Goal: Information Seeking & Learning: Learn about a topic

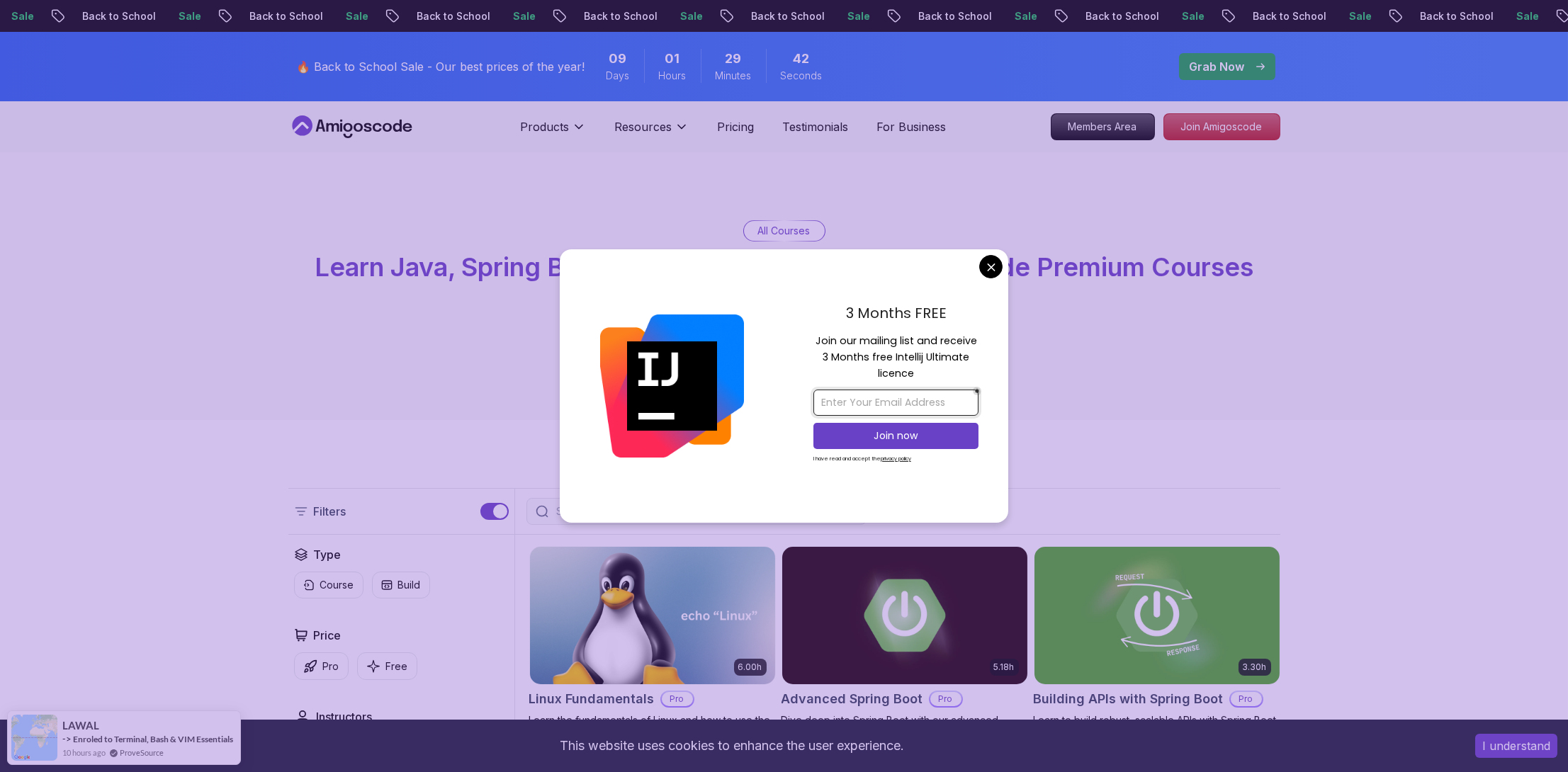
click at [911, 402] on input "email" at bounding box center [896, 402] width 165 height 26
type input "imaassou@gmail.com"
click at [884, 431] on p "Join now" at bounding box center [896, 436] width 134 height 14
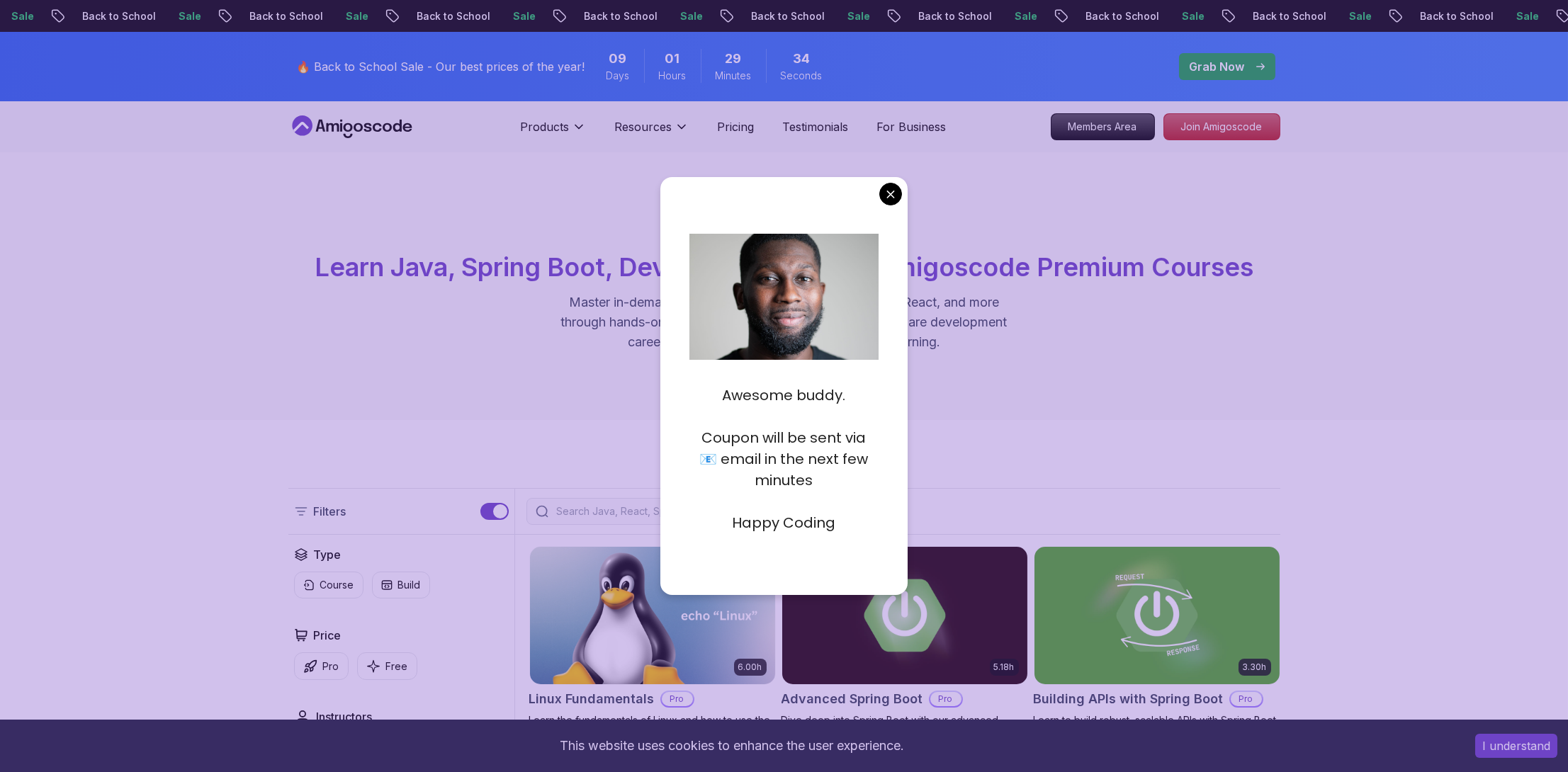
click at [892, 179] on div "Awesome buddy. Coupon will be sent via 📧 email in the next few minutes Happy Co…" at bounding box center [784, 386] width 248 height 417
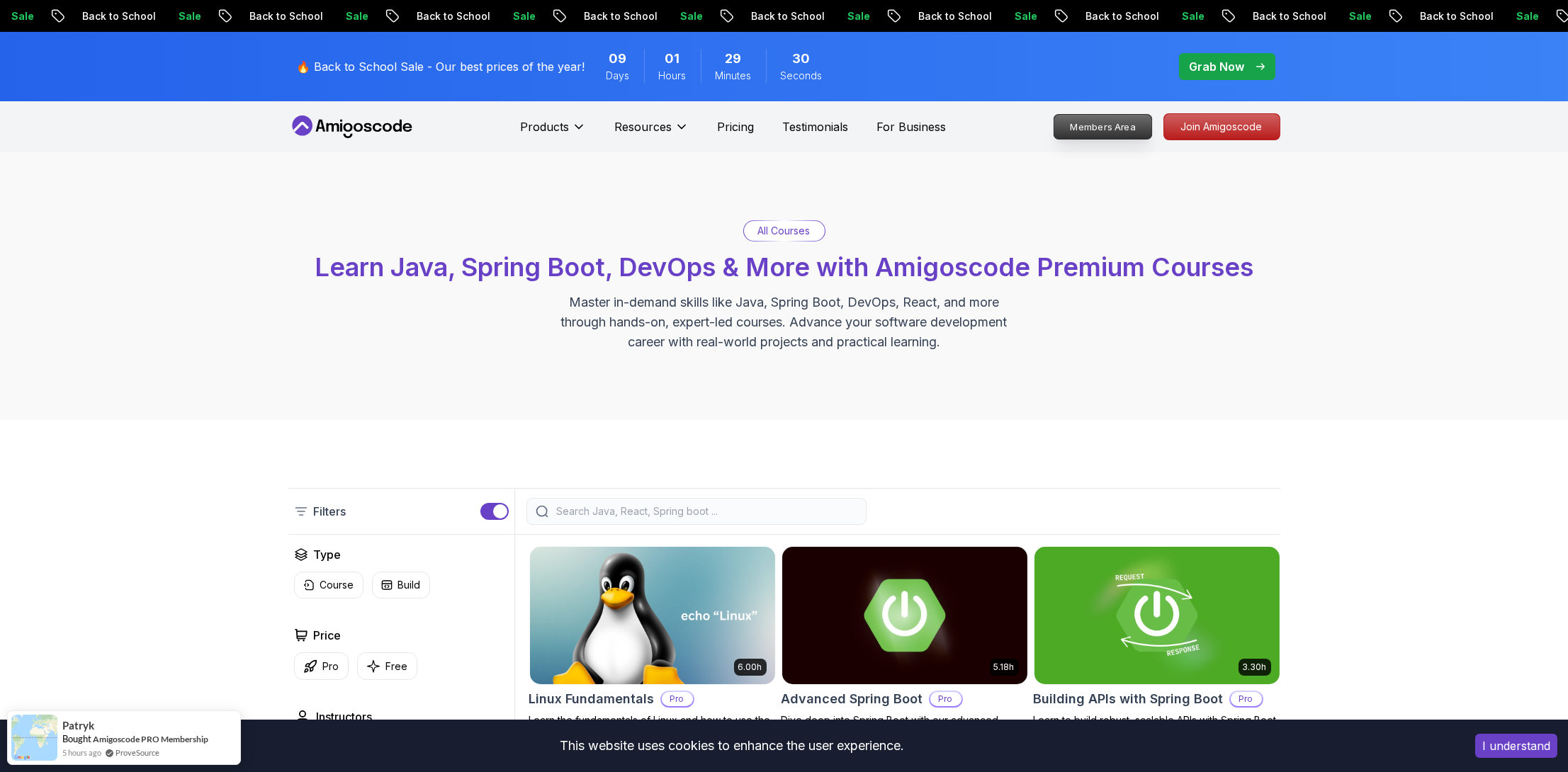
click at [1126, 116] on p "Members Area" at bounding box center [1102, 127] width 98 height 24
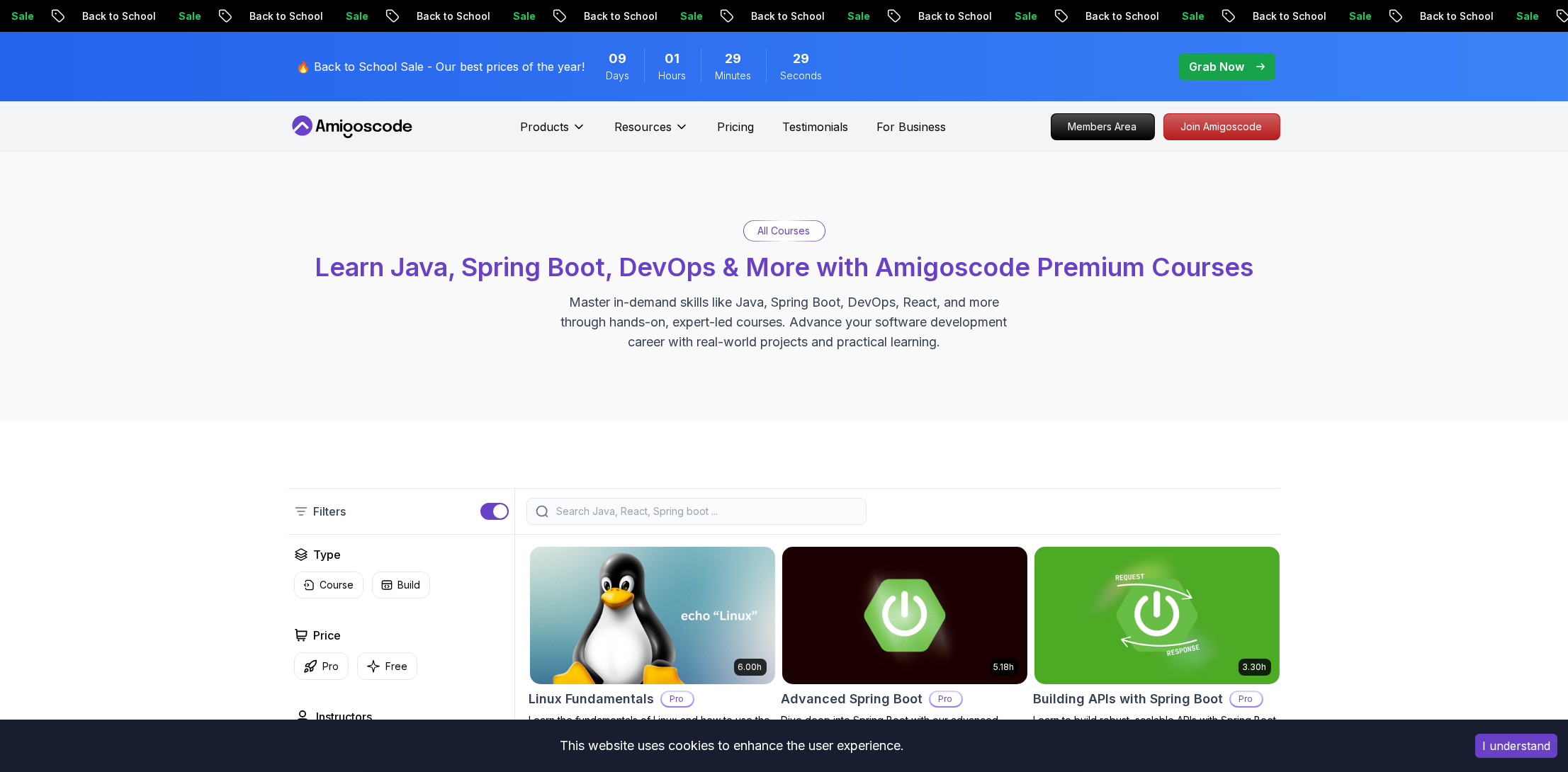
click at [1246, 141] on nav "Products Resources Pricing Testimonials For Business Members Area Join Amigosco…" at bounding box center [784, 127] width 992 height 51
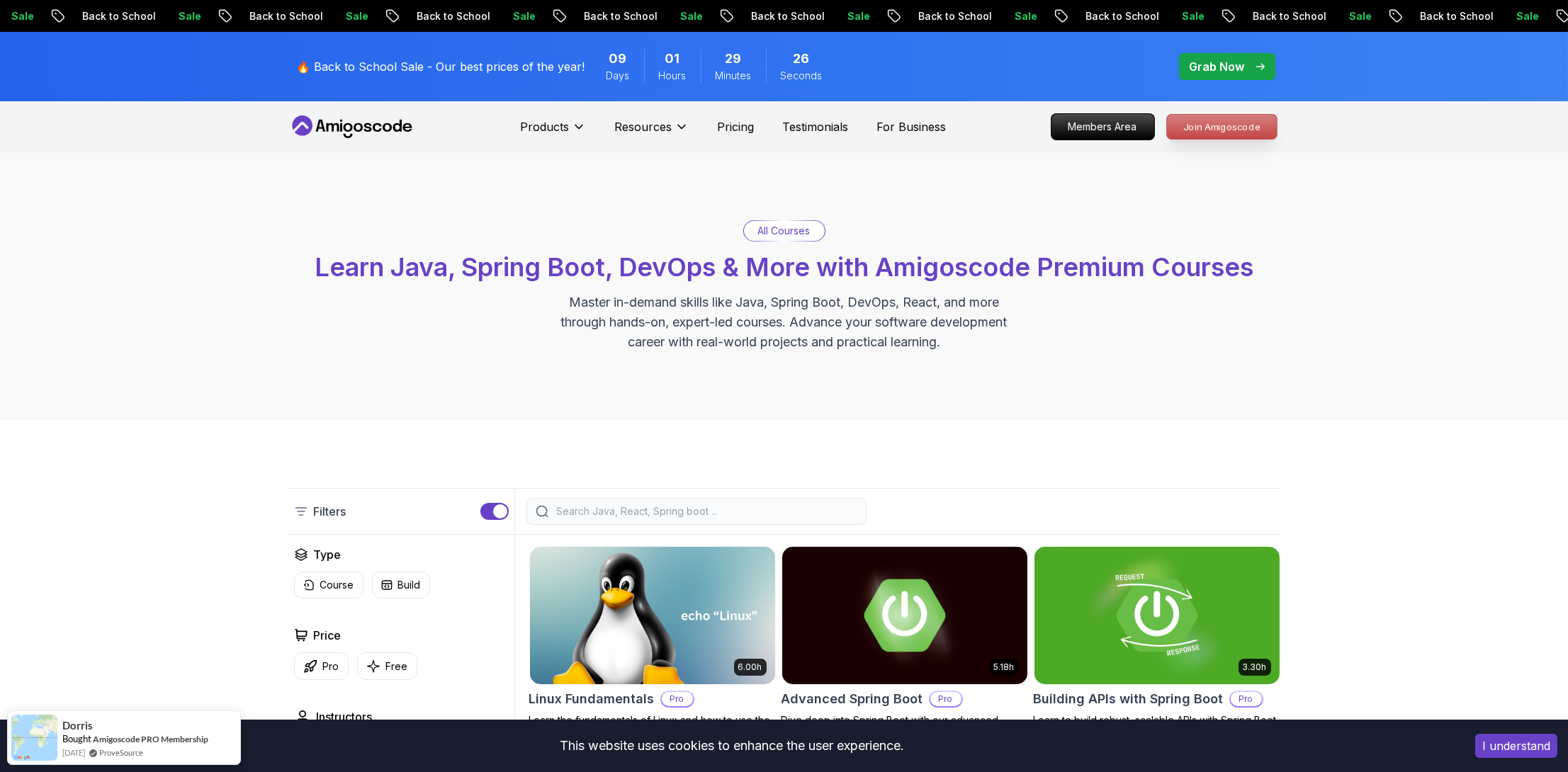
click at [1249, 136] on p "Join Amigoscode" at bounding box center [1222, 127] width 110 height 24
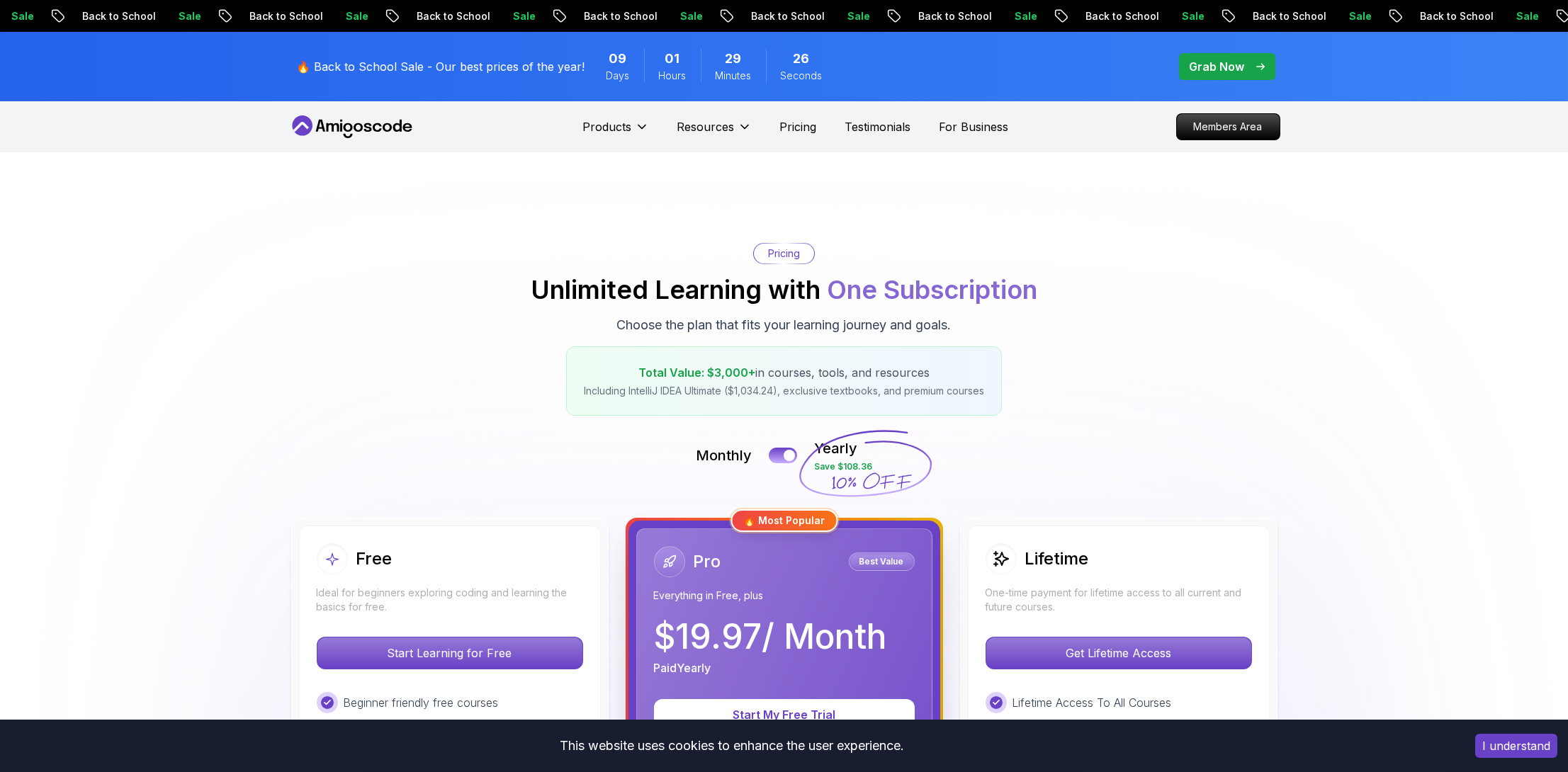
scroll to position [424, 0]
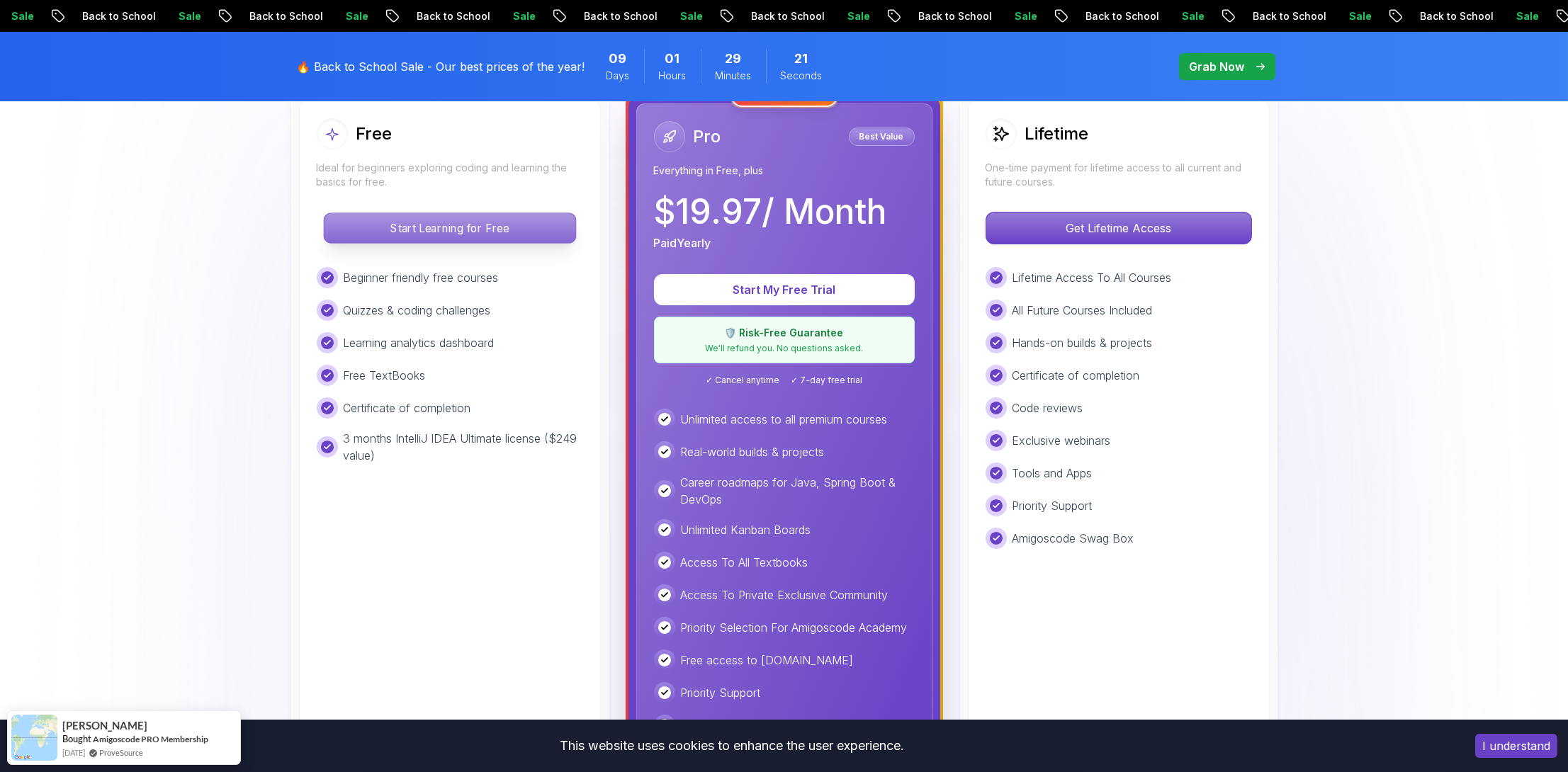
click at [502, 223] on p "Start Learning for Free" at bounding box center [449, 228] width 252 height 29
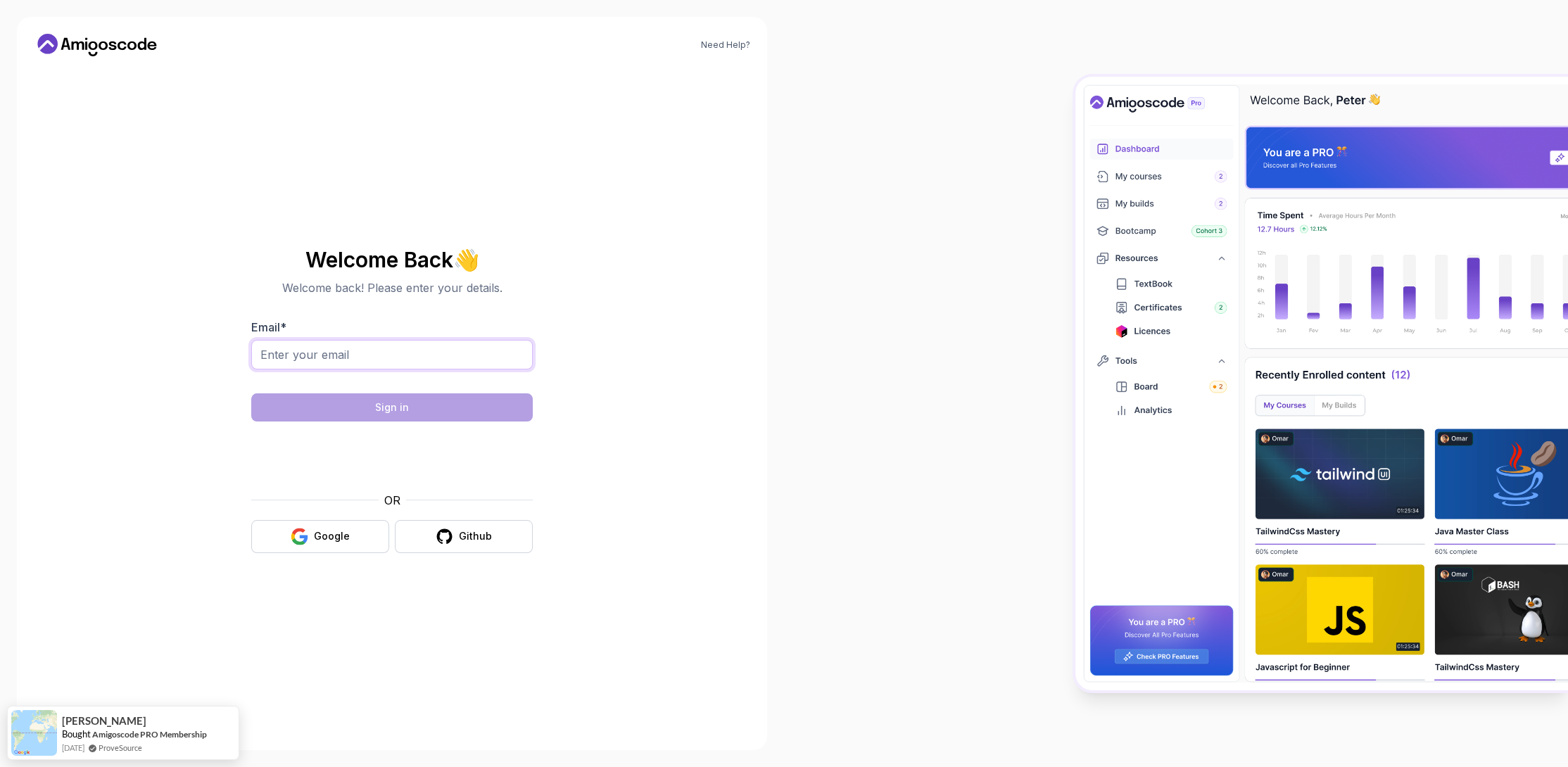
click at [446, 357] on input "Email *" at bounding box center [392, 354] width 282 height 29
click at [344, 532] on div "Google" at bounding box center [332, 536] width 36 height 14
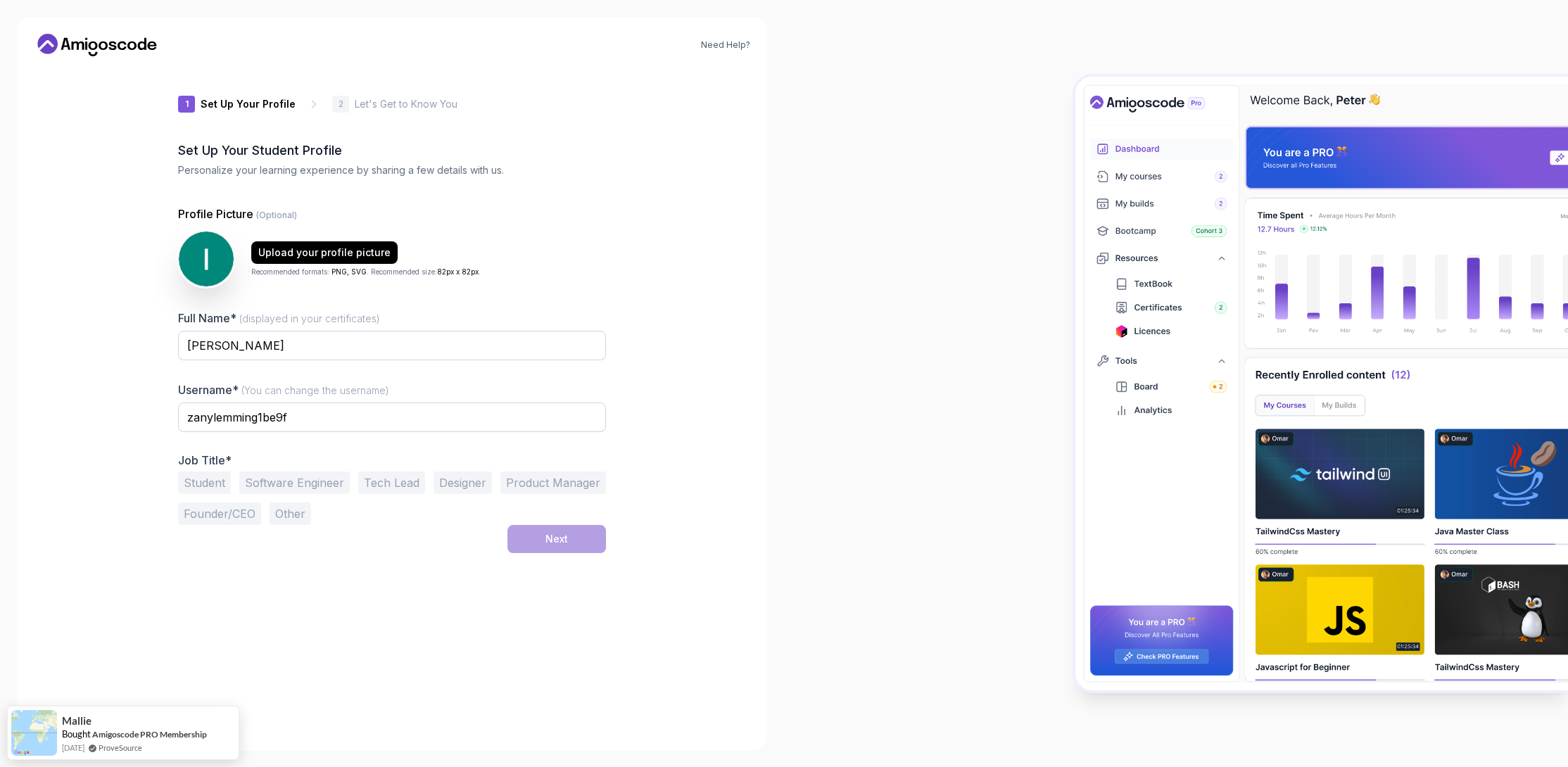
click at [311, 490] on button "Software Engineer" at bounding box center [294, 482] width 110 height 23
click at [393, 482] on button "Tech Lead" at bounding box center [391, 482] width 67 height 23
click at [562, 542] on div "Next" at bounding box center [557, 539] width 23 height 14
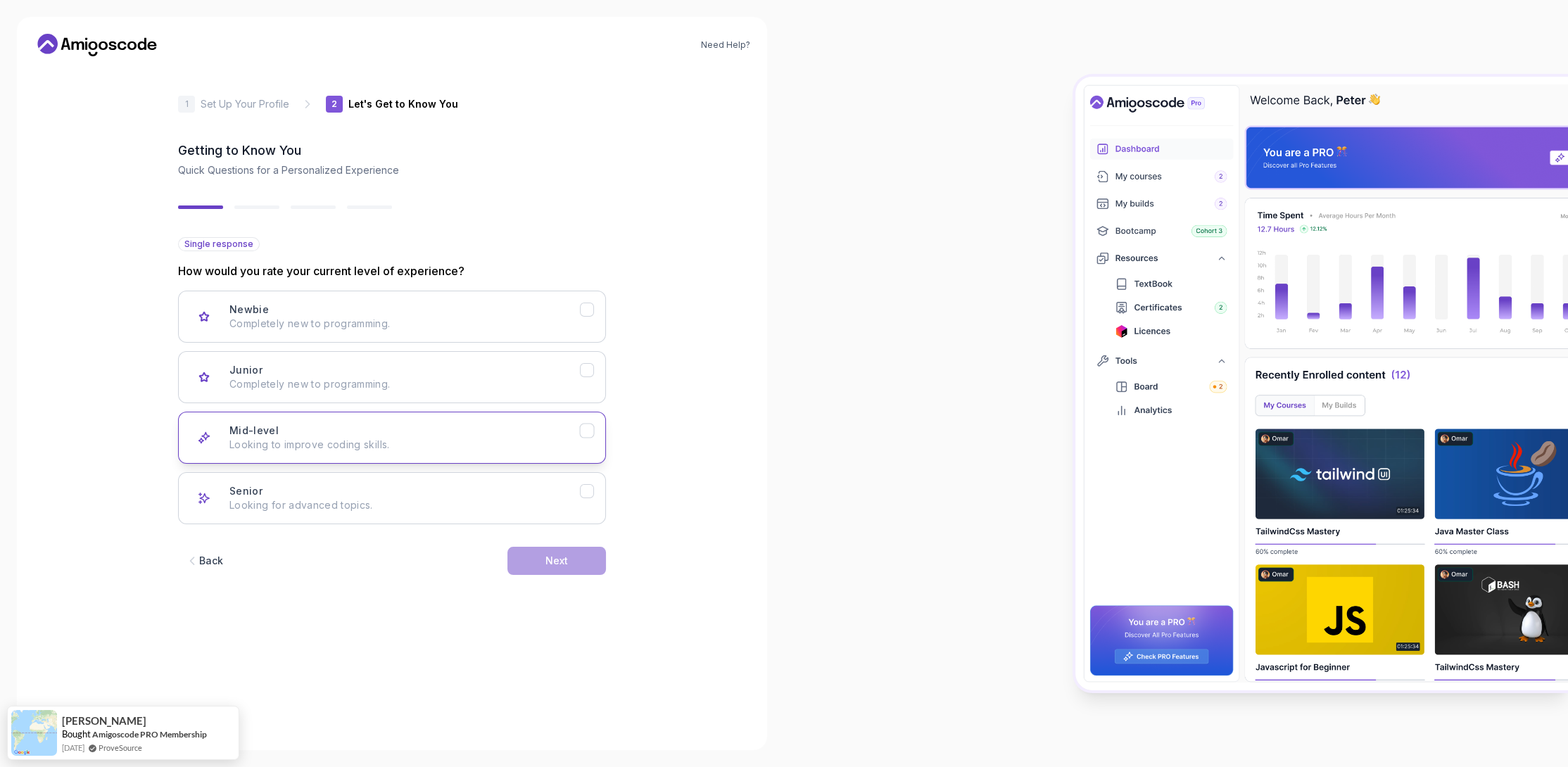
click at [366, 434] on div "Mid-level Looking to improve coding skills." at bounding box center [405, 437] width 350 height 28
click at [525, 556] on button "Next" at bounding box center [556, 560] width 99 height 28
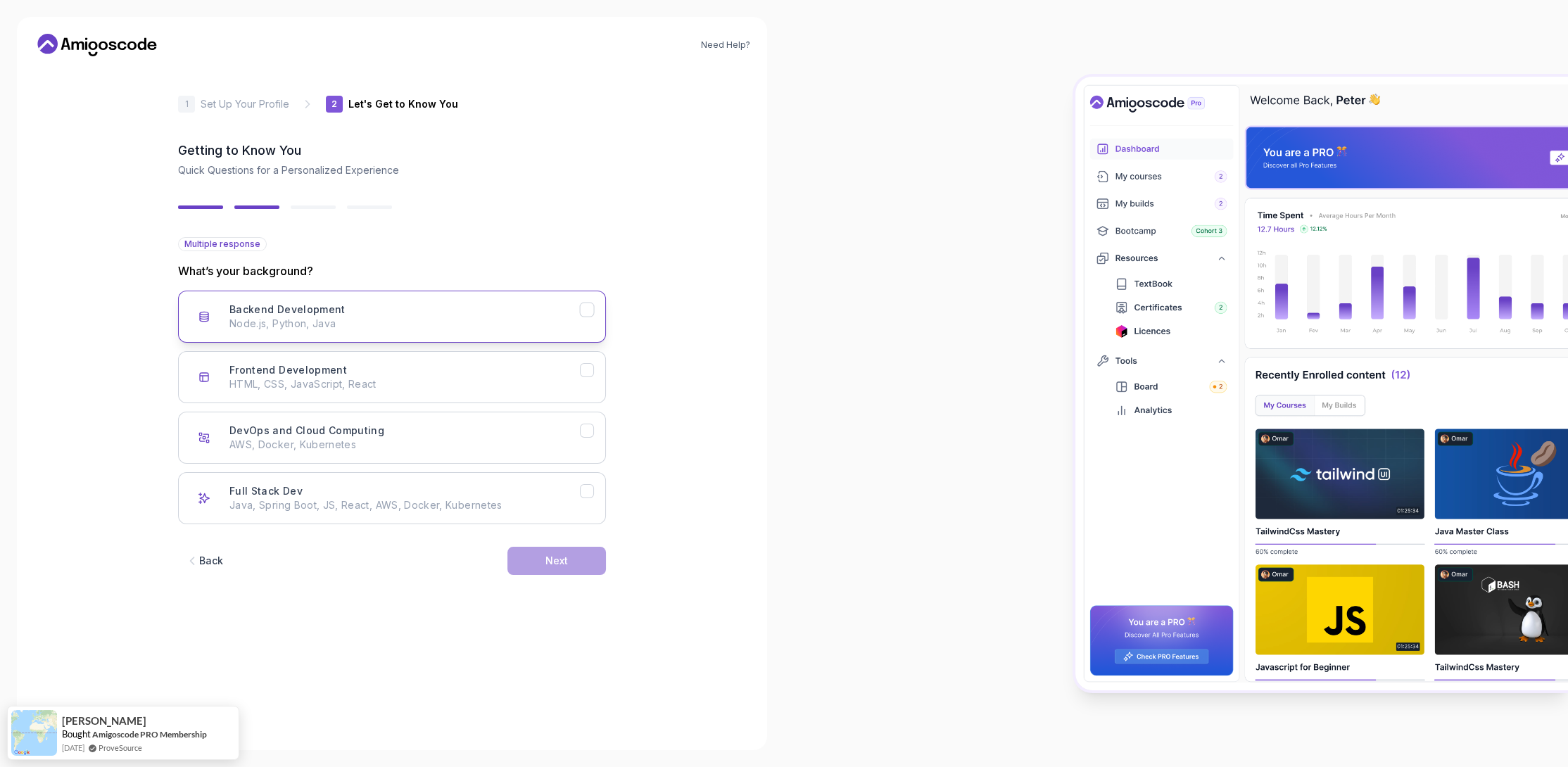
click at [416, 310] on div "Backend Development Node.js, Python, Java" at bounding box center [405, 317] width 350 height 28
click at [403, 369] on div "Frontend Development HTML, CSS, JavaScript, React" at bounding box center [405, 377] width 350 height 28
click at [530, 504] on p "Java, Spring Boot, JS, React, AWS, Docker, Kubernetes" at bounding box center [405, 505] width 350 height 14
click at [532, 562] on button "Next" at bounding box center [556, 560] width 99 height 28
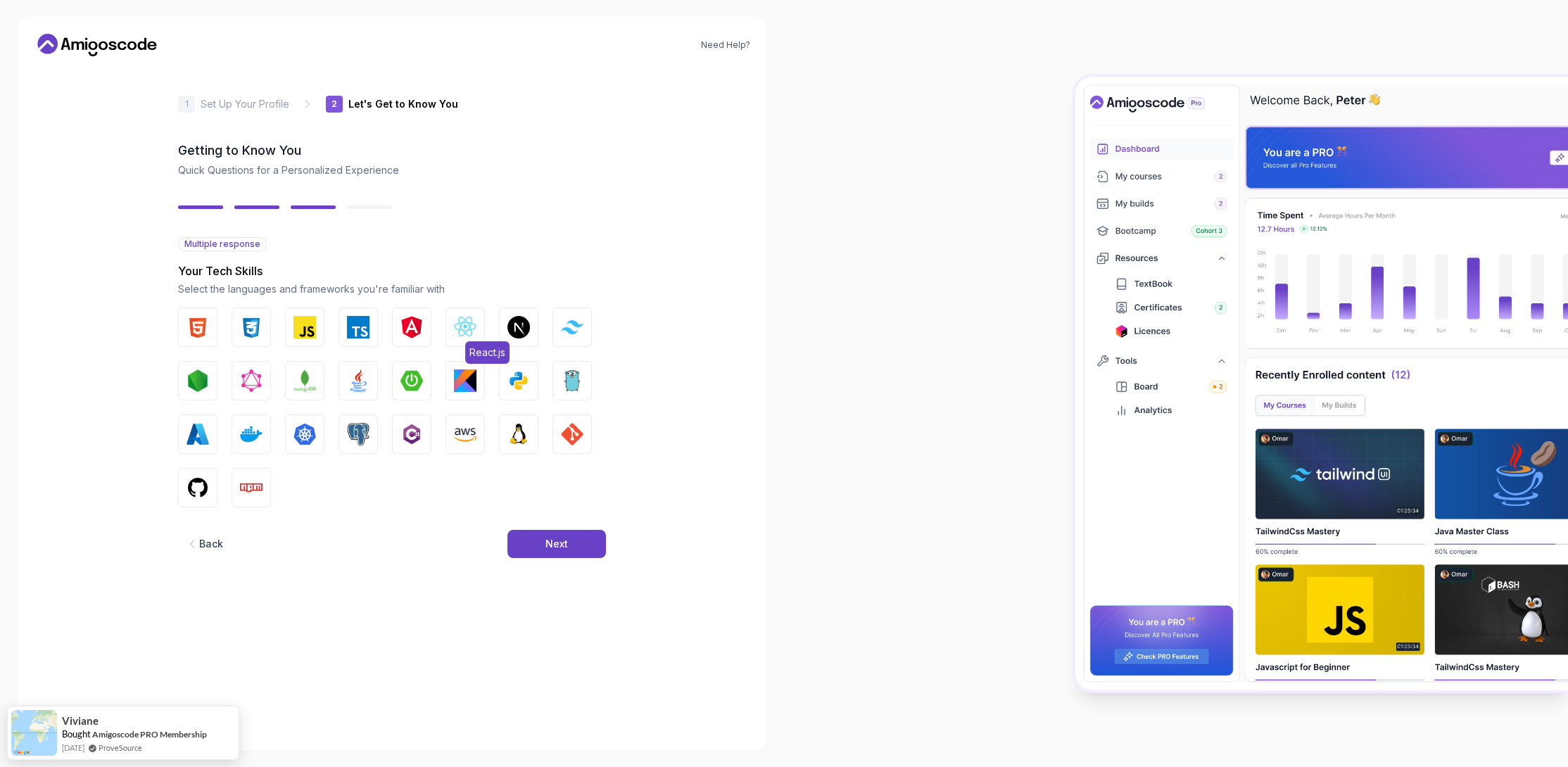
click at [454, 333] on img "button" at bounding box center [465, 327] width 23 height 23
click at [194, 332] on img "button" at bounding box center [197, 327] width 23 height 23
click at [244, 330] on img "button" at bounding box center [251, 327] width 23 height 23
click at [296, 328] on img "button" at bounding box center [304, 327] width 23 height 23
click at [258, 484] on img "button" at bounding box center [251, 487] width 23 height 23
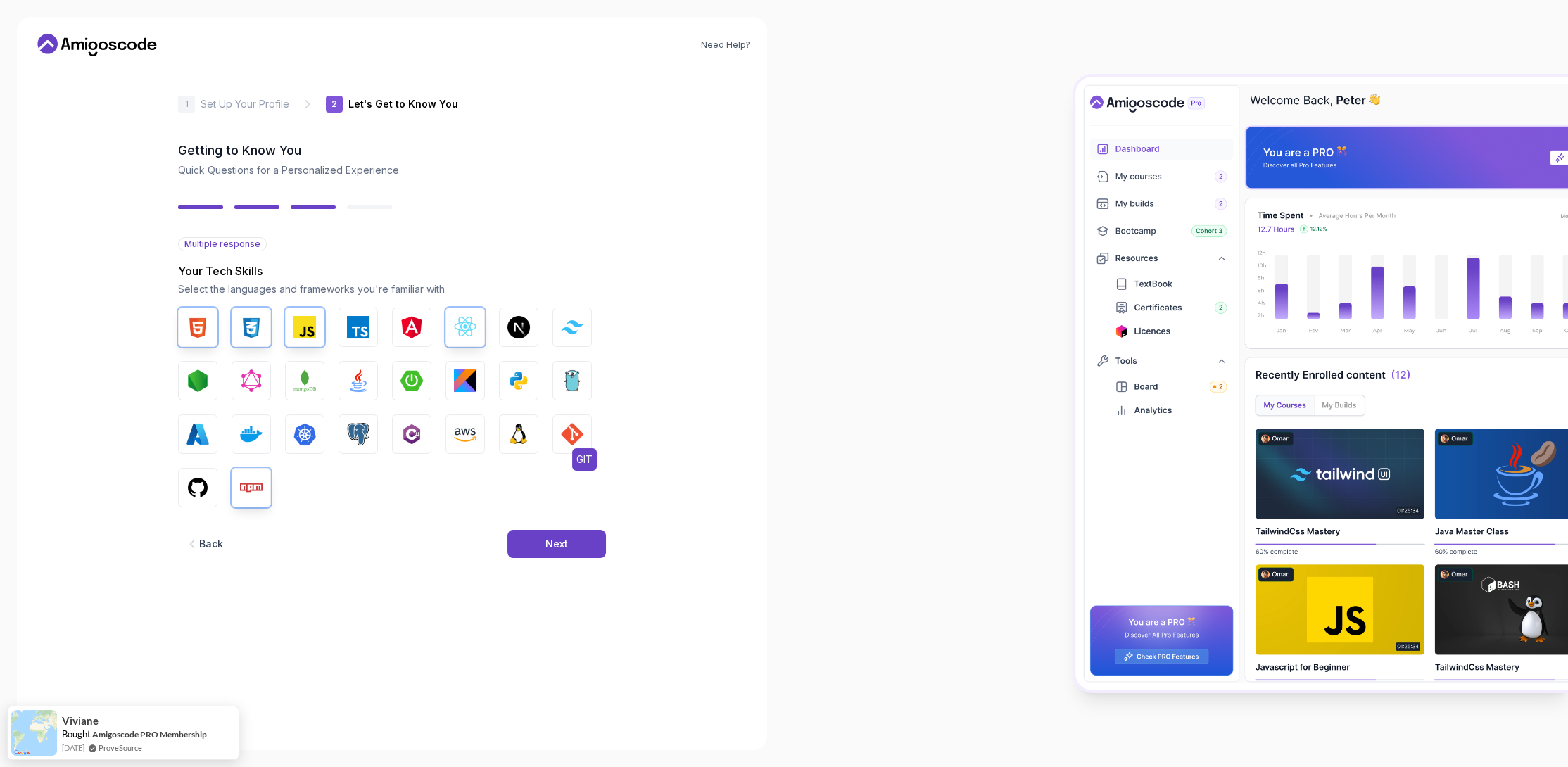
click at [586, 440] on button "GIT" at bounding box center [572, 434] width 39 height 39
click at [352, 377] on img "button" at bounding box center [358, 380] width 23 height 23
click at [525, 435] on img "button" at bounding box center [518, 434] width 23 height 23
click at [249, 430] on img "button" at bounding box center [251, 434] width 23 height 23
click at [214, 490] on button "GitHub" at bounding box center [198, 487] width 39 height 39
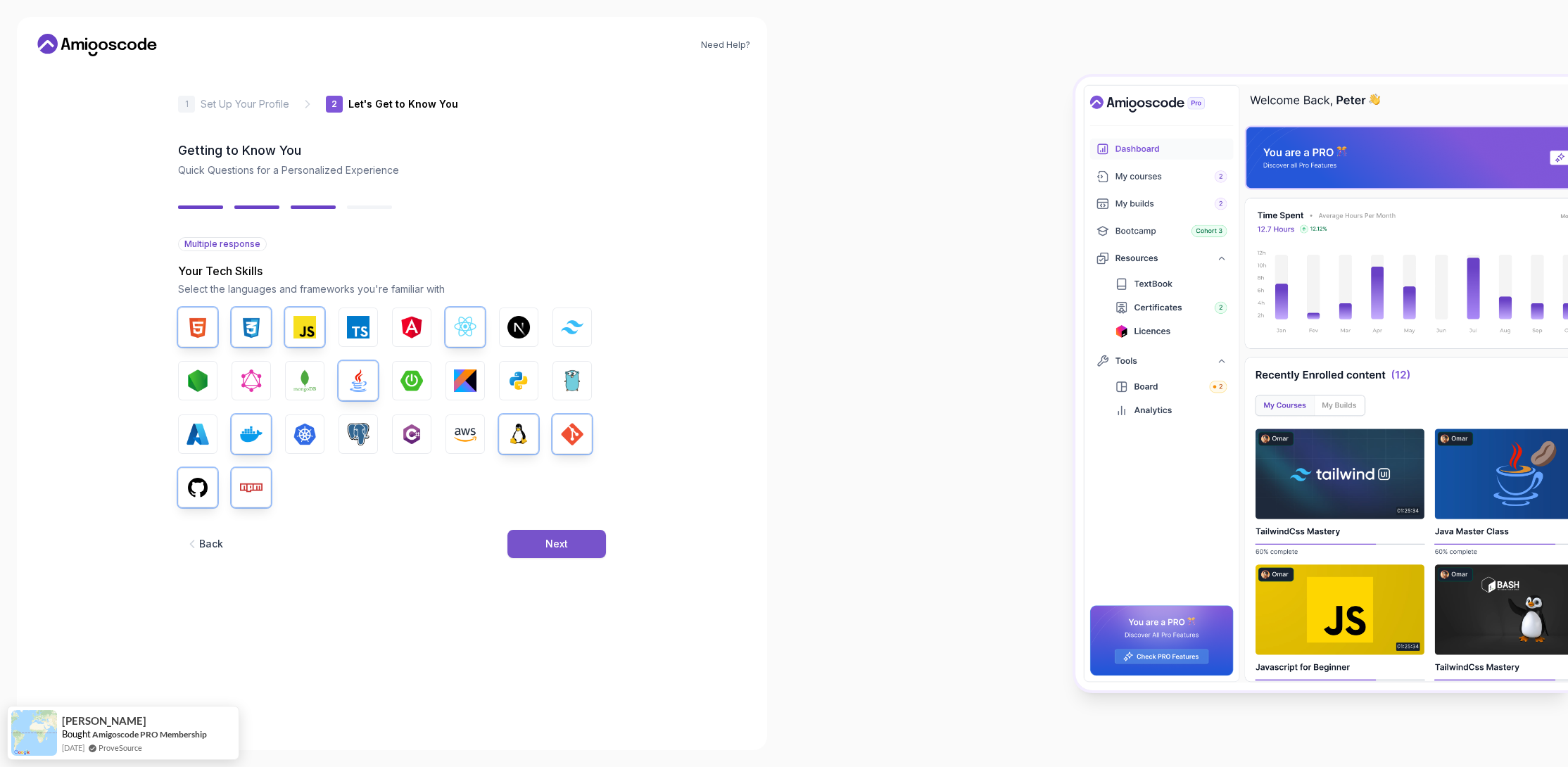
click at [551, 552] on button "Next" at bounding box center [556, 544] width 99 height 28
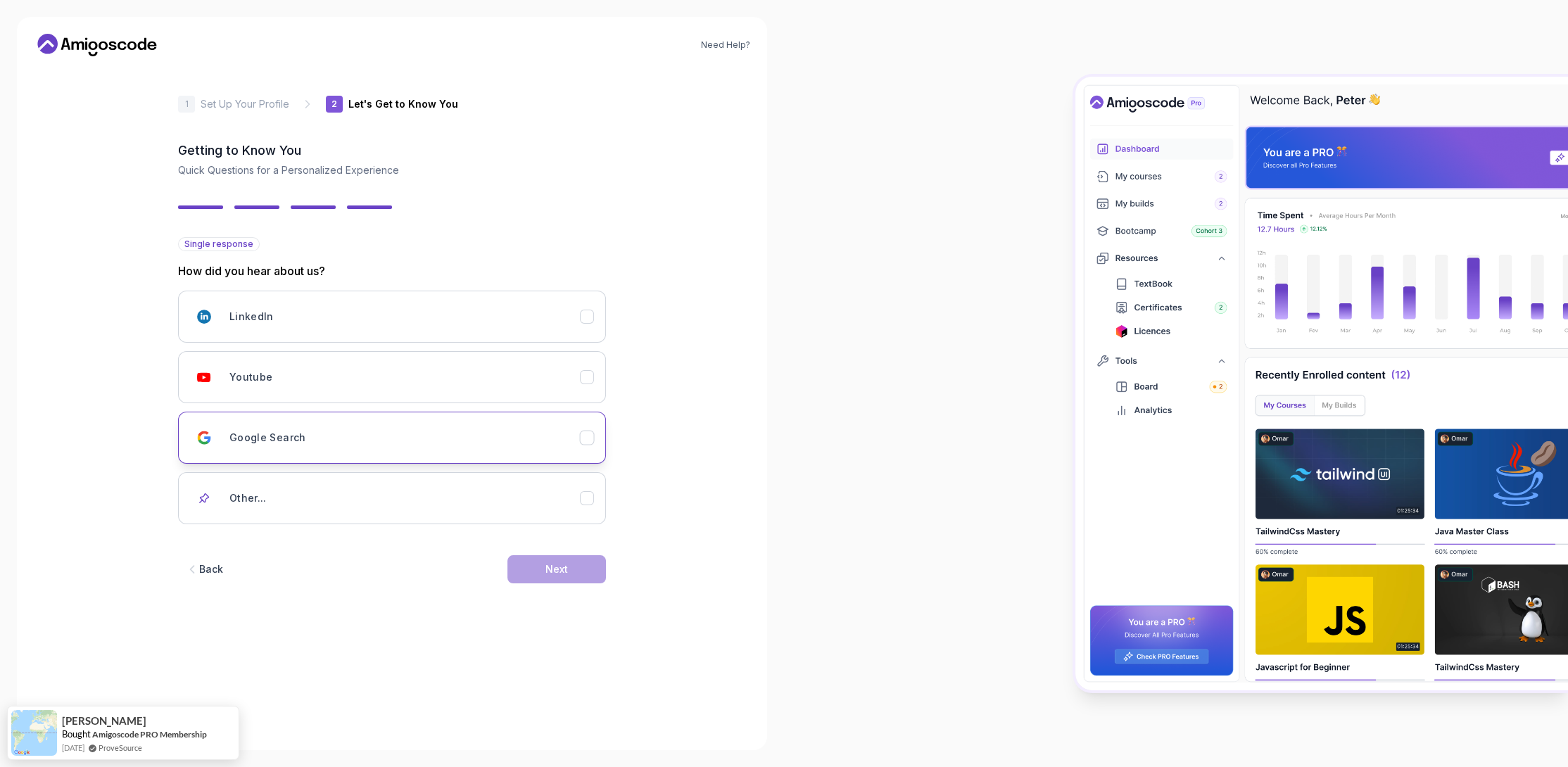
click at [374, 427] on div "Google Search" at bounding box center [405, 437] width 350 height 28
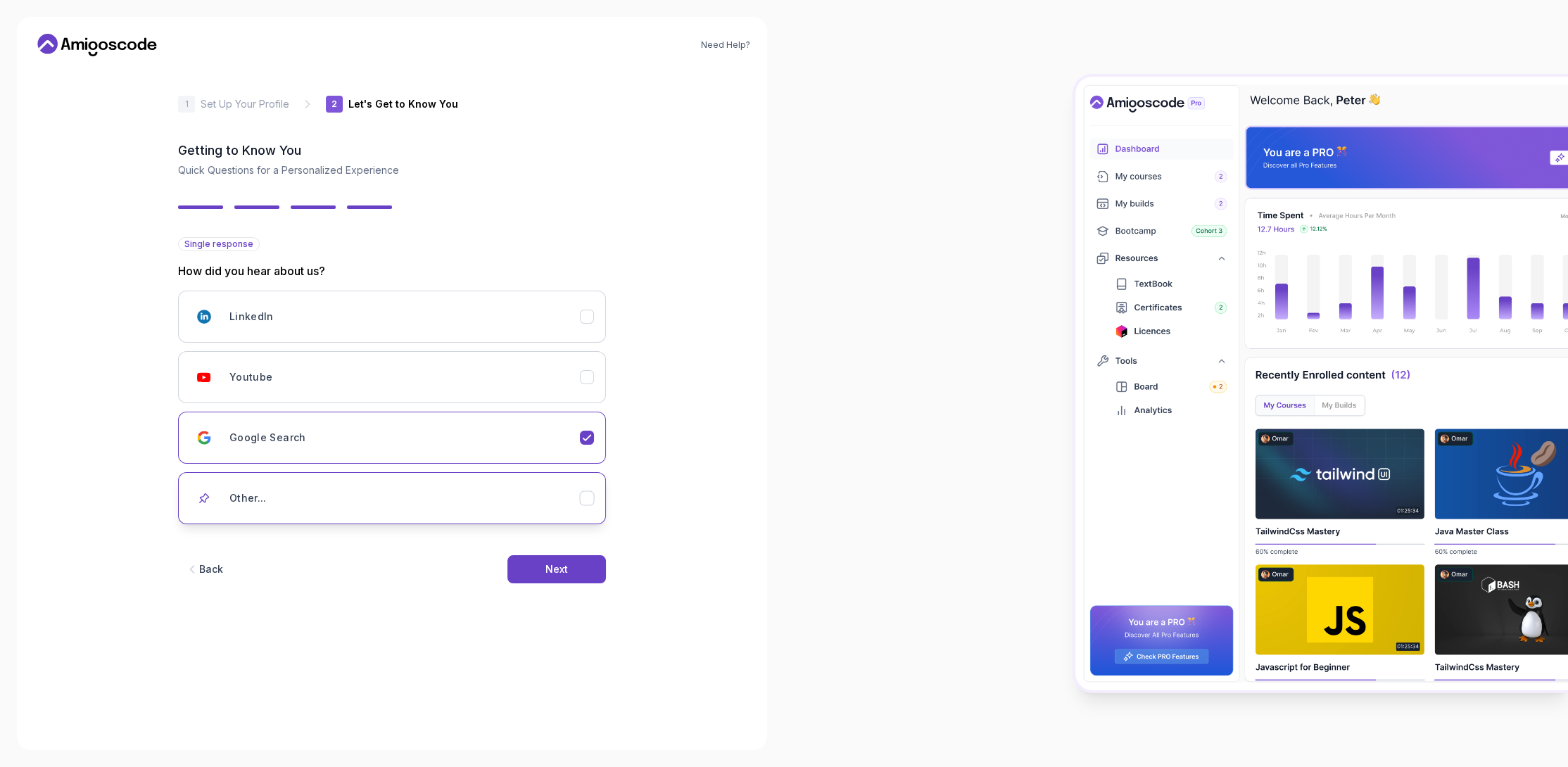
click at [533, 497] on div "Other..." at bounding box center [405, 498] width 350 height 28
click at [539, 493] on div "Other..." at bounding box center [405, 498] width 350 height 28
click at [541, 440] on div "Google Search" at bounding box center [405, 437] width 350 height 28
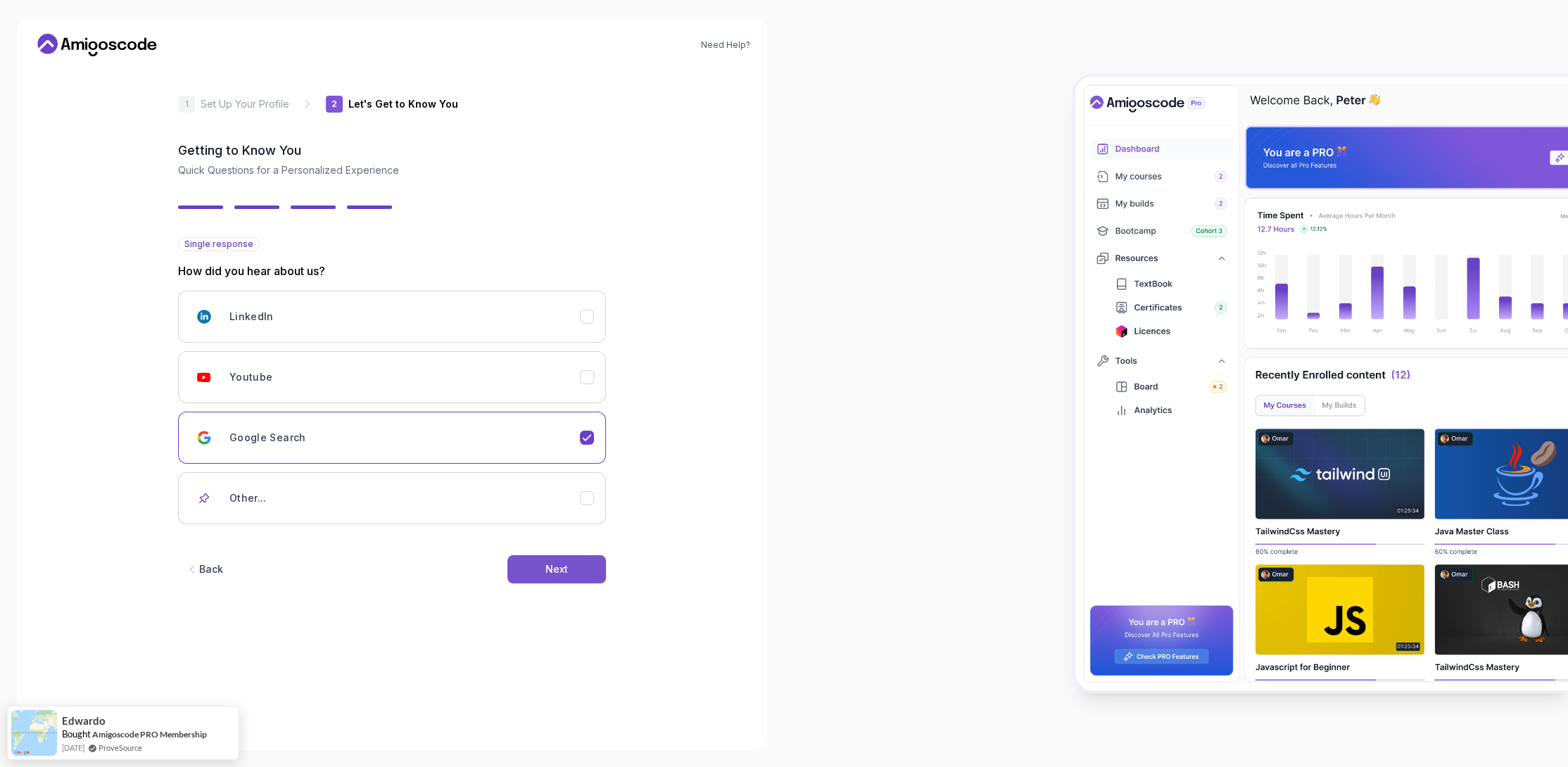
click at [534, 564] on button "Next" at bounding box center [556, 569] width 99 height 28
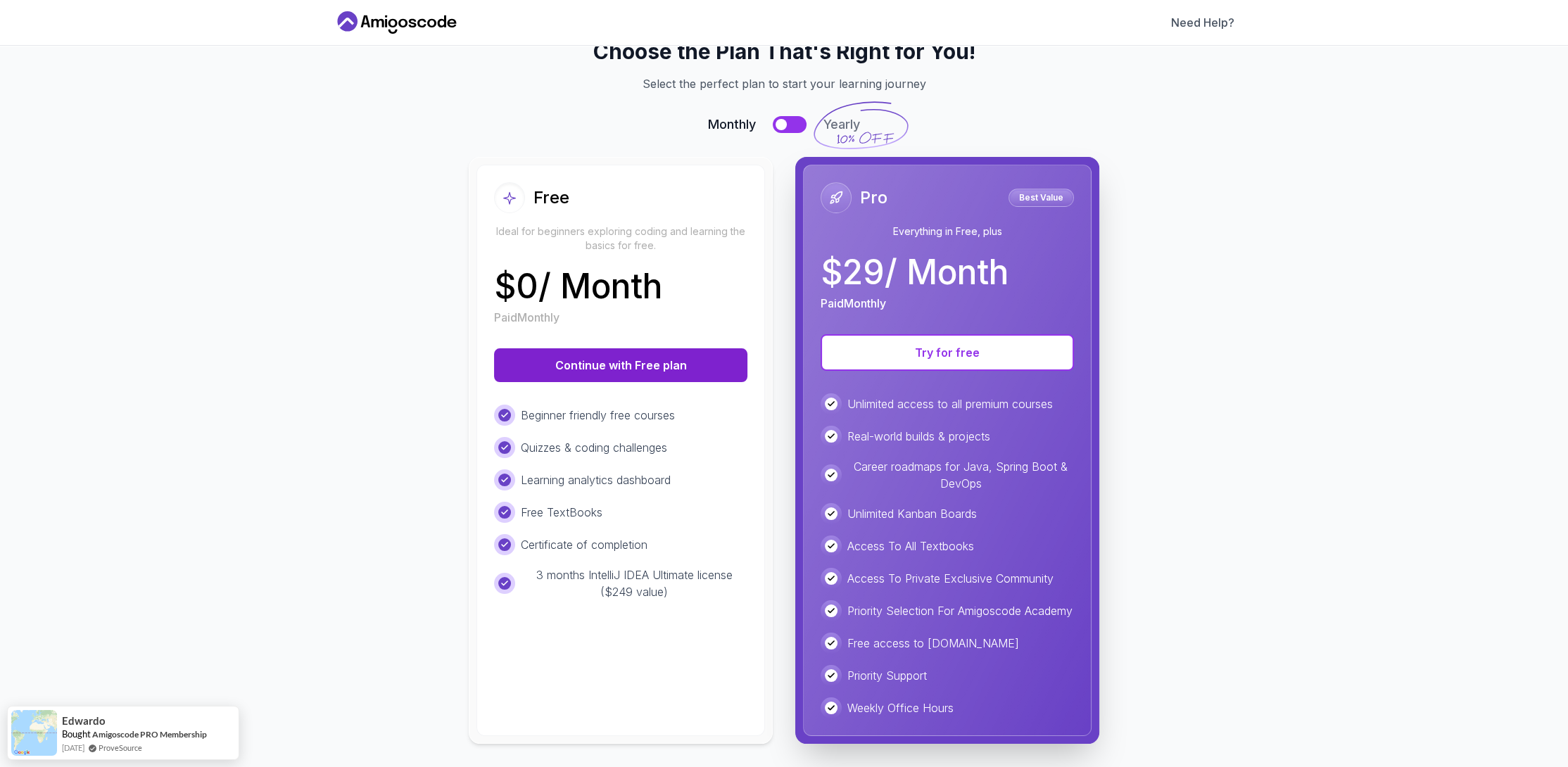
scroll to position [62, 0]
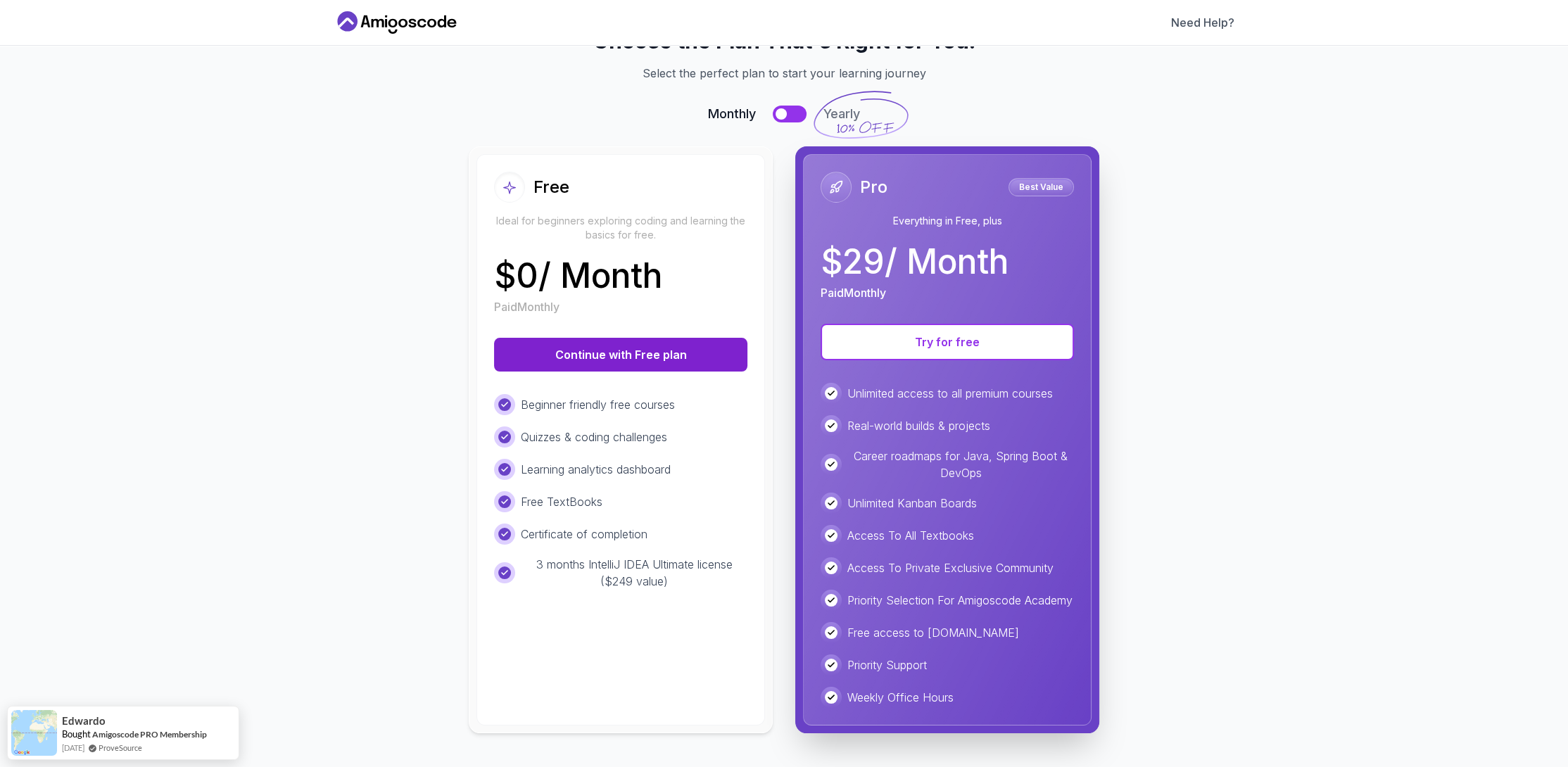
click at [597, 351] on button "Continue with Free plan" at bounding box center [620, 354] width 253 height 34
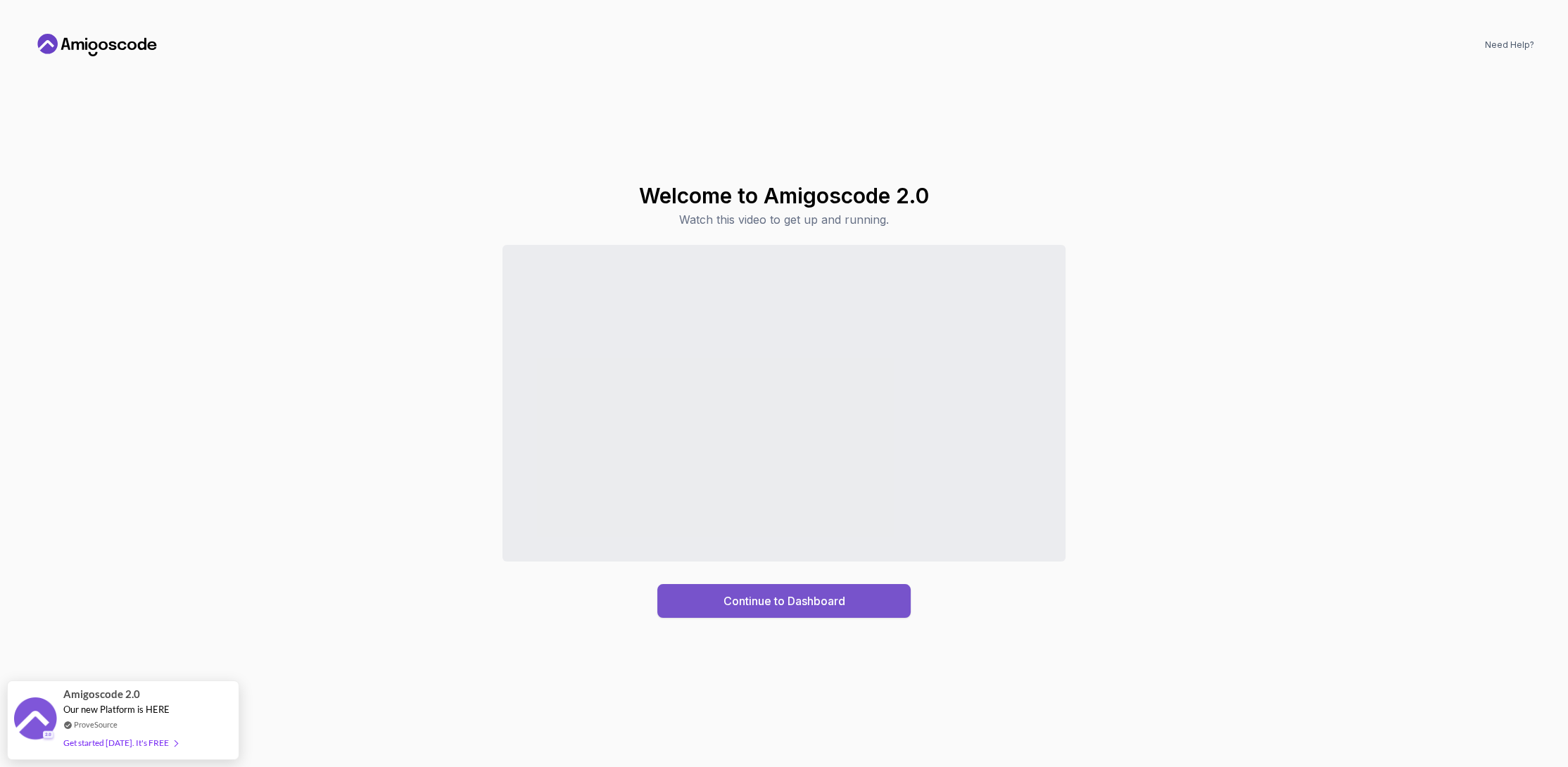
click at [674, 594] on button "Continue to Dashboard" at bounding box center [783, 601] width 253 height 34
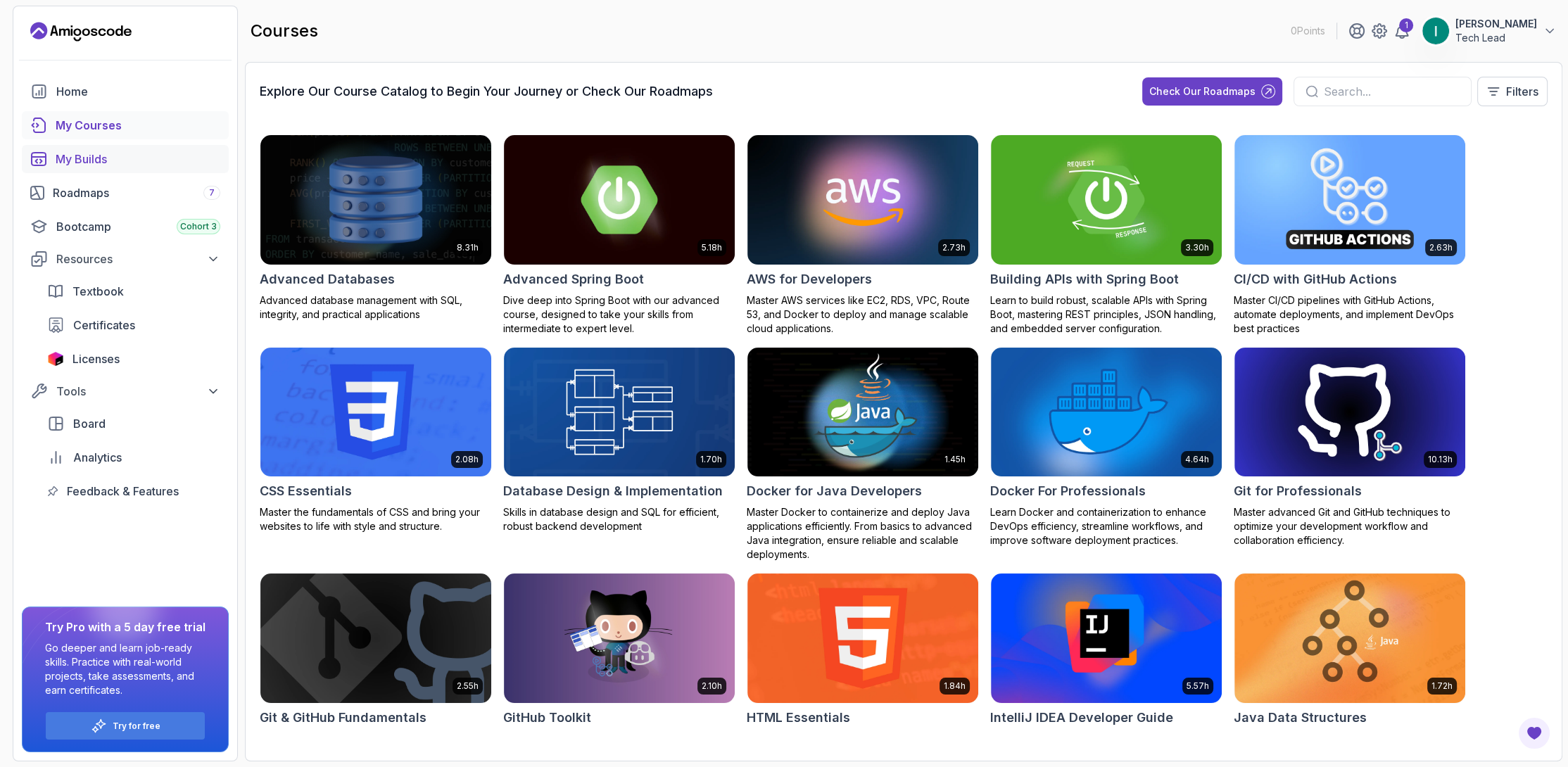
click at [133, 155] on div "My Builds" at bounding box center [137, 158] width 165 height 17
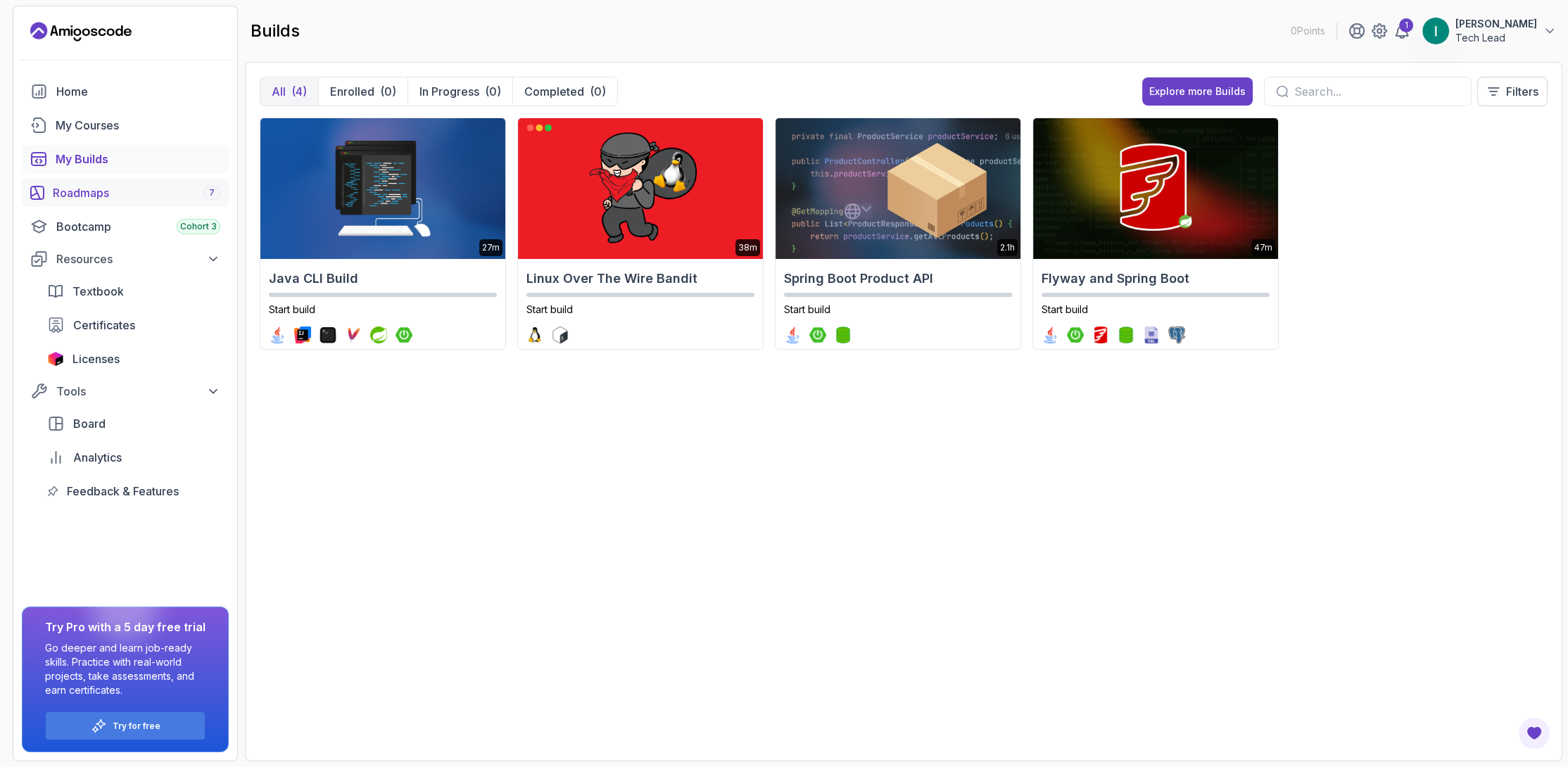
click at [140, 203] on link "Roadmaps 7" at bounding box center [125, 193] width 207 height 28
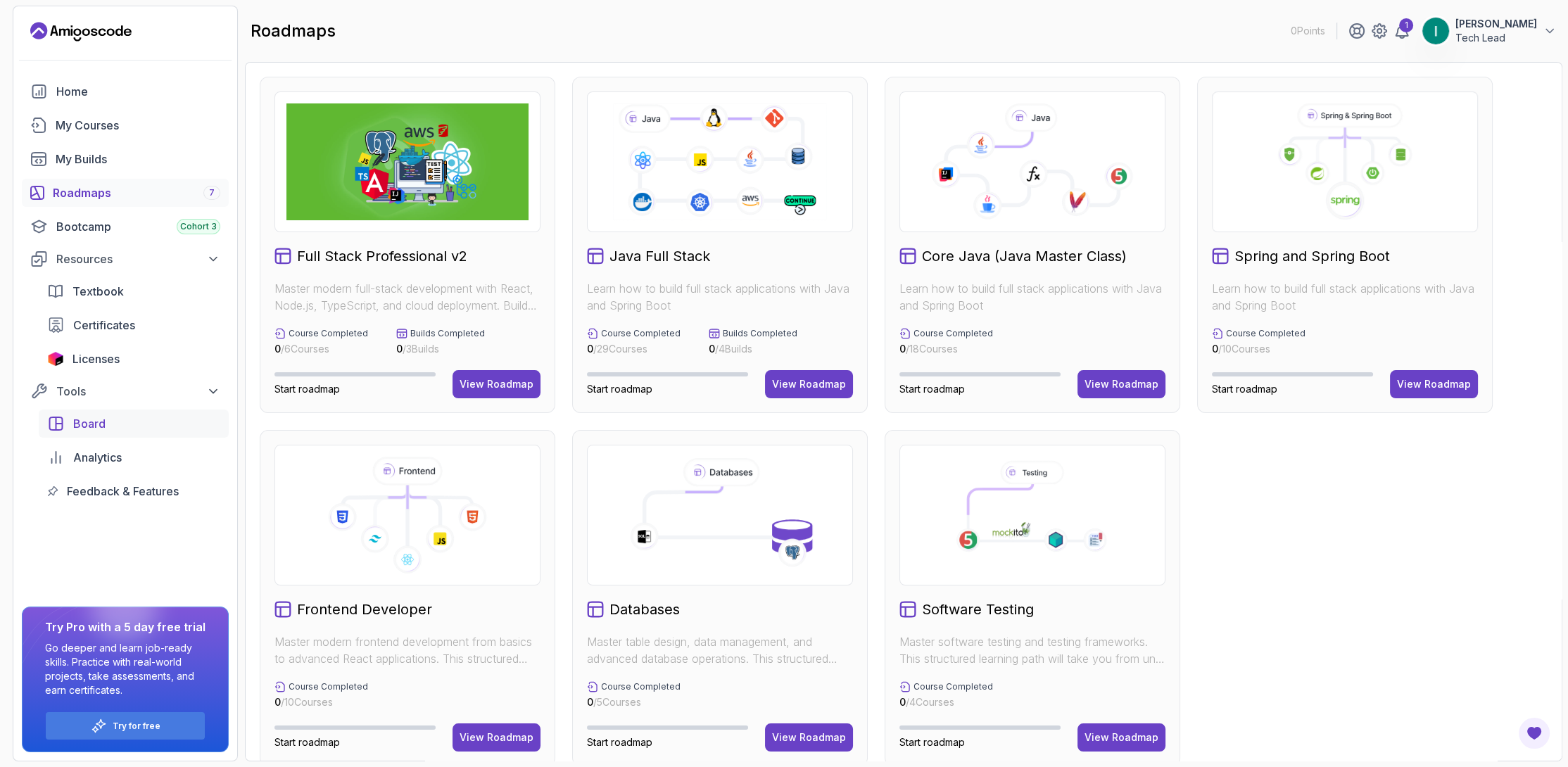
click at [106, 411] on link "Board" at bounding box center [133, 423] width 190 height 28
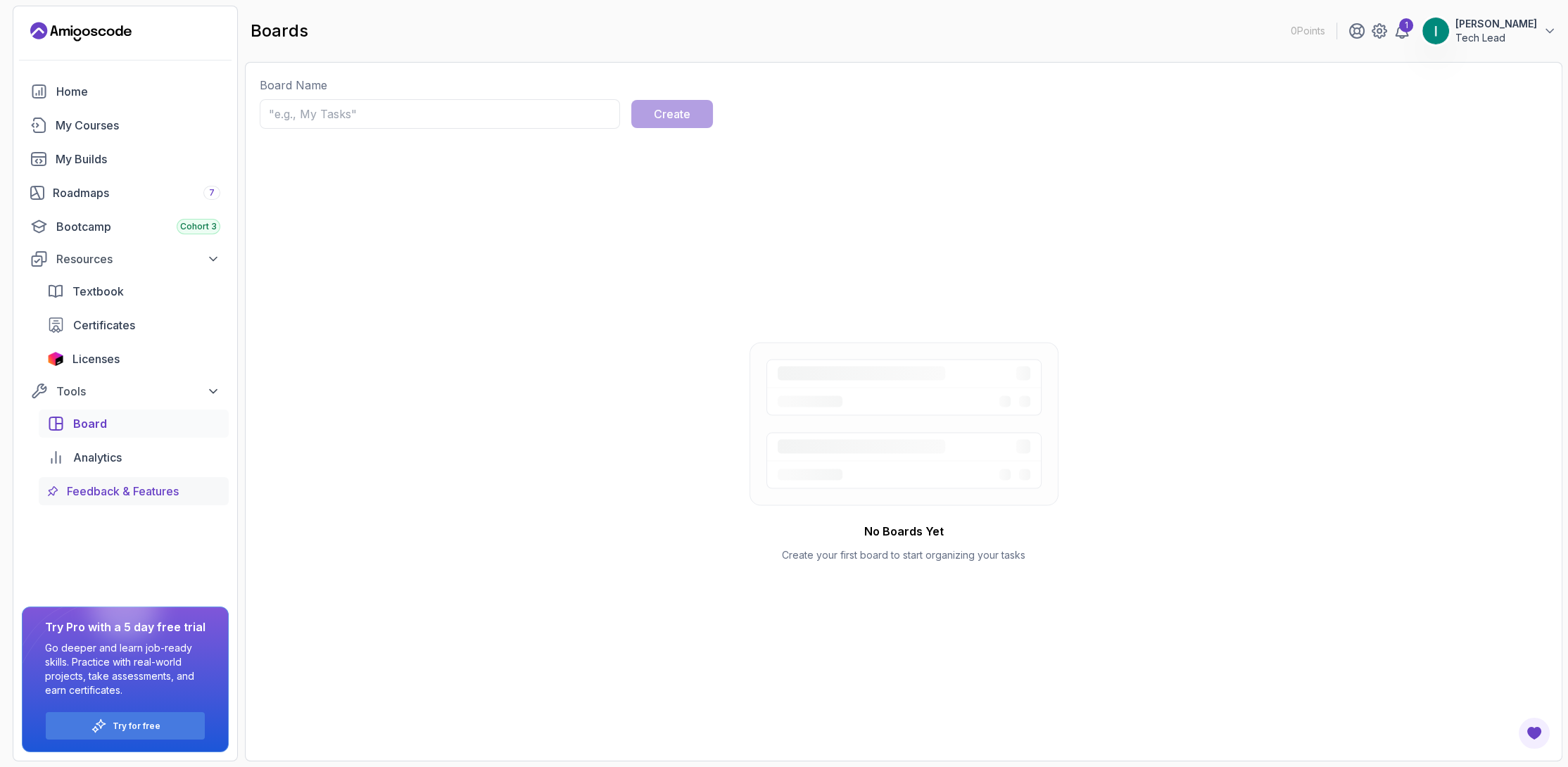
click at [133, 484] on span "Feedback & Features" at bounding box center [123, 490] width 112 height 17
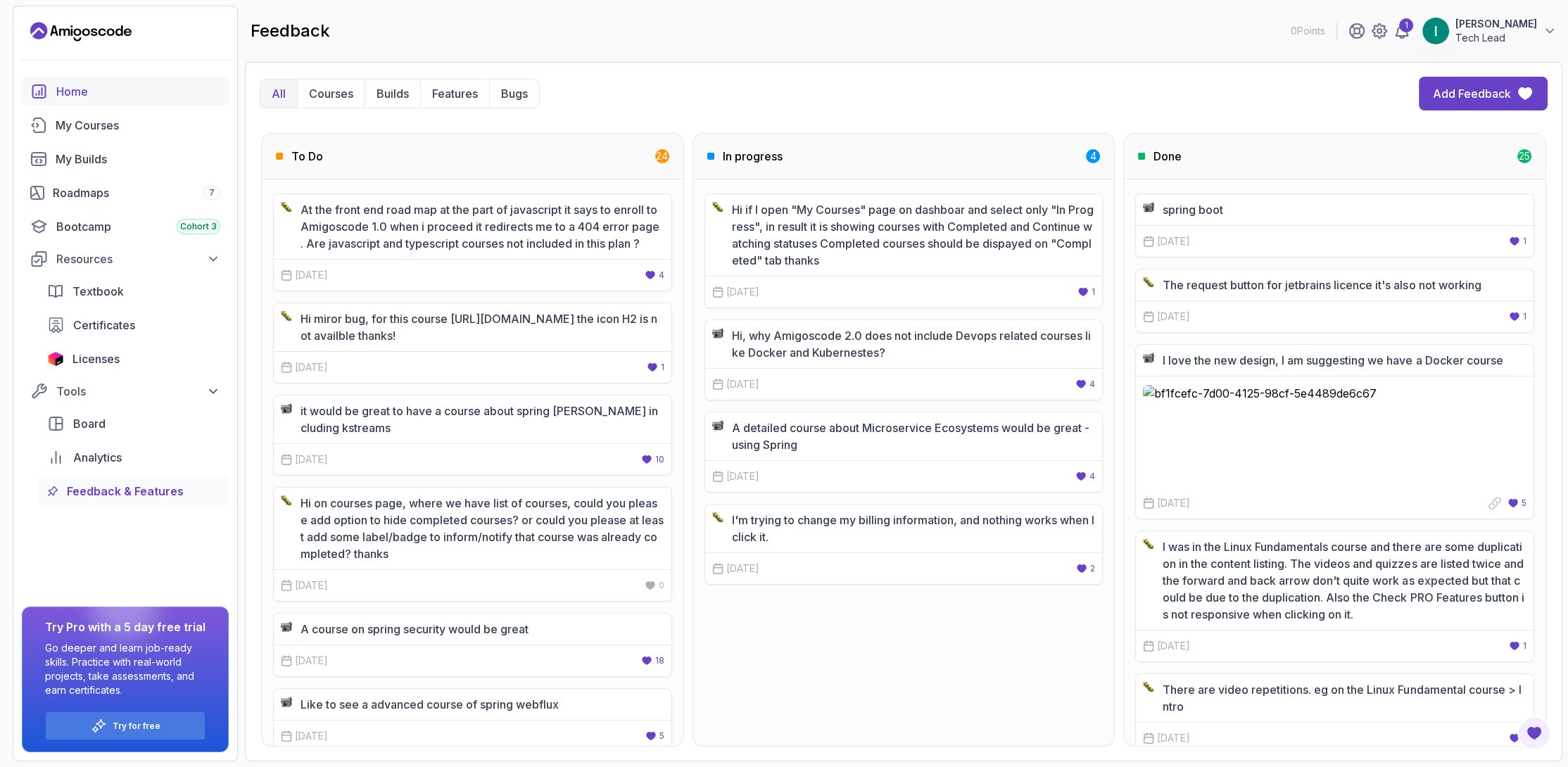
click at [140, 88] on div "Home" at bounding box center [138, 91] width 164 height 17
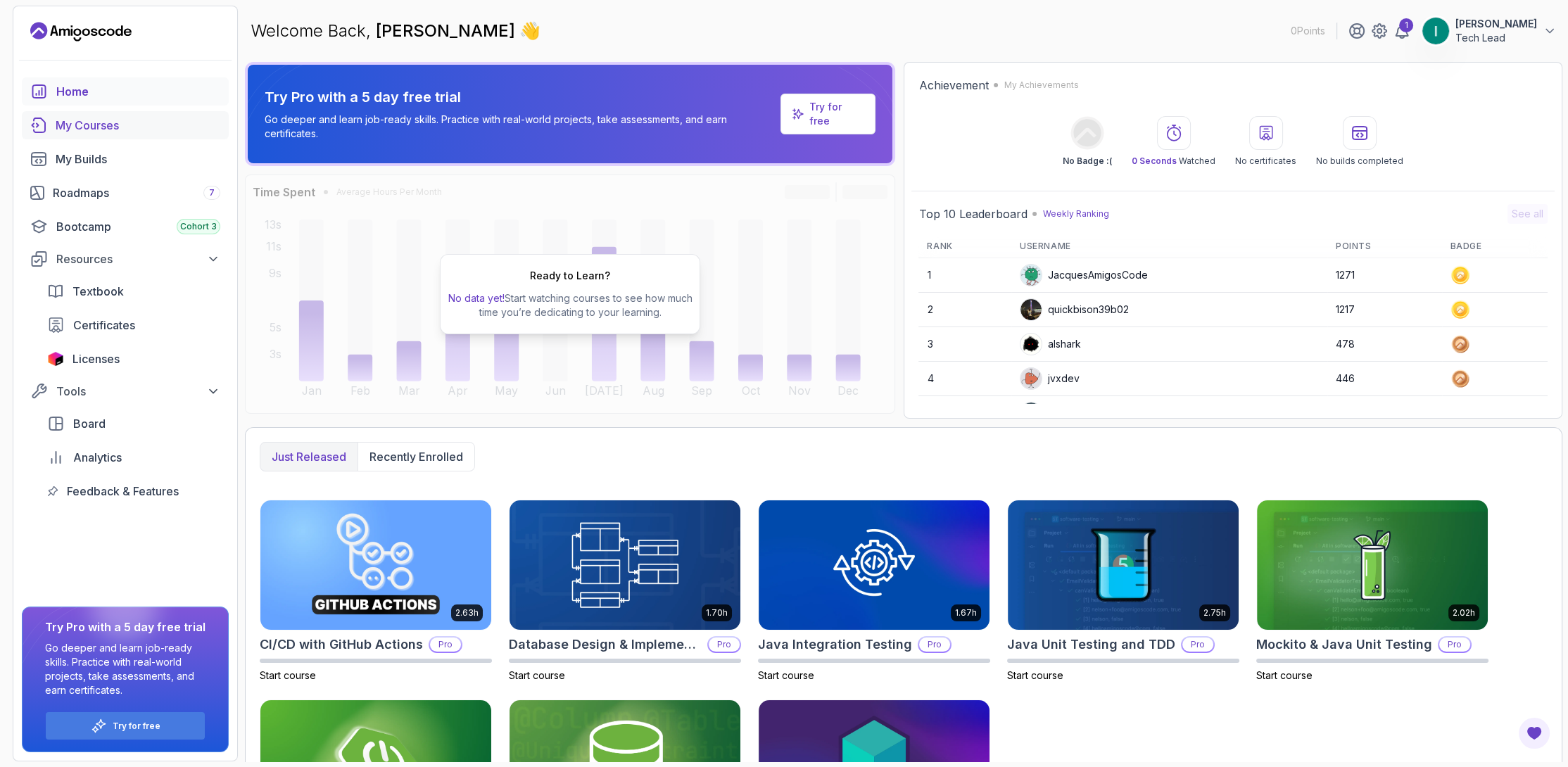
click at [126, 119] on div "My Courses" at bounding box center [137, 125] width 165 height 17
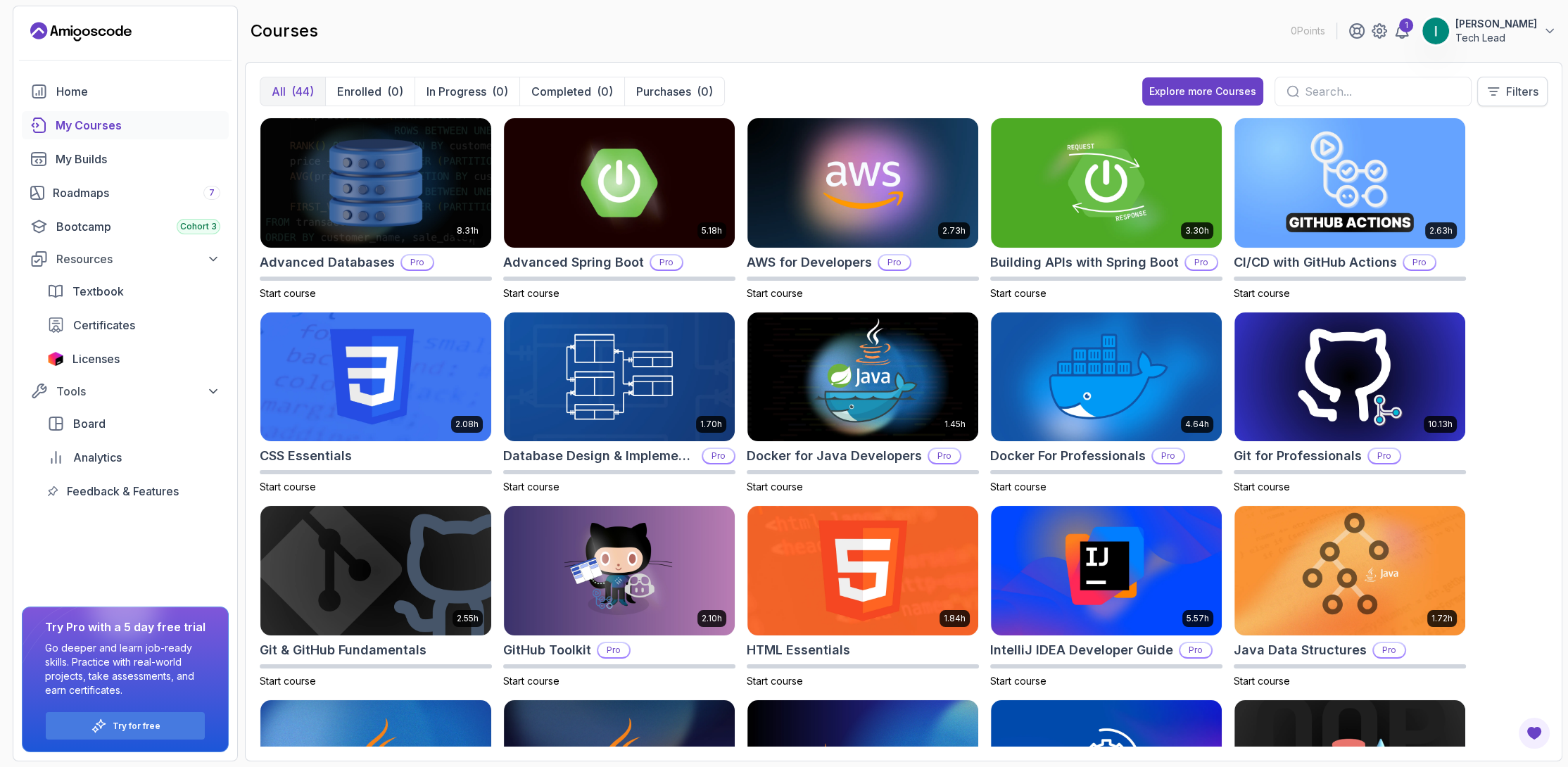
click at [1521, 85] on p "Filters" at bounding box center [1522, 91] width 32 height 17
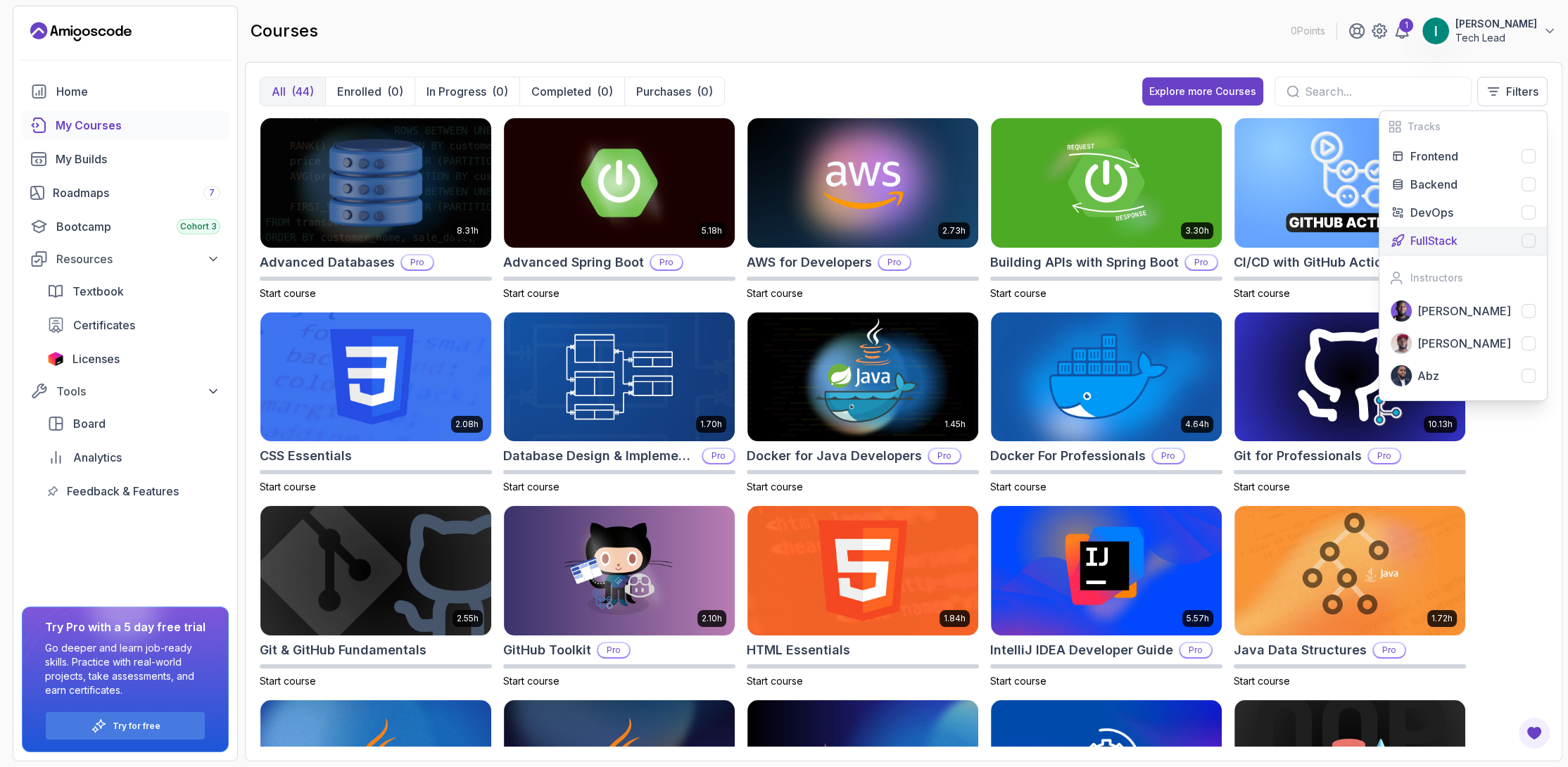
click at [1445, 235] on p "FullStack" at bounding box center [1434, 240] width 47 height 17
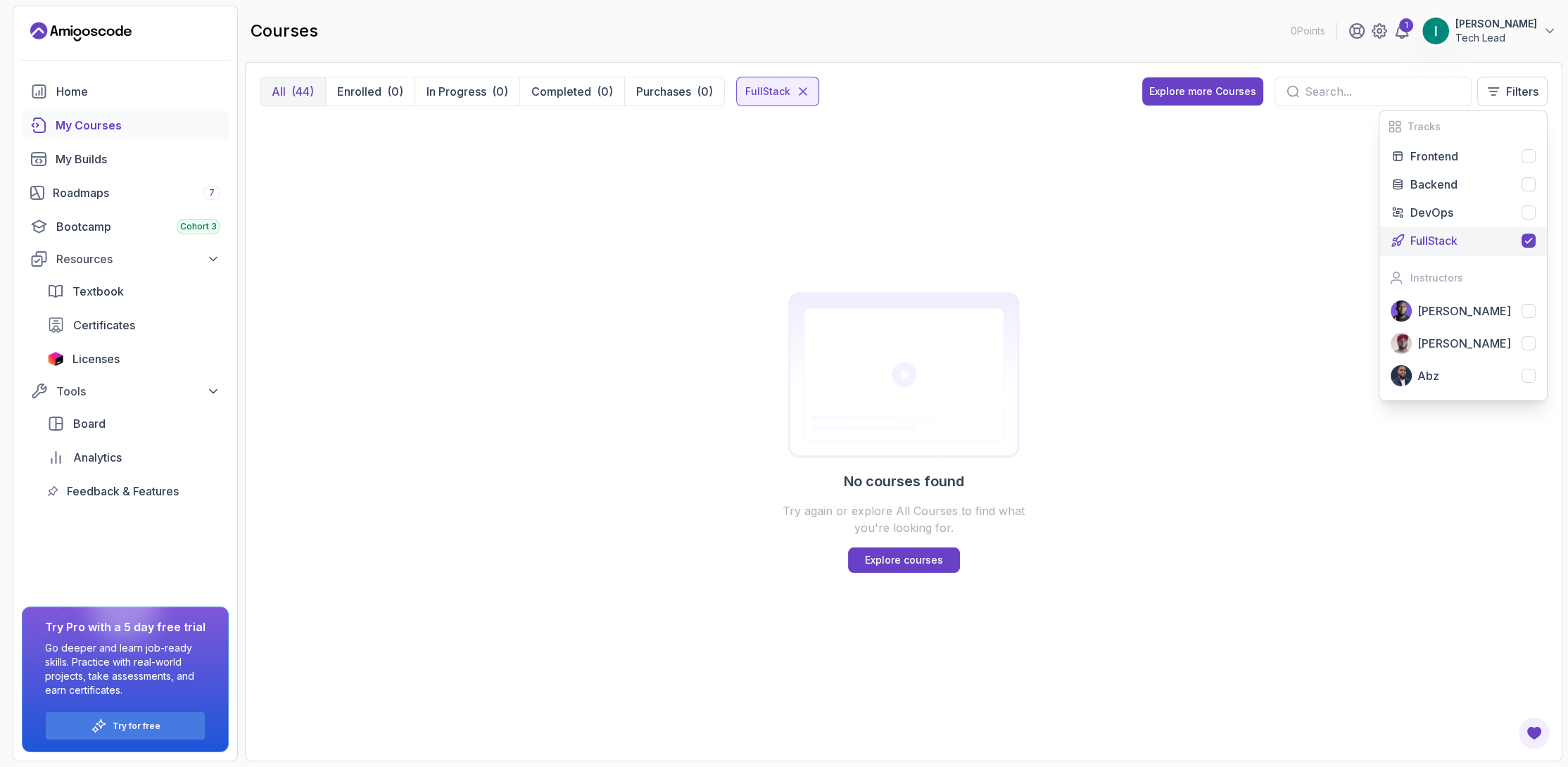
click at [1470, 243] on div "FullStack" at bounding box center [1473, 240] width 125 height 17
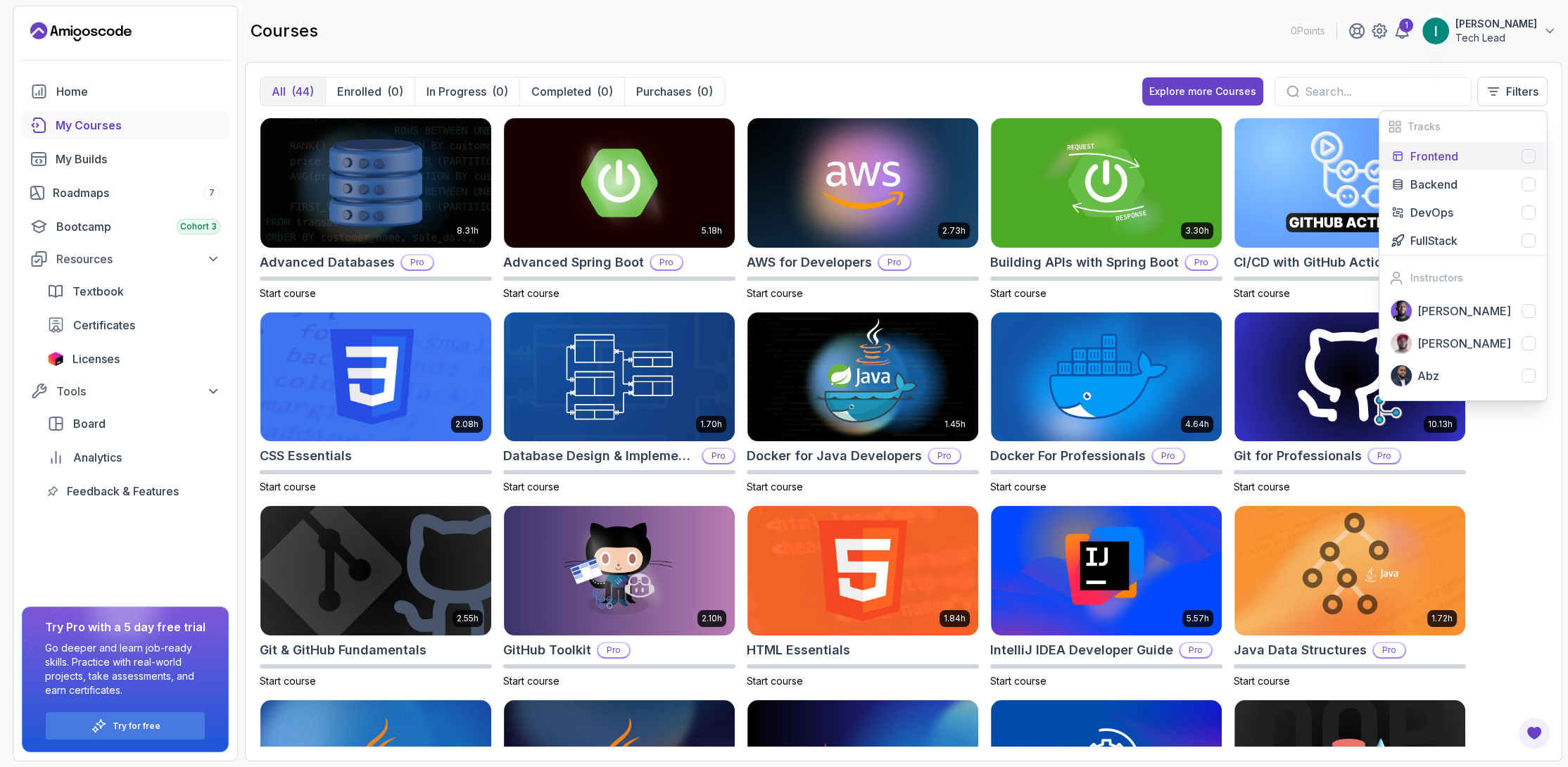
click at [1447, 158] on p "Frontend" at bounding box center [1434, 155] width 48 height 17
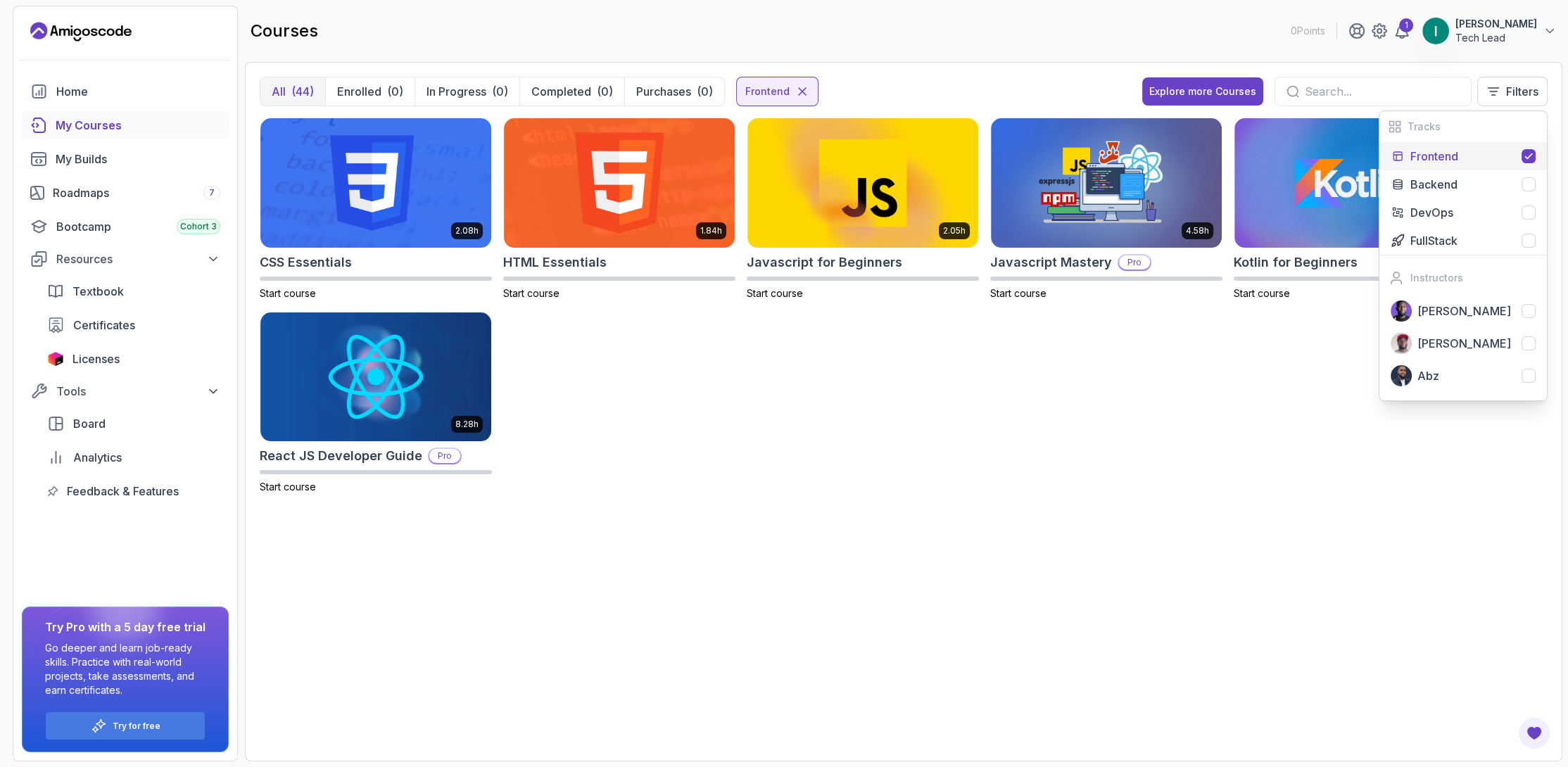
click at [1481, 147] on button "Frontend" at bounding box center [1463, 156] width 167 height 28
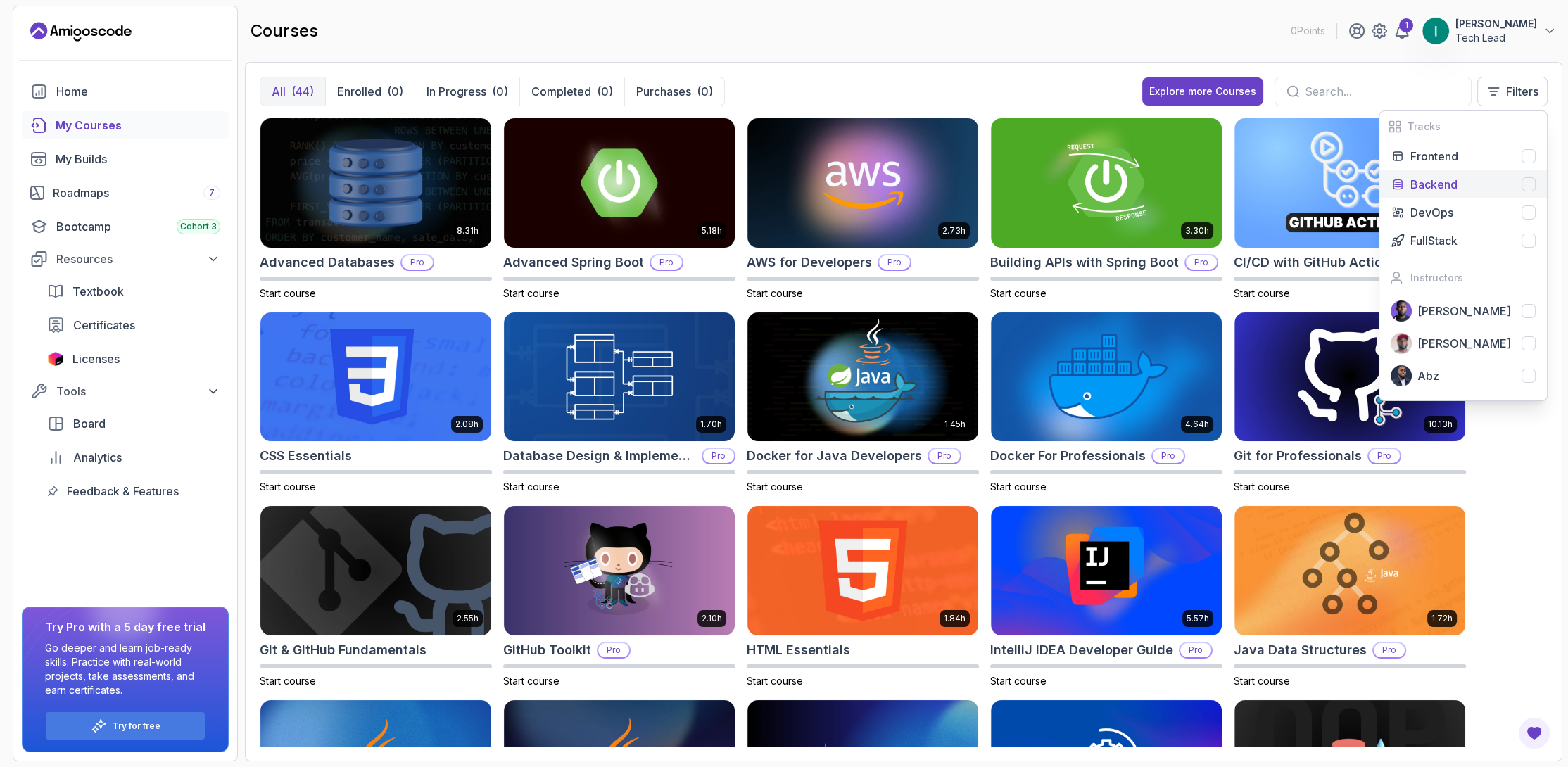
click at [1441, 177] on p "Backend" at bounding box center [1434, 184] width 47 height 17
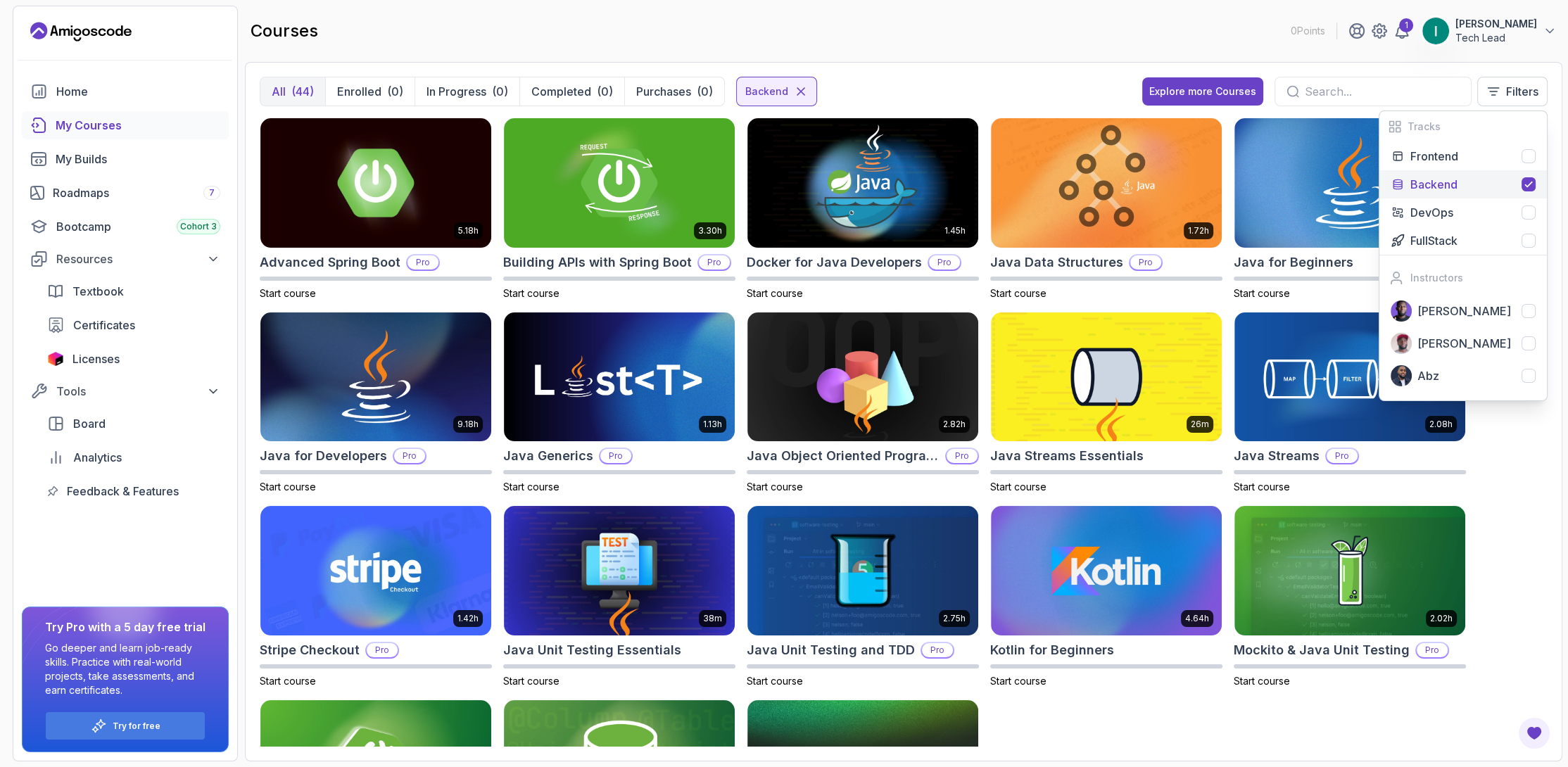
click at [1534, 473] on div "5.18h Advanced Spring Boot Pro Start course 3.30h Building APIs with Spring Boo…" at bounding box center [903, 432] width 1288 height 629
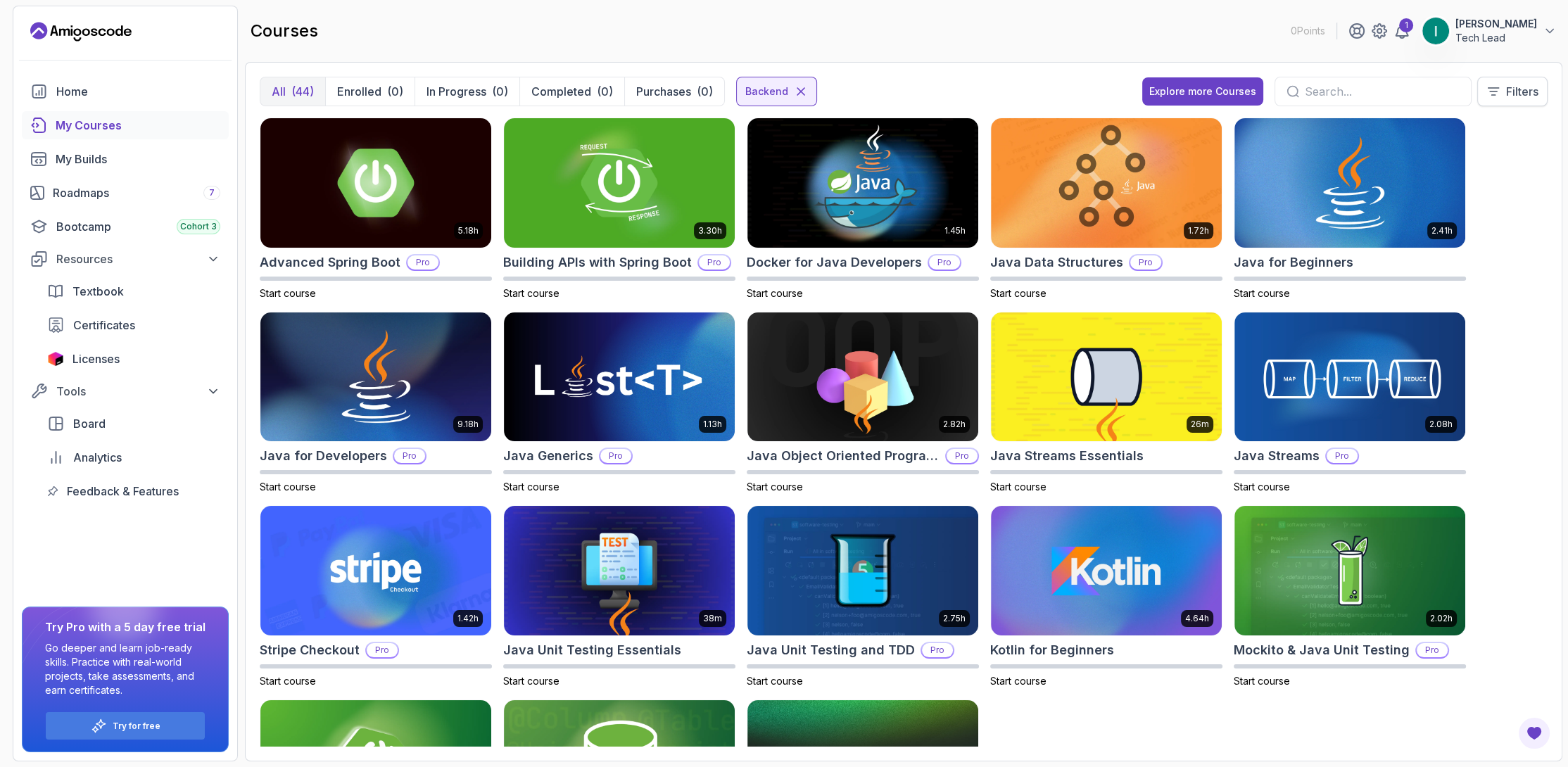
click at [1526, 88] on p "Filters" at bounding box center [1522, 91] width 32 height 17
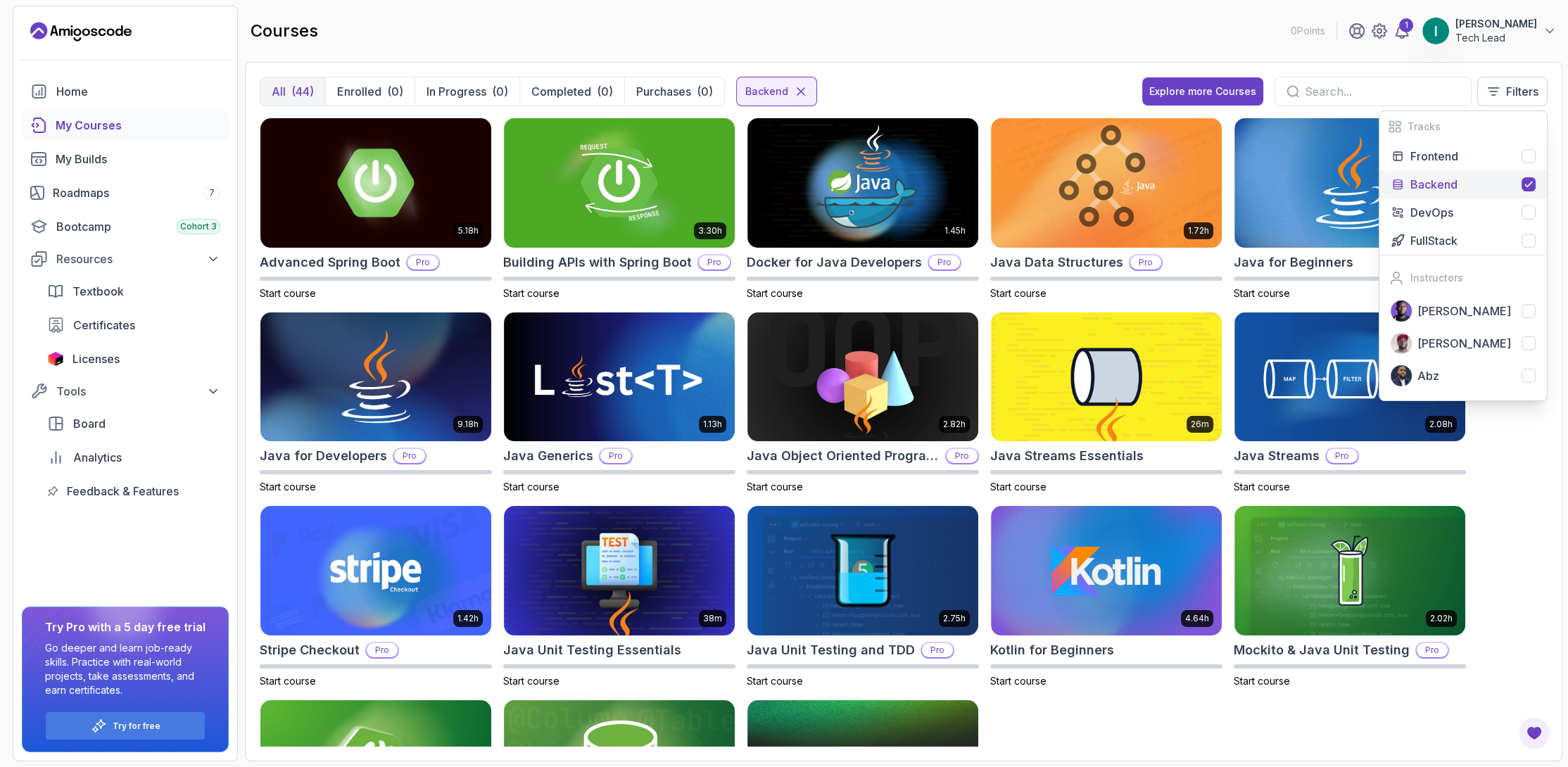
click at [1494, 188] on div "Backend" at bounding box center [1473, 184] width 125 height 17
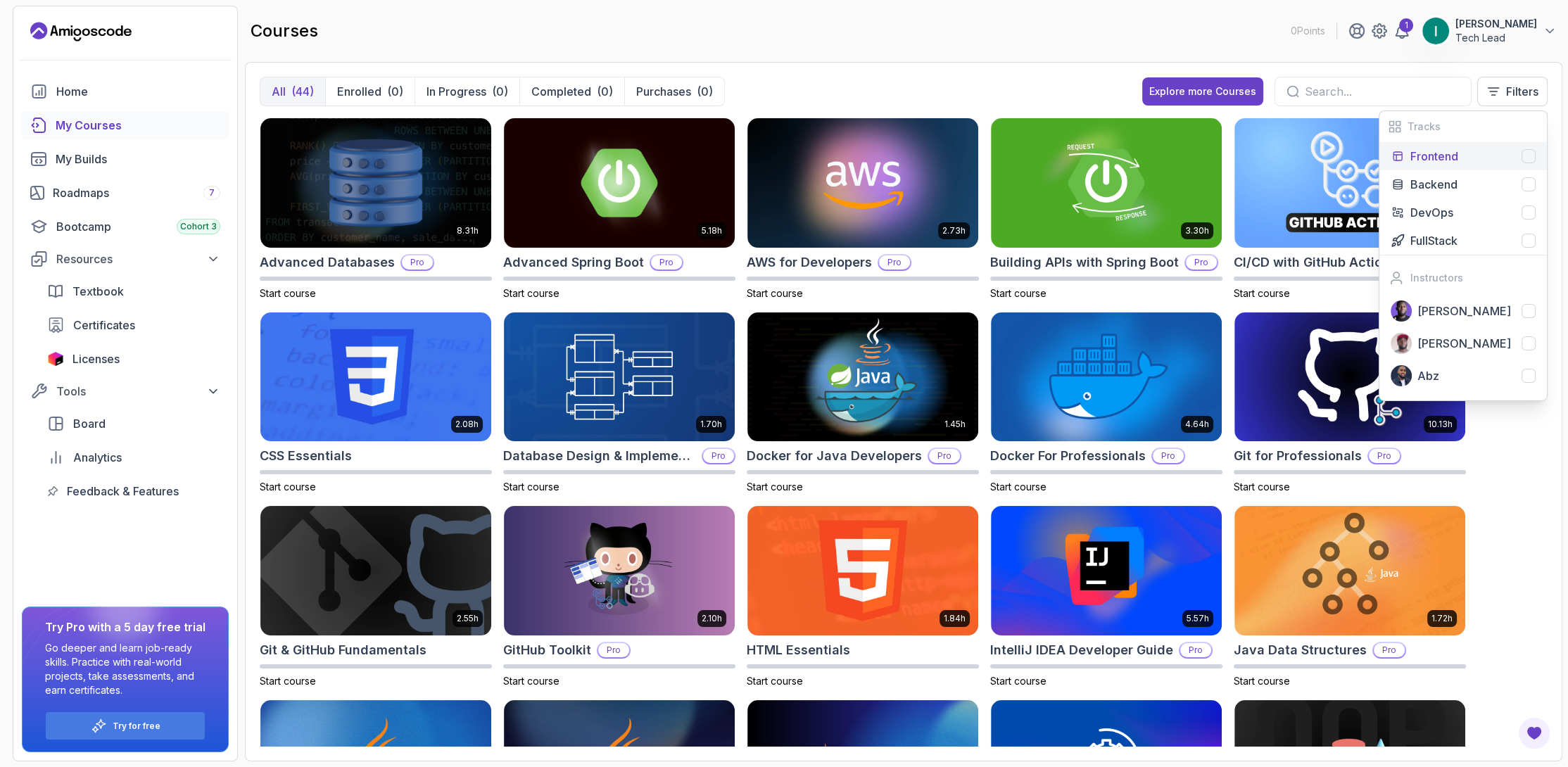
click at [1488, 155] on div "Frontend" at bounding box center [1473, 155] width 125 height 17
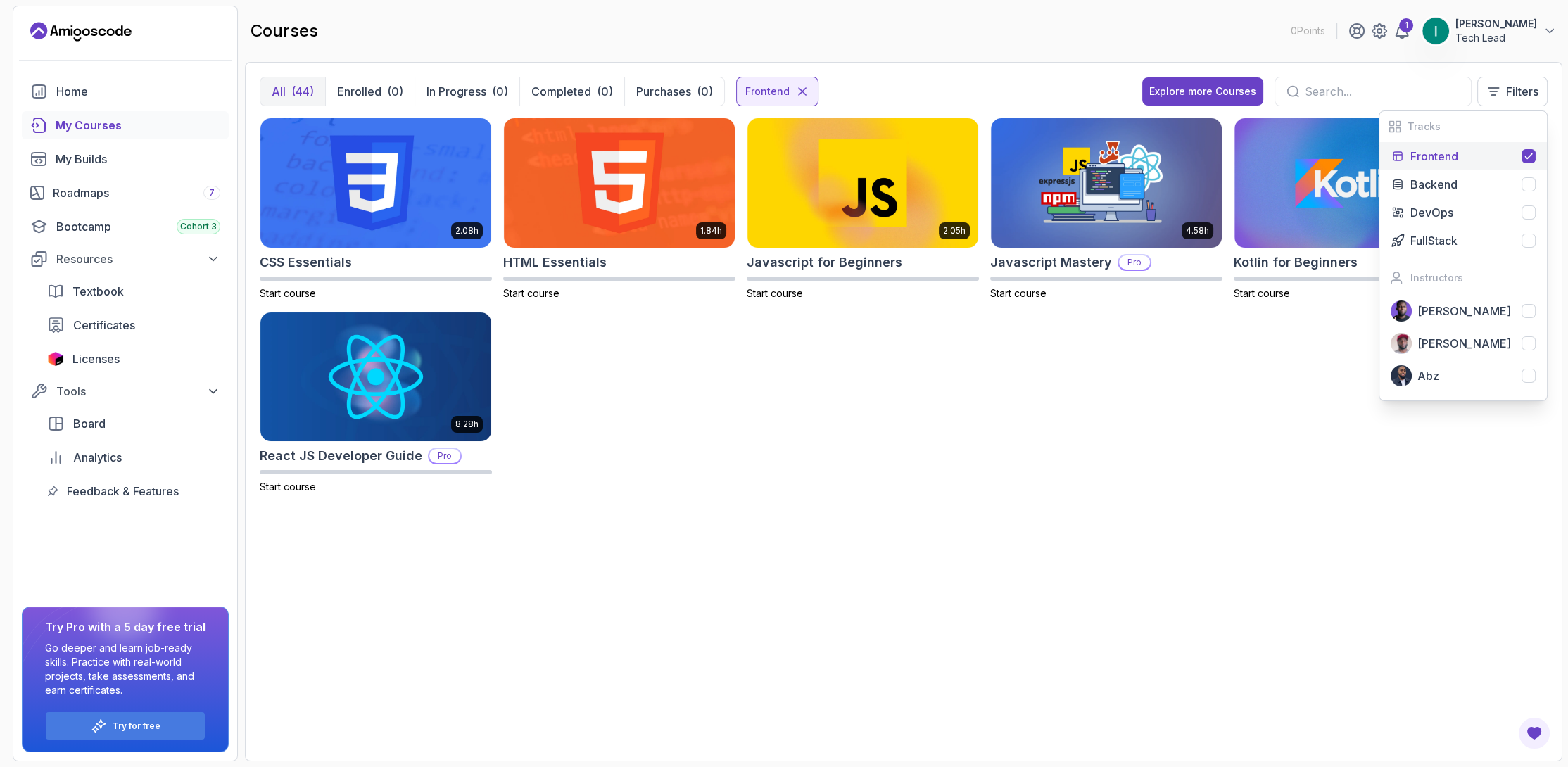
click at [1061, 441] on div "2.08h CSS Essentials Start course 1.84h HTML Essentials Start course 2.05h Java…" at bounding box center [903, 314] width 1288 height 393
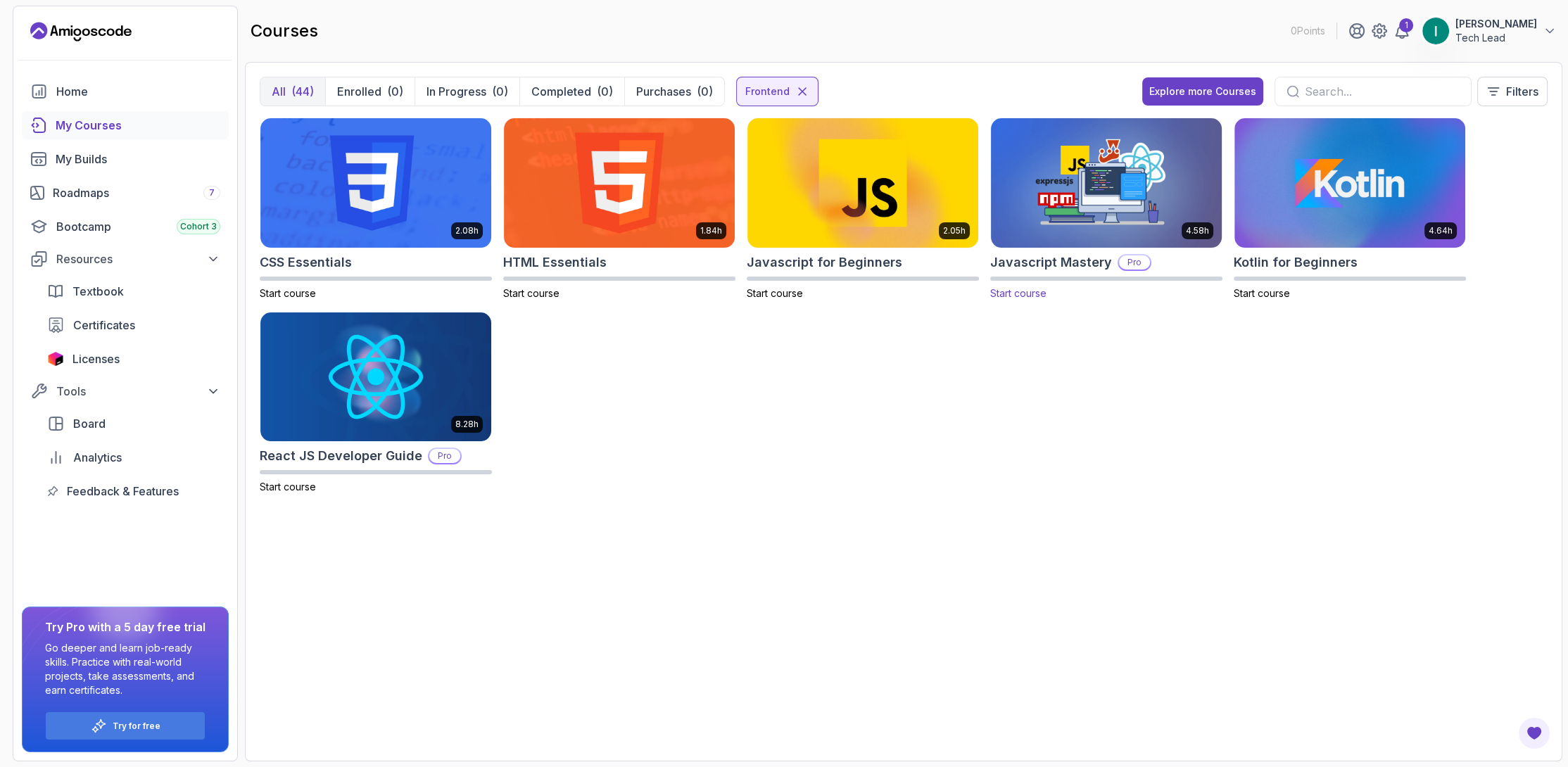
click at [1088, 175] on img at bounding box center [1106, 182] width 242 height 136
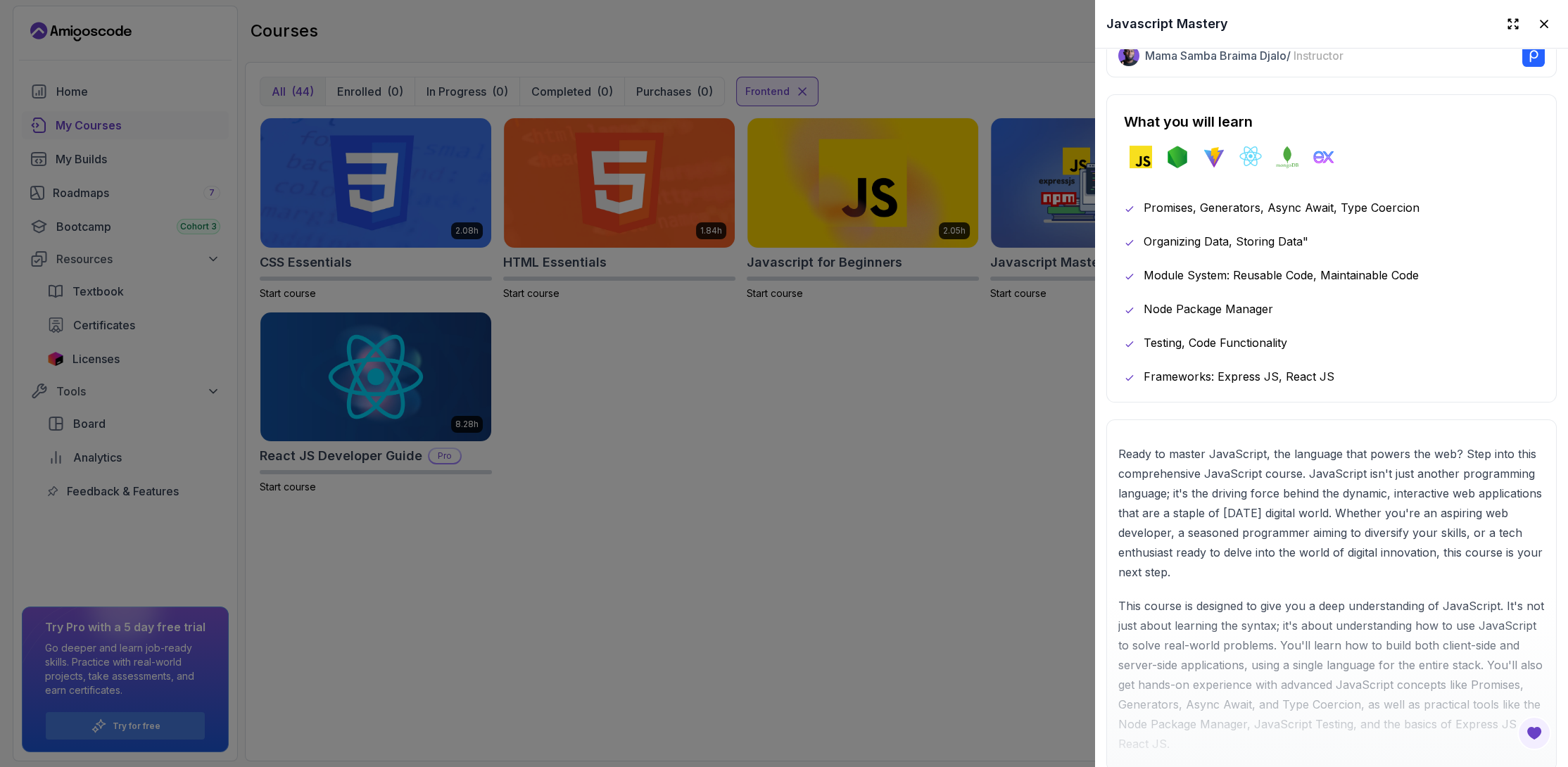
scroll to position [703, 0]
click at [813, 403] on div at bounding box center [784, 383] width 1568 height 767
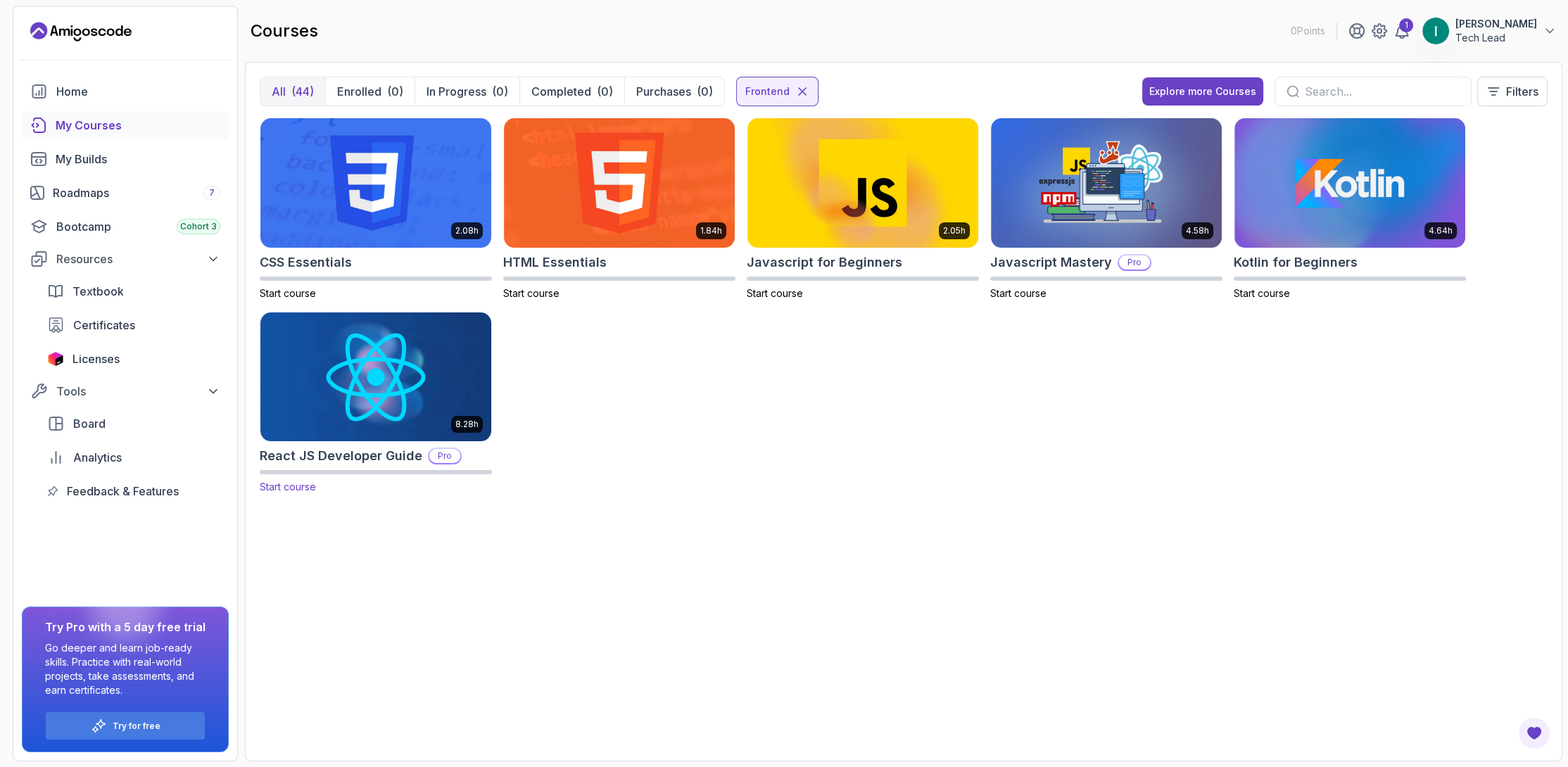
click at [400, 374] on img at bounding box center [375, 377] width 242 height 136
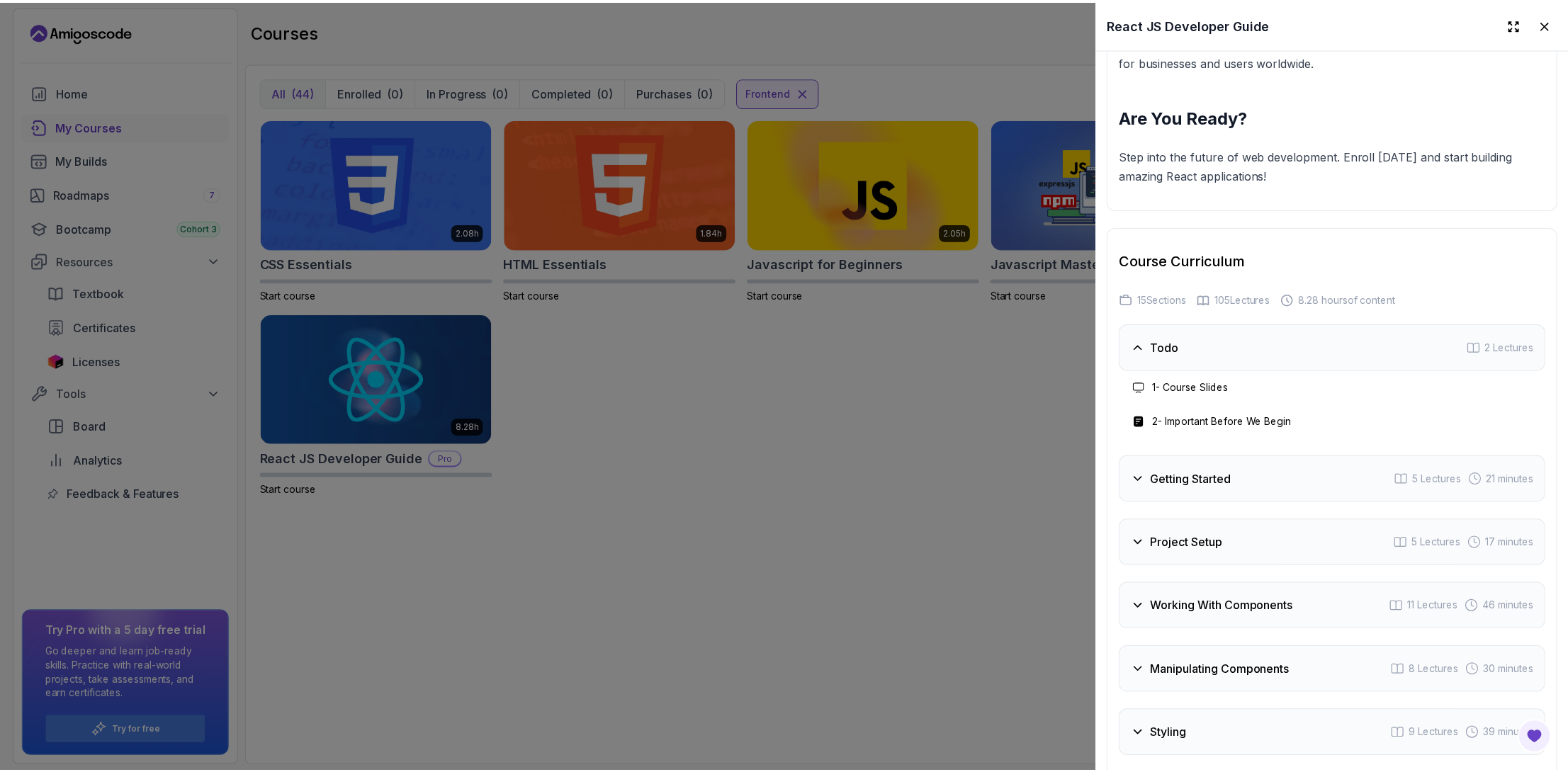
scroll to position [2798, 0]
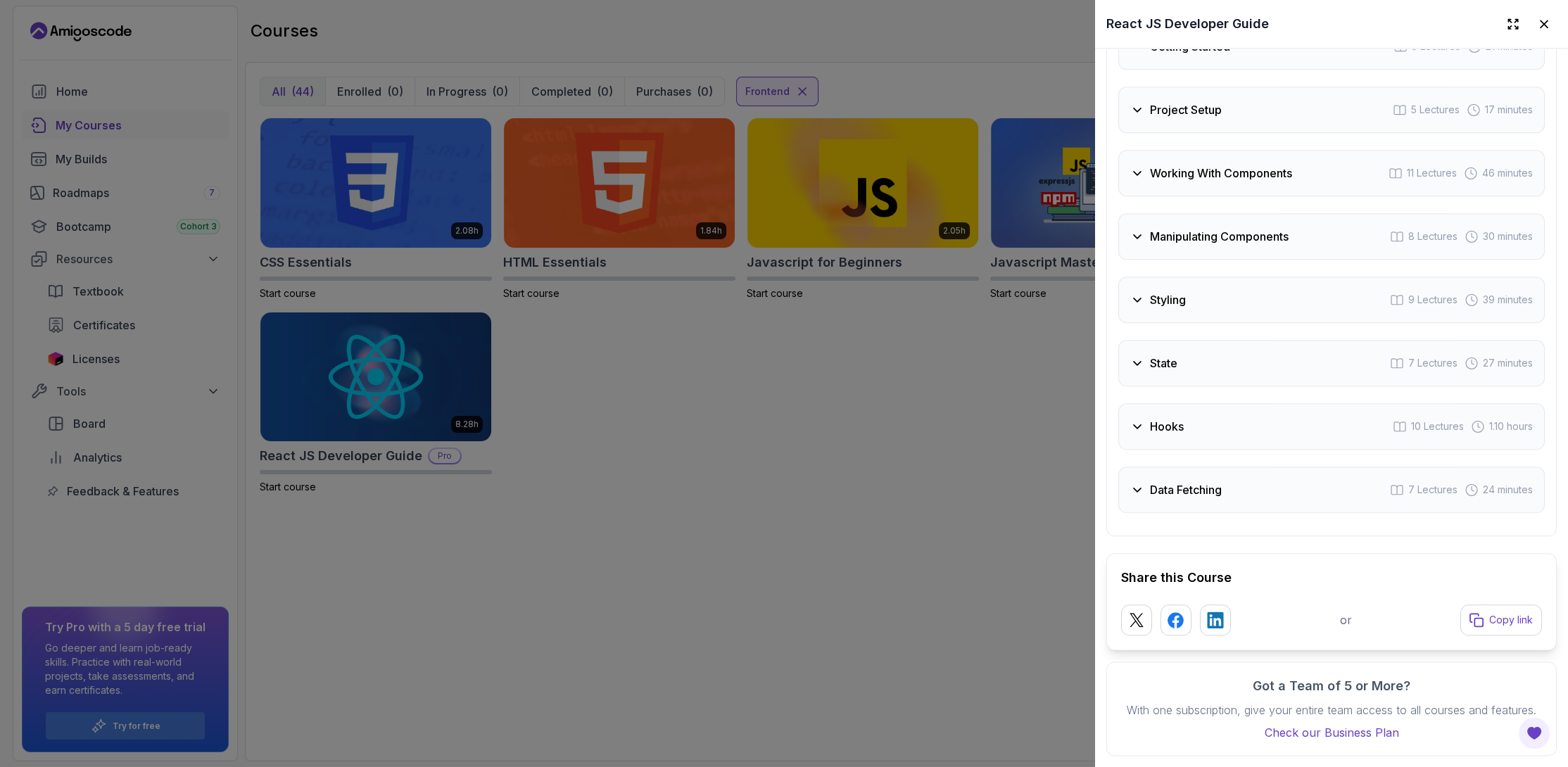
click at [1003, 468] on div at bounding box center [784, 383] width 1568 height 767
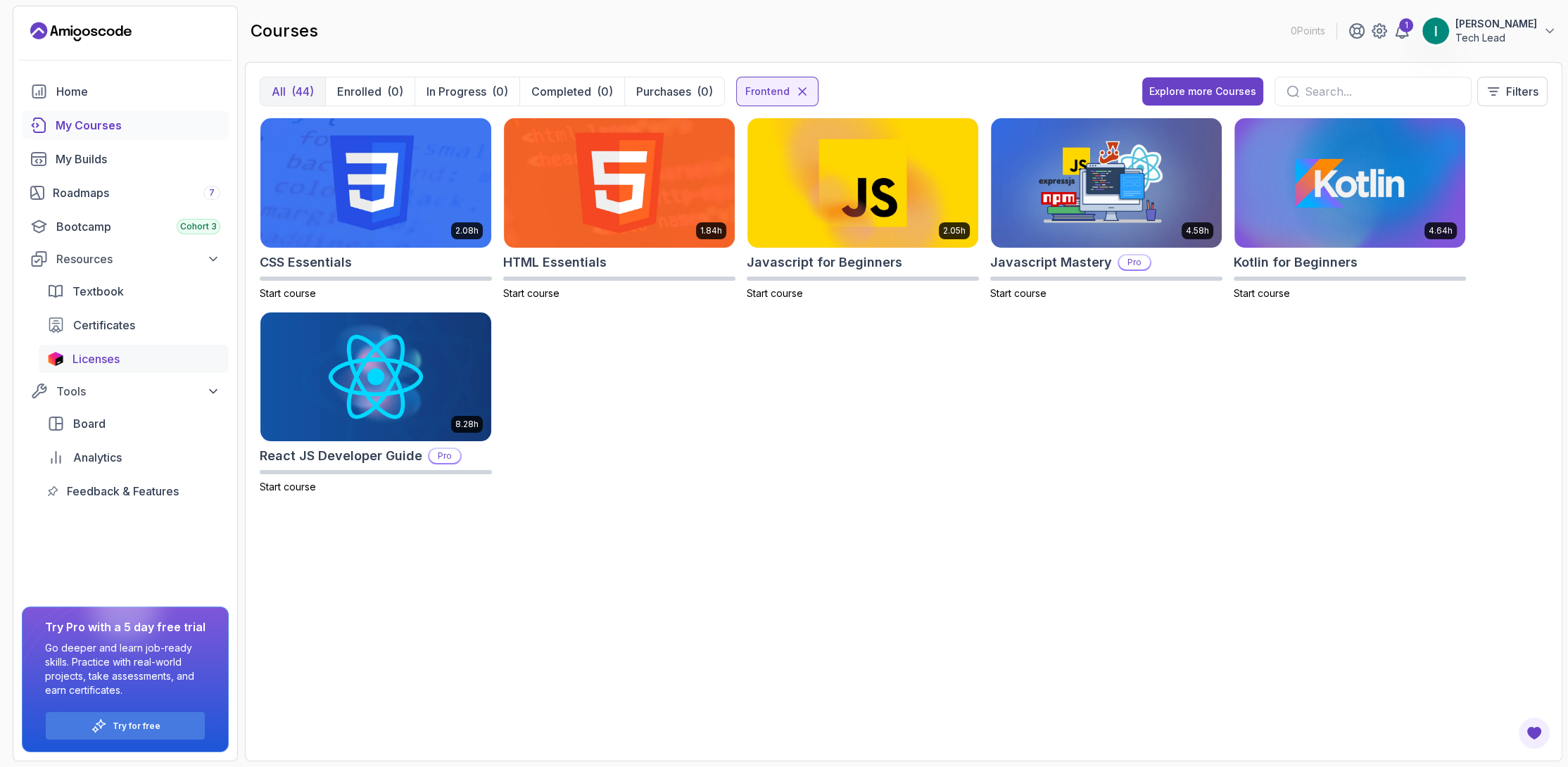
click at [113, 348] on link "Licenses" at bounding box center [133, 359] width 190 height 28
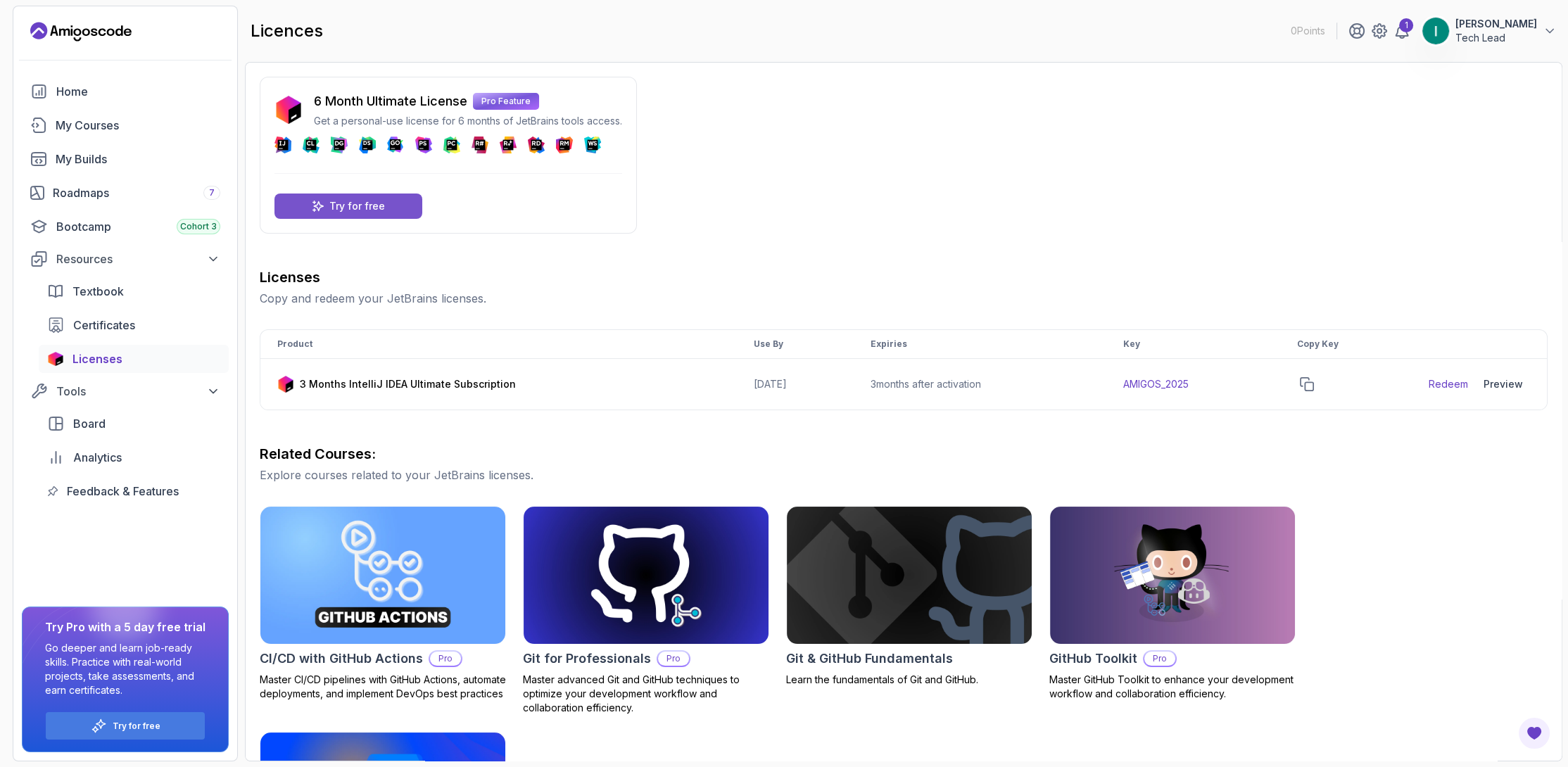
click at [351, 206] on p "Try for free" at bounding box center [357, 207] width 55 height 14
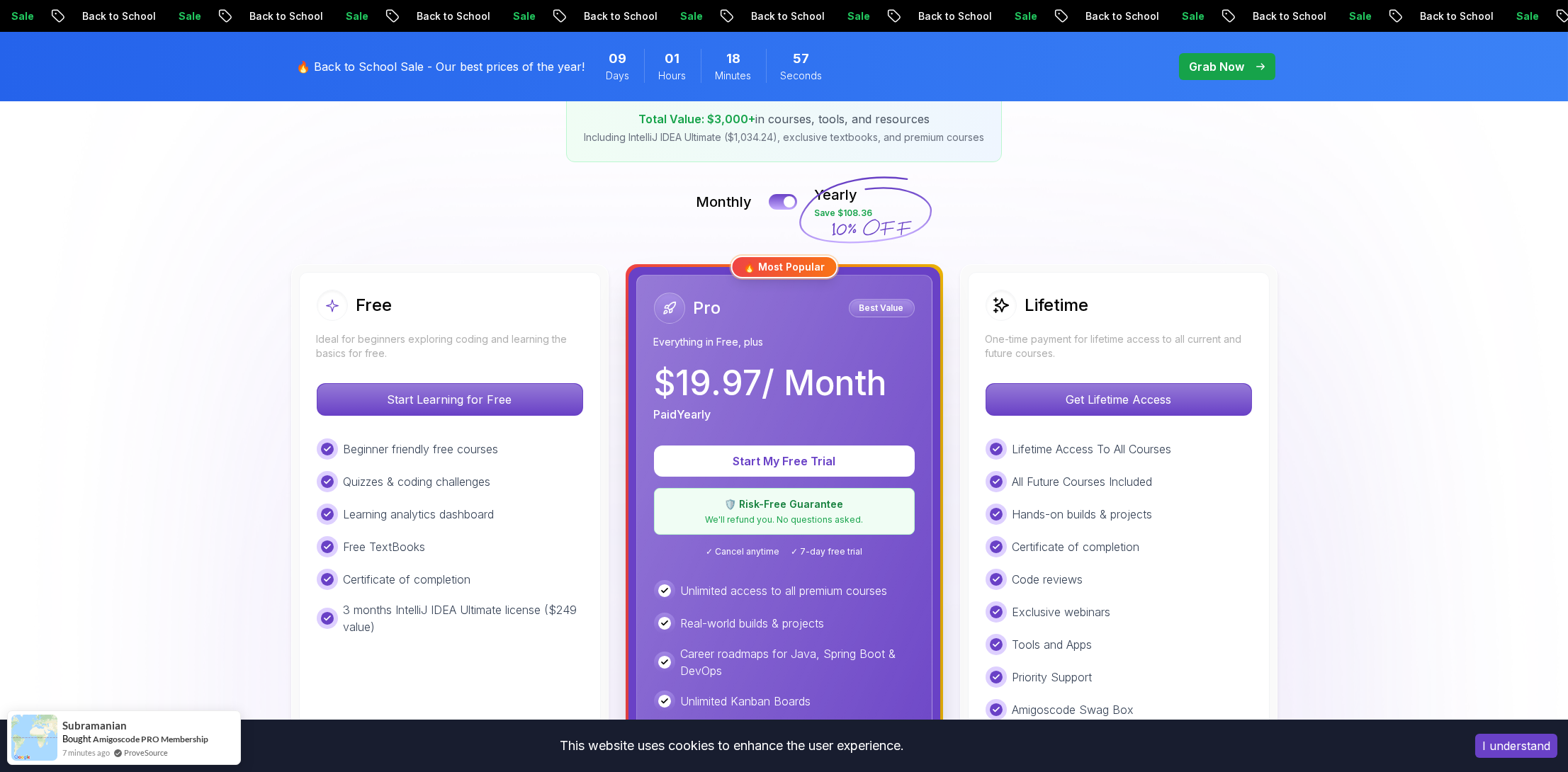
scroll to position [213, 0]
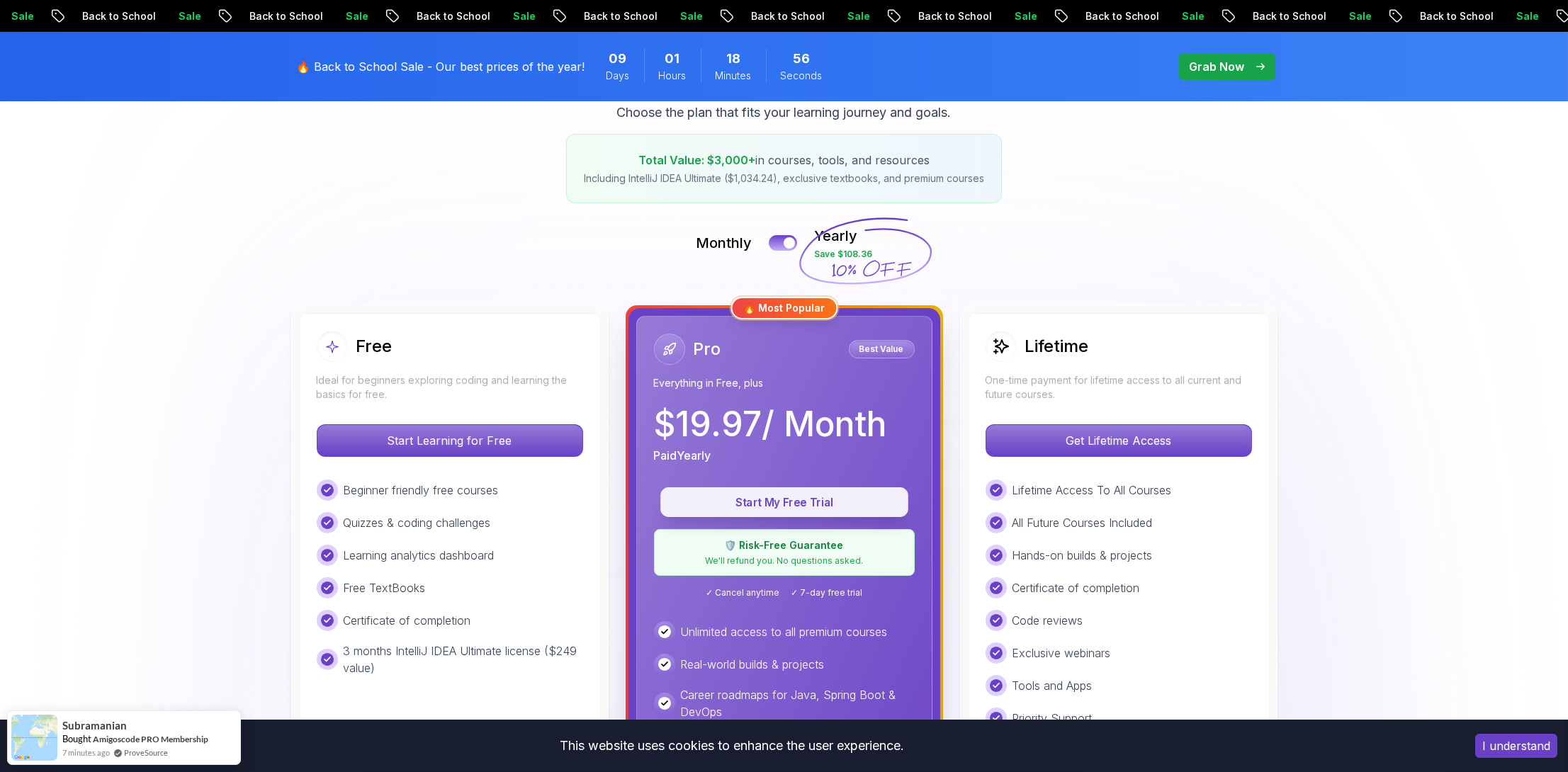
click at [793, 502] on p "Start My Free Trial" at bounding box center [784, 502] width 215 height 17
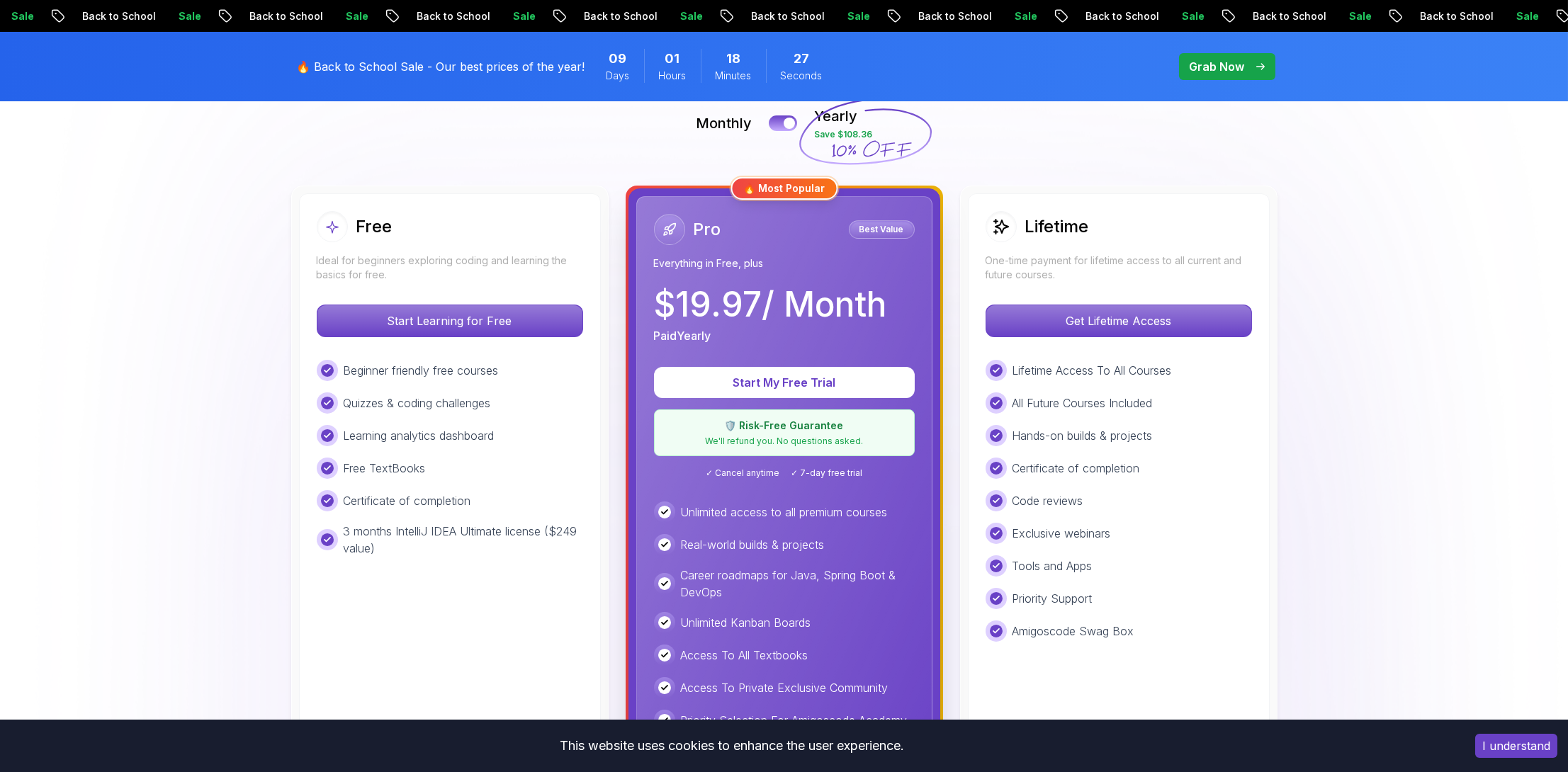
scroll to position [141, 0]
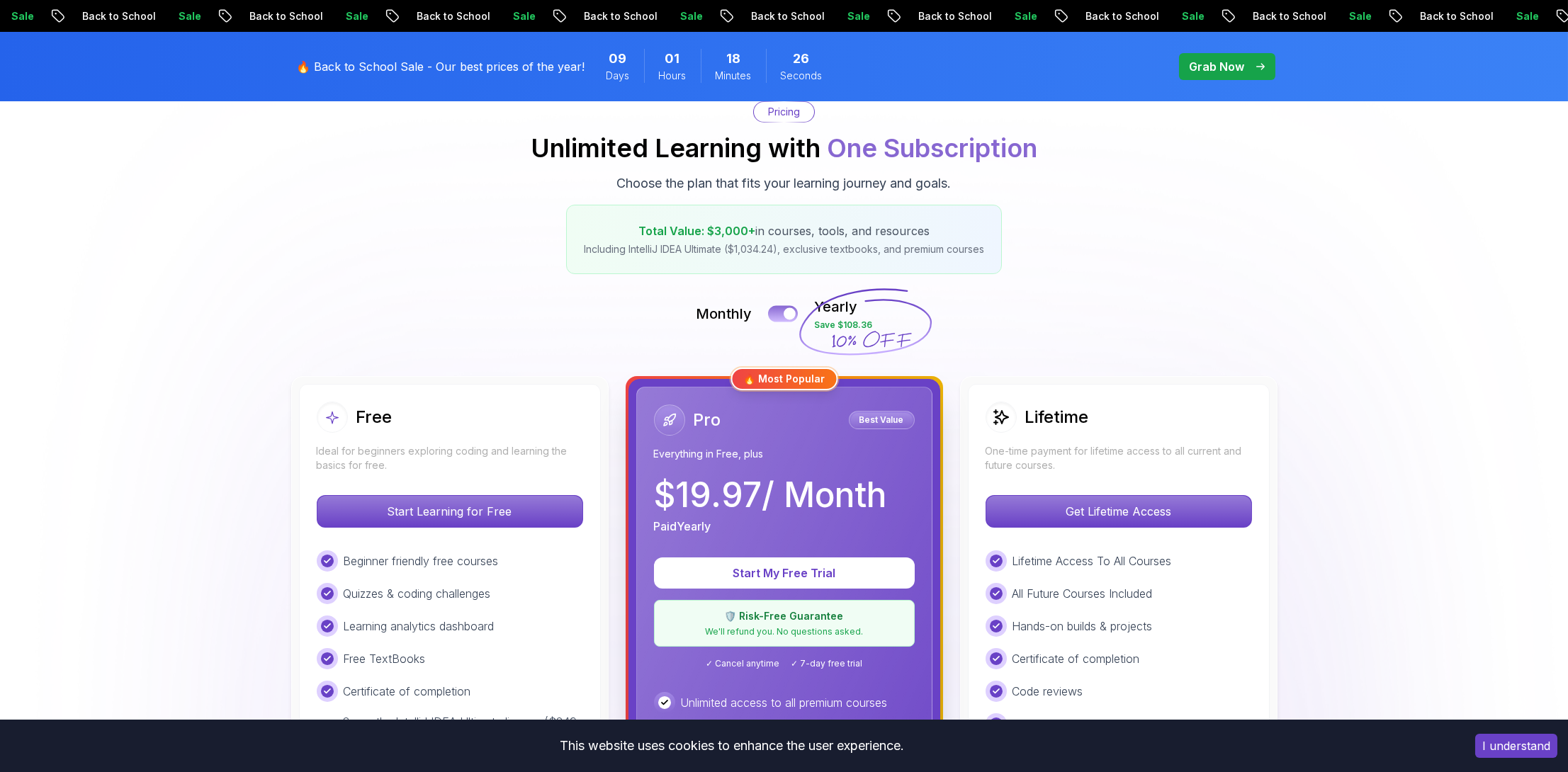
click at [781, 313] on button at bounding box center [782, 313] width 29 height 17
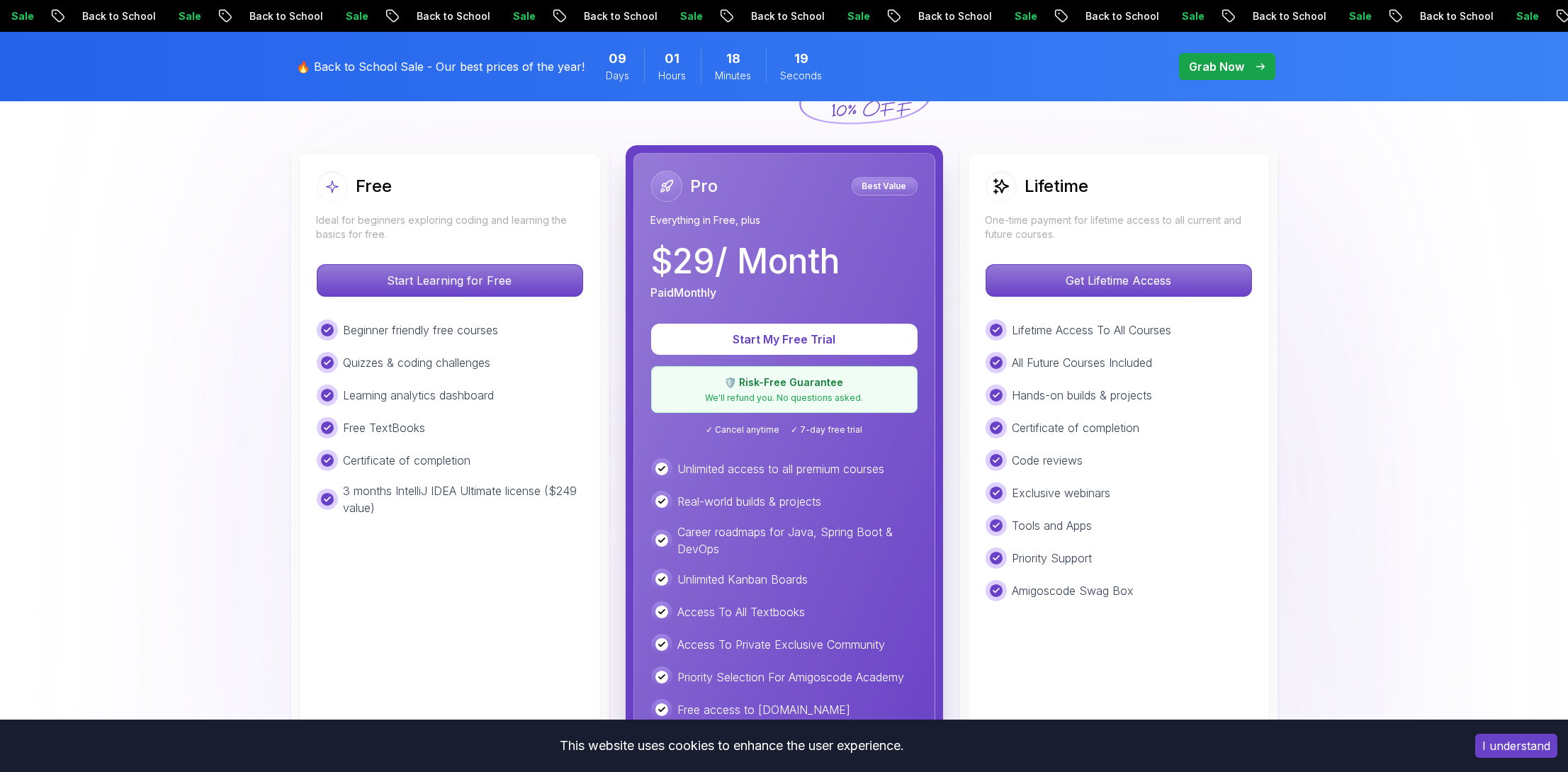
scroll to position [354, 0]
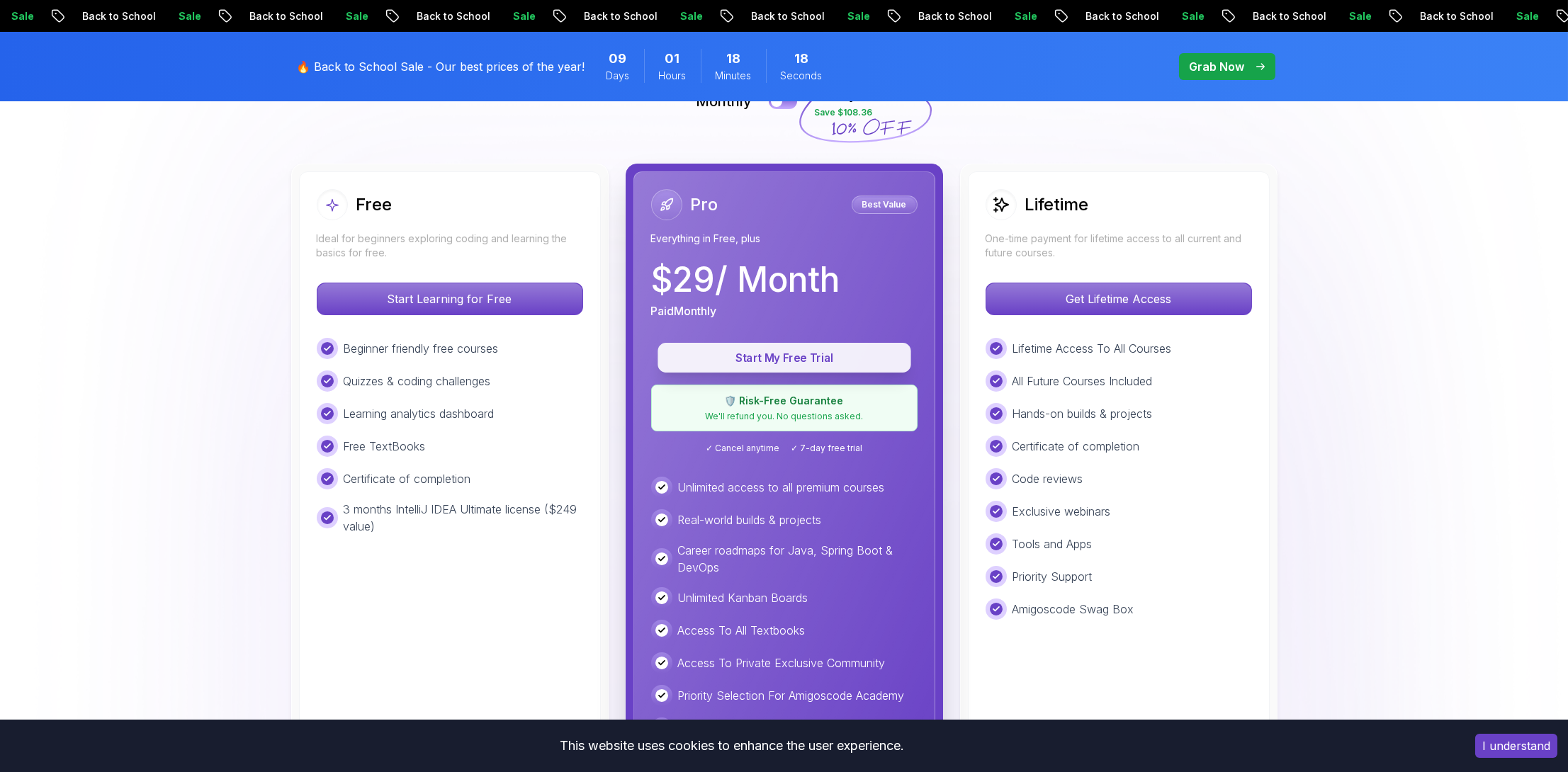
click at [786, 351] on p "Start My Free Trial" at bounding box center [784, 358] width 221 height 17
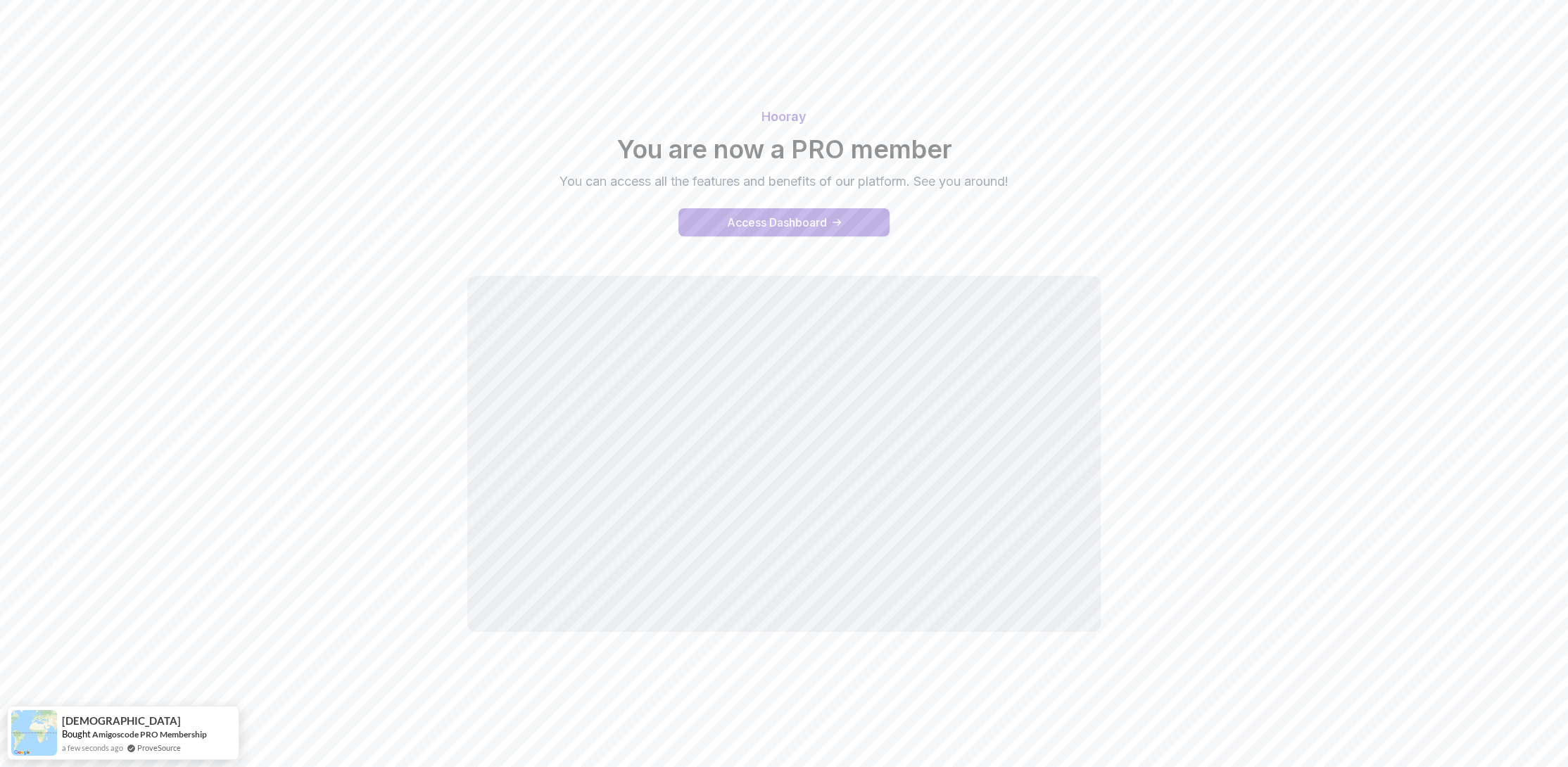
click at [834, 231] on button "Access Dashboard" at bounding box center [784, 222] width 211 height 28
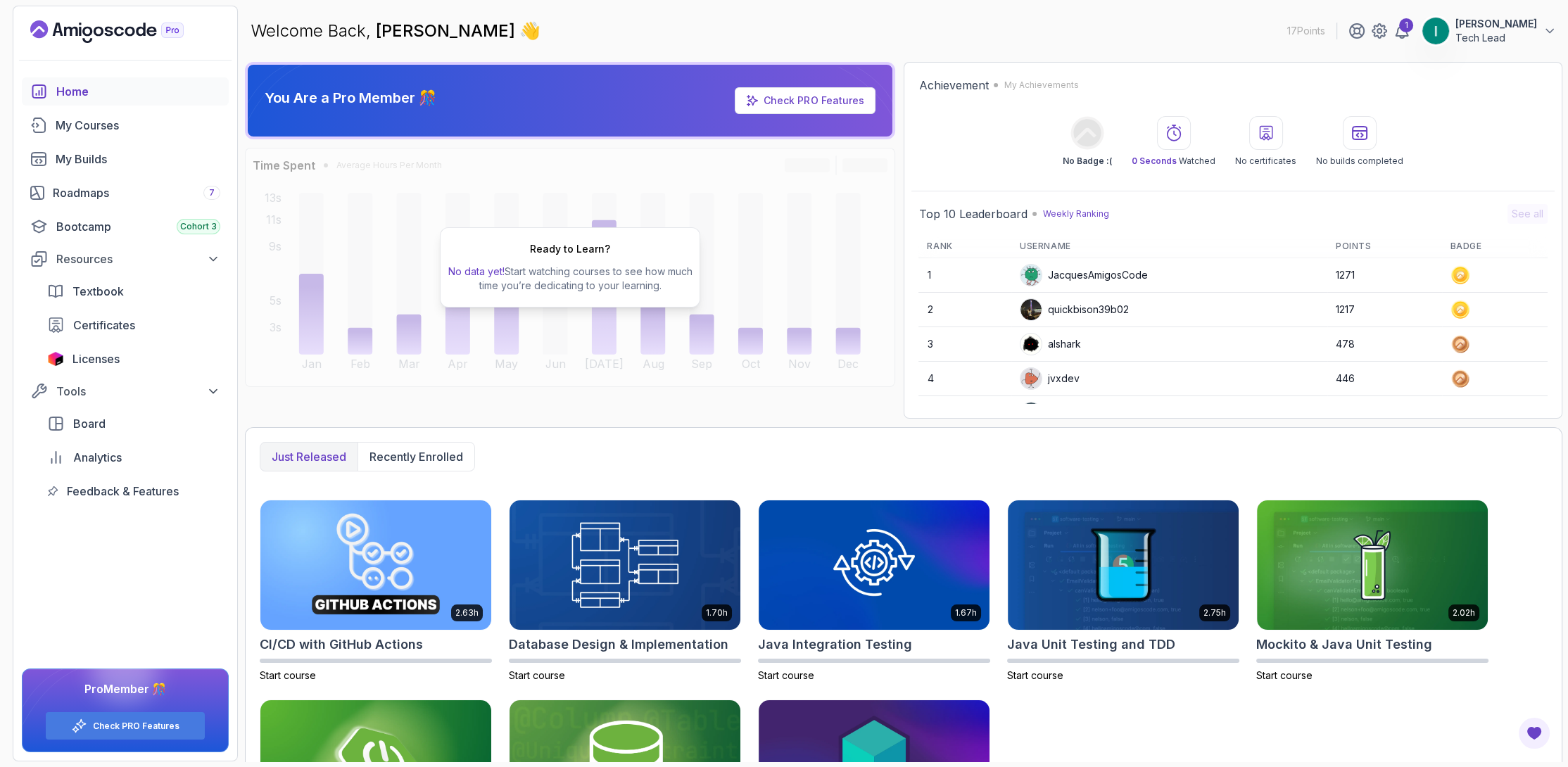
click at [808, 102] on link "Check PRO Features" at bounding box center [813, 100] width 100 height 12
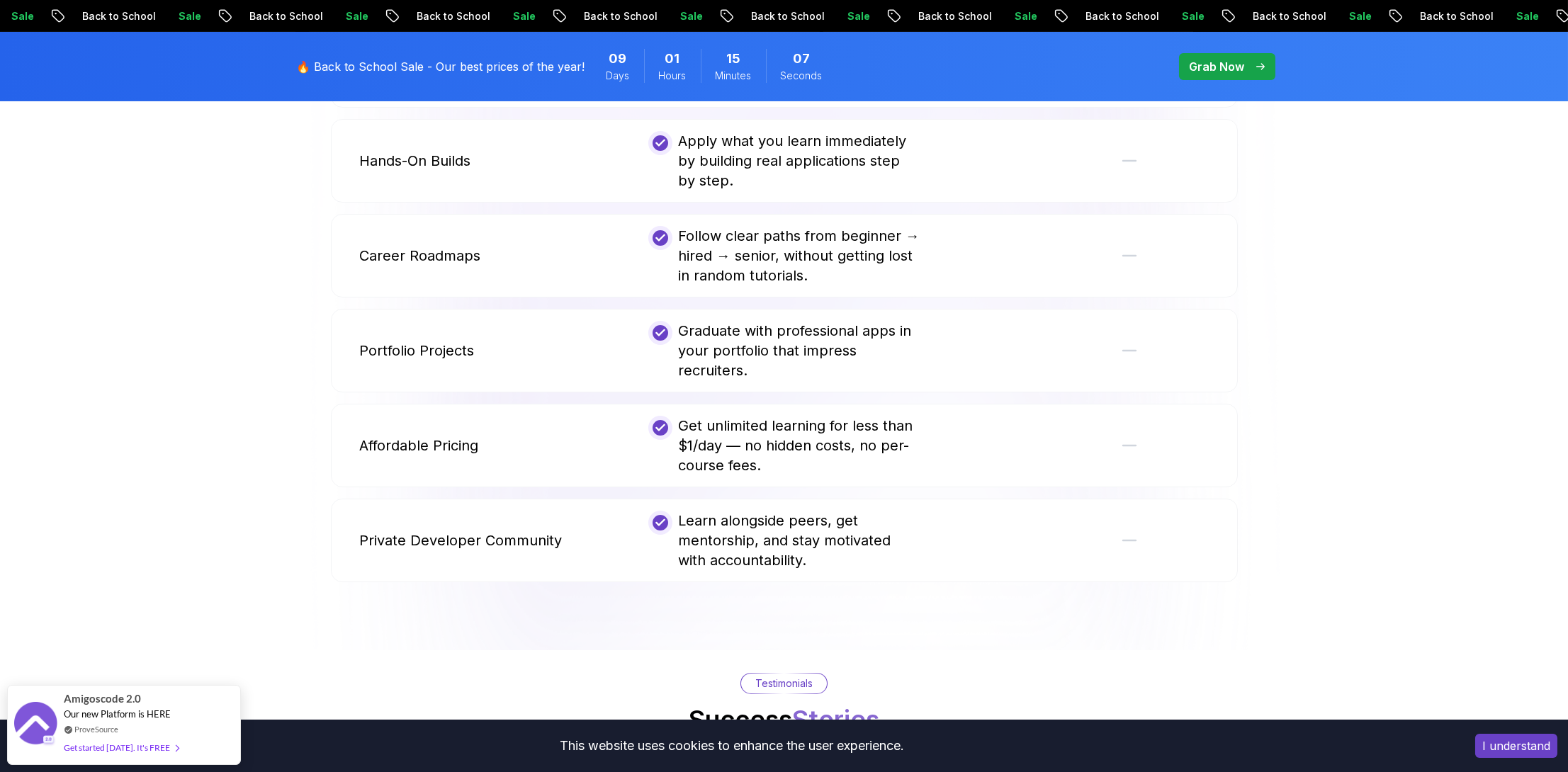
scroll to position [2195, 0]
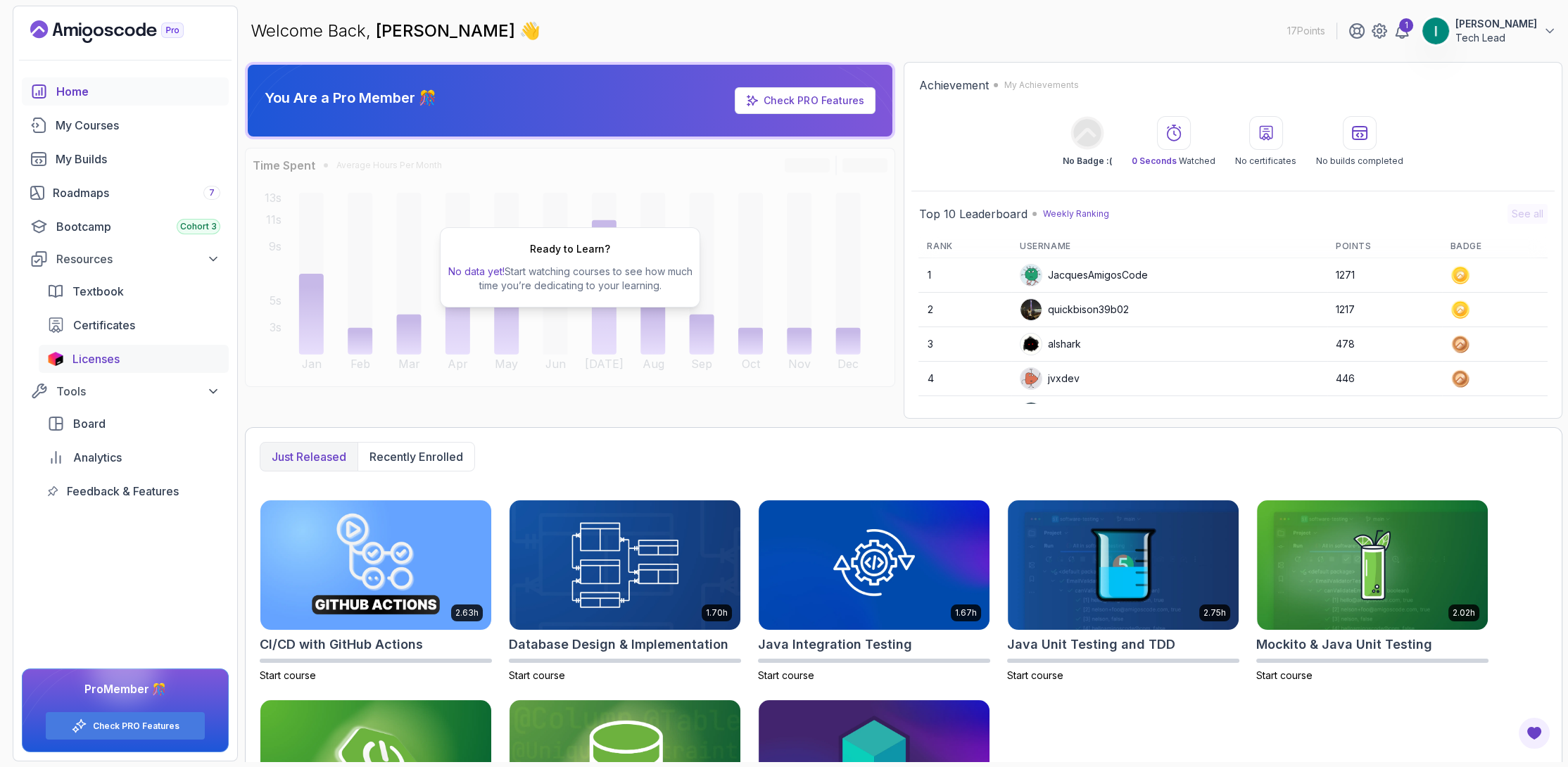
click at [118, 359] on span "Licenses" at bounding box center [96, 358] width 47 height 17
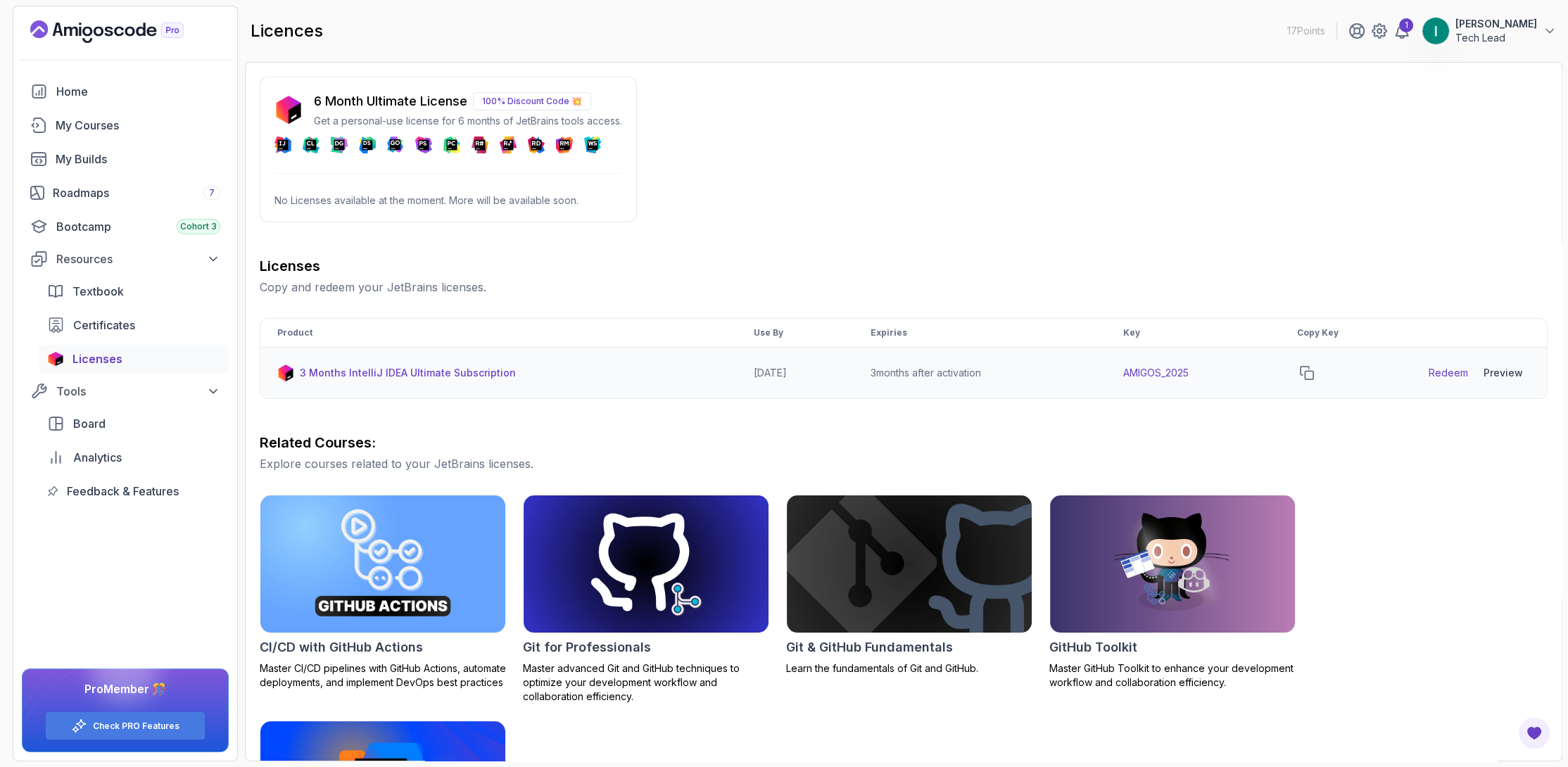
click at [1499, 372] on div "Preview" at bounding box center [1503, 373] width 39 height 14
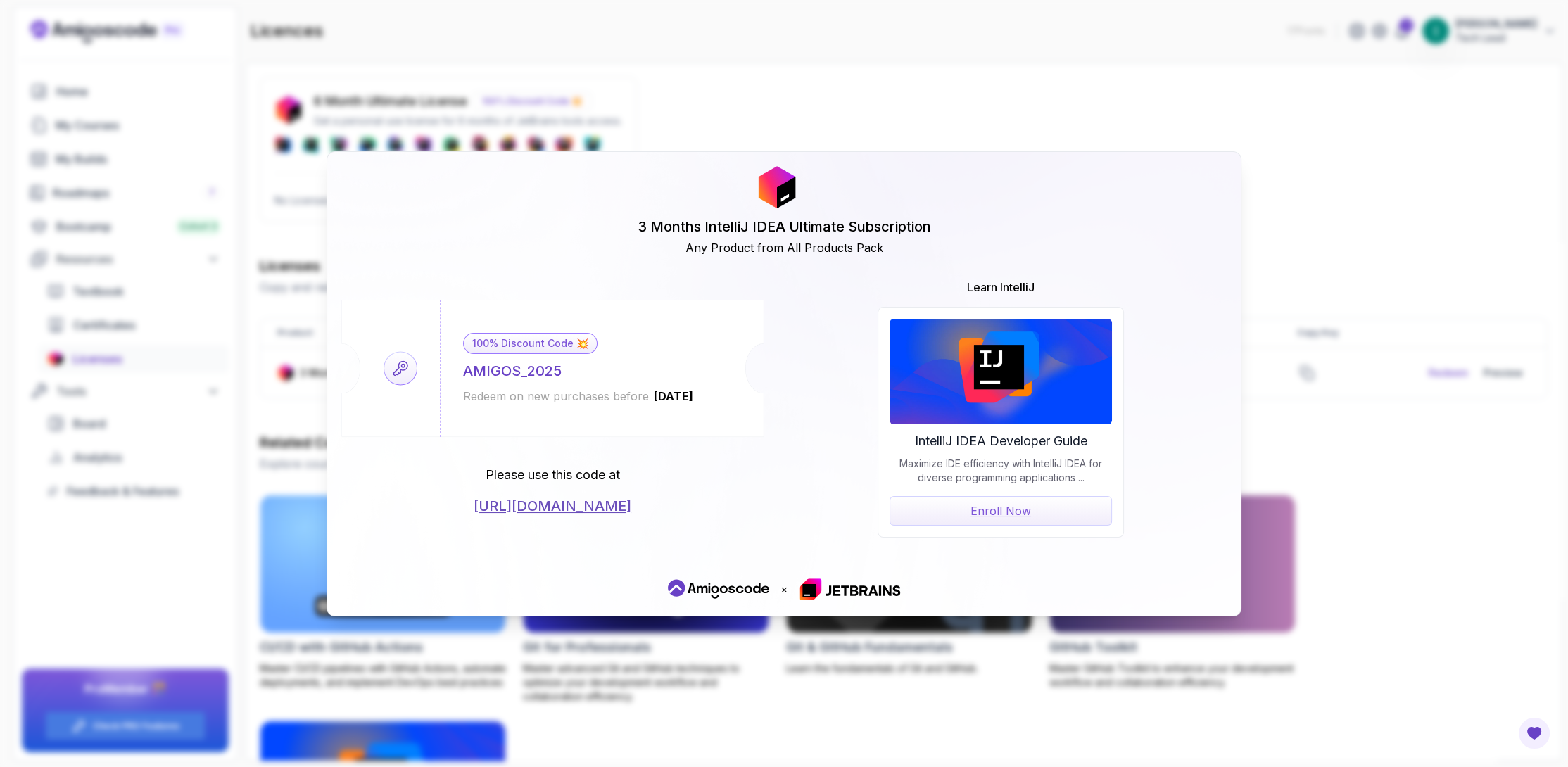
click at [1397, 484] on div "3 Months IntelliJ IDEA Ultimate Subscription Any Product from All Products Pack…" at bounding box center [784, 383] width 1568 height 767
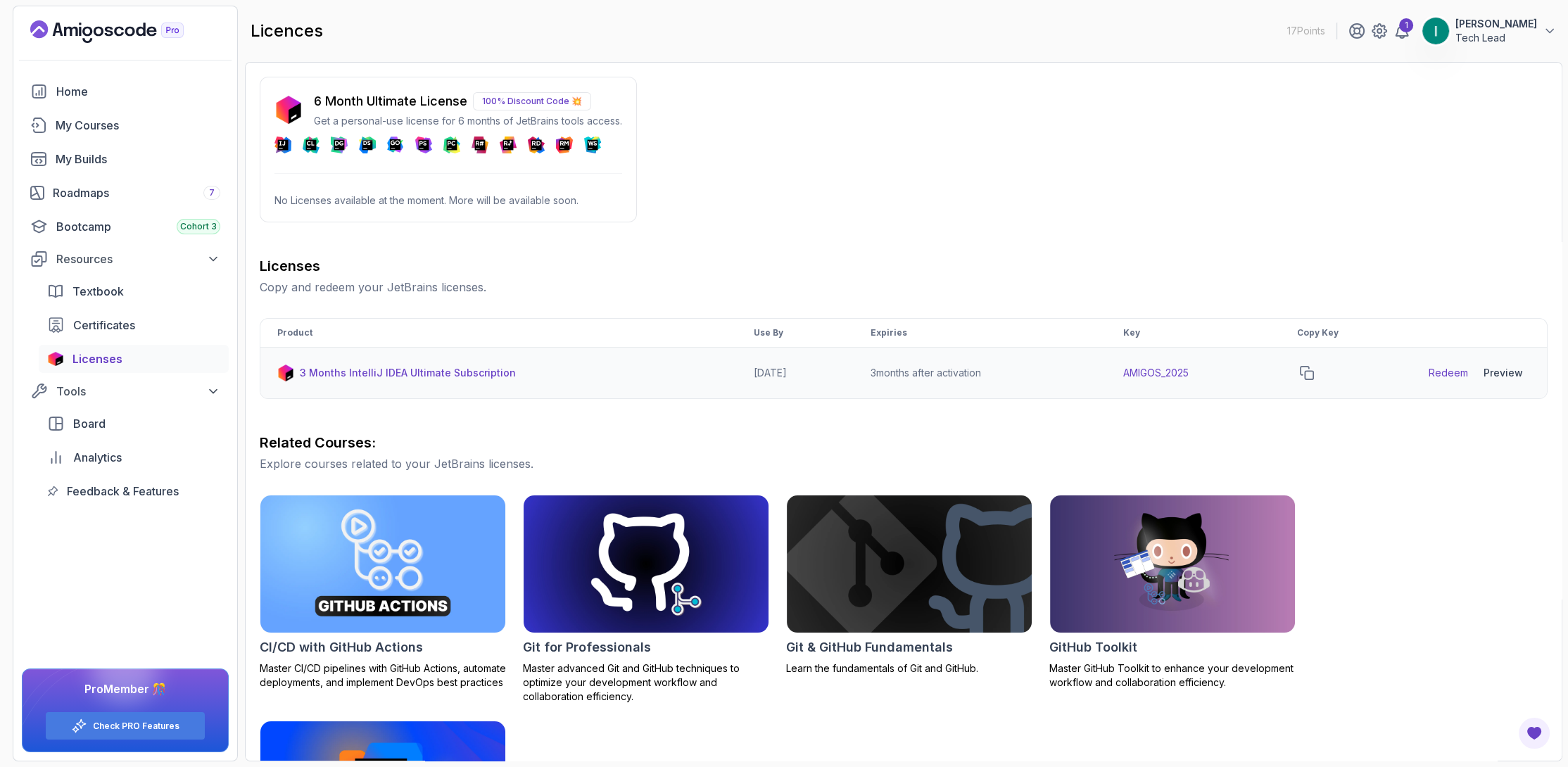
click at [1173, 369] on td "AMIGOS_2025" at bounding box center [1193, 373] width 174 height 51
copy tr "AMIGOS_2025"
click at [523, 108] on p "100% Discount Code 💥" at bounding box center [532, 101] width 118 height 18
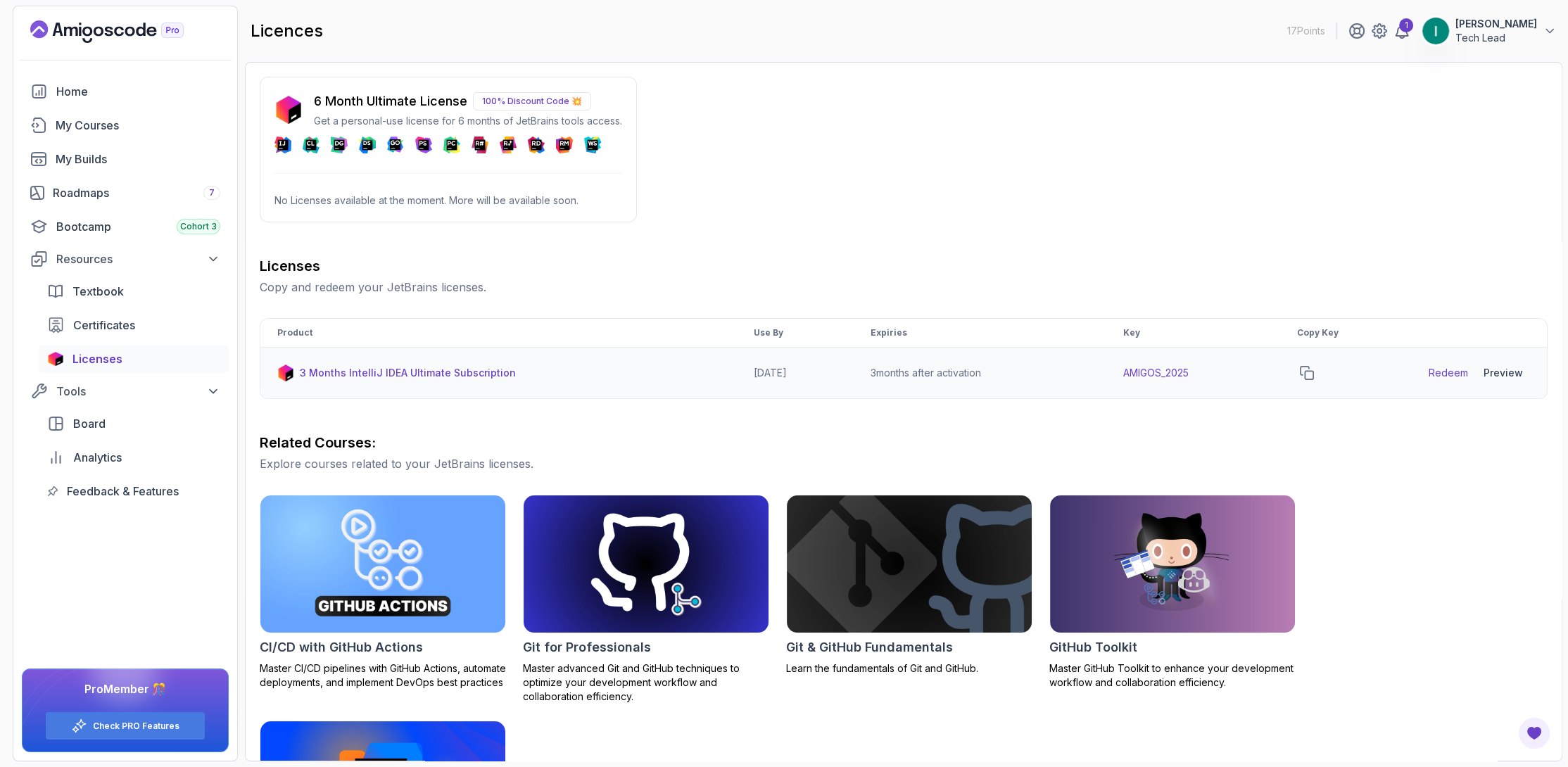
click at [1505, 369] on div "Preview" at bounding box center [1503, 373] width 39 height 14
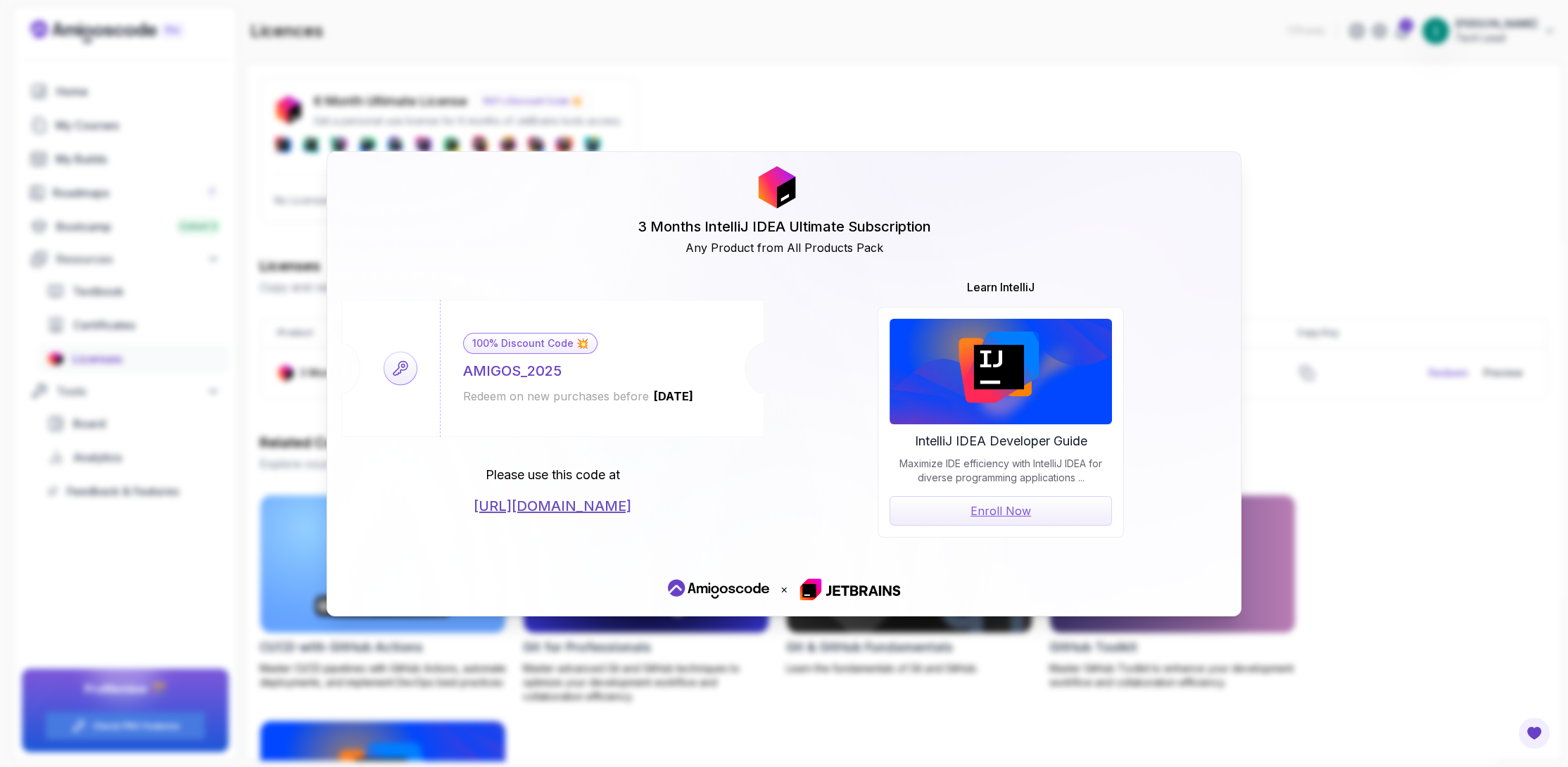
click at [968, 510] on link "Enroll Now" at bounding box center [1001, 510] width 222 height 29
click at [1257, 161] on div "3 Months IntelliJ IDEA Ultimate Subscription Any Product from All Products Pack…" at bounding box center [784, 383] width 1568 height 767
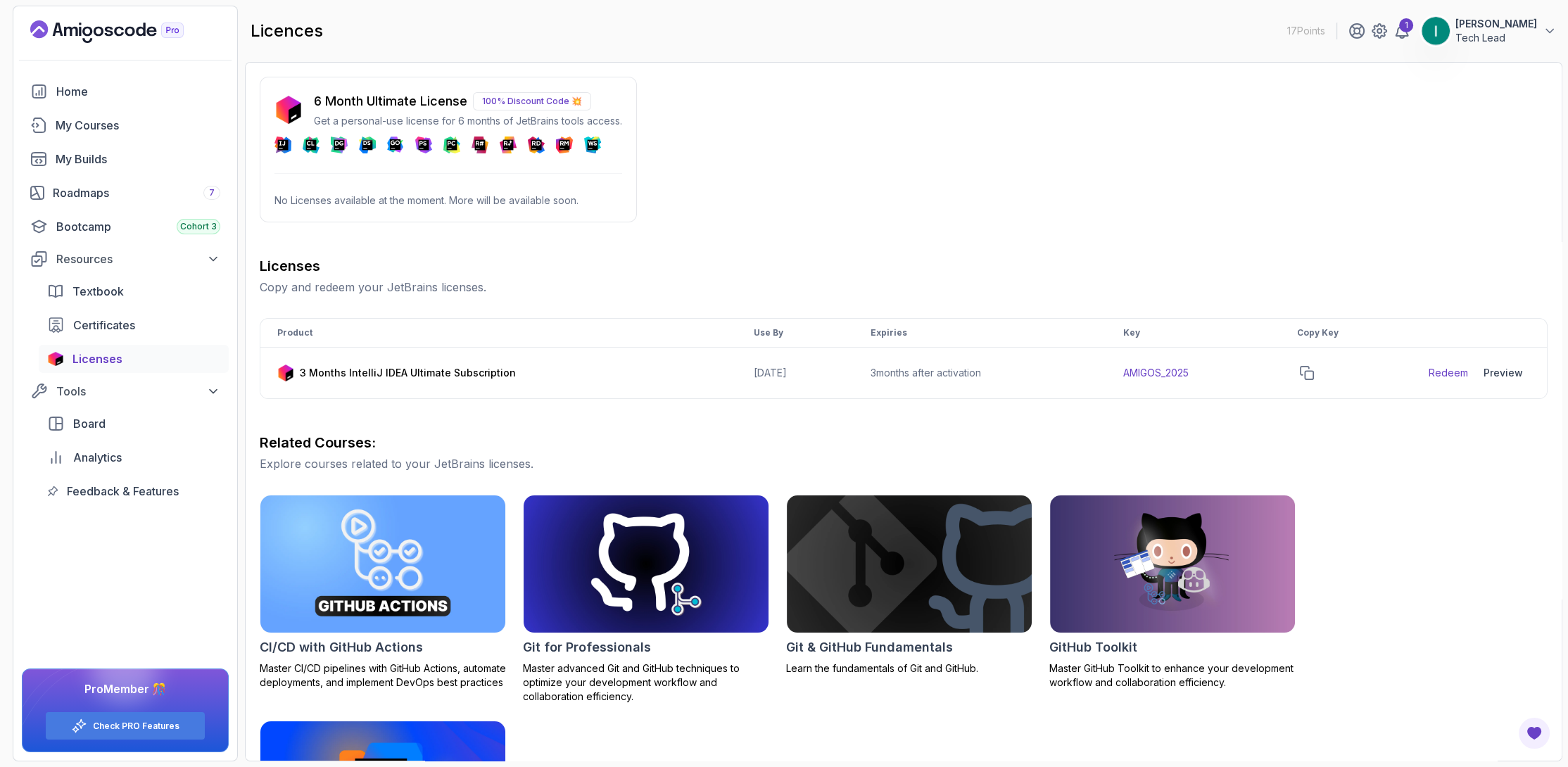
click at [1450, 29] on img at bounding box center [1436, 31] width 28 height 28
click at [1450, 130] on p "Billing" at bounding box center [1440, 136] width 31 height 17
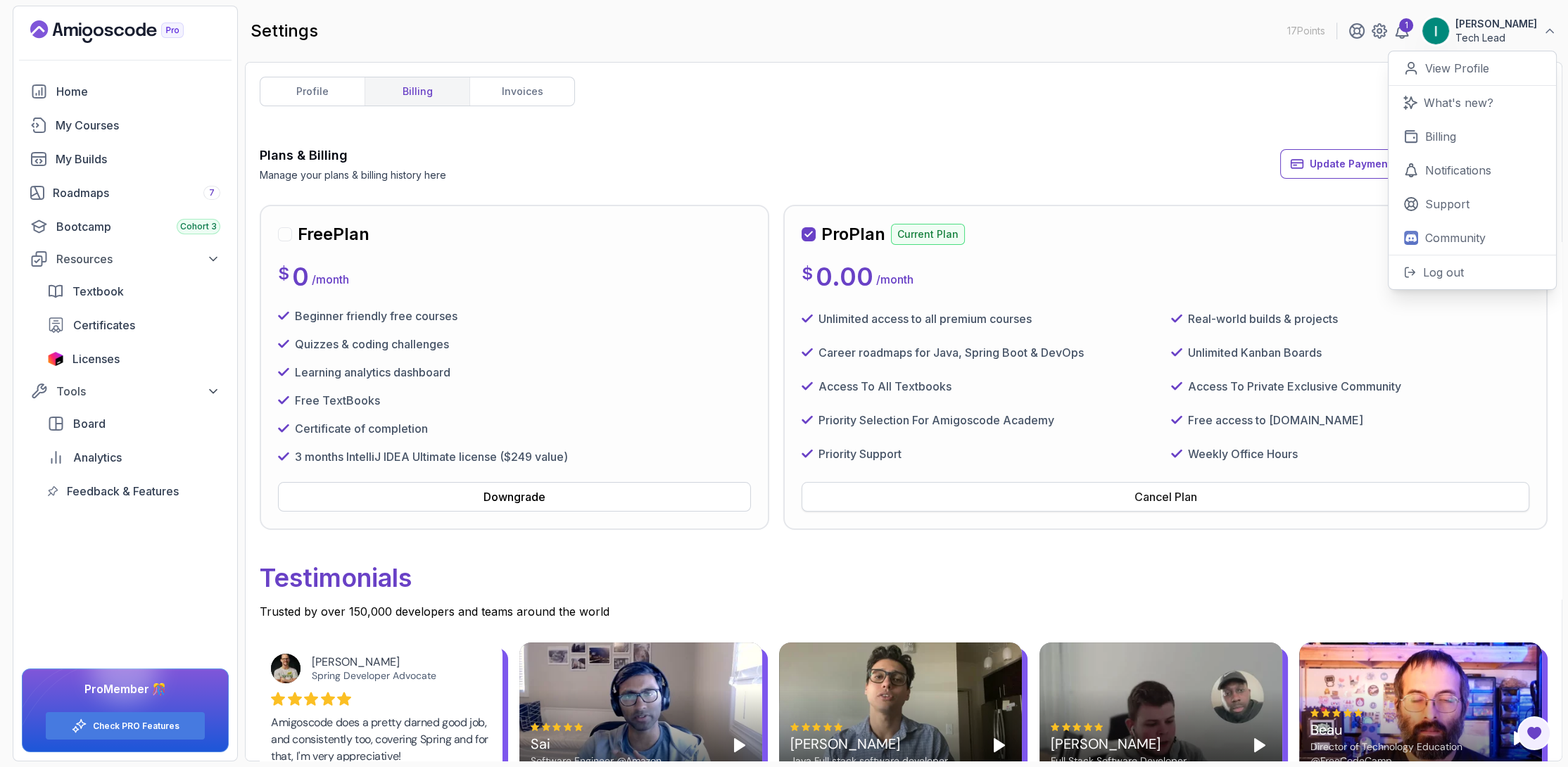
click at [1082, 500] on button "Cancel Plan" at bounding box center [1165, 496] width 728 height 29
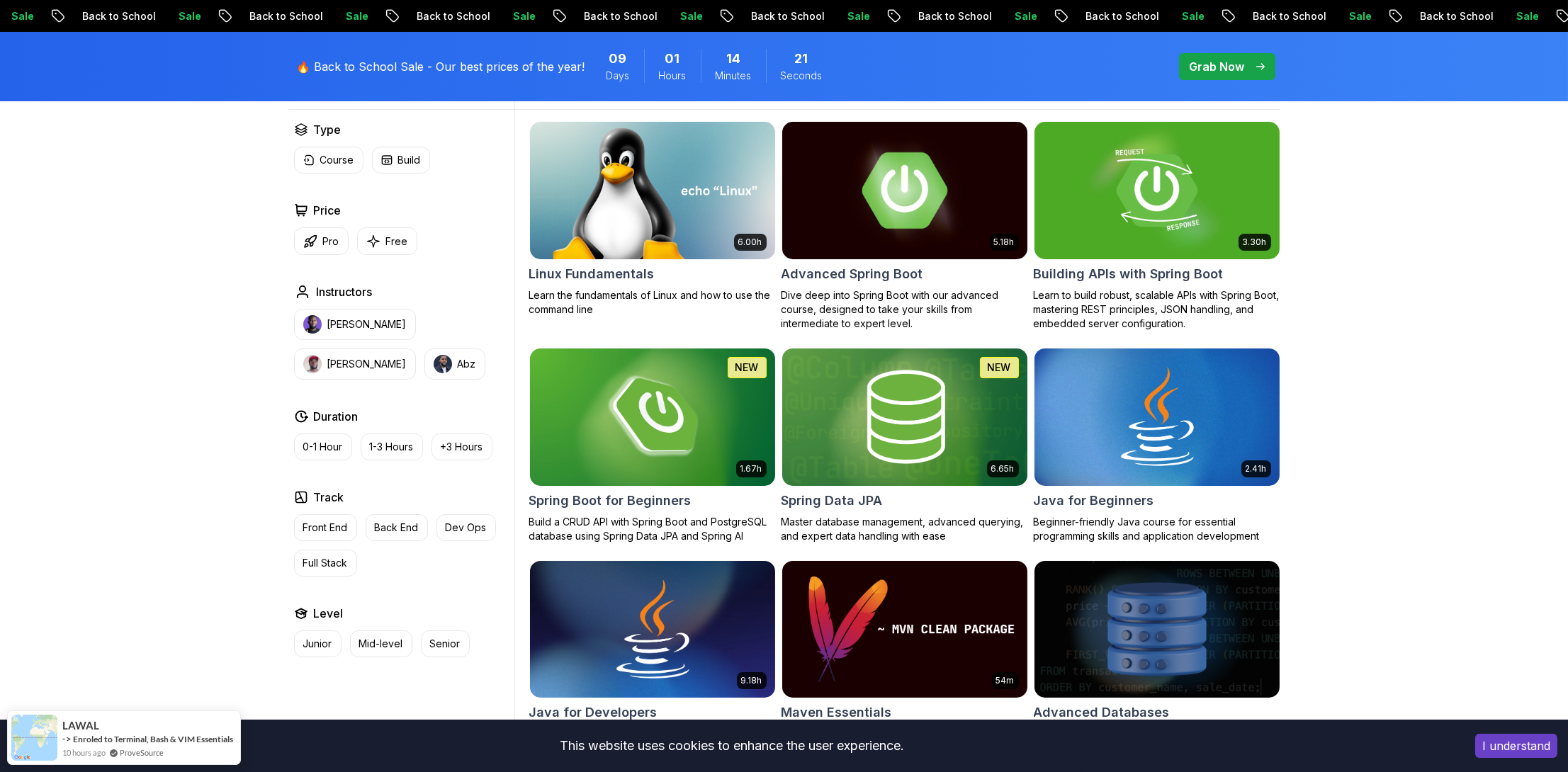
scroll to position [71, 0]
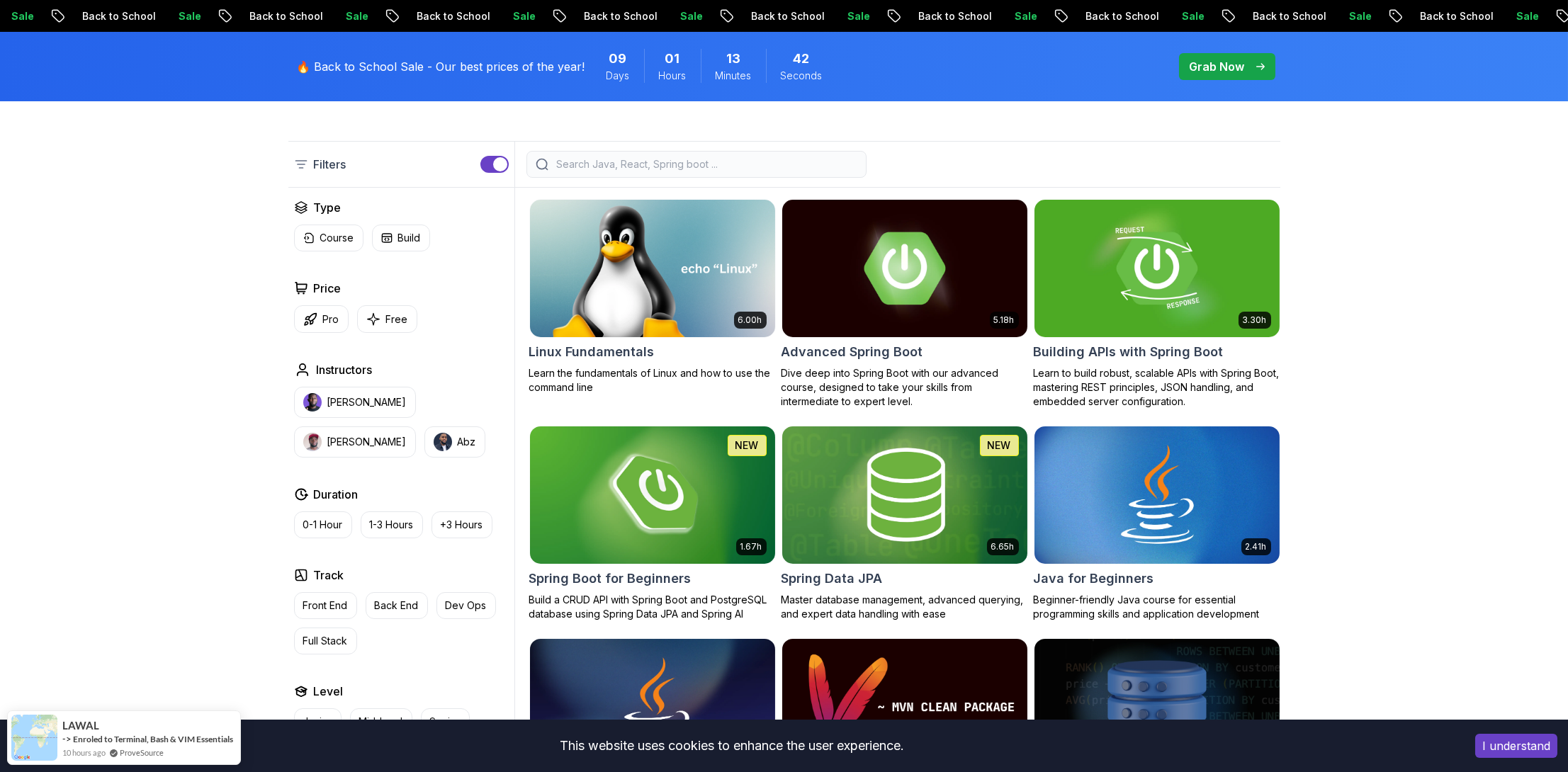
scroll to position [0, 0]
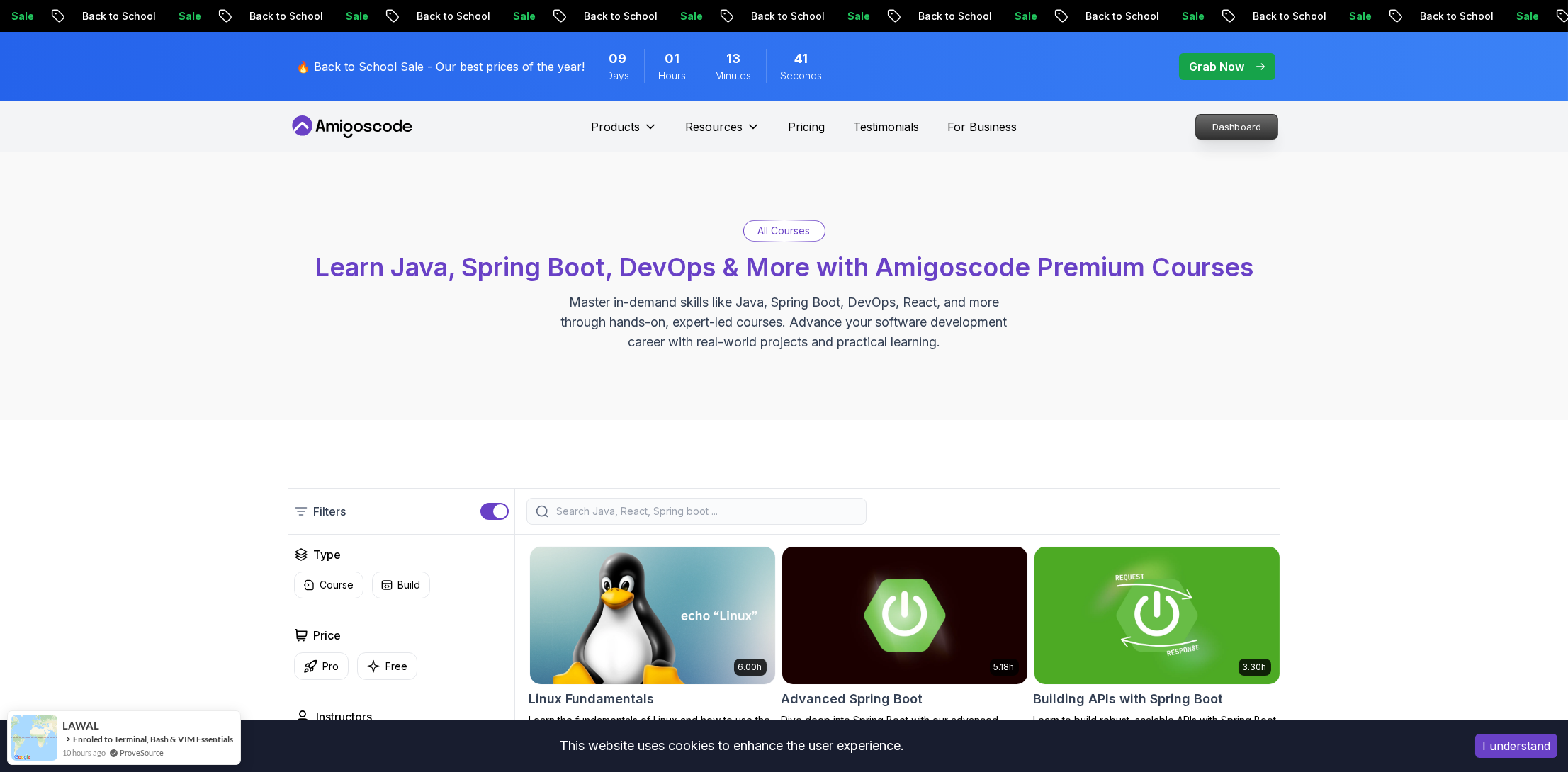
click at [1214, 133] on p "Dashboard" at bounding box center [1236, 127] width 82 height 24
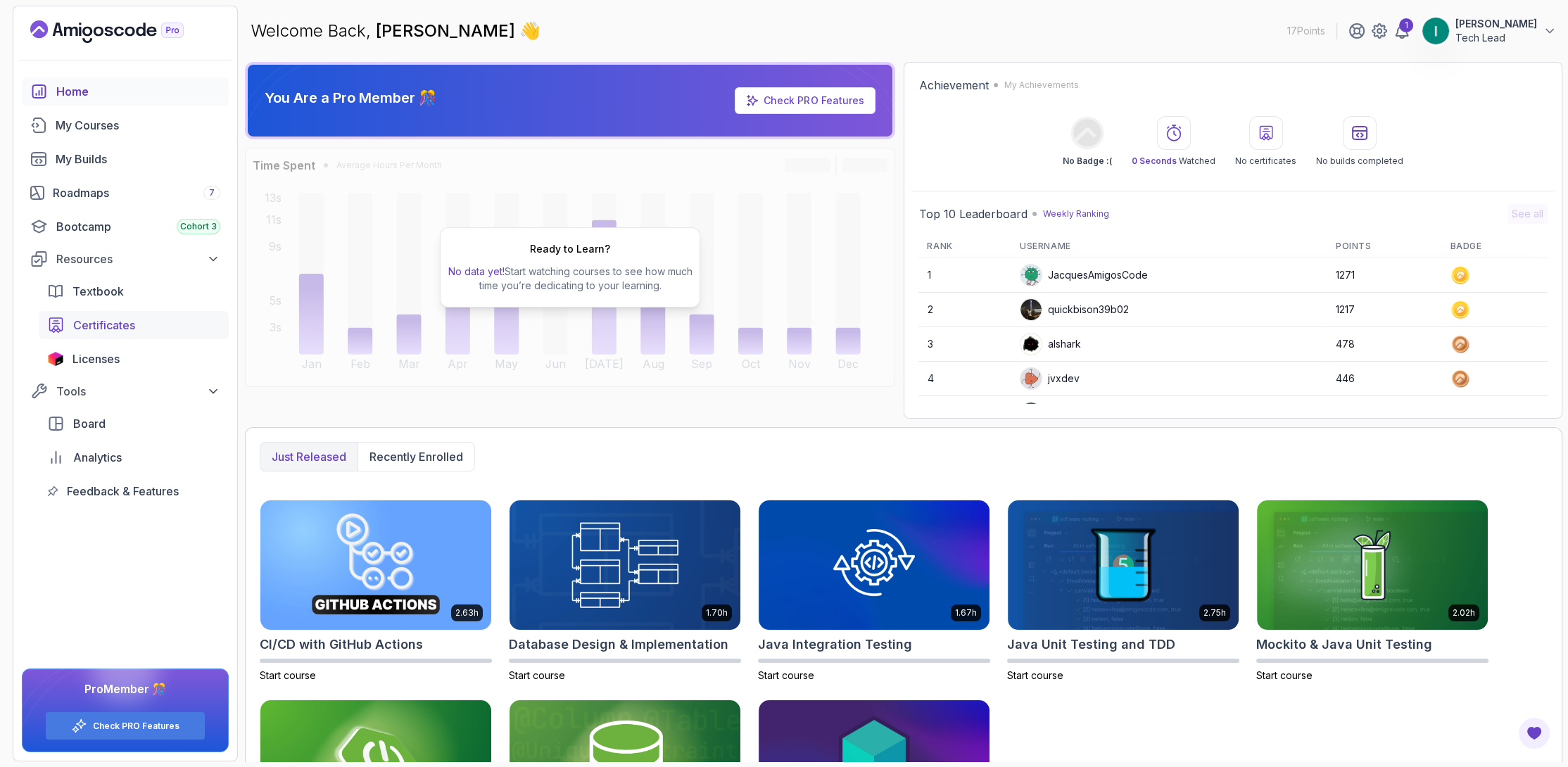
click at [119, 326] on span "Certificates" at bounding box center [104, 325] width 62 height 17
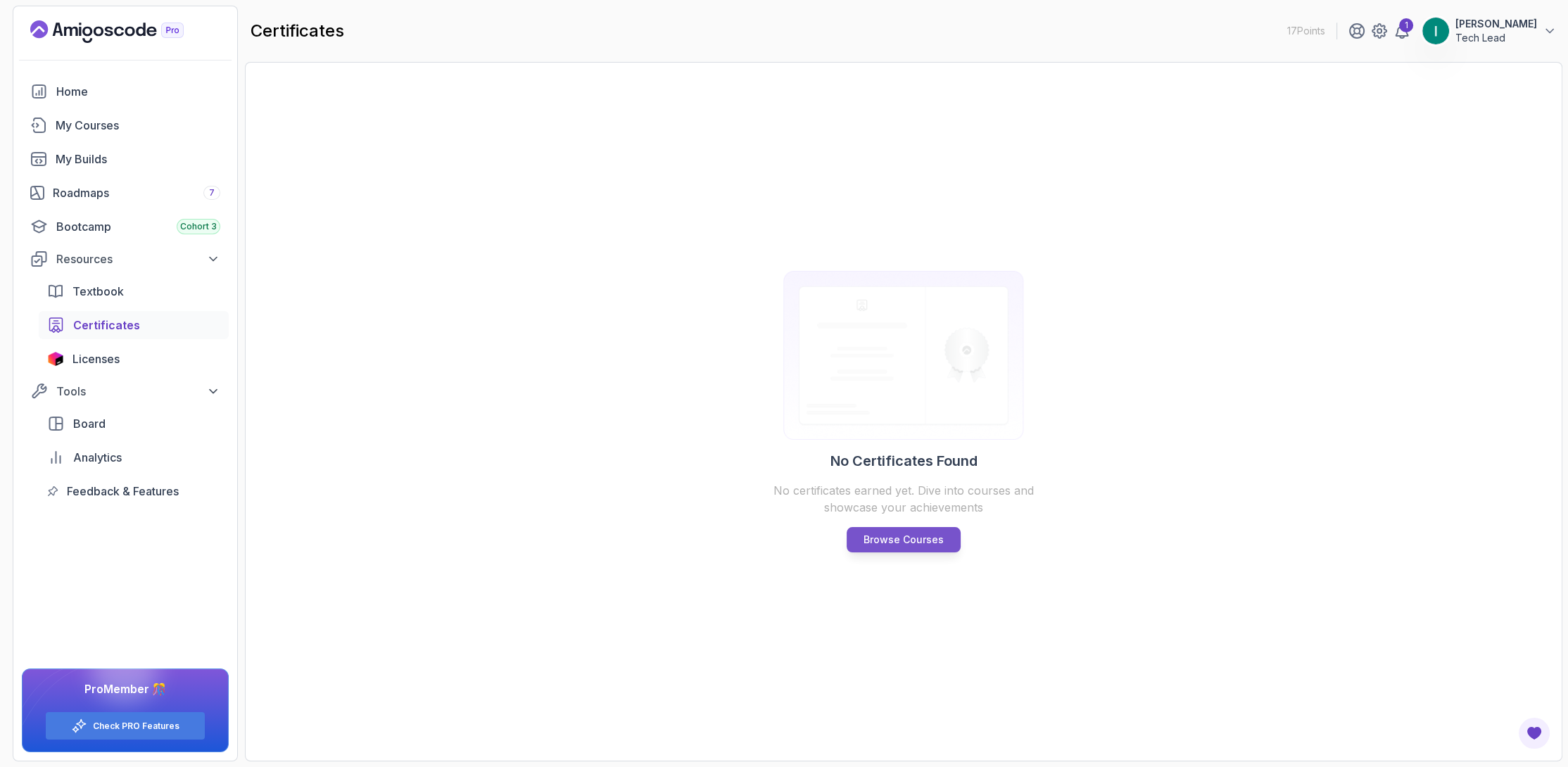
click at [874, 534] on p "Browse Courses" at bounding box center [904, 540] width 80 height 14
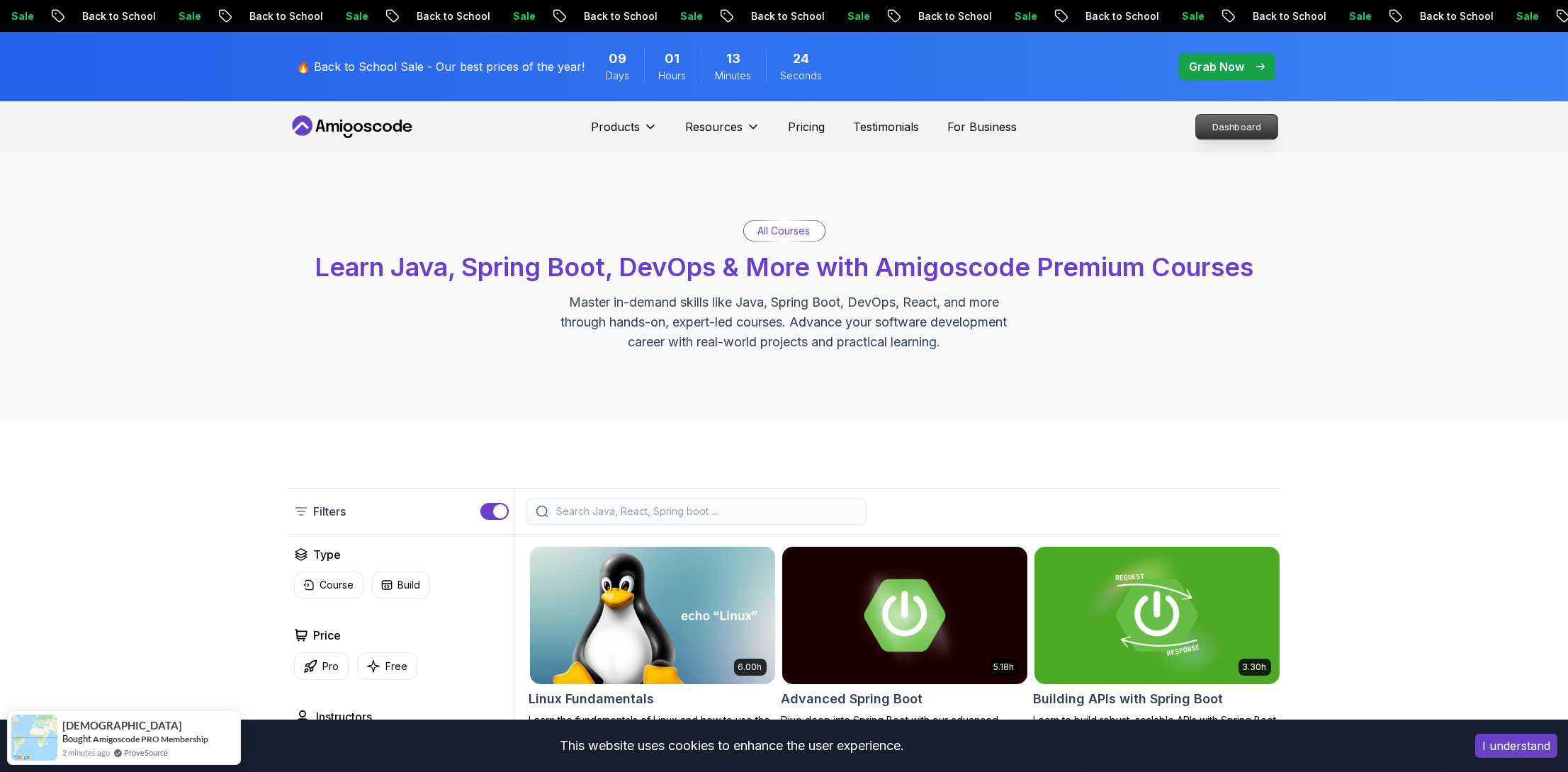
click at [1223, 123] on p "Dashboard" at bounding box center [1236, 127] width 82 height 24
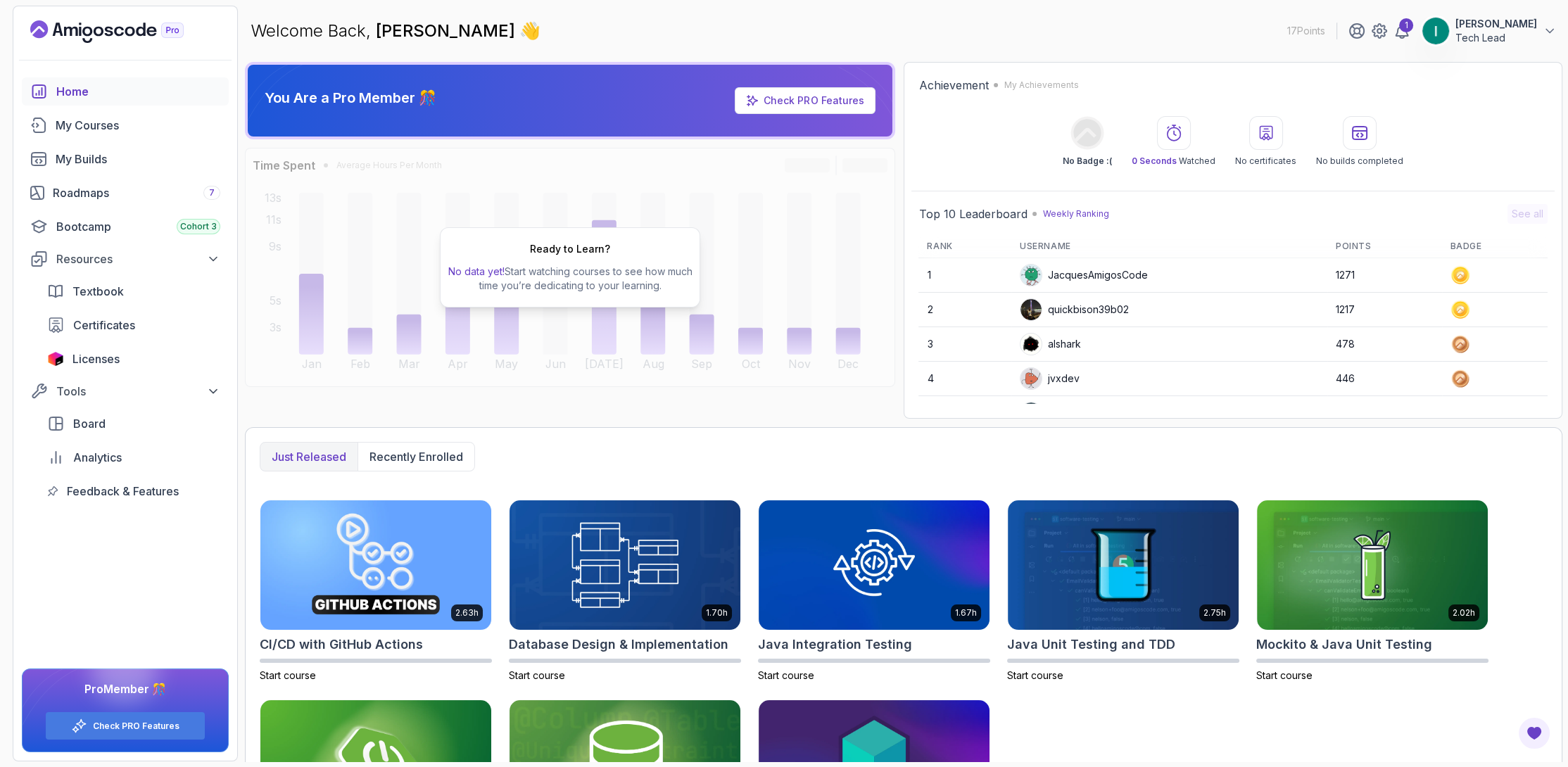
click at [1484, 32] on p "Tech Lead" at bounding box center [1496, 38] width 82 height 14
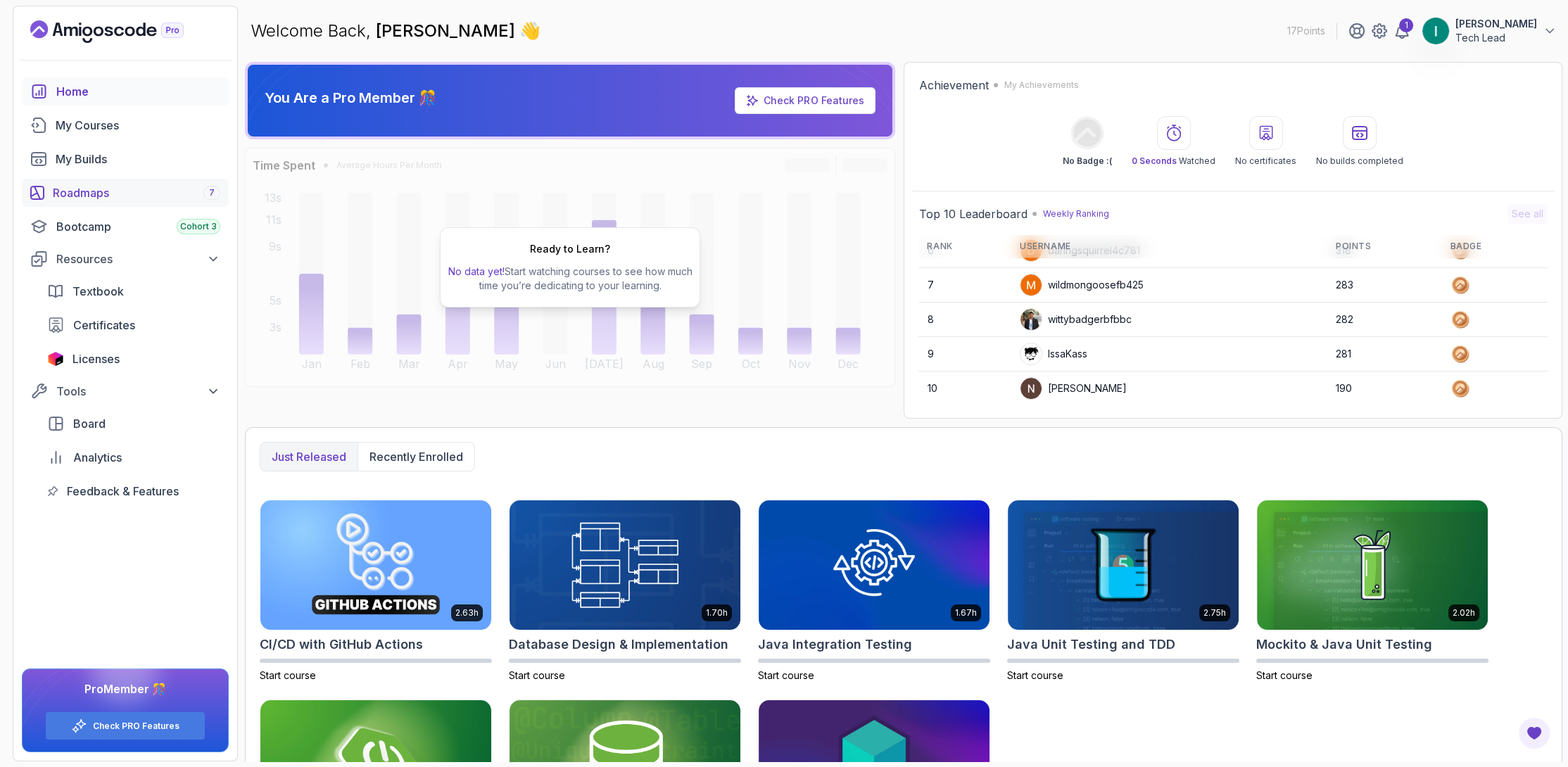
click at [77, 193] on div "Roadmaps 7" at bounding box center [136, 192] width 167 height 17
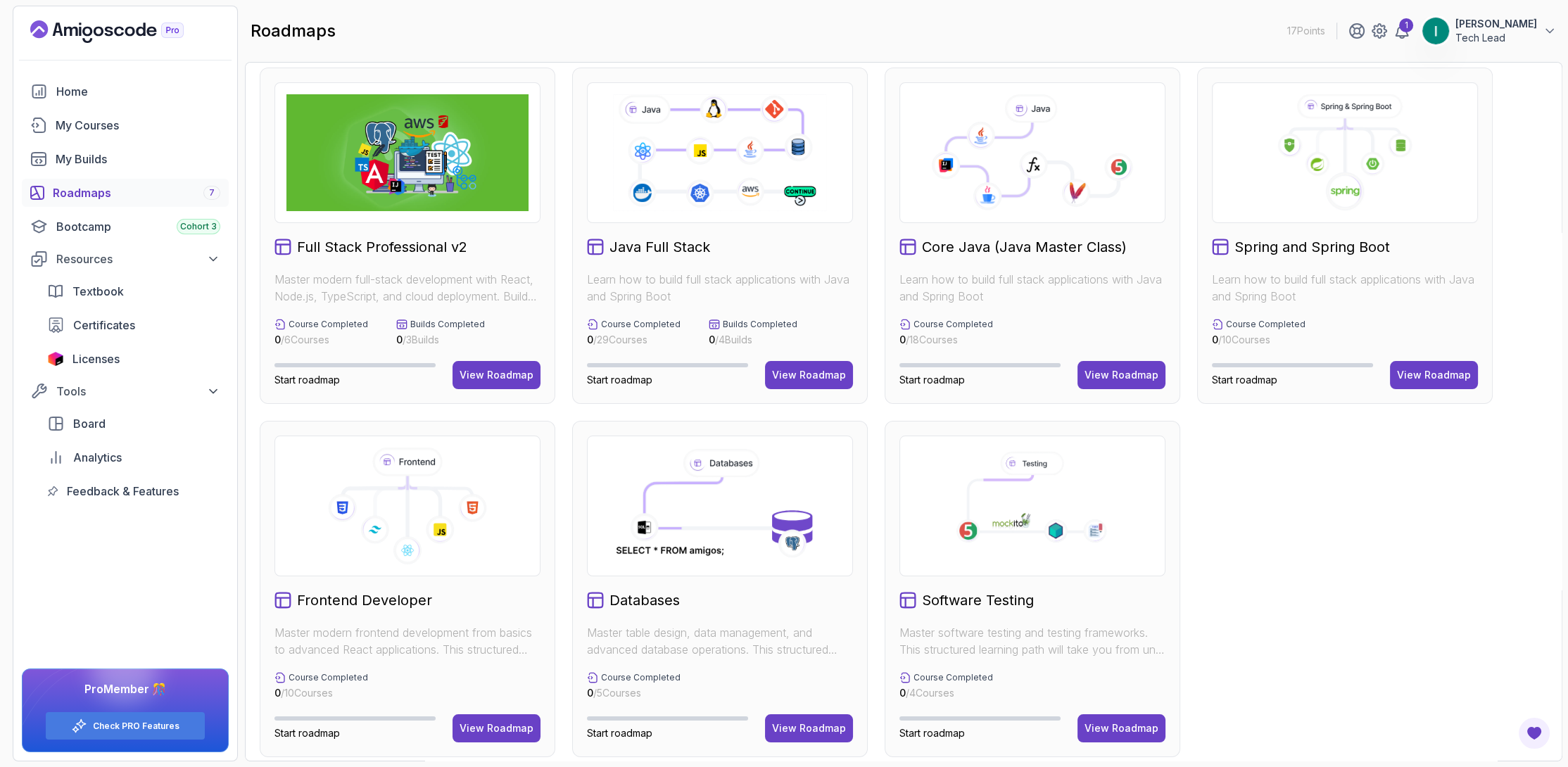
scroll to position [18, 0]
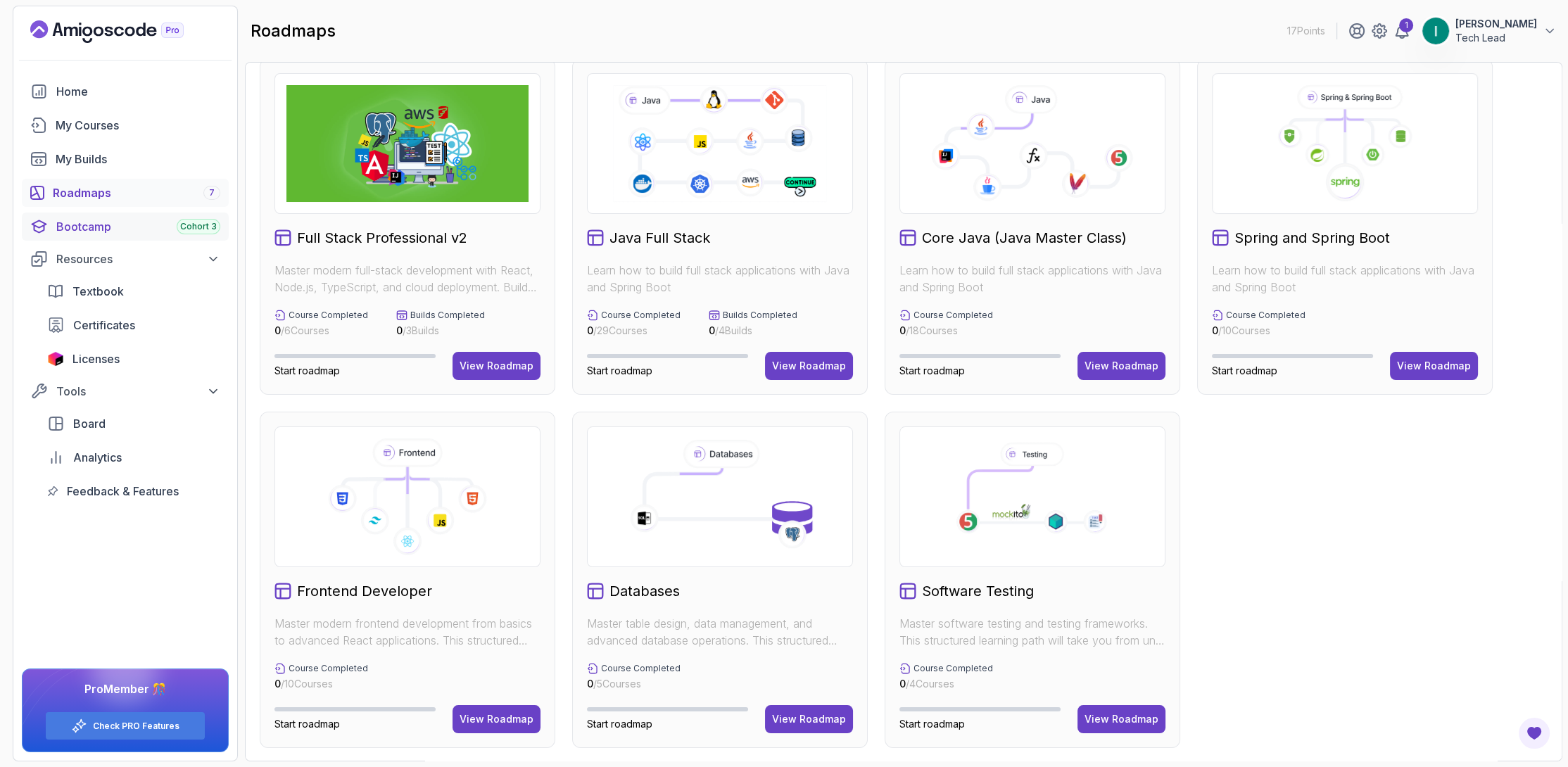
click at [120, 225] on div "Bootcamp Cohort 3" at bounding box center [138, 226] width 164 height 17
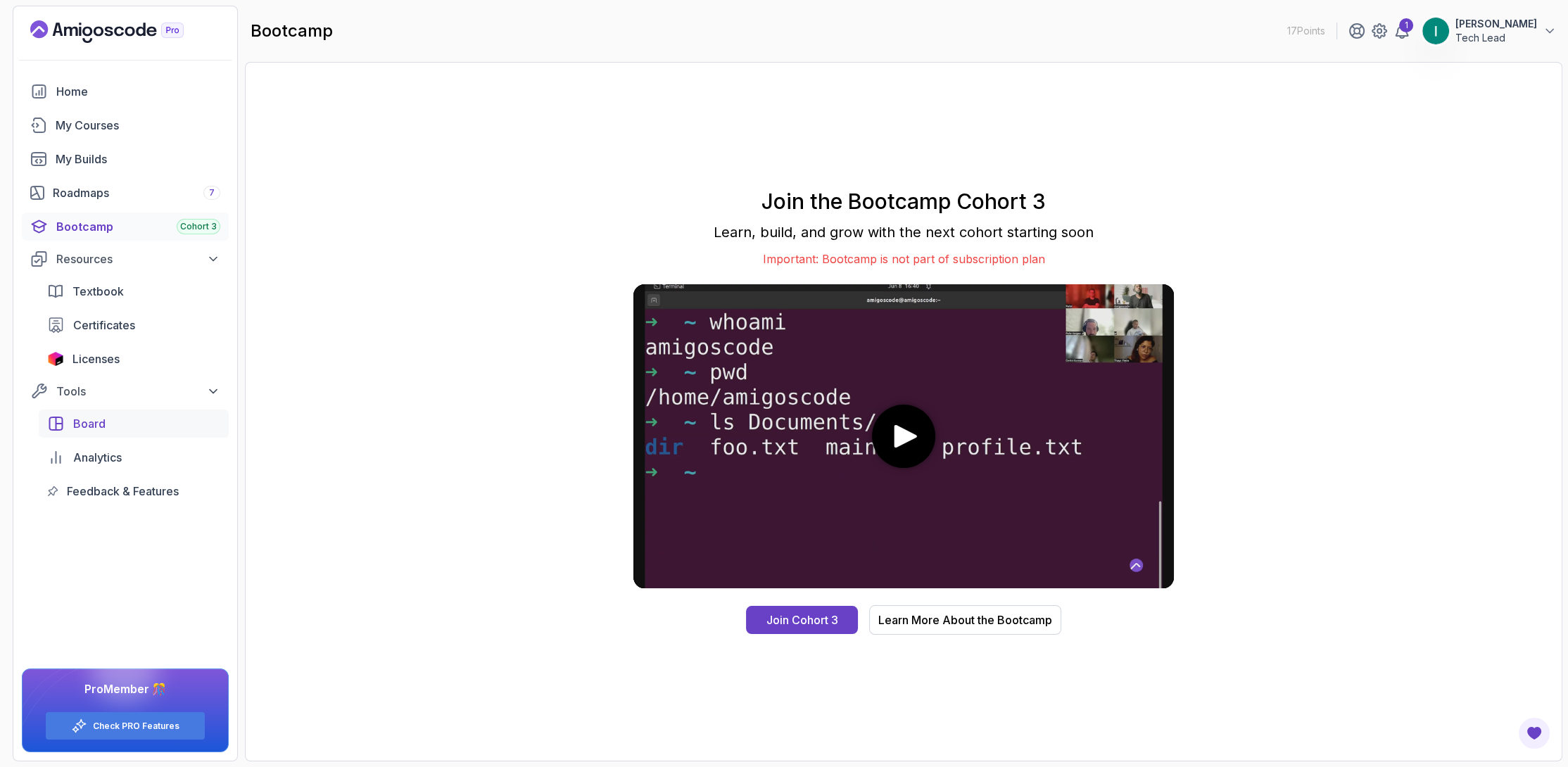
click at [69, 426] on link "Board" at bounding box center [133, 423] width 190 height 28
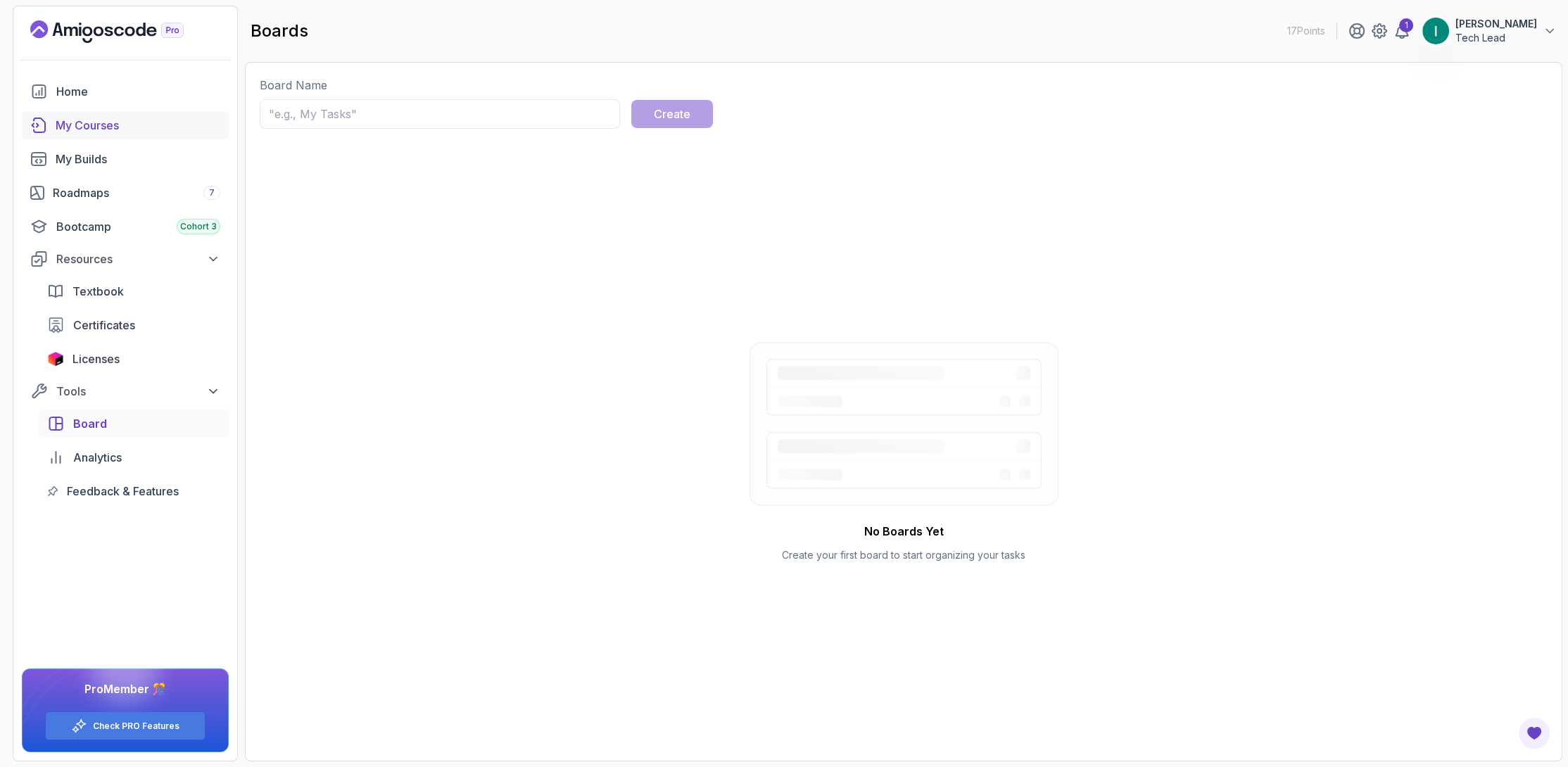
click at [107, 126] on div "My Courses" at bounding box center [137, 125] width 165 height 17
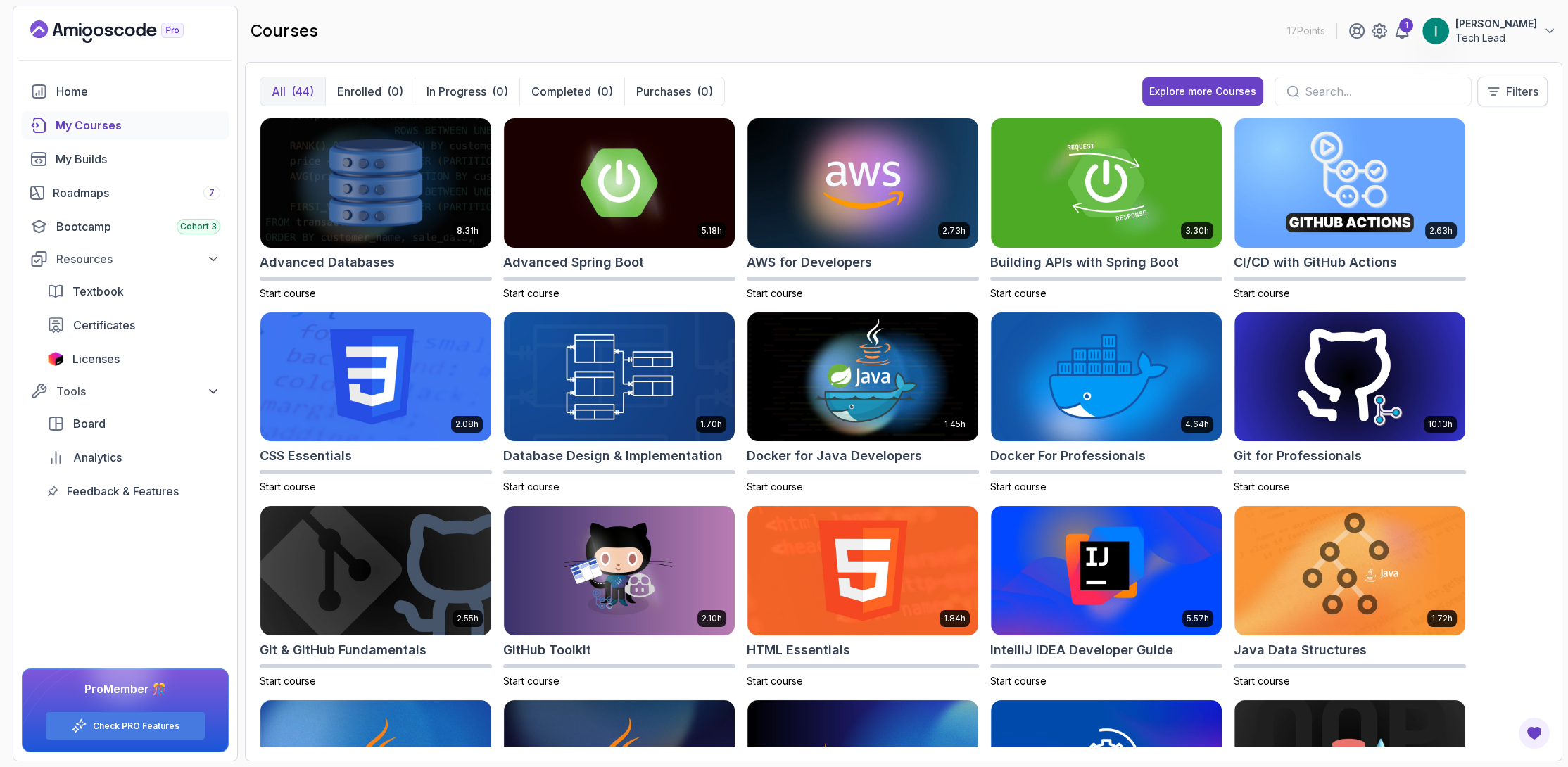
click at [1529, 95] on p "Filters" at bounding box center [1522, 91] width 32 height 17
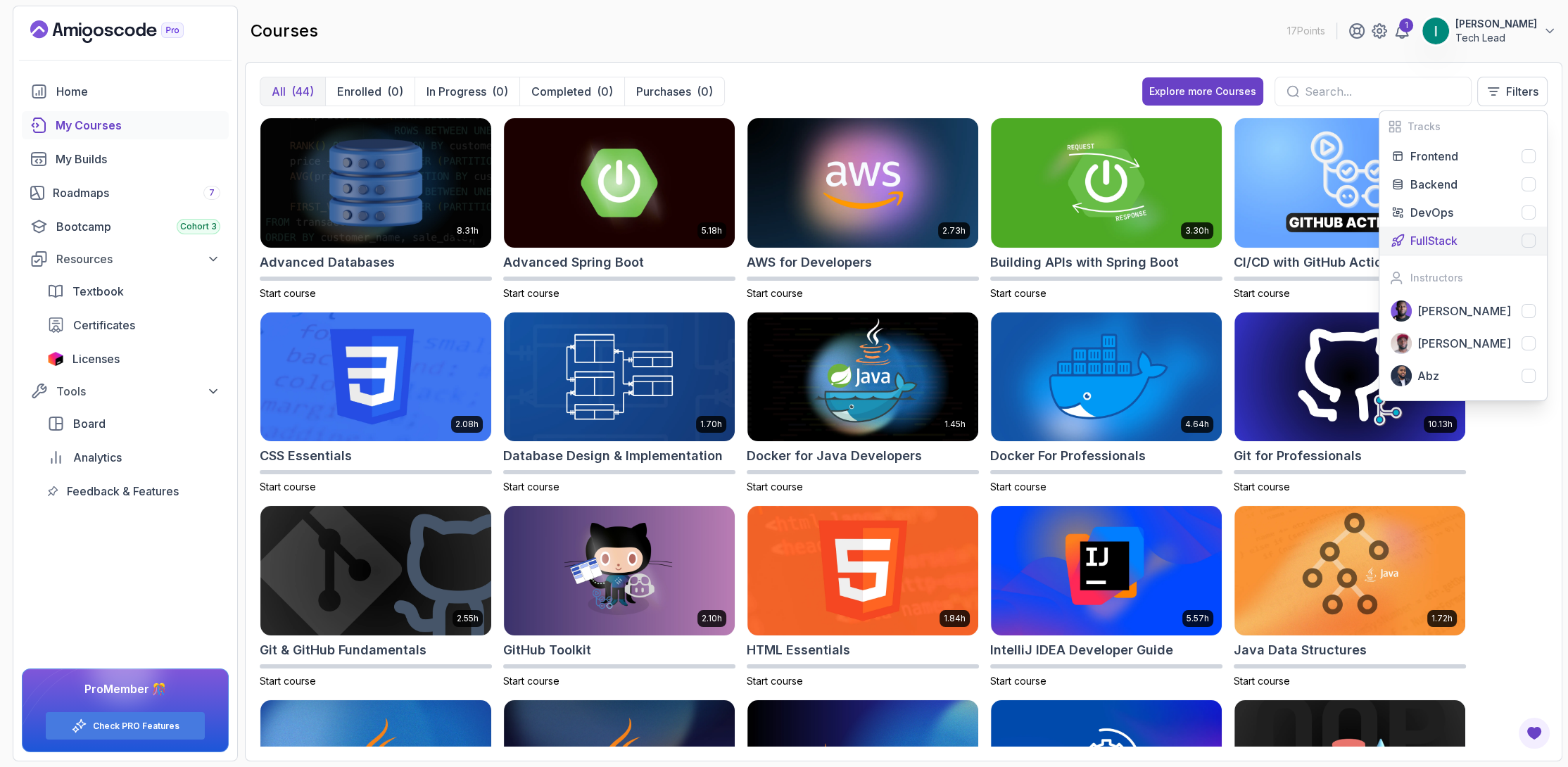
click at [1450, 242] on p "FullStack" at bounding box center [1434, 240] width 47 height 17
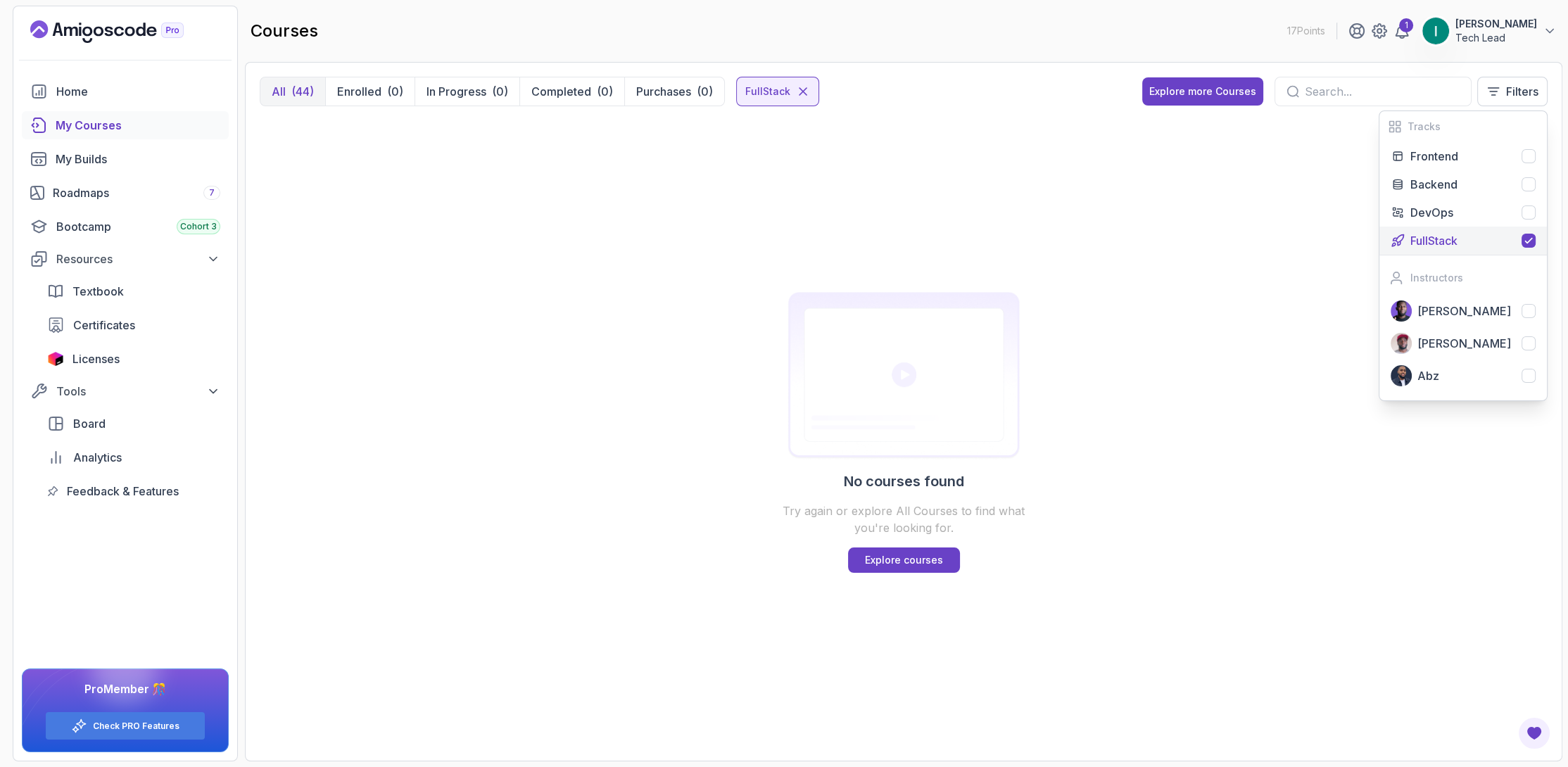
click at [1454, 233] on p "FullStack" at bounding box center [1434, 240] width 47 height 17
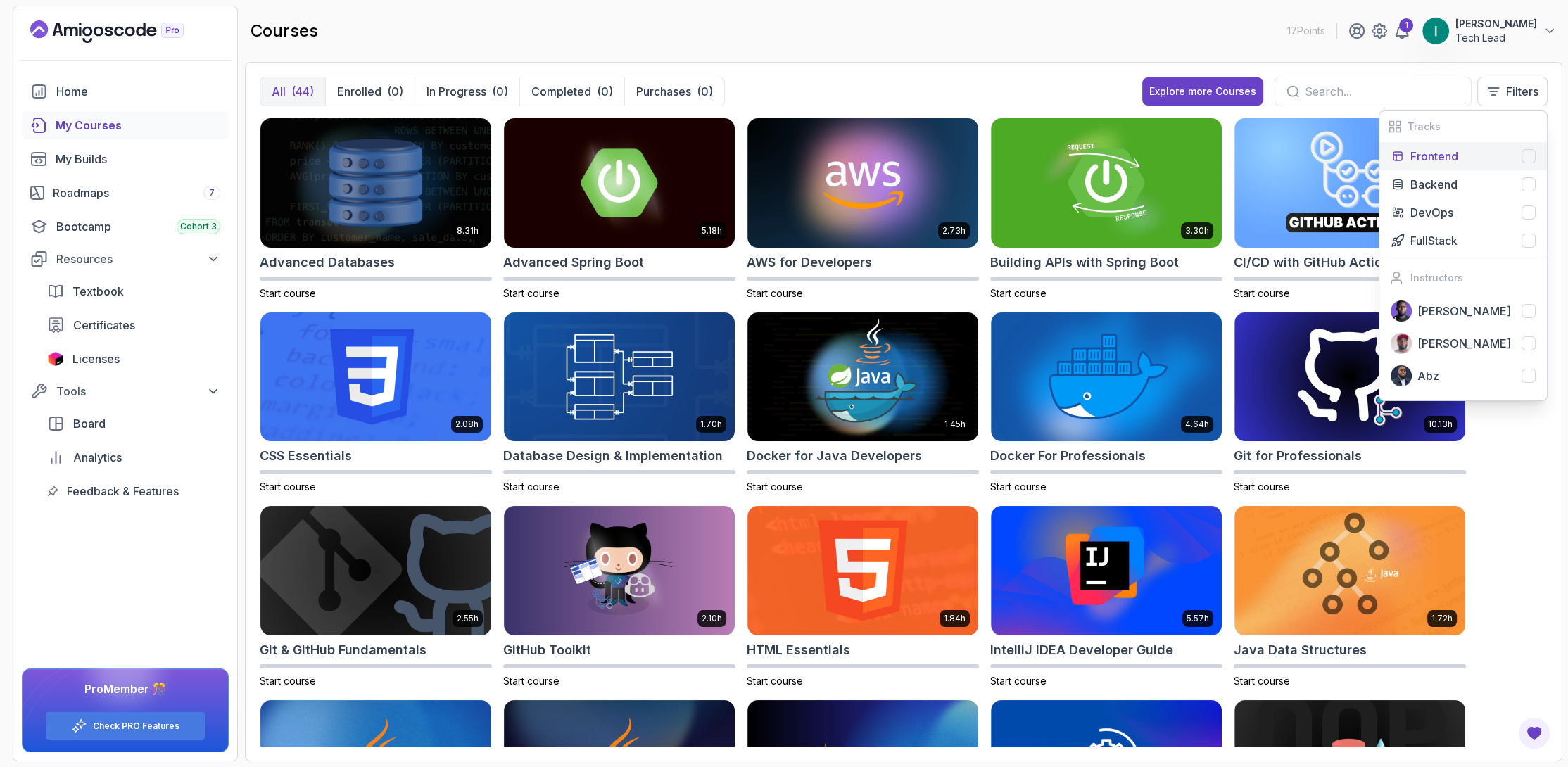
click at [1465, 157] on div "Frontend" at bounding box center [1473, 155] width 125 height 17
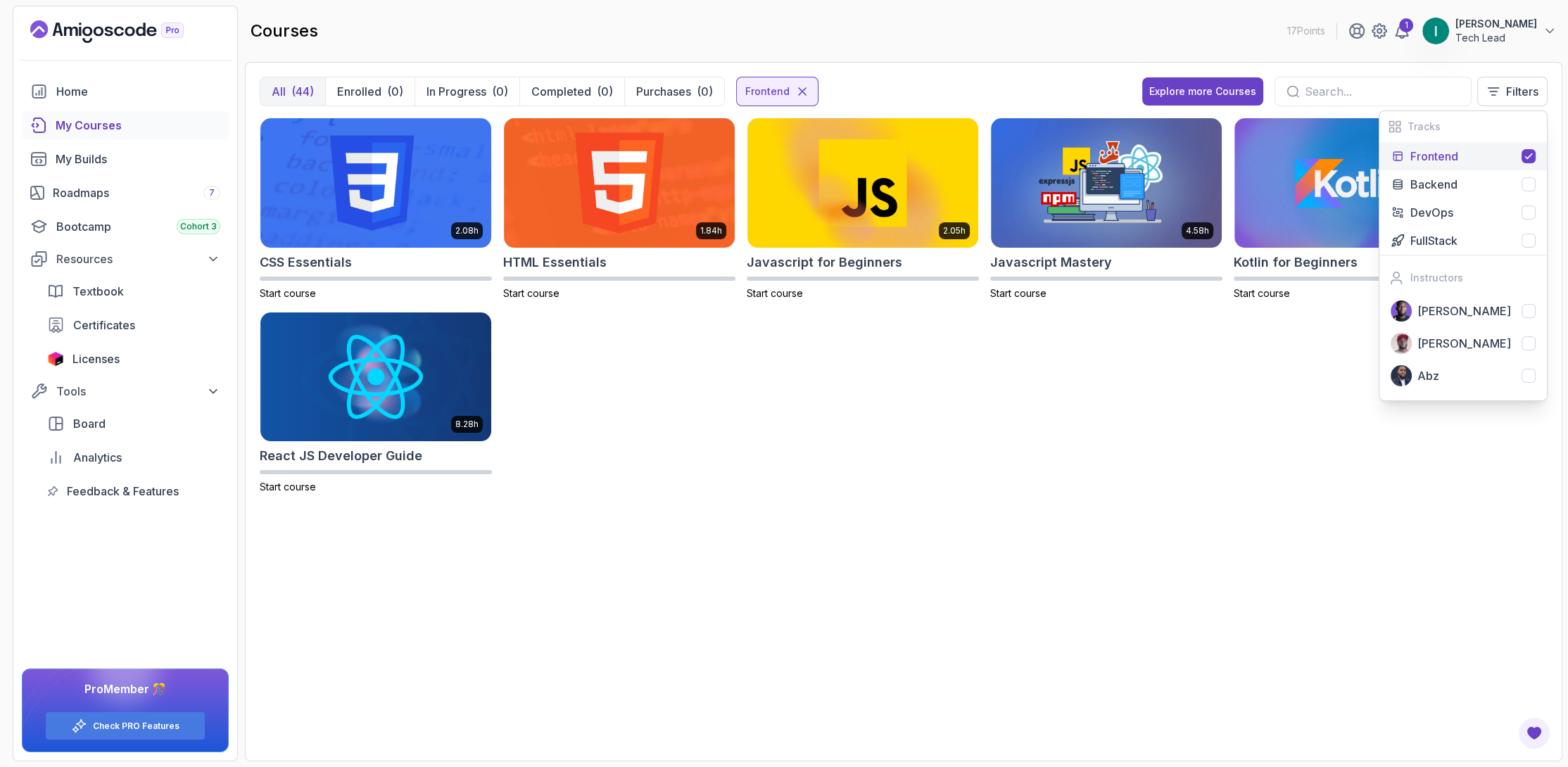
click at [984, 467] on div "2.08h CSS Essentials Start course 1.84h HTML Essentials Start course 2.05h Java…" at bounding box center [903, 314] width 1288 height 393
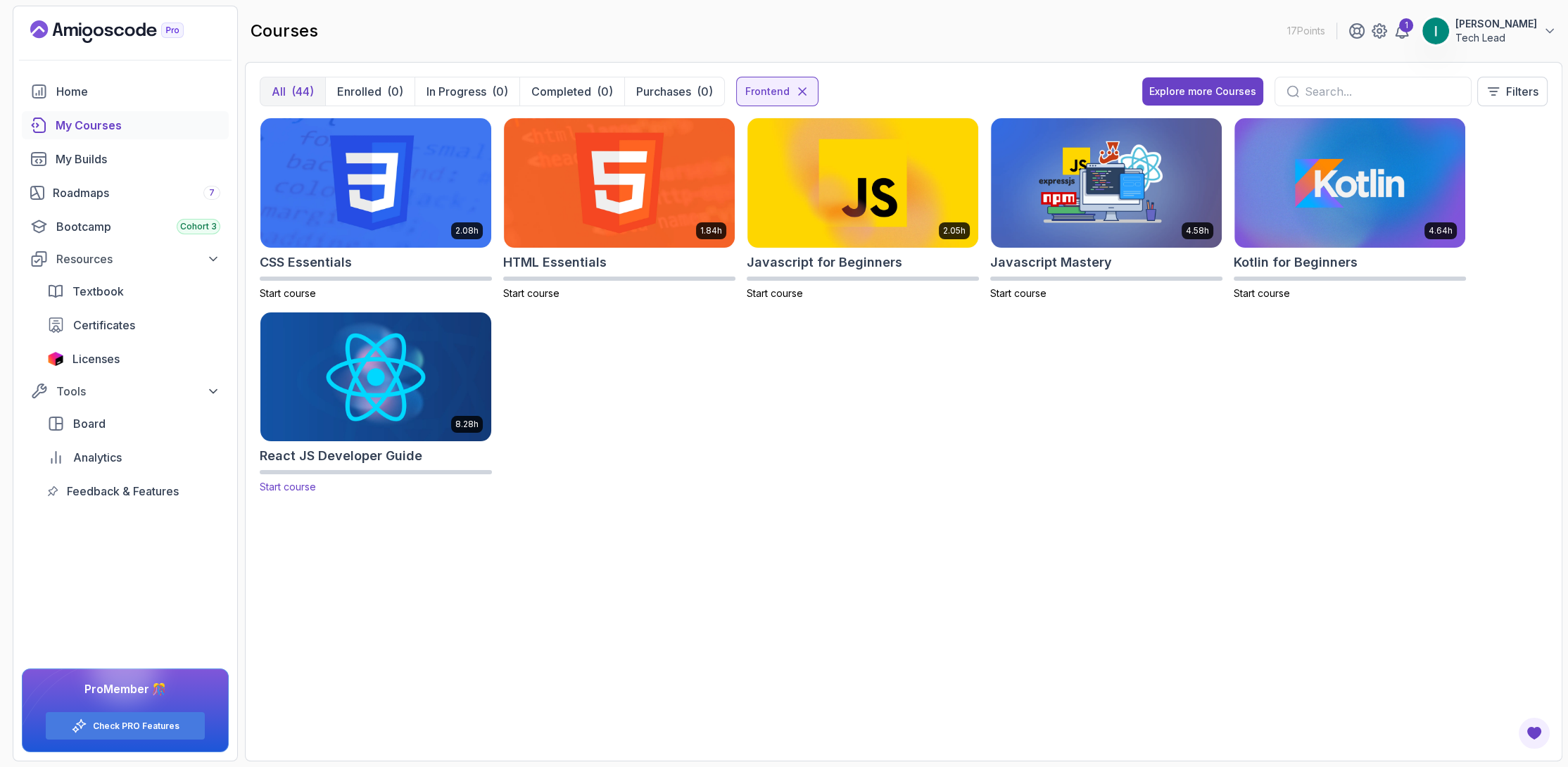
click at [380, 356] on img at bounding box center [375, 377] width 242 height 136
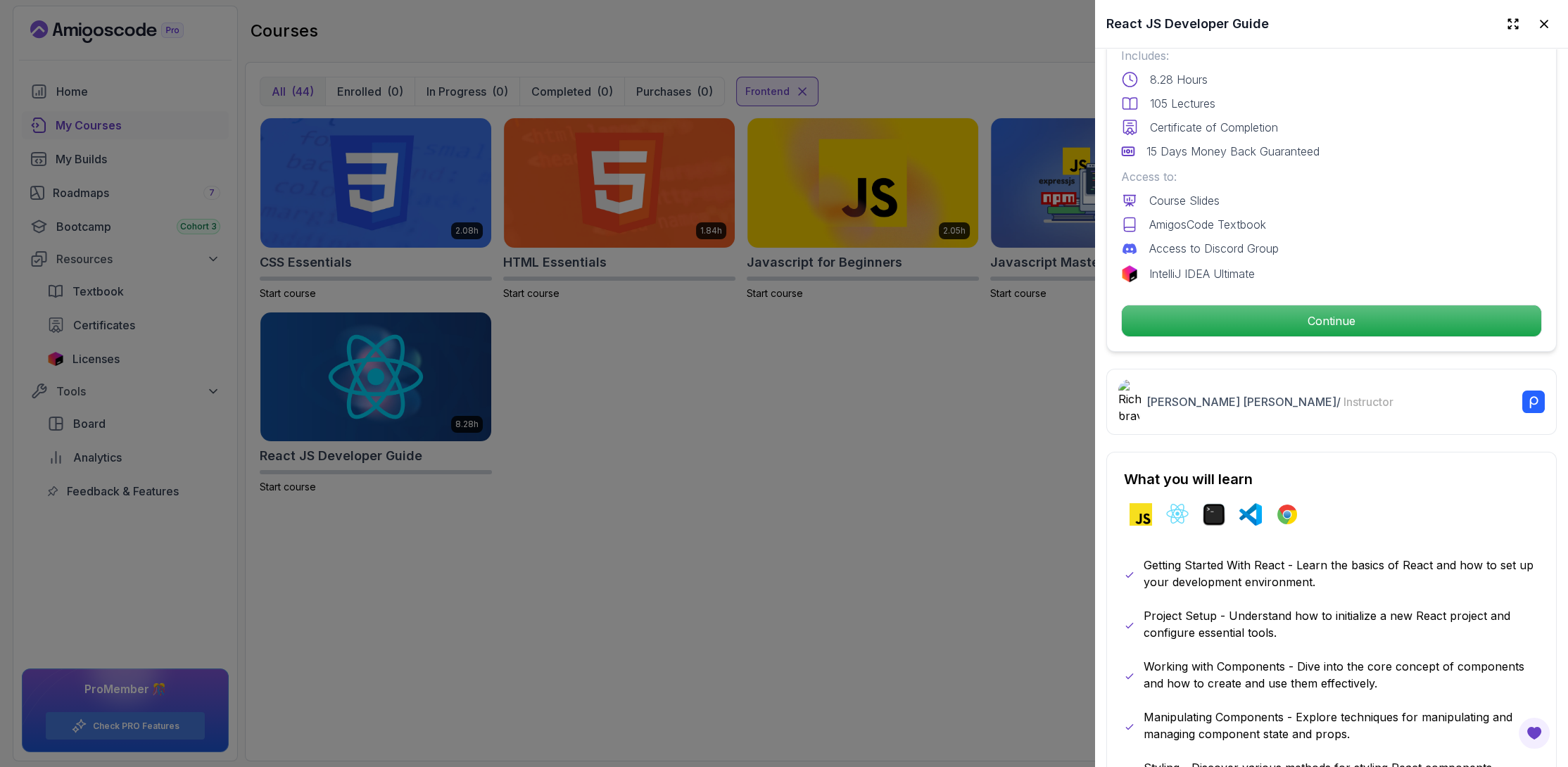
scroll to position [422, 0]
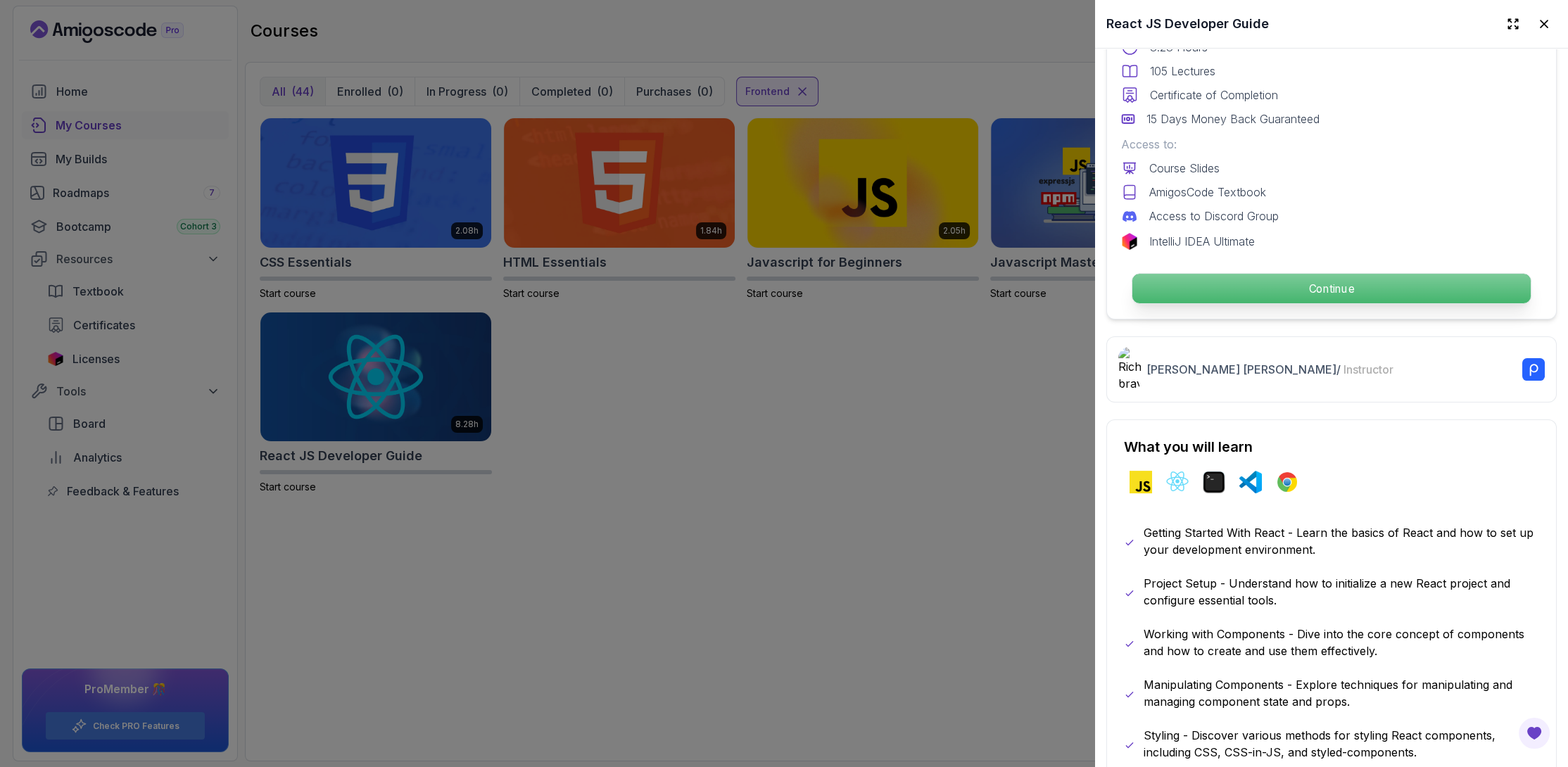
click at [1323, 281] on p "Continue" at bounding box center [1331, 288] width 398 height 29
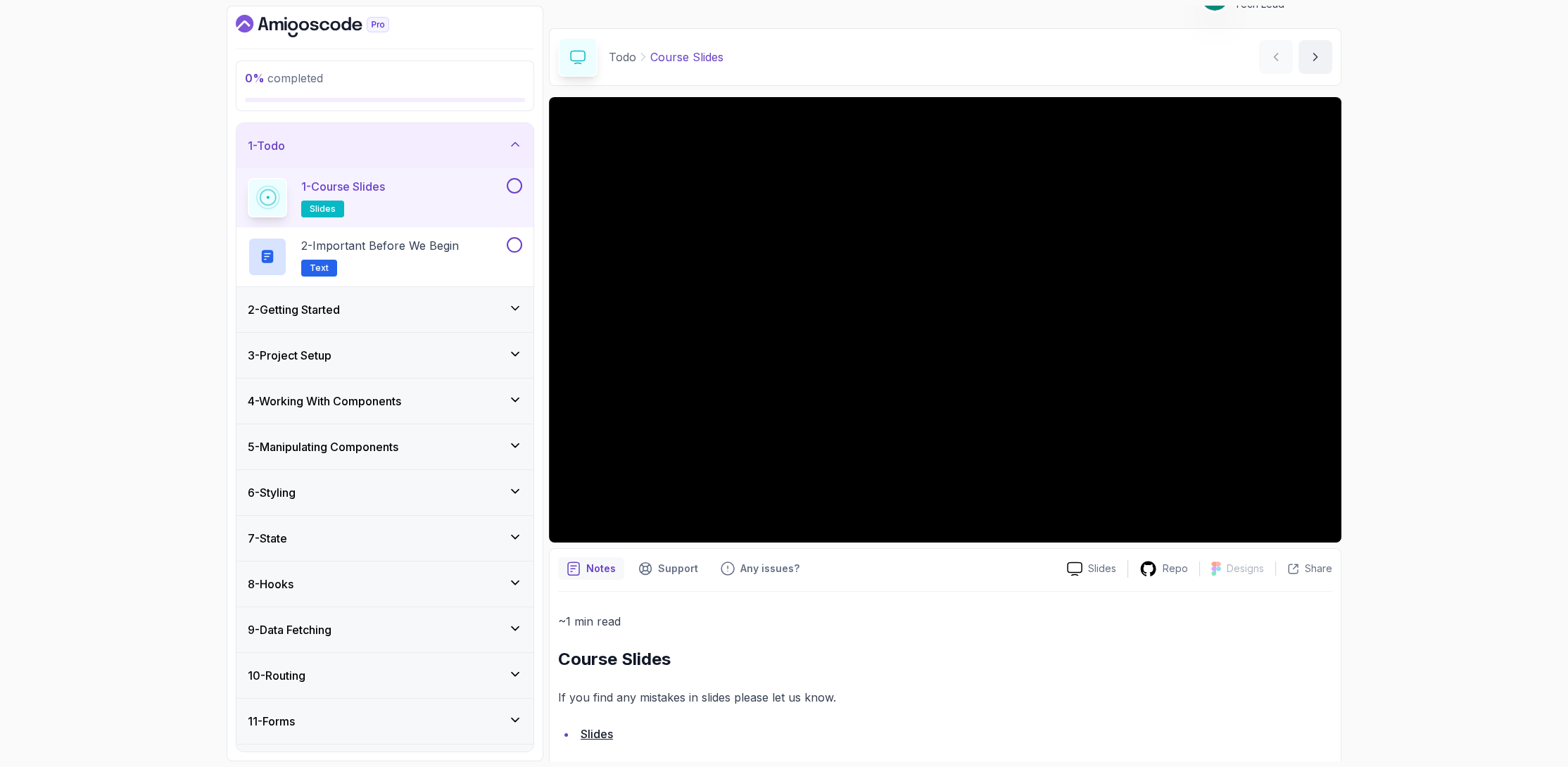
scroll to position [43, 0]
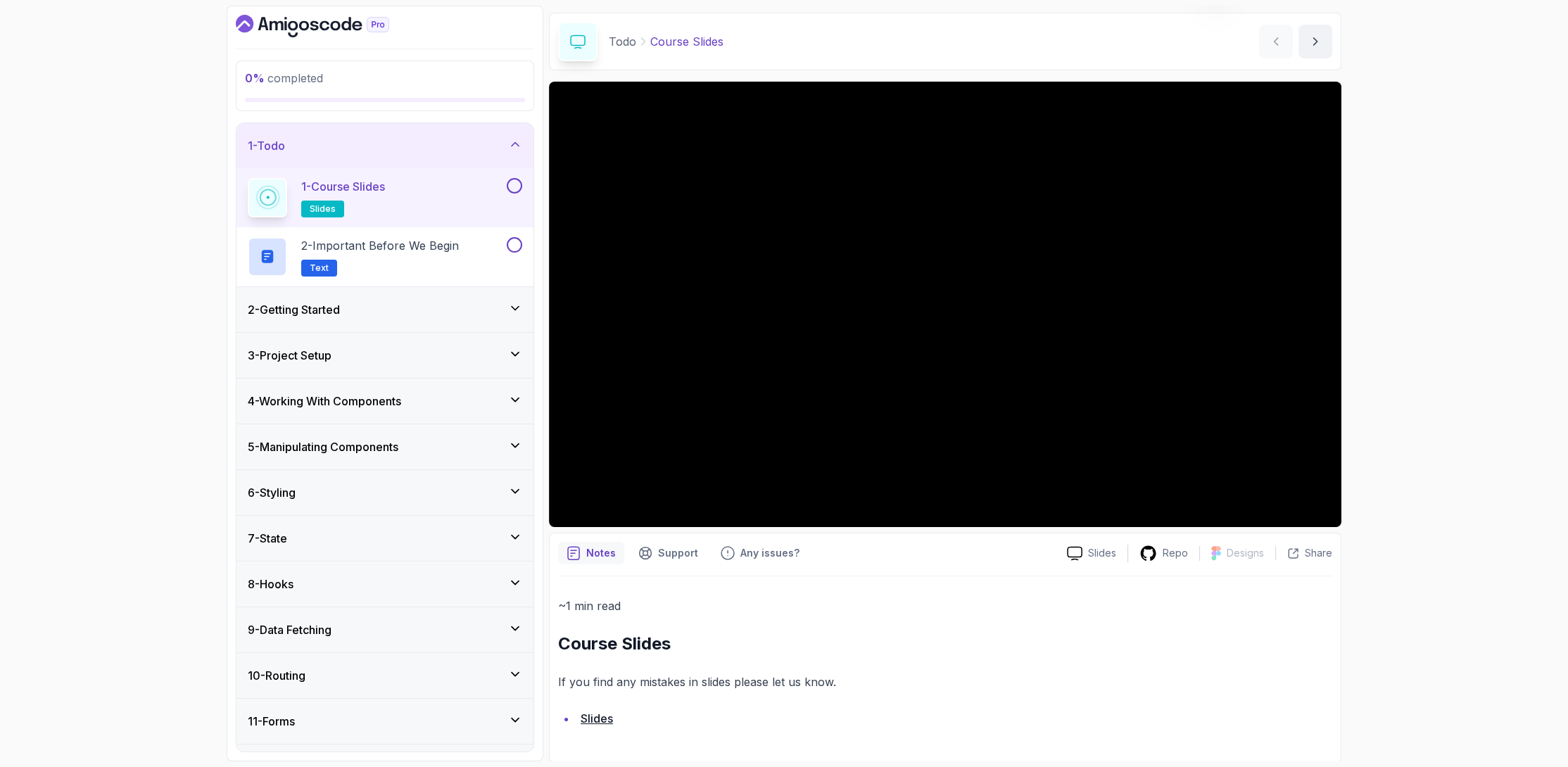
click at [513, 183] on button at bounding box center [514, 186] width 16 height 16
click at [498, 257] on div "2 - Important Before We Begin Text" at bounding box center [375, 257] width 256 height 39
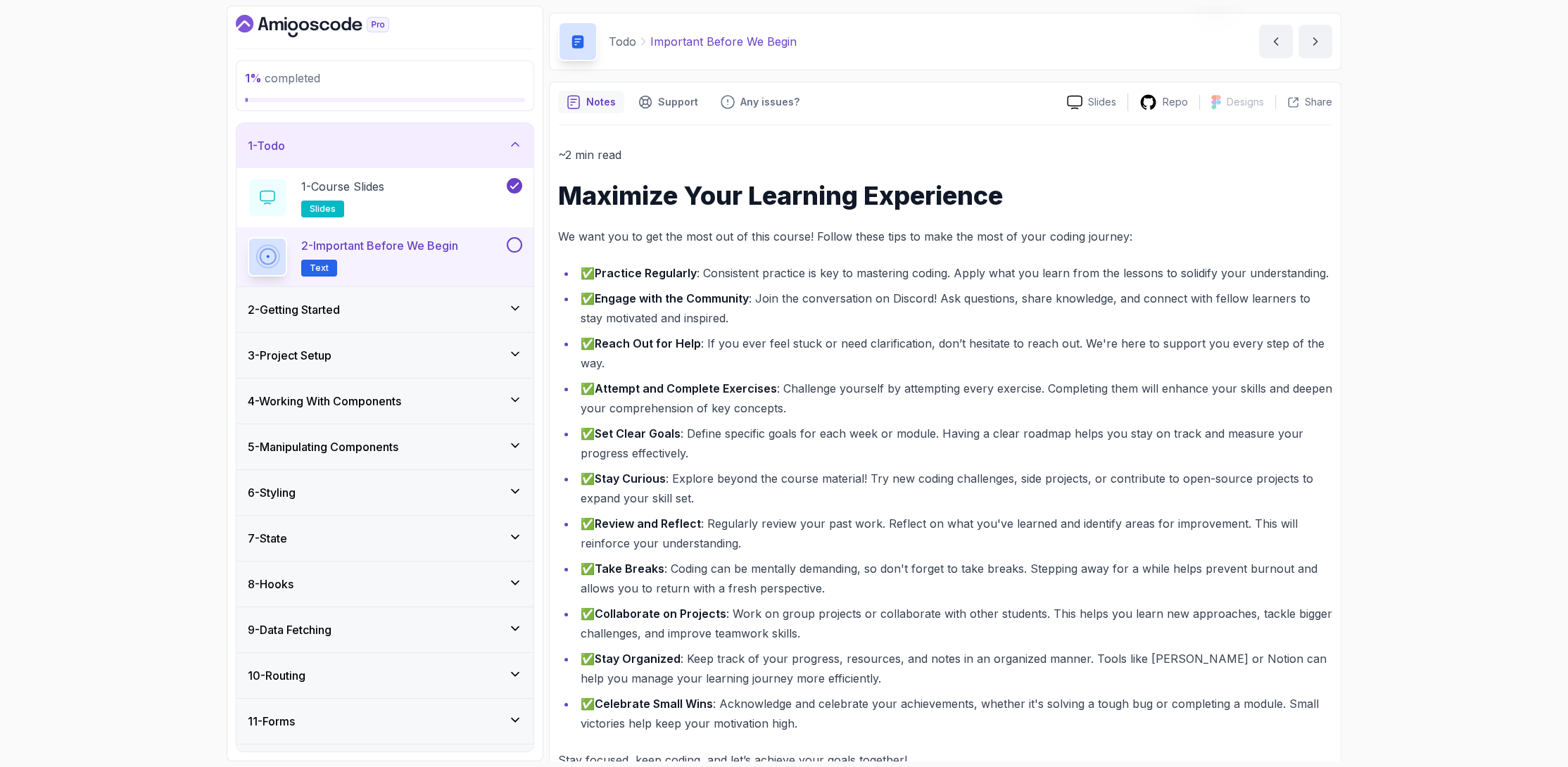
click at [520, 242] on button at bounding box center [514, 245] width 16 height 16
click at [492, 314] on div "2 - Getting Started" at bounding box center [385, 309] width 274 height 17
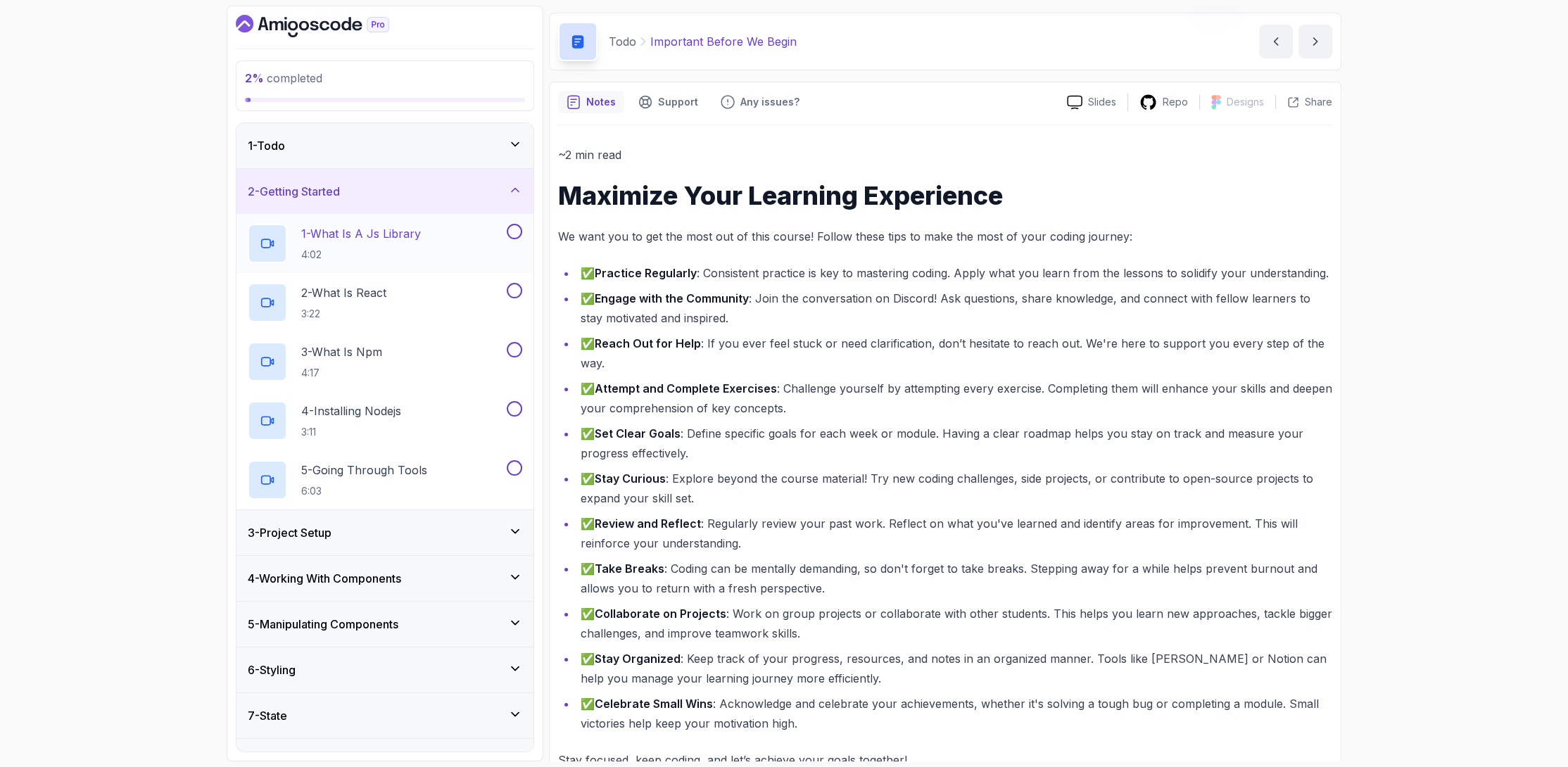
click at [457, 247] on div "1 - What Is A Js Library 4:02" at bounding box center [375, 244] width 256 height 39
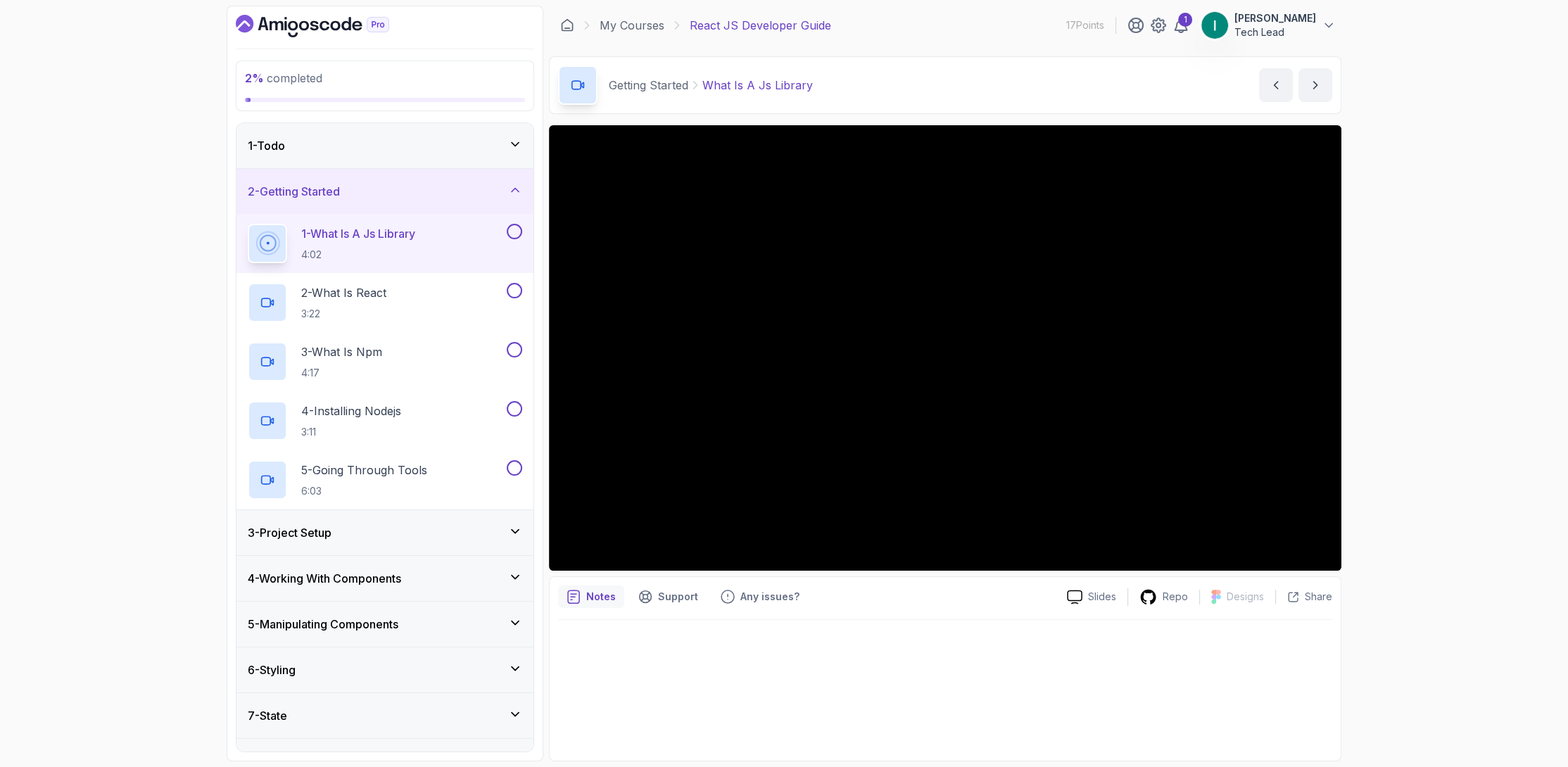
click at [516, 232] on button at bounding box center [514, 232] width 16 height 16
click at [406, 285] on div "2 - What Is React 3:22" at bounding box center [375, 303] width 256 height 39
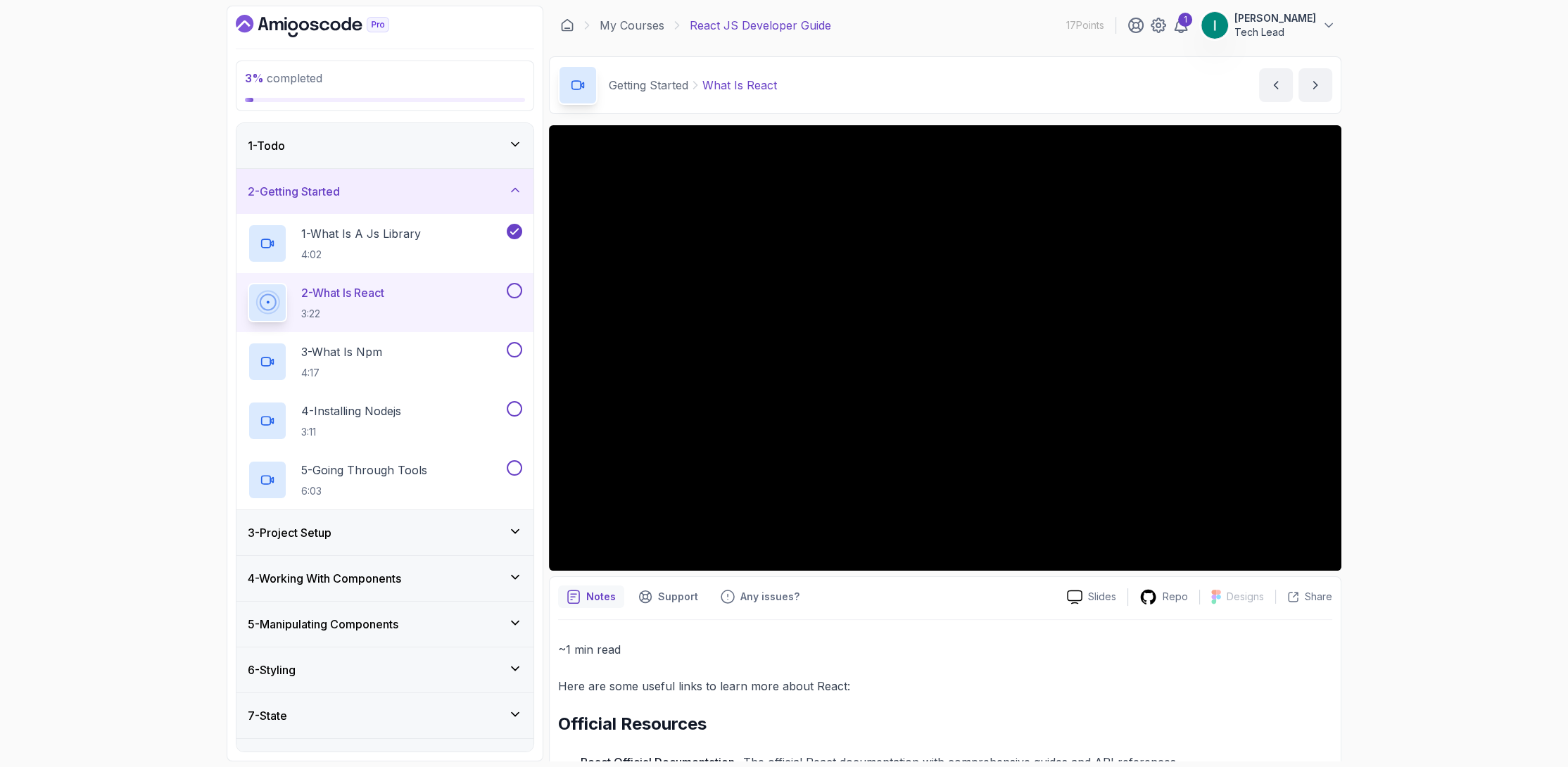
click at [512, 288] on button at bounding box center [514, 291] width 16 height 16
click at [508, 345] on button at bounding box center [514, 350] width 16 height 16
click at [514, 403] on button at bounding box center [514, 409] width 16 height 16
click at [514, 467] on button at bounding box center [514, 468] width 16 height 16
click at [376, 519] on div "3 - Project Setup" at bounding box center [385, 532] width 297 height 45
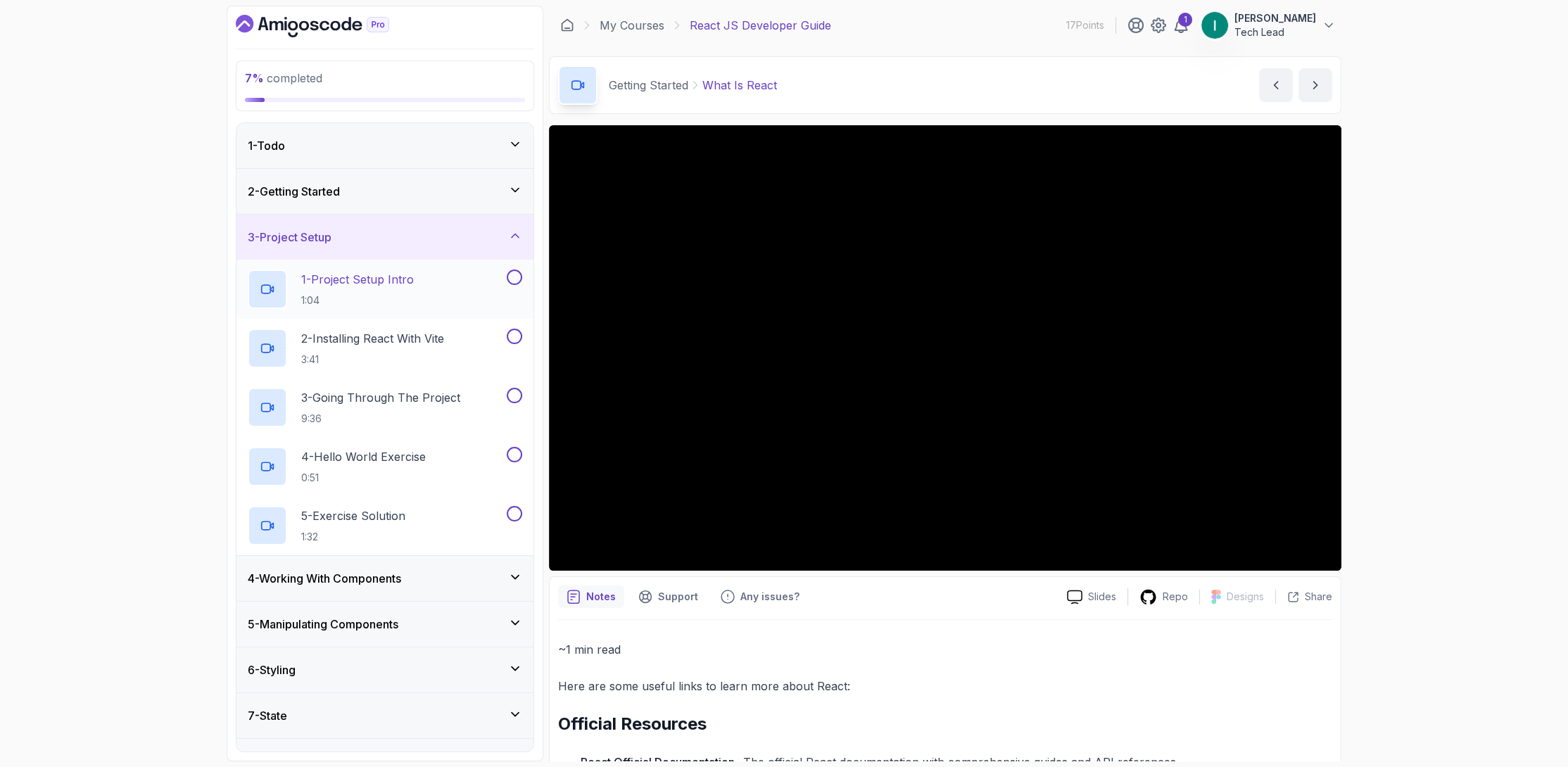
click at [441, 297] on div "1 - Project Setup Intro 1:04" at bounding box center [375, 289] width 256 height 39
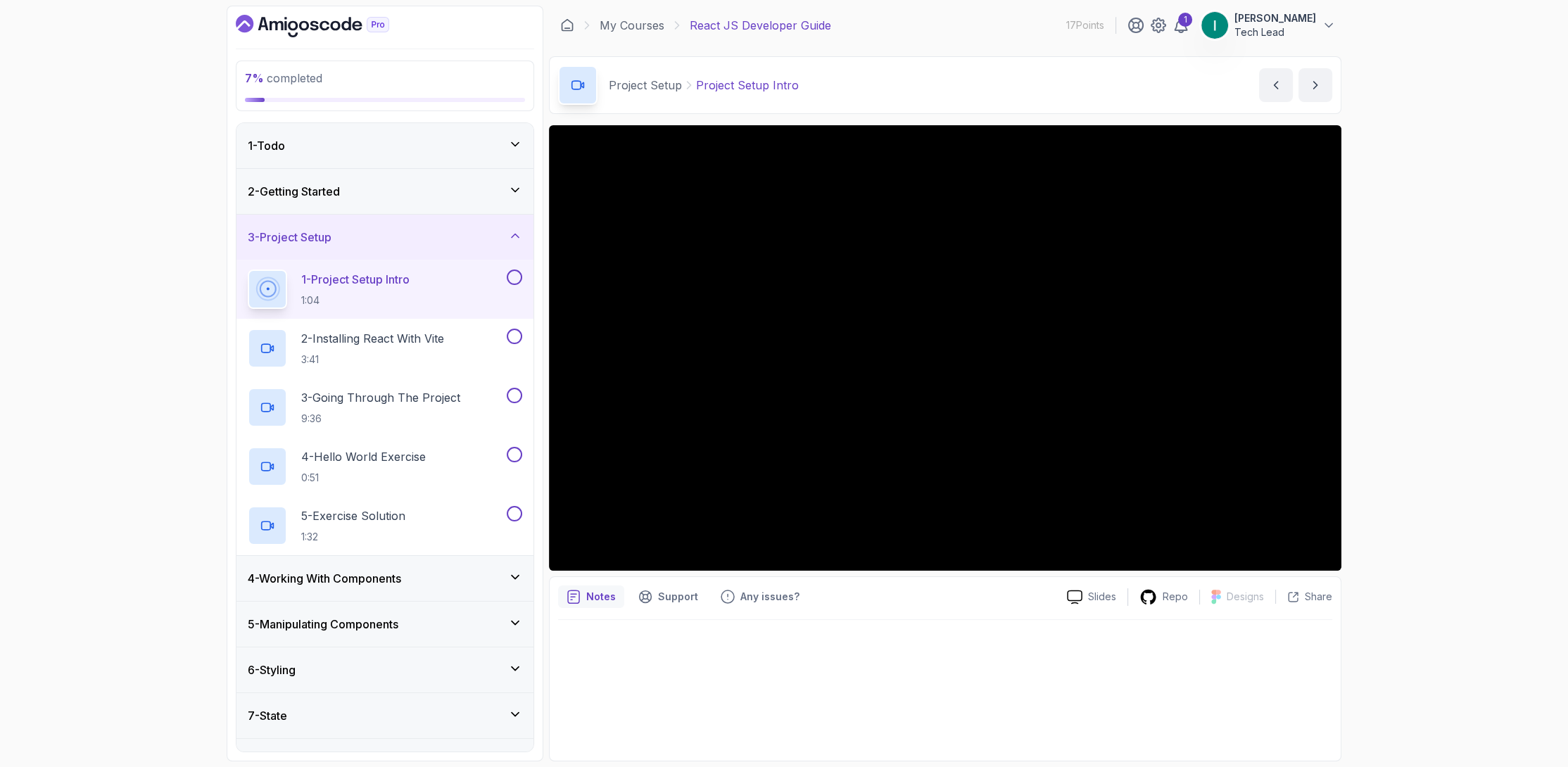
click at [518, 281] on button at bounding box center [514, 277] width 16 height 16
click at [444, 333] on p "2 - Installing React With Vite" at bounding box center [372, 338] width 143 height 17
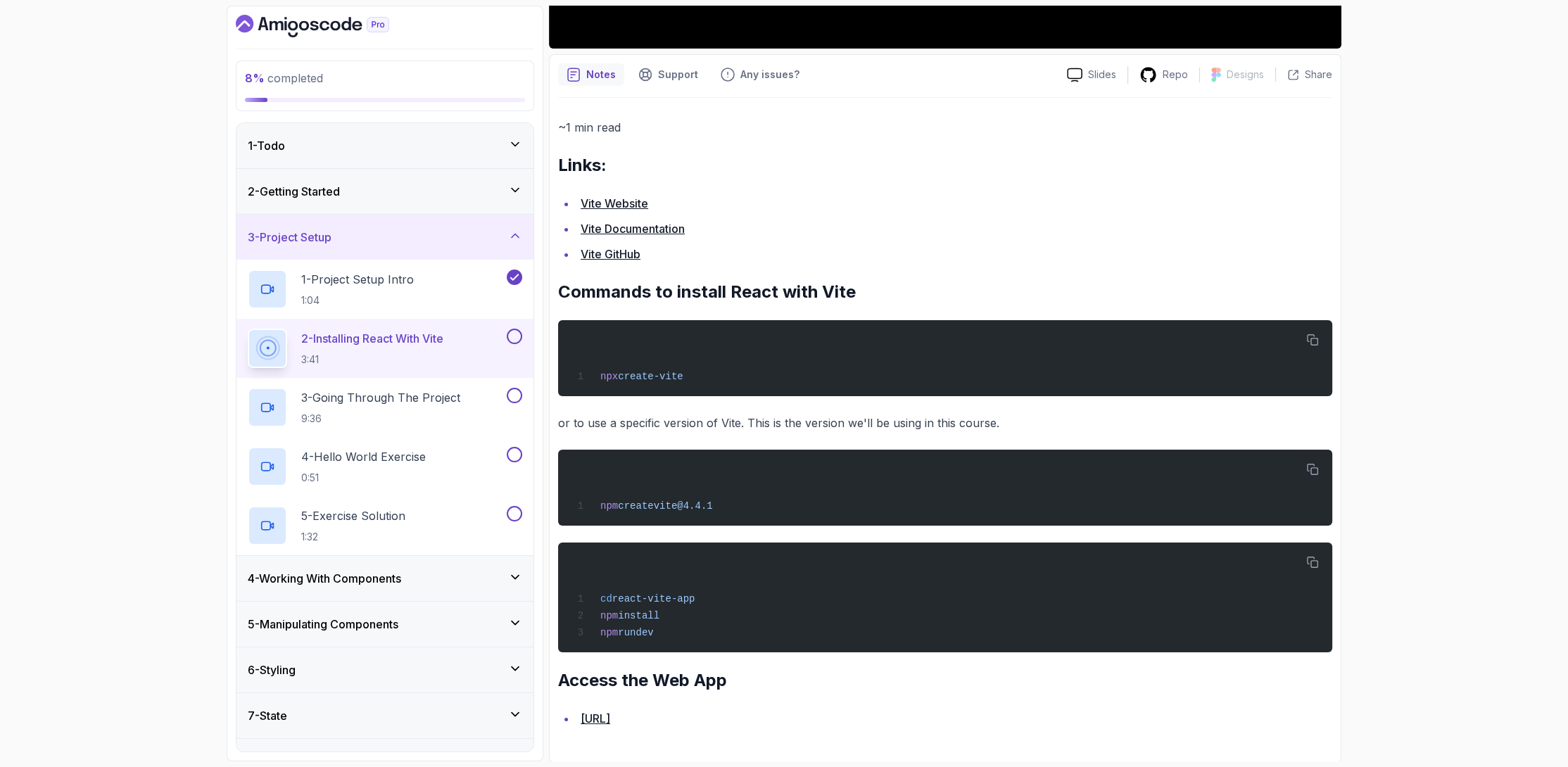
scroll to position [100, 0]
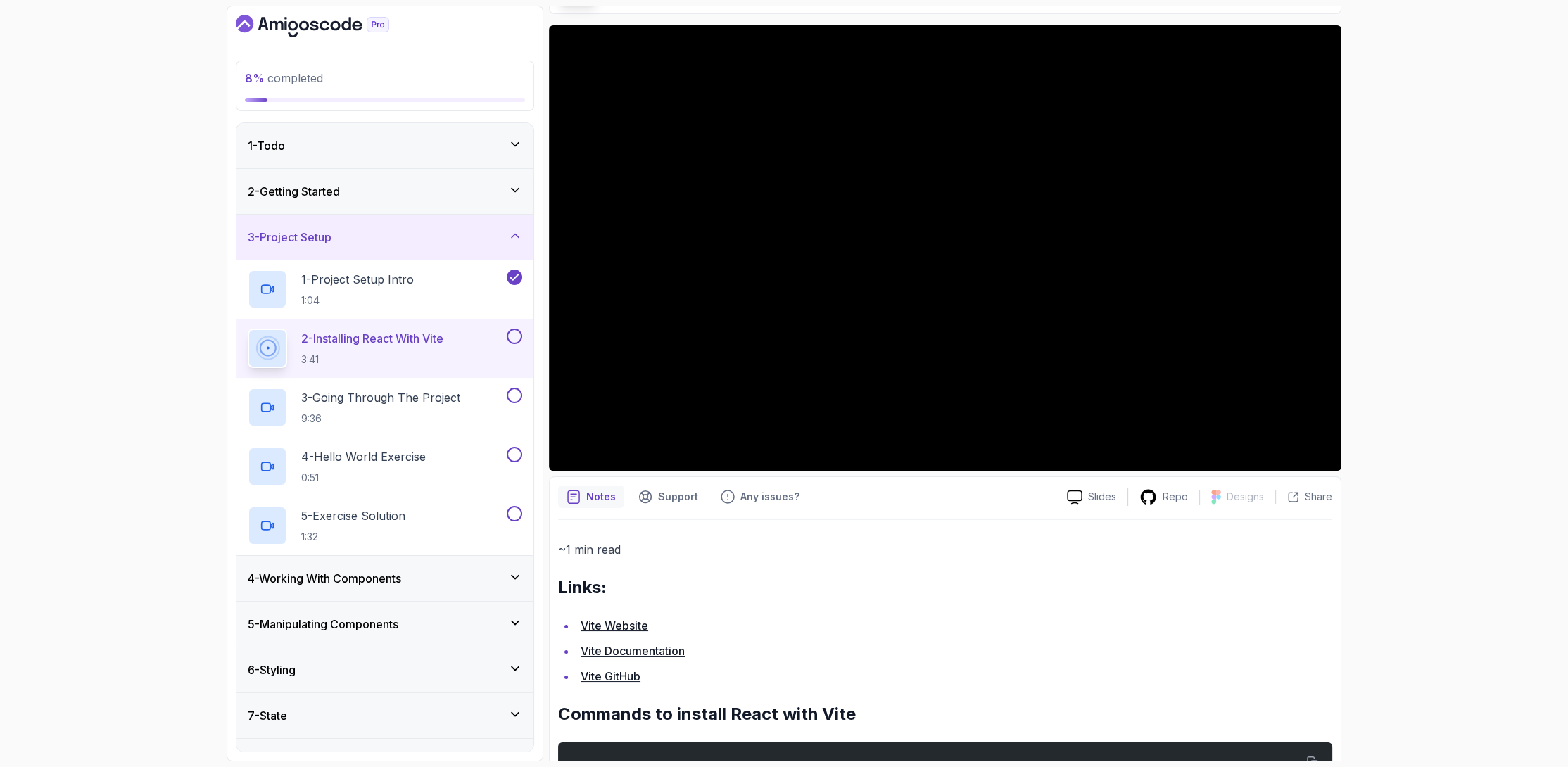
click at [510, 332] on button at bounding box center [514, 337] width 16 height 16
click at [441, 398] on p "3 - Going Through The Project" at bounding box center [381, 397] width 159 height 17
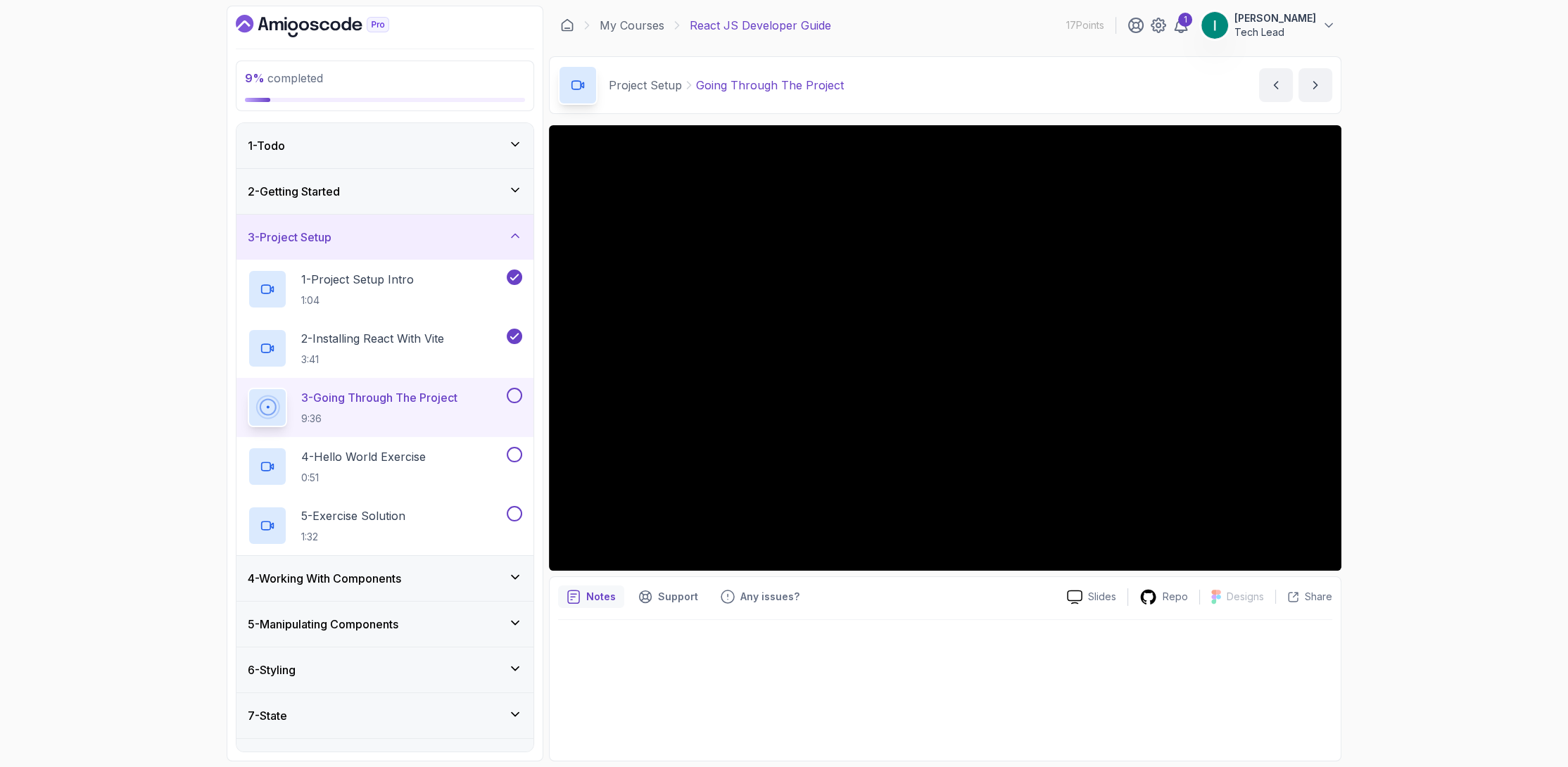
click at [516, 390] on button at bounding box center [514, 396] width 16 height 16
click at [513, 454] on button at bounding box center [514, 455] width 16 height 16
click at [514, 512] on button at bounding box center [514, 514] width 16 height 16
click at [444, 575] on div "4 - Working With Components" at bounding box center [385, 578] width 274 height 17
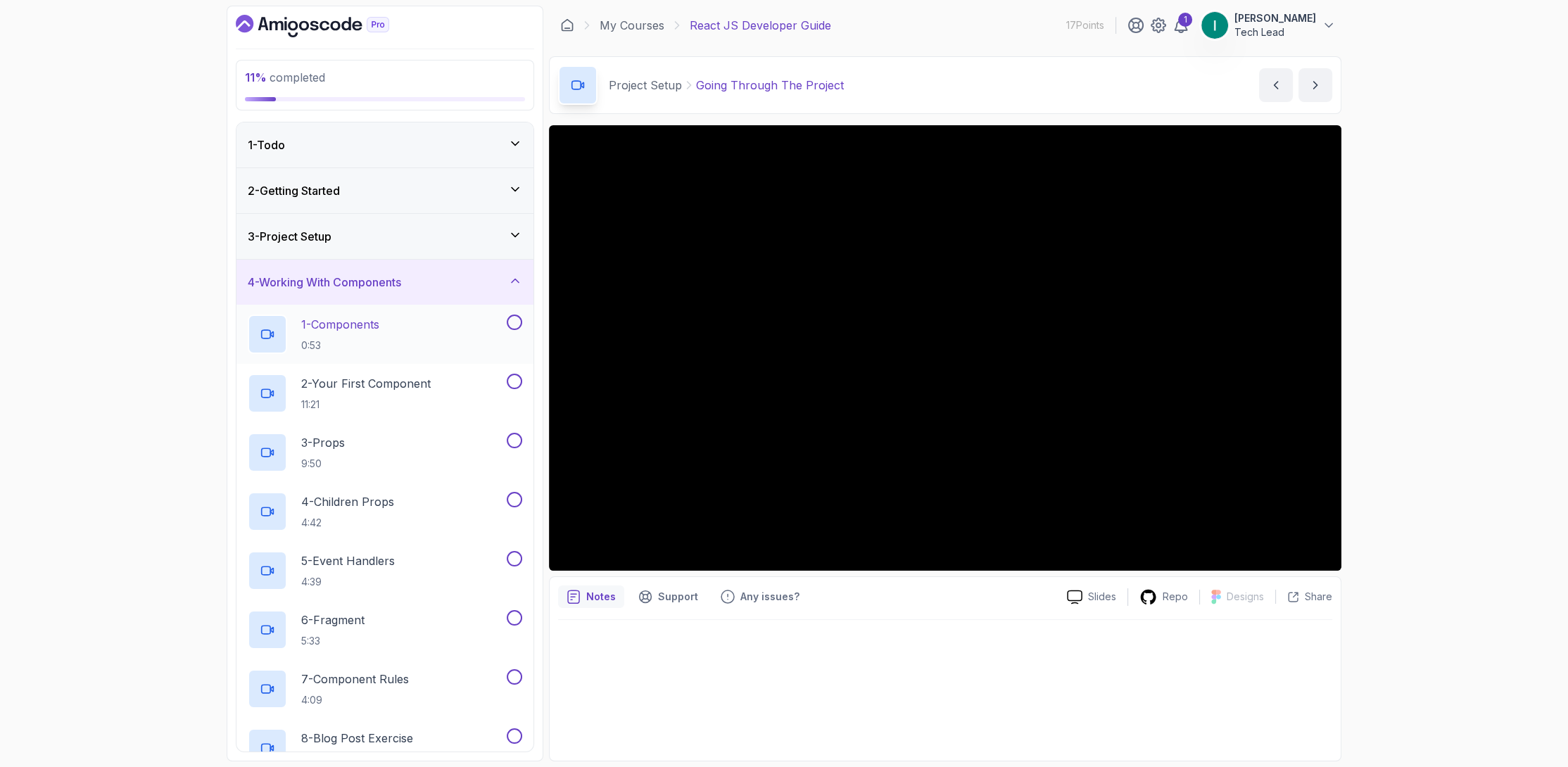
click at [446, 324] on div "1 - Components 0:53" at bounding box center [375, 334] width 256 height 39
click at [516, 323] on button at bounding box center [514, 322] width 16 height 16
click at [513, 383] on button at bounding box center [514, 382] width 16 height 16
click at [512, 441] on button at bounding box center [514, 441] width 16 height 16
click at [511, 499] on button at bounding box center [514, 500] width 16 height 16
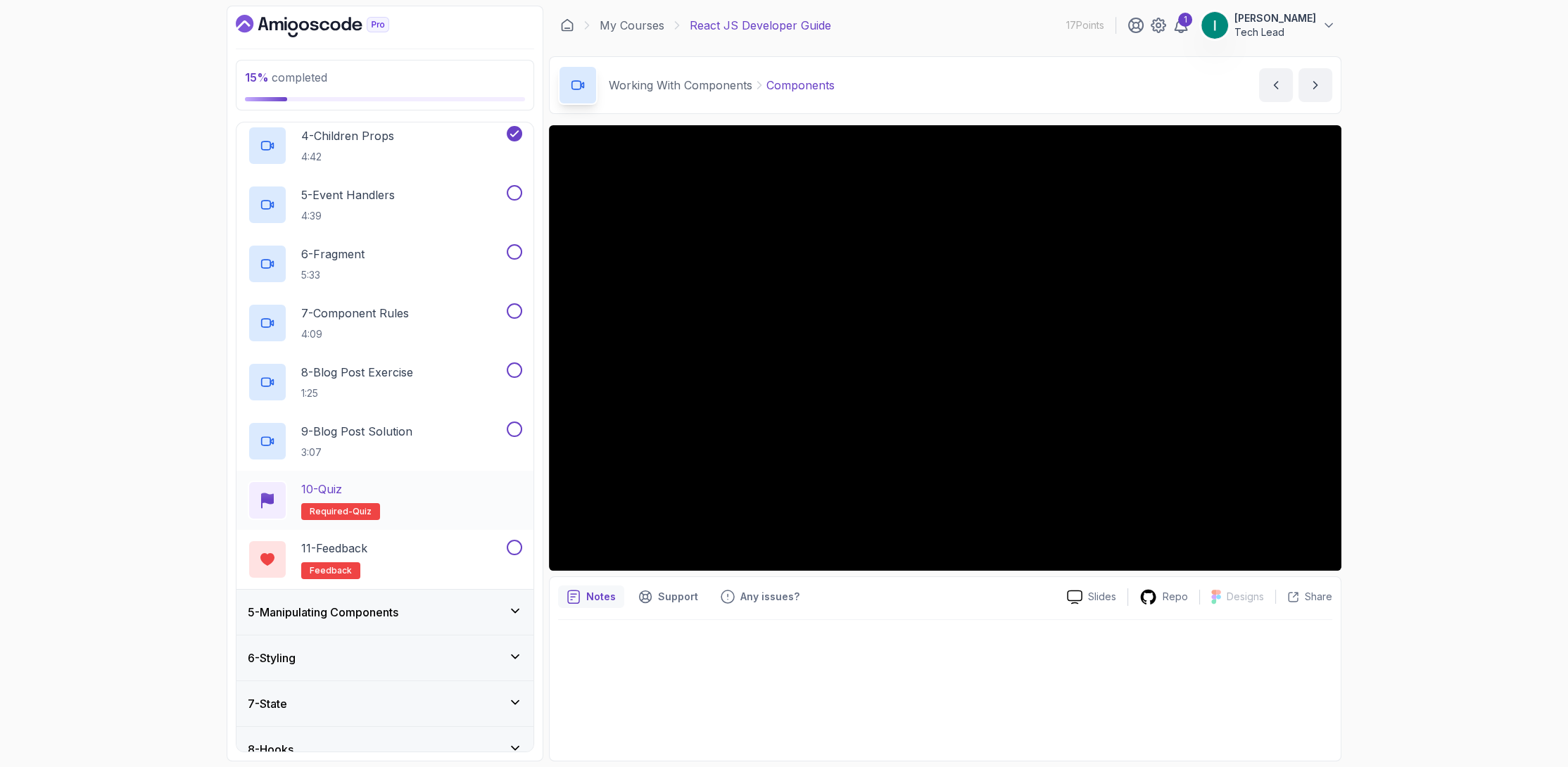
scroll to position [211, 0]
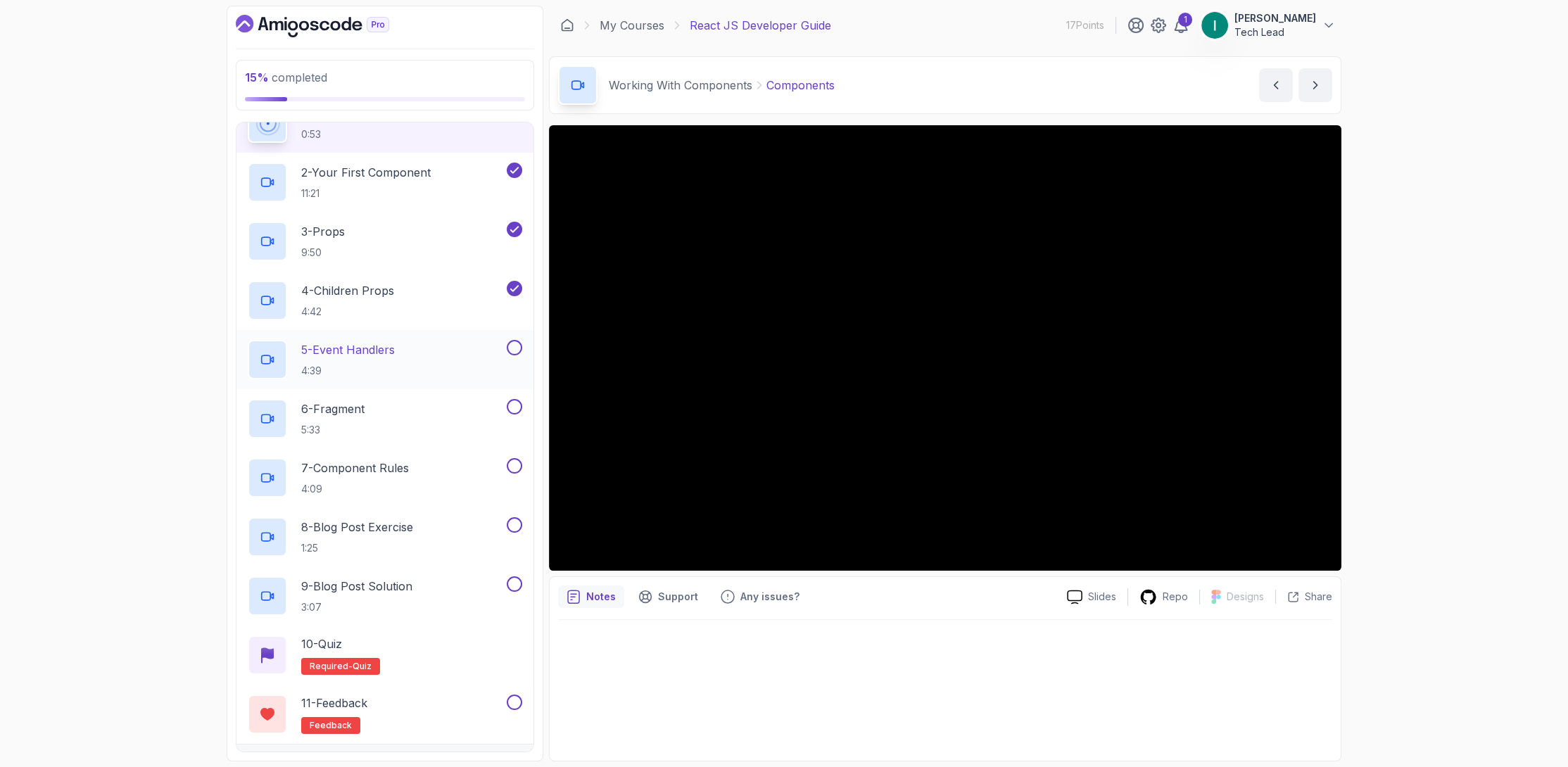
click at [514, 340] on button at bounding box center [514, 348] width 16 height 16
click at [514, 397] on div "6 - Fragment 5:33" at bounding box center [385, 418] width 297 height 59
click at [510, 460] on button at bounding box center [514, 466] width 16 height 16
click at [513, 519] on button at bounding box center [514, 525] width 16 height 16
click at [520, 403] on button at bounding box center [514, 407] width 16 height 16
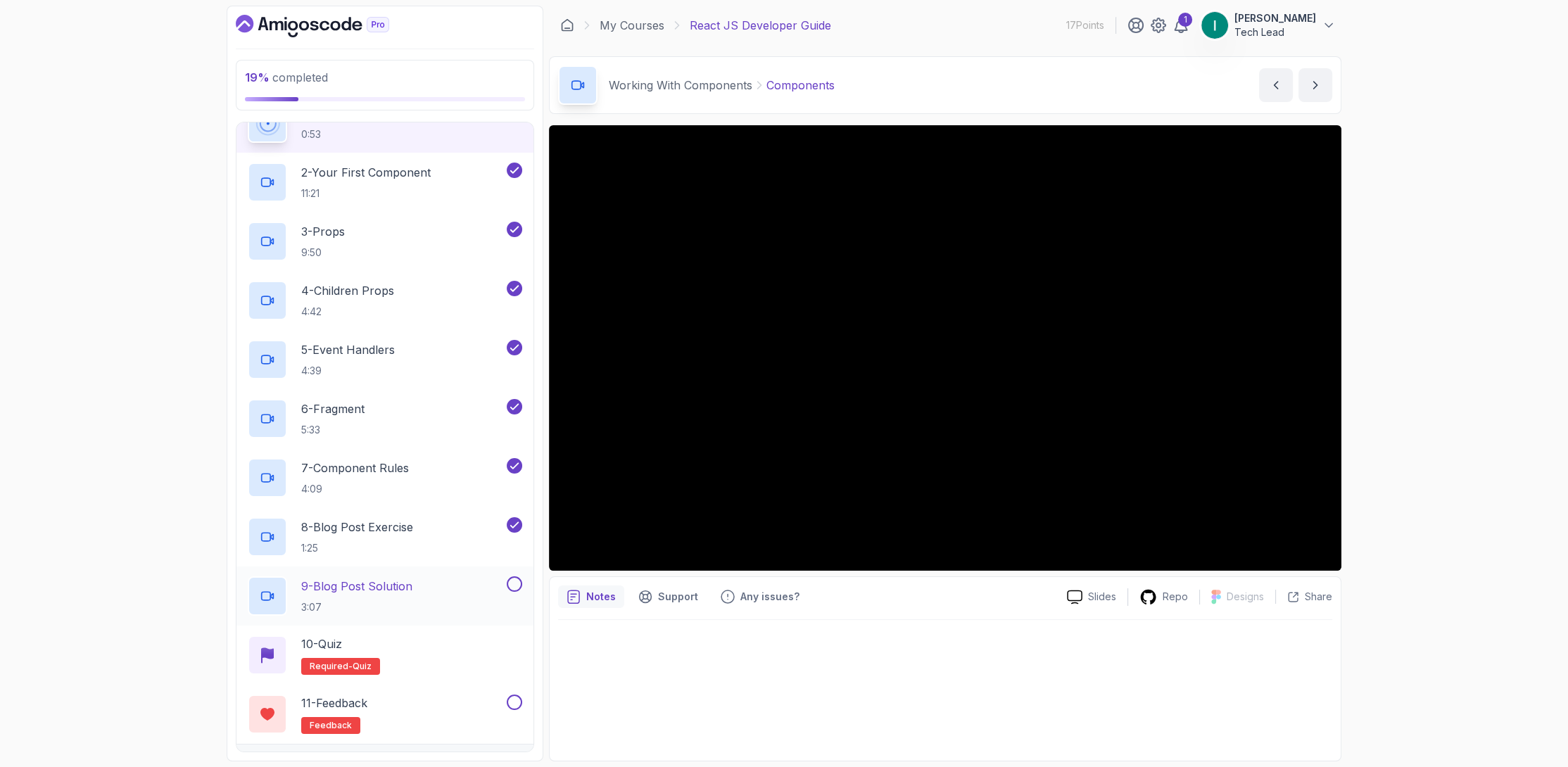
click at [515, 581] on button at bounding box center [514, 584] width 16 height 16
click at [445, 650] on div "10 - Quiz Required- quiz" at bounding box center [385, 655] width 274 height 39
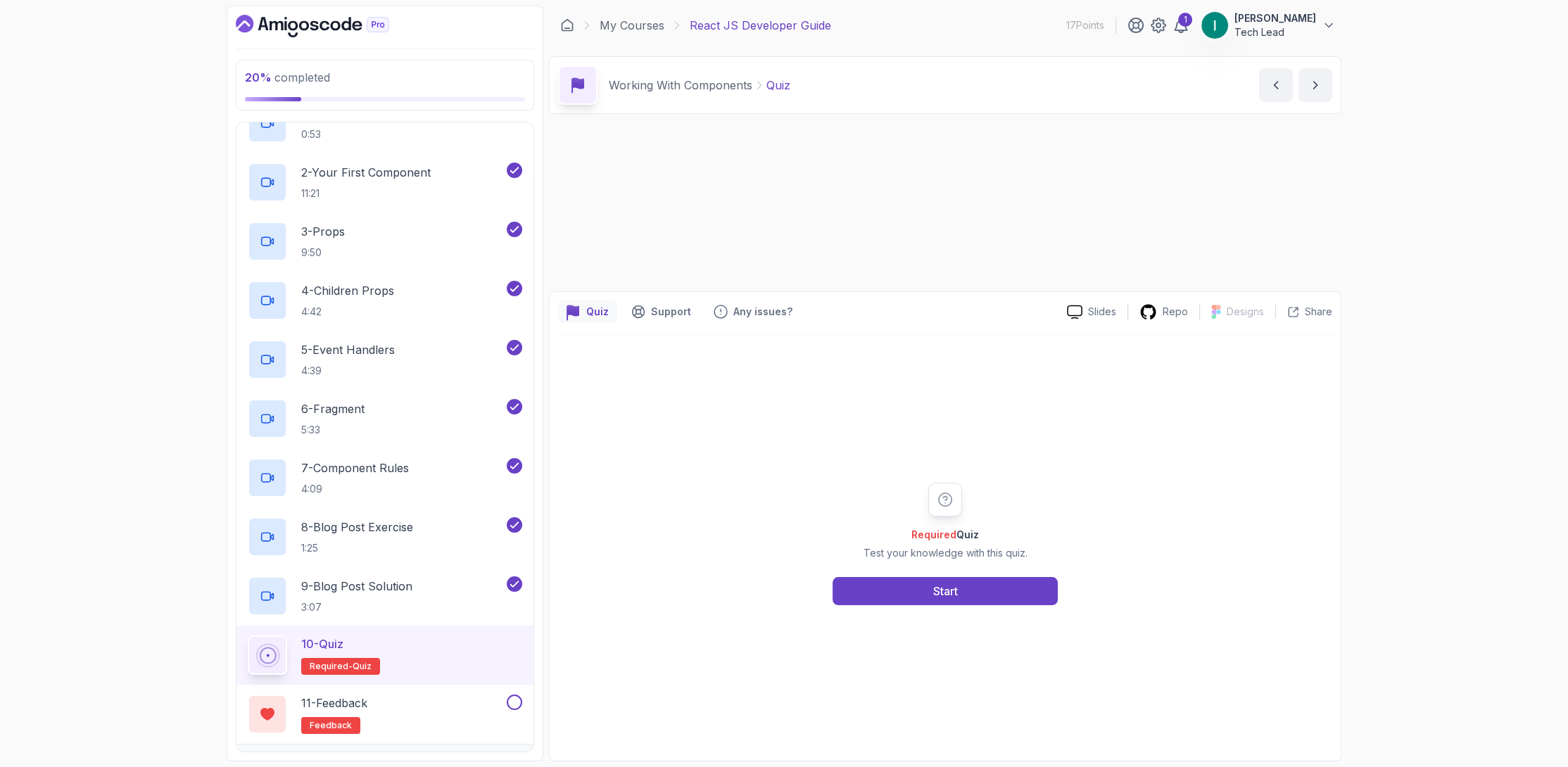
scroll to position [220, 0]
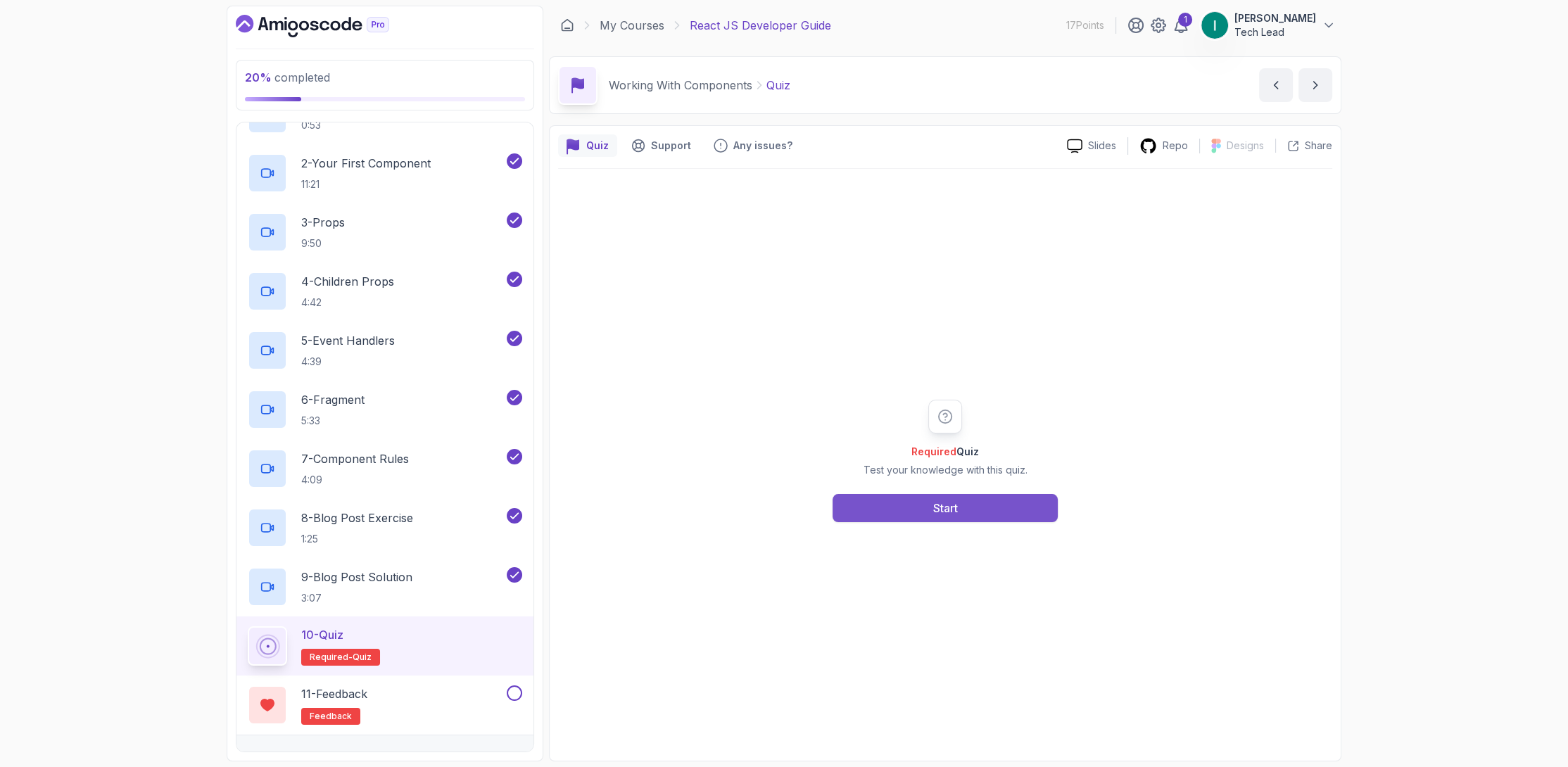
click at [929, 501] on button "Start" at bounding box center [946, 508] width 226 height 28
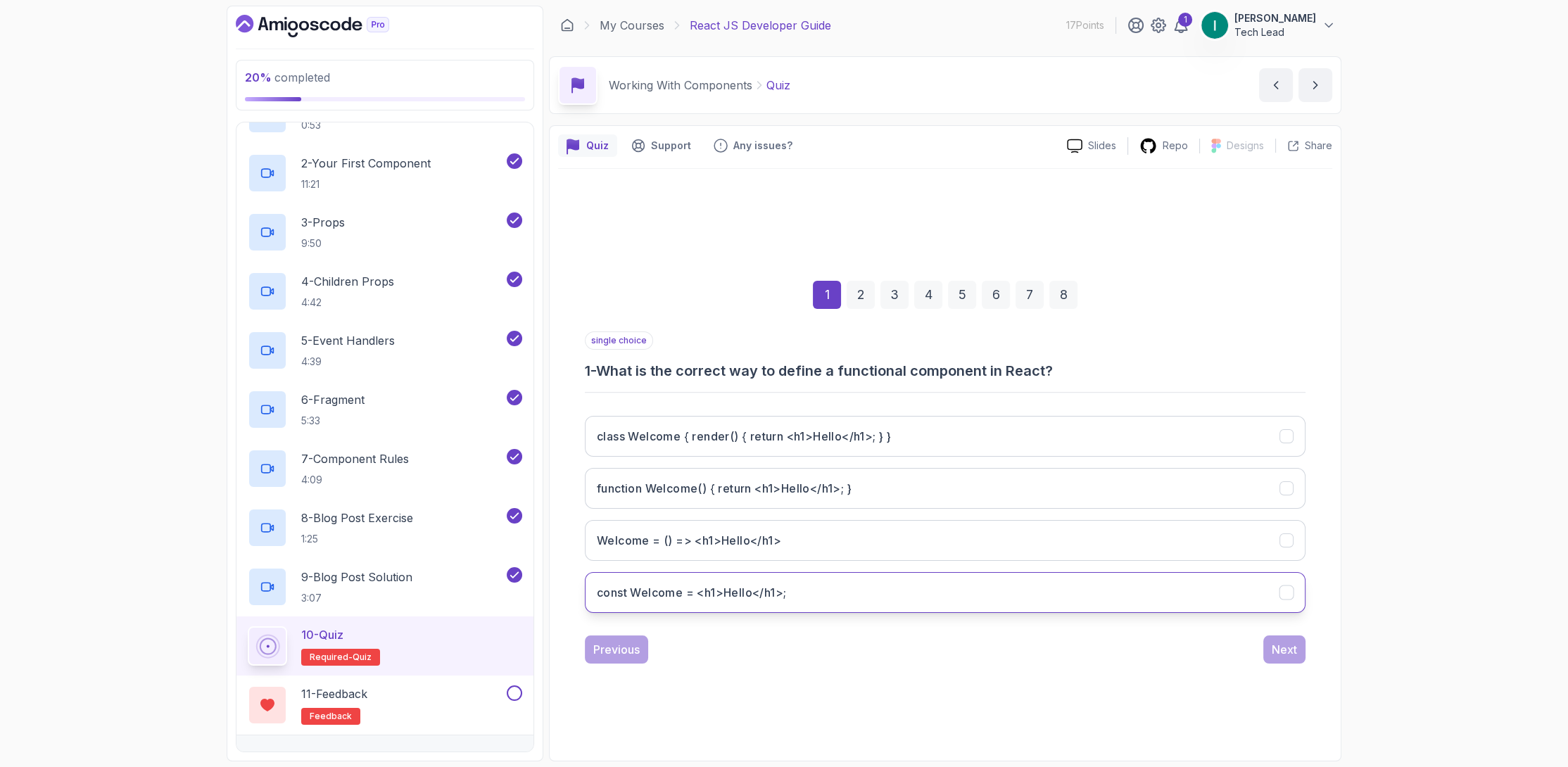
click at [755, 590] on h3 "const Welcome = <h1>Hello</h1>;" at bounding box center [692, 592] width 189 height 17
click at [1278, 650] on div "Next" at bounding box center [1284, 649] width 25 height 17
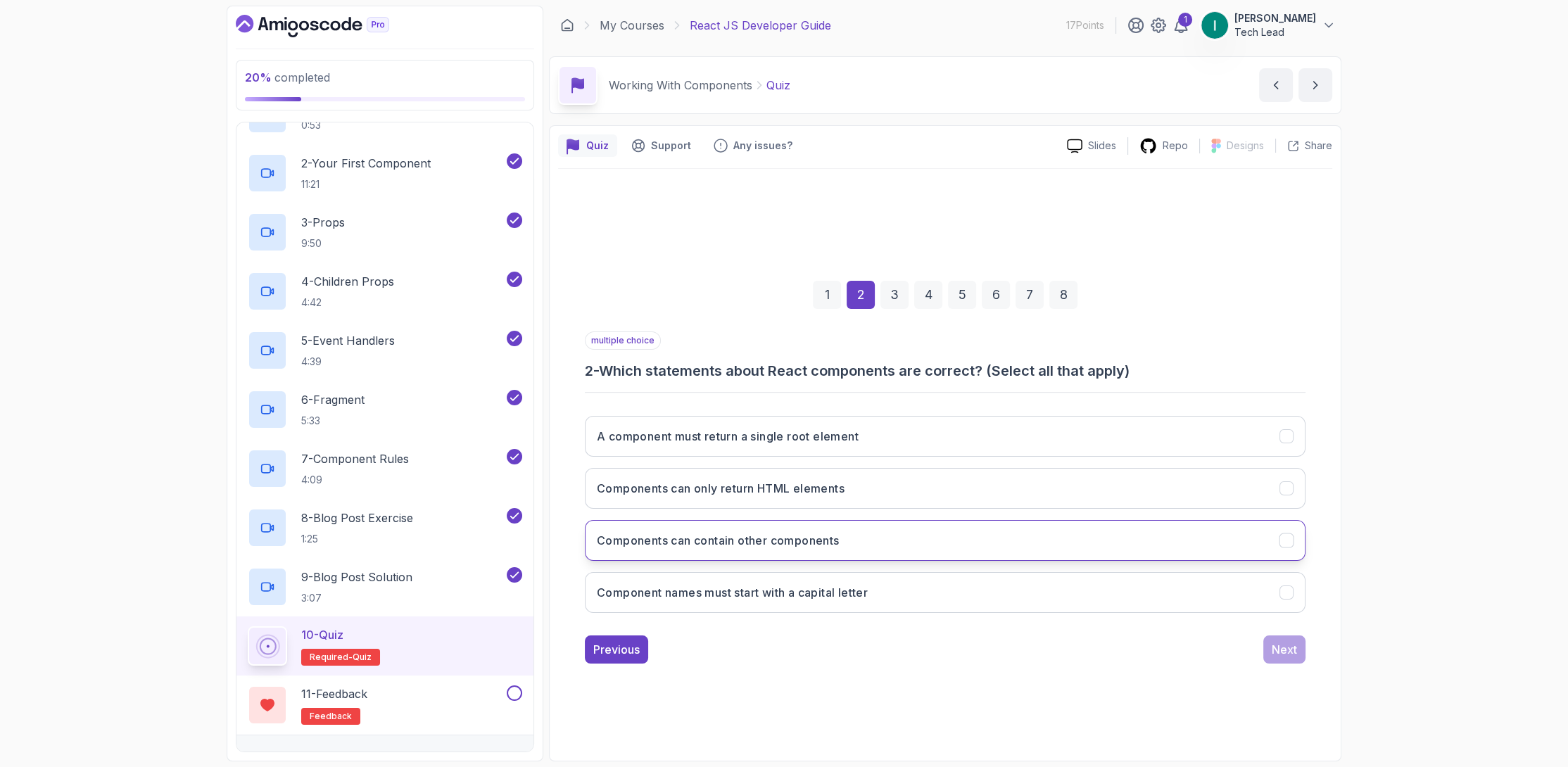
click at [831, 542] on h3 "Components can contain other components" at bounding box center [719, 540] width 243 height 17
click at [980, 494] on button "Components can only return HTML elements" at bounding box center [946, 488] width 721 height 41
click at [1282, 653] on div "Next" at bounding box center [1284, 649] width 25 height 17
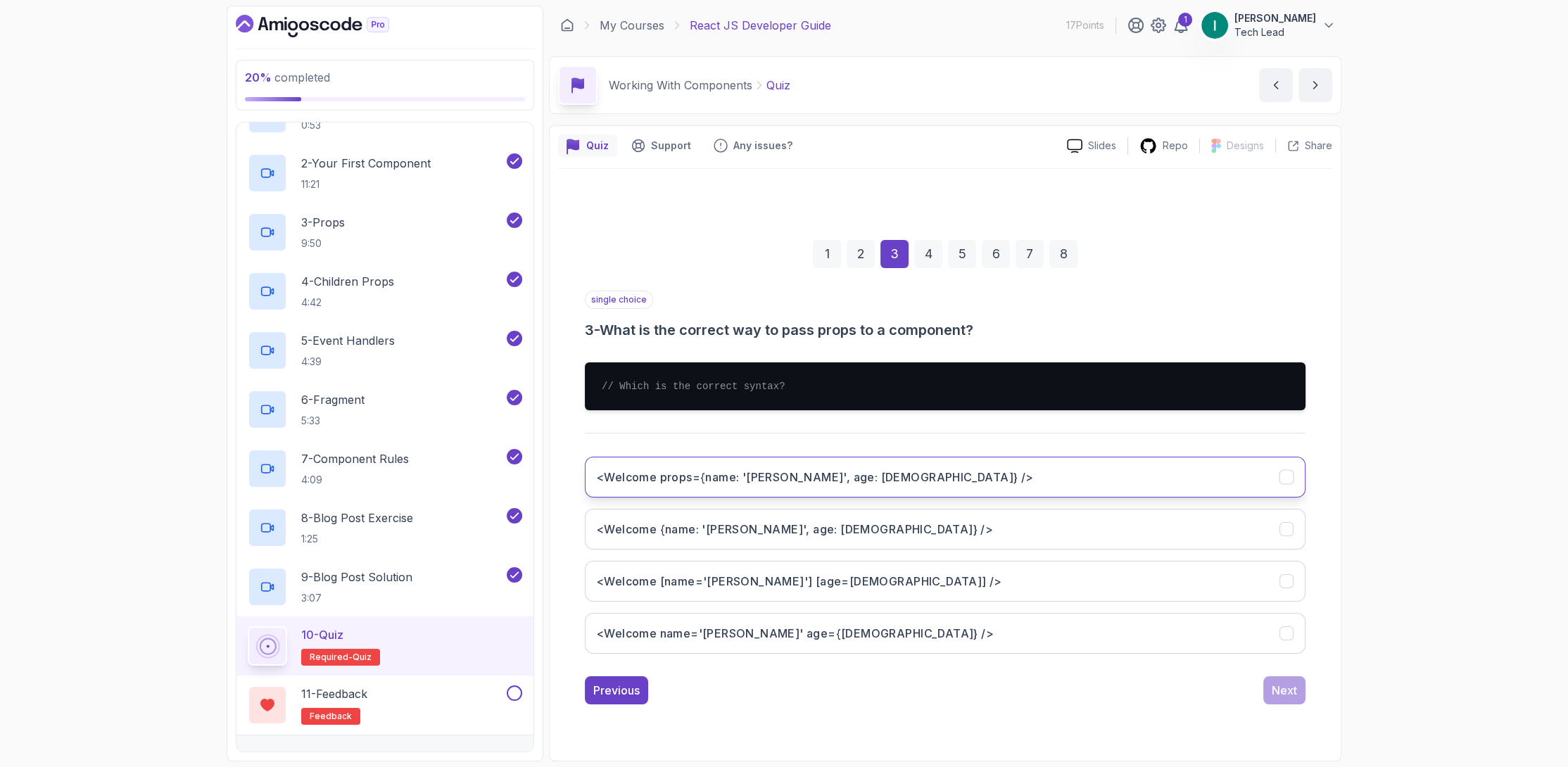
click at [746, 480] on h3 "<Welcome props={name: 'John', age: 25} />" at bounding box center [815, 476] width 436 height 17
click at [1284, 689] on div "Next" at bounding box center [1284, 690] width 25 height 17
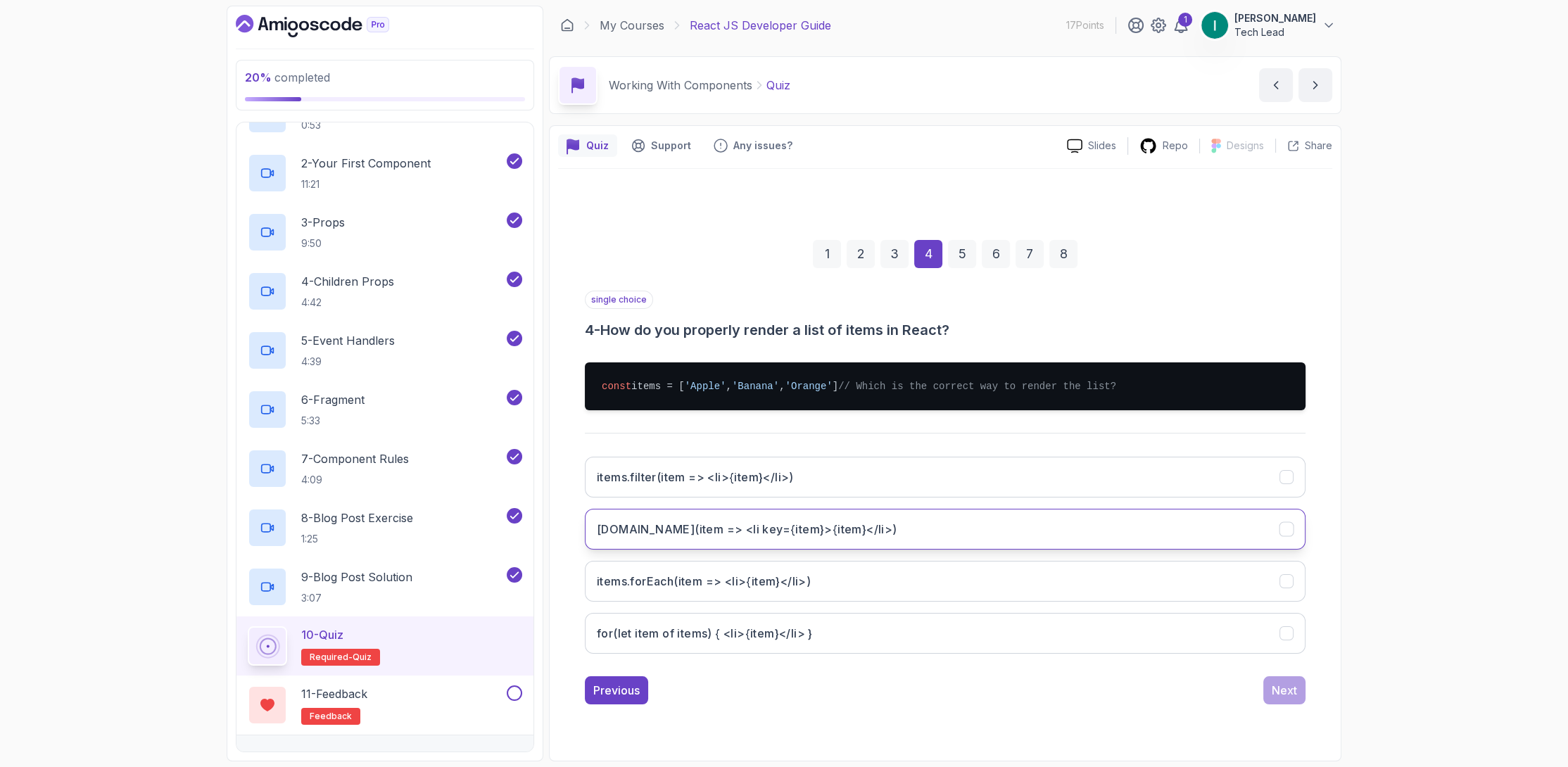
click at [991, 526] on button "items.map(item => <li key={item}>{item}</li>)" at bounding box center [946, 529] width 721 height 41
click at [1276, 698] on div "Next" at bounding box center [1284, 690] width 25 height 17
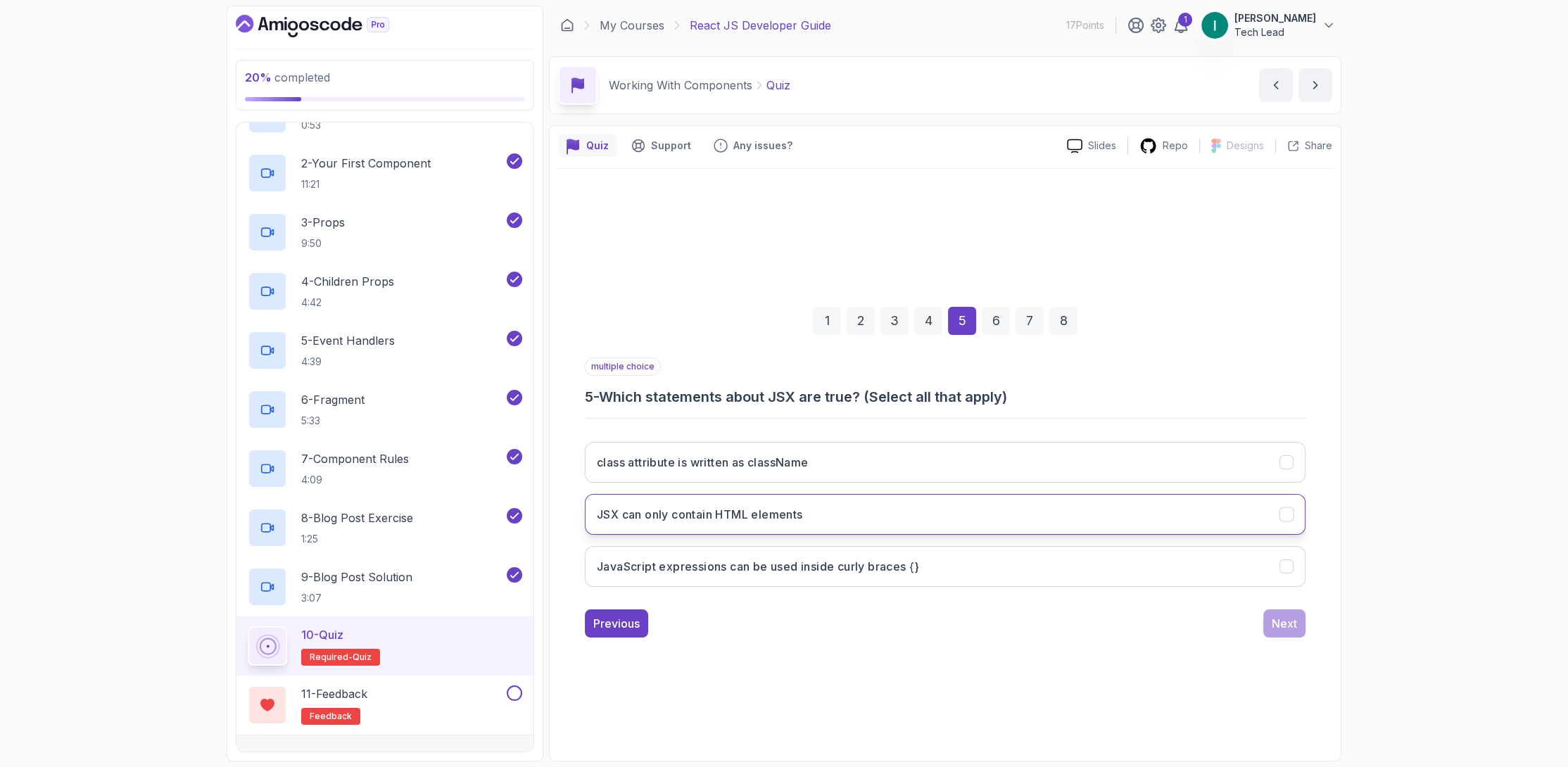
click at [894, 529] on button "JSX can only contain HTML elements" at bounding box center [946, 514] width 721 height 41
click at [861, 558] on h3 "JavaScript expressions can be used inside curly braces {}" at bounding box center [758, 566] width 323 height 17
click at [1284, 620] on div "Next" at bounding box center [1284, 623] width 25 height 17
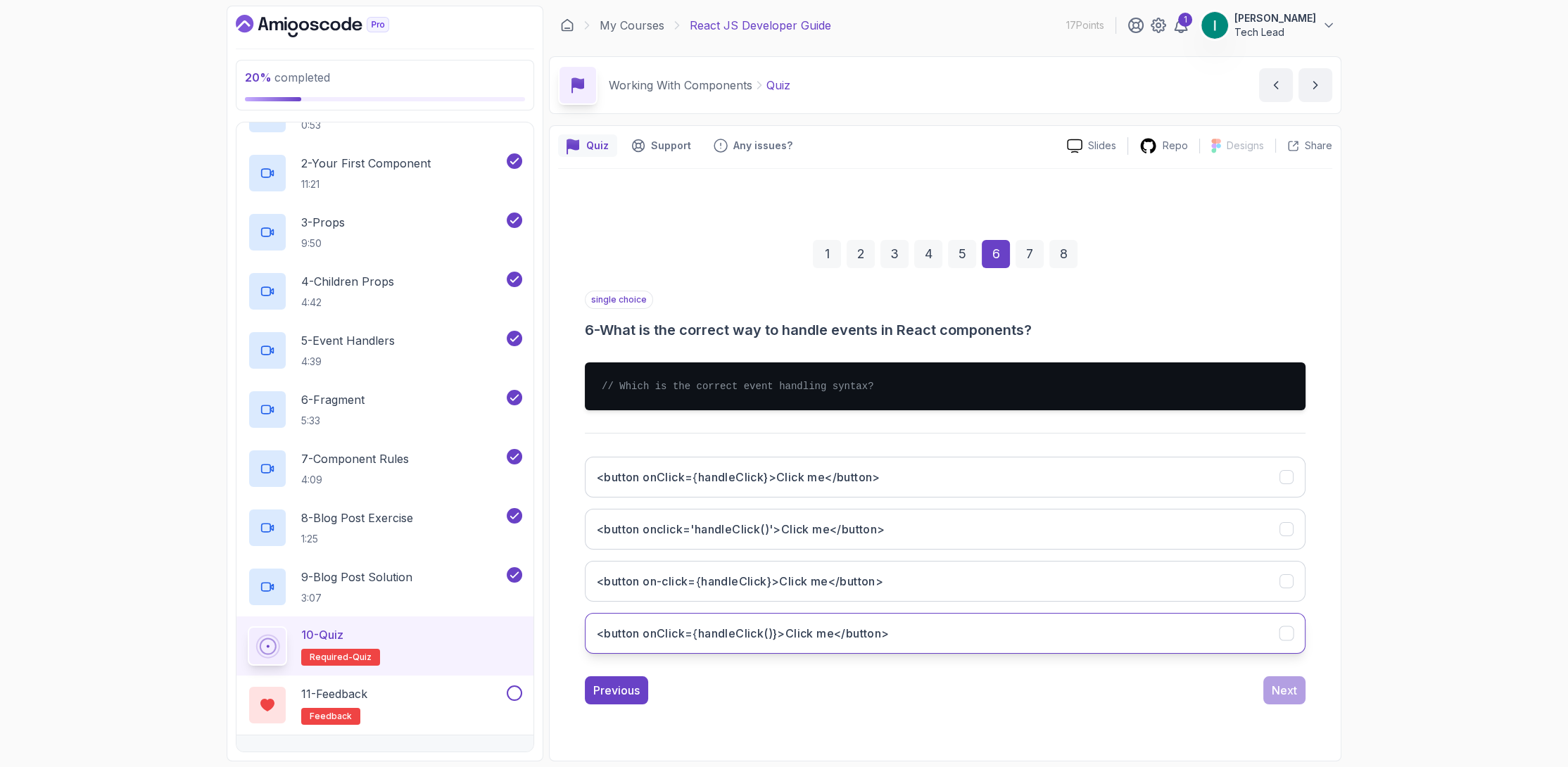
click at [812, 624] on h3 "<button onClick={handleClick()}>Click me</button>" at bounding box center [743, 632] width 293 height 17
click at [830, 478] on h3 "<button onClick={handleClick}>Click me</button>" at bounding box center [739, 476] width 284 height 17
click at [1272, 688] on div "Next" at bounding box center [1284, 690] width 25 height 17
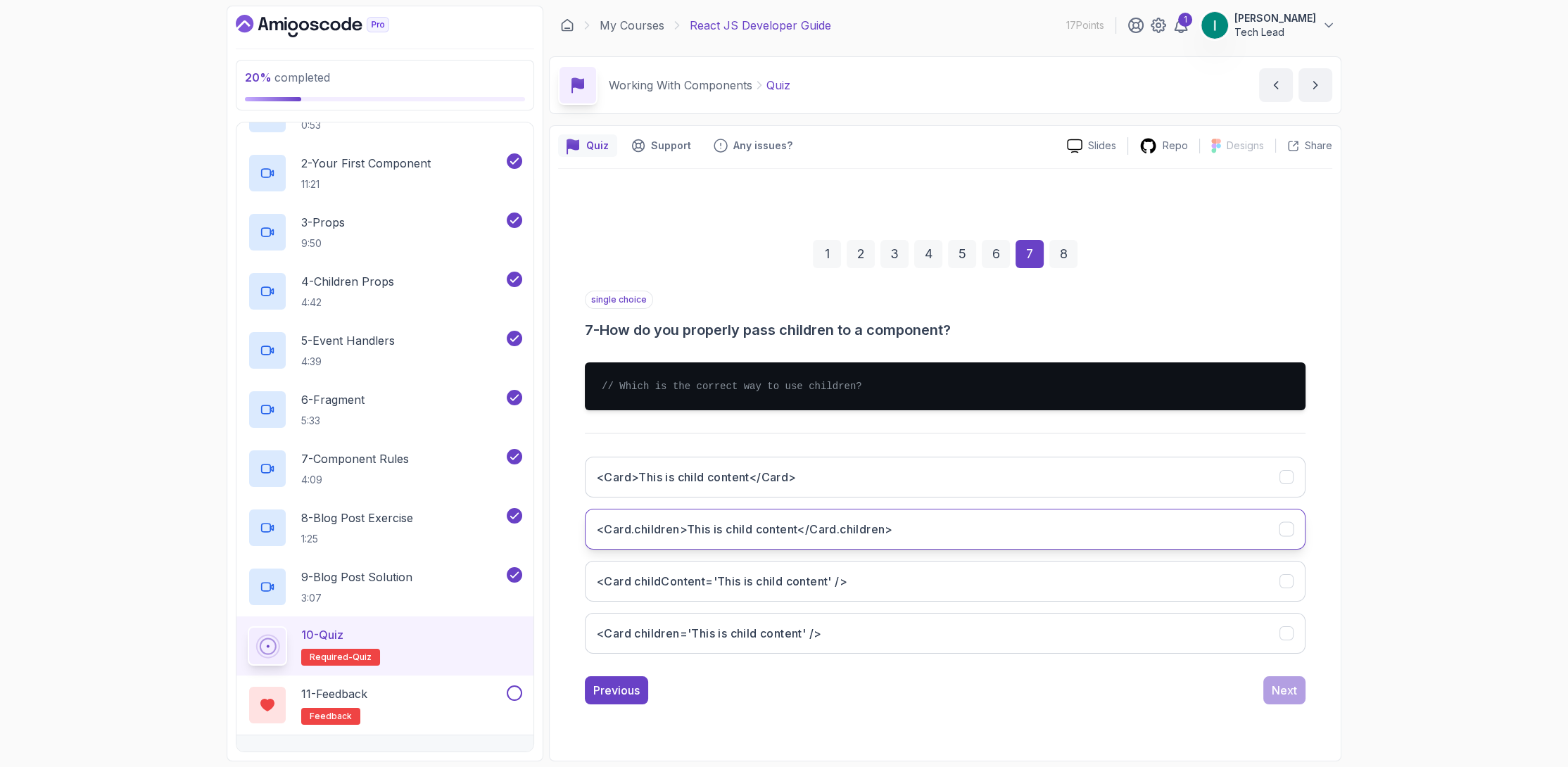
click at [782, 531] on h3 "<Card.children>This is child content</Card.children>" at bounding box center [745, 528] width 297 height 17
click at [1277, 697] on div "Next" at bounding box center [1284, 690] width 25 height 17
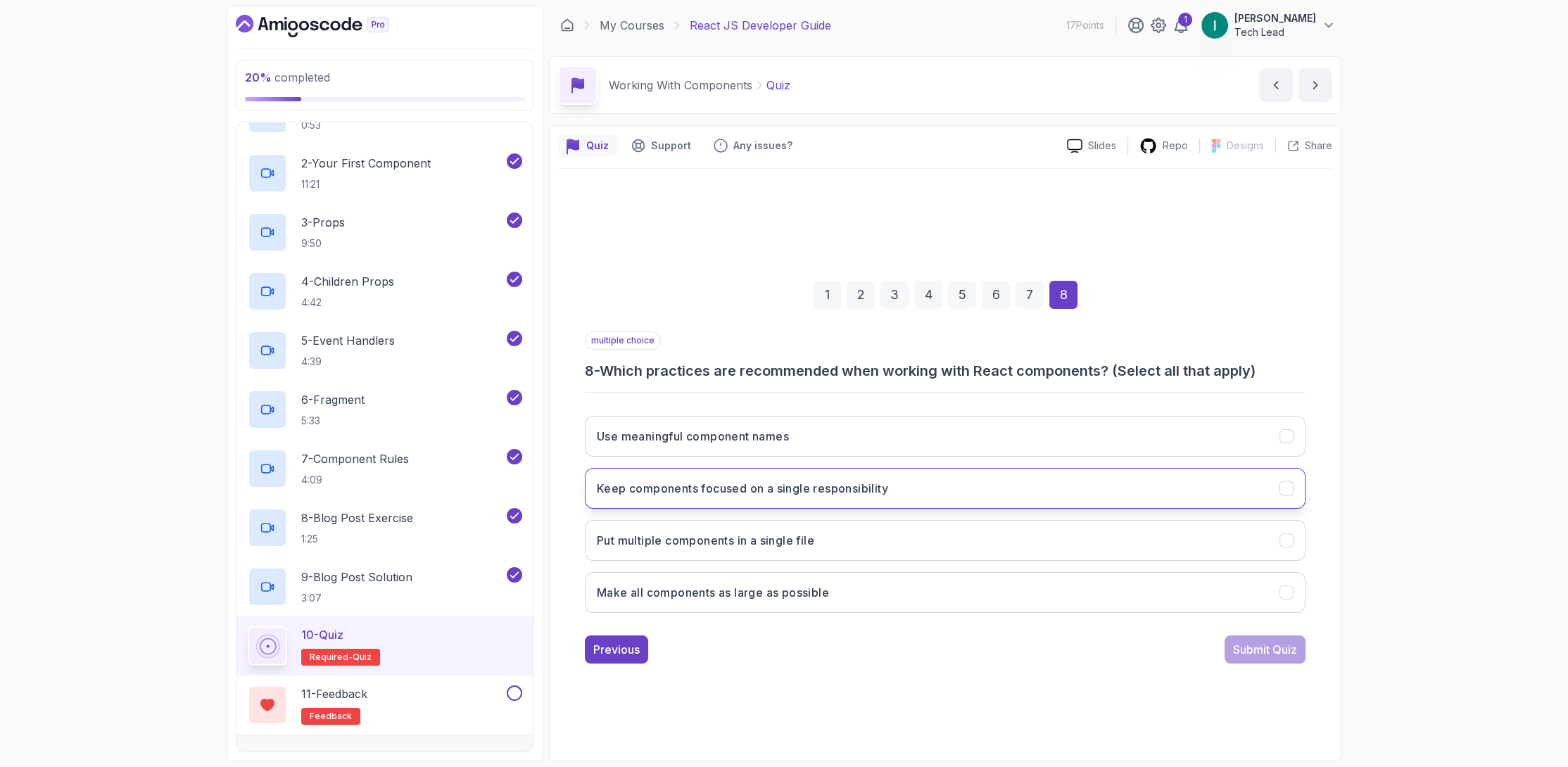
click at [866, 482] on h3 "Keep components focused on a single responsibility" at bounding box center [742, 488] width 291 height 17
click at [1255, 650] on div "Submit Quiz" at bounding box center [1264, 649] width 64 height 17
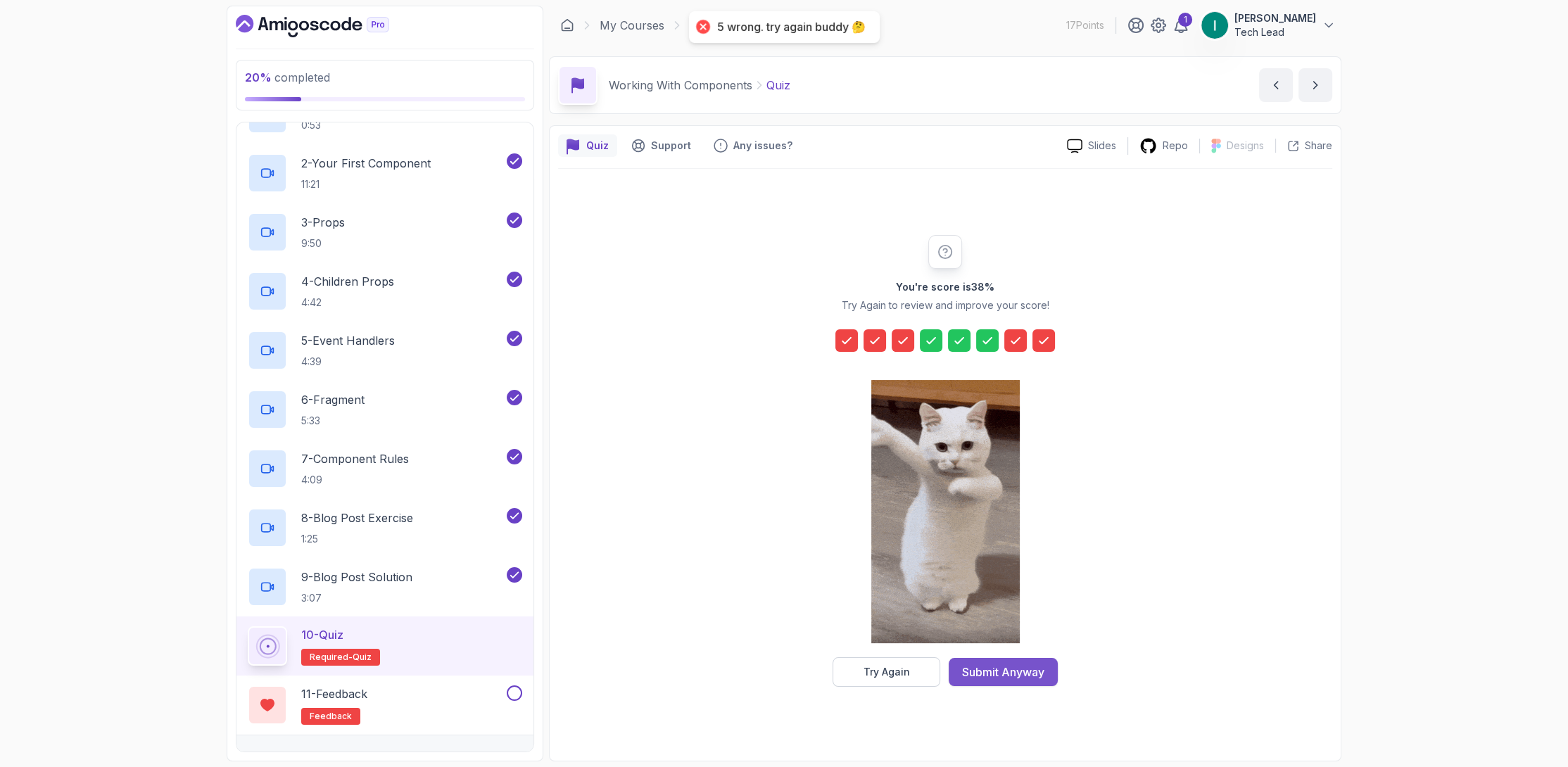
click at [1034, 672] on div "Submit Anyway" at bounding box center [1003, 671] width 82 height 17
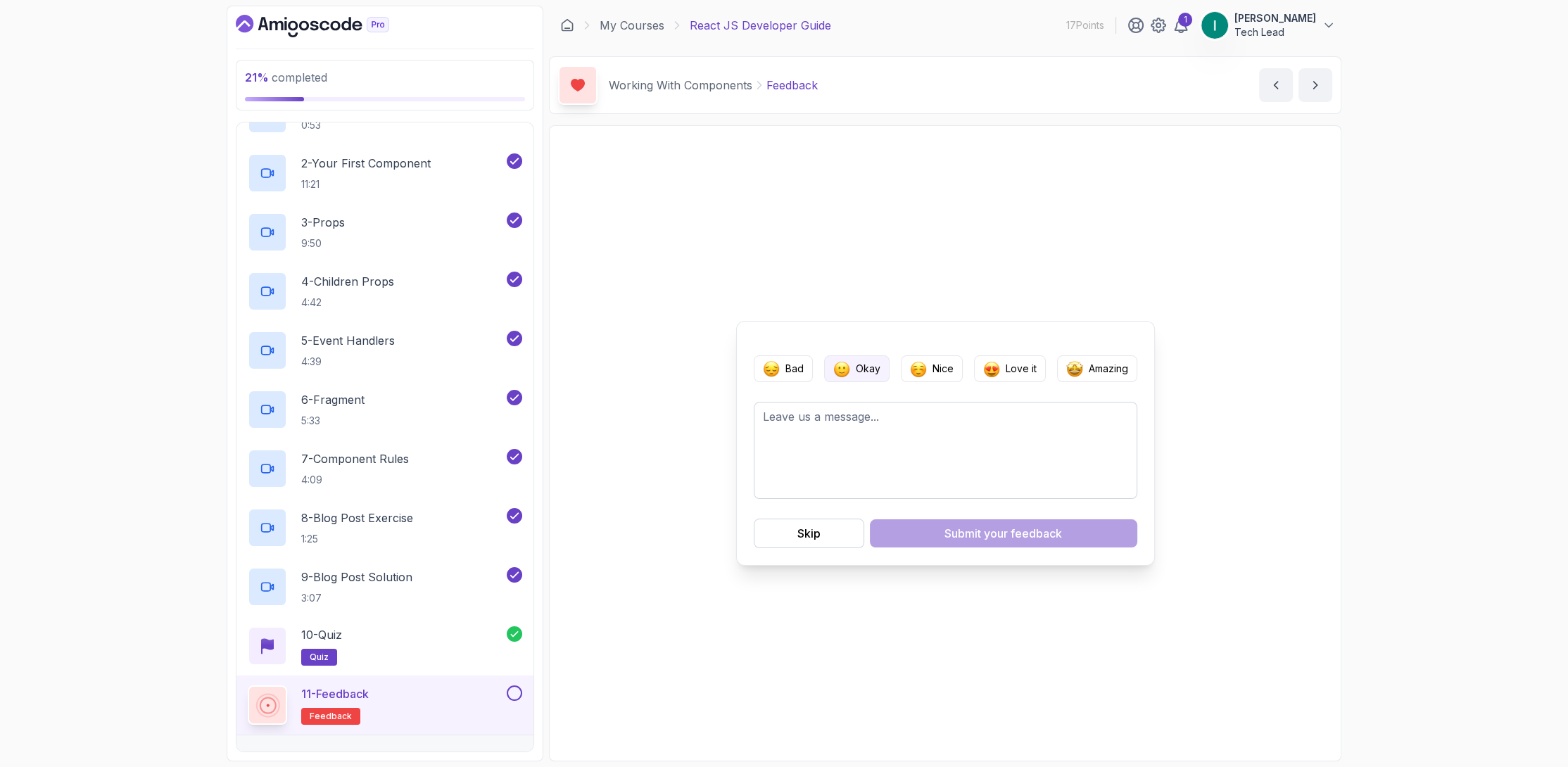
click at [873, 372] on p "Okay" at bounding box center [868, 369] width 24 height 14
click at [987, 534] on span "your feedback" at bounding box center [1022, 533] width 78 height 17
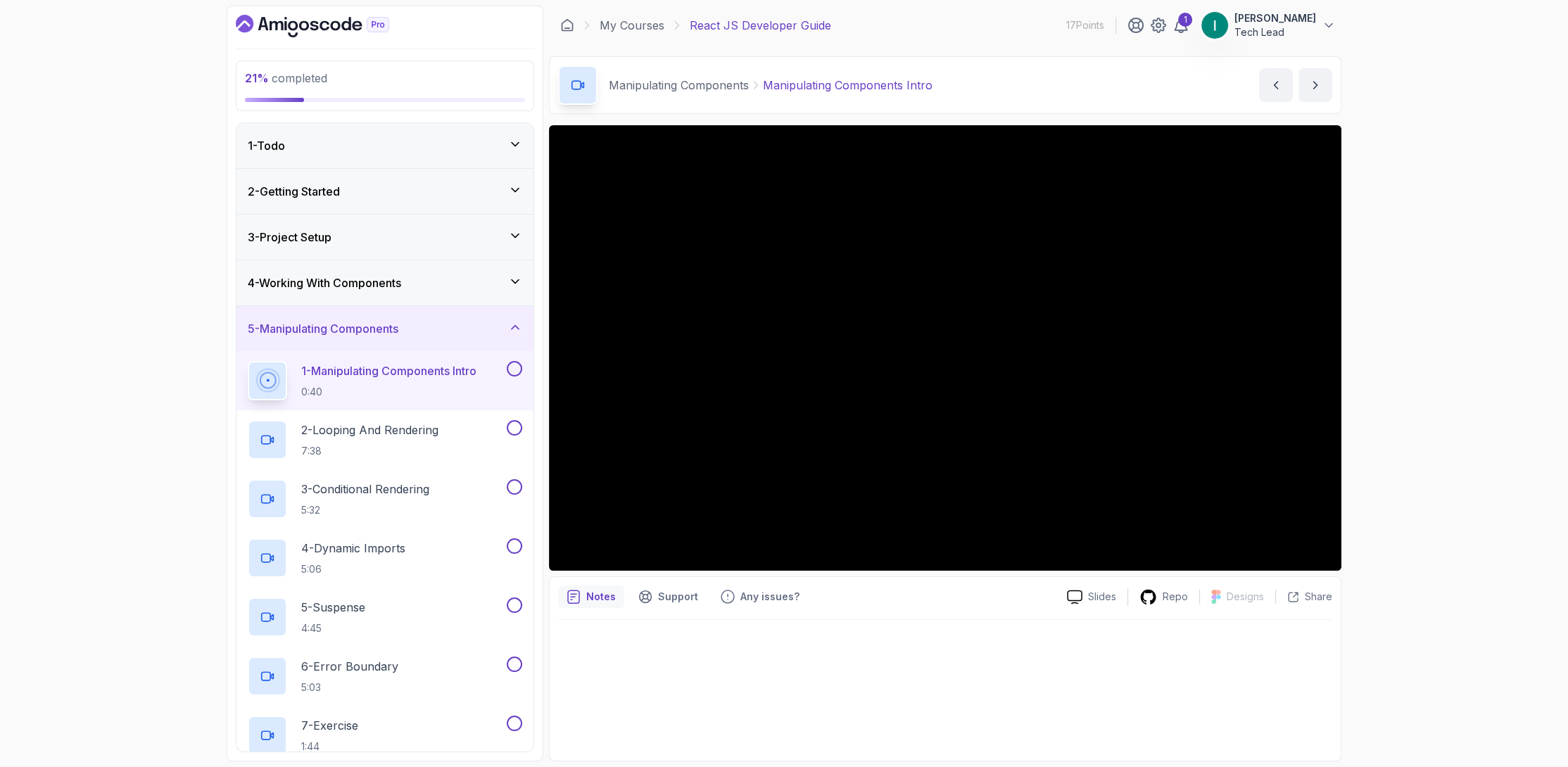
click at [519, 380] on button "1 - Manipulating Components Intro 0:40" at bounding box center [385, 381] width 274 height 39
click at [518, 368] on button at bounding box center [514, 369] width 16 height 16
click at [515, 430] on button at bounding box center [514, 428] width 16 height 16
click at [525, 480] on div "3 - Conditional Rendering 5:32" at bounding box center [385, 498] width 297 height 59
click at [516, 485] on button at bounding box center [514, 487] width 16 height 16
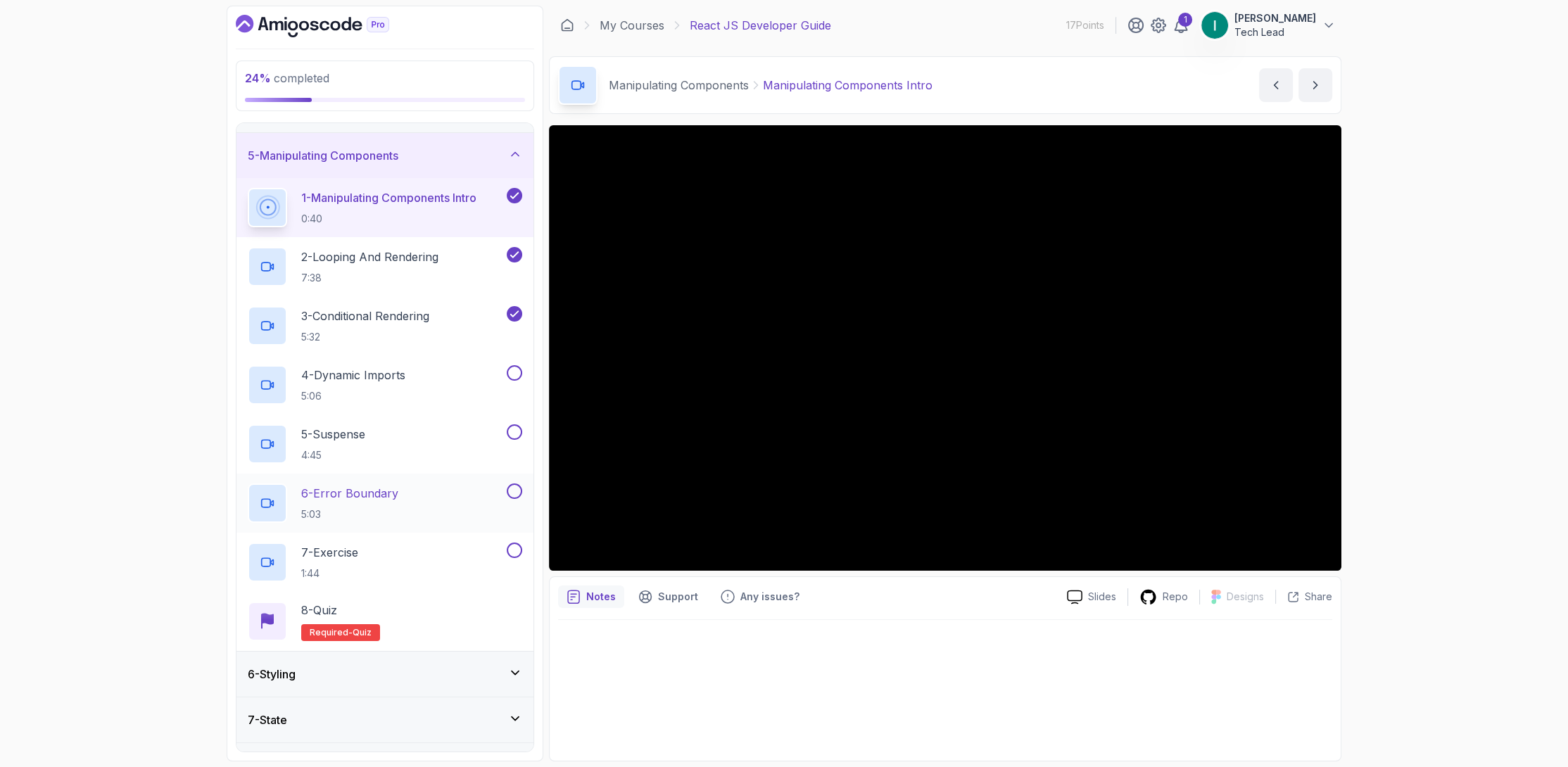
scroll to position [211, 0]
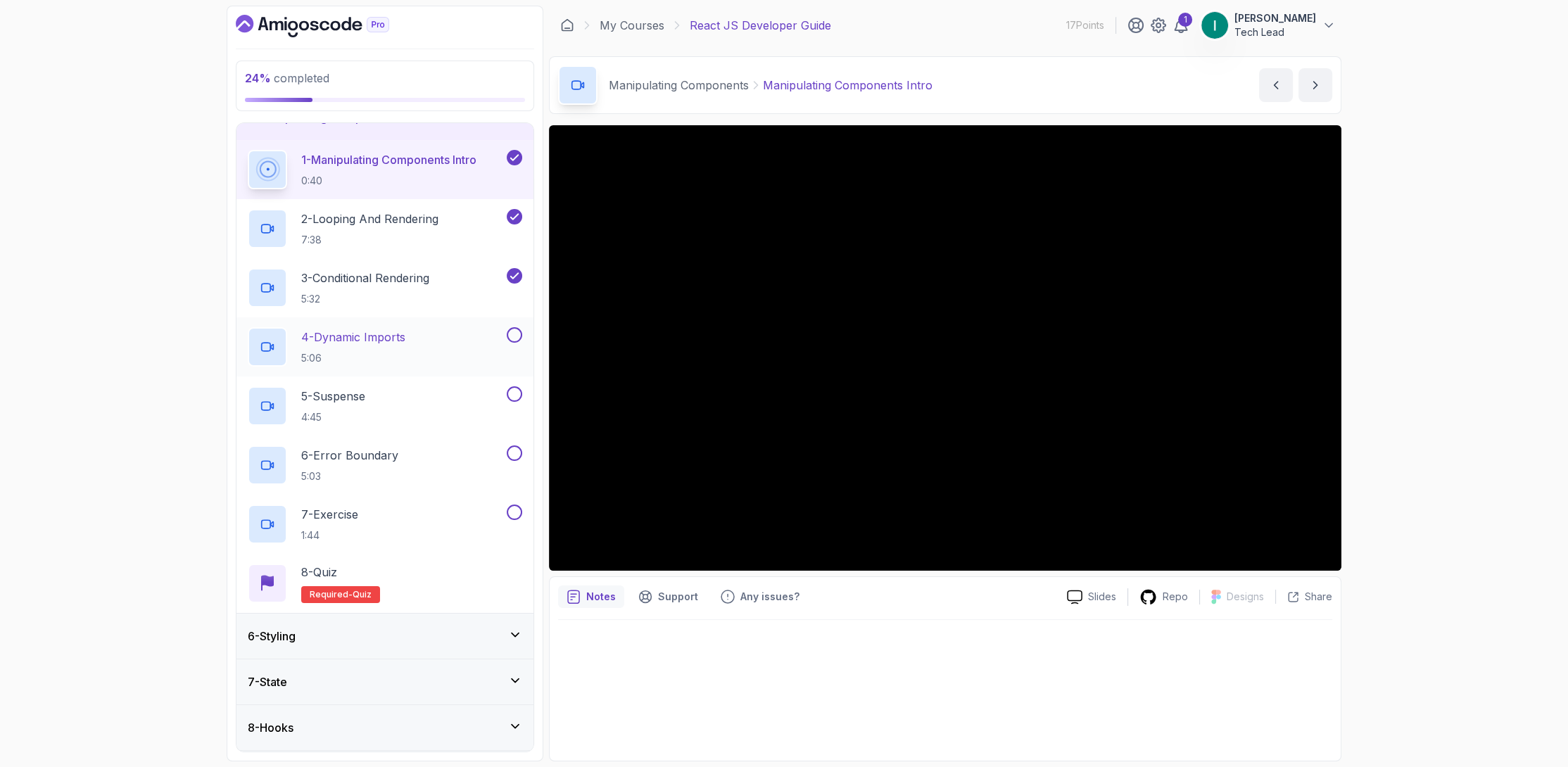
click at [519, 327] on div at bounding box center [513, 335] width 18 height 16
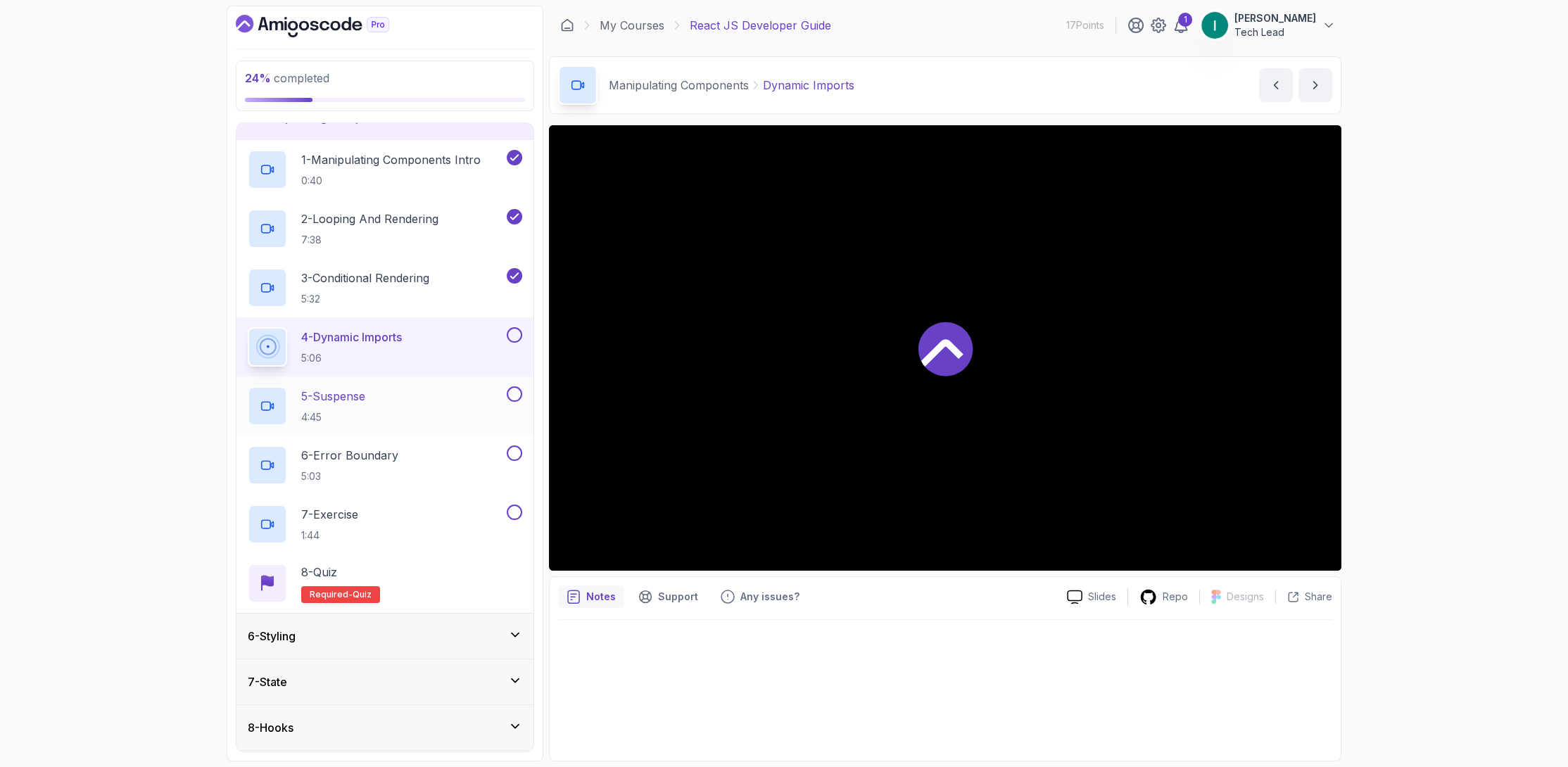
click at [513, 393] on button at bounding box center [514, 394] width 16 height 16
click at [516, 333] on button at bounding box center [514, 335] width 16 height 16
click at [518, 453] on button at bounding box center [514, 453] width 16 height 16
click at [522, 510] on div "7 - Exercise 1:44" at bounding box center [385, 523] width 297 height 59
click at [521, 513] on button at bounding box center [514, 512] width 16 height 16
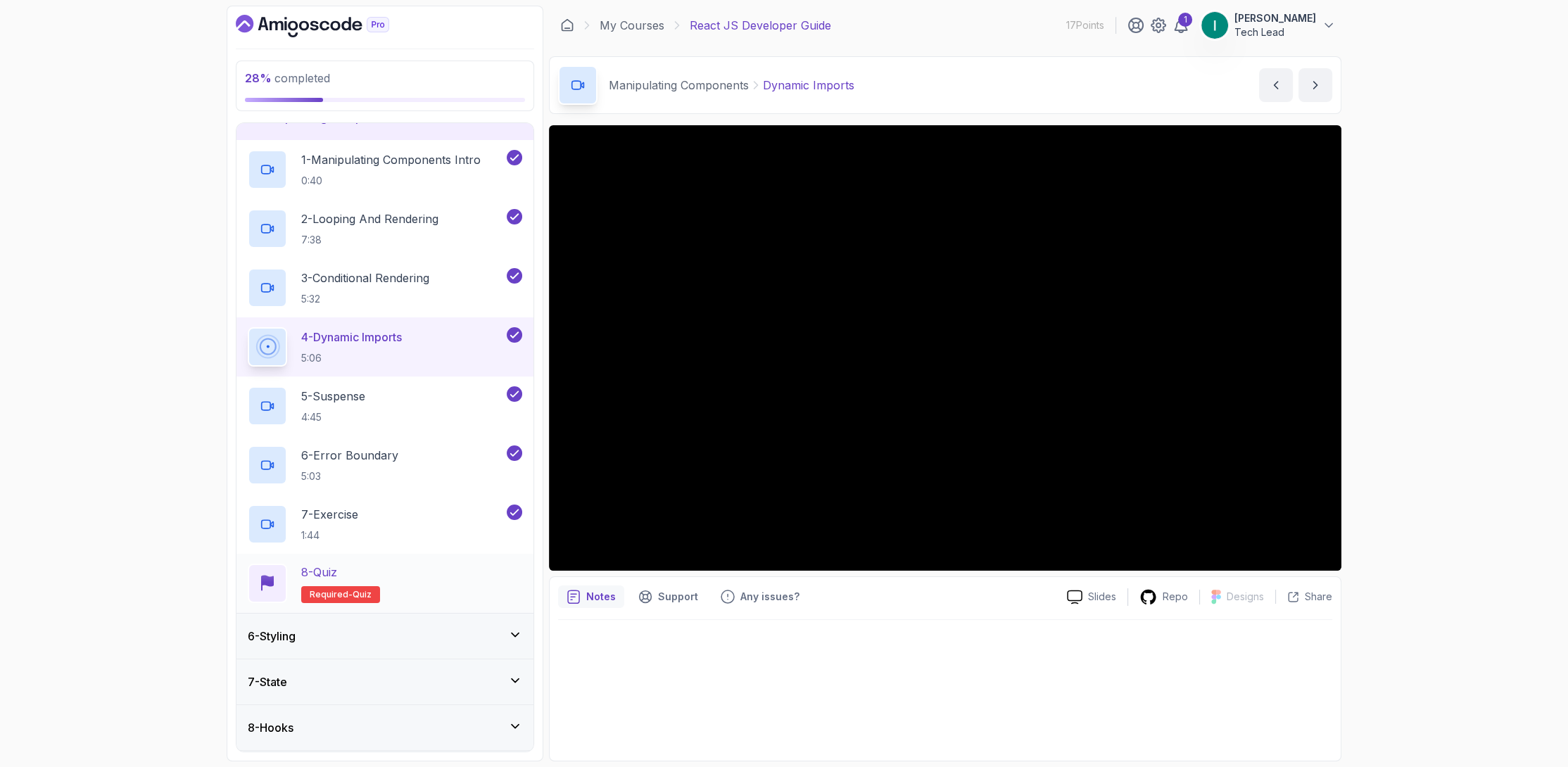
click at [441, 569] on div "8 - Quiz Required- quiz" at bounding box center [385, 583] width 274 height 39
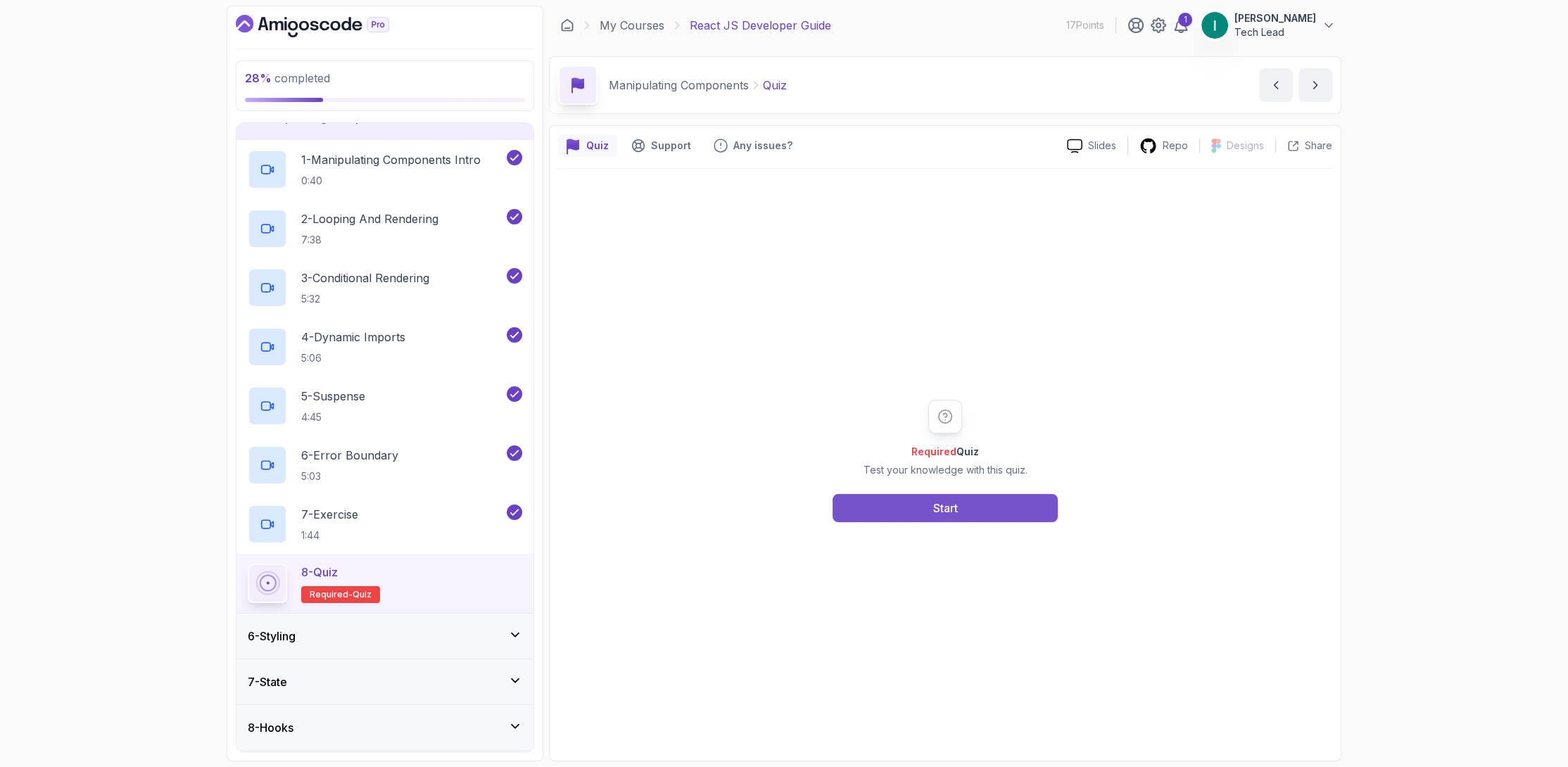
click at [922, 505] on button "Start" at bounding box center [946, 508] width 226 height 28
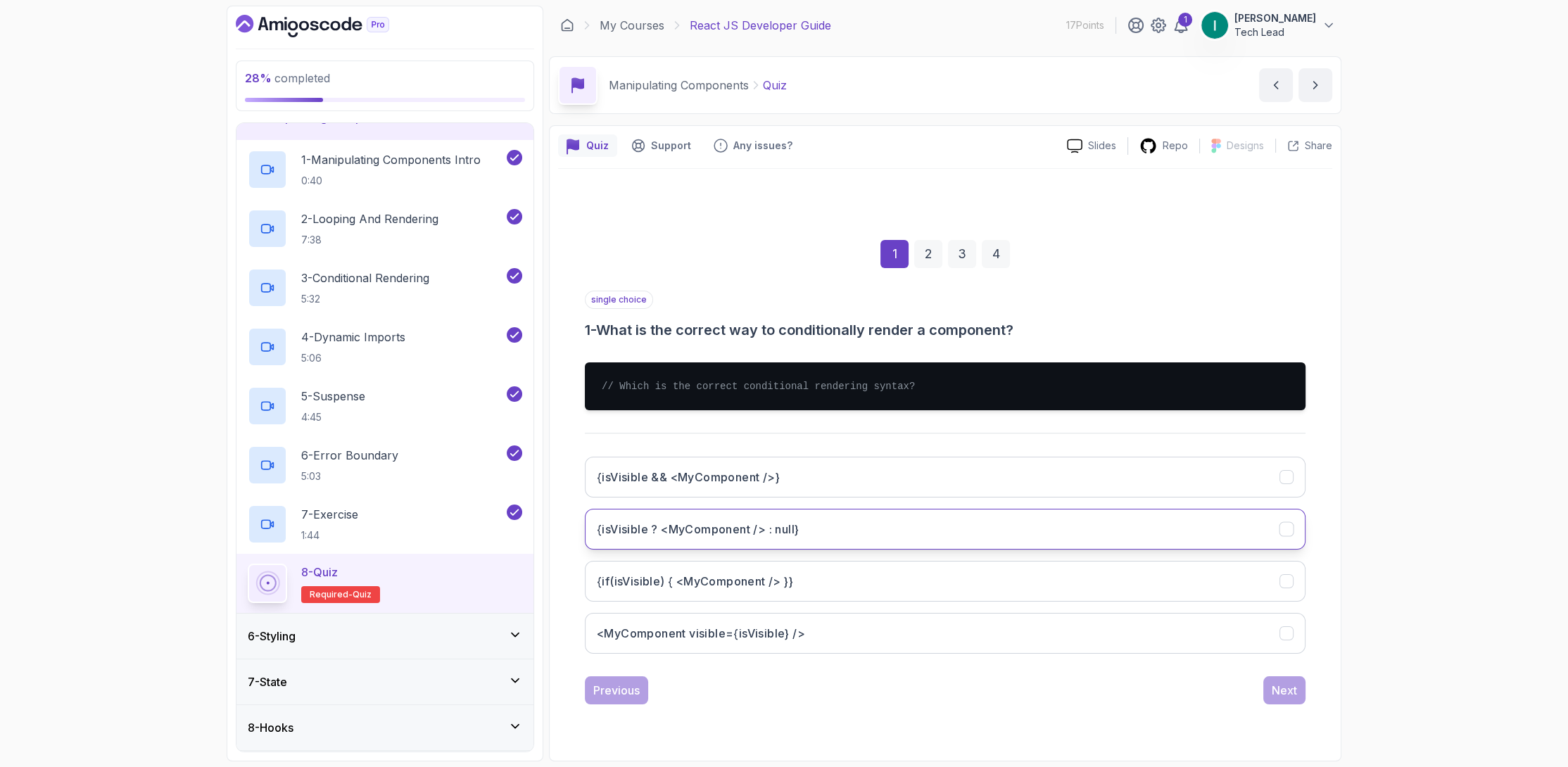
click at [858, 527] on button "{isVisible ? <MyComponent /> : null}" at bounding box center [946, 529] width 721 height 41
click at [1305, 689] on button "Next" at bounding box center [1285, 691] width 43 height 28
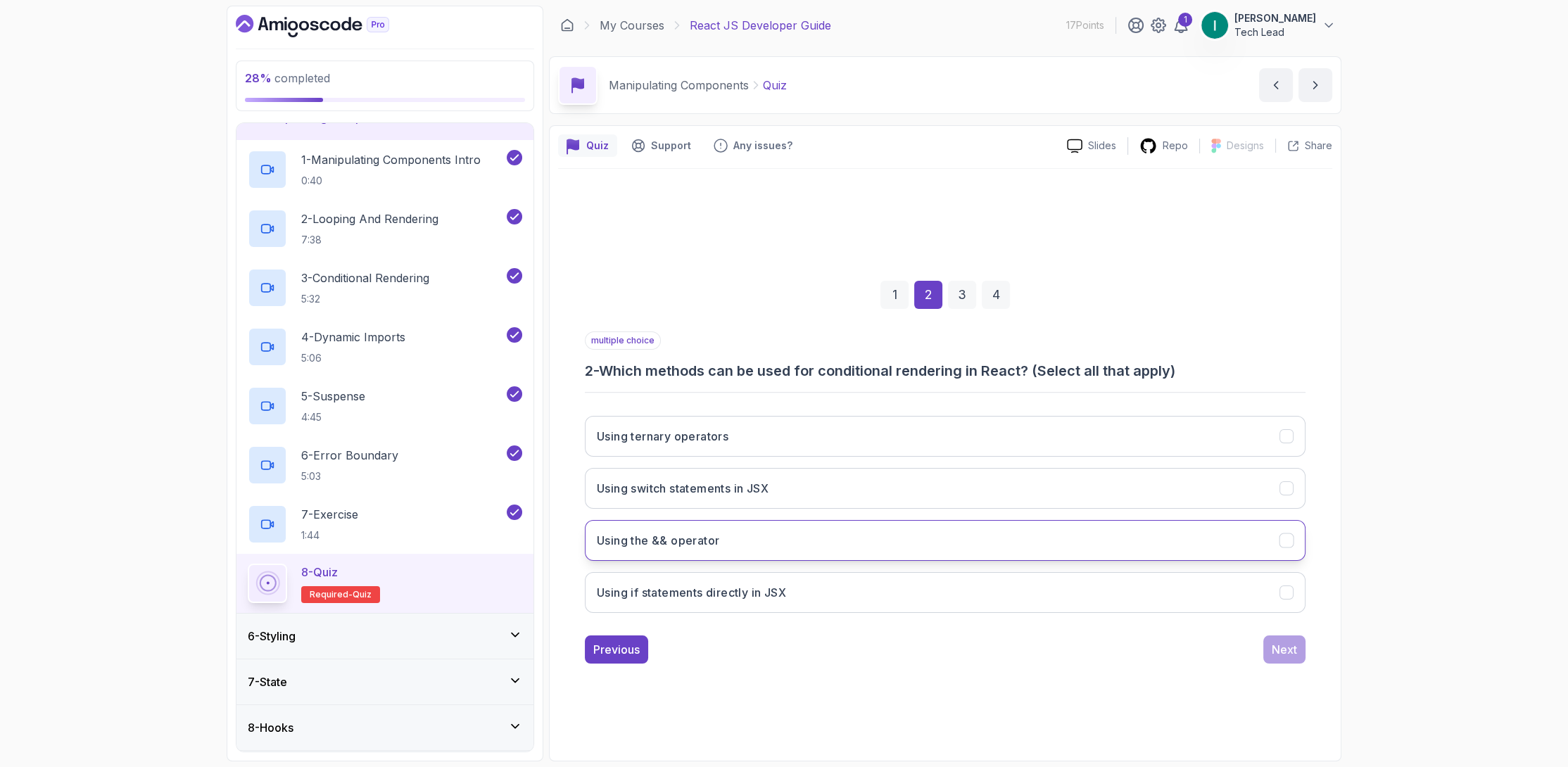
click at [822, 531] on button "Using the && operator" at bounding box center [946, 540] width 721 height 41
click at [801, 585] on button "Using if statements directly in JSX" at bounding box center [946, 592] width 721 height 41
click at [1270, 647] on button "Next" at bounding box center [1285, 650] width 43 height 28
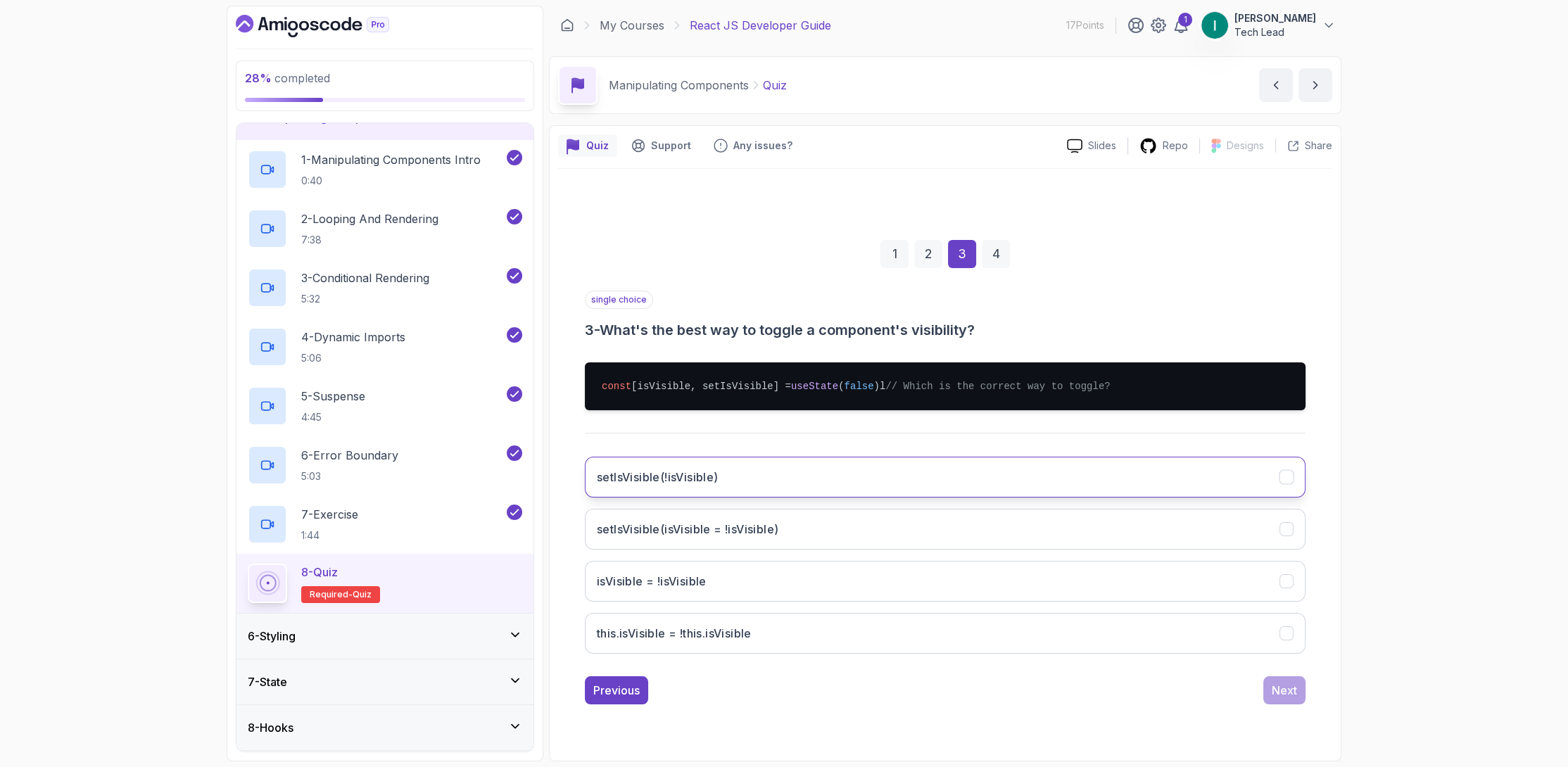
click at [799, 478] on button "setIsVisible(!isVisible)" at bounding box center [946, 477] width 721 height 41
click at [1282, 704] on button "Next" at bounding box center [1285, 691] width 43 height 28
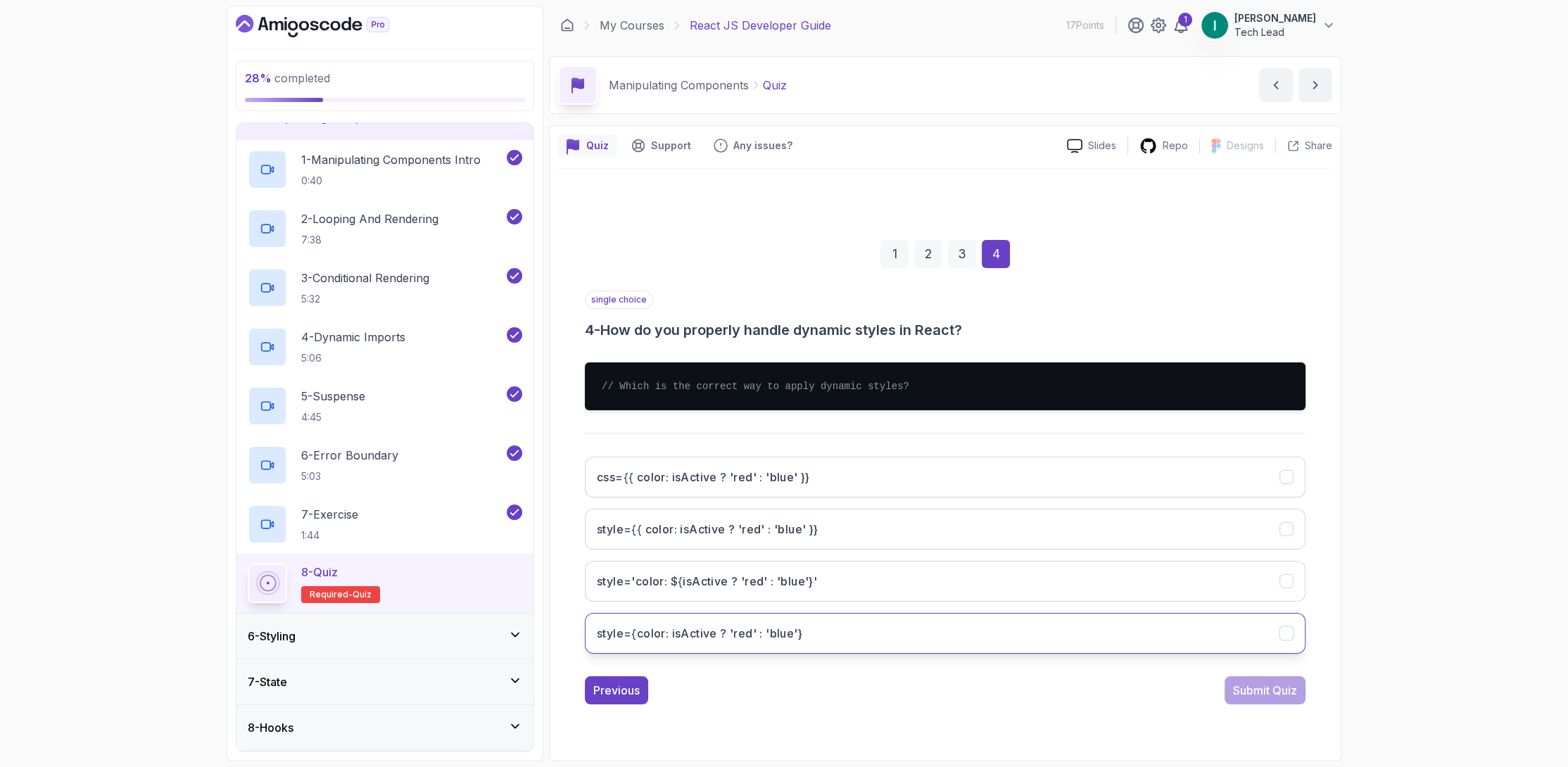
click at [1062, 632] on button "style={color: isActive ? 'red' : 'blue'}" at bounding box center [946, 633] width 721 height 41
click at [1287, 690] on div "Submit Quiz" at bounding box center [1264, 690] width 64 height 17
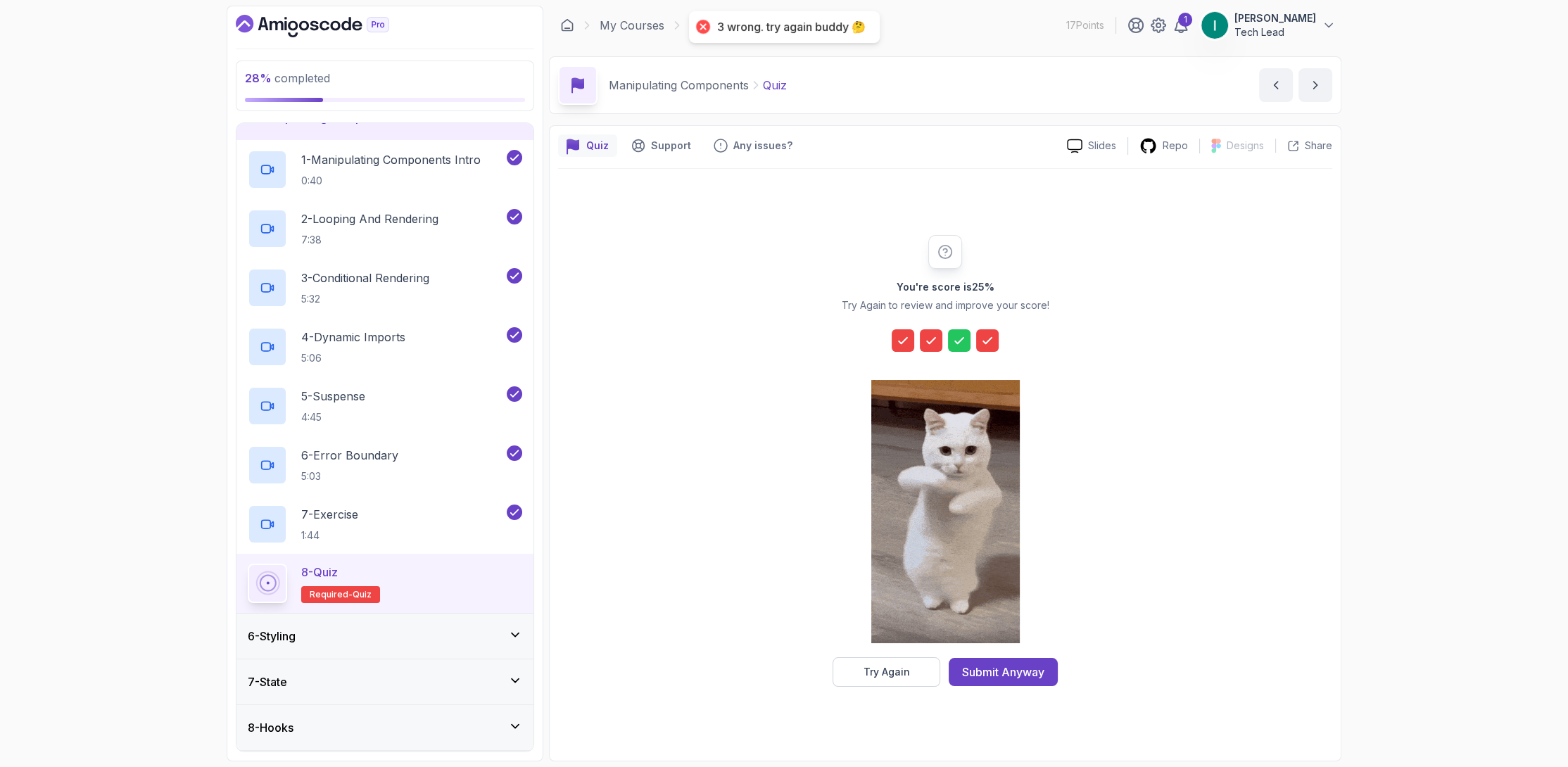
click at [980, 342] on icon at bounding box center [987, 341] width 14 height 14
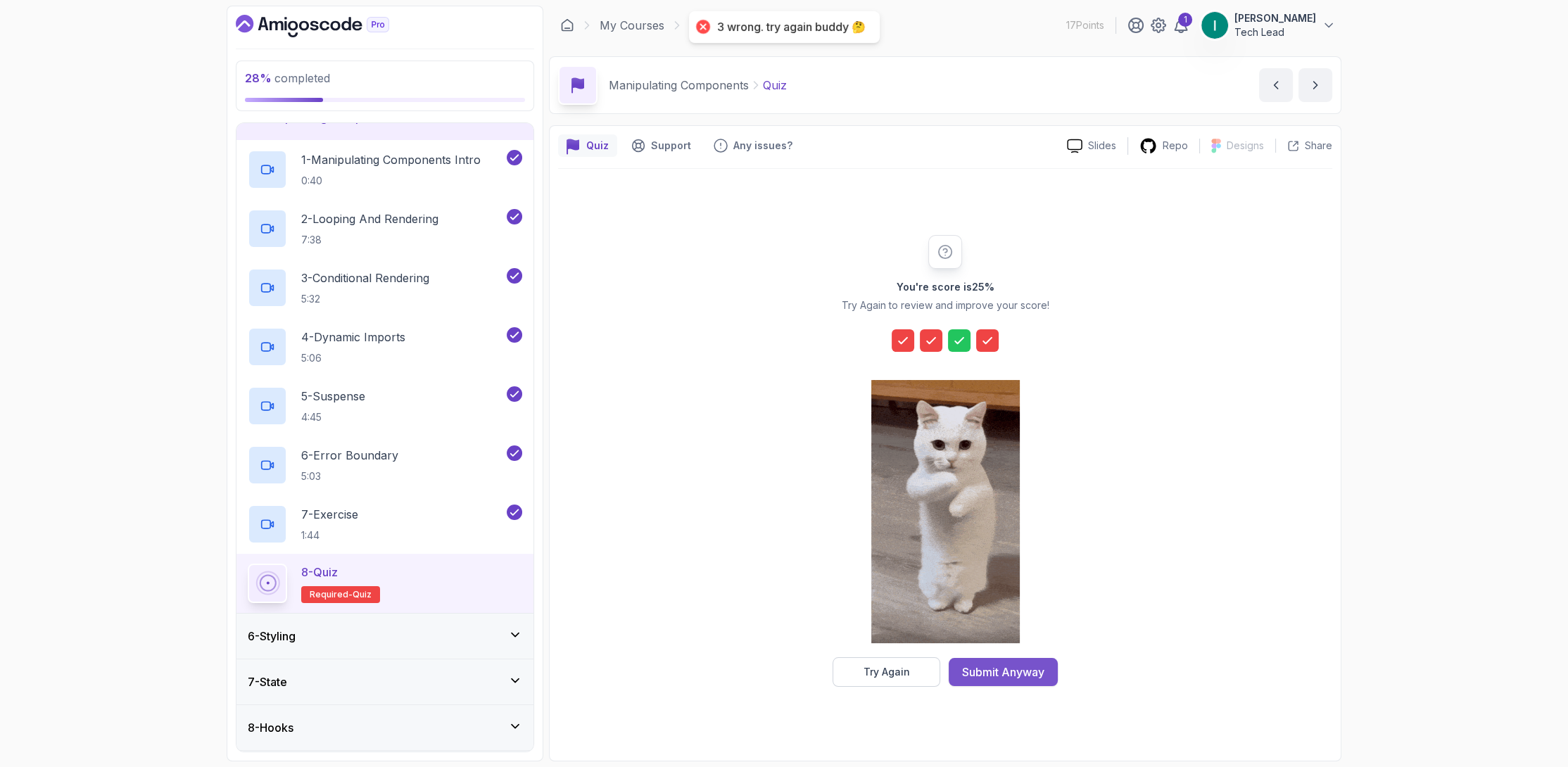
click at [991, 663] on div "Submit Anyway" at bounding box center [1003, 671] width 82 height 17
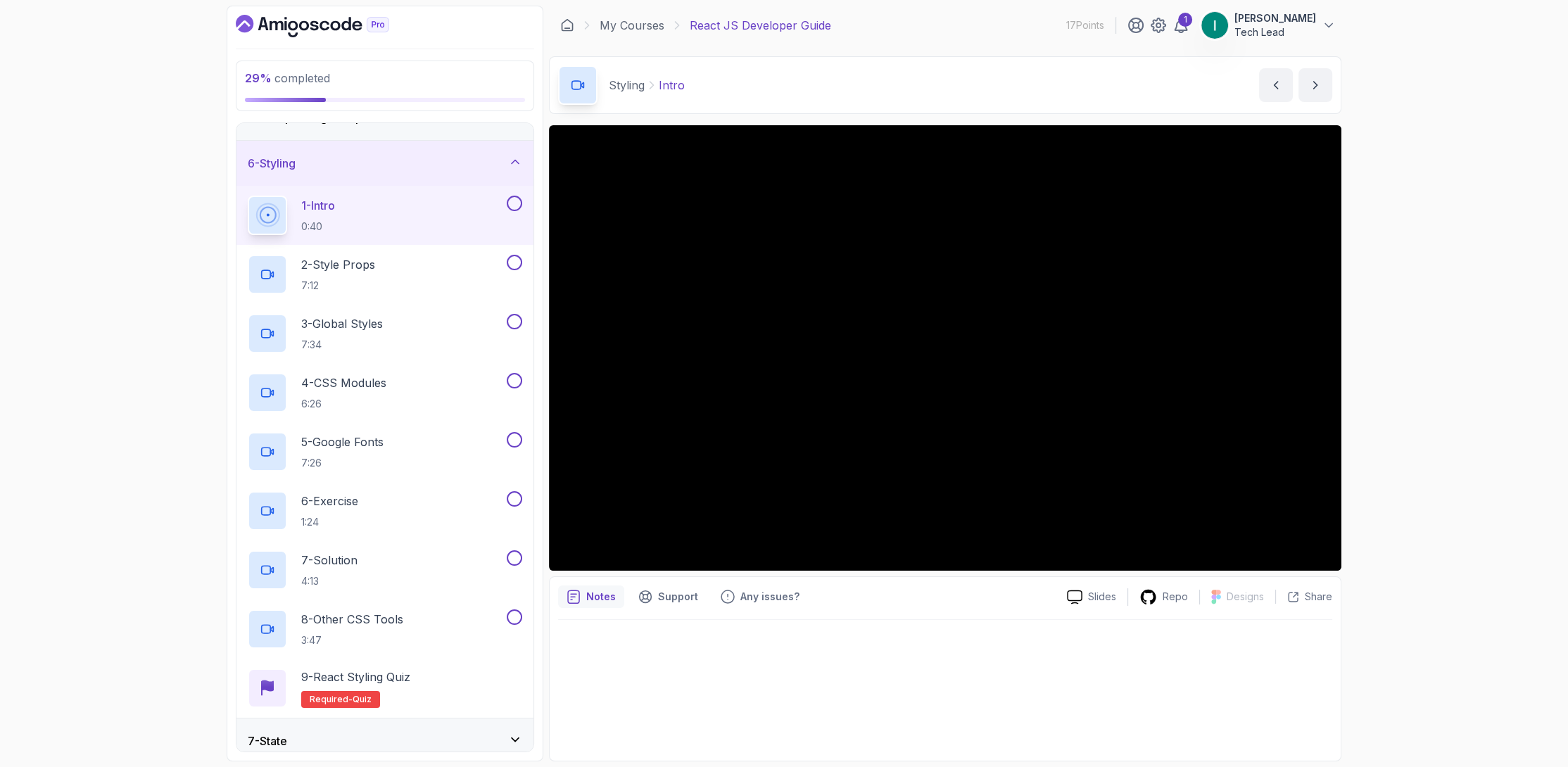
click at [517, 198] on button at bounding box center [514, 203] width 16 height 16
click at [516, 248] on div "2 - Style Props 7:12" at bounding box center [385, 274] width 297 height 59
click at [516, 266] on button at bounding box center [514, 262] width 16 height 16
click at [514, 324] on button at bounding box center [514, 322] width 16 height 16
click at [513, 383] on button at bounding box center [514, 381] width 16 height 16
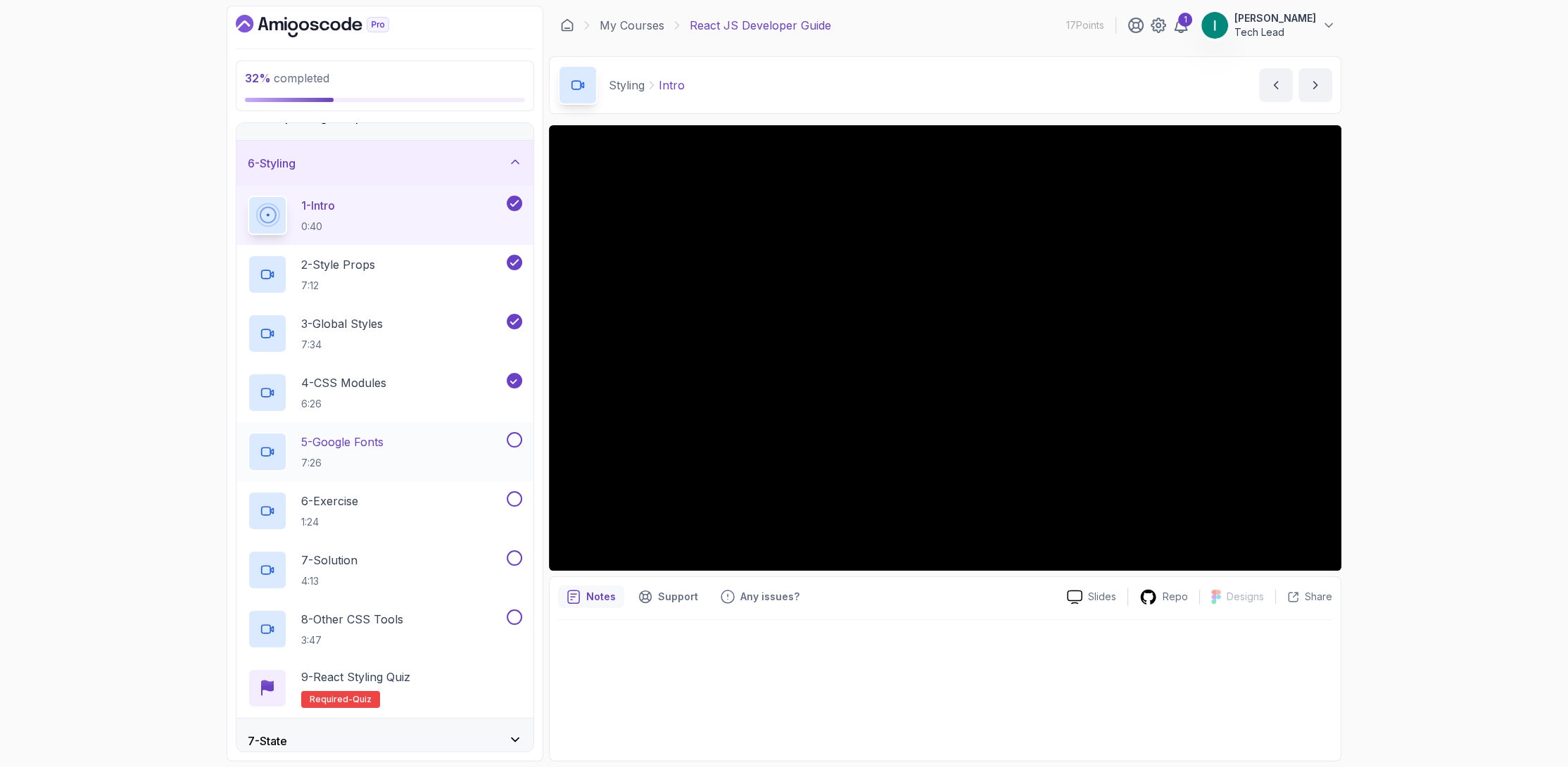
click at [515, 445] on button at bounding box center [514, 440] width 16 height 16
click at [516, 482] on div "6 - Exercise 1:24" at bounding box center [385, 510] width 297 height 59
click at [516, 497] on button at bounding box center [514, 499] width 16 height 16
click at [513, 551] on button at bounding box center [514, 558] width 16 height 16
click at [513, 609] on button at bounding box center [514, 617] width 16 height 16
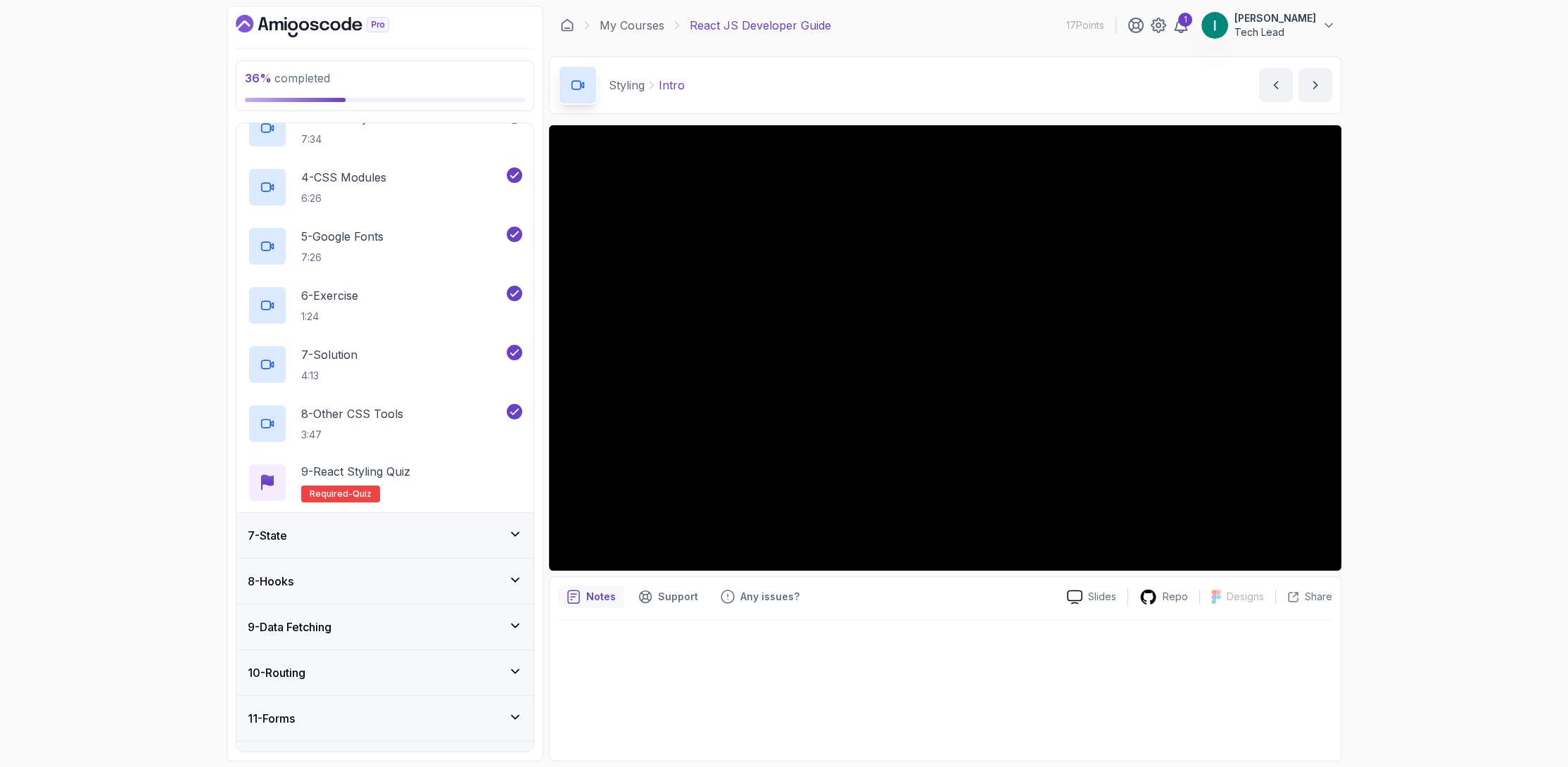
scroll to position [422, 0]
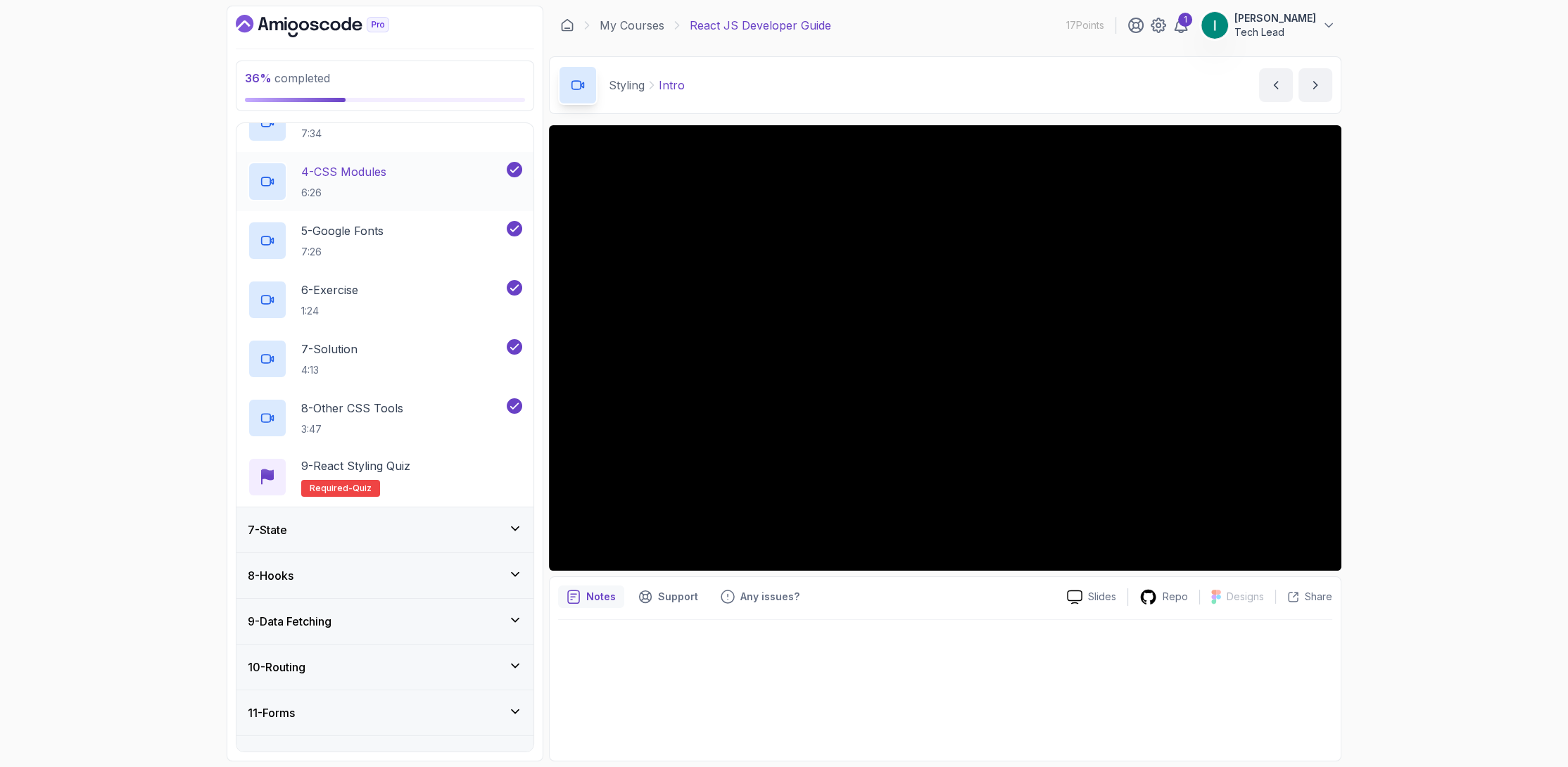
click at [402, 184] on div "4 - CSS Modules 6:26" at bounding box center [375, 181] width 256 height 39
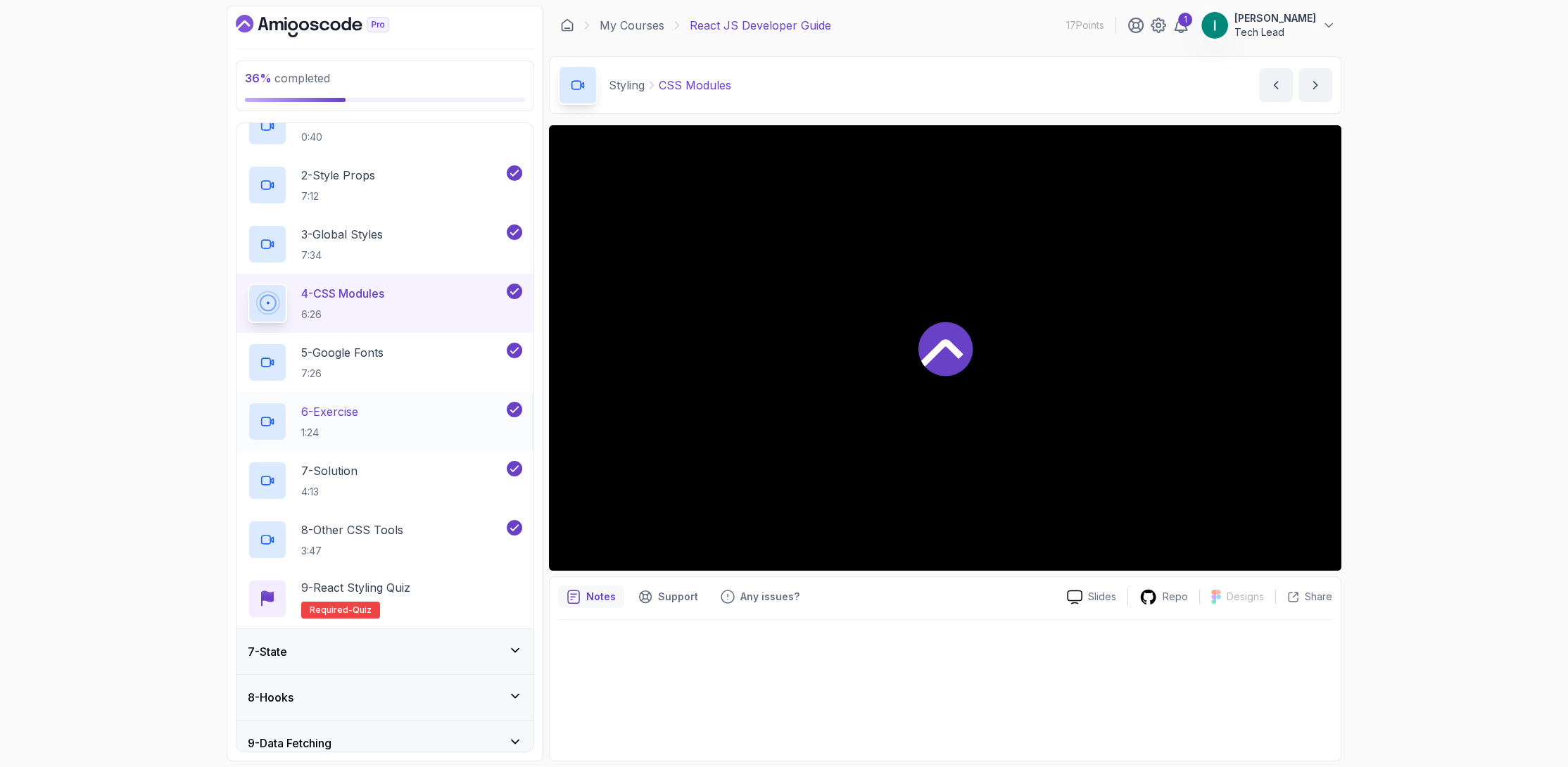
scroll to position [281, 0]
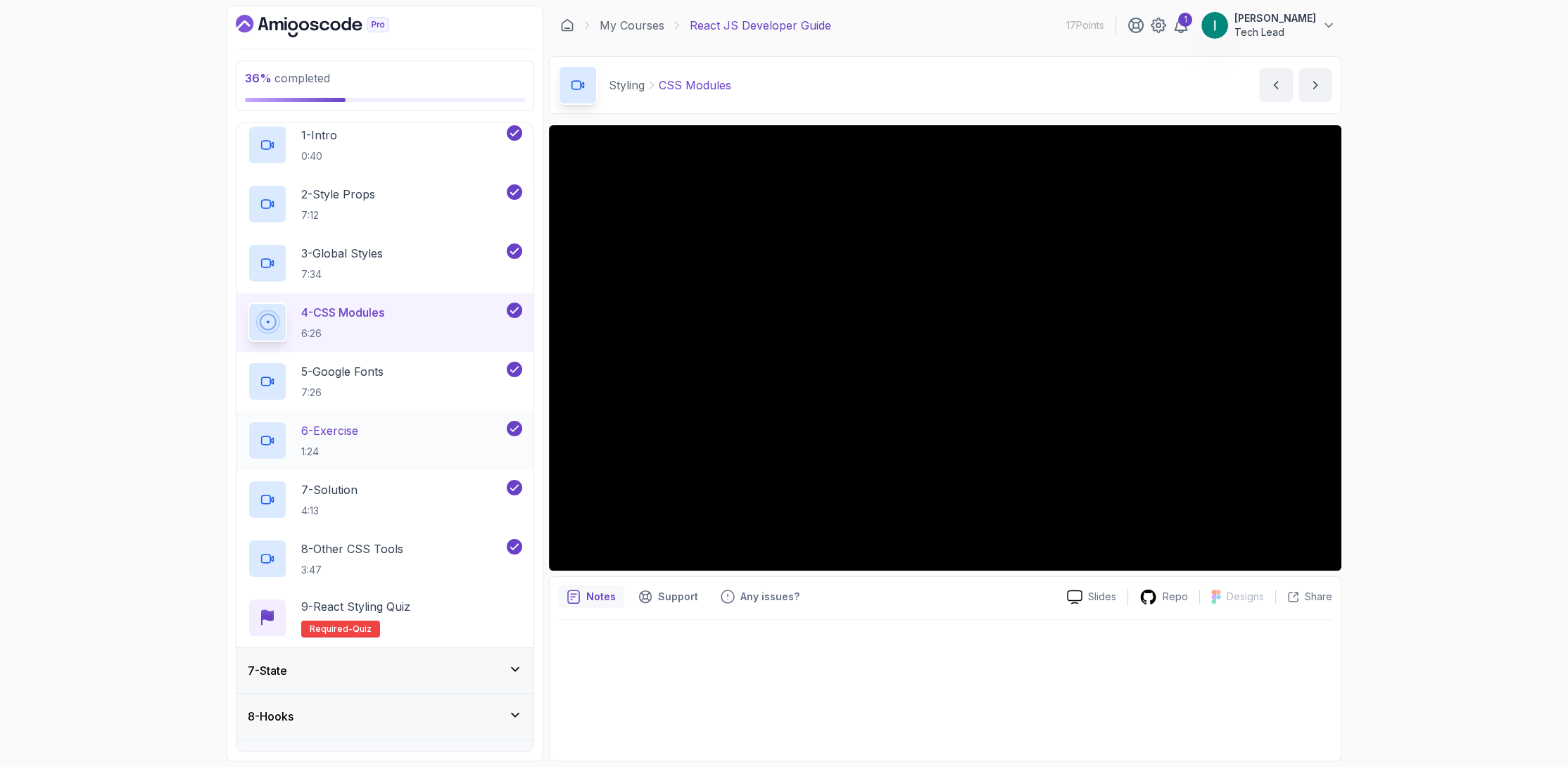
click at [398, 430] on div "6 - Exercise 1:24" at bounding box center [375, 441] width 256 height 39
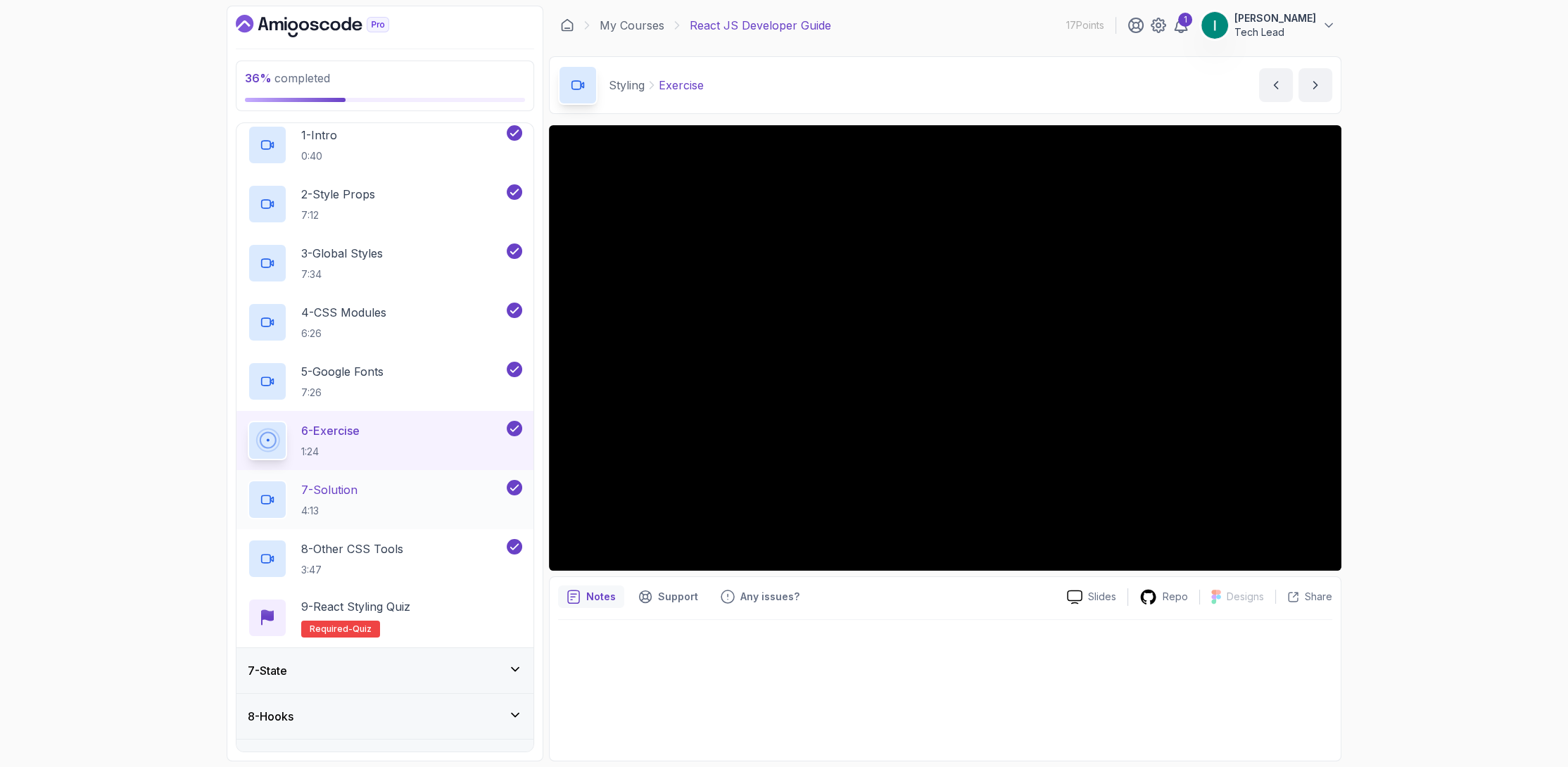
click at [422, 487] on div "7 - Solution 4:13" at bounding box center [375, 500] width 256 height 39
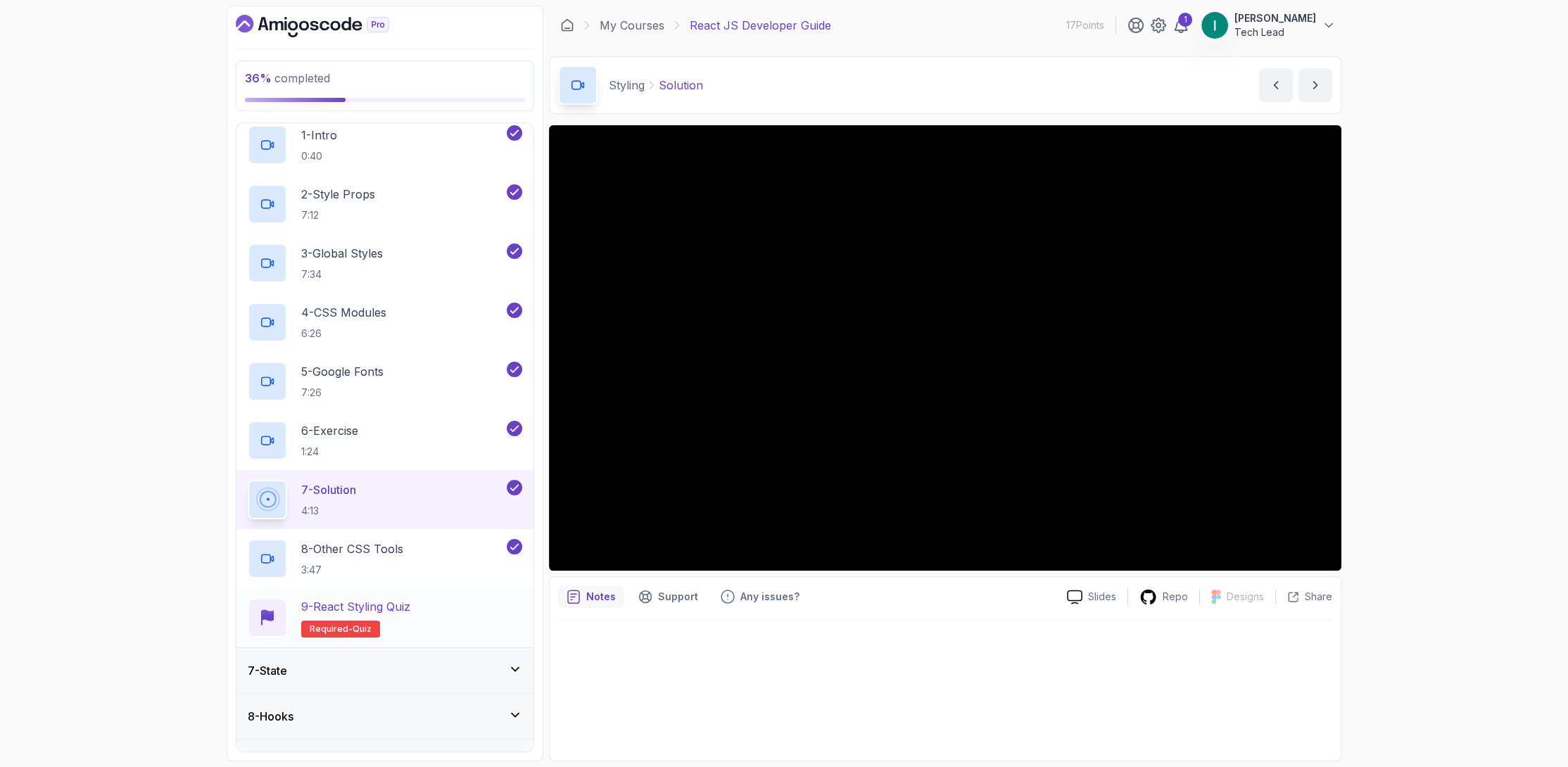
click at [393, 618] on h2 "9 - React Styling Quiz Required- quiz" at bounding box center [356, 617] width 109 height 39
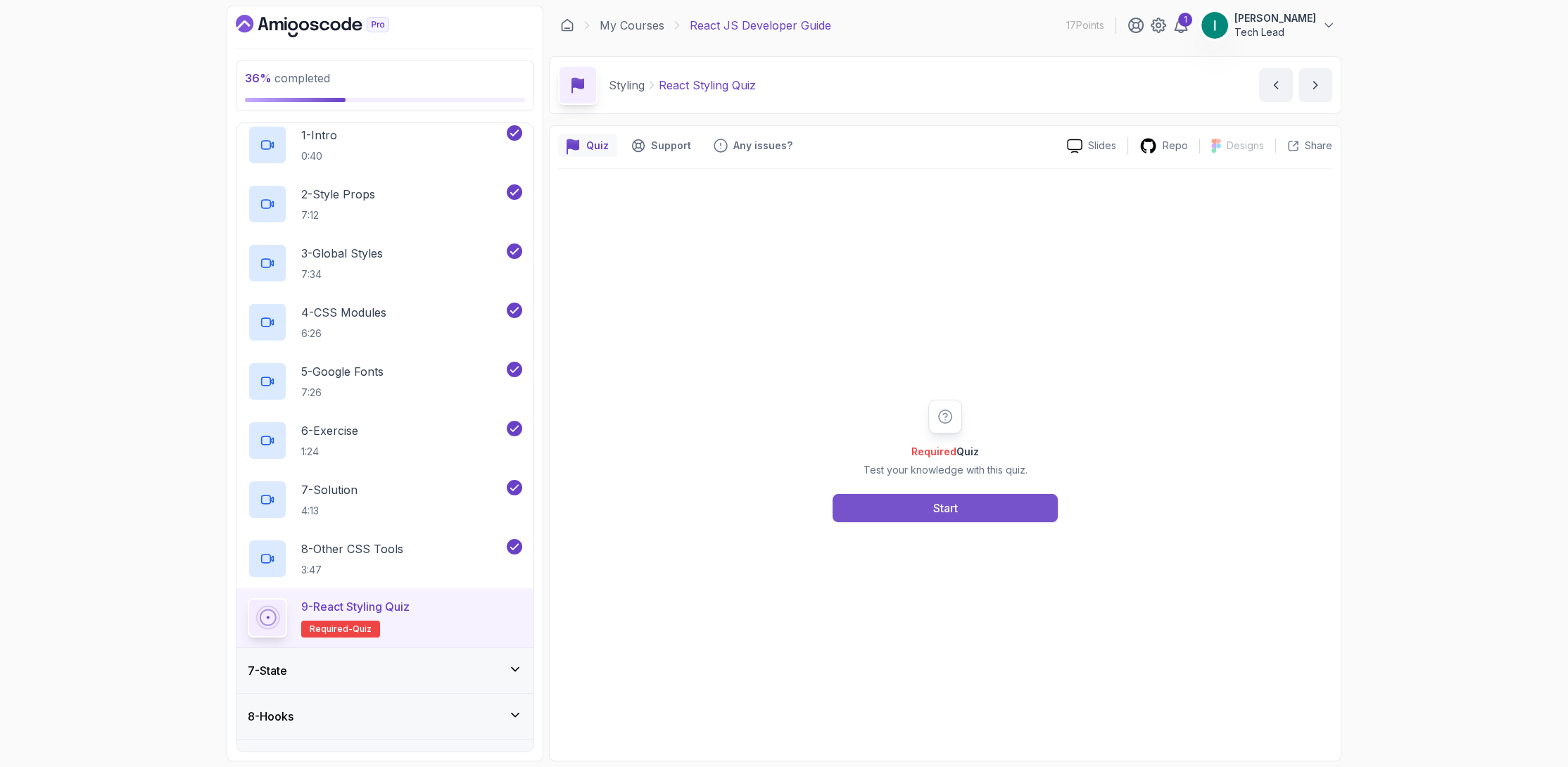
click at [886, 512] on button "Start" at bounding box center [946, 508] width 226 height 28
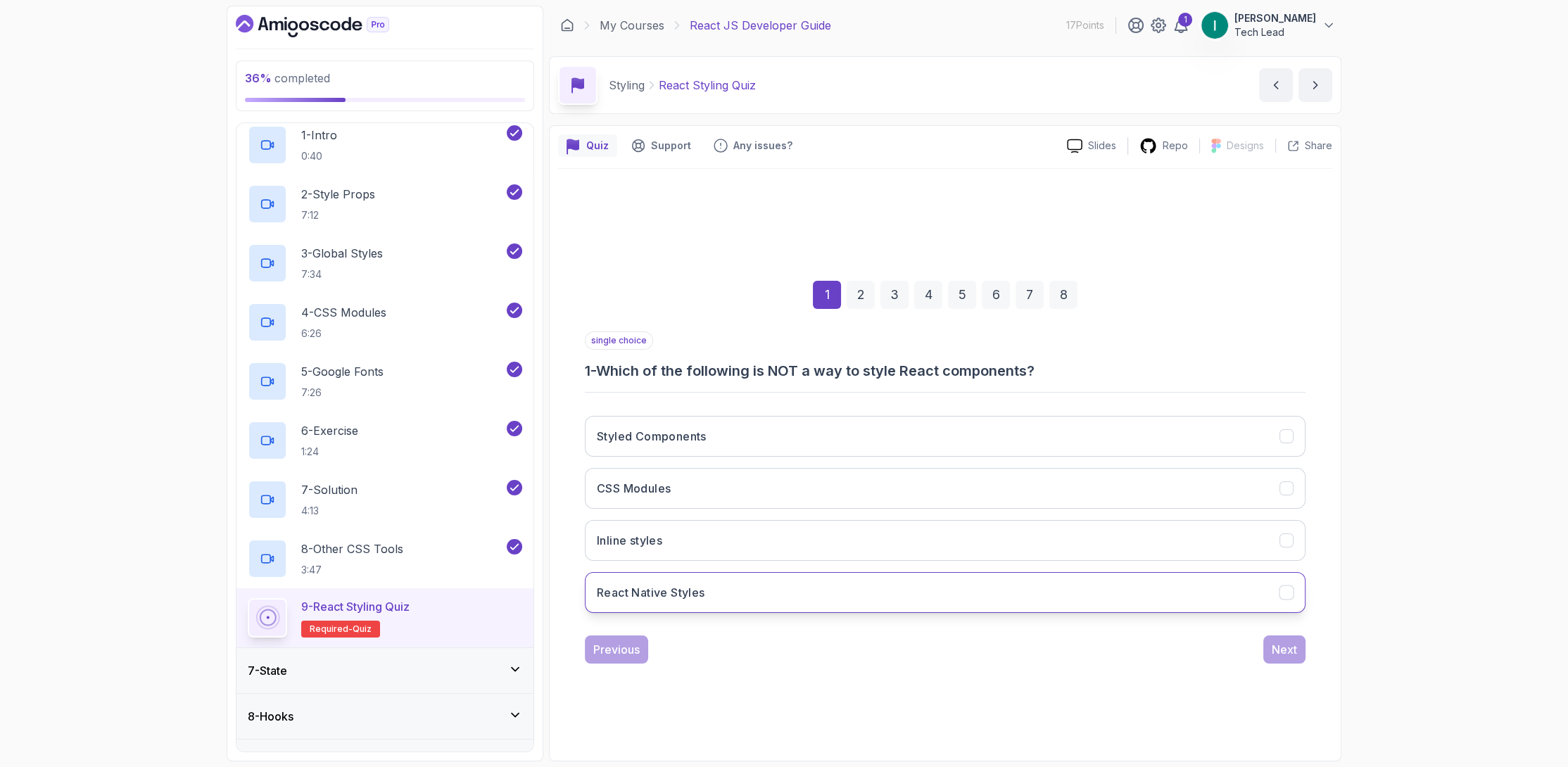
click at [771, 593] on button "React Native Styles" at bounding box center [946, 592] width 721 height 41
click at [1252, 631] on div "single choice 1 - Which of the following is NOT a way to style React components…" at bounding box center [946, 497] width 721 height 332
click at [1277, 647] on div "Next" at bounding box center [1284, 649] width 25 height 17
click at [825, 586] on button "Local scoping of styles" at bounding box center [946, 592] width 721 height 41
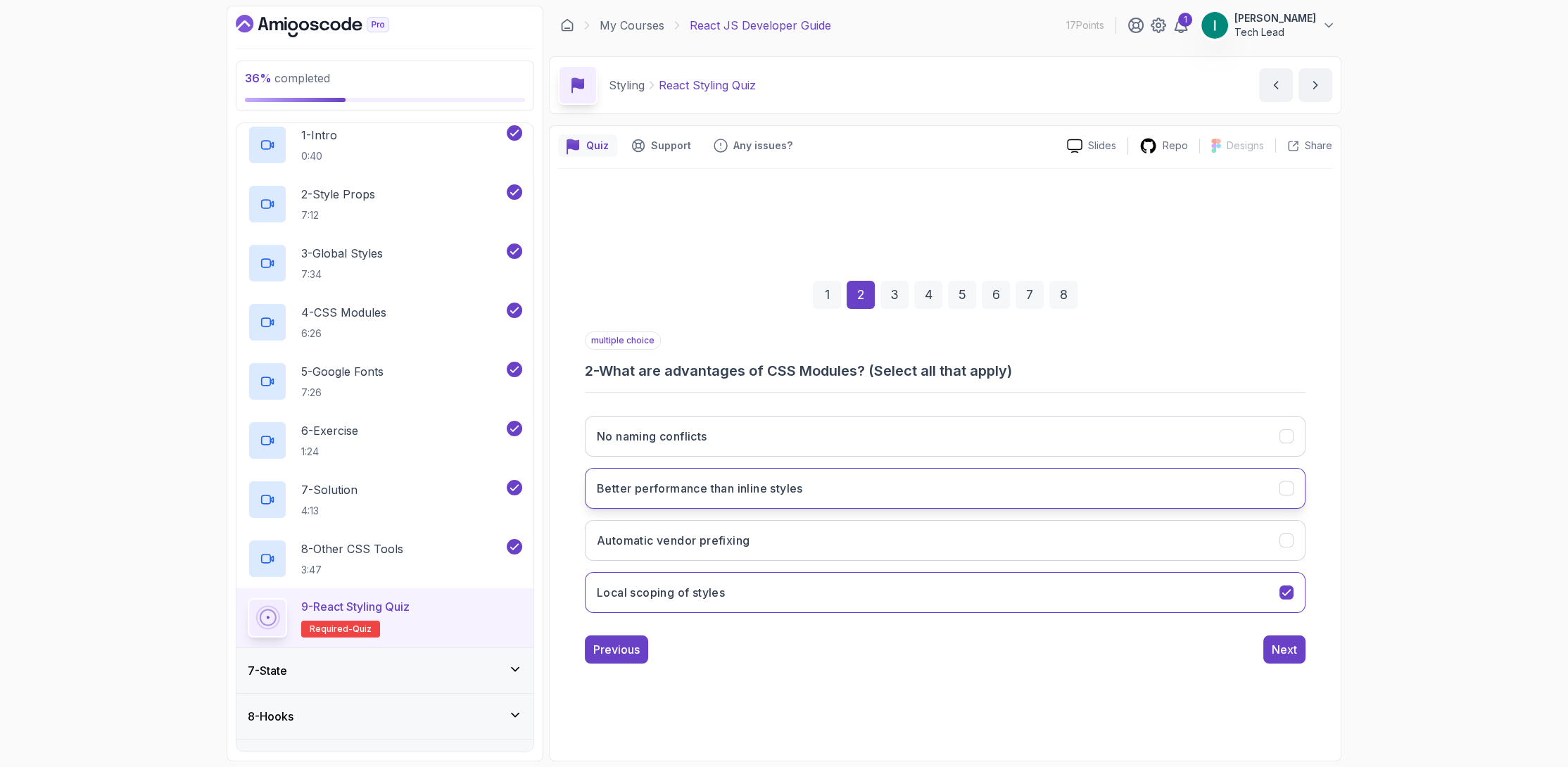
click at [845, 473] on button "Better performance than inline styles" at bounding box center [946, 488] width 721 height 41
click at [1249, 646] on div "Previous Next" at bounding box center [946, 650] width 721 height 28
click at [1279, 646] on div "Next" at bounding box center [1284, 649] width 25 height 17
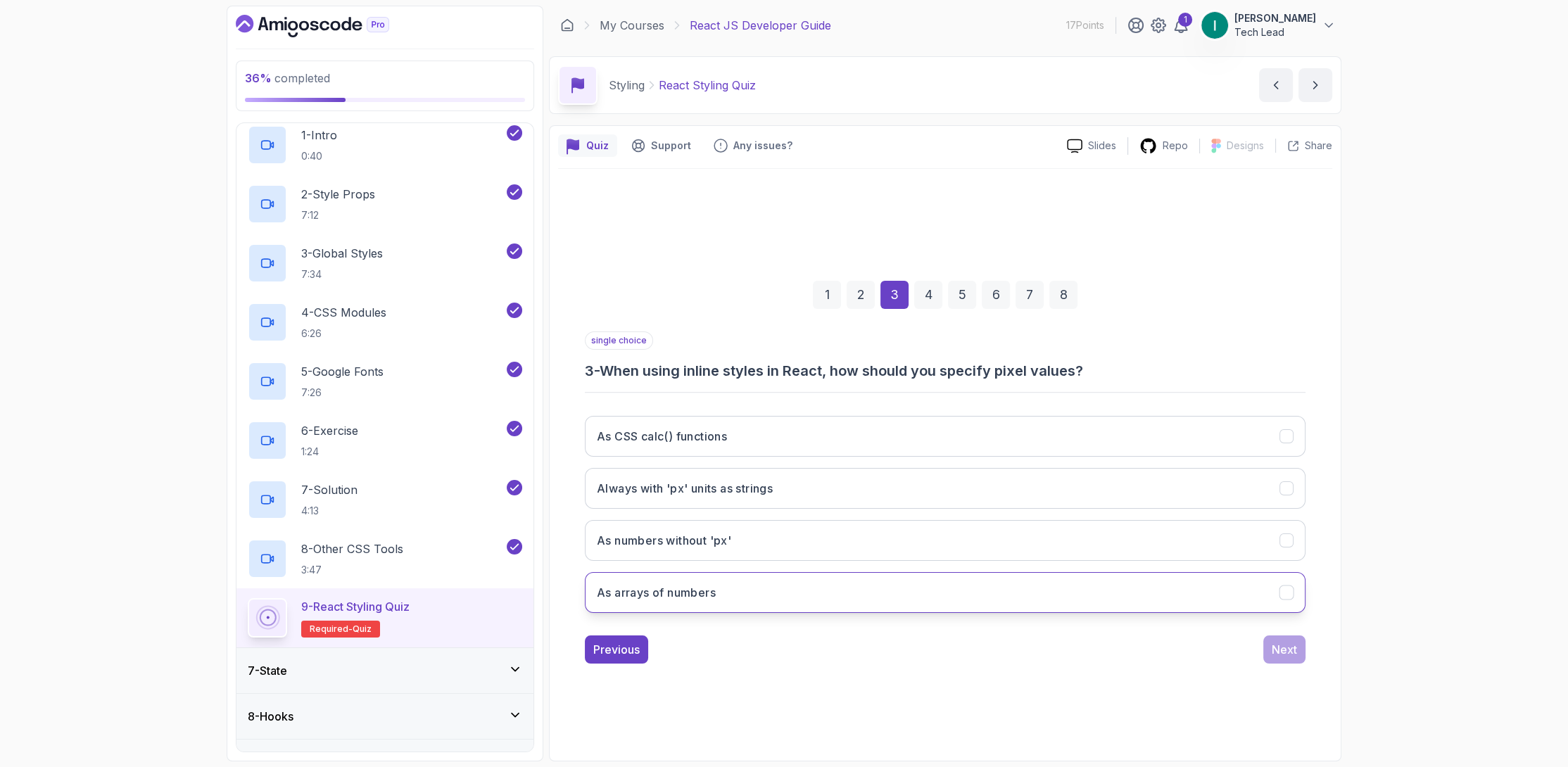
click at [816, 585] on button "As arrays of numbers" at bounding box center [946, 592] width 721 height 41
click at [1282, 650] on div "Next" at bounding box center [1284, 649] width 25 height 17
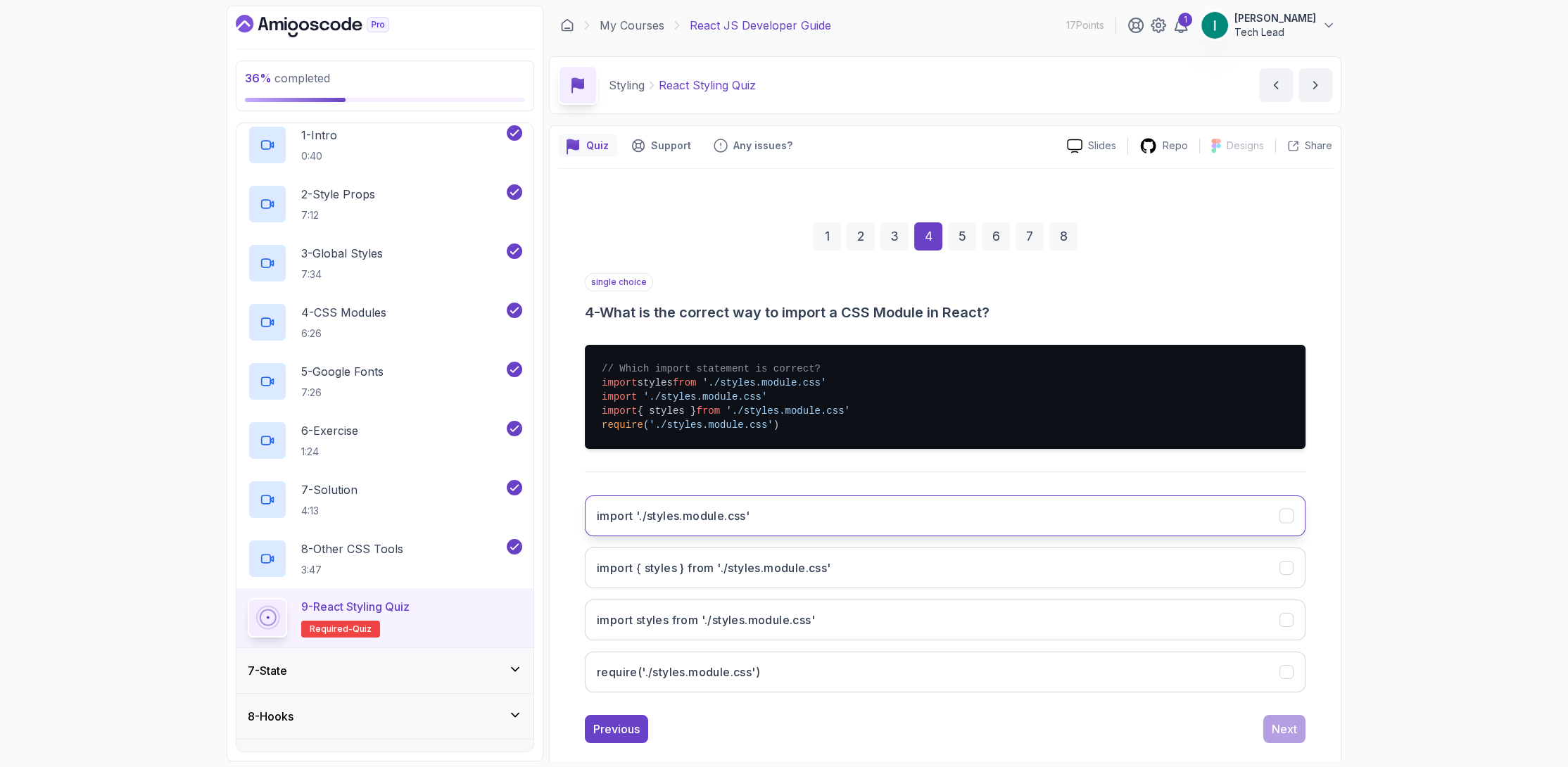
click at [781, 517] on button "import './styles.module.css'" at bounding box center [946, 516] width 721 height 41
click at [1274, 728] on div "Next" at bounding box center [1284, 728] width 25 height 17
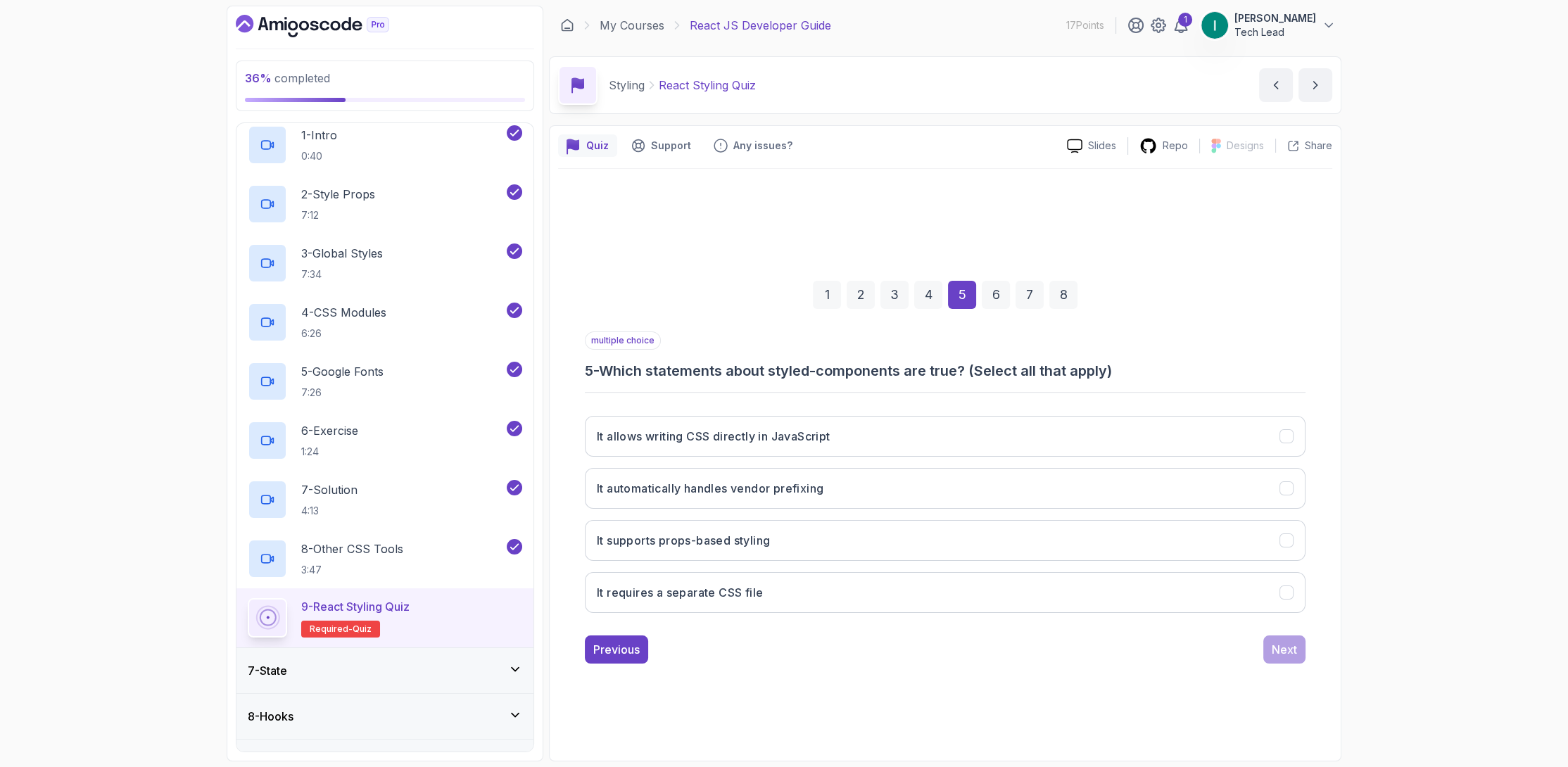
click at [881, 456] on div "It allows writing CSS directly in JavaScript It automatically handles vendor pr…" at bounding box center [946, 514] width 721 height 219
click at [892, 438] on button "It allows writing CSS directly in JavaScript" at bounding box center [946, 436] width 721 height 41
click at [1291, 645] on div "Next" at bounding box center [1284, 649] width 25 height 17
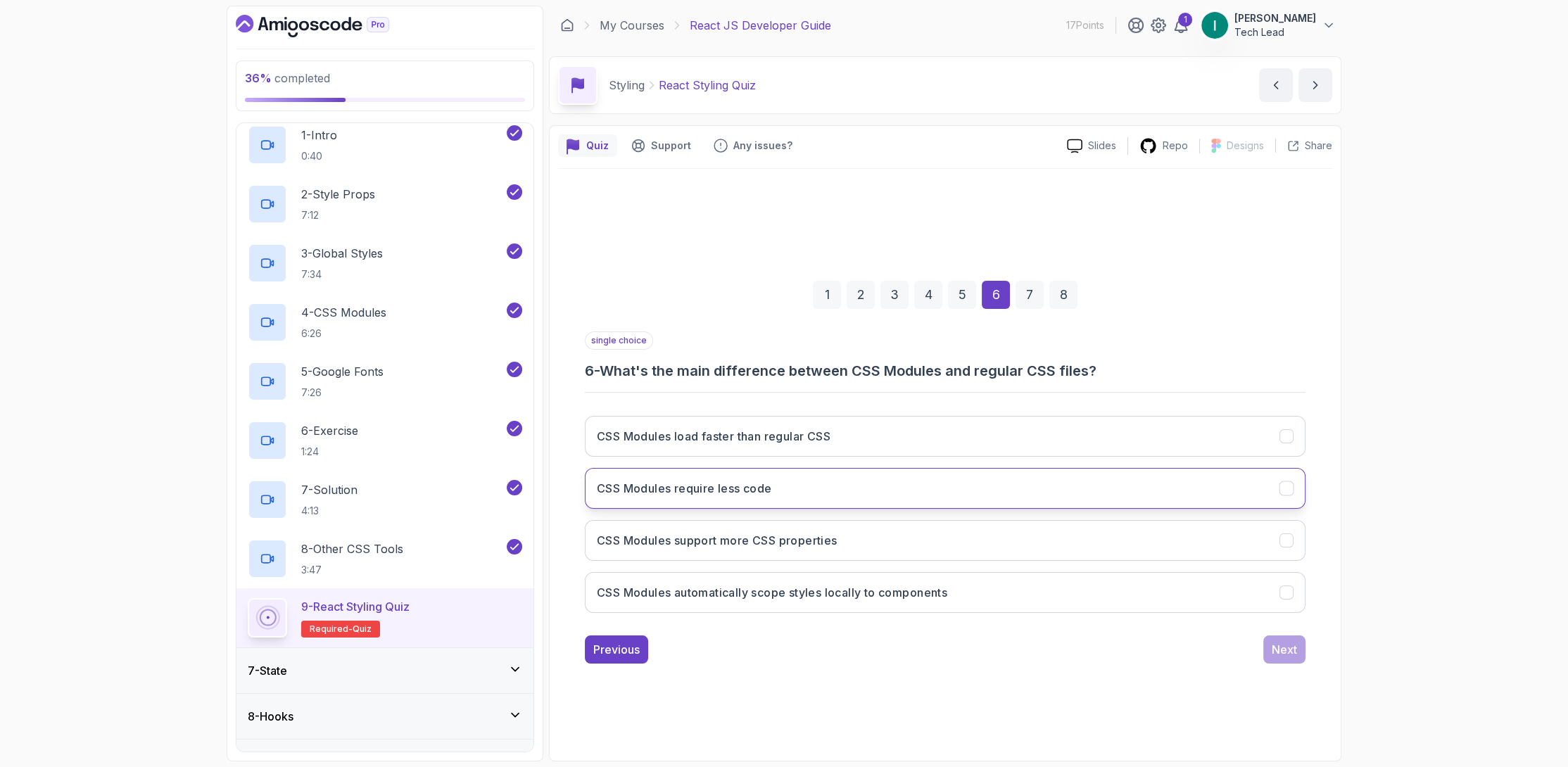
click at [978, 499] on button "CSS Modules require less code" at bounding box center [946, 488] width 721 height 41
click at [1276, 658] on button "Next" at bounding box center [1285, 650] width 43 height 28
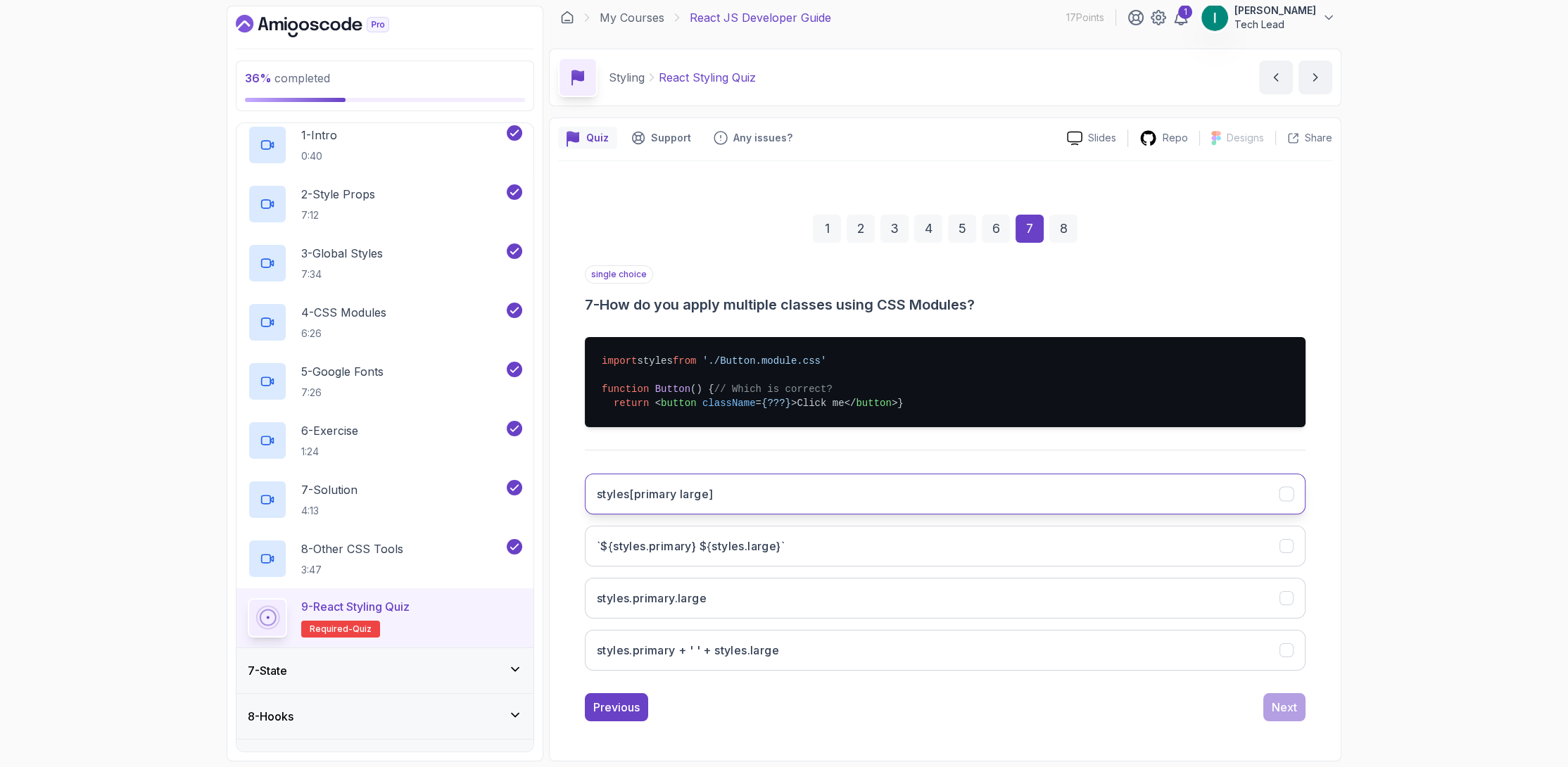
scroll to position [33, 0]
click at [899, 606] on button "styles.primary.large" at bounding box center [946, 598] width 721 height 41
click at [1267, 712] on button "Next" at bounding box center [1285, 707] width 43 height 28
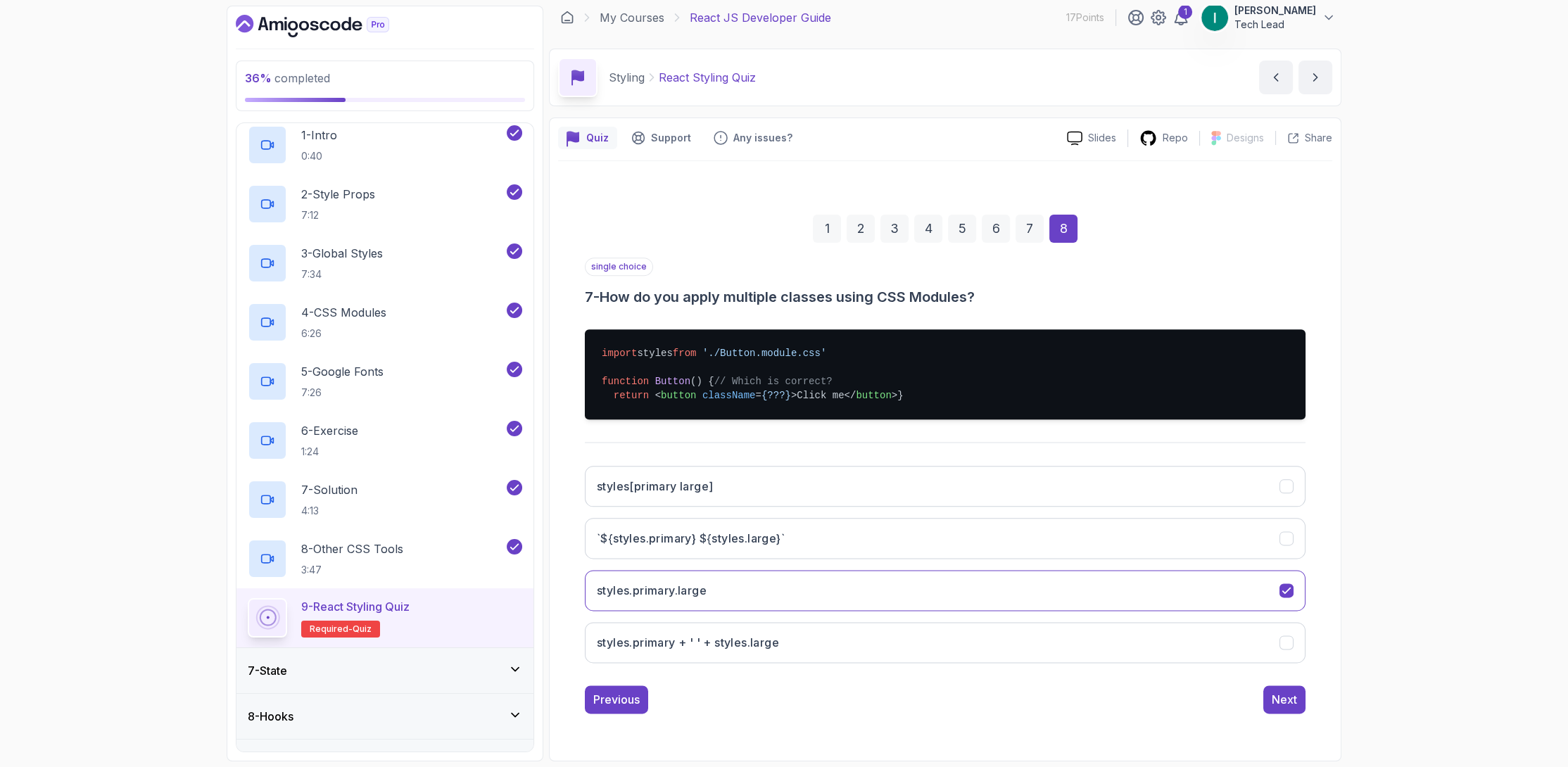
scroll to position [0, 0]
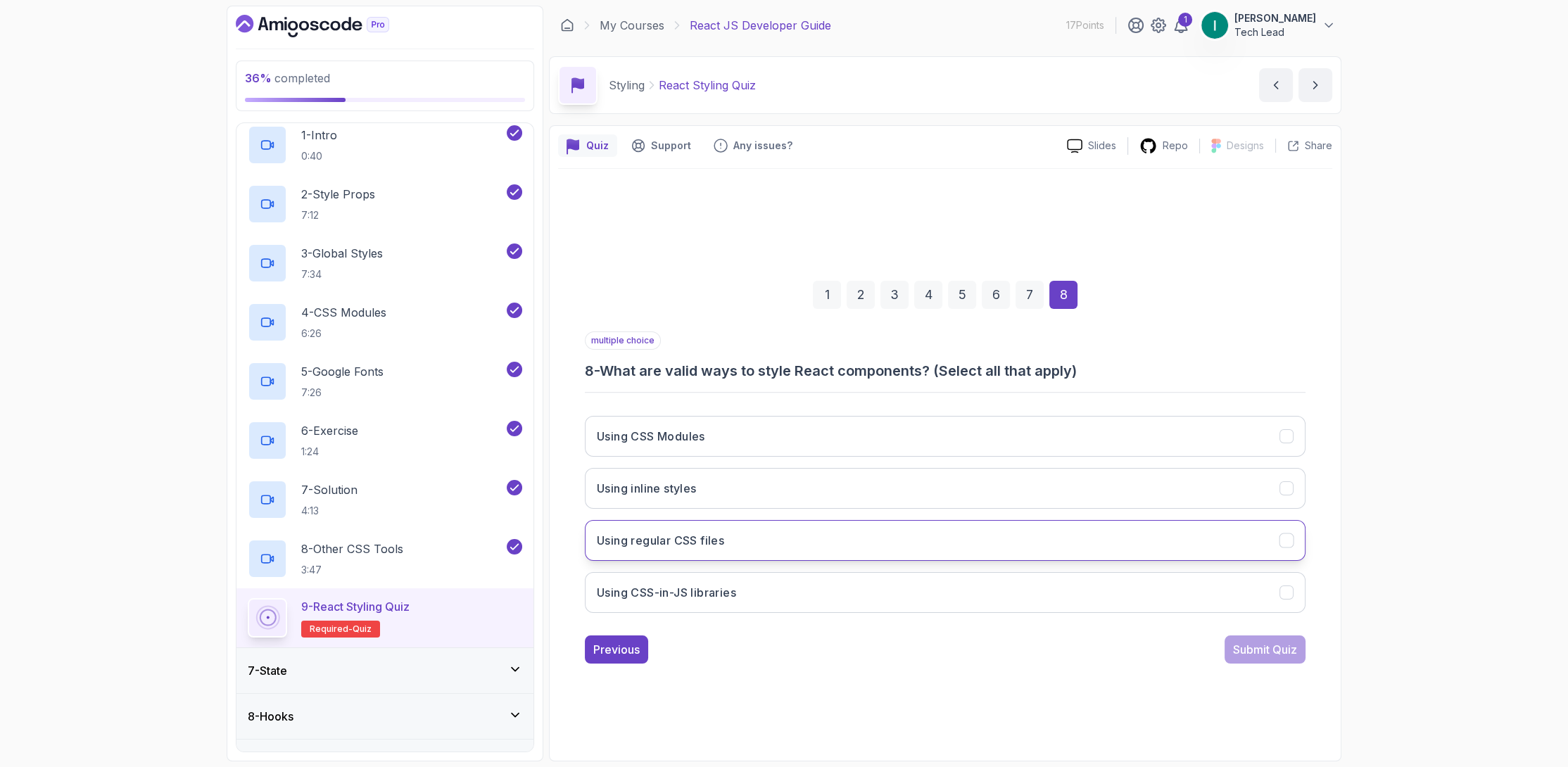
click at [865, 526] on button "Using regular CSS files" at bounding box center [946, 540] width 721 height 41
click at [1185, 625] on div "multiple choice 8 - What are valid ways to style React components? (Select all …" at bounding box center [946, 497] width 721 height 332
click at [1252, 642] on div "Submit Quiz" at bounding box center [1264, 649] width 64 height 17
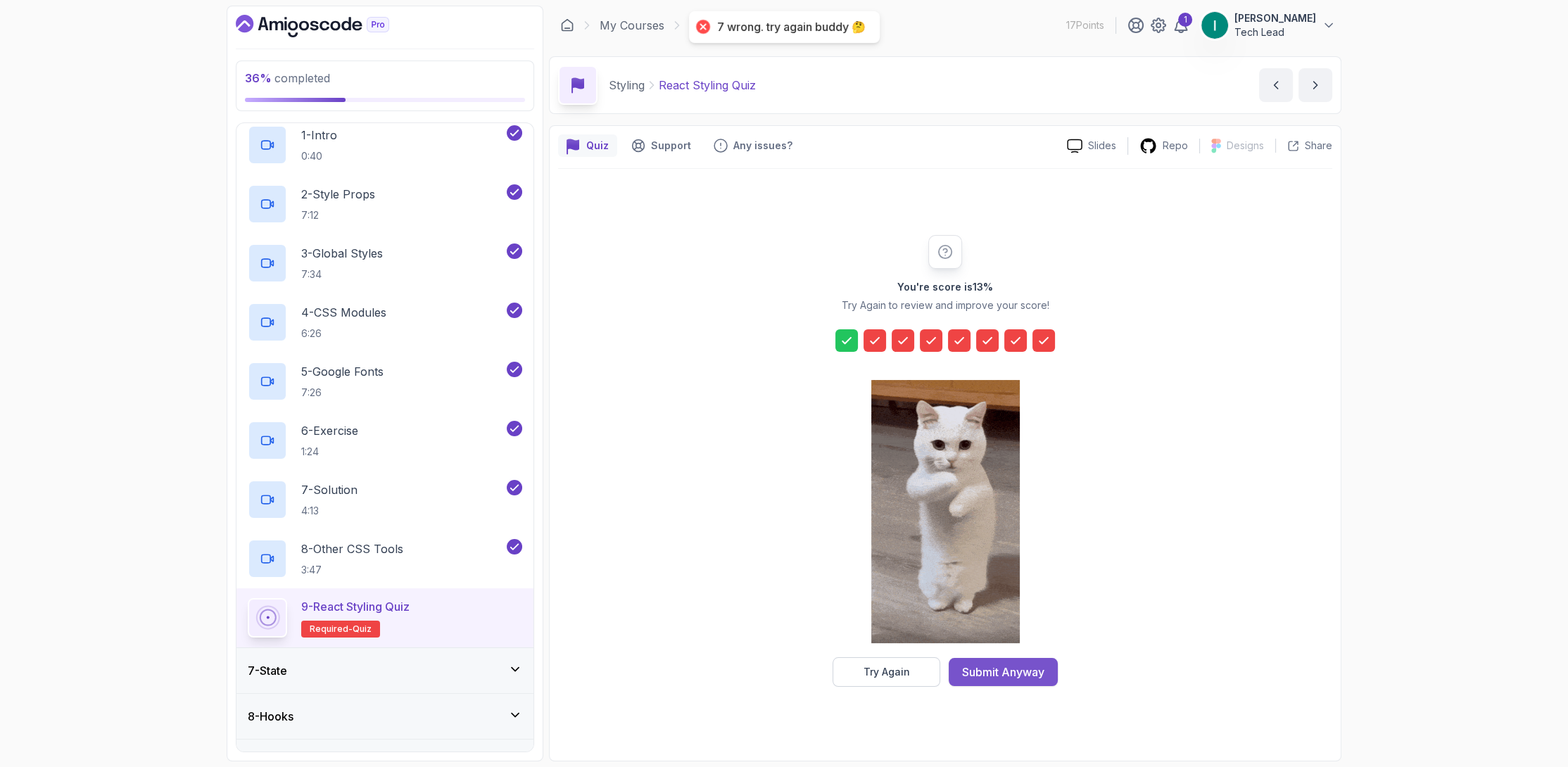
click at [1028, 663] on div "Submit Anyway" at bounding box center [1003, 671] width 82 height 17
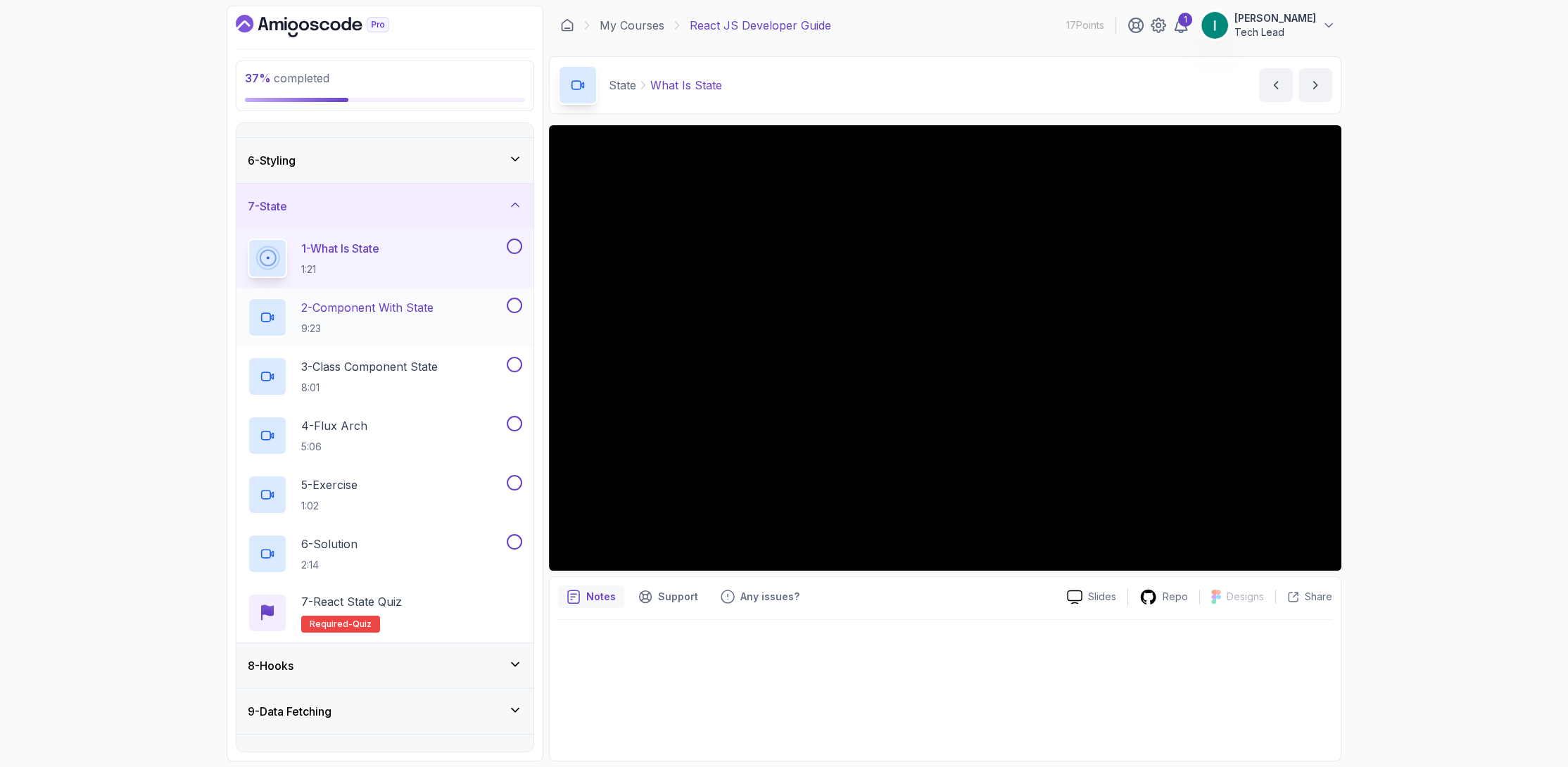
scroll to position [467, 0]
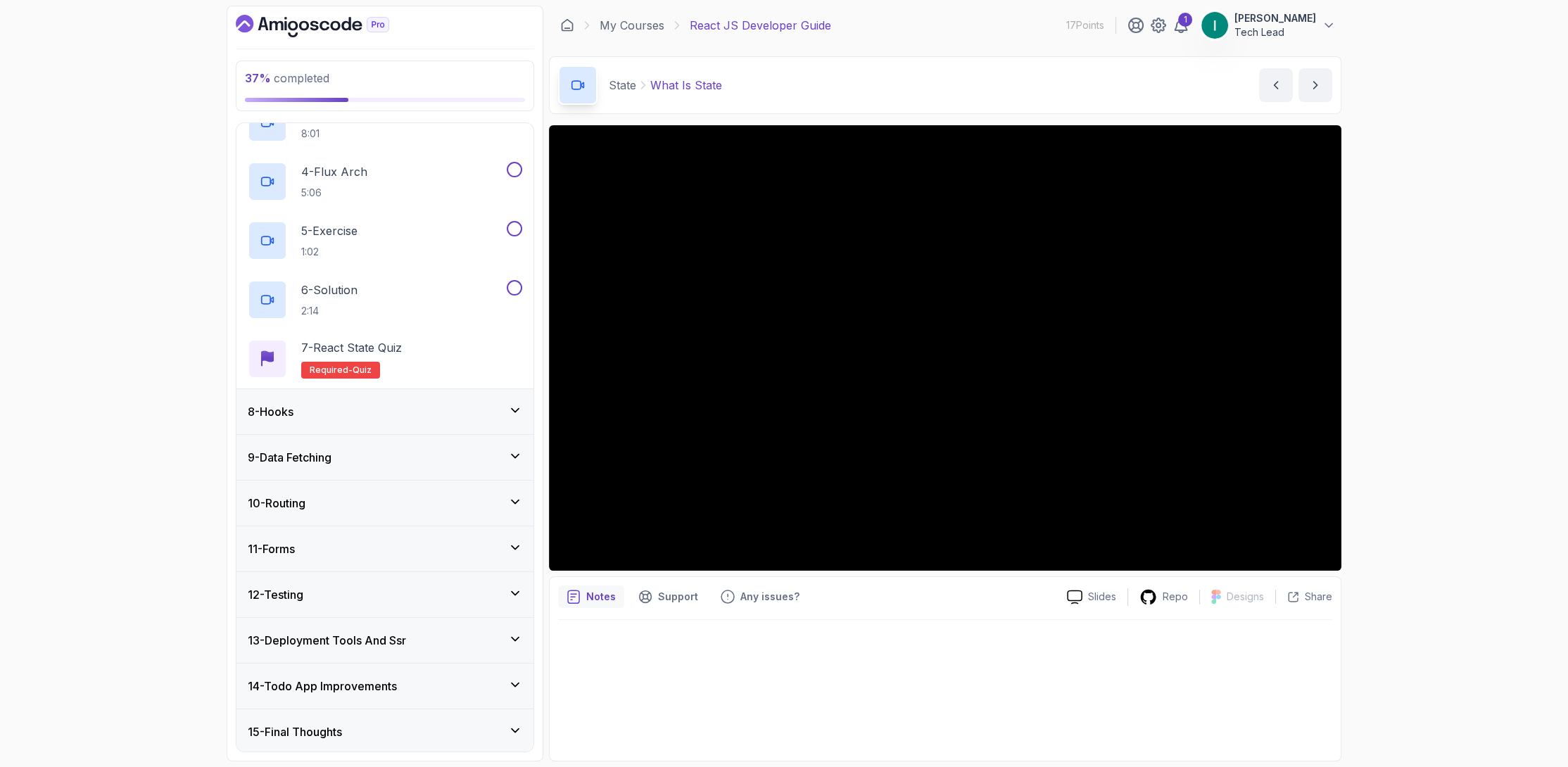
click at [271, 22] on icon "Dashboard" at bounding box center [277, 26] width 14 height 9
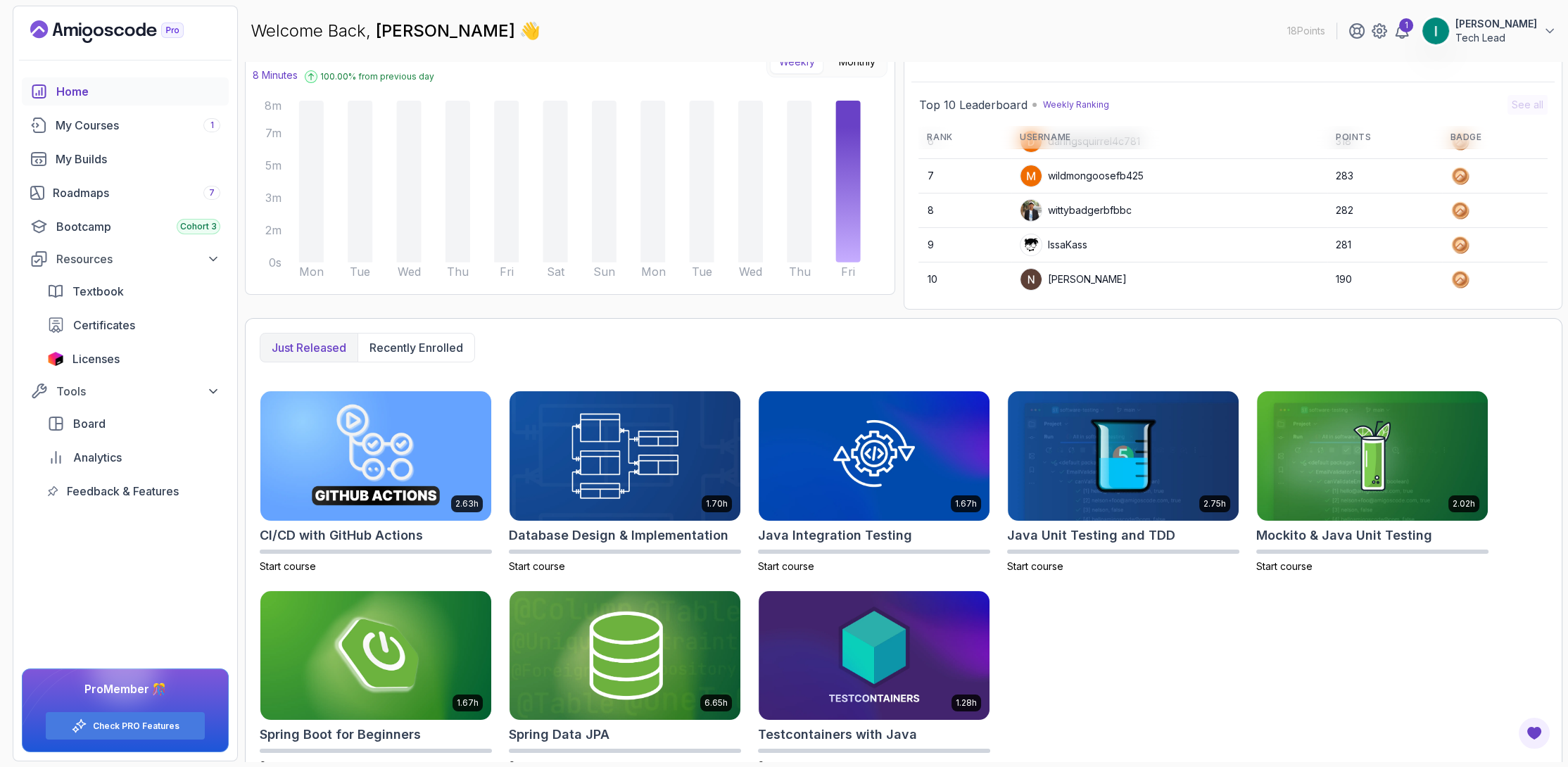
scroll to position [134, 0]
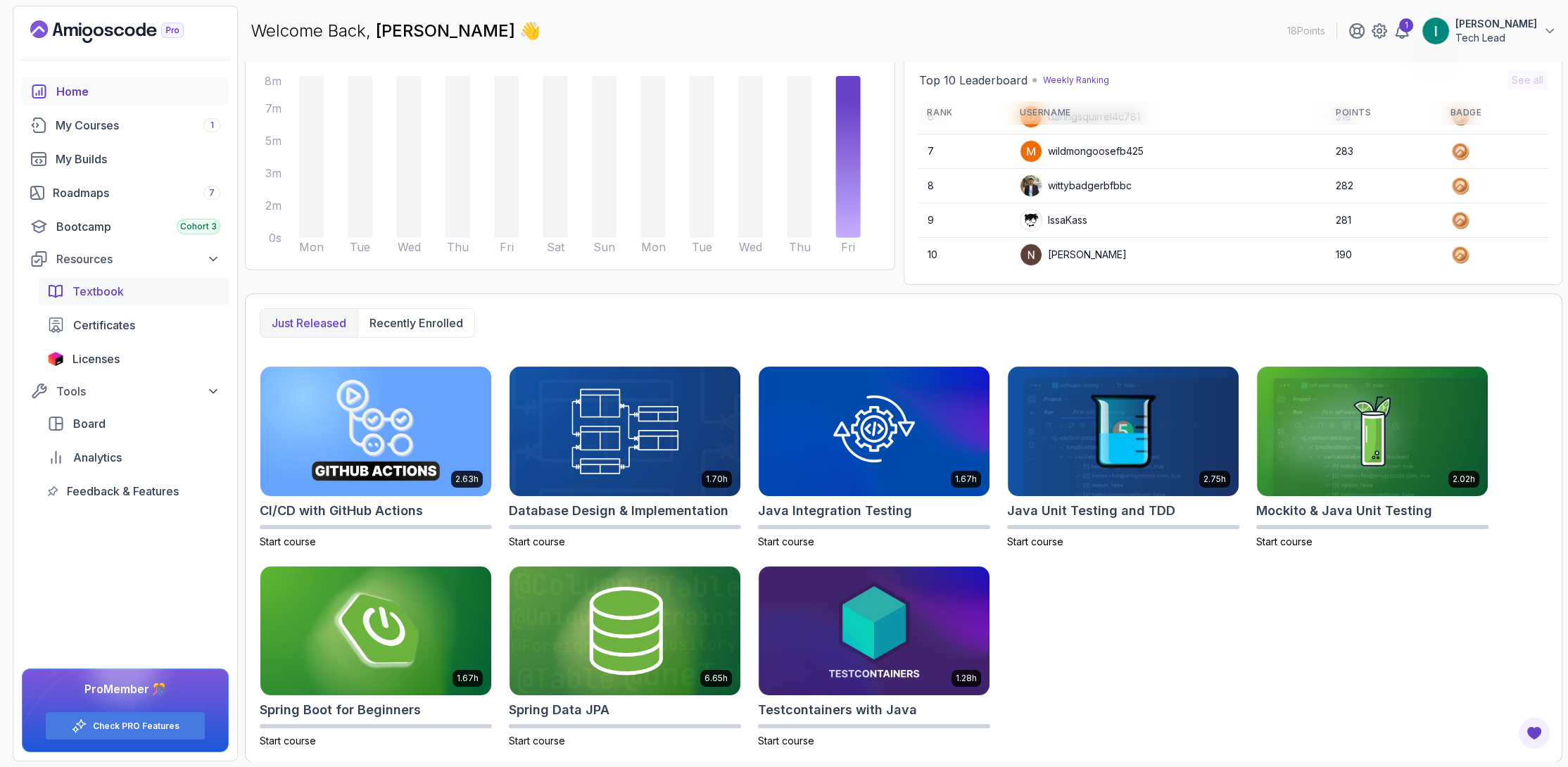
click at [103, 292] on span "Textbook" at bounding box center [98, 291] width 51 height 17
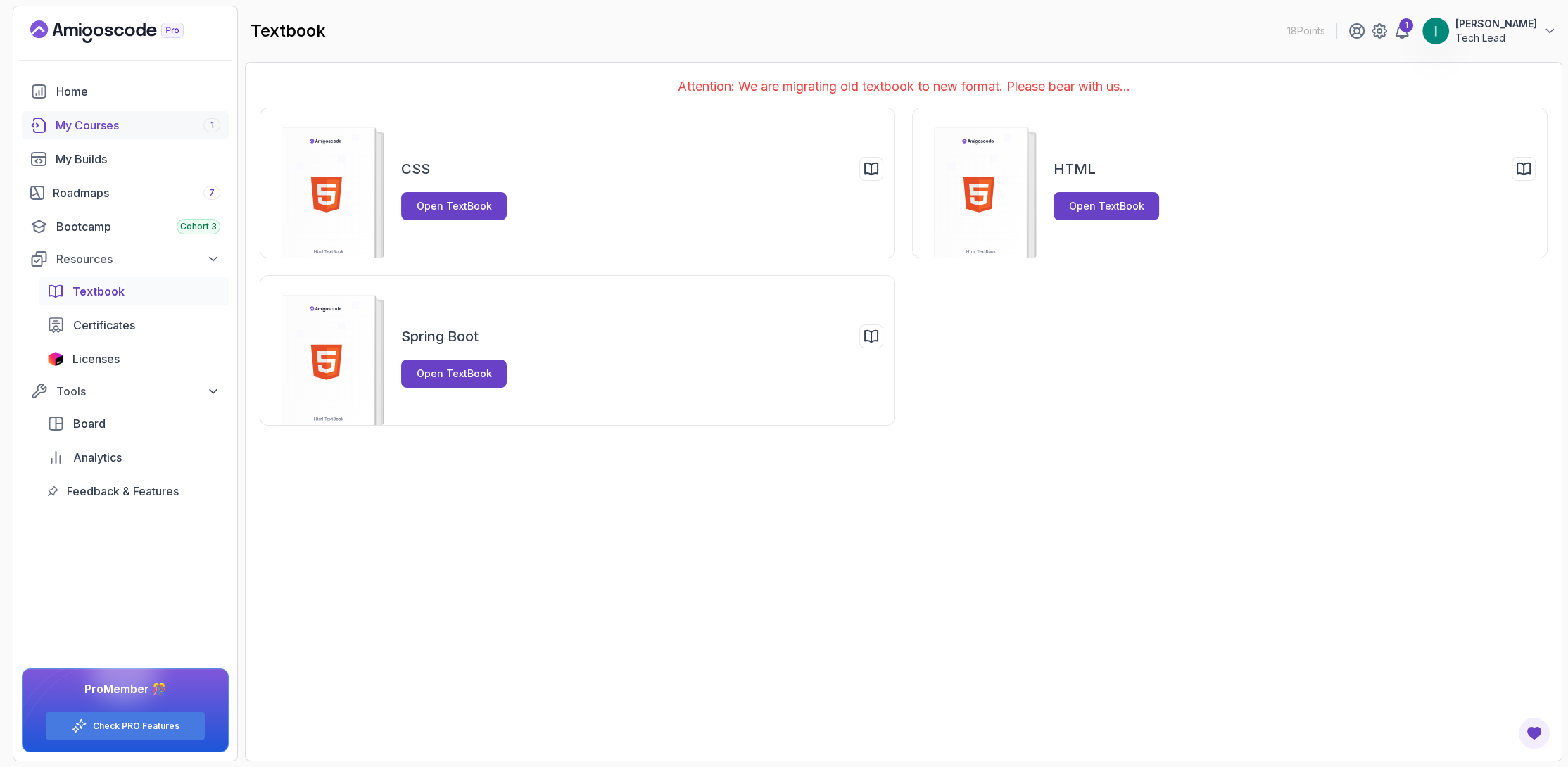
click at [113, 121] on div "My Courses 1" at bounding box center [137, 125] width 165 height 17
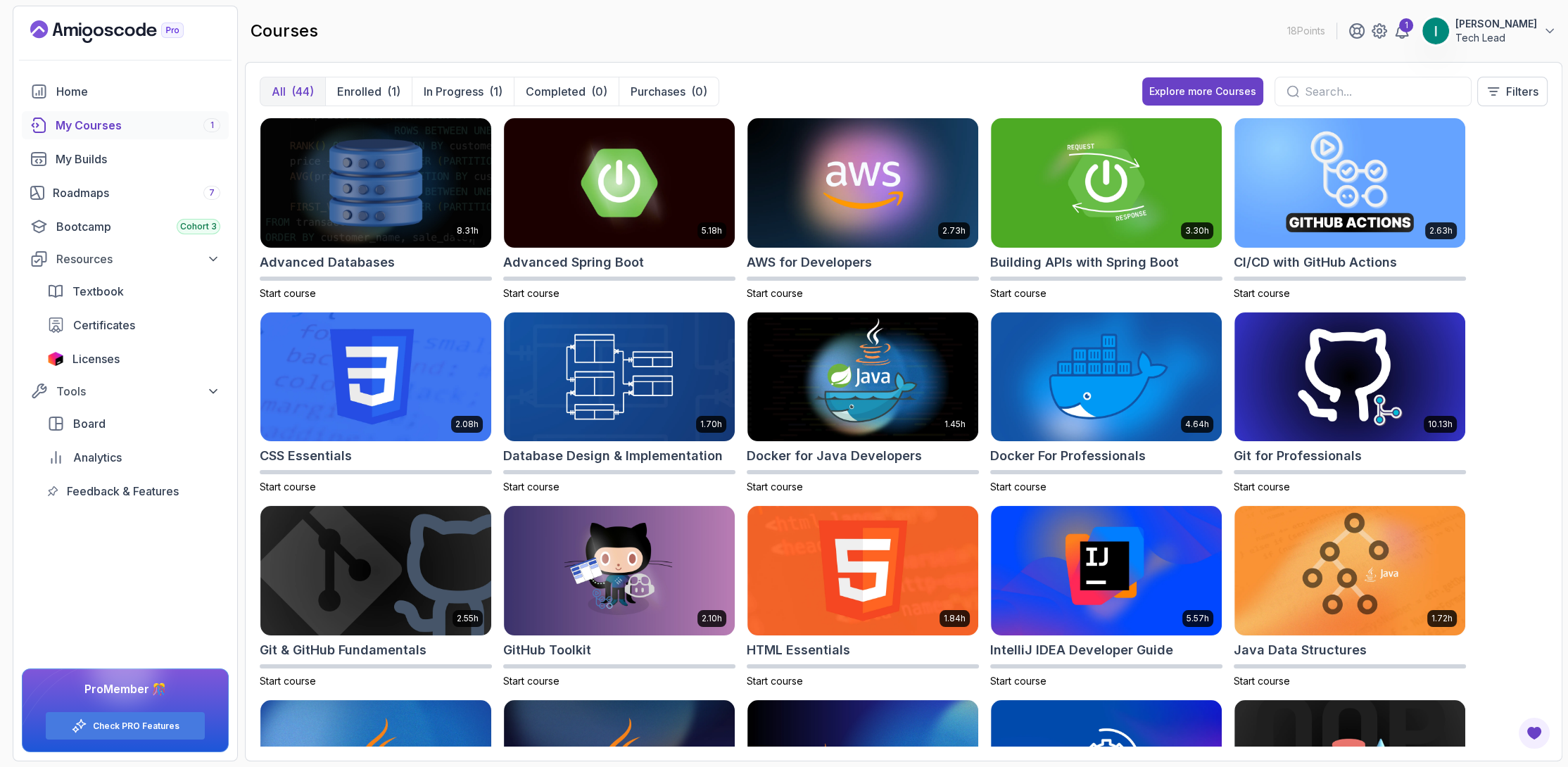
click at [1442, 92] on input "text" at bounding box center [1382, 91] width 155 height 17
click at [1489, 88] on icon at bounding box center [1493, 91] width 10 height 7
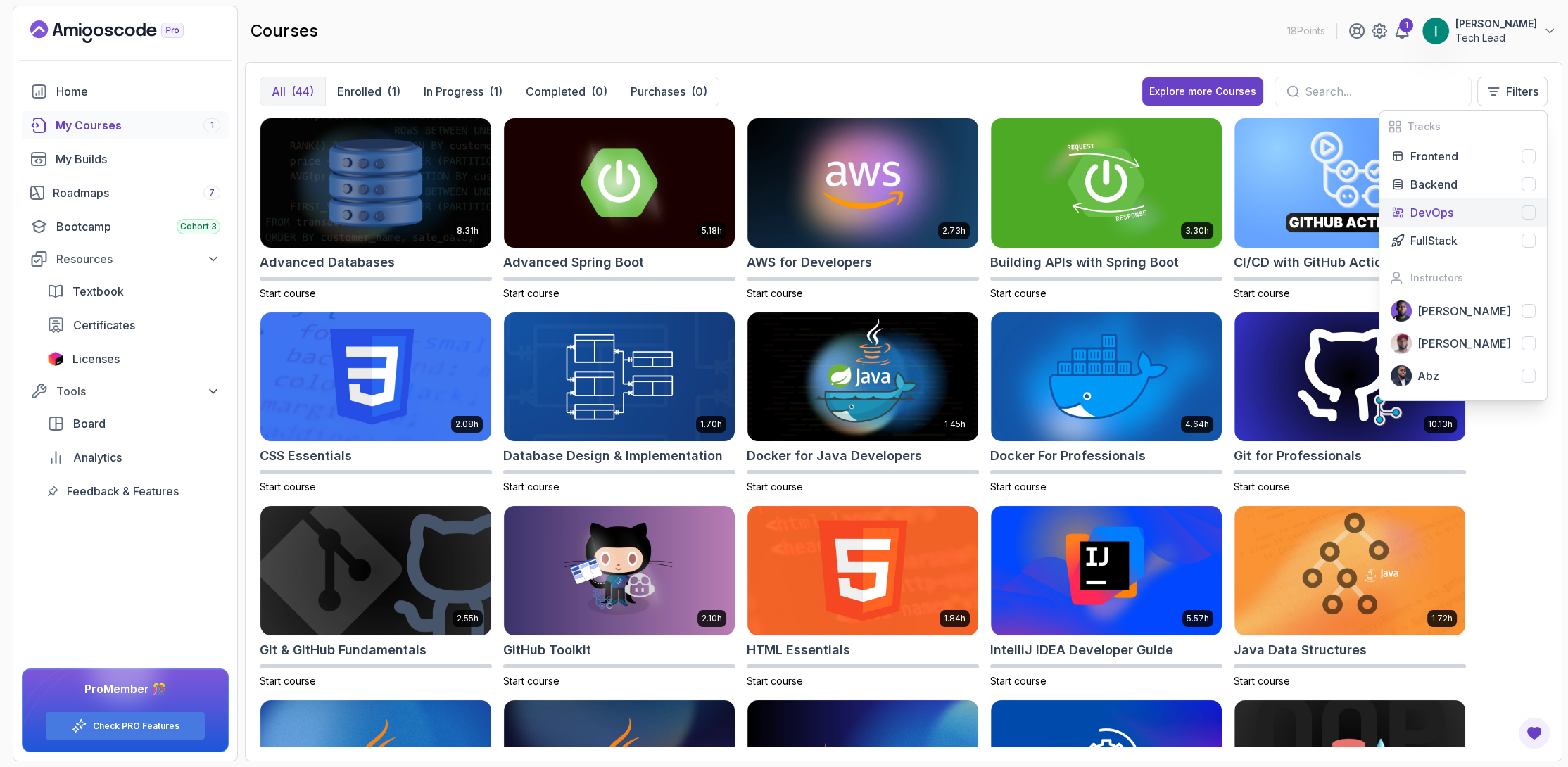
click at [1433, 210] on p "DevOps" at bounding box center [1432, 212] width 43 height 17
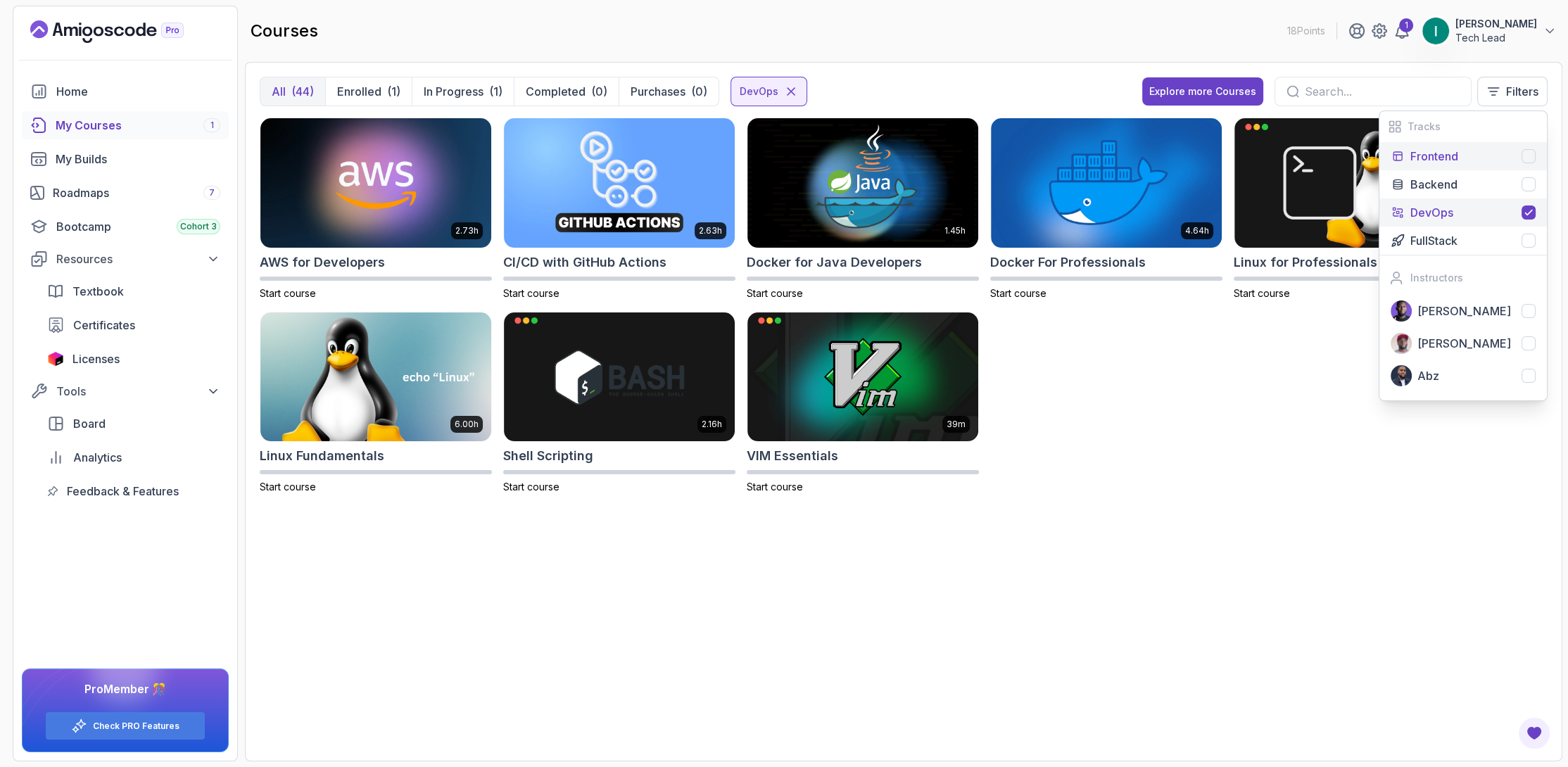
click at [1480, 155] on div "Frontend" at bounding box center [1473, 155] width 125 height 17
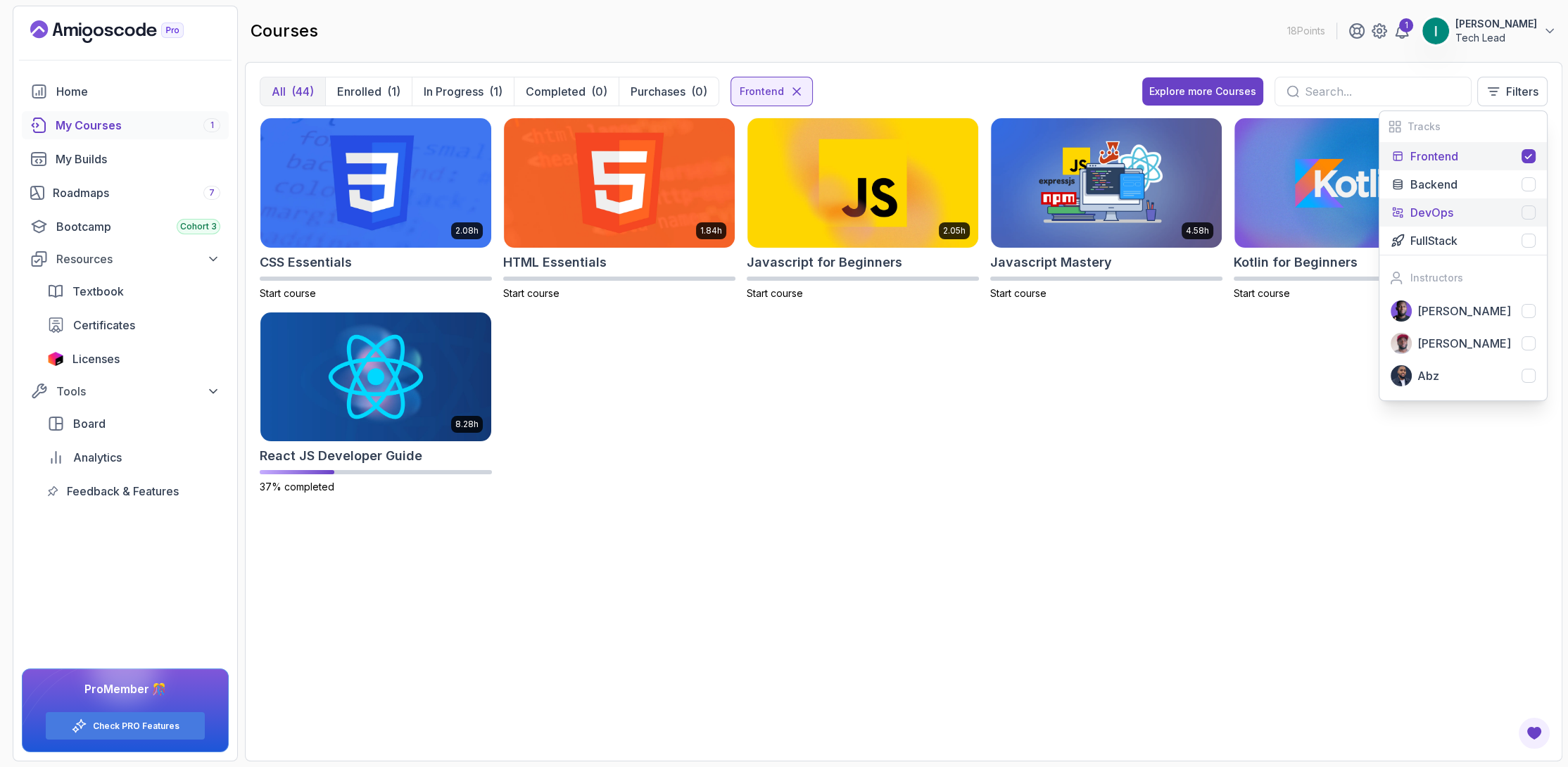
click at [1460, 209] on div "DevOps" at bounding box center [1473, 212] width 125 height 17
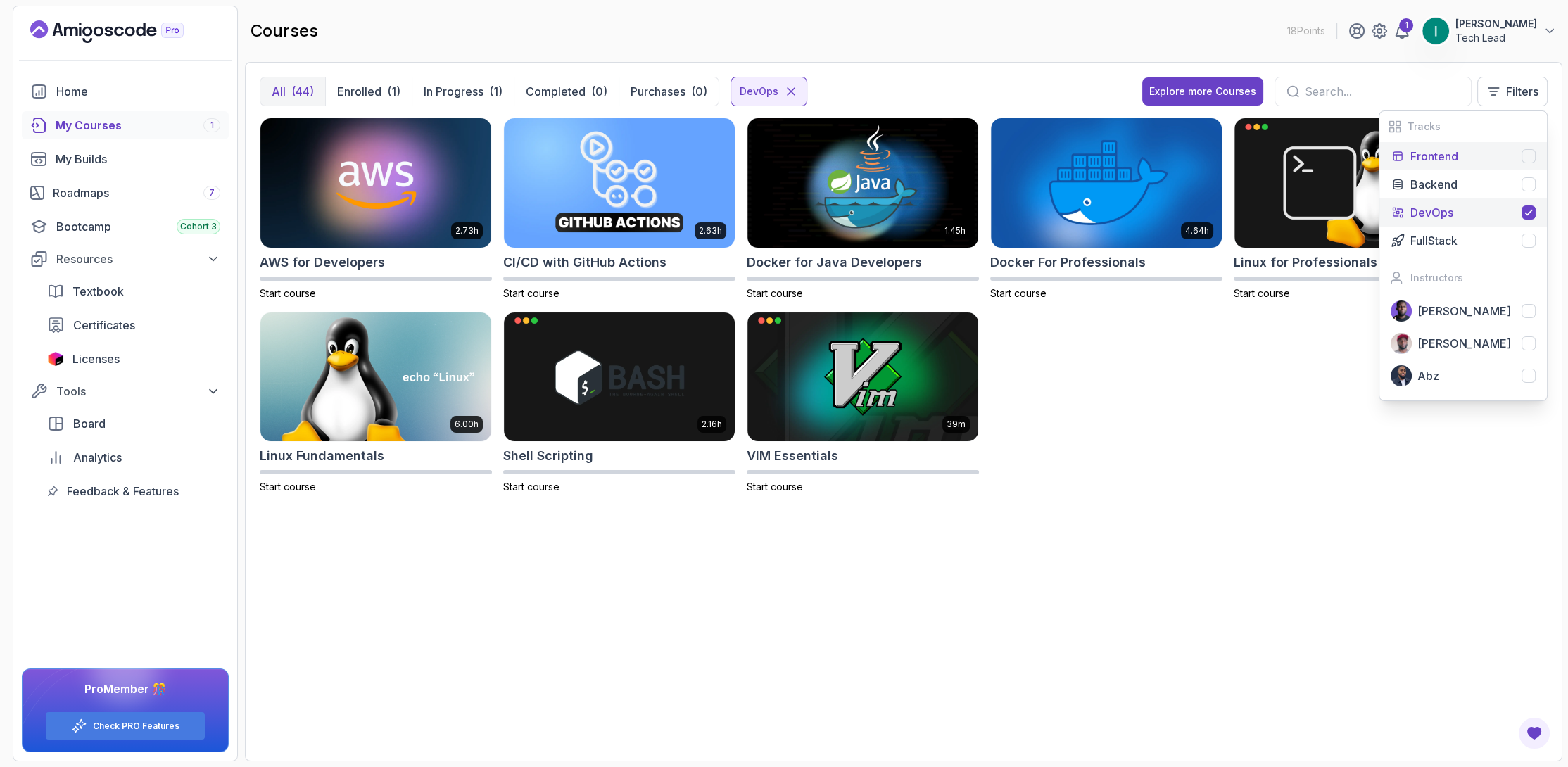
click at [1448, 147] on p "Frontend" at bounding box center [1434, 155] width 48 height 17
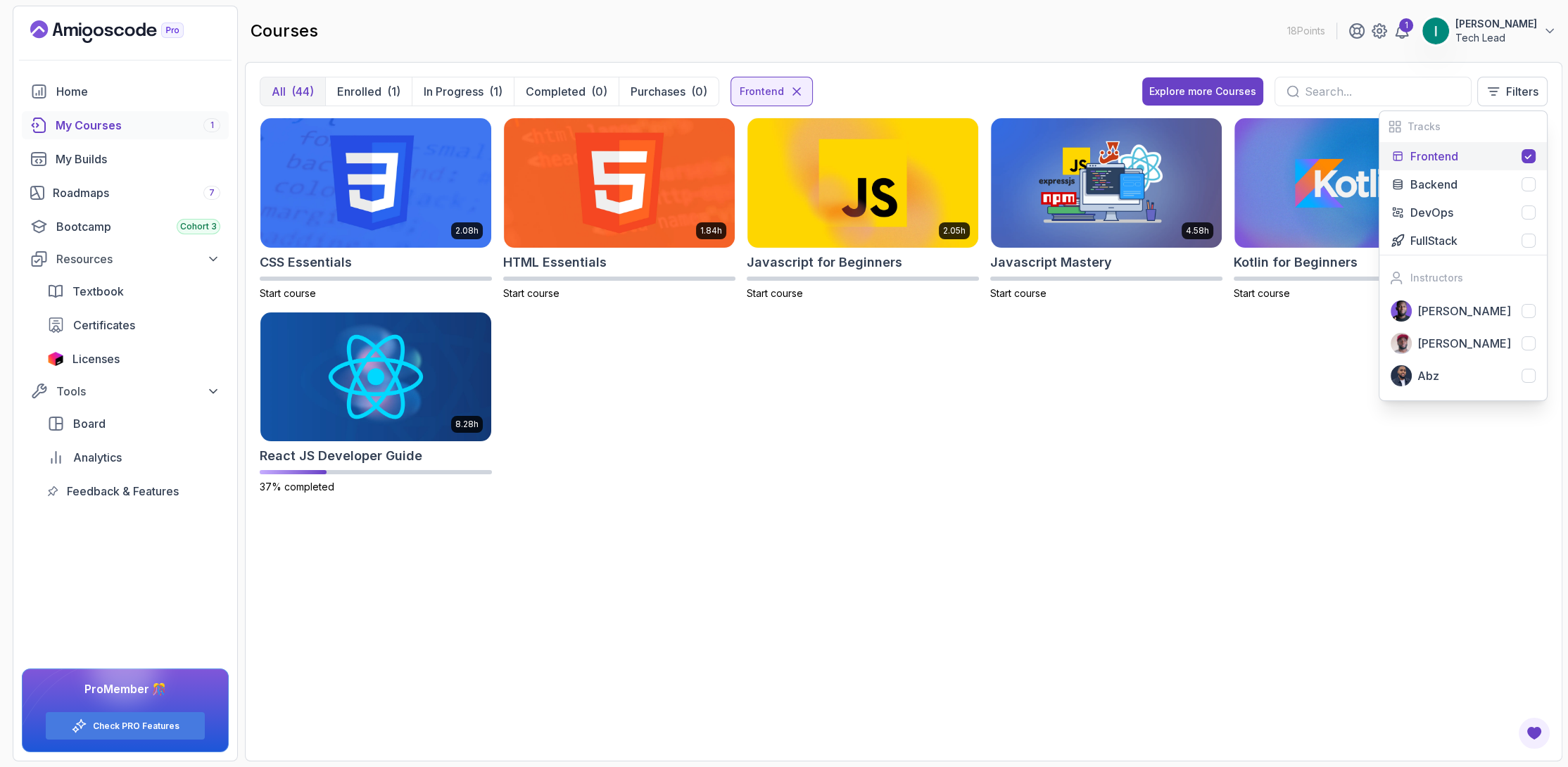
click at [1251, 402] on div "2.08h CSS Essentials Start course 1.84h HTML Essentials Start course 2.05h Java…" at bounding box center [903, 314] width 1288 height 393
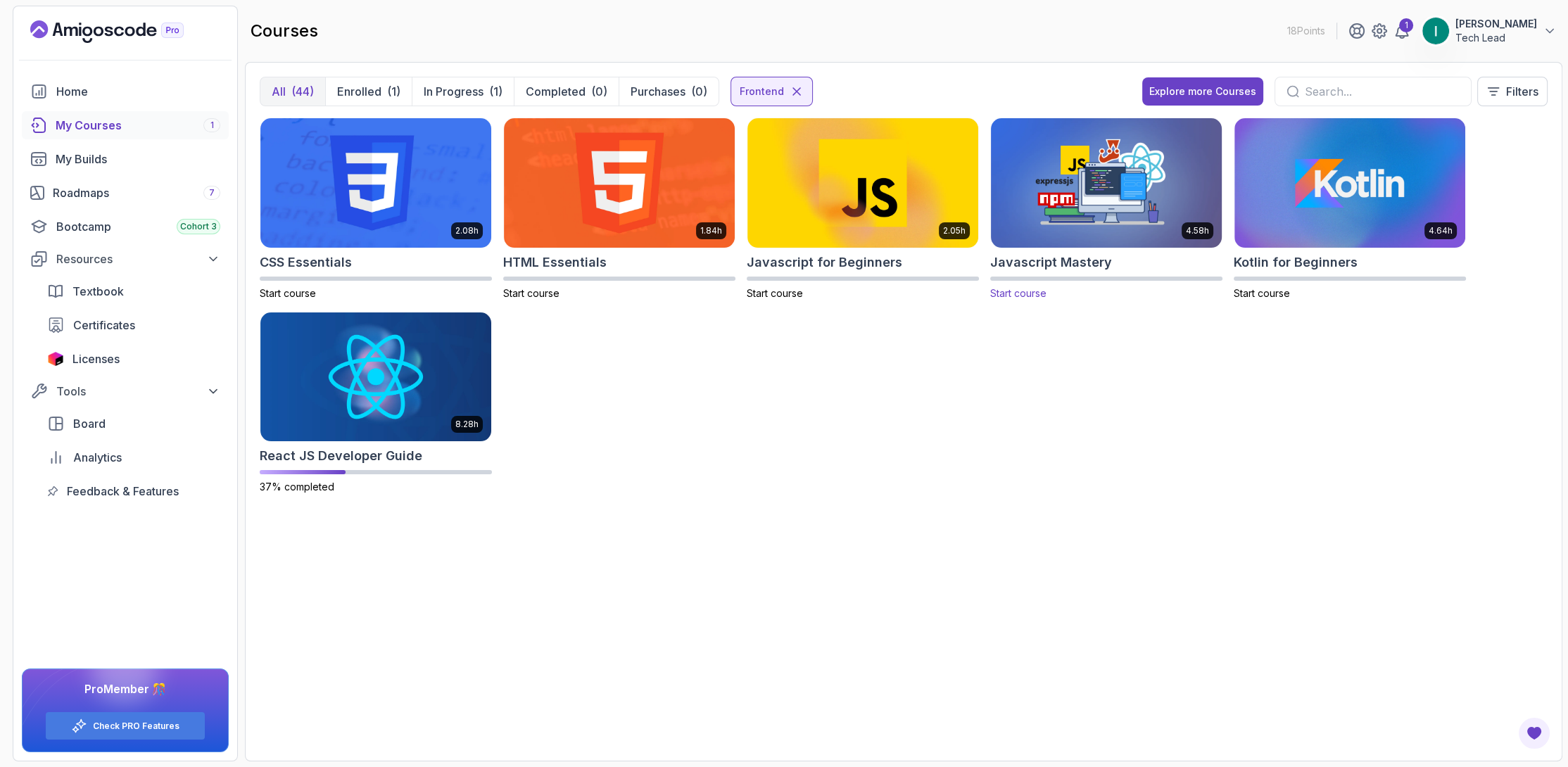
click at [1102, 214] on img at bounding box center [1106, 182] width 242 height 136
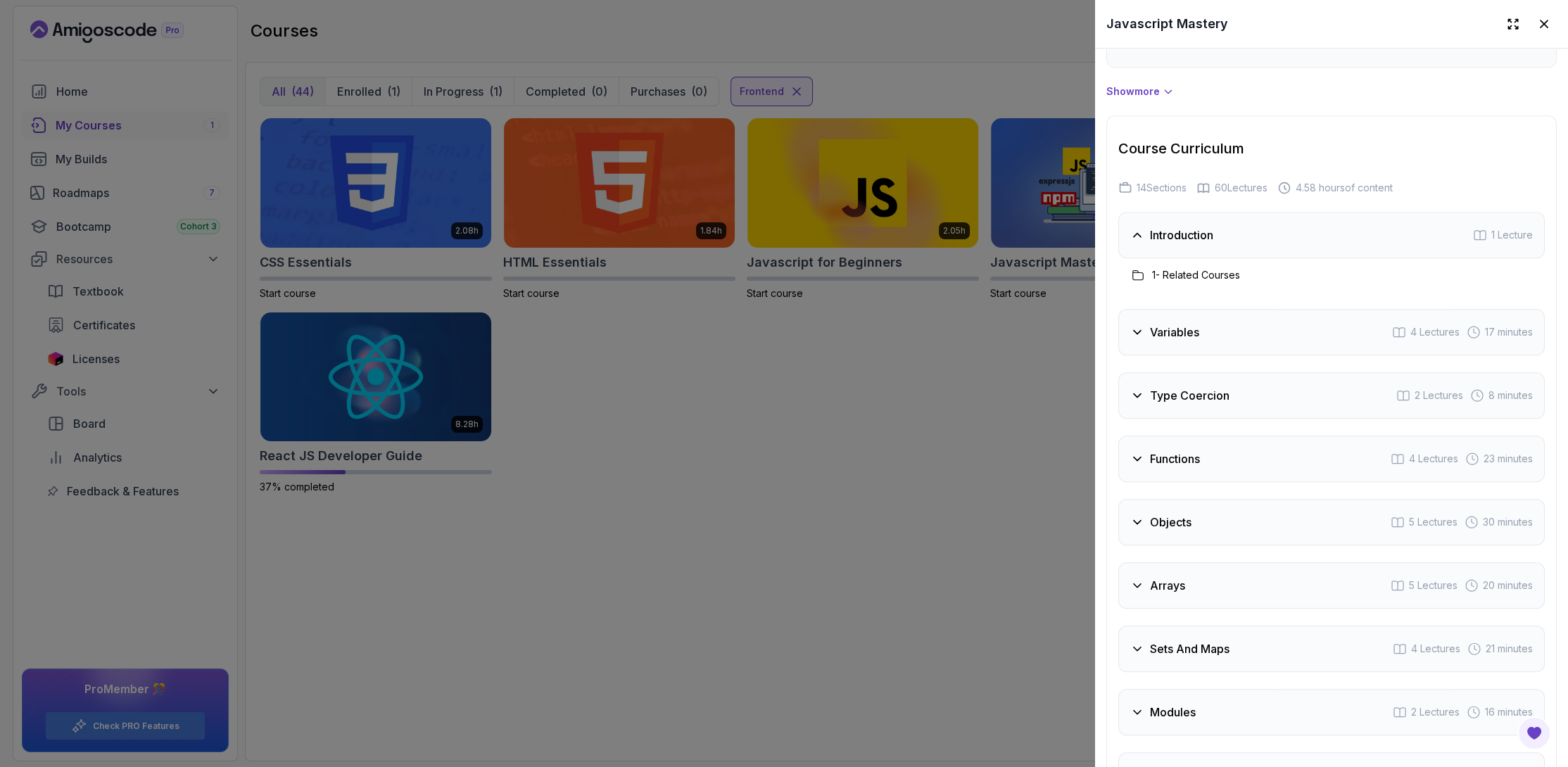
scroll to position [1407, 0]
click at [1163, 321] on h3 "Variables" at bounding box center [1174, 329] width 49 height 17
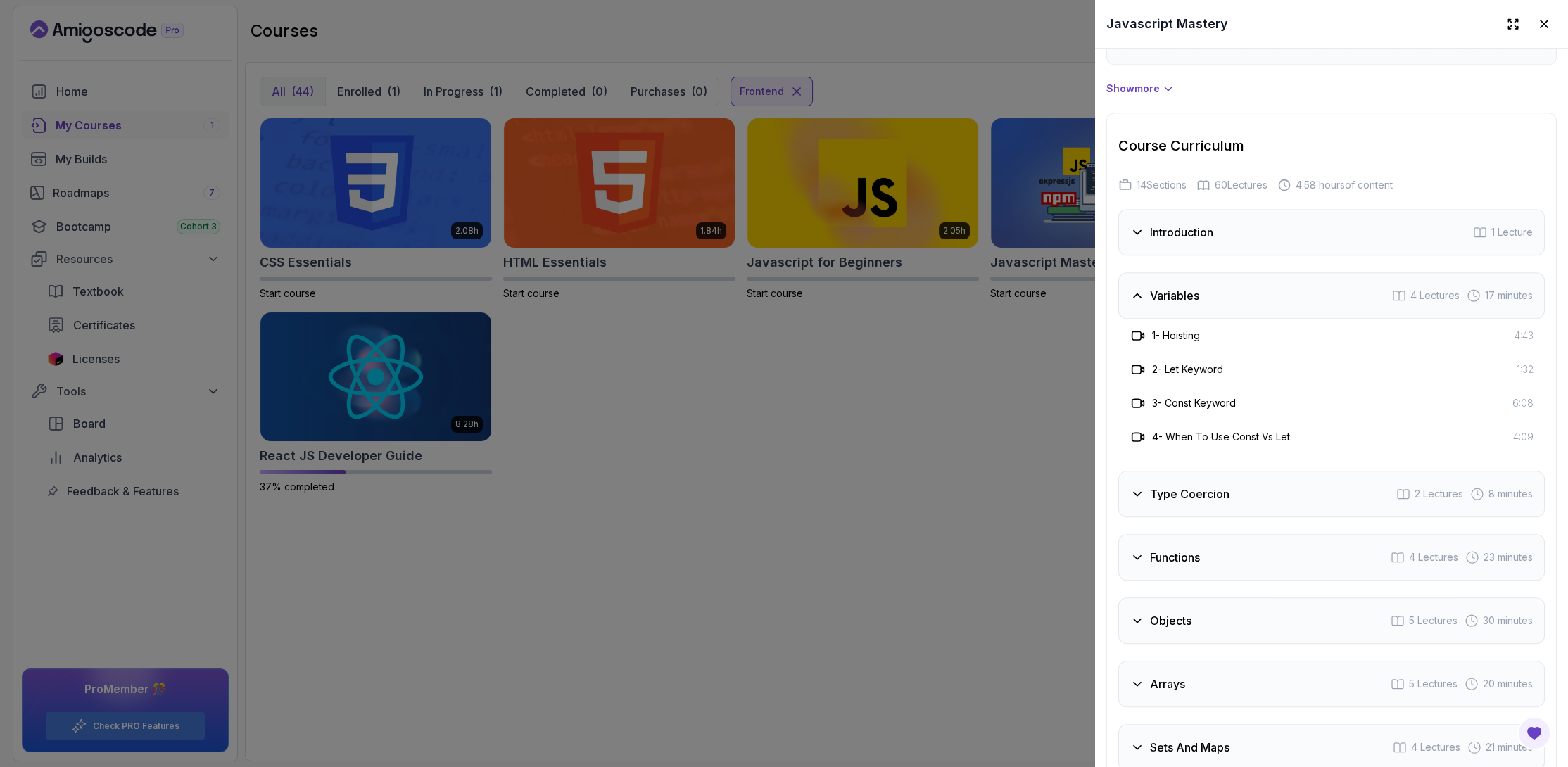
scroll to position [1798, 0]
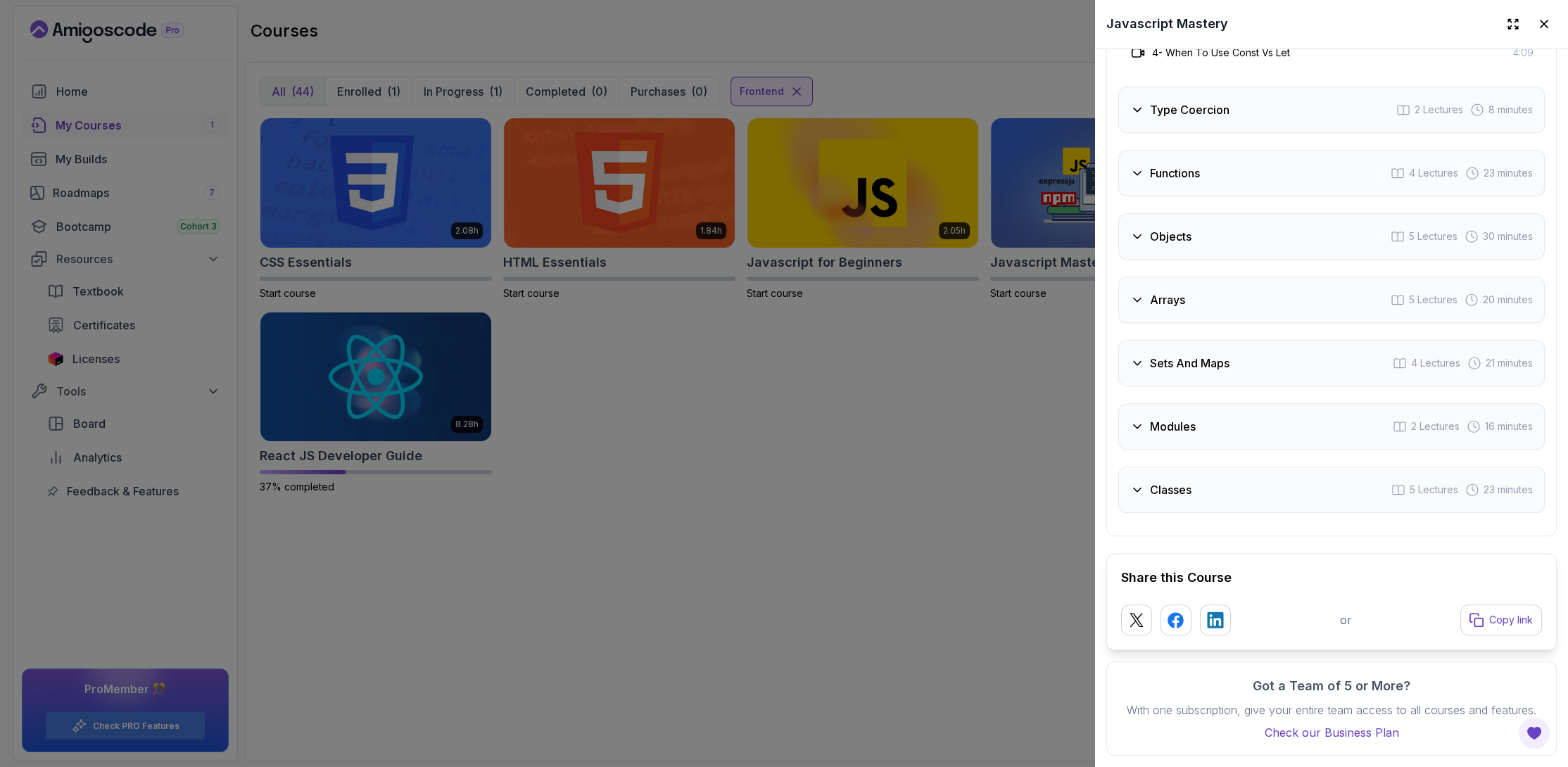
click at [1174, 509] on div "Course Curriculum 14 Sections 60 Lectures 4.58 hours of content Introduction 1 …" at bounding box center [1331, 132] width 450 height 807
click at [1194, 467] on div "Classes 5 Lectures 23 minutes" at bounding box center [1331, 490] width 427 height 47
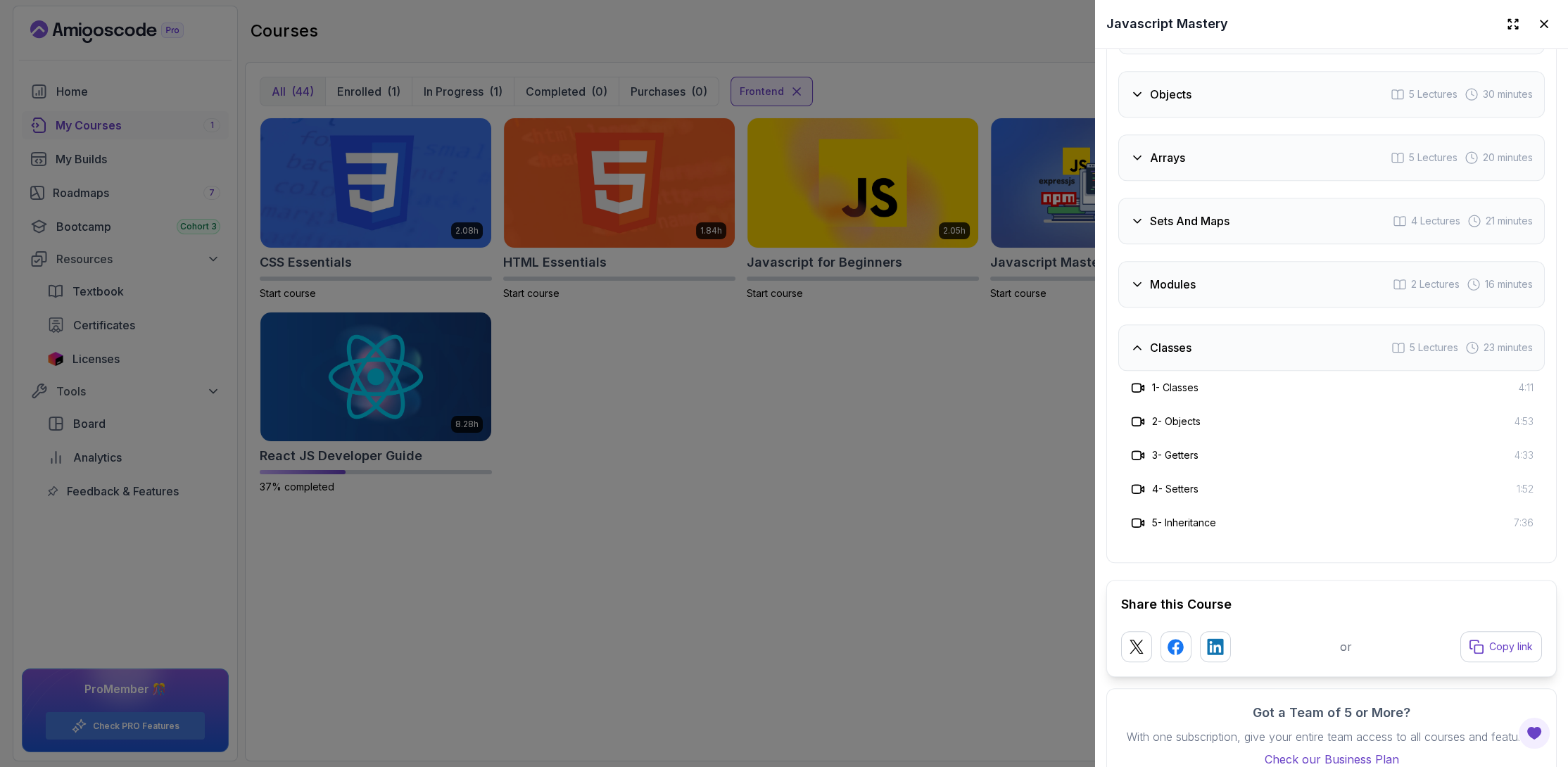
click at [985, 471] on div at bounding box center [784, 383] width 1568 height 767
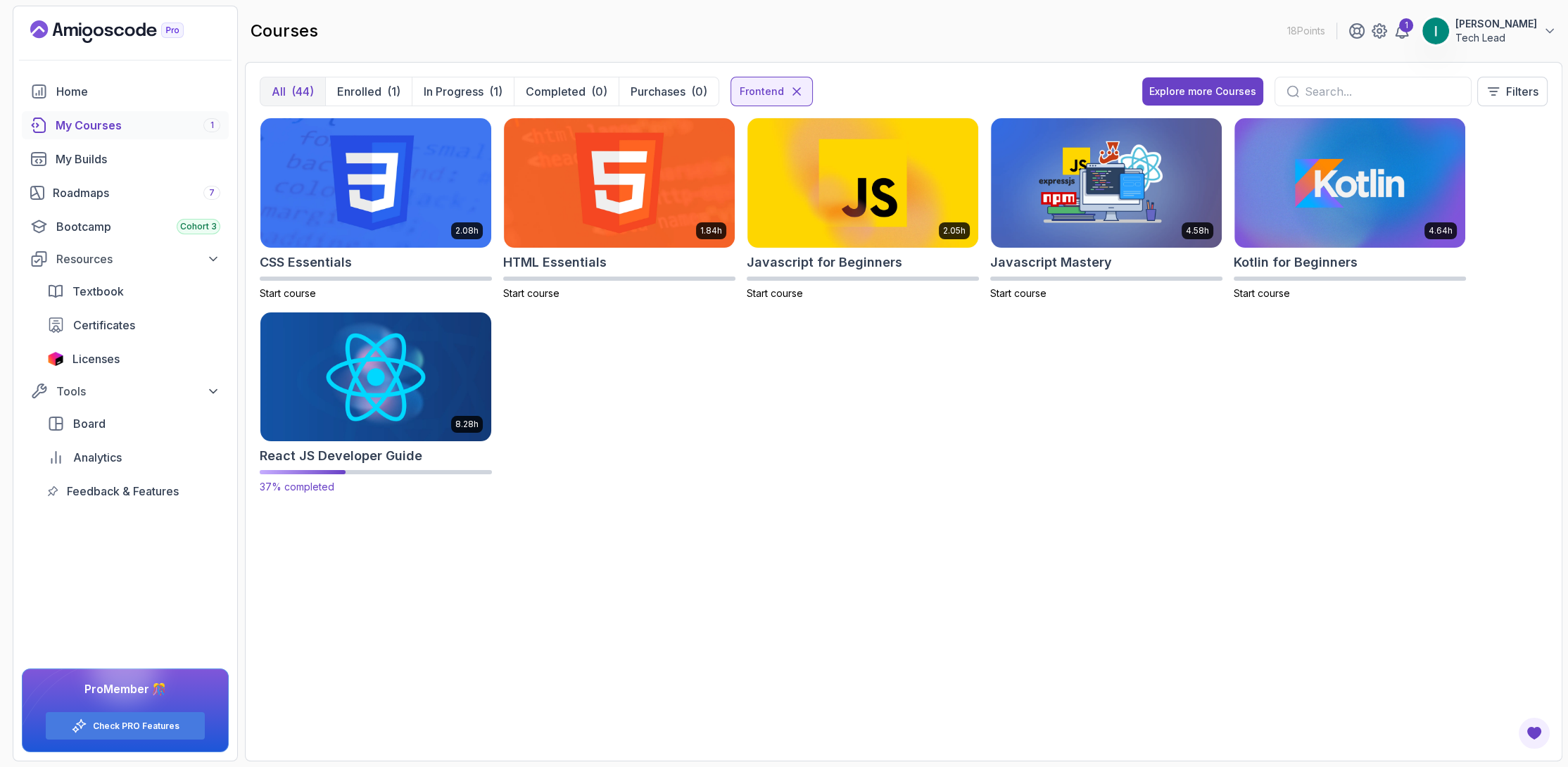
click at [371, 379] on img at bounding box center [375, 377] width 242 height 136
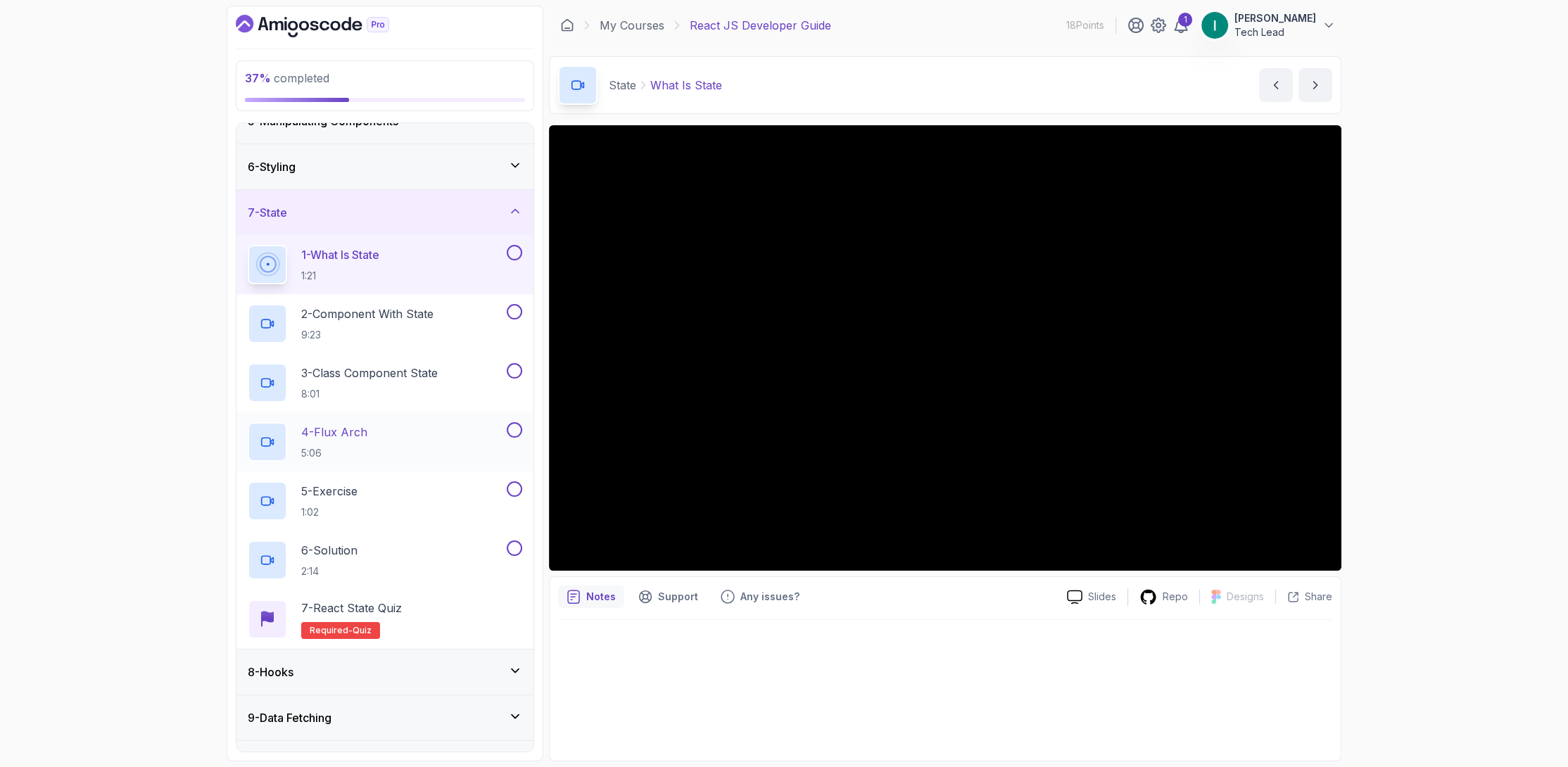
scroll to position [281, 0]
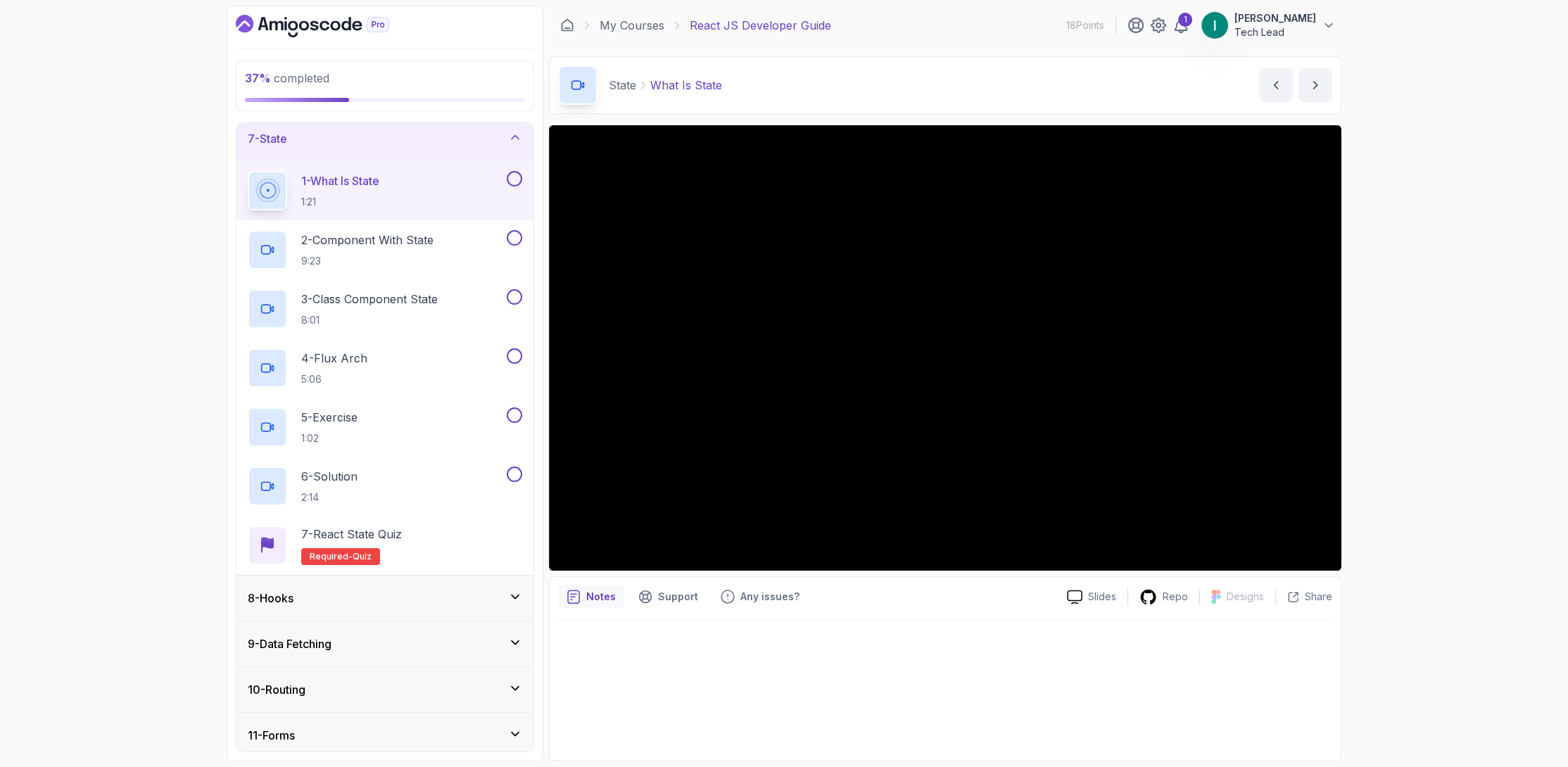
click at [517, 180] on button at bounding box center [514, 179] width 16 height 16
click at [513, 239] on button at bounding box center [514, 238] width 16 height 16
click at [515, 303] on button at bounding box center [514, 297] width 16 height 16
click at [517, 348] on button at bounding box center [514, 356] width 16 height 16
click at [513, 412] on button at bounding box center [514, 415] width 16 height 16
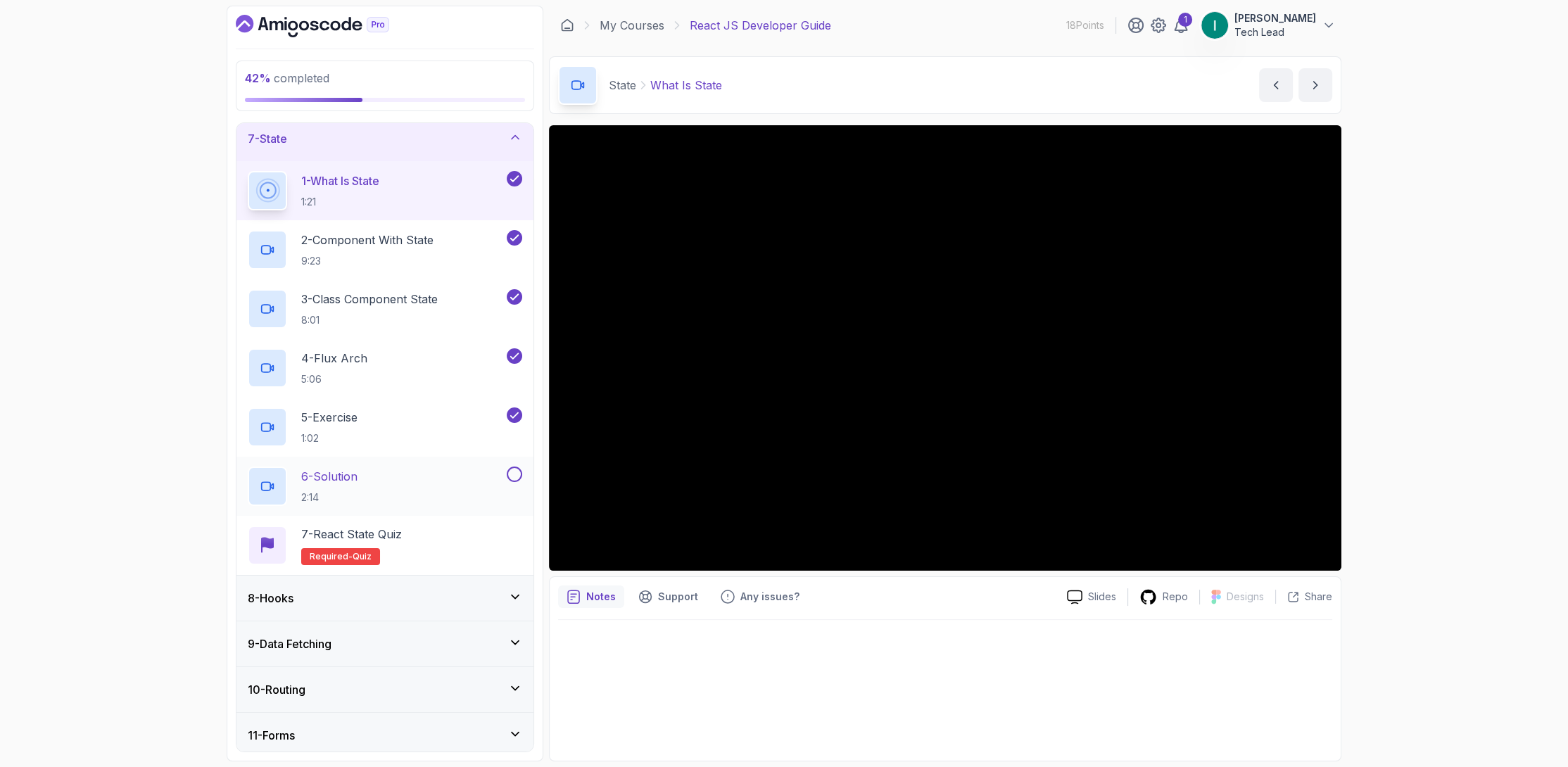
click at [511, 460] on div "6 - Solution 2:14" at bounding box center [385, 486] width 297 height 59
click at [518, 482] on button "6 - Solution 2:14" at bounding box center [385, 486] width 274 height 39
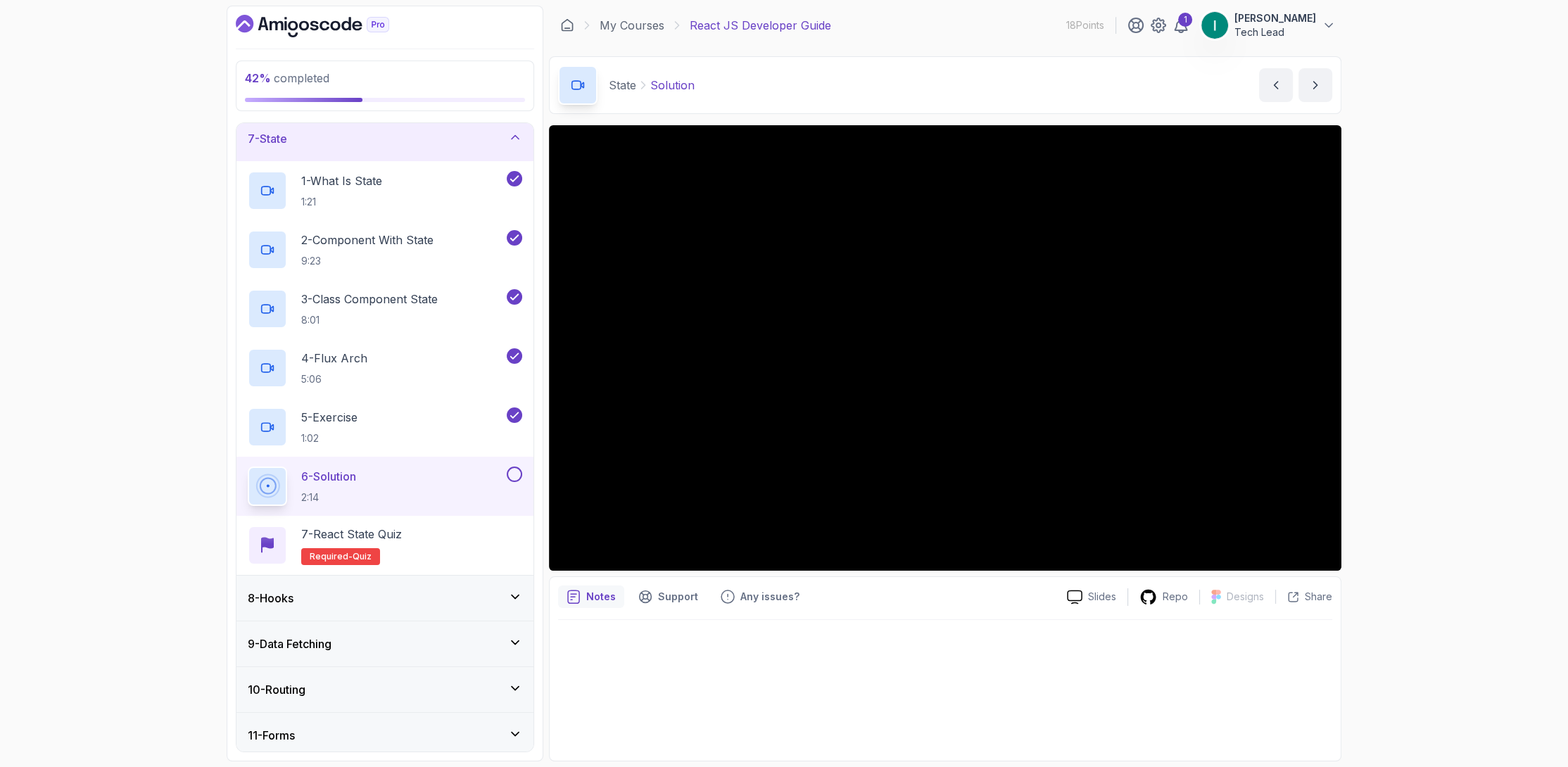
click at [514, 475] on button at bounding box center [514, 475] width 16 height 16
click at [487, 594] on div "8 - Hooks" at bounding box center [385, 598] width 274 height 17
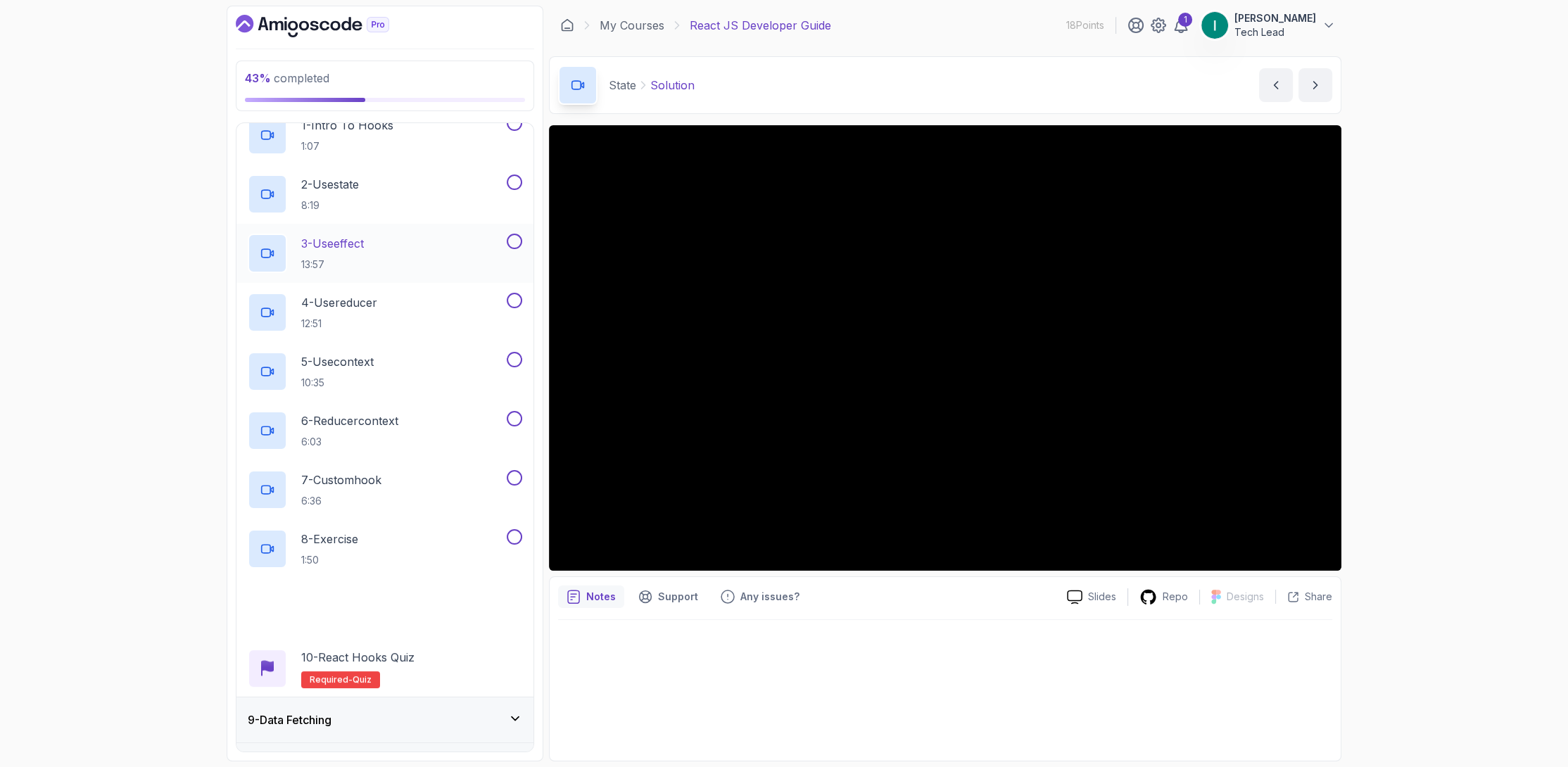
scroll to position [352, 0]
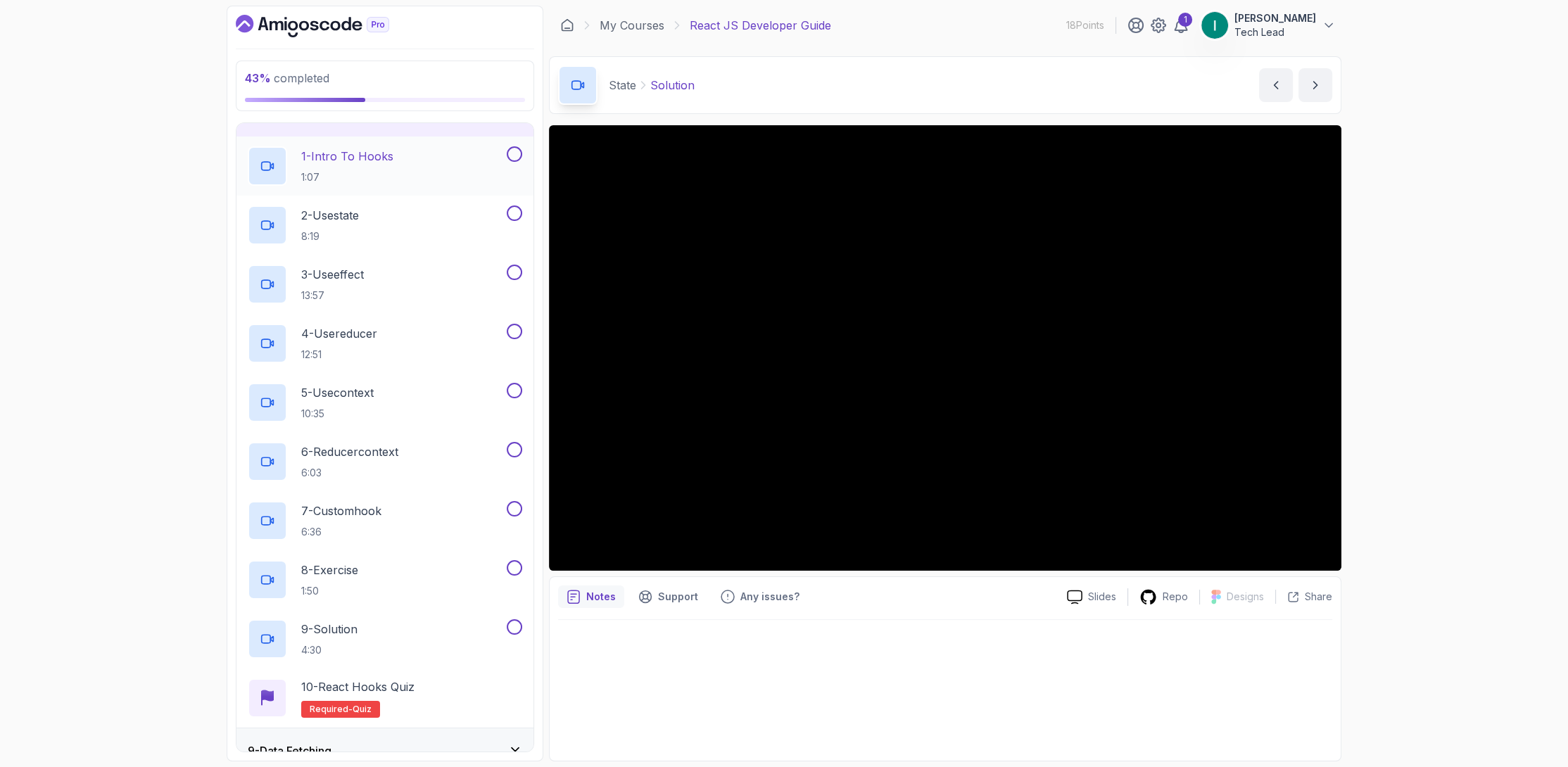
click at [516, 158] on button at bounding box center [514, 155] width 16 height 16
click at [512, 209] on button at bounding box center [514, 214] width 16 height 16
click at [513, 270] on button at bounding box center [514, 273] width 16 height 16
click at [511, 330] on button at bounding box center [514, 331] width 16 height 16
click at [511, 392] on button at bounding box center [514, 390] width 16 height 16
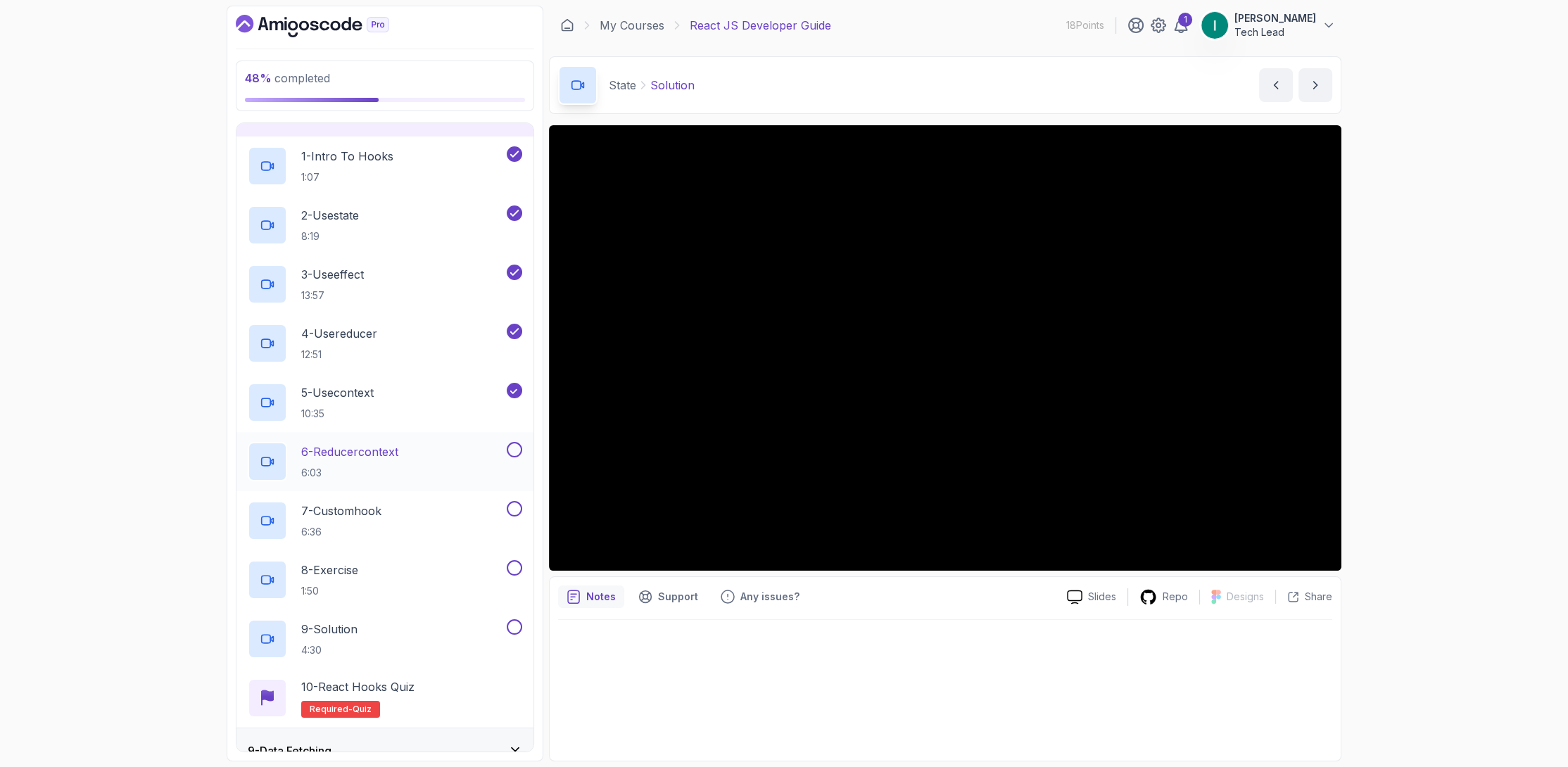
click at [506, 441] on div at bounding box center [513, 449] width 18 height 16
click at [511, 504] on button at bounding box center [514, 508] width 16 height 16
click at [521, 449] on button at bounding box center [514, 449] width 16 height 16
click at [516, 556] on div "8 - Exercise 1:50" at bounding box center [385, 579] width 297 height 59
click at [513, 624] on button at bounding box center [514, 627] width 16 height 16
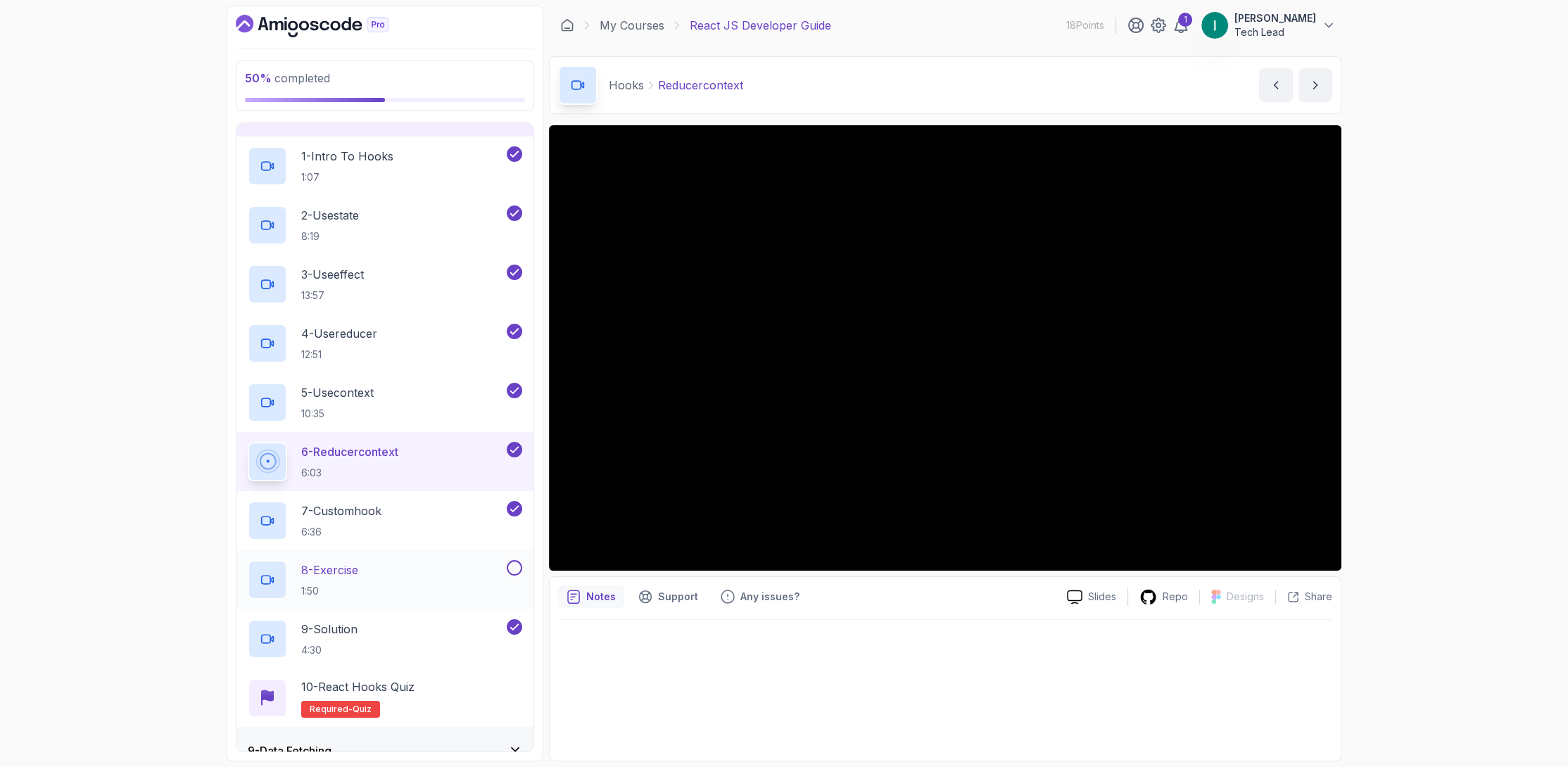
click at [513, 563] on button at bounding box center [514, 568] width 16 height 16
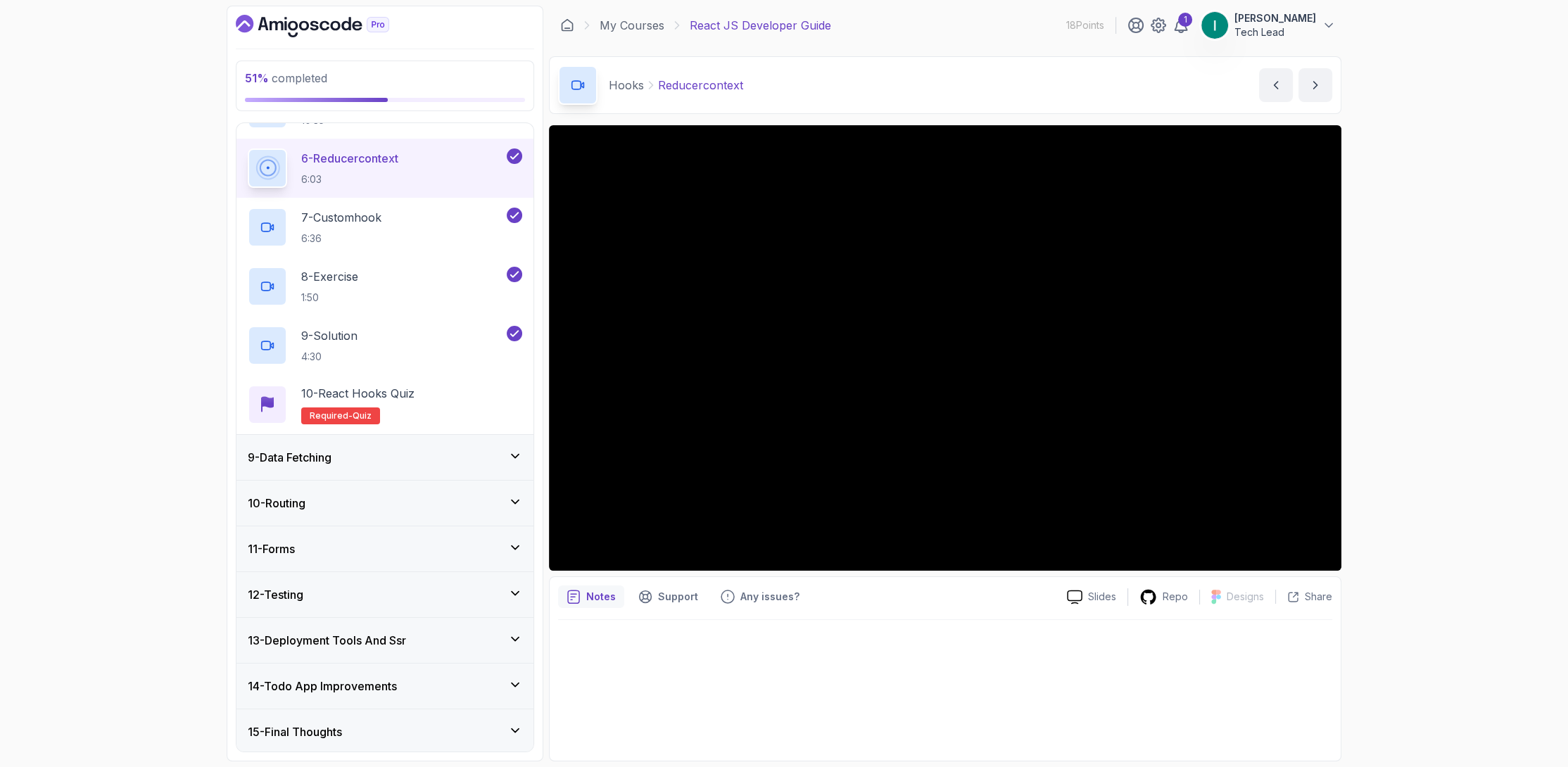
click at [509, 449] on icon at bounding box center [515, 456] width 14 height 14
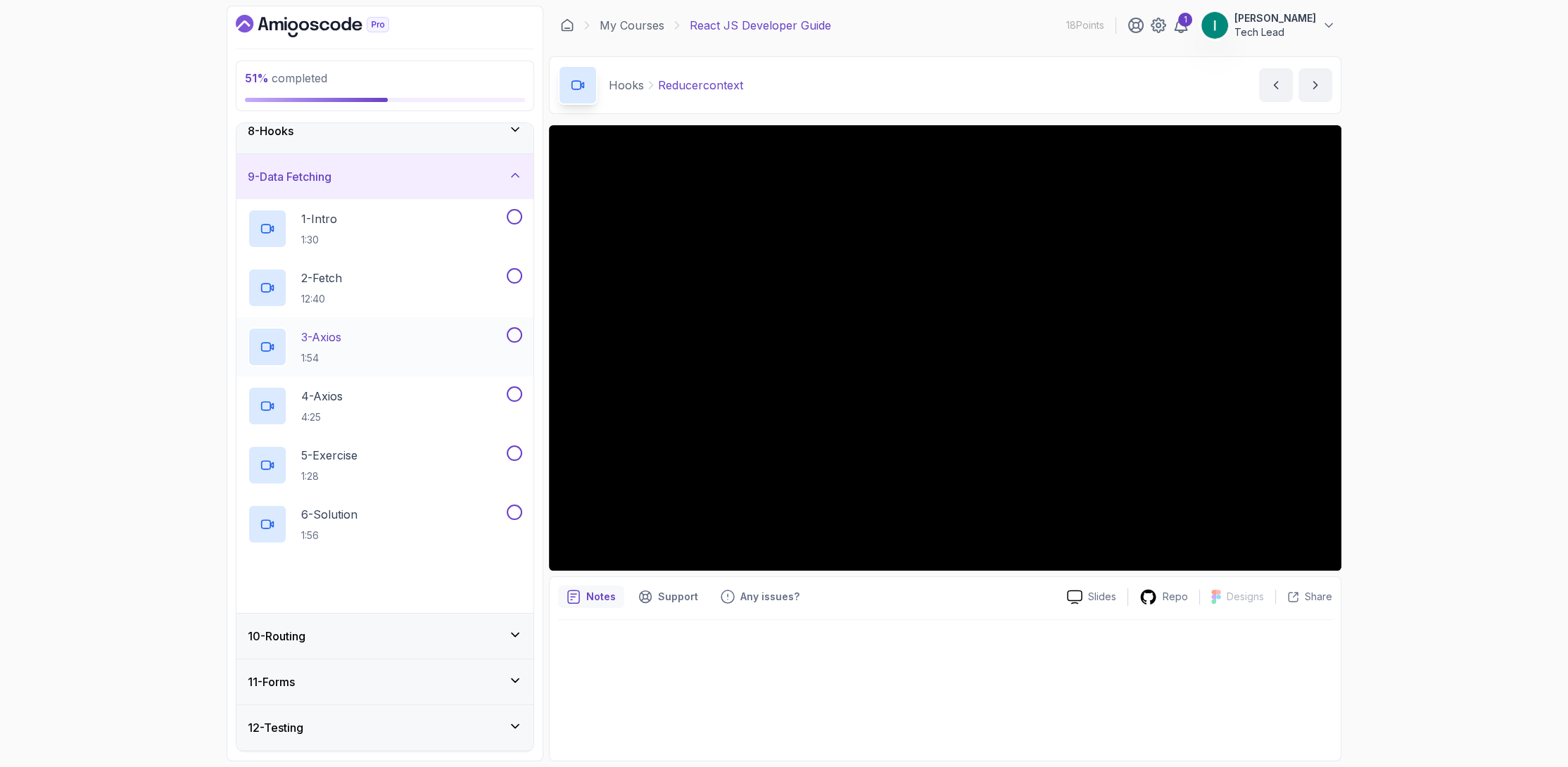
scroll to position [336, 0]
click at [518, 215] on button at bounding box center [514, 216] width 16 height 16
click at [516, 278] on button at bounding box center [514, 275] width 16 height 16
click at [515, 344] on button "3 - Axios 1:54" at bounding box center [385, 346] width 274 height 39
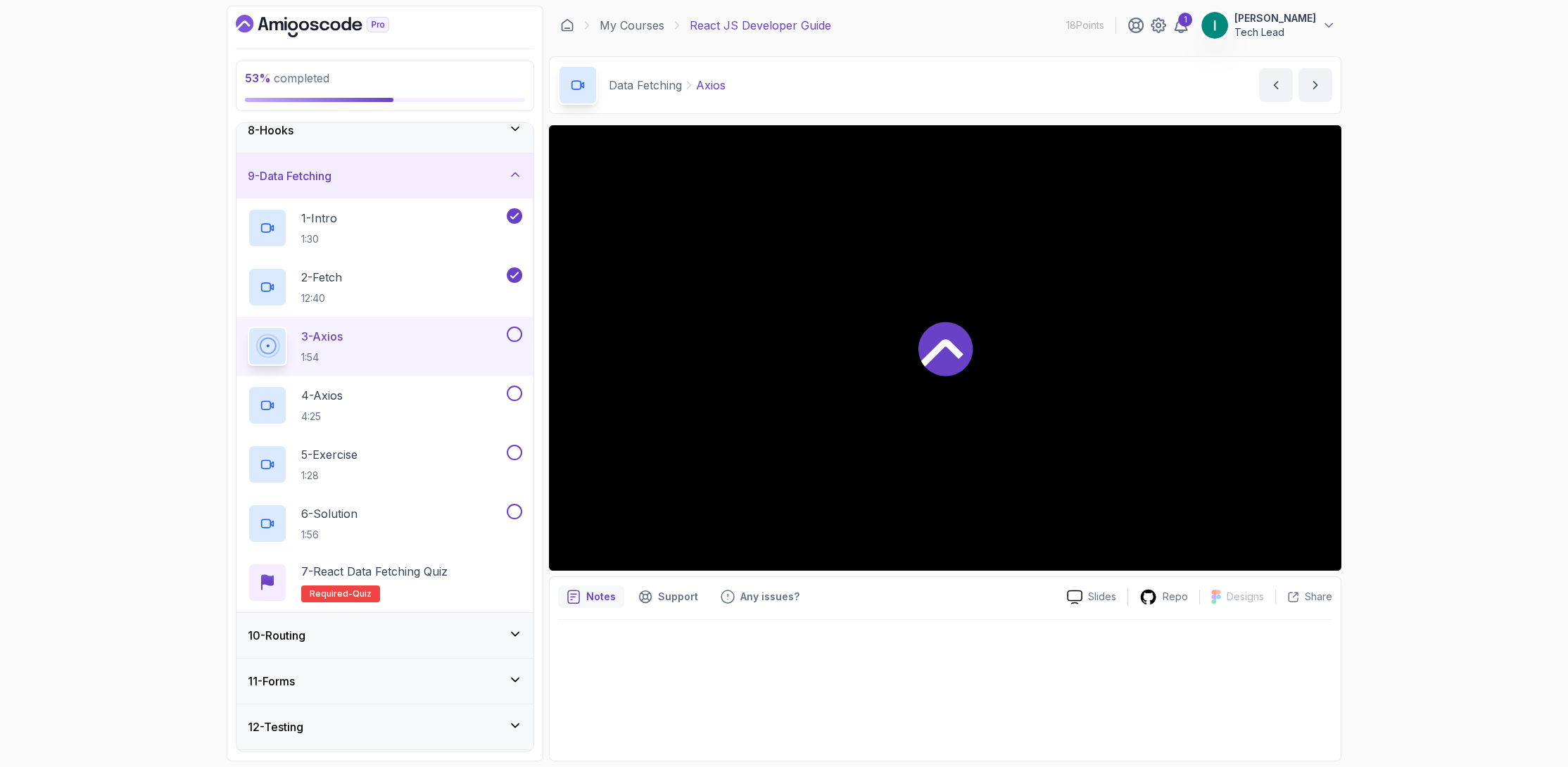
click at [516, 337] on button at bounding box center [514, 334] width 16 height 16
click at [511, 392] on button at bounding box center [514, 393] width 16 height 16
click at [510, 454] on button at bounding box center [514, 452] width 16 height 16
click at [513, 504] on button at bounding box center [514, 512] width 16 height 16
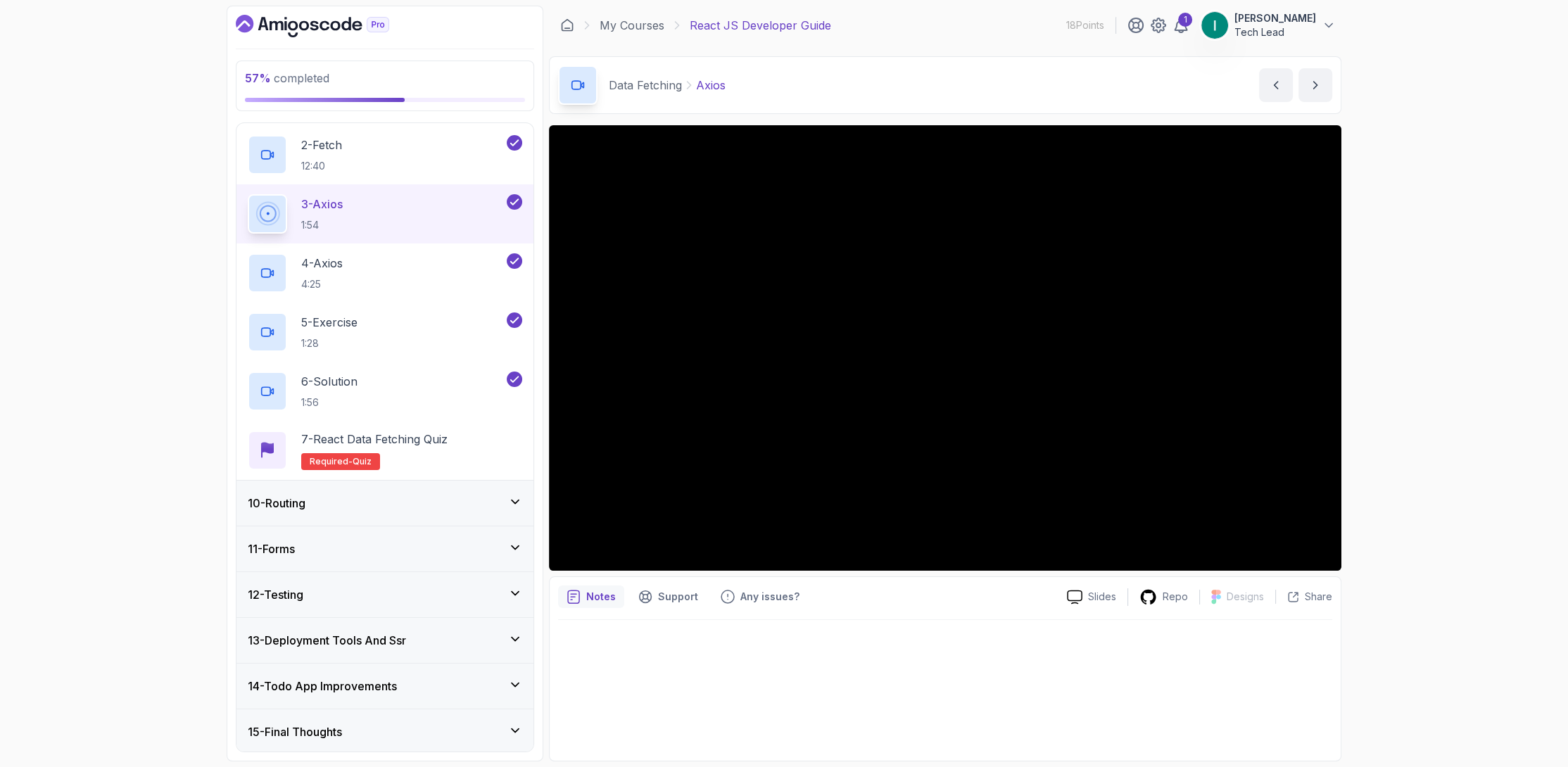
click at [431, 486] on div "10 - Routing" at bounding box center [385, 502] width 297 height 45
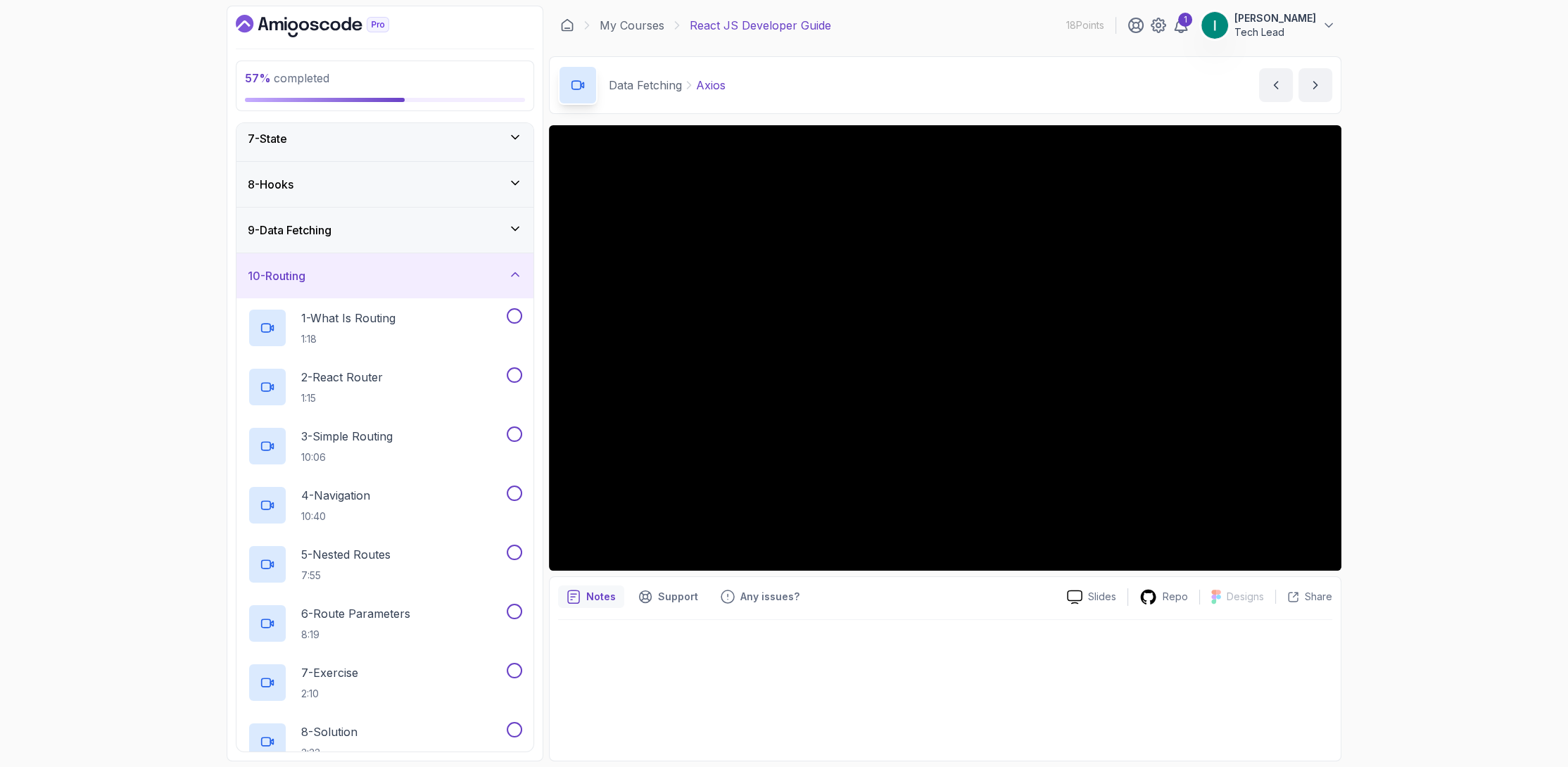
scroll to position [265, 0]
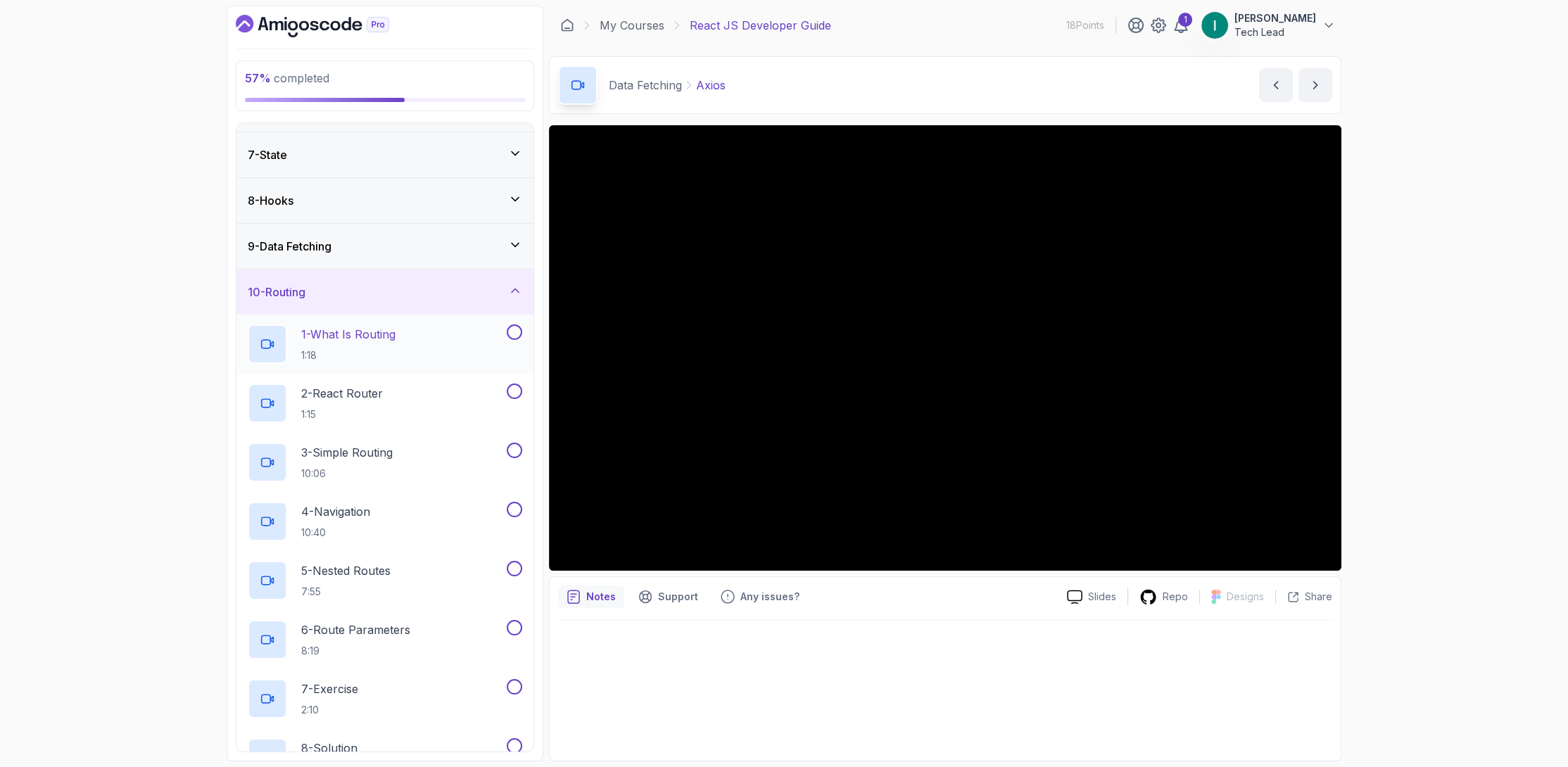
click at [513, 332] on button at bounding box center [514, 332] width 16 height 16
click at [513, 392] on button at bounding box center [514, 391] width 16 height 16
click at [515, 451] on button at bounding box center [514, 450] width 16 height 16
click at [513, 510] on button at bounding box center [514, 509] width 16 height 16
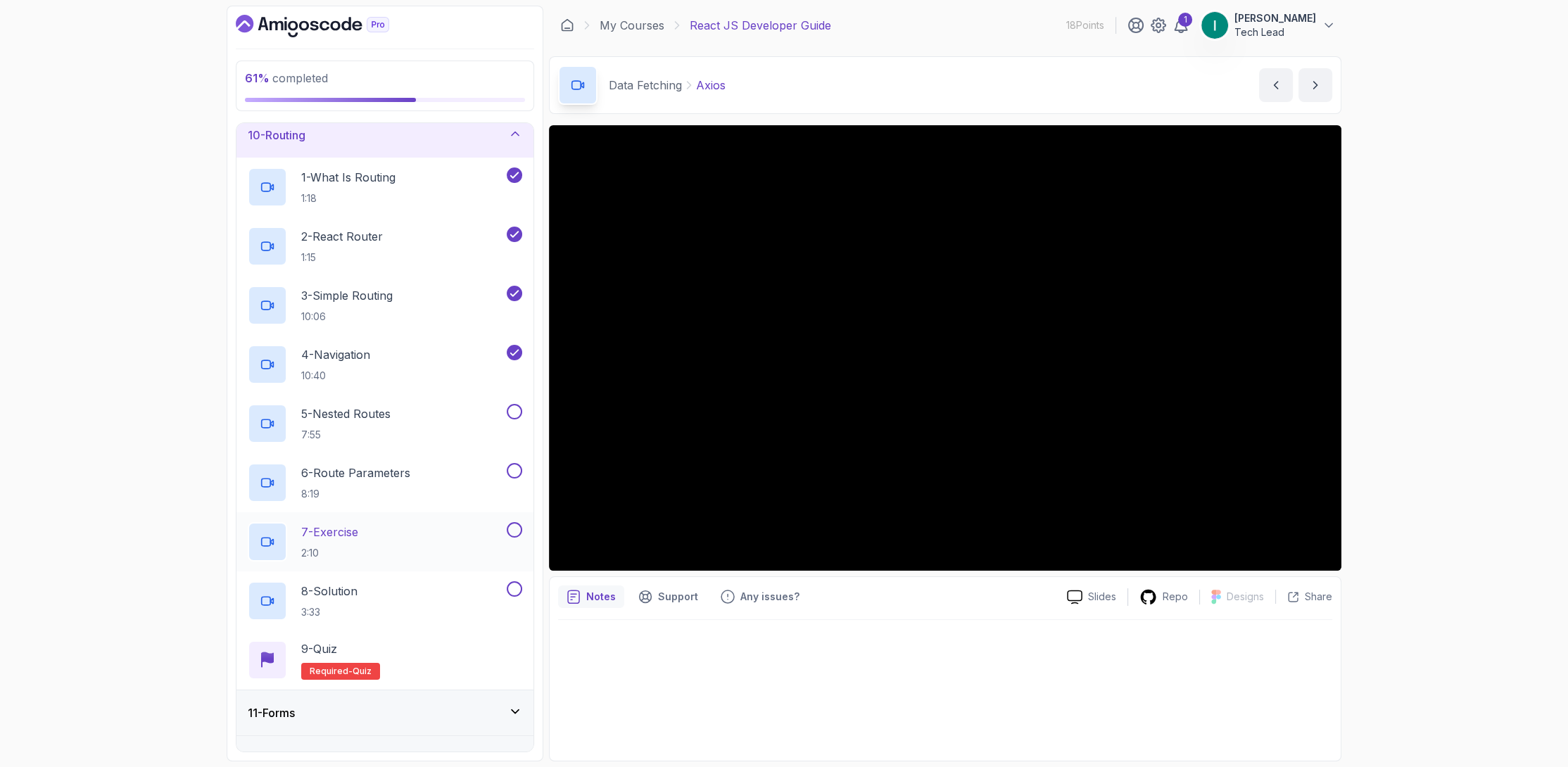
scroll to position [476, 0]
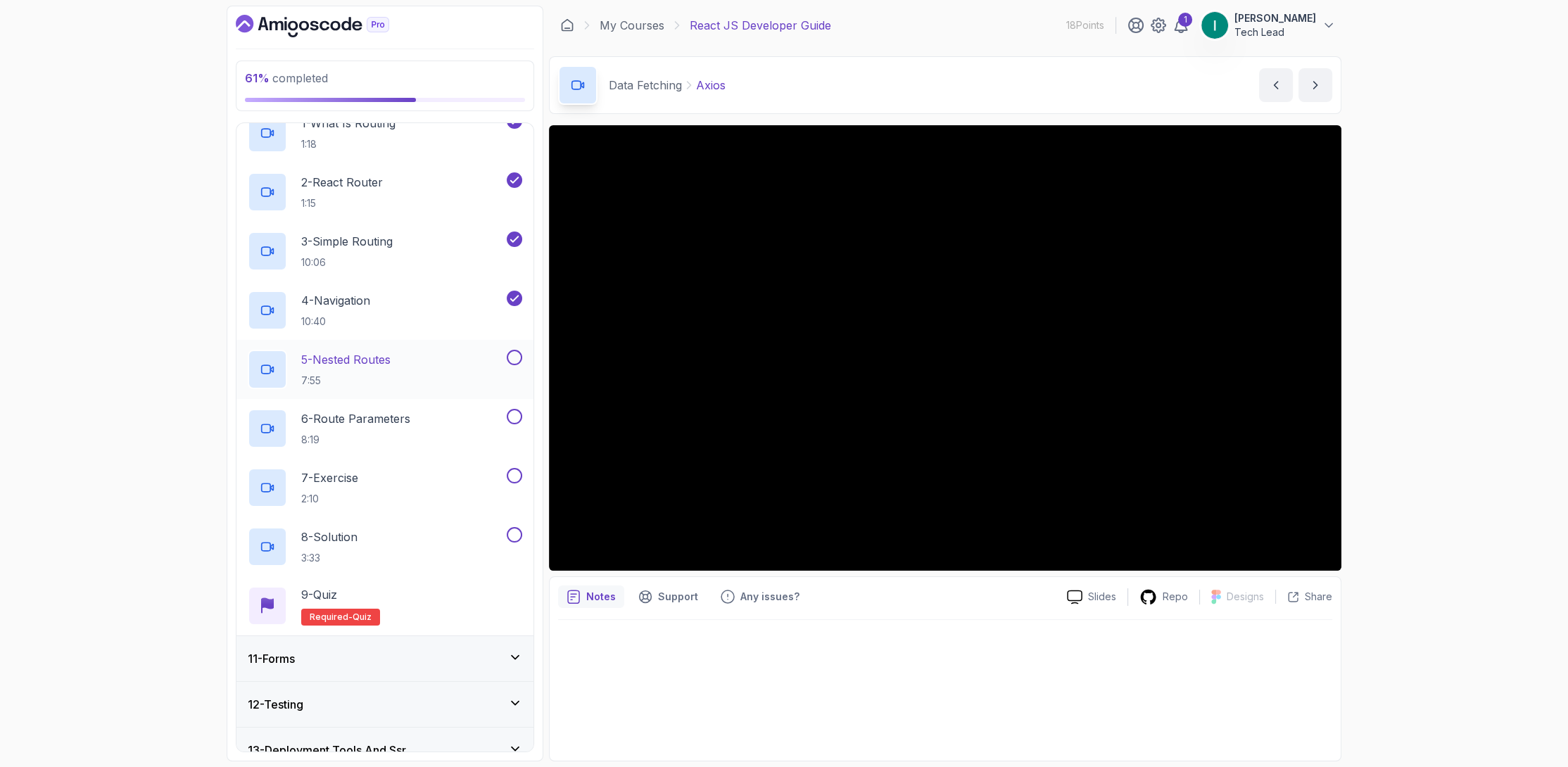
click at [516, 356] on button at bounding box center [514, 357] width 16 height 16
click at [510, 411] on button at bounding box center [514, 416] width 16 height 16
click at [513, 468] on button at bounding box center [514, 475] width 16 height 16
click at [511, 530] on button at bounding box center [514, 534] width 16 height 16
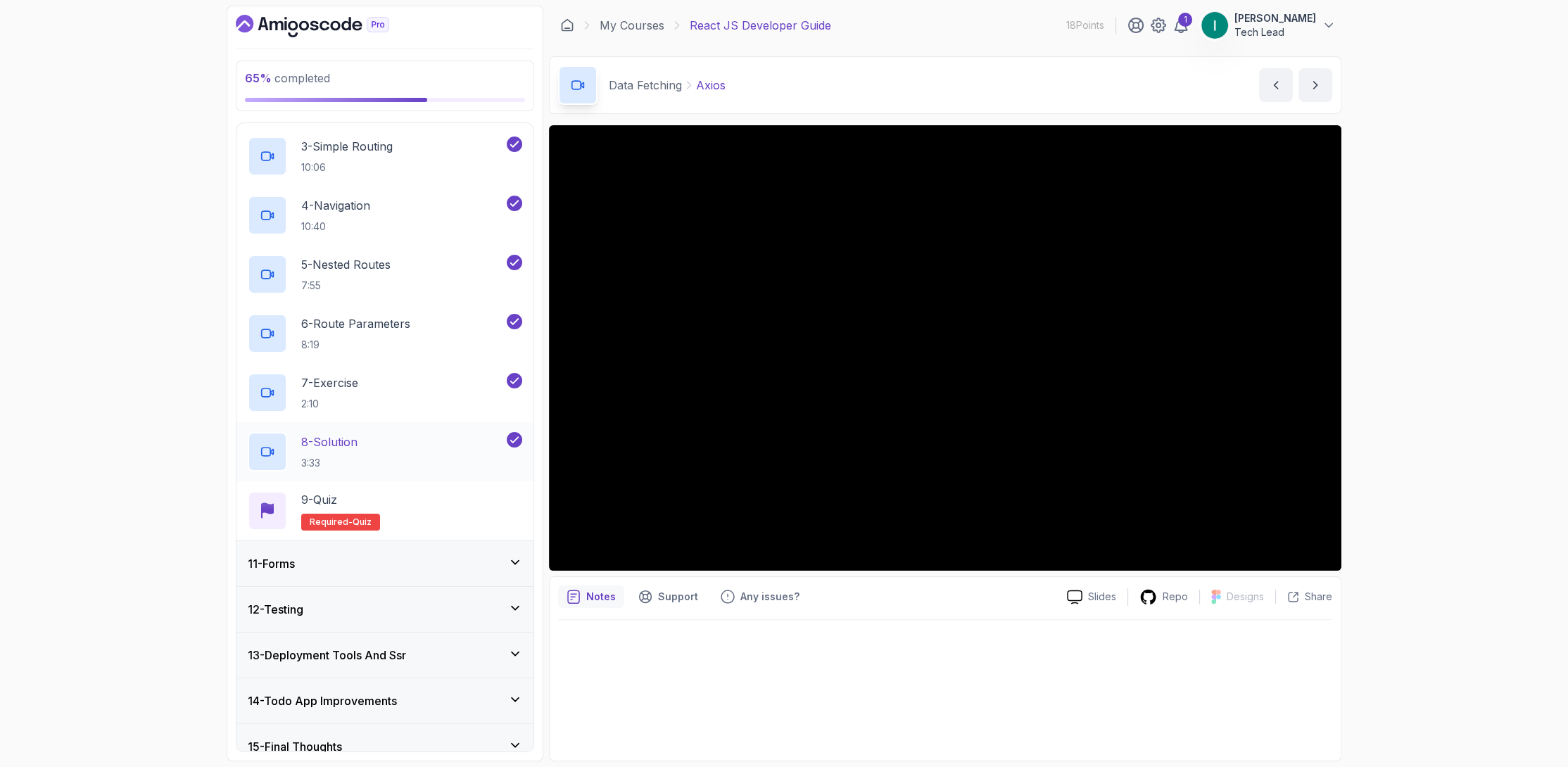
scroll to position [586, 0]
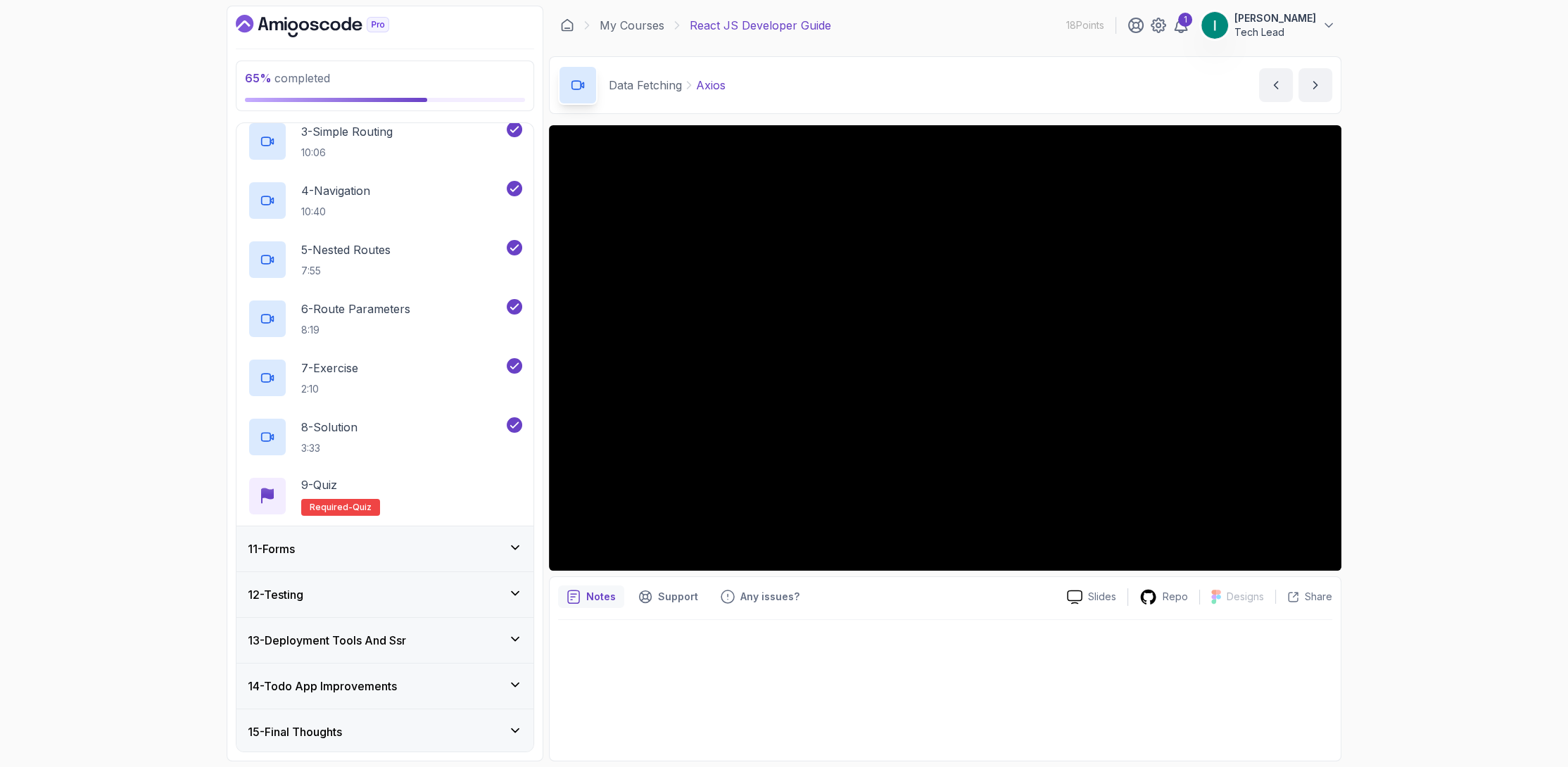
click at [474, 535] on div "11 - Forms" at bounding box center [385, 548] width 297 height 45
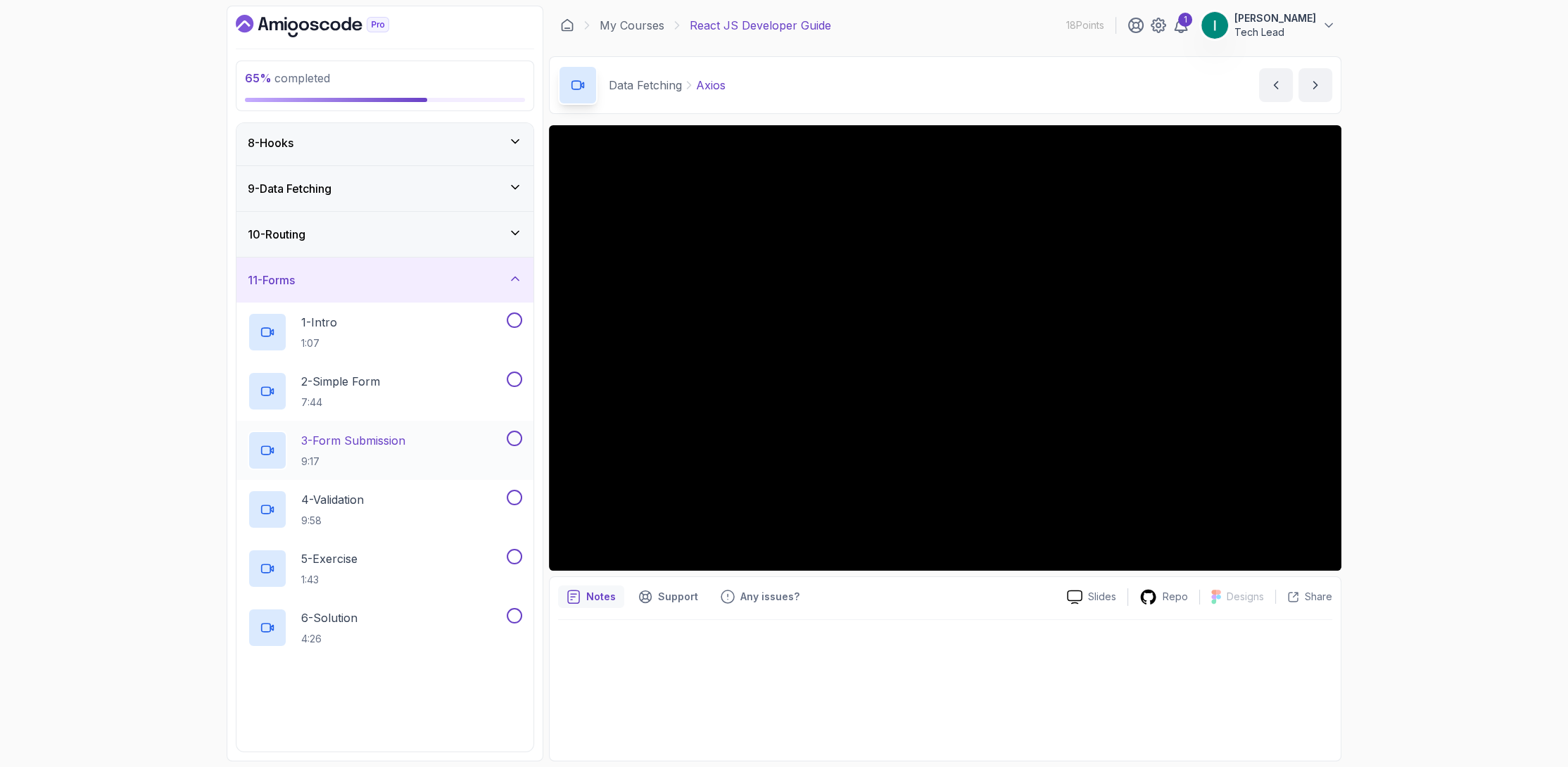
scroll to position [336, 0]
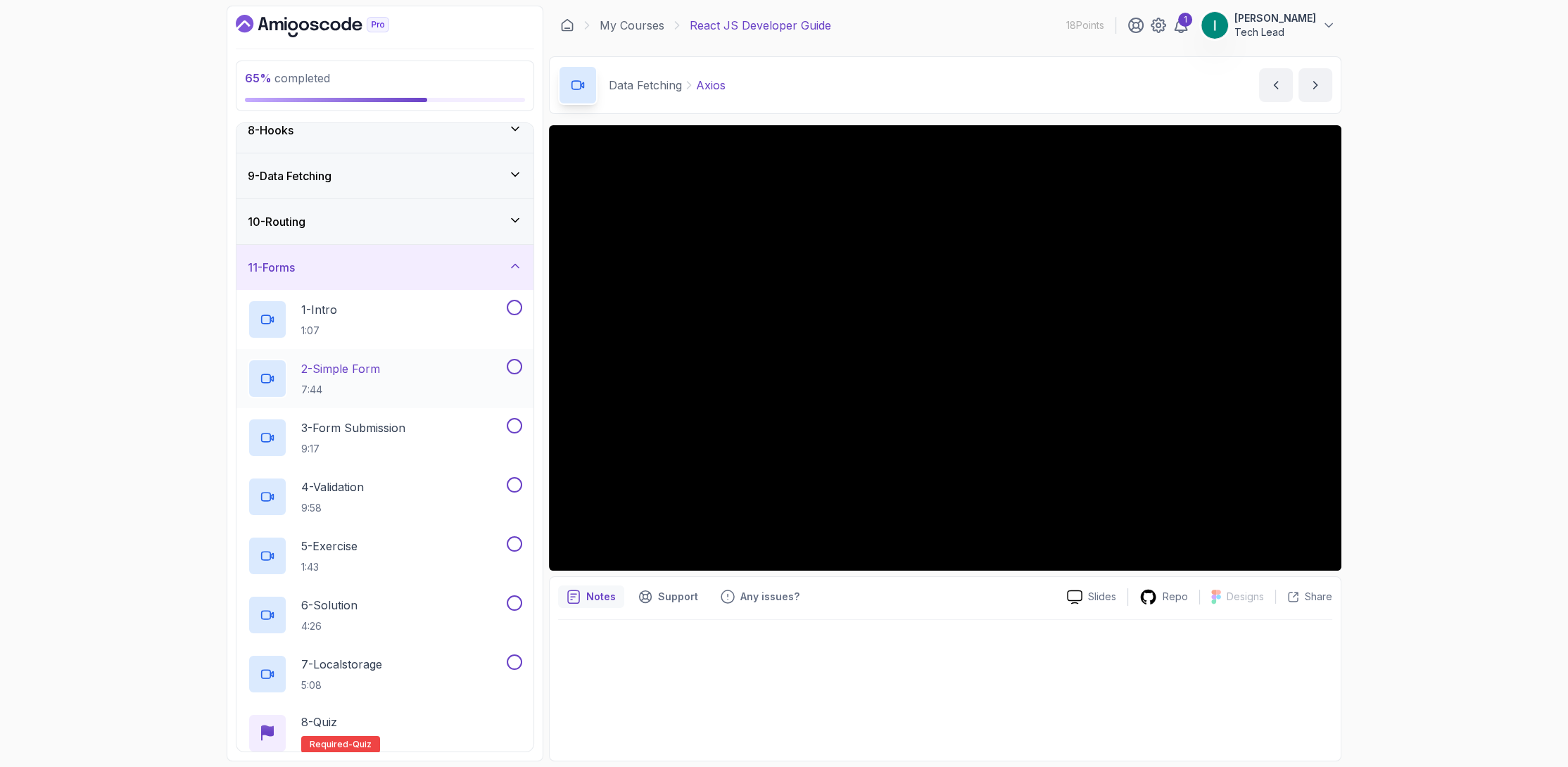
click at [469, 363] on div "2 - Simple Form 7:44" at bounding box center [375, 378] width 256 height 39
click at [514, 309] on button at bounding box center [514, 307] width 16 height 16
click at [513, 360] on button at bounding box center [514, 367] width 16 height 16
click at [511, 433] on button "3 - Form Submission 9:17" at bounding box center [385, 437] width 274 height 39
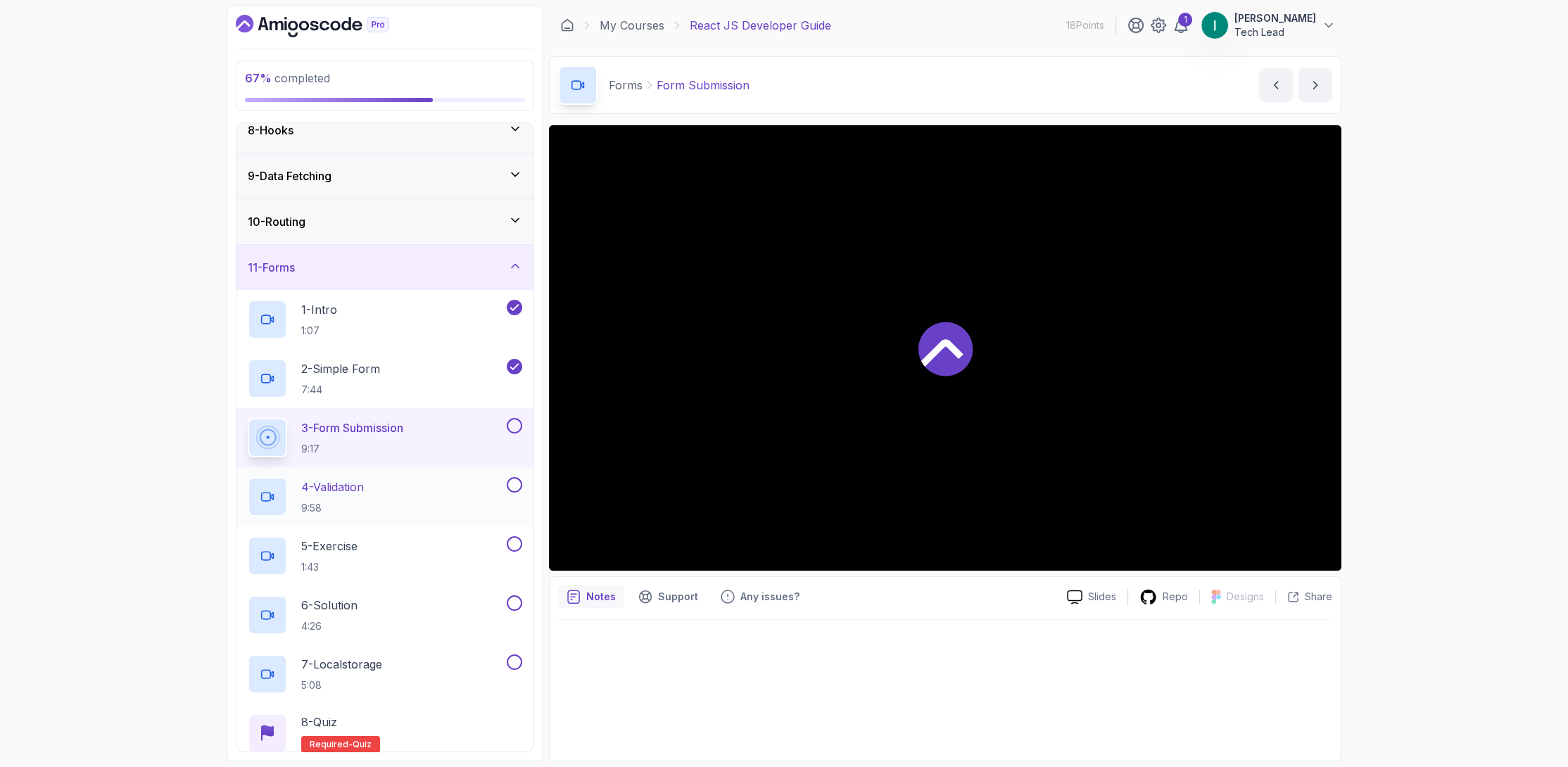
click at [513, 475] on div "4 - Validation 9:58" at bounding box center [385, 497] width 297 height 59
click at [520, 418] on div at bounding box center [513, 426] width 18 height 16
click at [511, 482] on button at bounding box center [514, 485] width 16 height 16
click at [517, 426] on button at bounding box center [514, 426] width 16 height 16
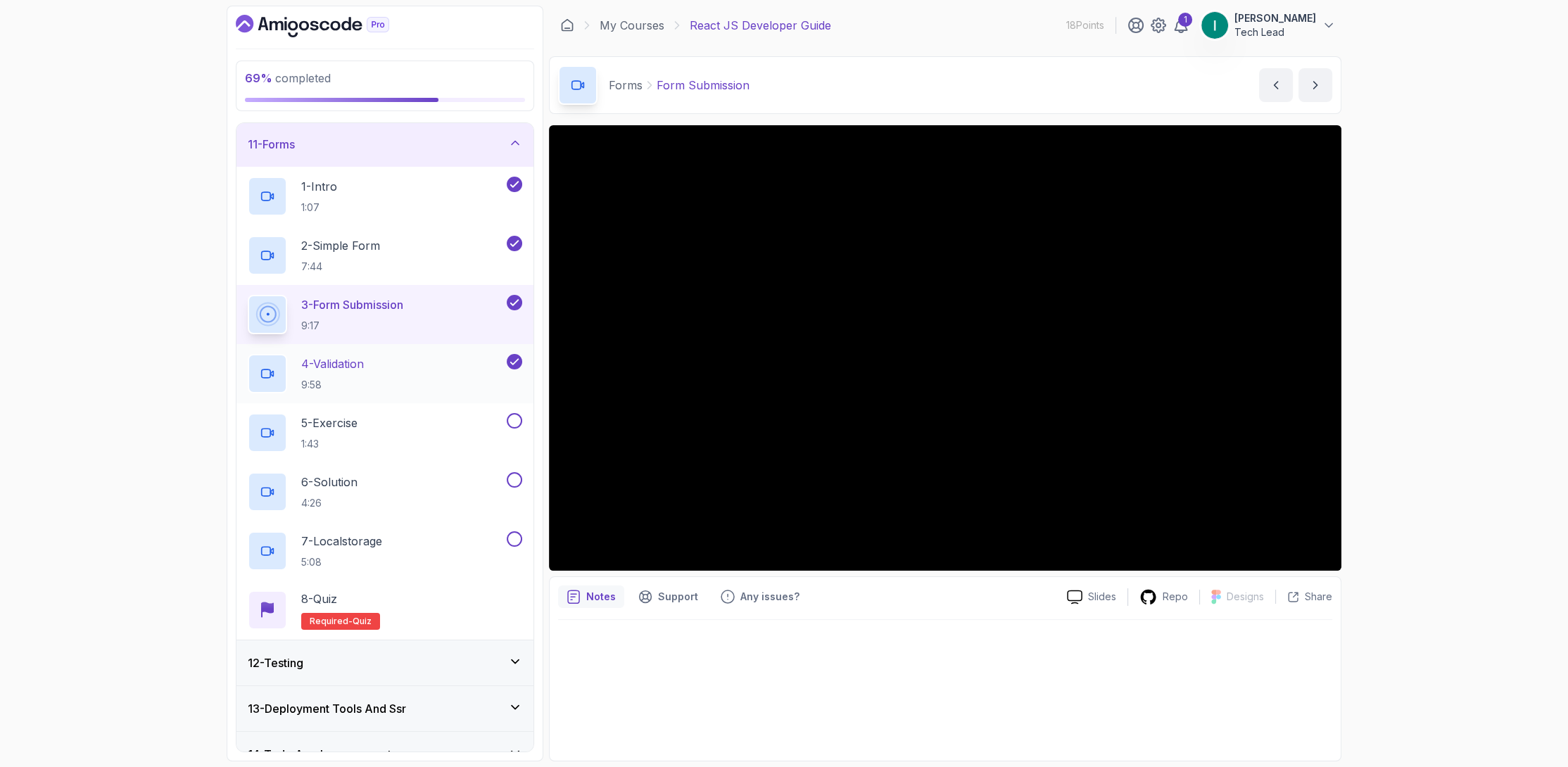
scroll to position [476, 0]
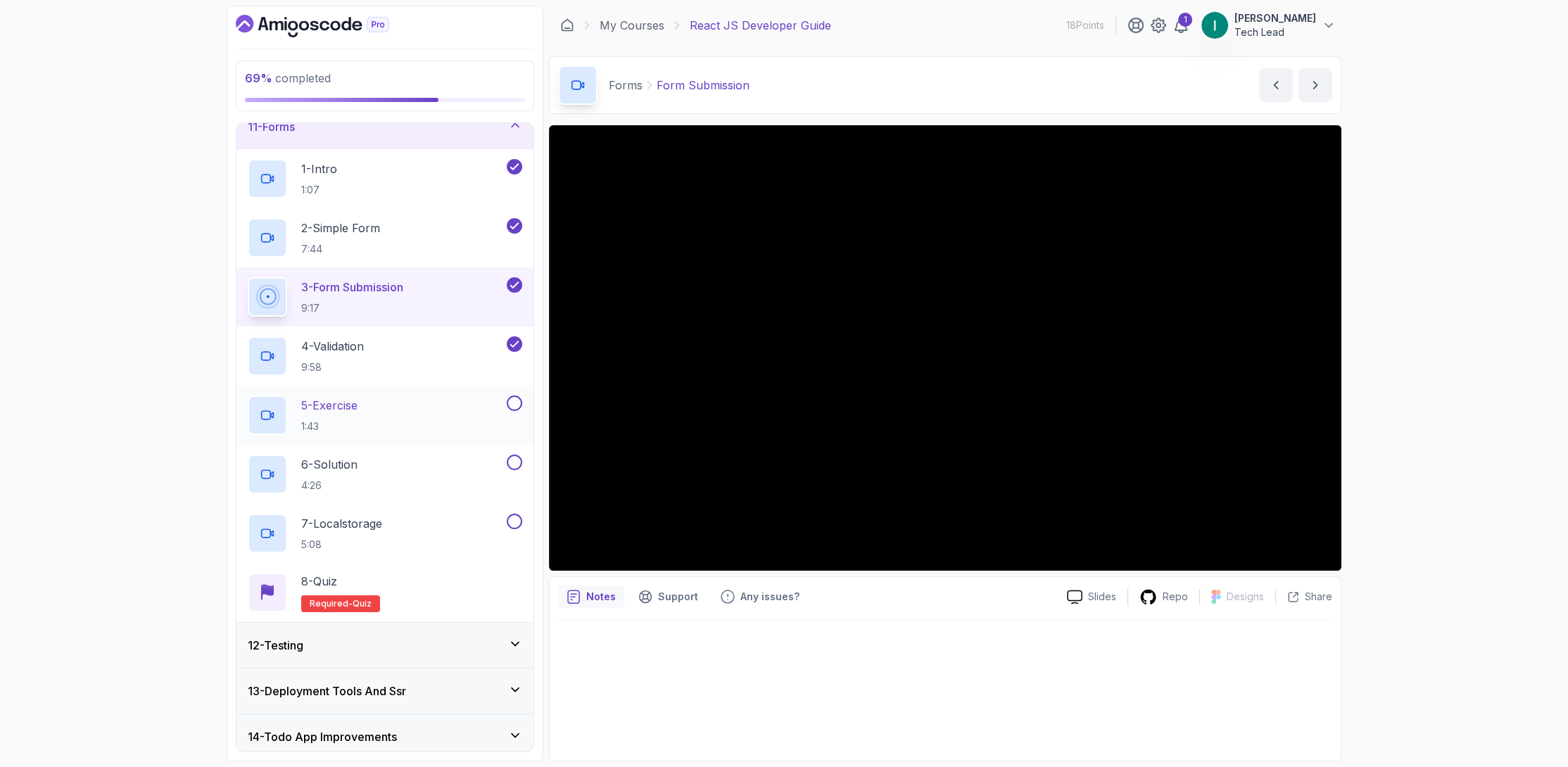
click at [512, 399] on button at bounding box center [514, 403] width 16 height 16
click at [509, 454] on button at bounding box center [514, 462] width 16 height 16
click at [510, 515] on button at bounding box center [514, 521] width 16 height 16
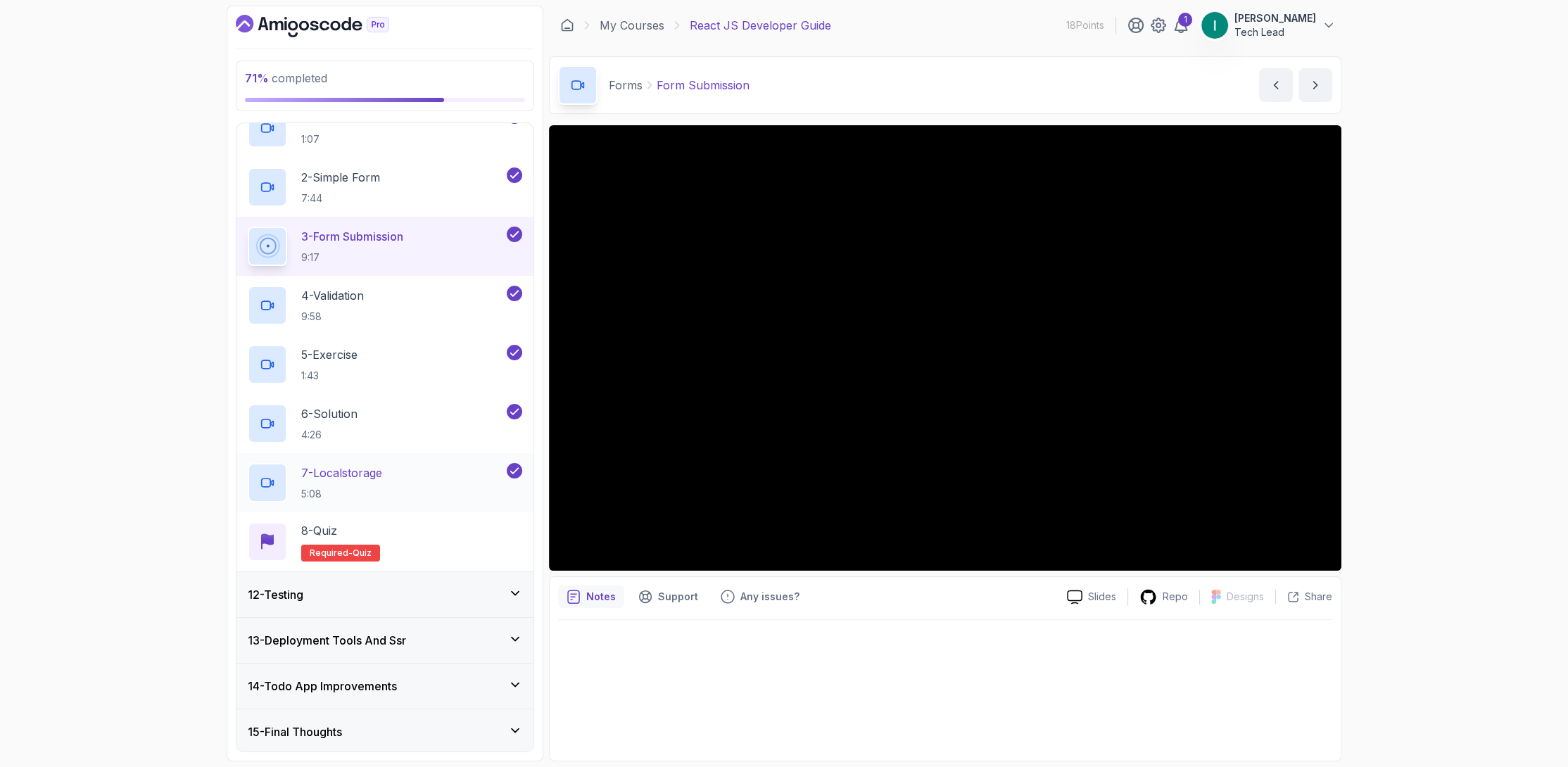
click at [434, 474] on div "7 - Localstorage 5:08" at bounding box center [375, 482] width 256 height 39
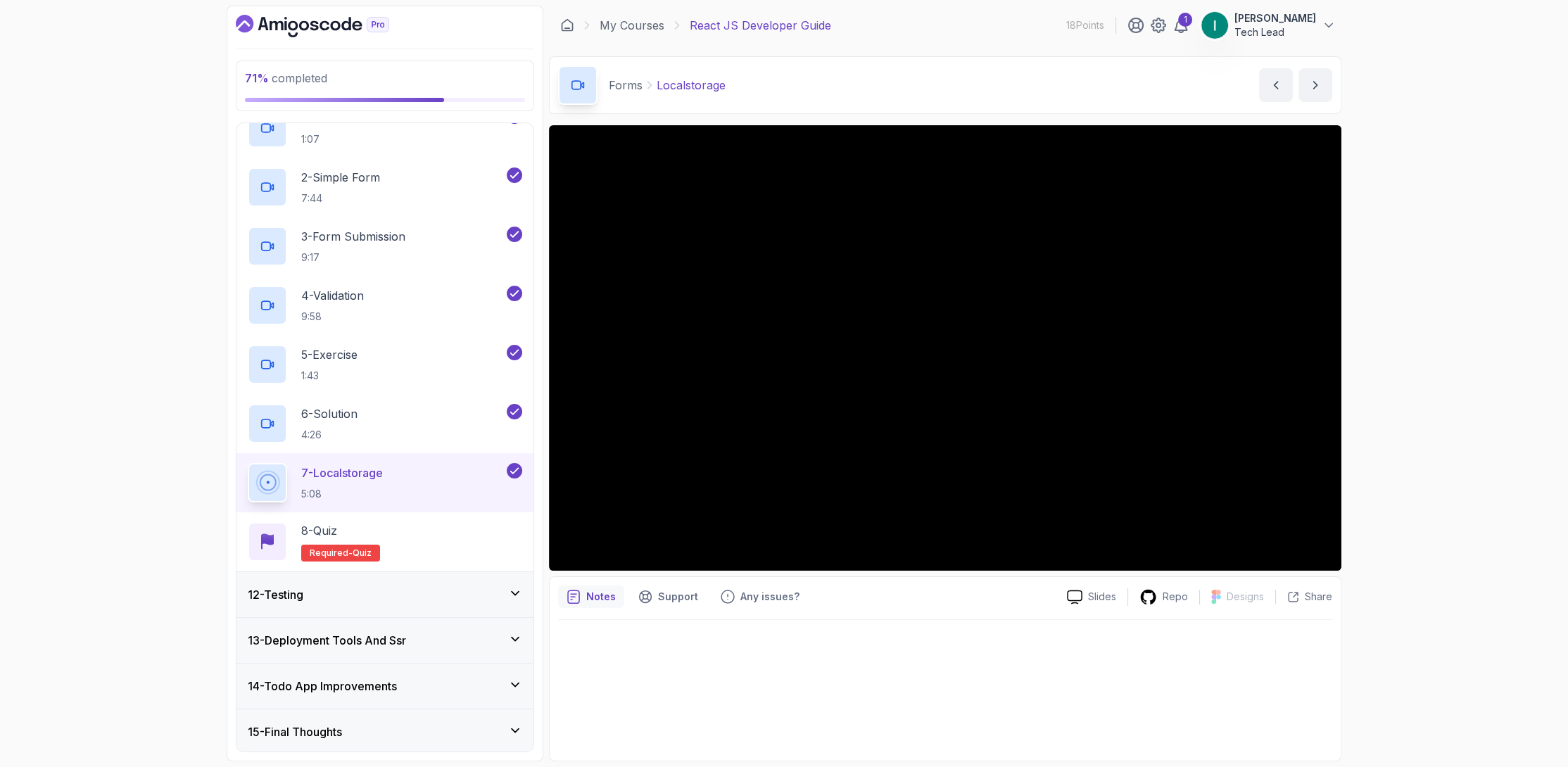
click at [441, 589] on div "12 - Testing" at bounding box center [385, 594] width 274 height 17
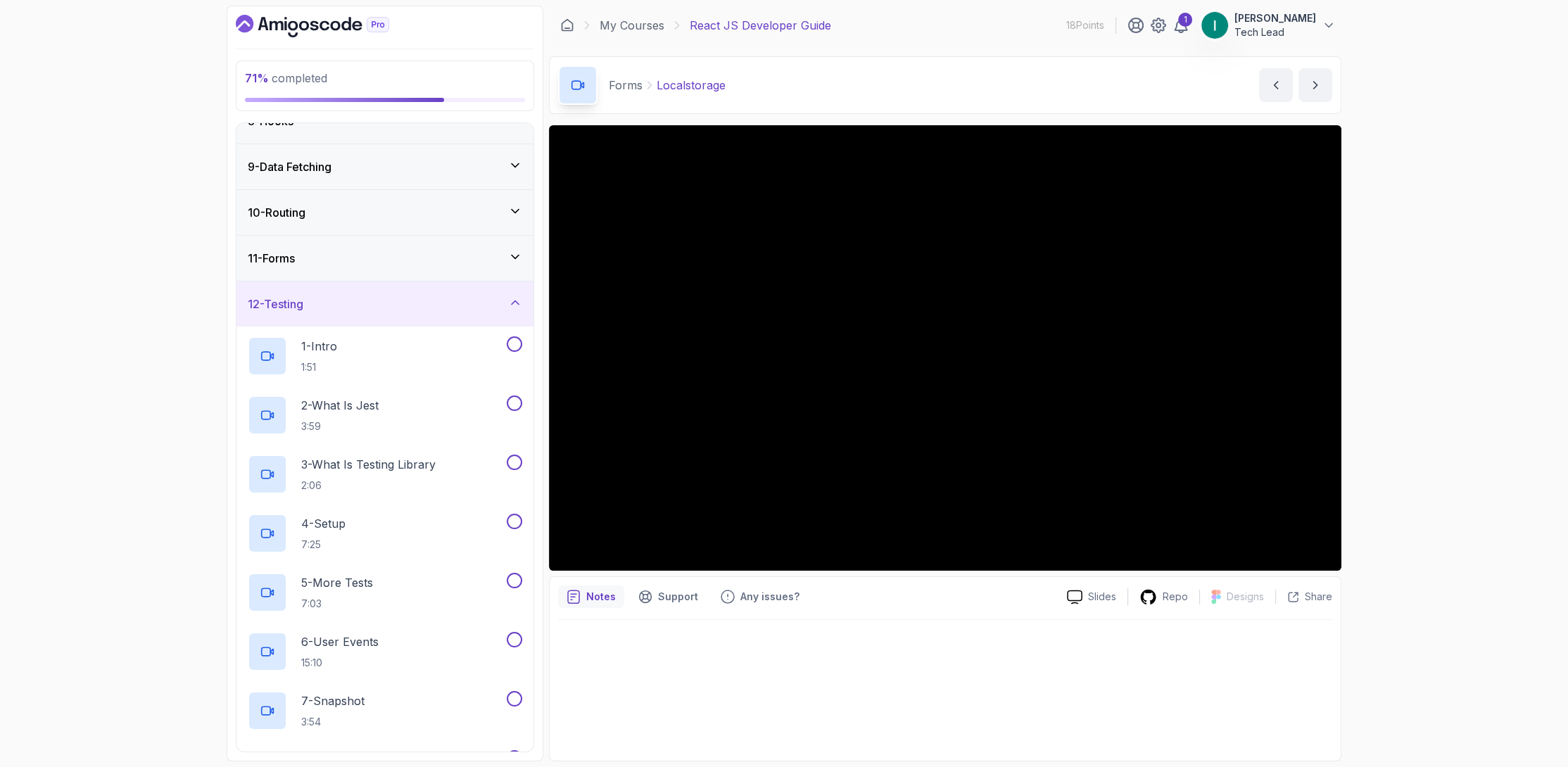
scroll to position [406, 0]
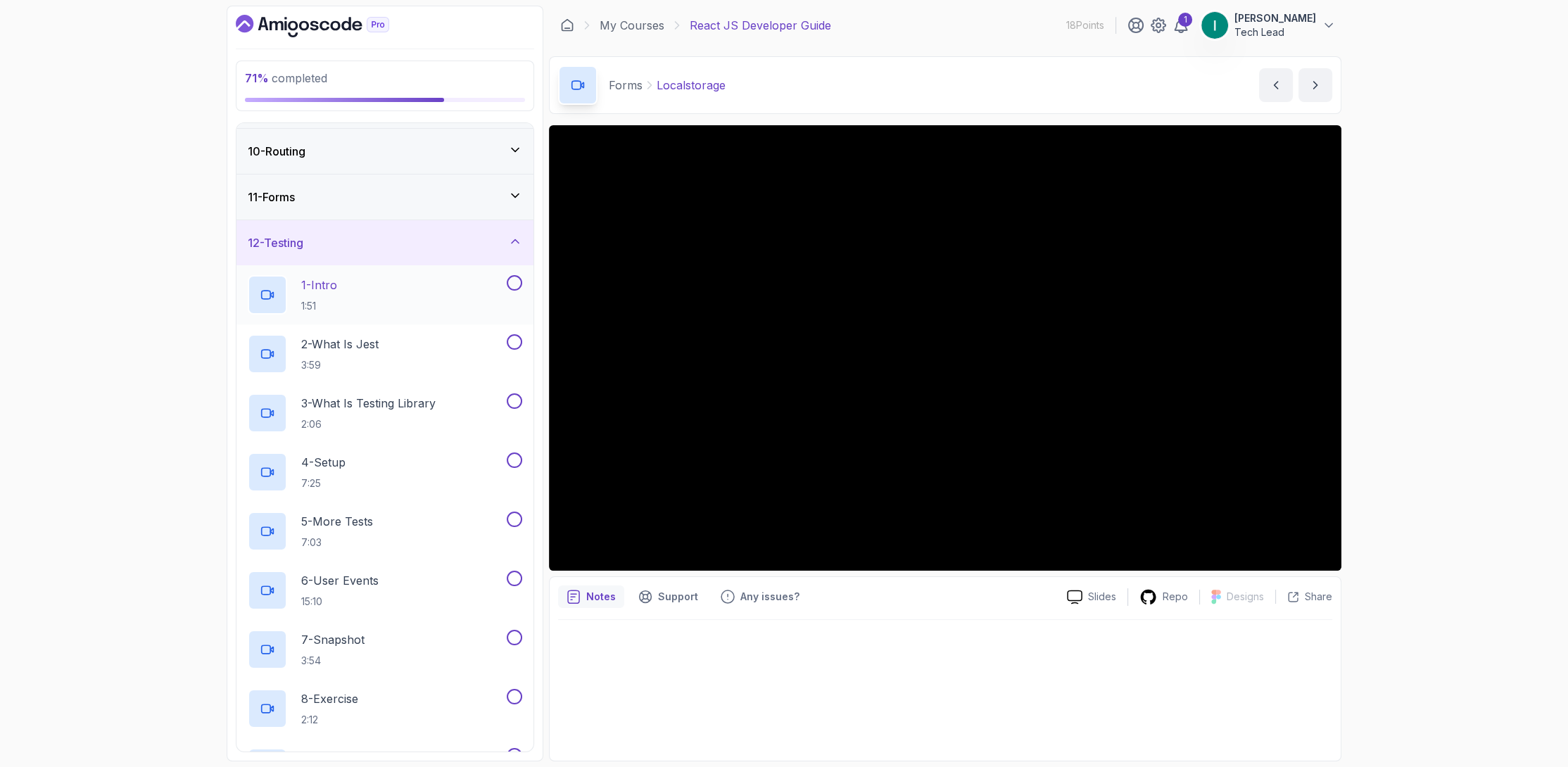
click at [517, 276] on button at bounding box center [514, 283] width 16 height 16
click at [516, 341] on button at bounding box center [514, 342] width 16 height 16
click at [513, 401] on button at bounding box center [514, 401] width 16 height 16
click at [513, 460] on button at bounding box center [514, 460] width 16 height 16
click at [512, 512] on button at bounding box center [514, 519] width 16 height 16
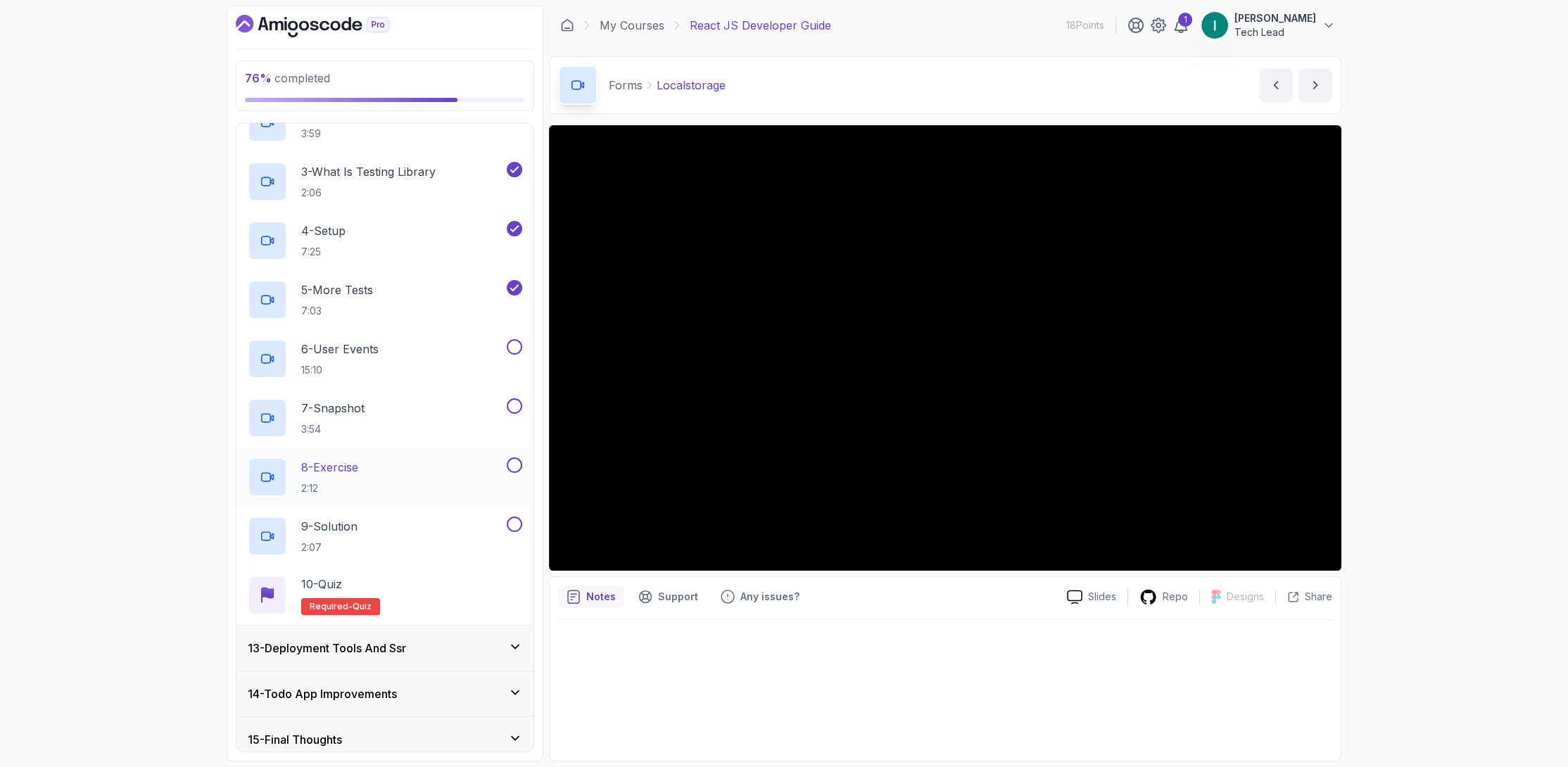
scroll to position [645, 0]
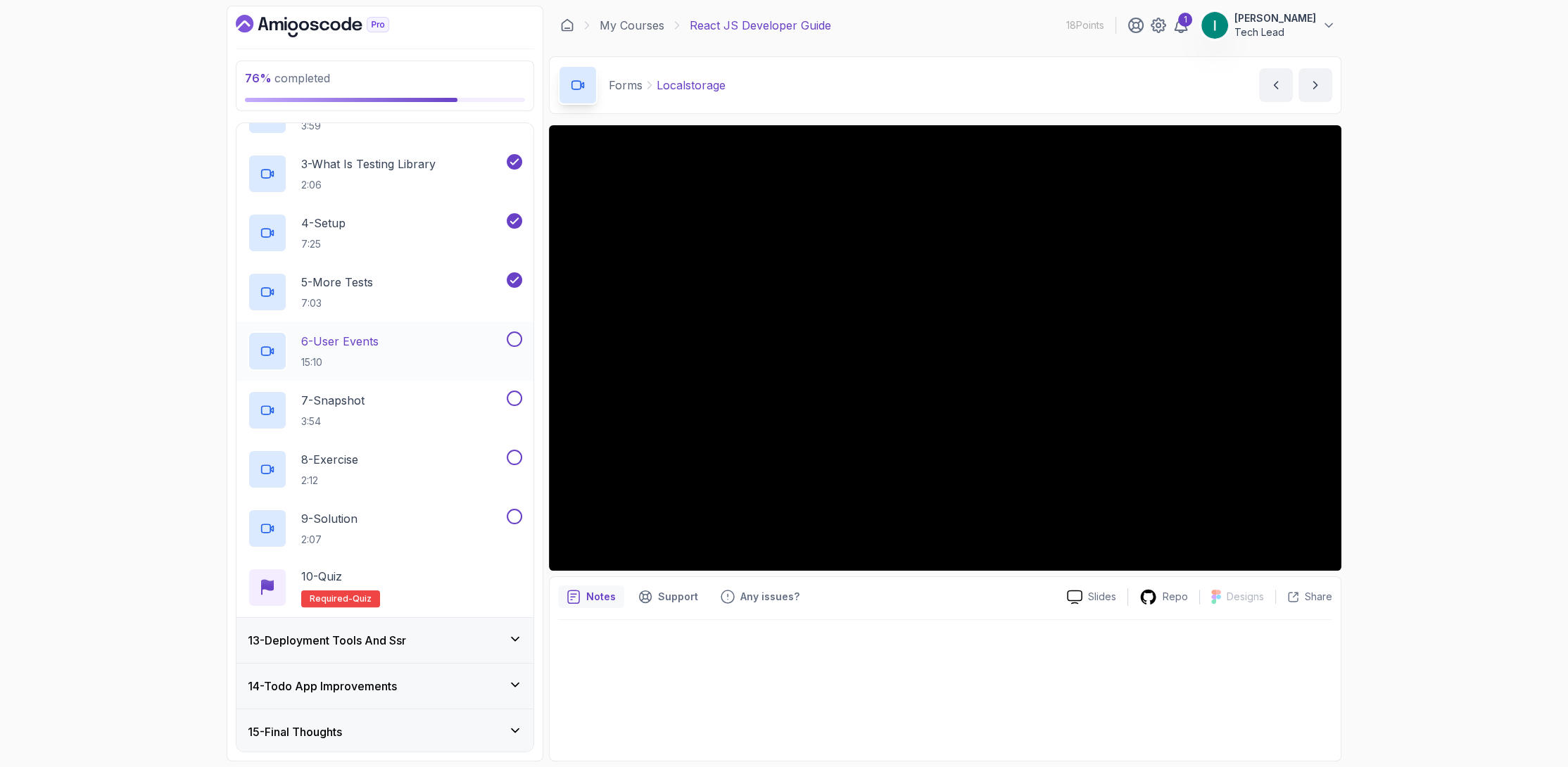
click at [520, 338] on button at bounding box center [514, 339] width 16 height 16
click at [506, 396] on div at bounding box center [513, 398] width 18 height 16
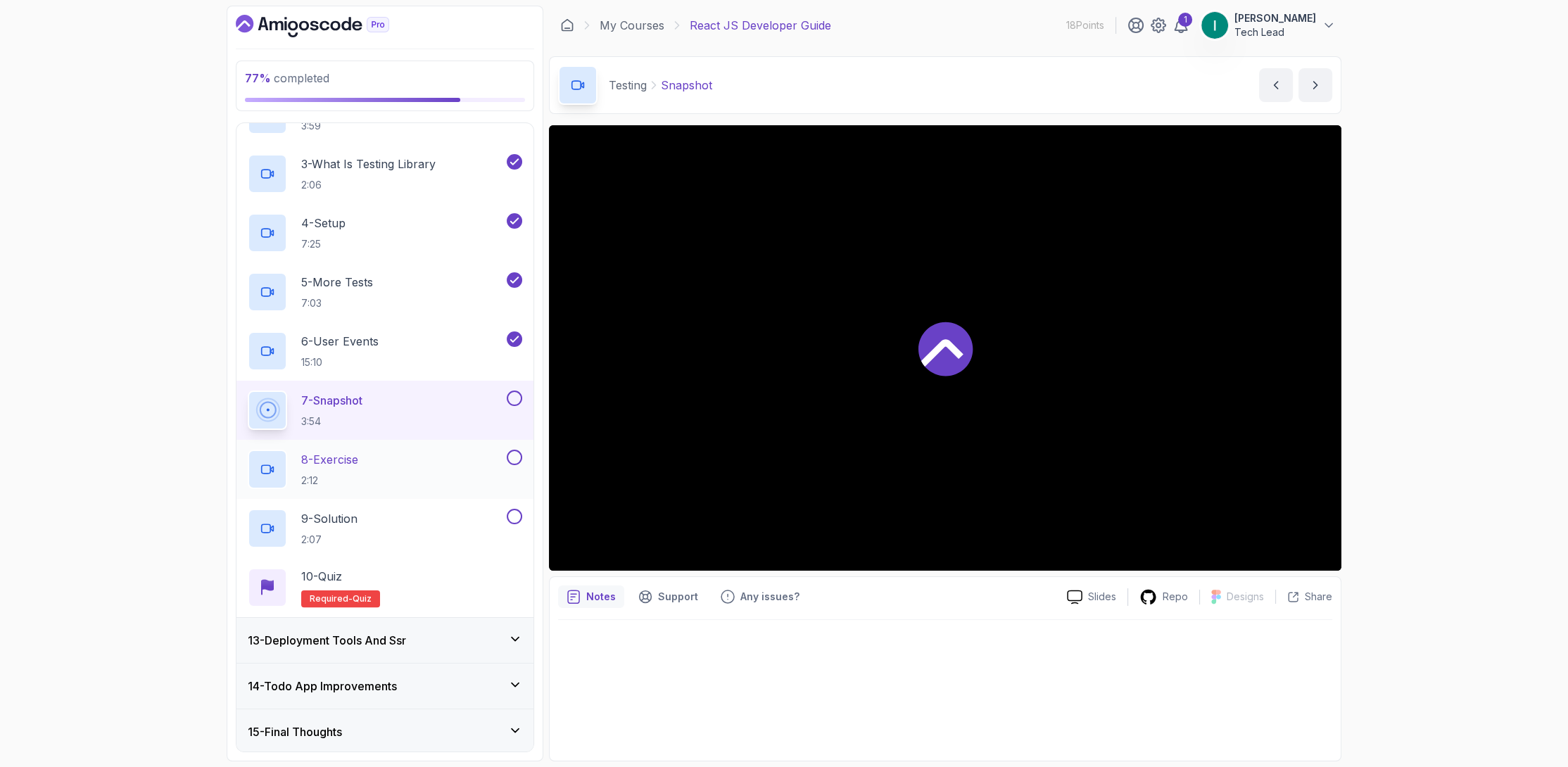
click at [517, 449] on button at bounding box center [514, 457] width 16 height 16
click at [514, 392] on button at bounding box center [514, 398] width 16 height 16
click at [514, 508] on button at bounding box center [514, 516] width 16 height 16
click at [441, 627] on div "13 - Deployment Tools And Ssr" at bounding box center [385, 639] width 297 height 45
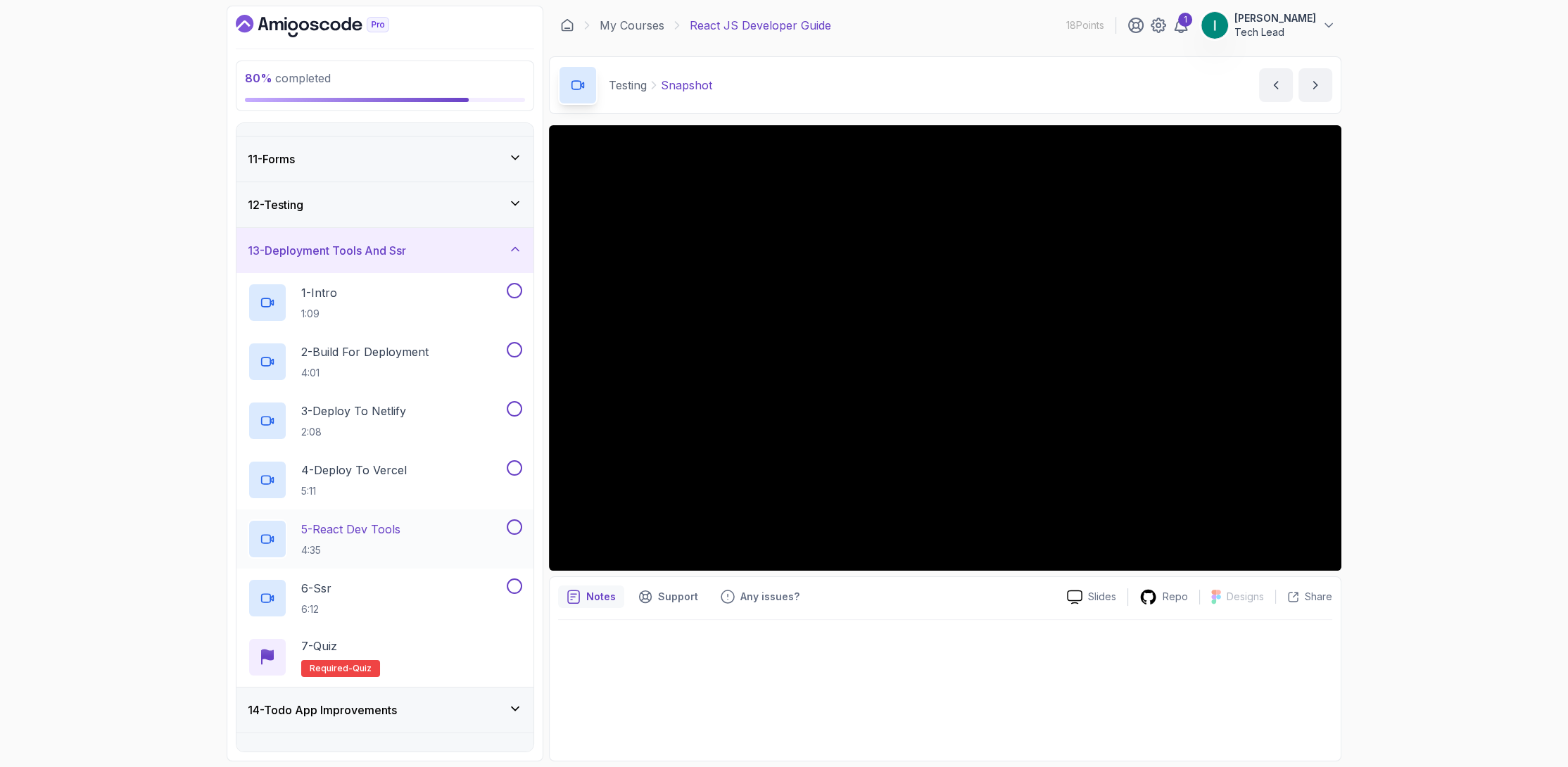
scroll to position [467, 0]
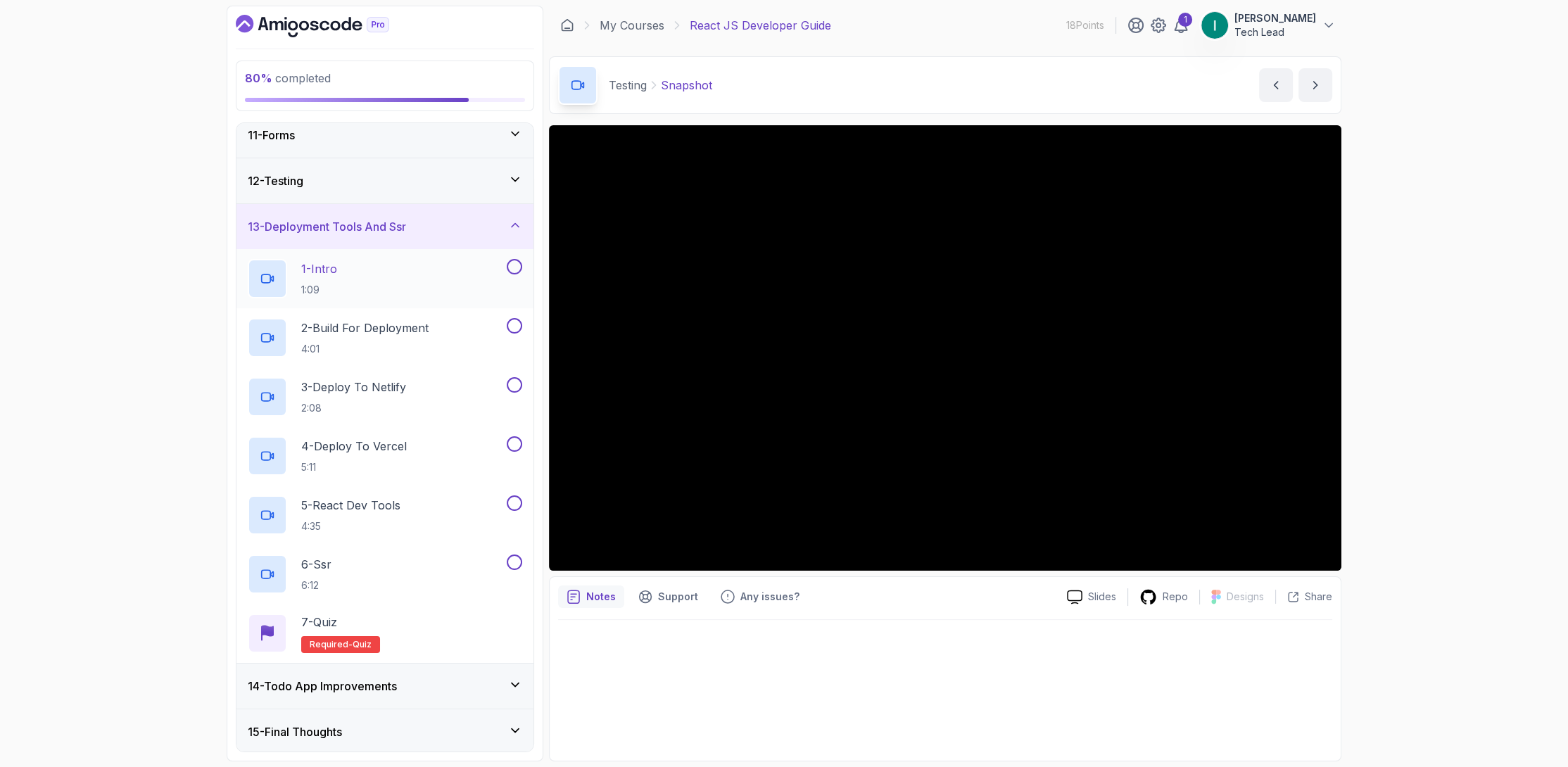
click at [514, 269] on button at bounding box center [514, 266] width 16 height 16
click at [513, 323] on button at bounding box center [514, 326] width 16 height 16
click at [518, 382] on button at bounding box center [514, 385] width 16 height 16
click at [520, 448] on div at bounding box center [513, 444] width 18 height 16
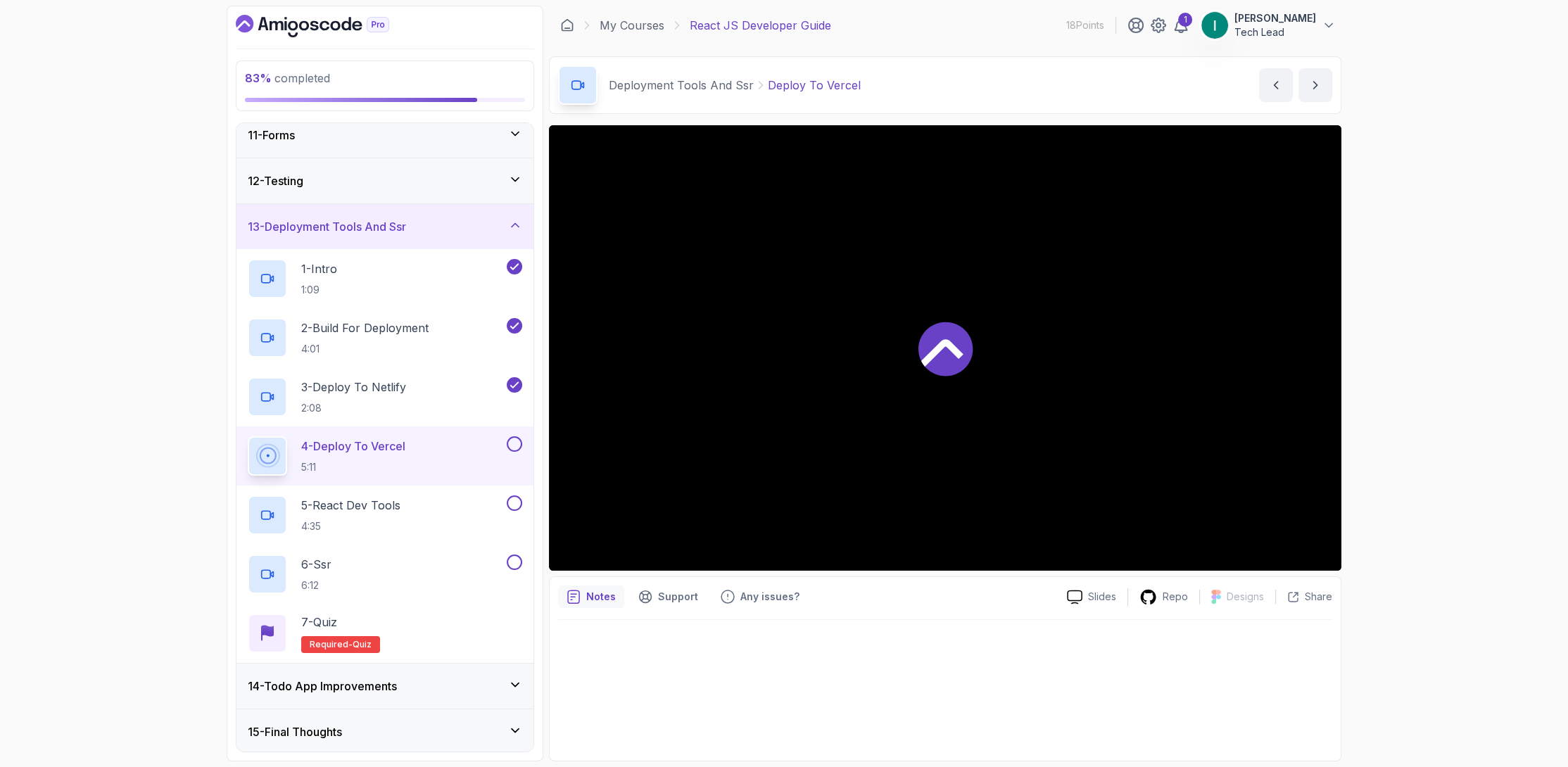
click at [516, 437] on button at bounding box center [514, 444] width 16 height 16
click at [512, 495] on button at bounding box center [514, 503] width 16 height 16
click at [509, 562] on button at bounding box center [514, 562] width 16 height 16
click at [404, 670] on div "14 - Todo App Improvements" at bounding box center [385, 685] width 297 height 45
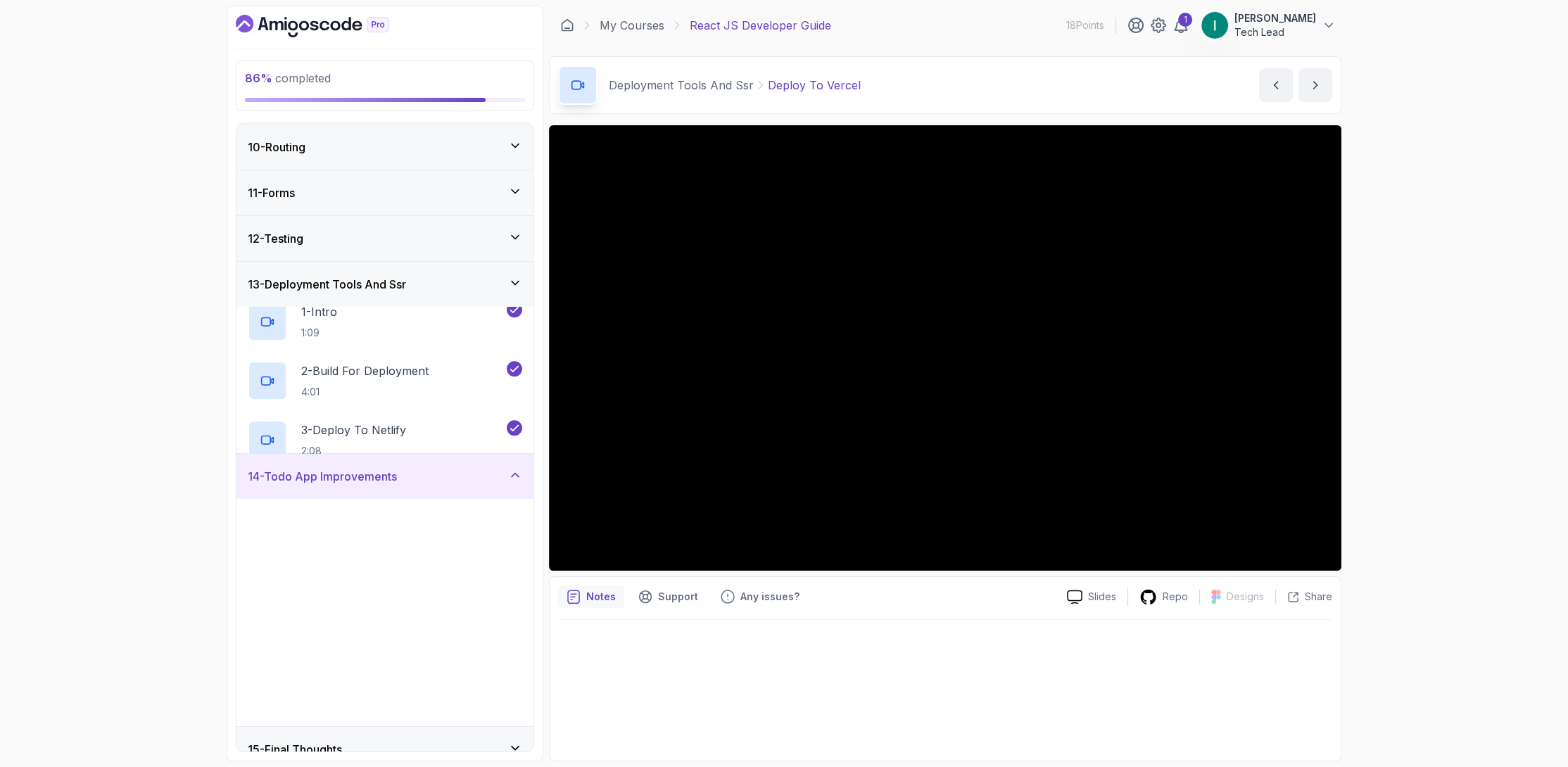
scroll to position [408, 0]
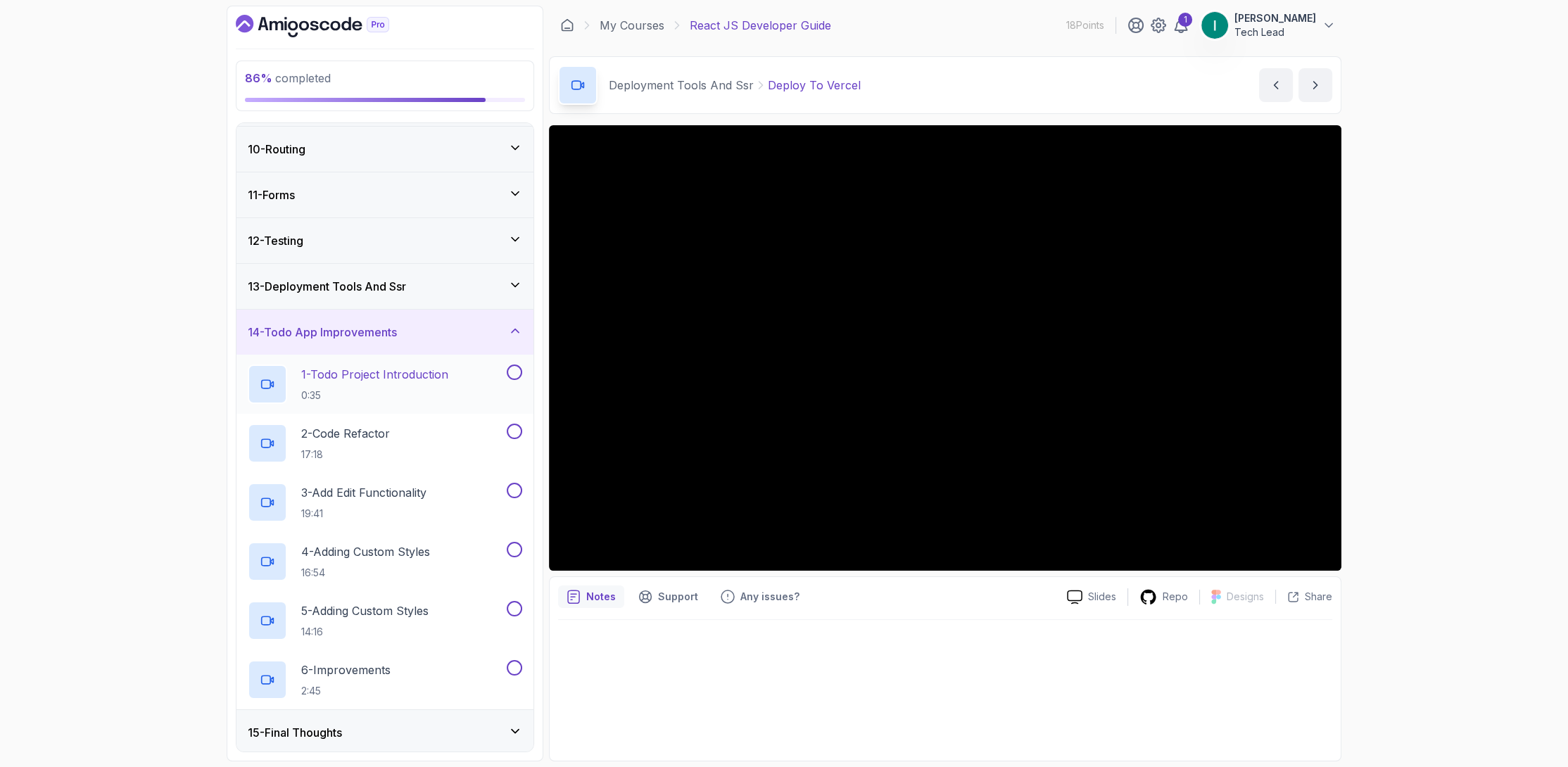
click at [511, 371] on button at bounding box center [514, 372] width 16 height 16
click at [474, 427] on div "2 - Code Refactor 17:18" at bounding box center [375, 443] width 256 height 39
click at [520, 428] on button at bounding box center [514, 431] width 16 height 16
click at [516, 489] on button at bounding box center [514, 490] width 16 height 16
click at [1180, 594] on p "Repo" at bounding box center [1175, 597] width 25 height 14
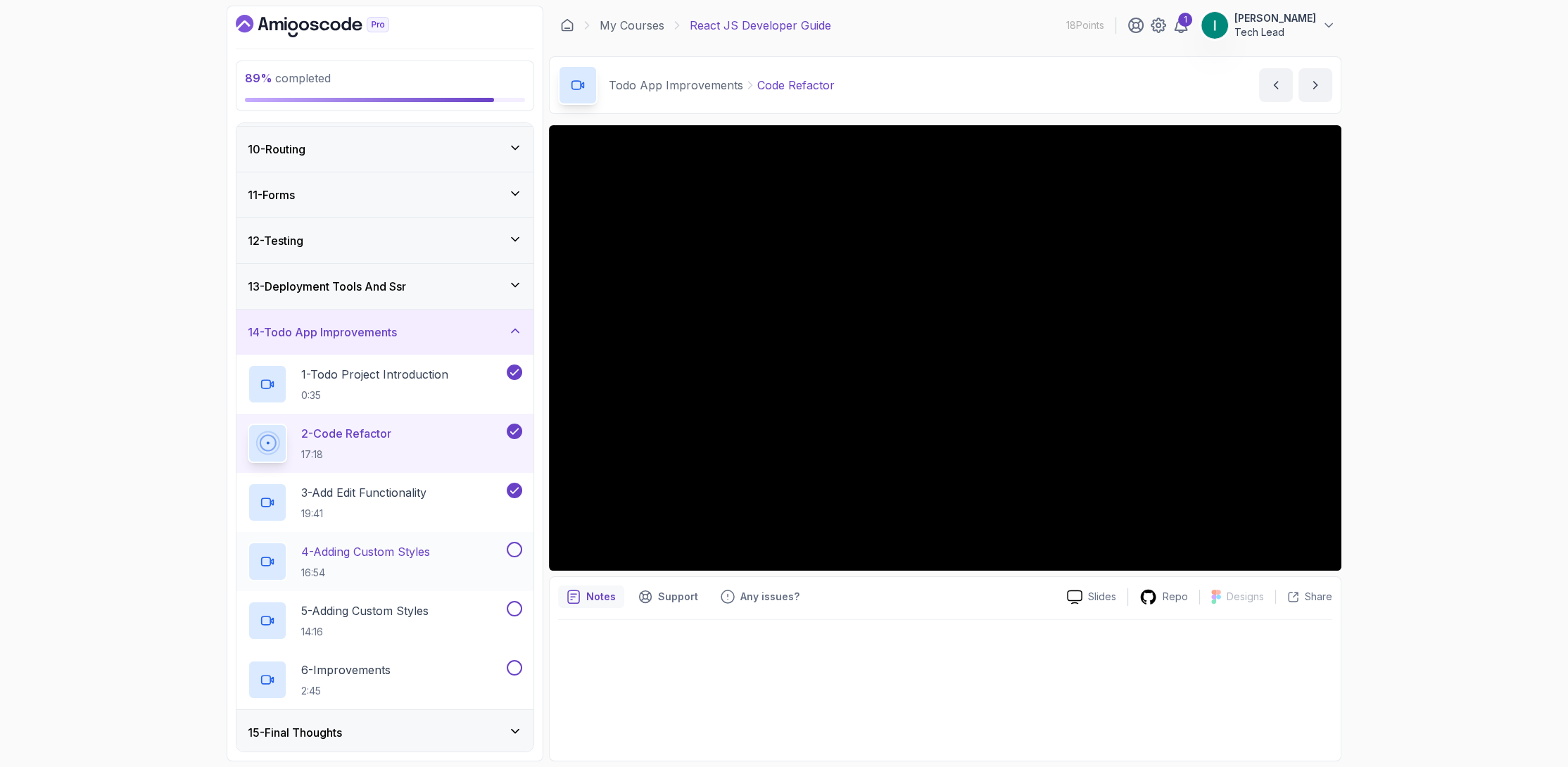
click at [513, 545] on button at bounding box center [514, 549] width 16 height 16
click at [513, 604] on button at bounding box center [514, 609] width 16 height 16
click at [417, 605] on p "5 - Adding Custom Styles" at bounding box center [365, 610] width 128 height 17
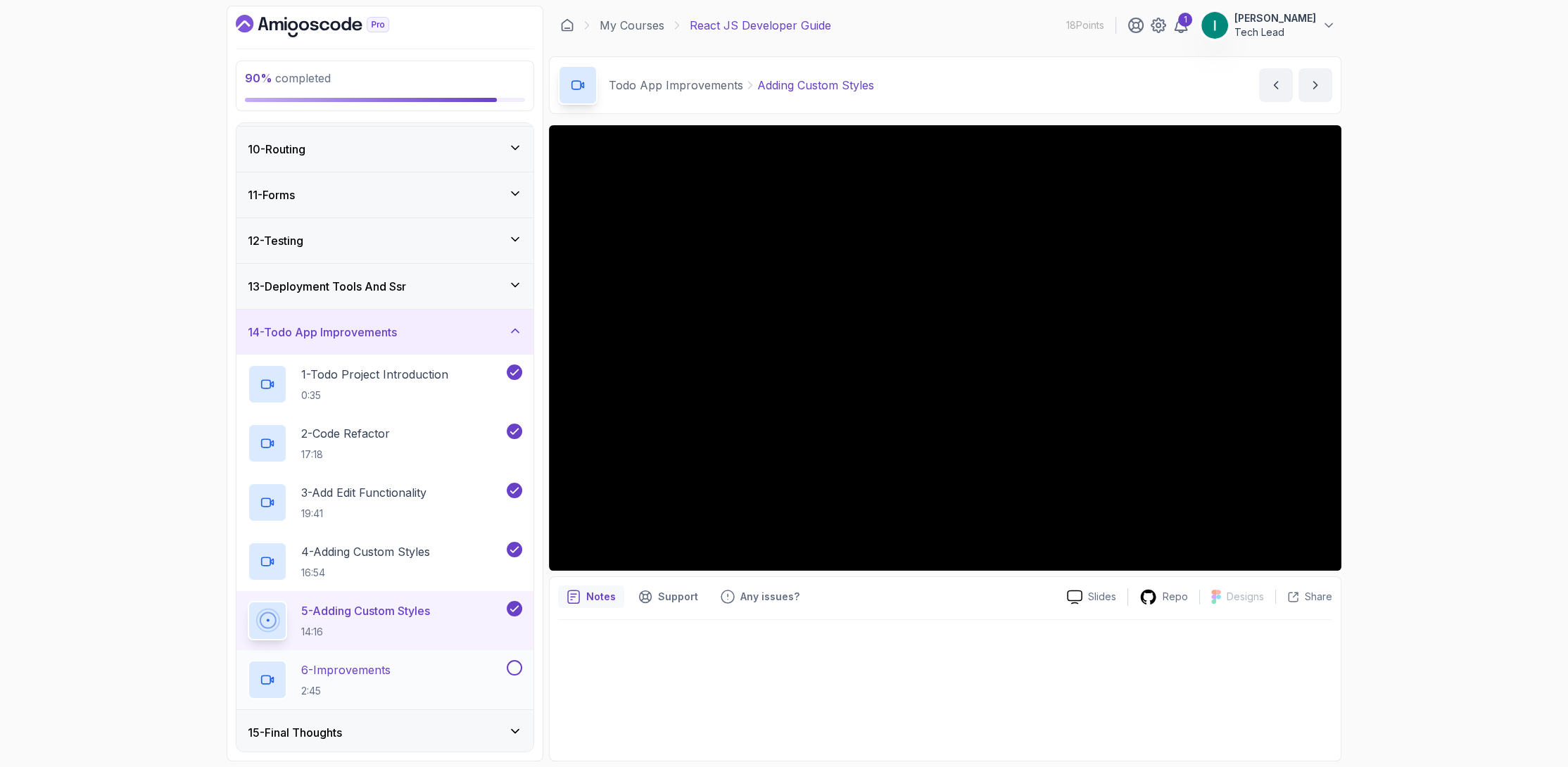
click at [518, 669] on button at bounding box center [514, 668] width 16 height 16
click at [450, 716] on div "15 - Final Thoughts" at bounding box center [385, 732] width 297 height 45
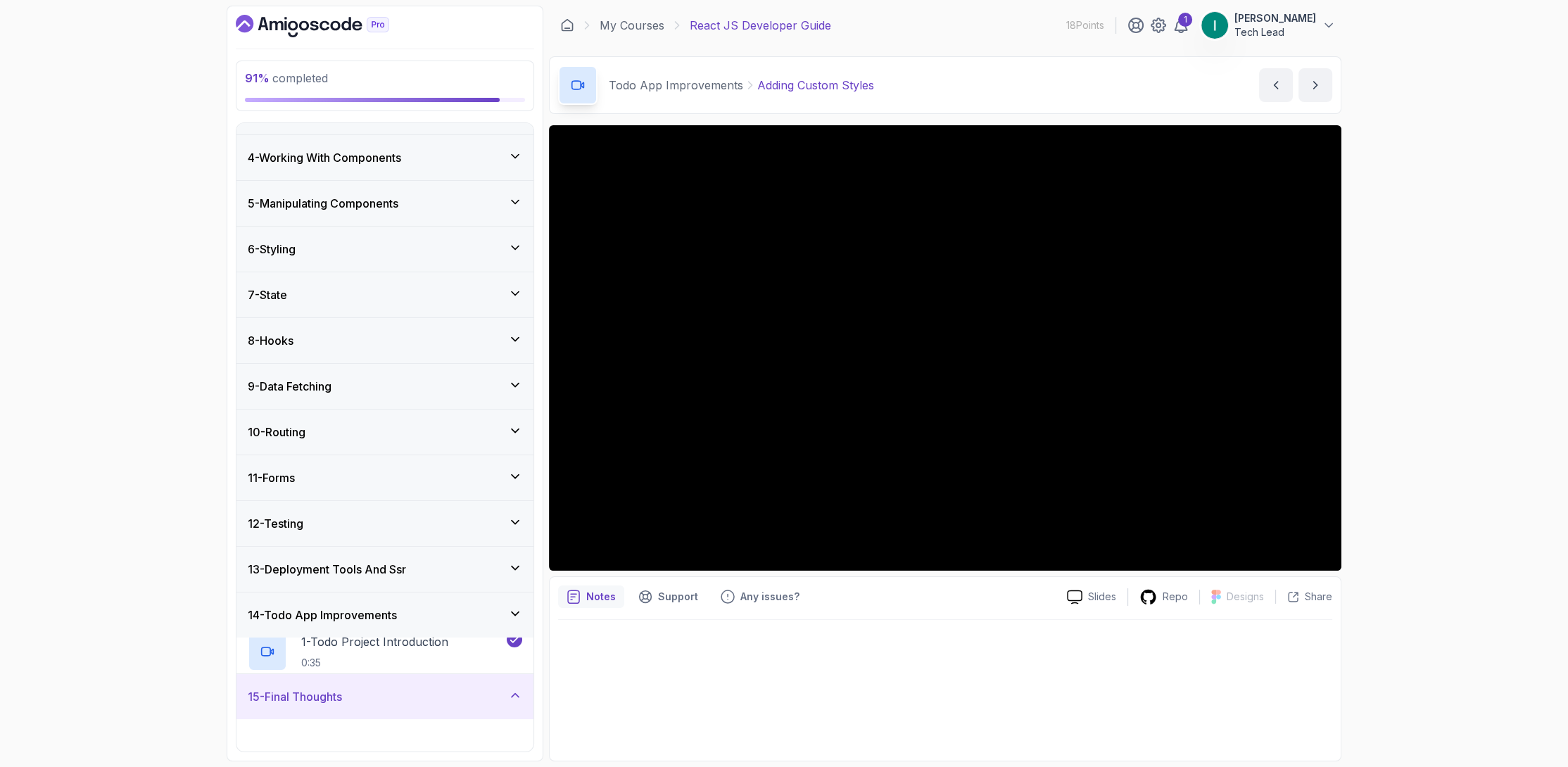
scroll to position [113, 0]
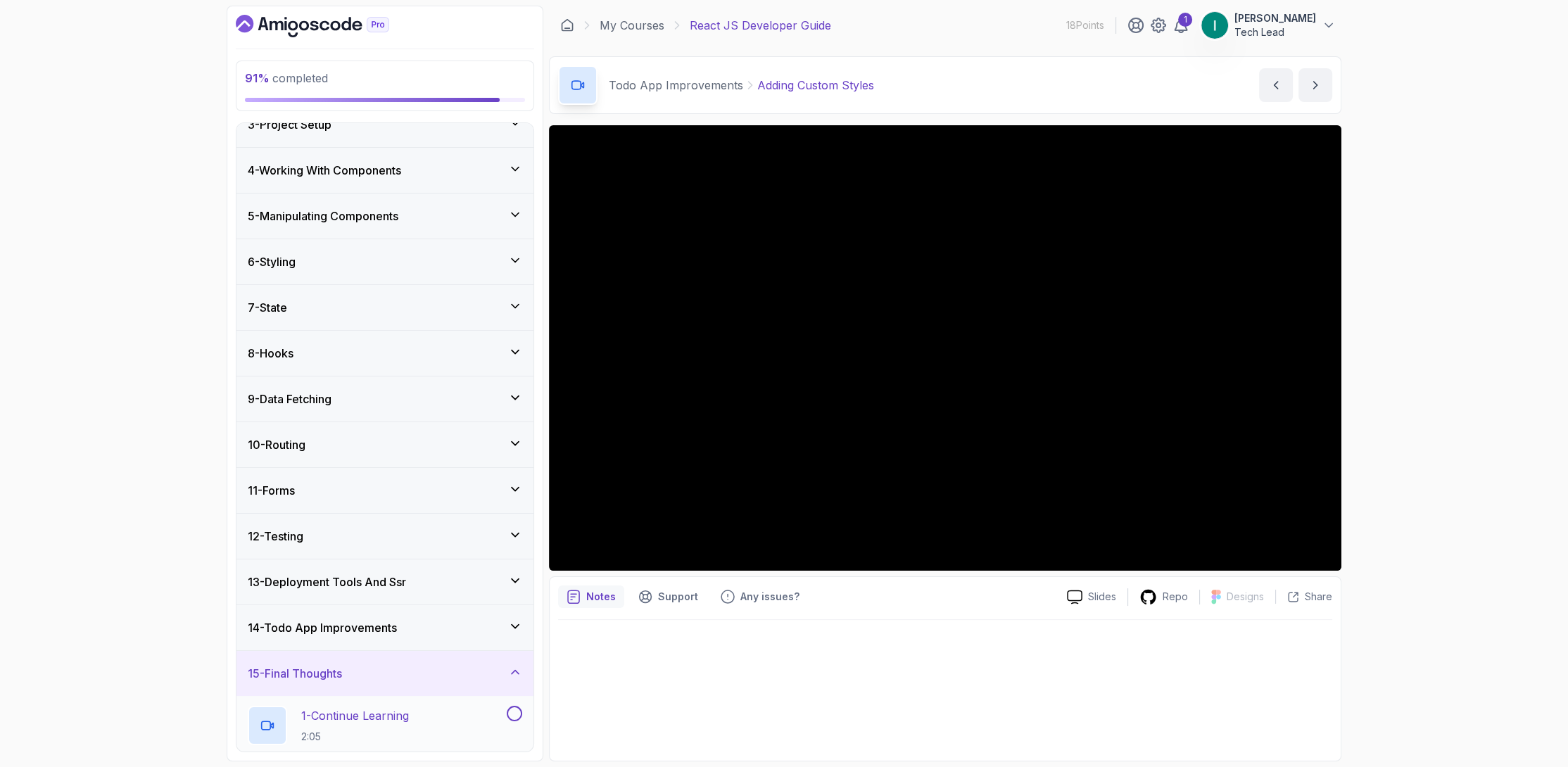
click at [509, 714] on button at bounding box center [514, 713] width 16 height 16
click at [444, 716] on div "1 - Continue Learning 2:05" at bounding box center [375, 725] width 256 height 39
click at [397, 260] on div "6 - Styling" at bounding box center [385, 261] width 274 height 17
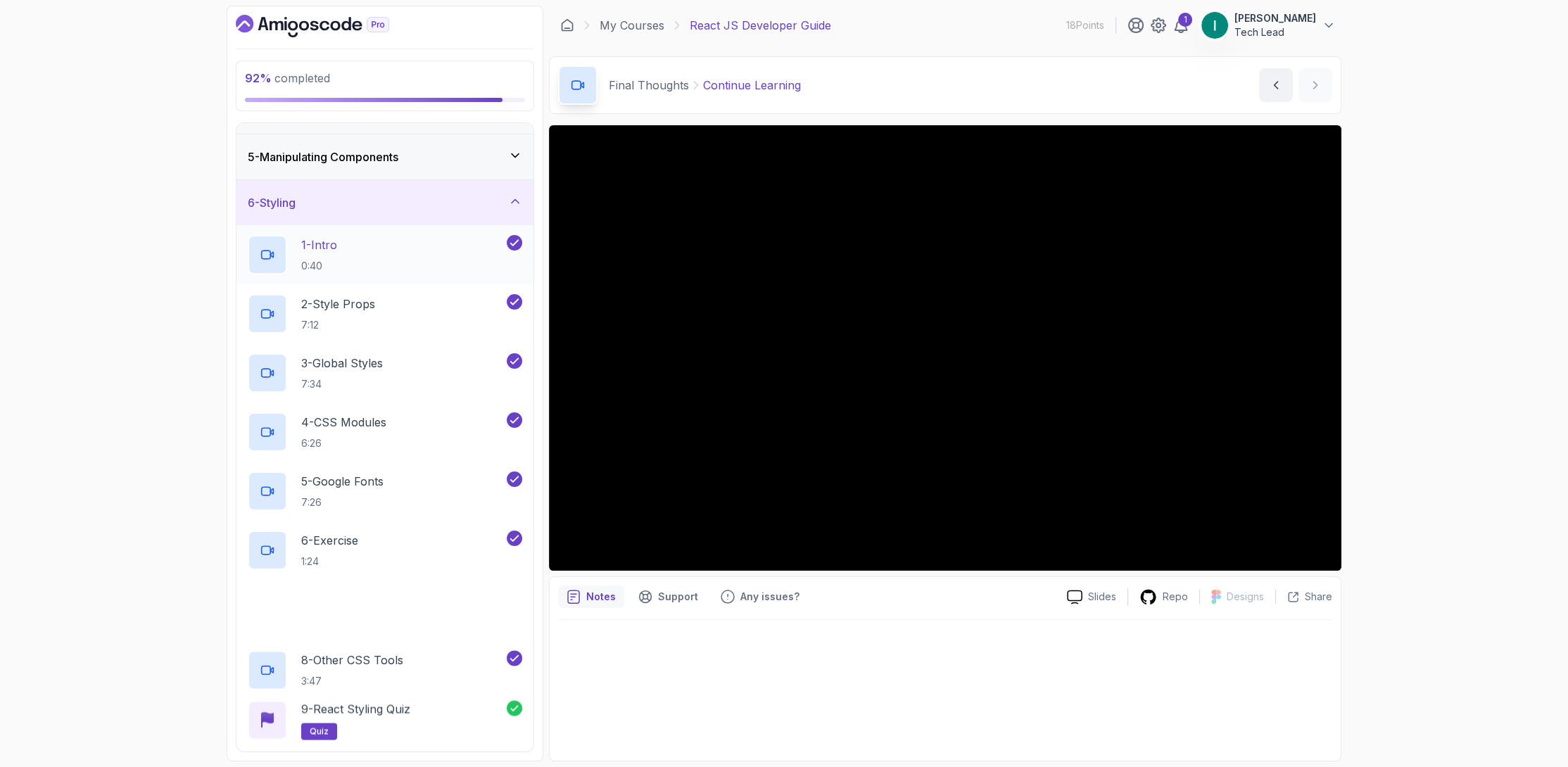
scroll to position [464, 0]
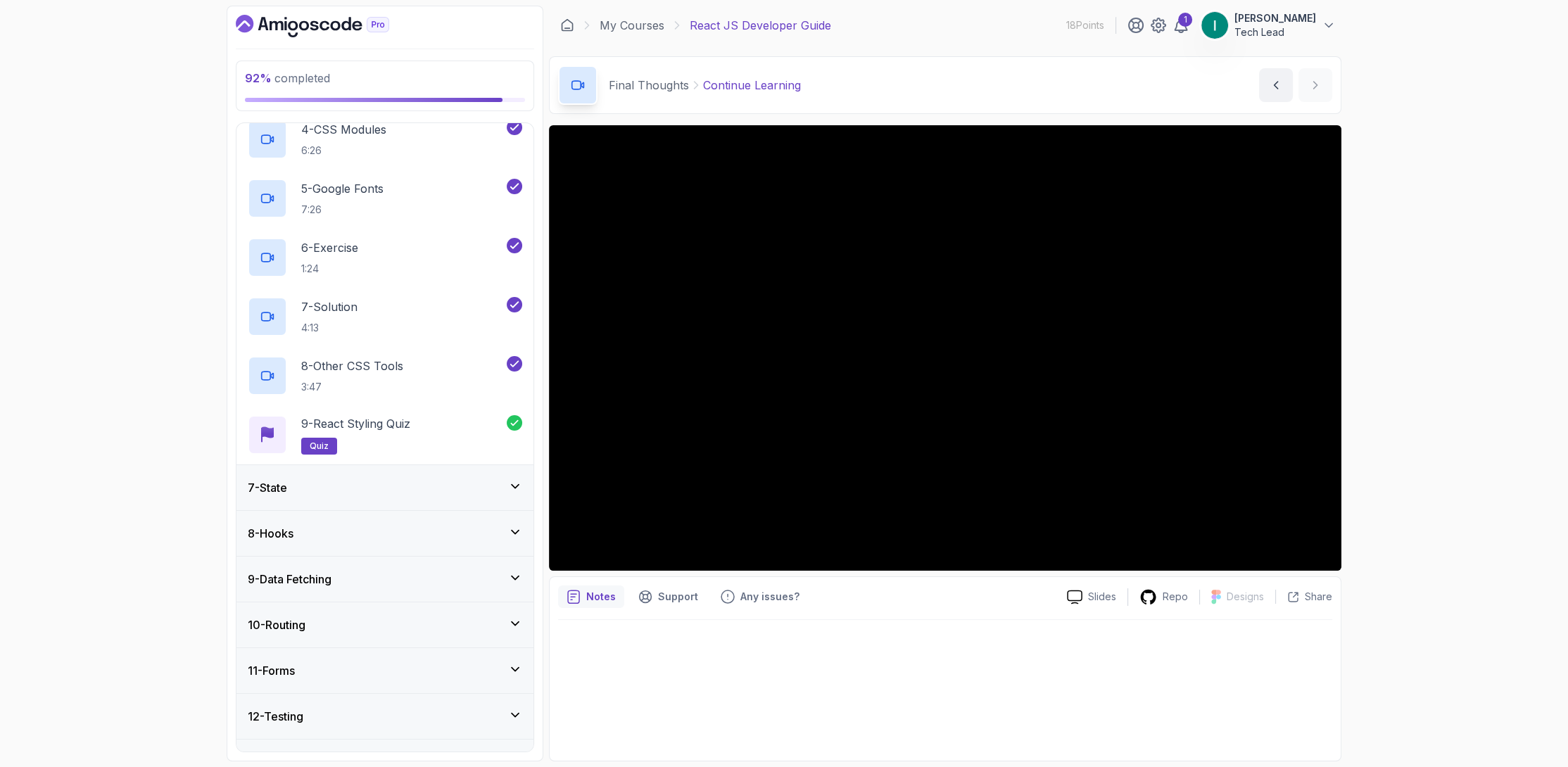
click at [384, 486] on div "7 - State" at bounding box center [385, 487] width 274 height 17
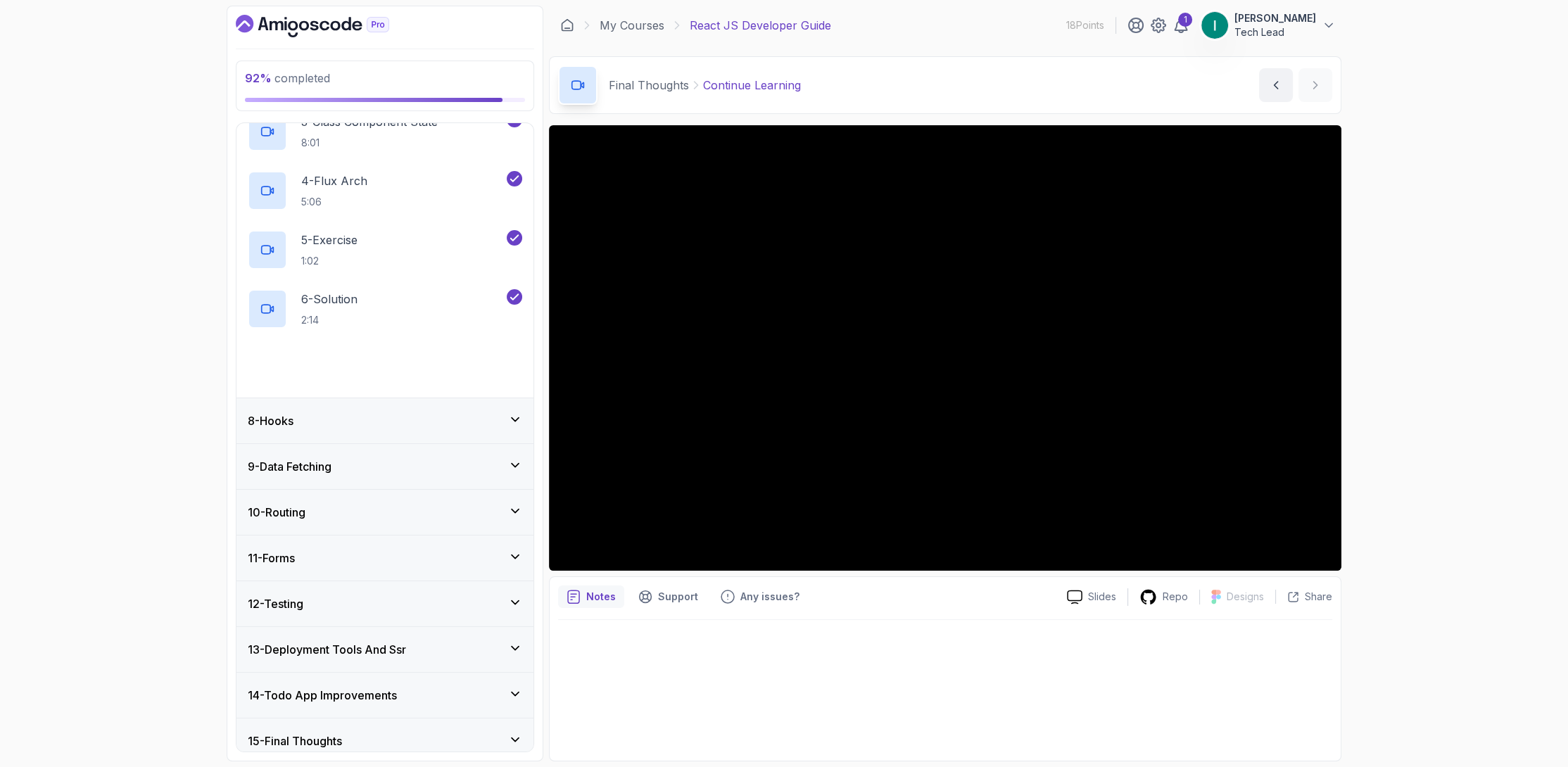
scroll to position [467, 0]
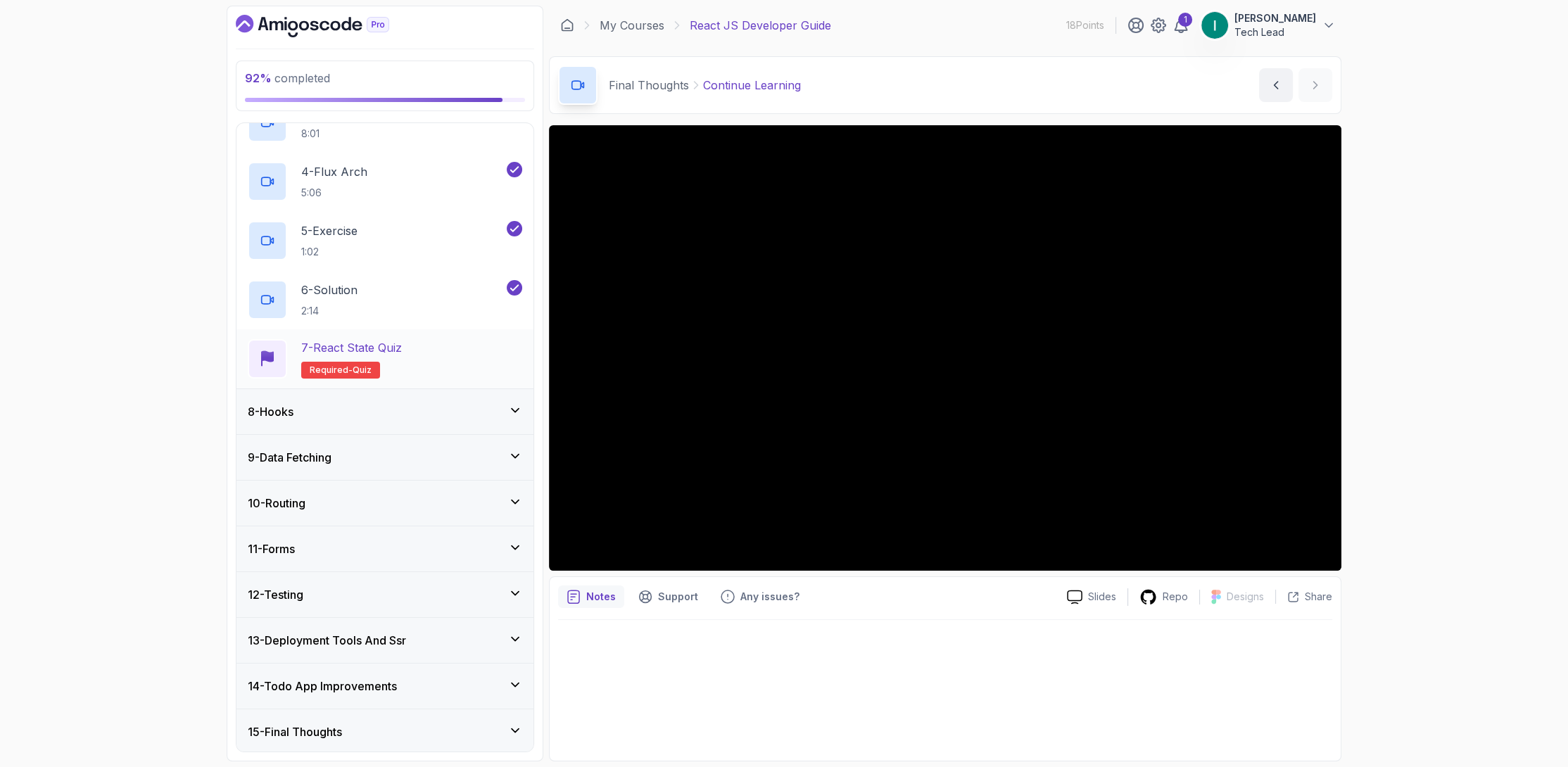
click at [395, 342] on p "7 - React State Quiz" at bounding box center [352, 347] width 101 height 17
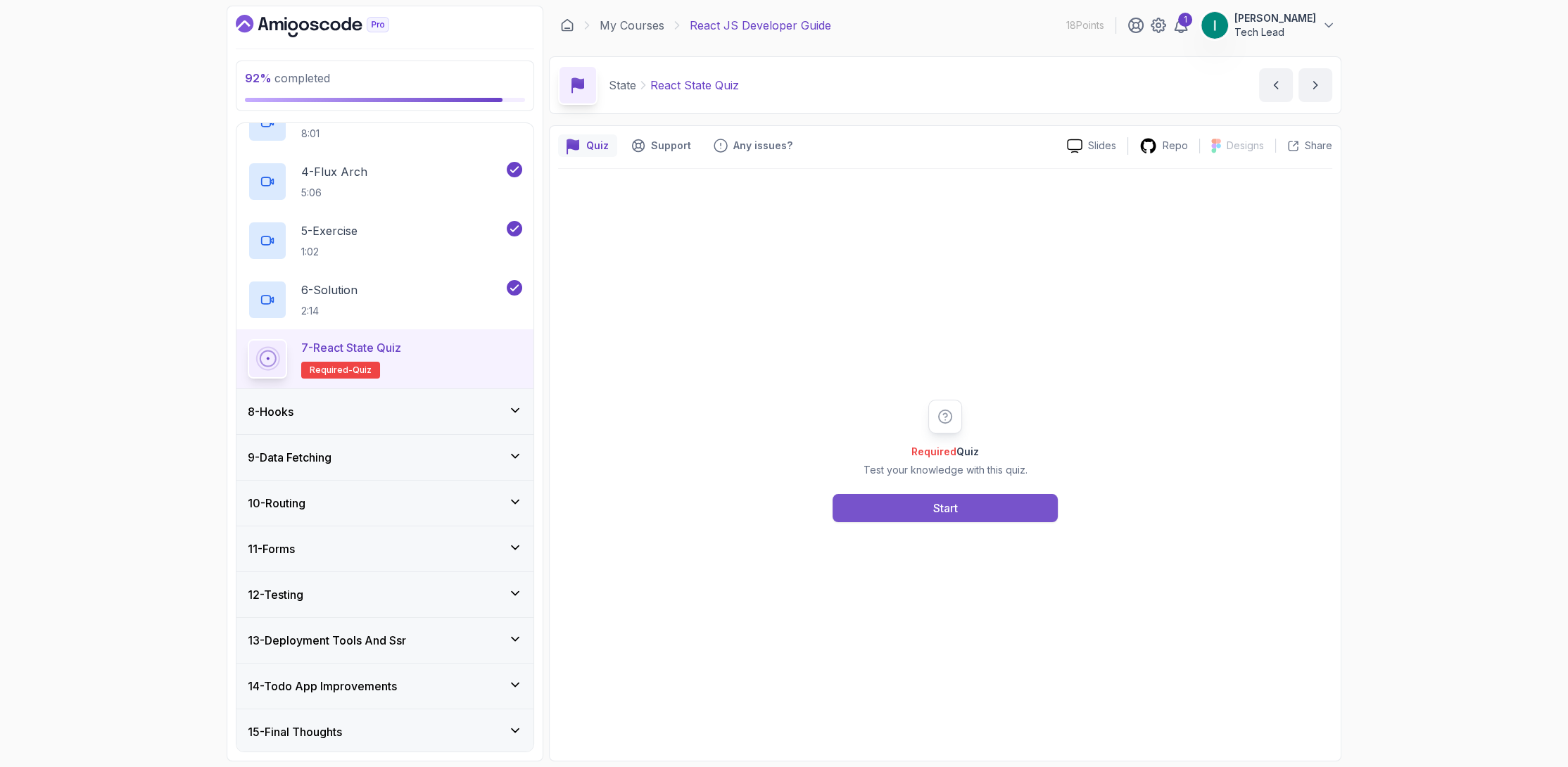
click at [853, 493] on div "Required Quiz Test your knowledge with this quiz. Start" at bounding box center [945, 460] width 271 height 122
click at [853, 502] on button "Start" at bounding box center [946, 508] width 226 height 28
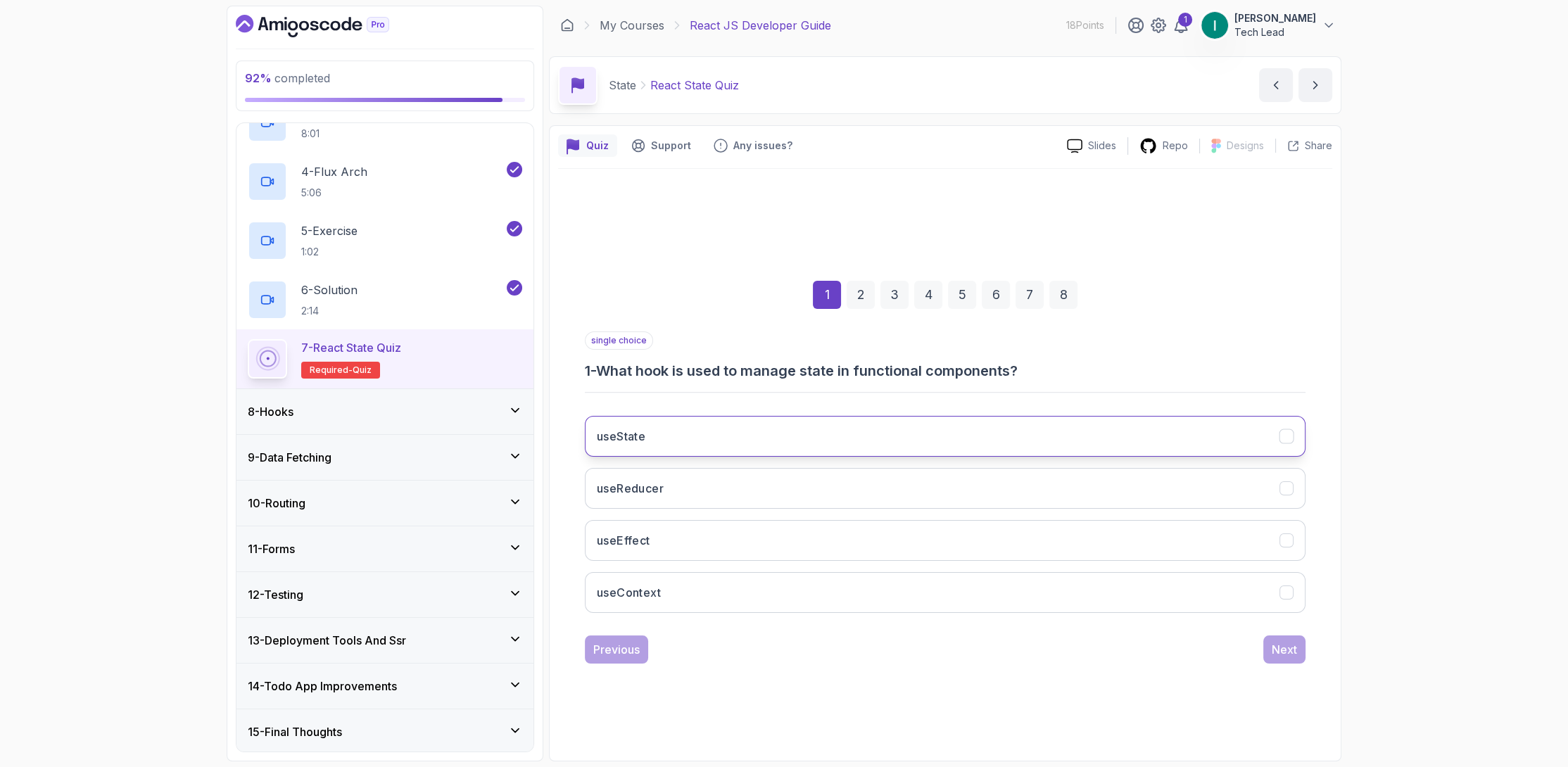
click at [730, 438] on button "useState" at bounding box center [946, 436] width 721 height 41
click at [1293, 654] on div "Next" at bounding box center [1284, 649] width 25 height 17
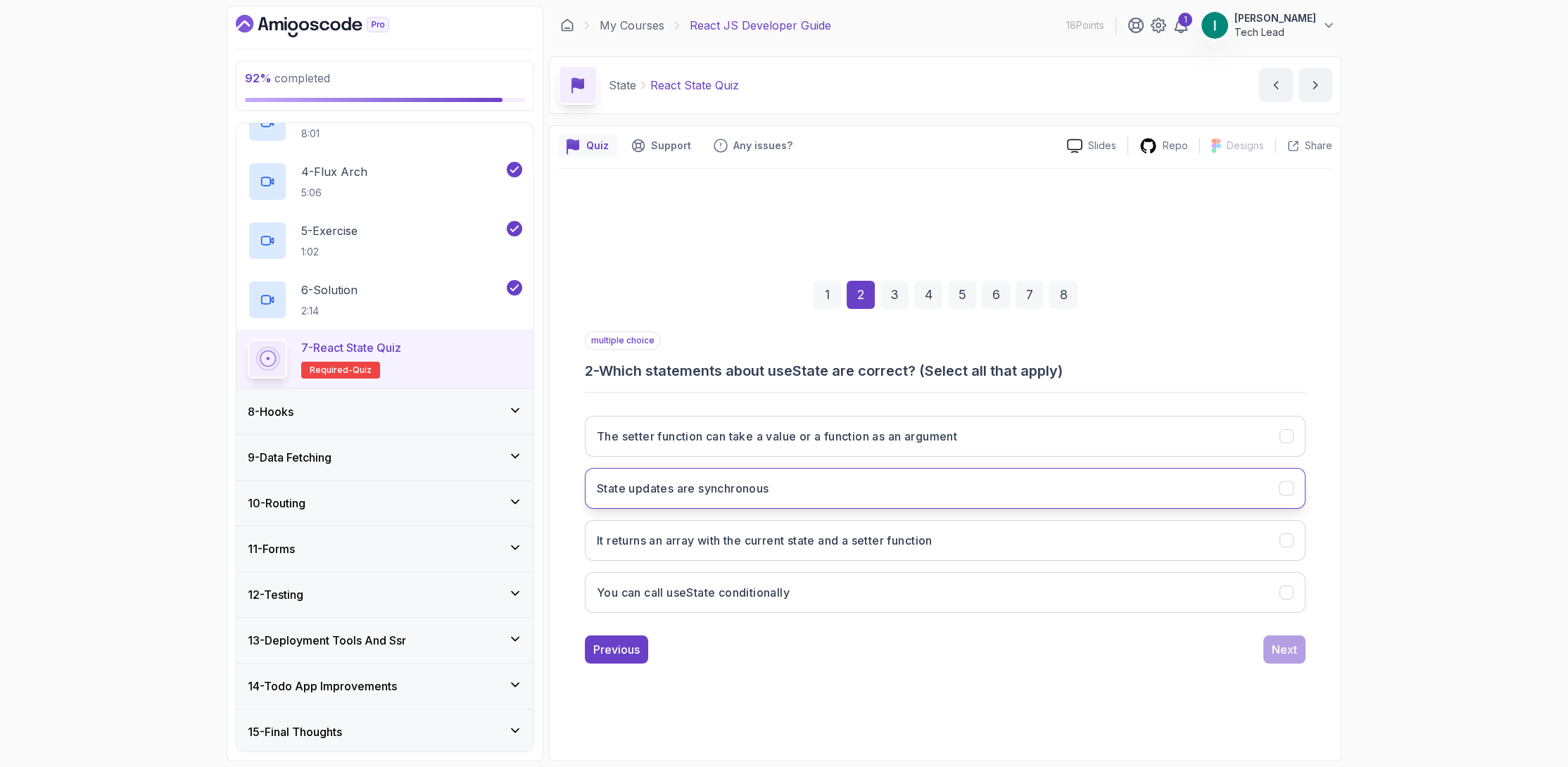
click at [812, 480] on button "State updates are synchronous" at bounding box center [946, 488] width 721 height 41
click at [1294, 646] on div "Next" at bounding box center [1284, 649] width 25 height 17
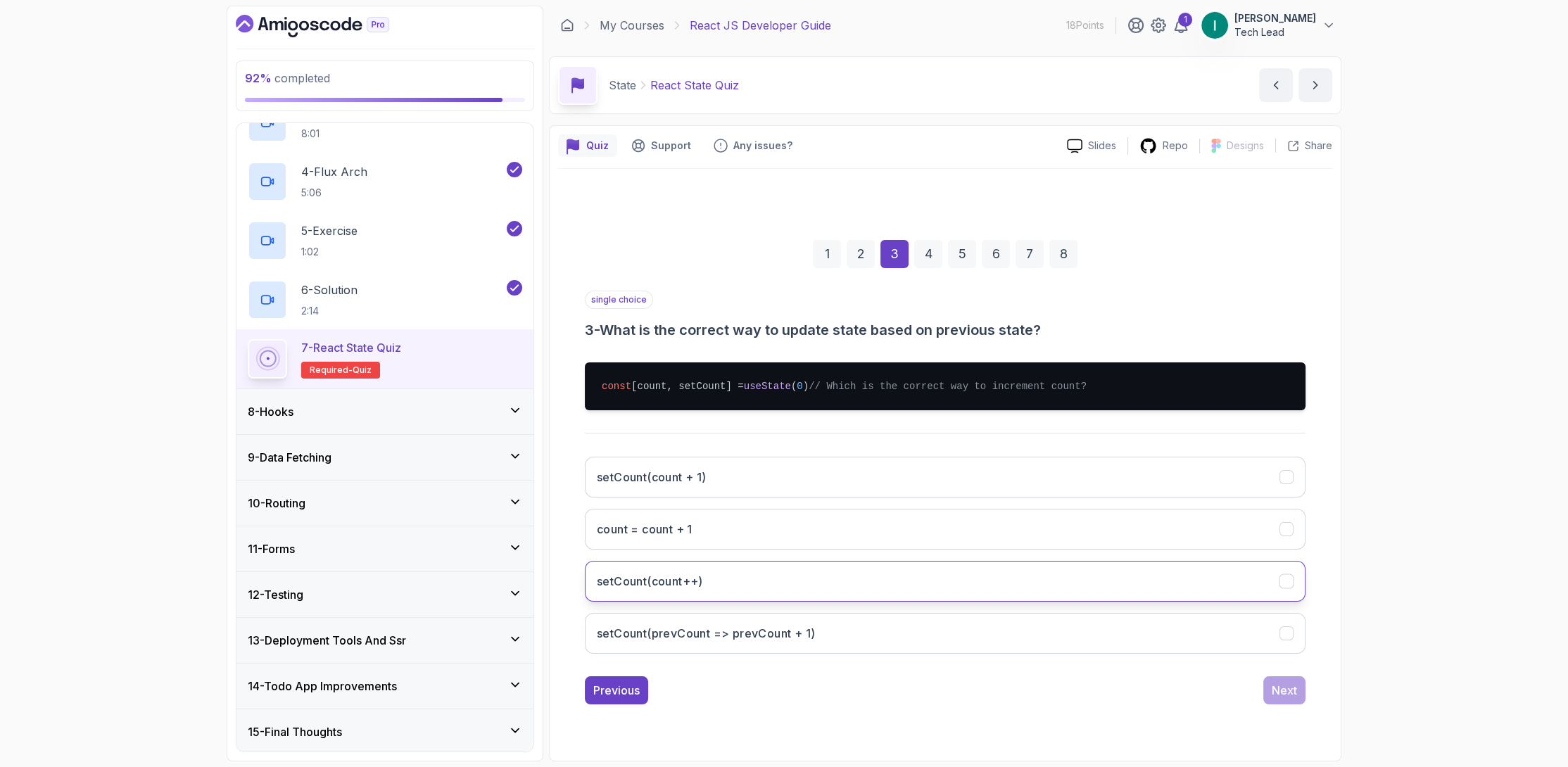
click at [794, 587] on button "setCount(count++)" at bounding box center [946, 581] width 721 height 41
click at [1303, 697] on button "Next" at bounding box center [1285, 691] width 43 height 28
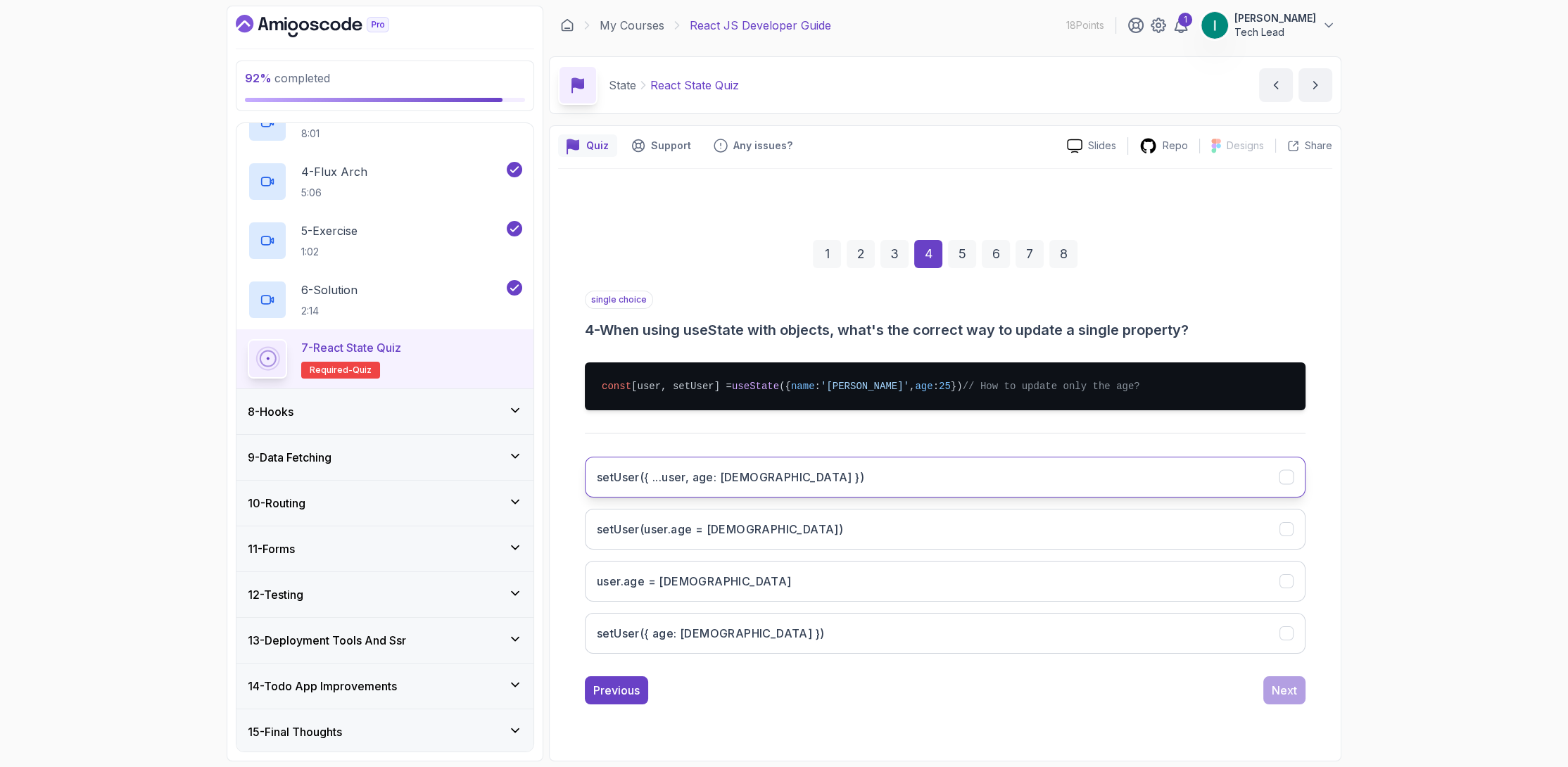
click at [816, 477] on button "setUser({ ...user, age: 26 })" at bounding box center [946, 477] width 721 height 41
click at [788, 527] on button "setUser(user.age = 26)" at bounding box center [946, 529] width 721 height 41
click at [1285, 696] on div "Next" at bounding box center [1284, 690] width 25 height 17
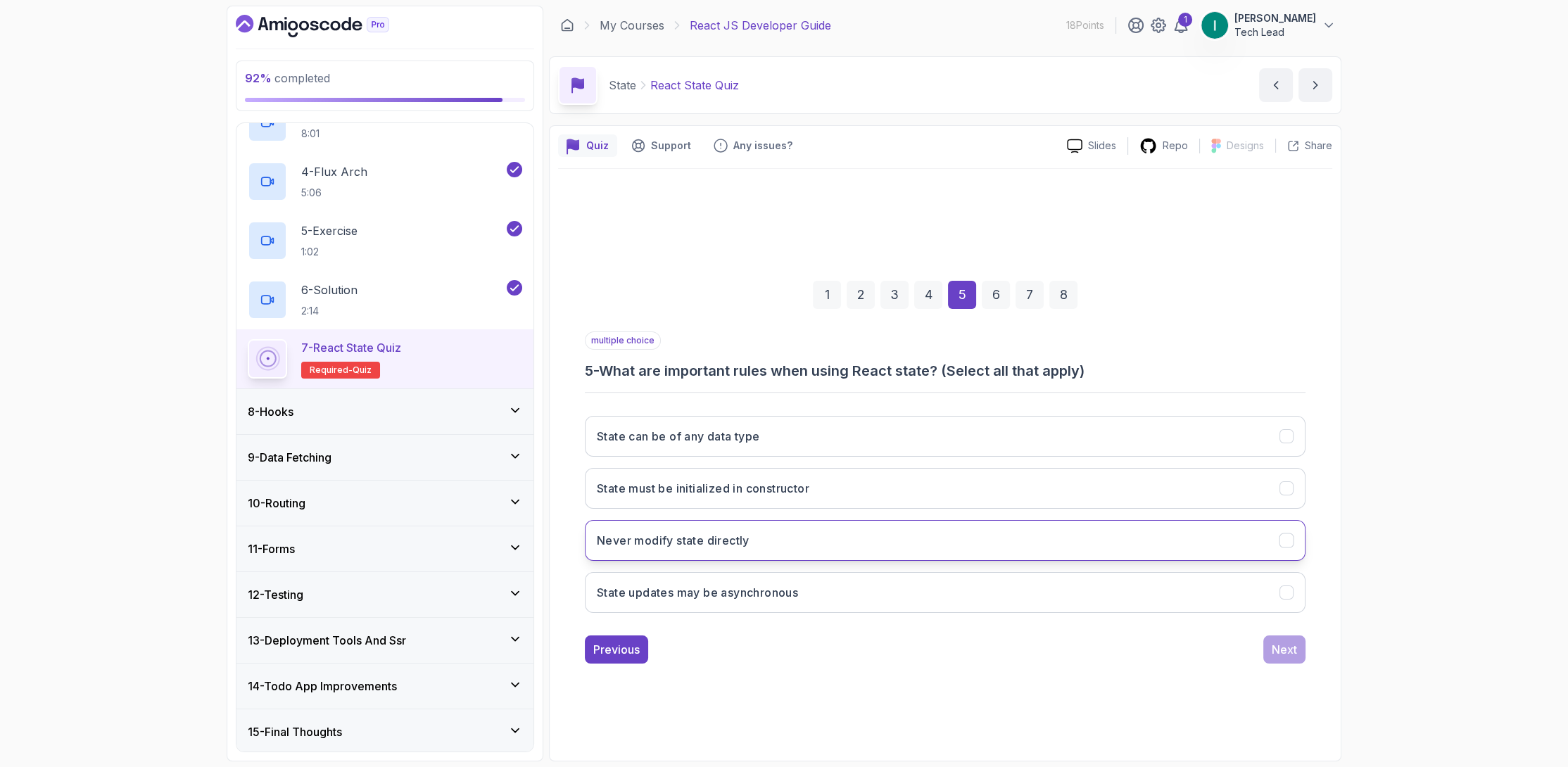
click at [874, 526] on button "Never modify state directly" at bounding box center [946, 540] width 721 height 41
click at [1284, 654] on div "Next" at bounding box center [1284, 649] width 25 height 17
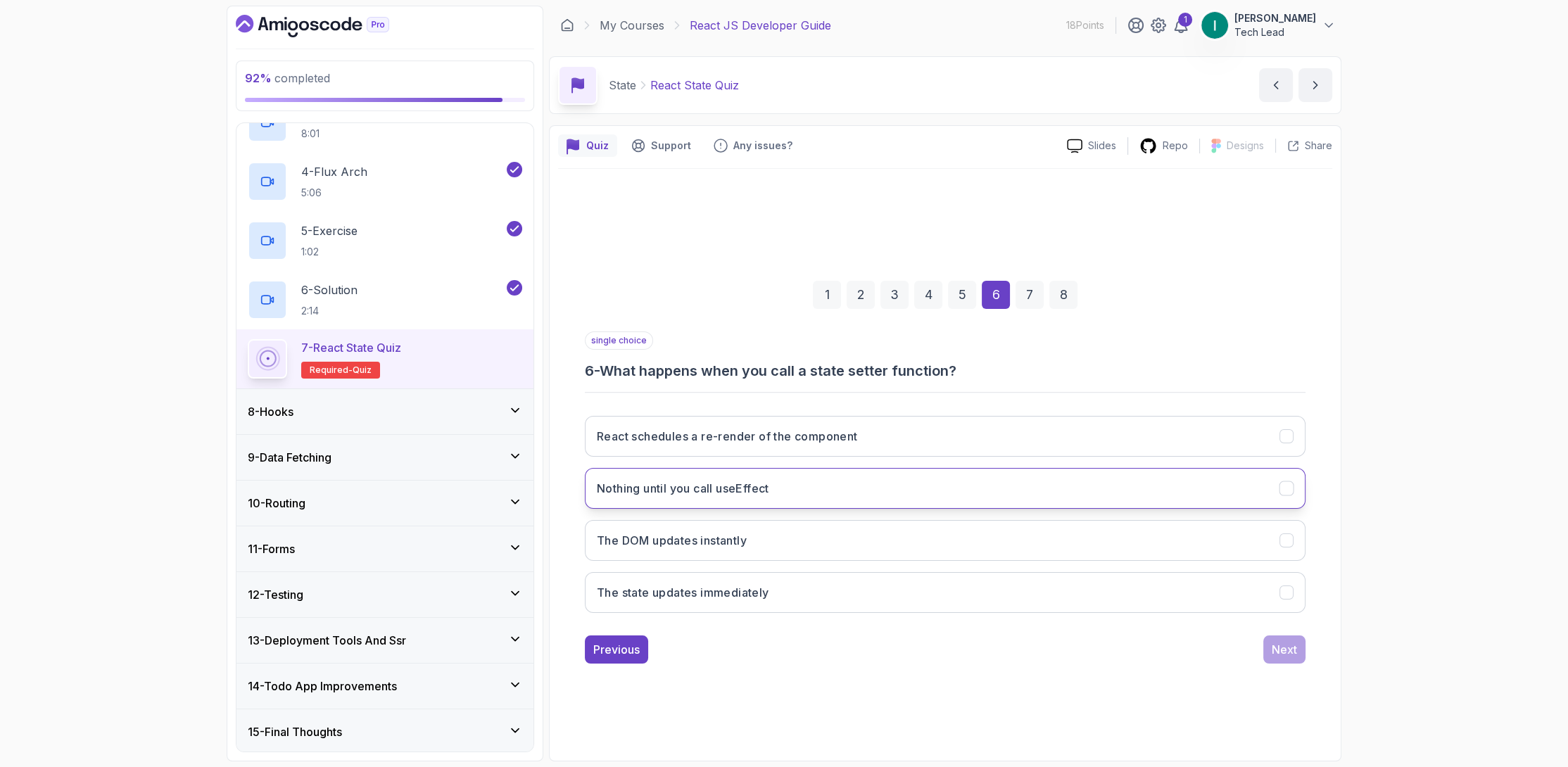
click at [845, 486] on button "Nothing until you call useEffect" at bounding box center [946, 488] width 721 height 41
click at [1264, 647] on button "Next" at bounding box center [1285, 650] width 43 height 28
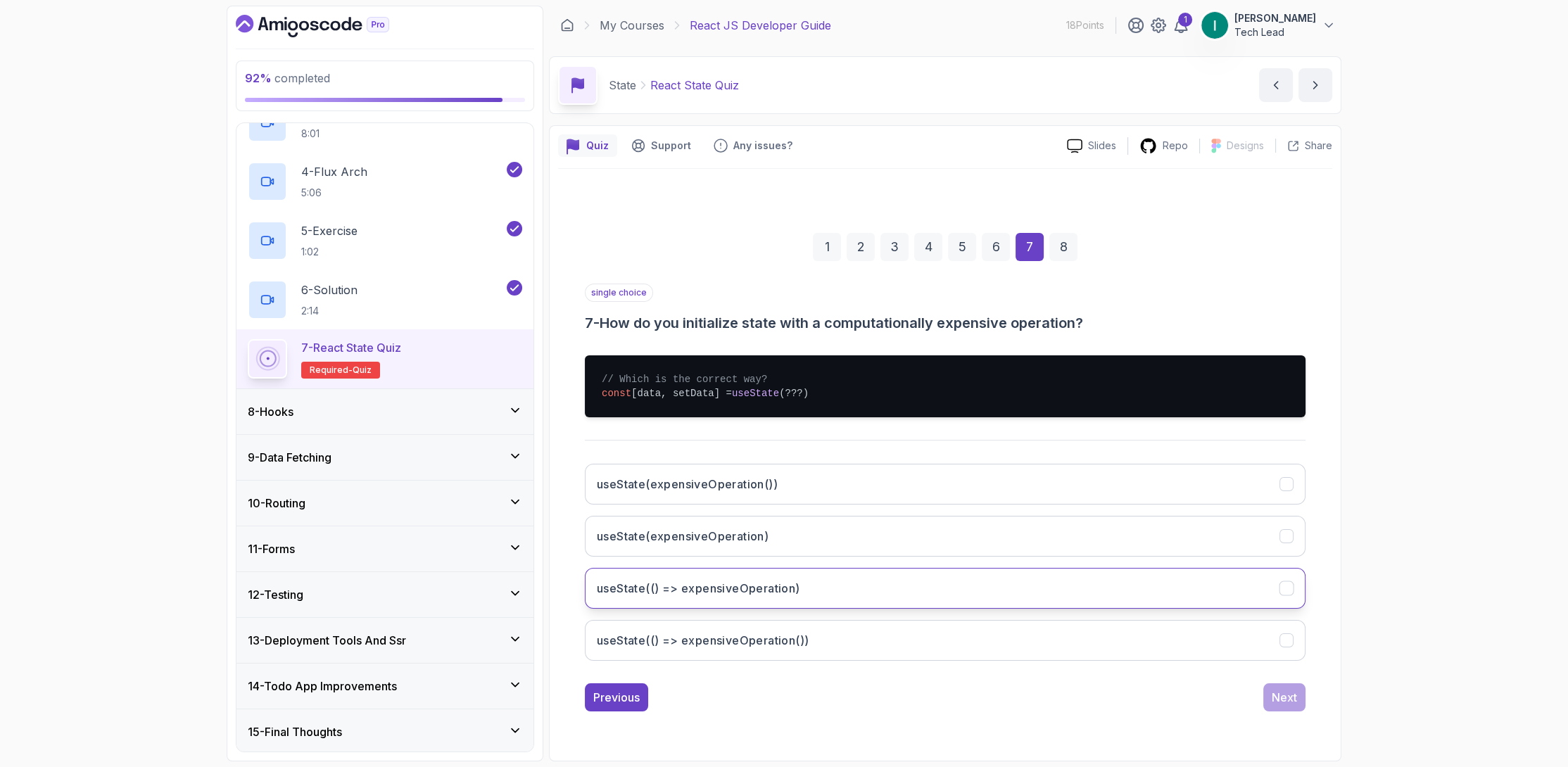
click at [831, 571] on button "useState(() => expensiveOperation)" at bounding box center [946, 588] width 721 height 41
click at [1267, 689] on button "Next" at bounding box center [1285, 697] width 43 height 28
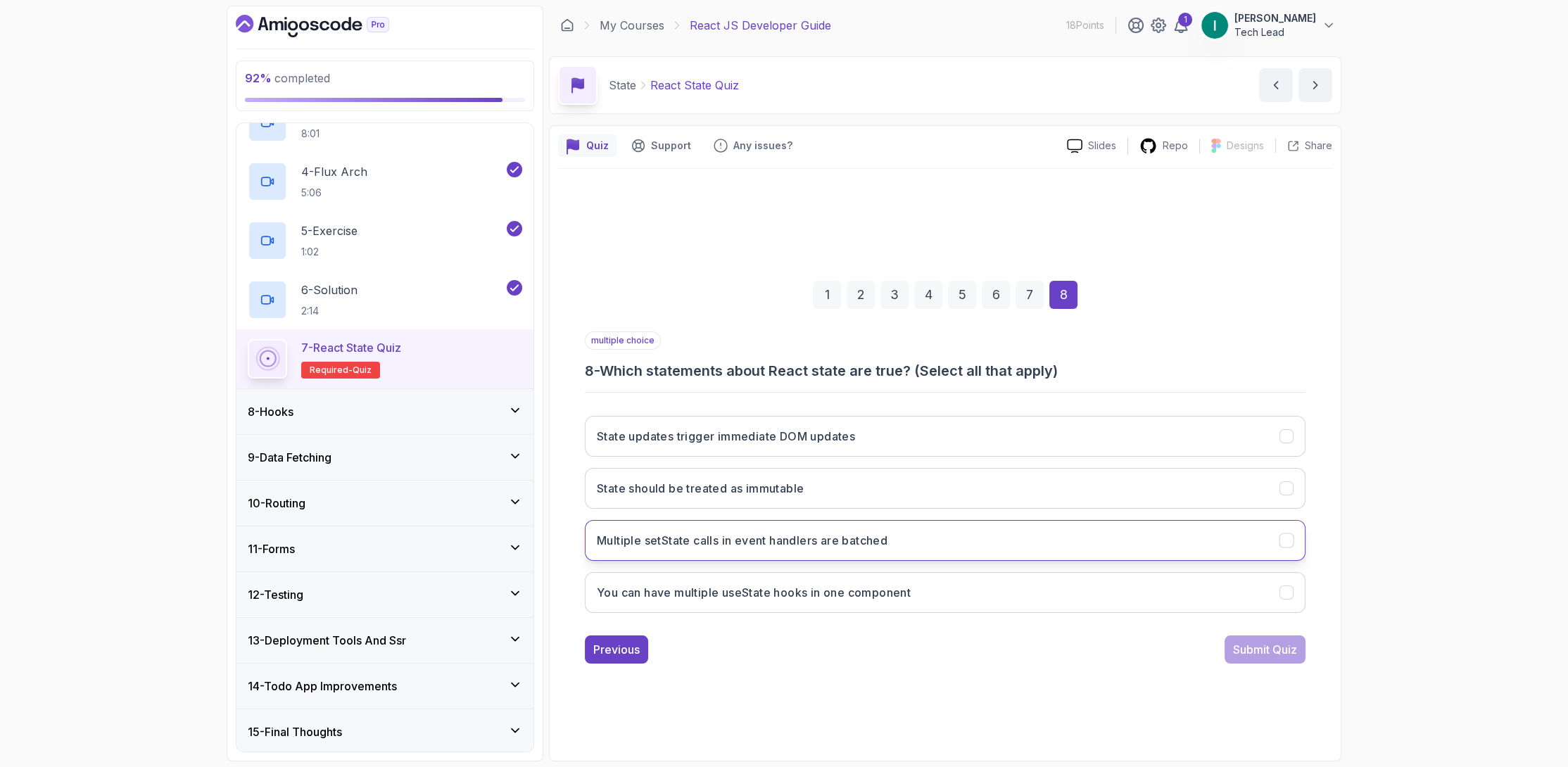
click at [916, 526] on button "Multiple setState calls in event handlers are batched" at bounding box center [946, 540] width 721 height 41
click at [1281, 627] on div "multiple choice 8 - Which statements about React state are true? (Select all th…" at bounding box center [946, 497] width 721 height 332
click at [1280, 642] on div "Submit Quiz" at bounding box center [1264, 649] width 64 height 17
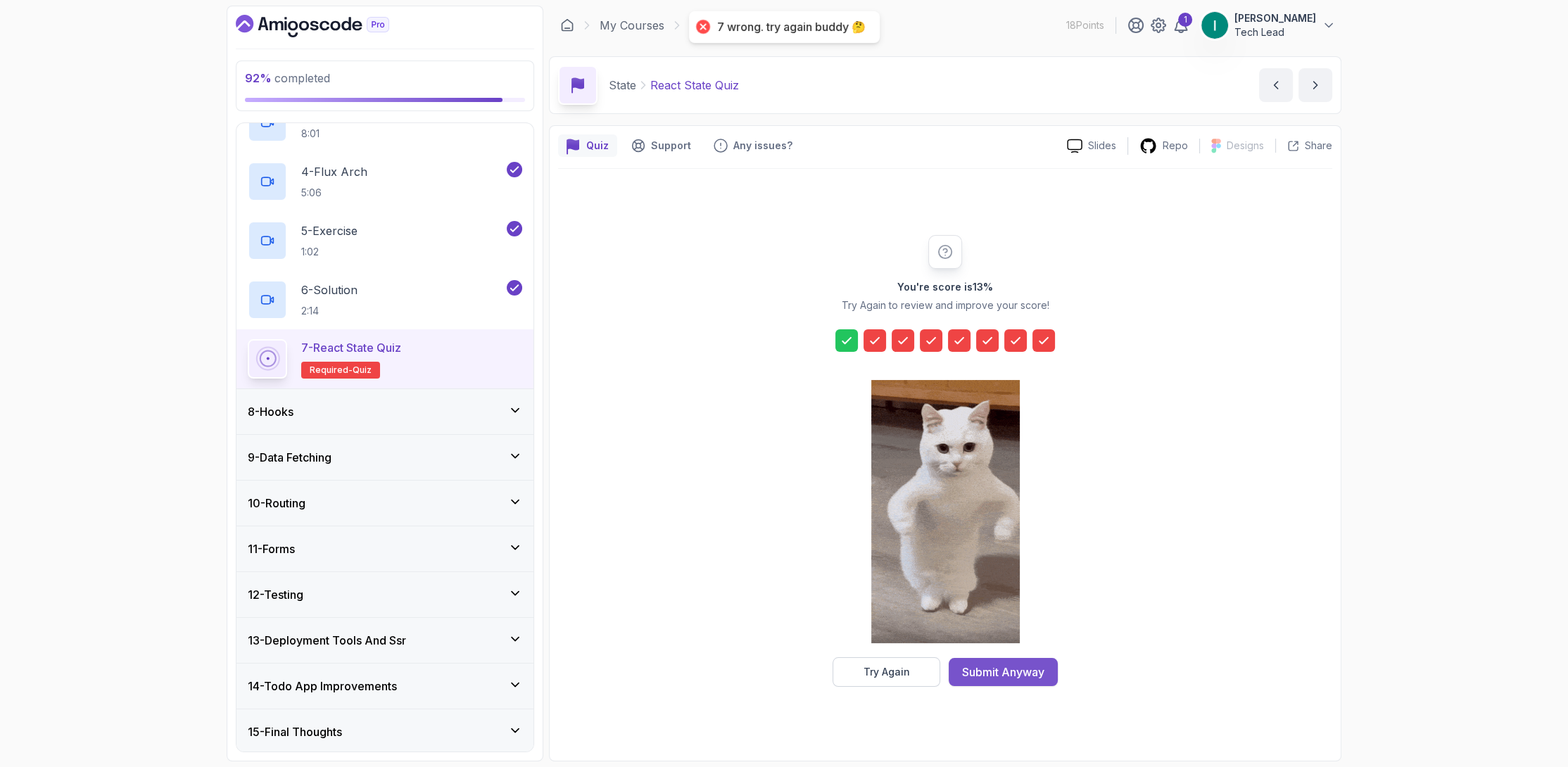
click at [1002, 671] on div "Submit Anyway" at bounding box center [1003, 671] width 82 height 17
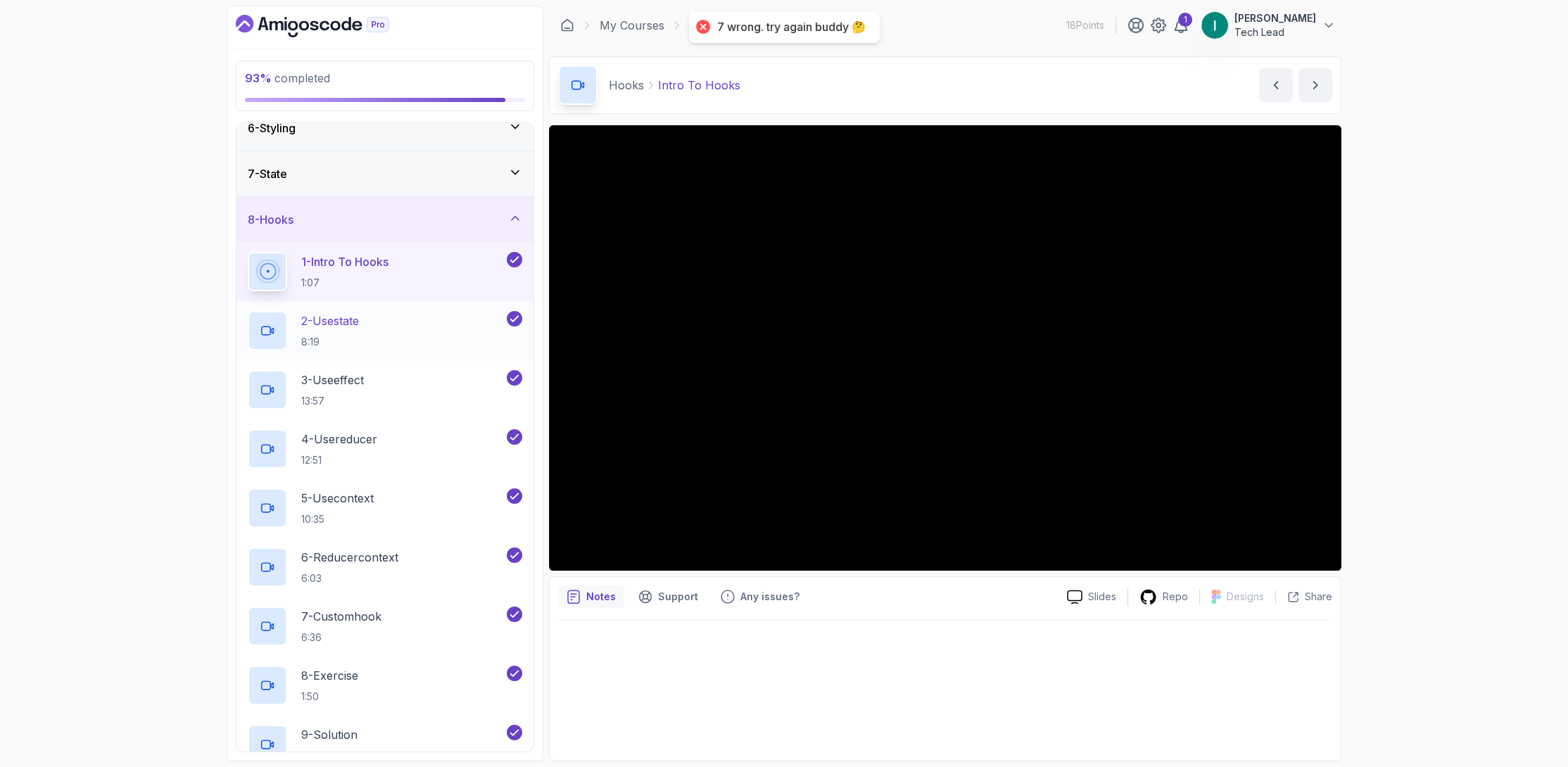
scroll to position [476, 0]
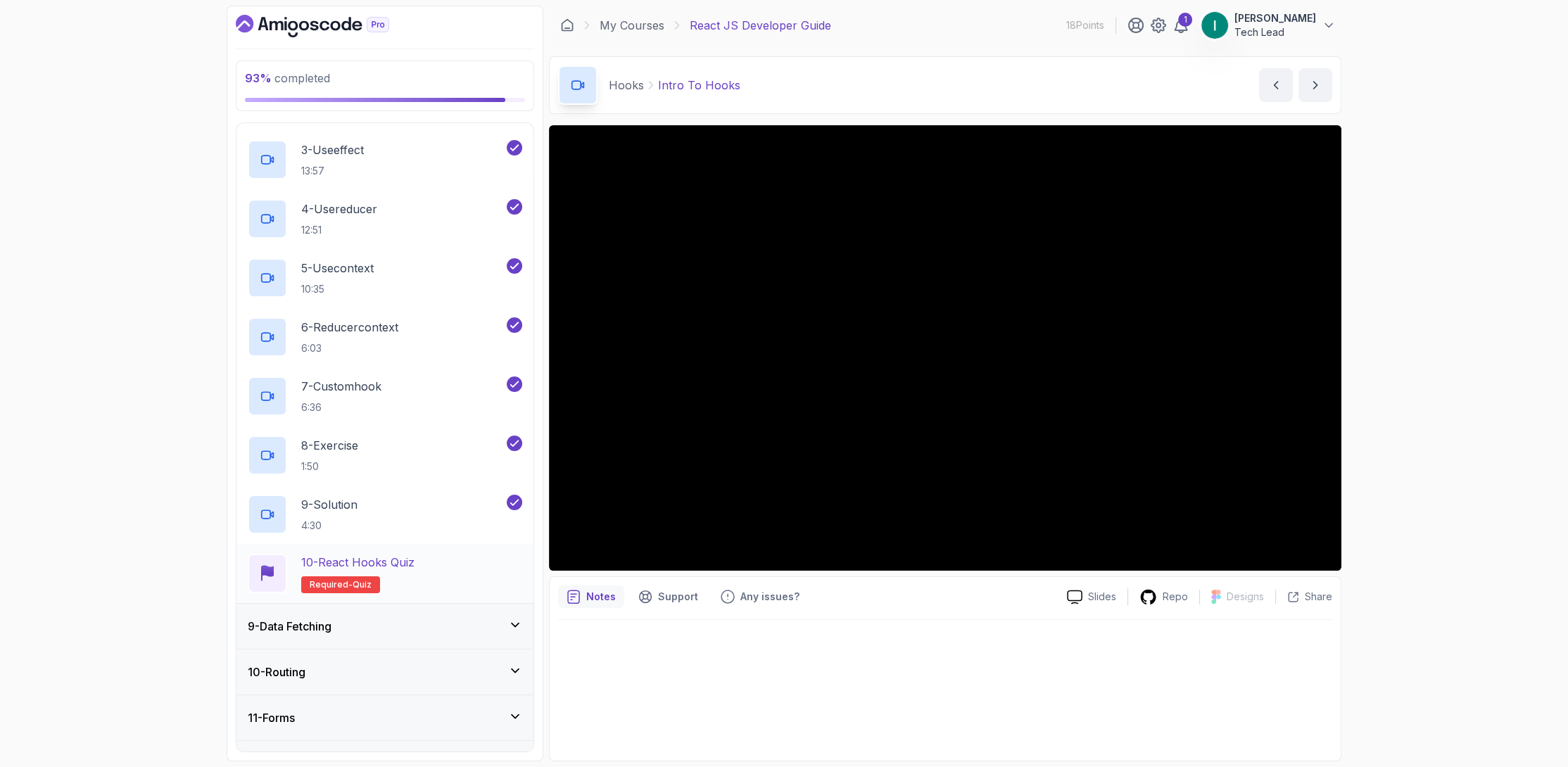
click at [394, 565] on p "10 - React Hooks Quiz" at bounding box center [358, 561] width 114 height 17
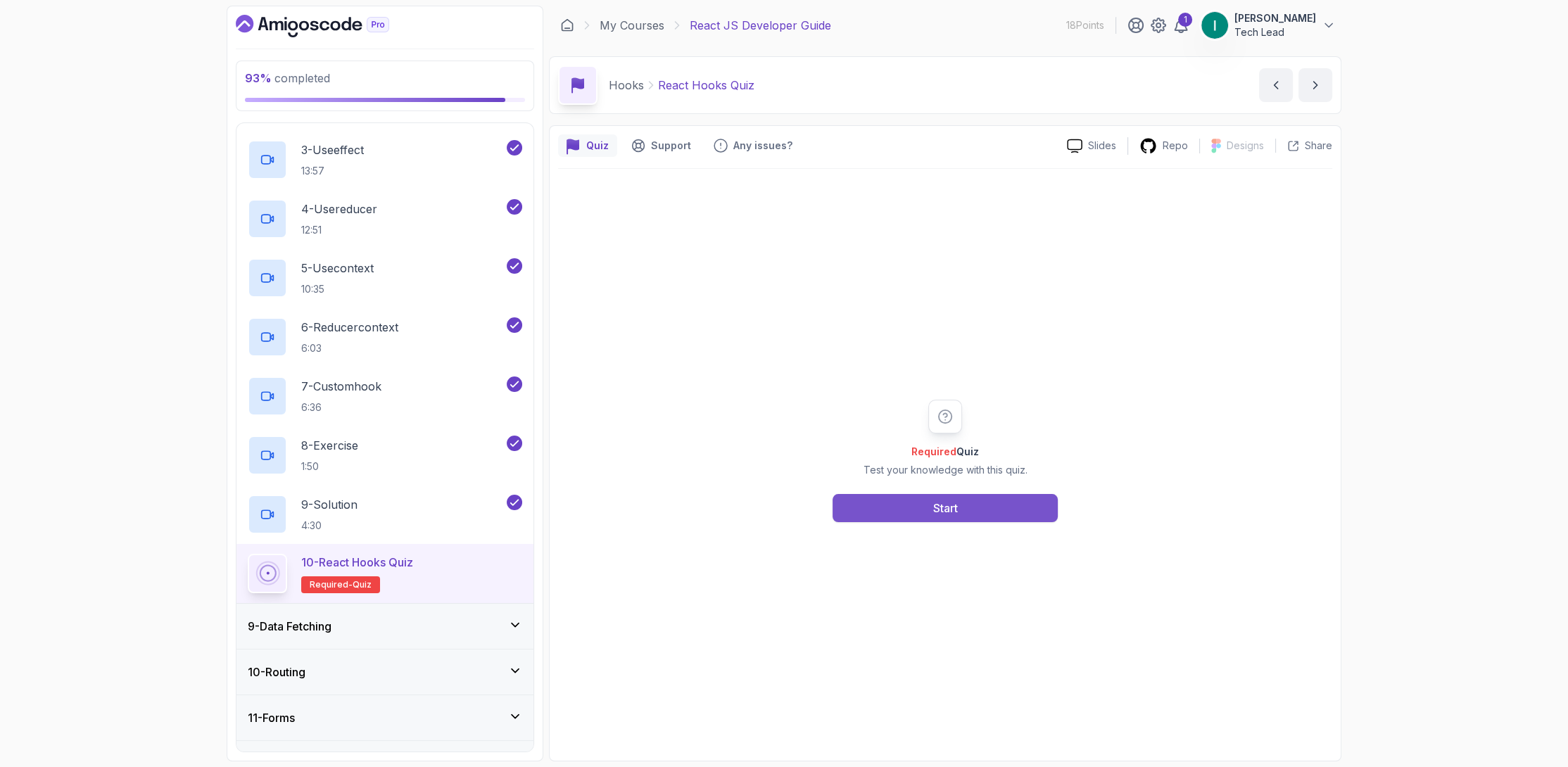
click at [896, 513] on button "Start" at bounding box center [946, 508] width 226 height 28
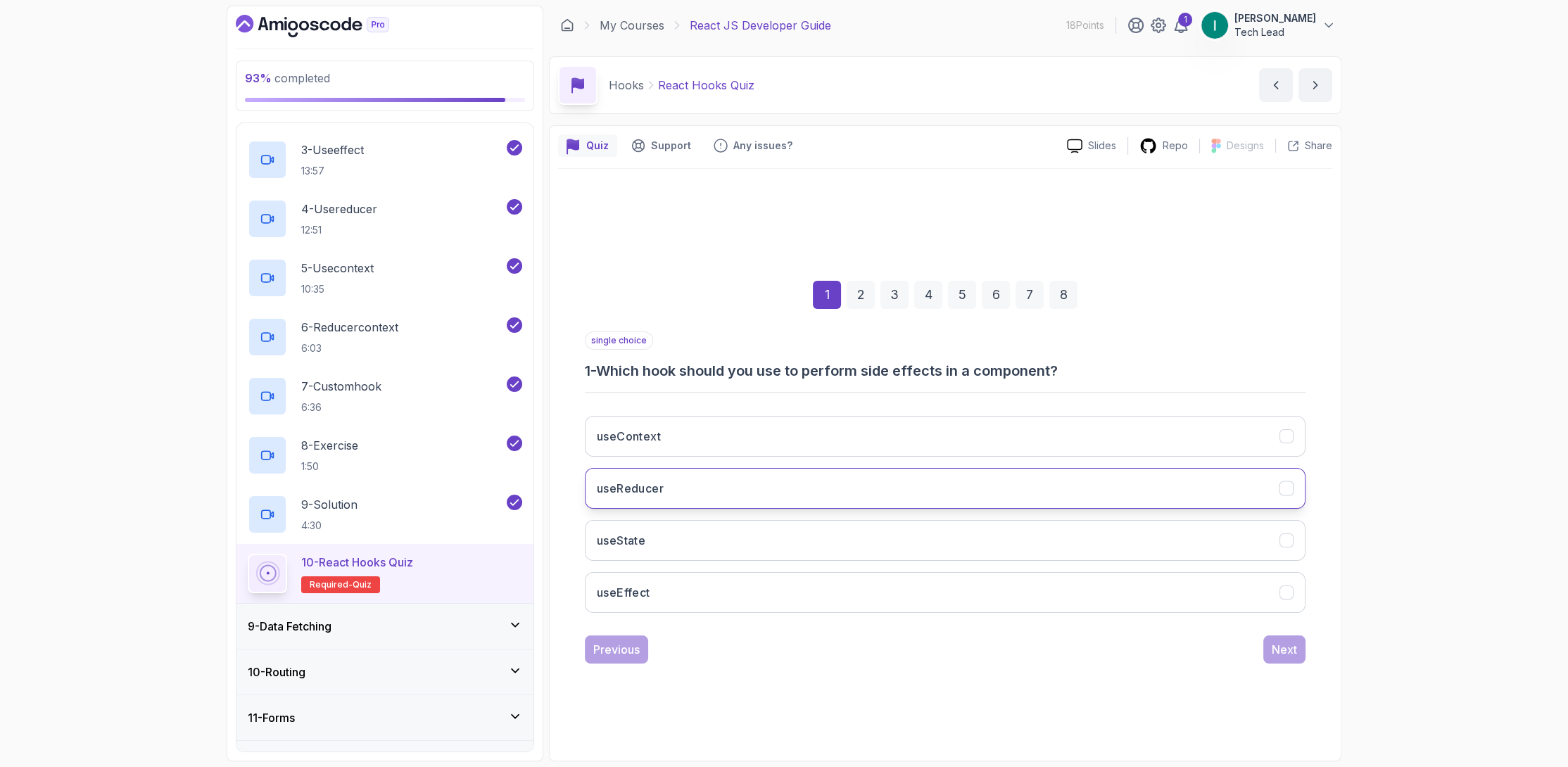
click at [748, 507] on button "useReducer" at bounding box center [946, 488] width 721 height 41
click at [809, 585] on button "useEffect" at bounding box center [946, 592] width 721 height 41
click at [1285, 658] on button "Next" at bounding box center [1285, 650] width 43 height 28
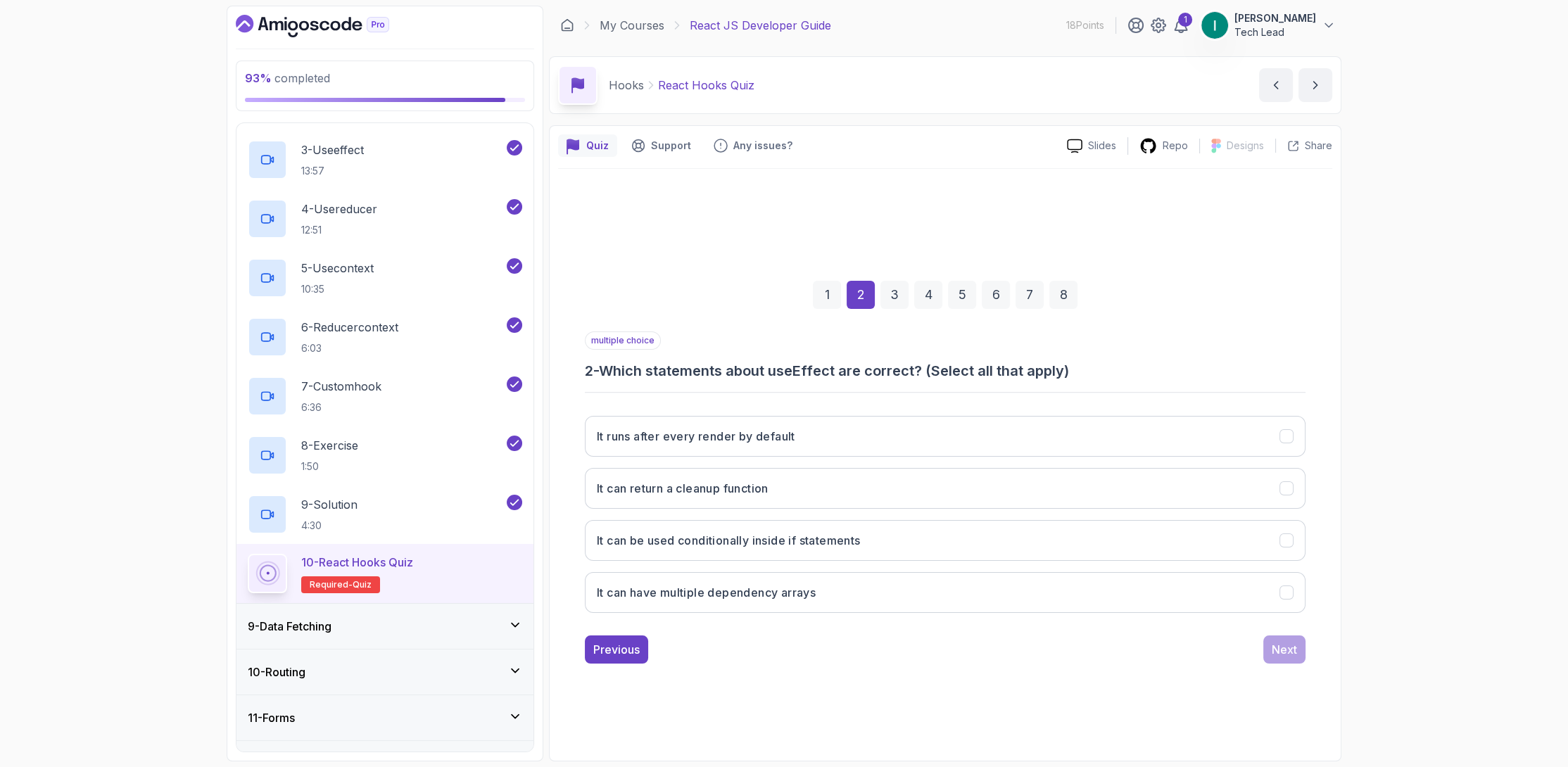
click at [817, 460] on div "It runs after every render by default It can return a cleanup function It can b…" at bounding box center [946, 514] width 721 height 219
click at [834, 437] on button "It runs after every render by default" at bounding box center [946, 436] width 721 height 41
click at [841, 499] on button "It can return a cleanup function" at bounding box center [946, 488] width 721 height 41
click at [1264, 651] on button "Next" at bounding box center [1285, 650] width 43 height 28
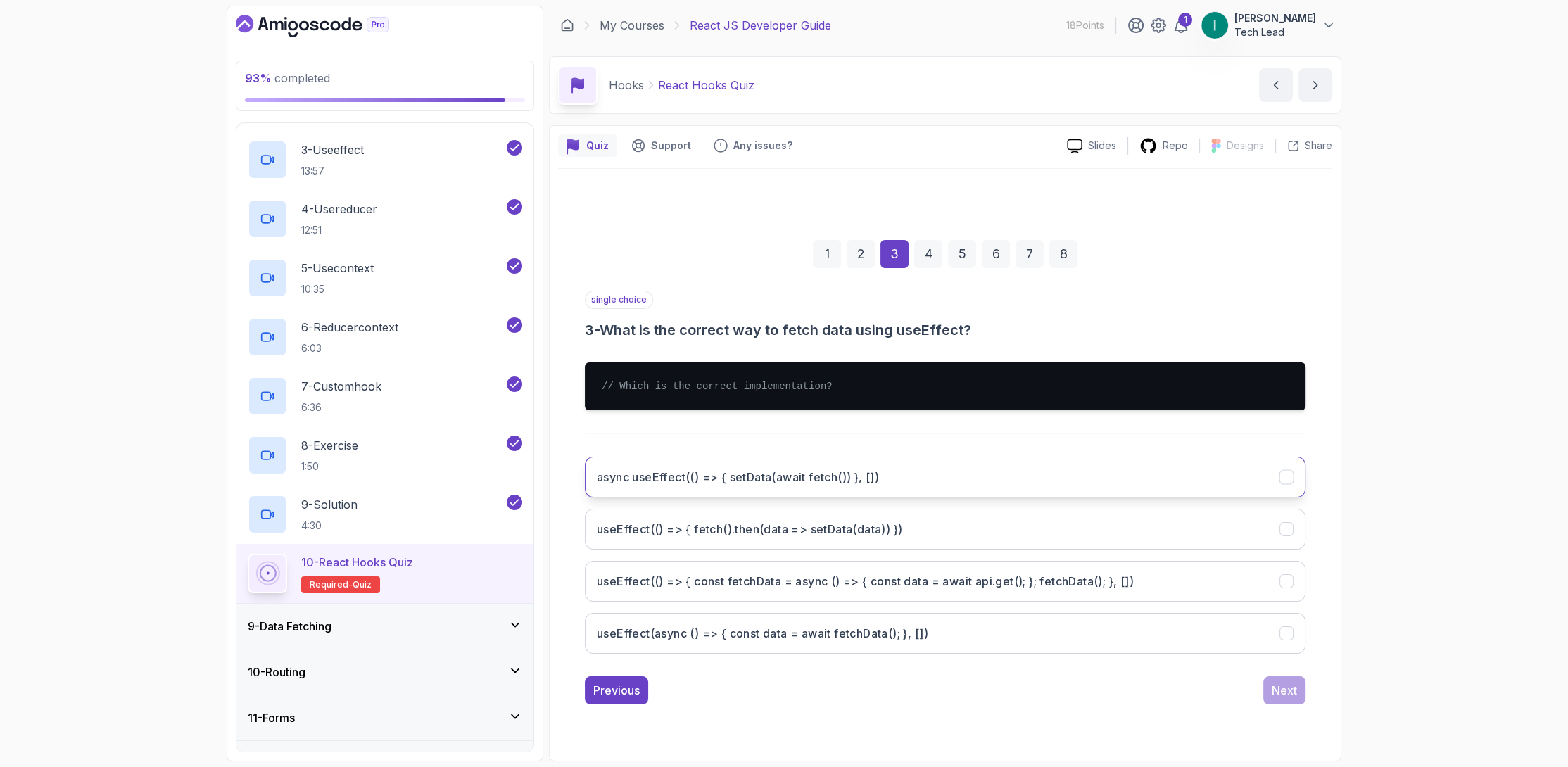
click at [812, 477] on h3 "async useEffect(() => { setData(await fetch()) }, [])" at bounding box center [738, 476] width 282 height 17
click at [804, 510] on button "useEffect(() => { fetch().then(data => setData(data)) })" at bounding box center [946, 529] width 721 height 41
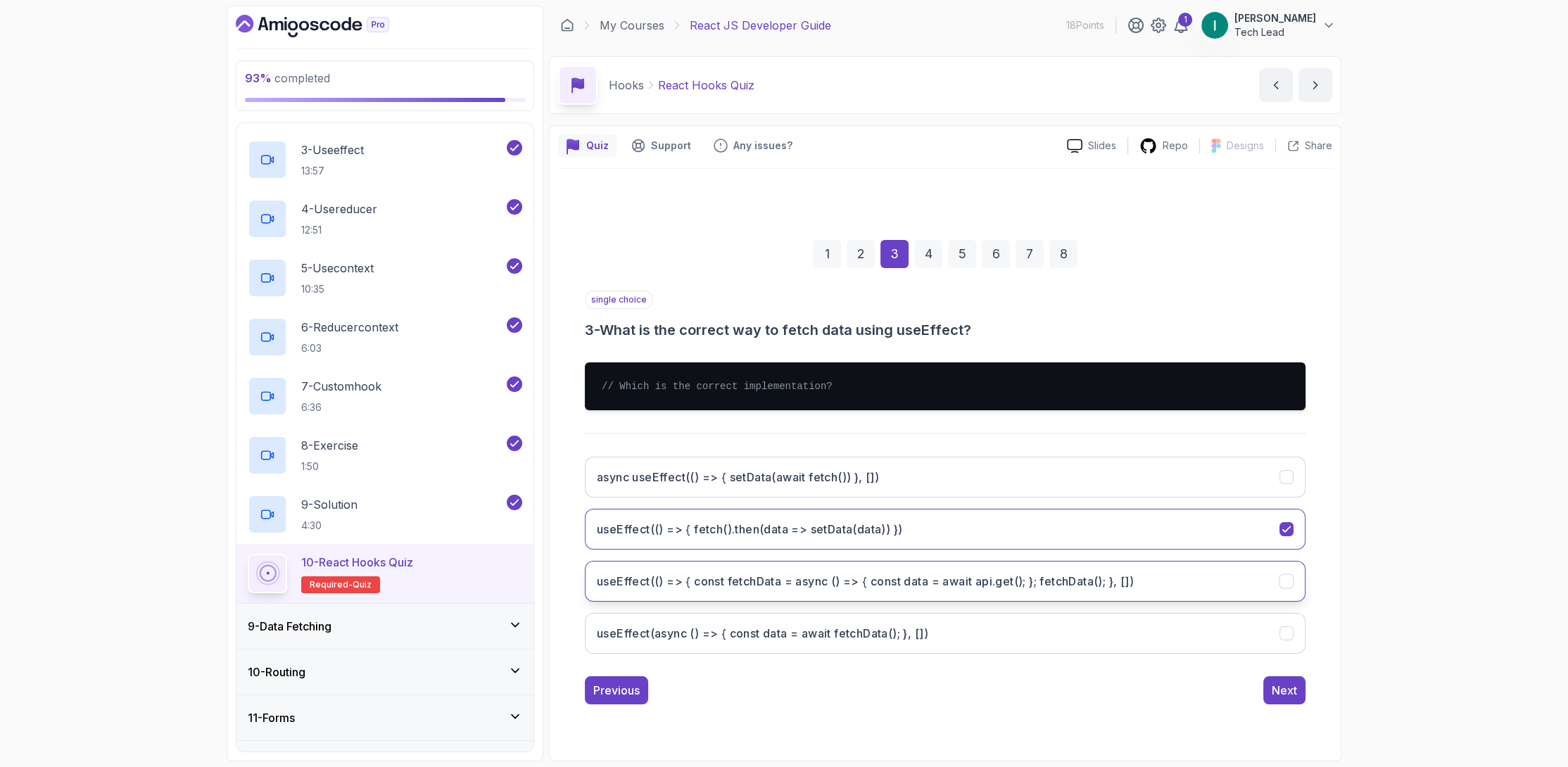
click at [929, 564] on button "useEffect(() => { const fetchData = async () => { const data = await api.get();…" at bounding box center [946, 581] width 721 height 41
click at [1302, 688] on button "Next" at bounding box center [1285, 691] width 43 height 28
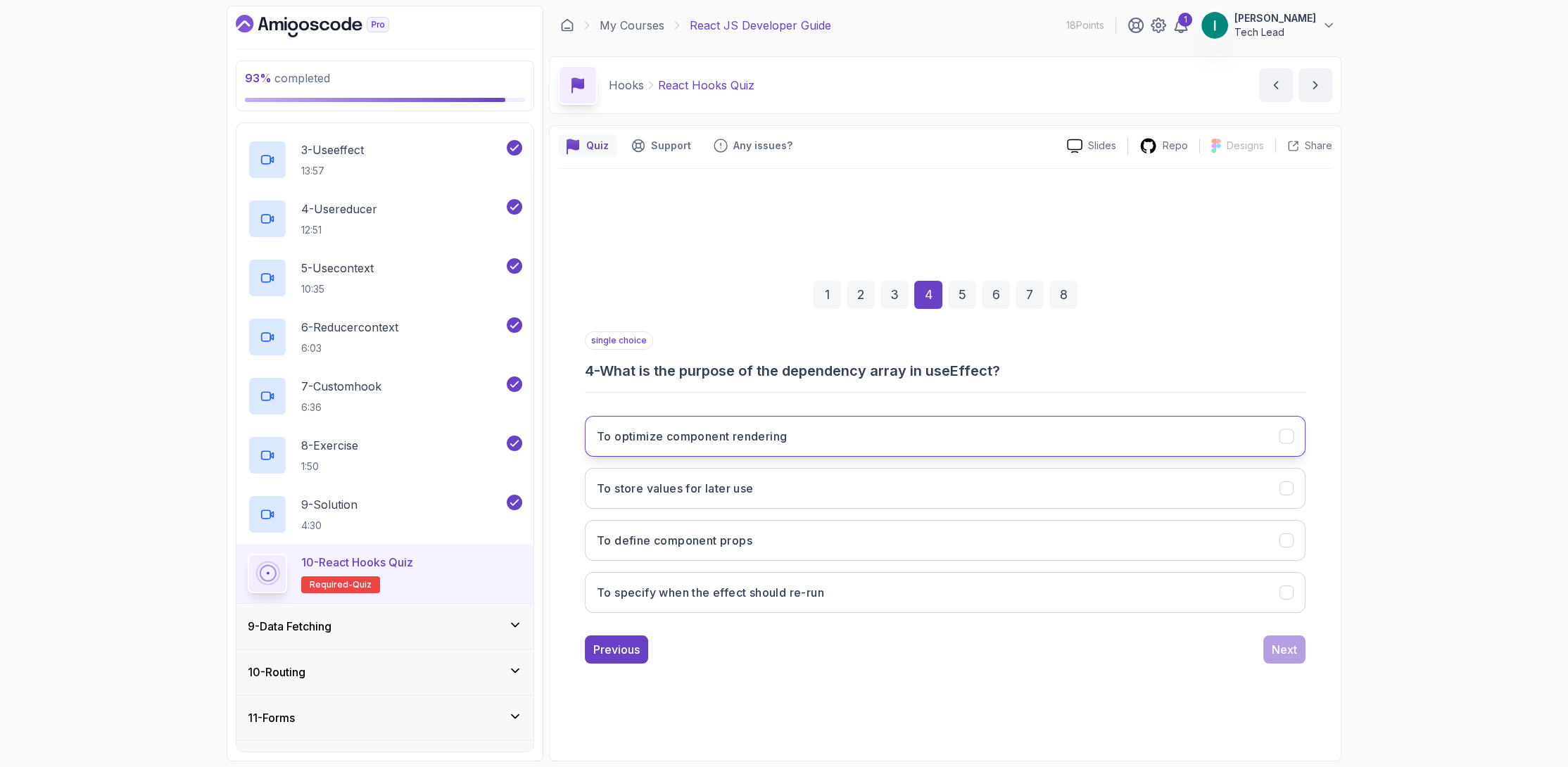
click at [819, 443] on button "To optimize component rendering" at bounding box center [946, 436] width 721 height 41
click at [812, 478] on button "To store values for later use" at bounding box center [946, 488] width 721 height 41
click at [1277, 661] on button "Next" at bounding box center [1285, 650] width 43 height 28
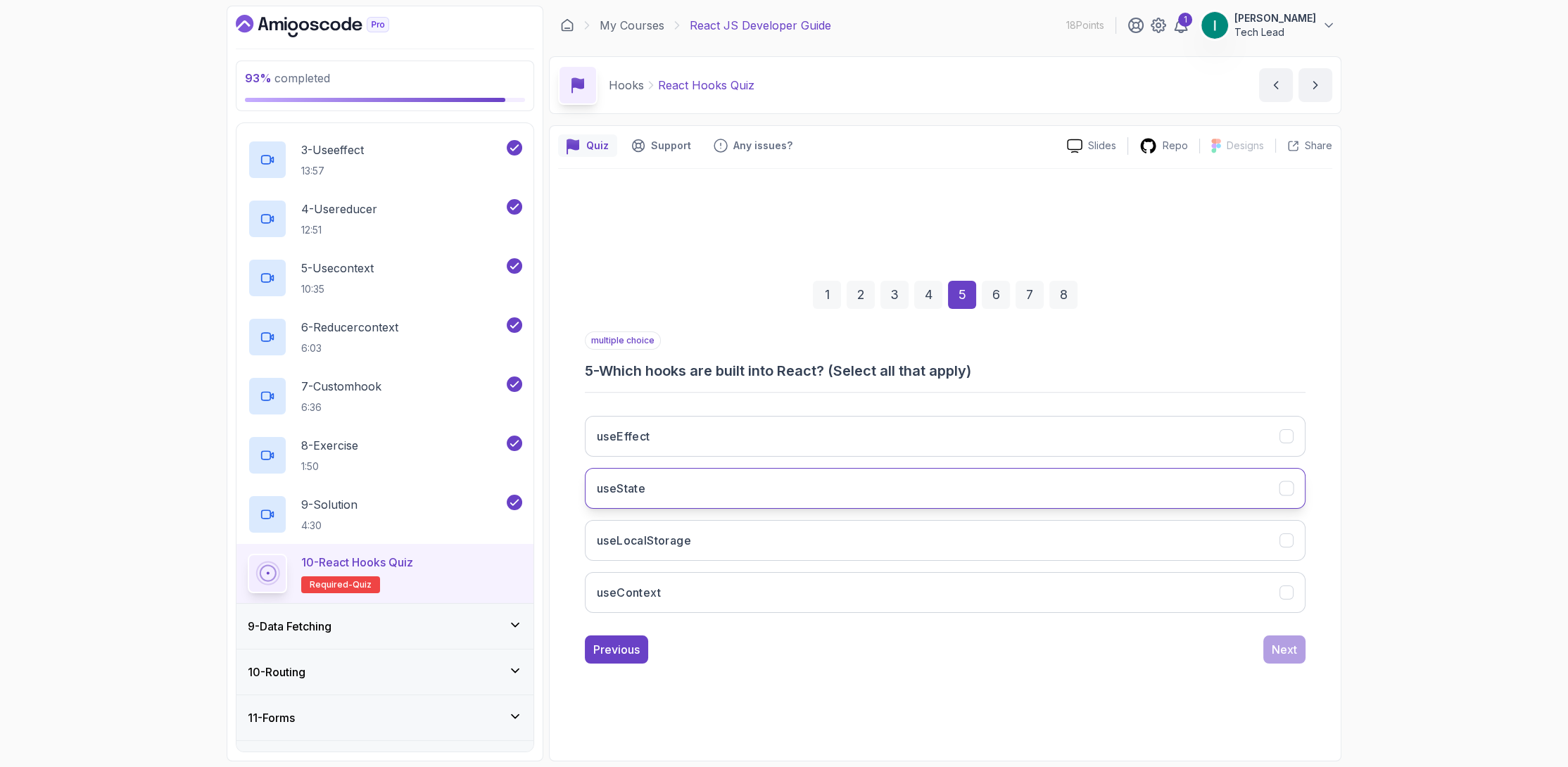
click at [968, 491] on button "useState" at bounding box center [946, 488] width 721 height 41
click at [1272, 642] on div "Next" at bounding box center [1284, 649] width 25 height 17
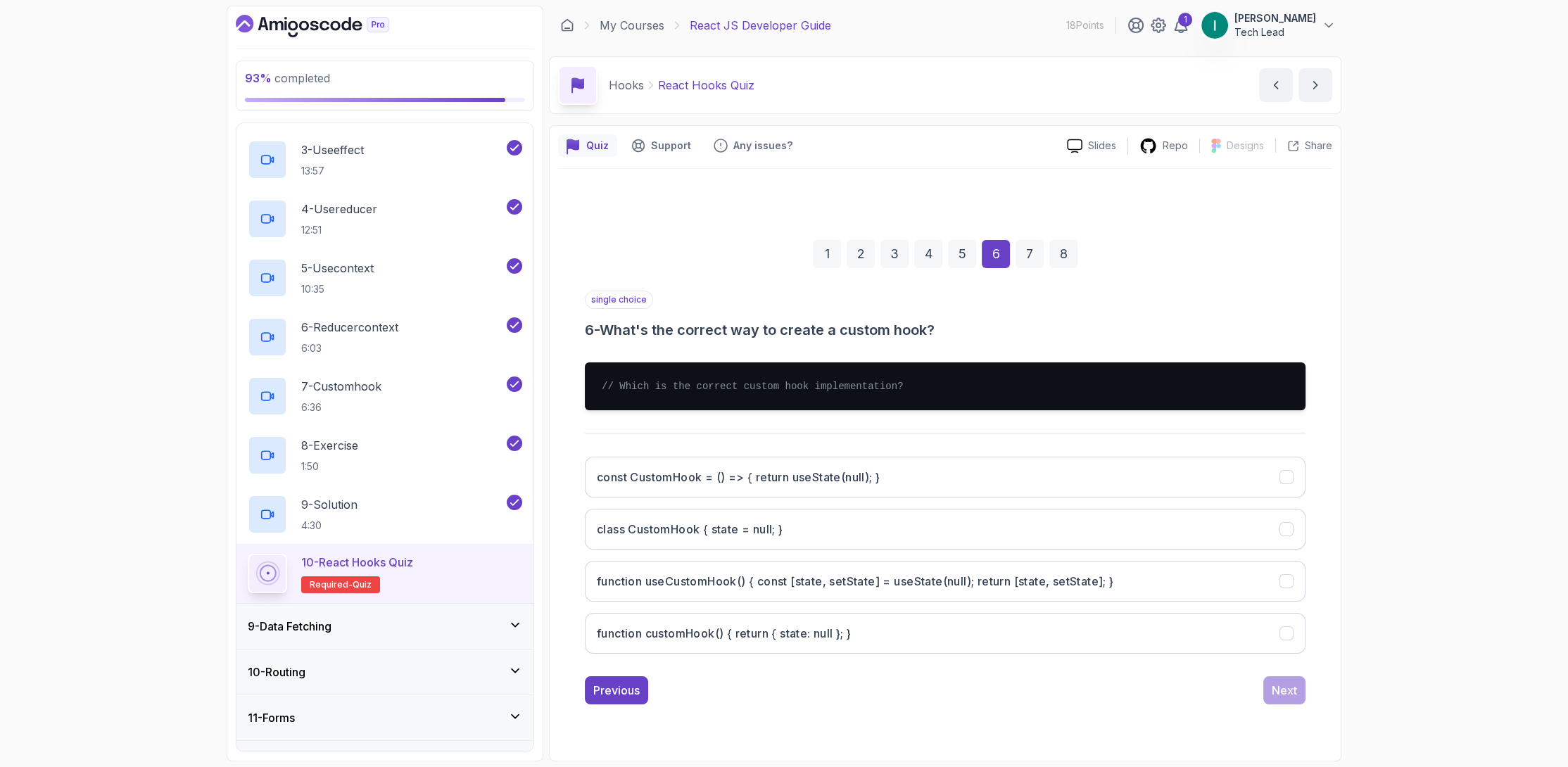
click at [933, 505] on div "const CustomHook = () => { return useState(null); } class CustomHook { state = …" at bounding box center [946, 555] width 721 height 219
click at [961, 480] on button "const CustomHook = () => { return useState(null); }" at bounding box center [946, 477] width 721 height 41
click at [1289, 683] on div "Next" at bounding box center [1284, 690] width 25 height 17
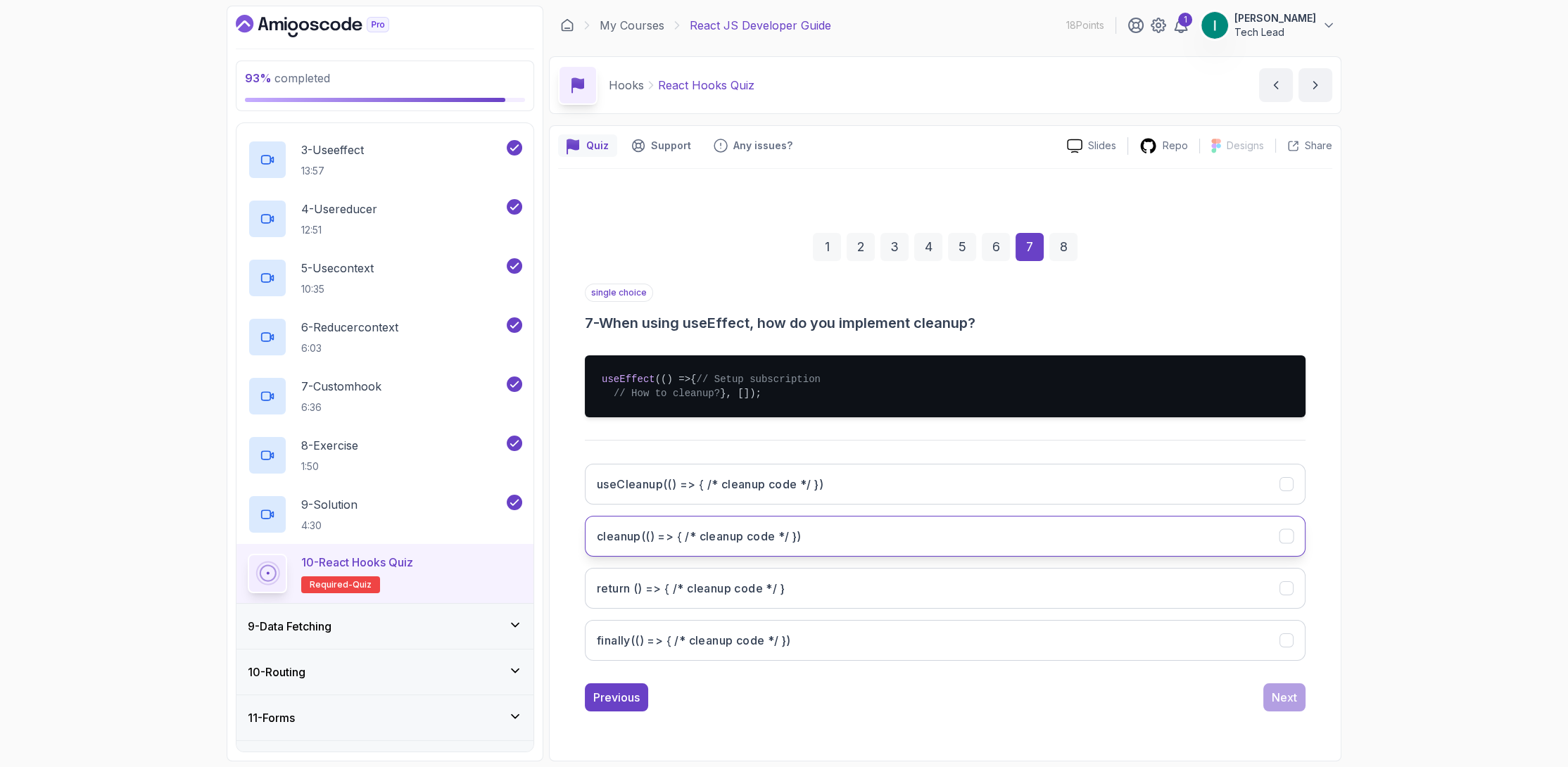
click at [1010, 547] on button "cleanup(() => { /* cleanup code */ })" at bounding box center [946, 536] width 721 height 41
click at [1291, 706] on div "Next" at bounding box center [1284, 697] width 25 height 17
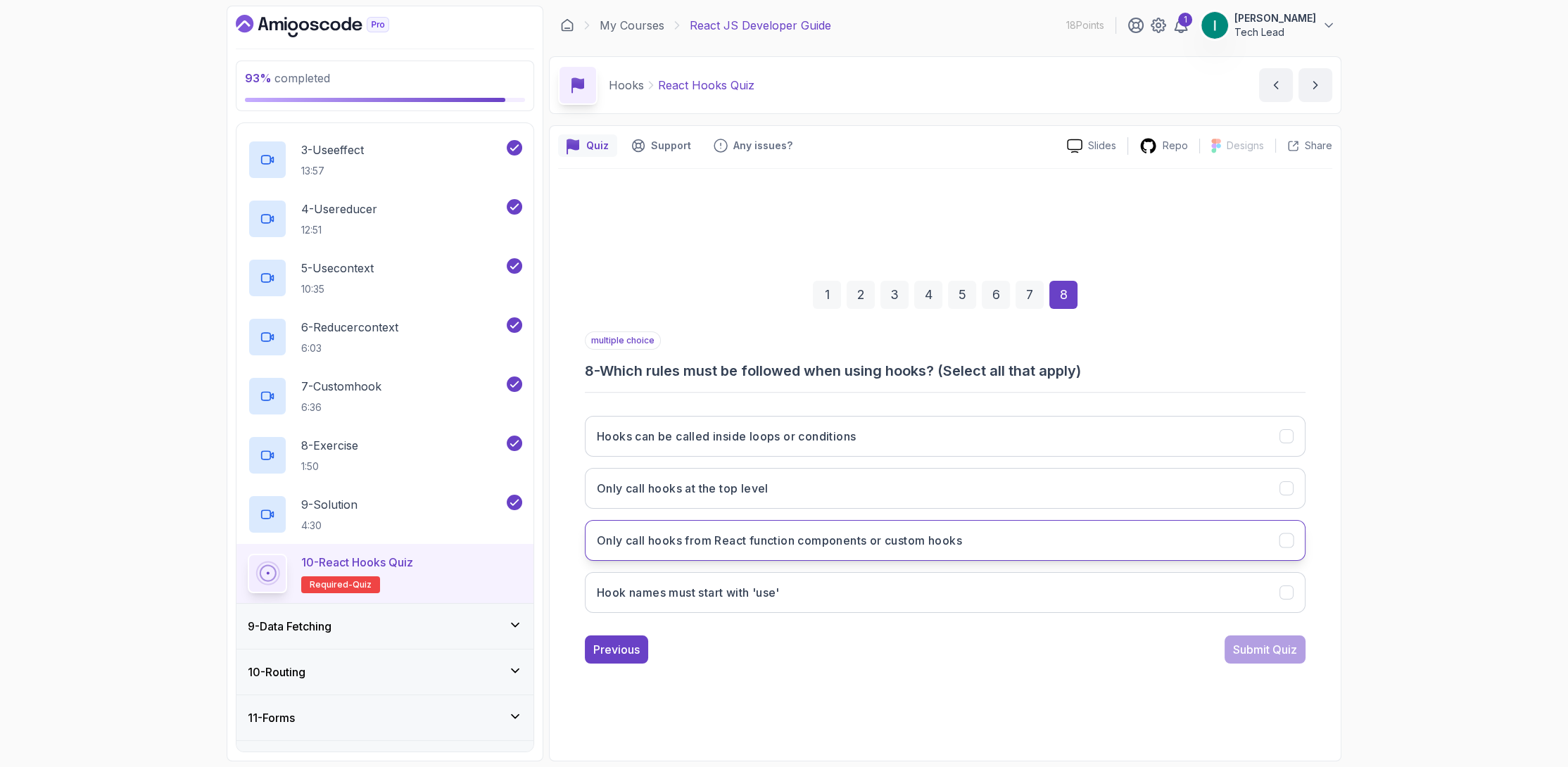
click at [1182, 548] on button "Only call hooks from React function components or custom hooks" at bounding box center [946, 540] width 721 height 41
click at [1278, 650] on div "Submit Quiz" at bounding box center [1264, 649] width 64 height 17
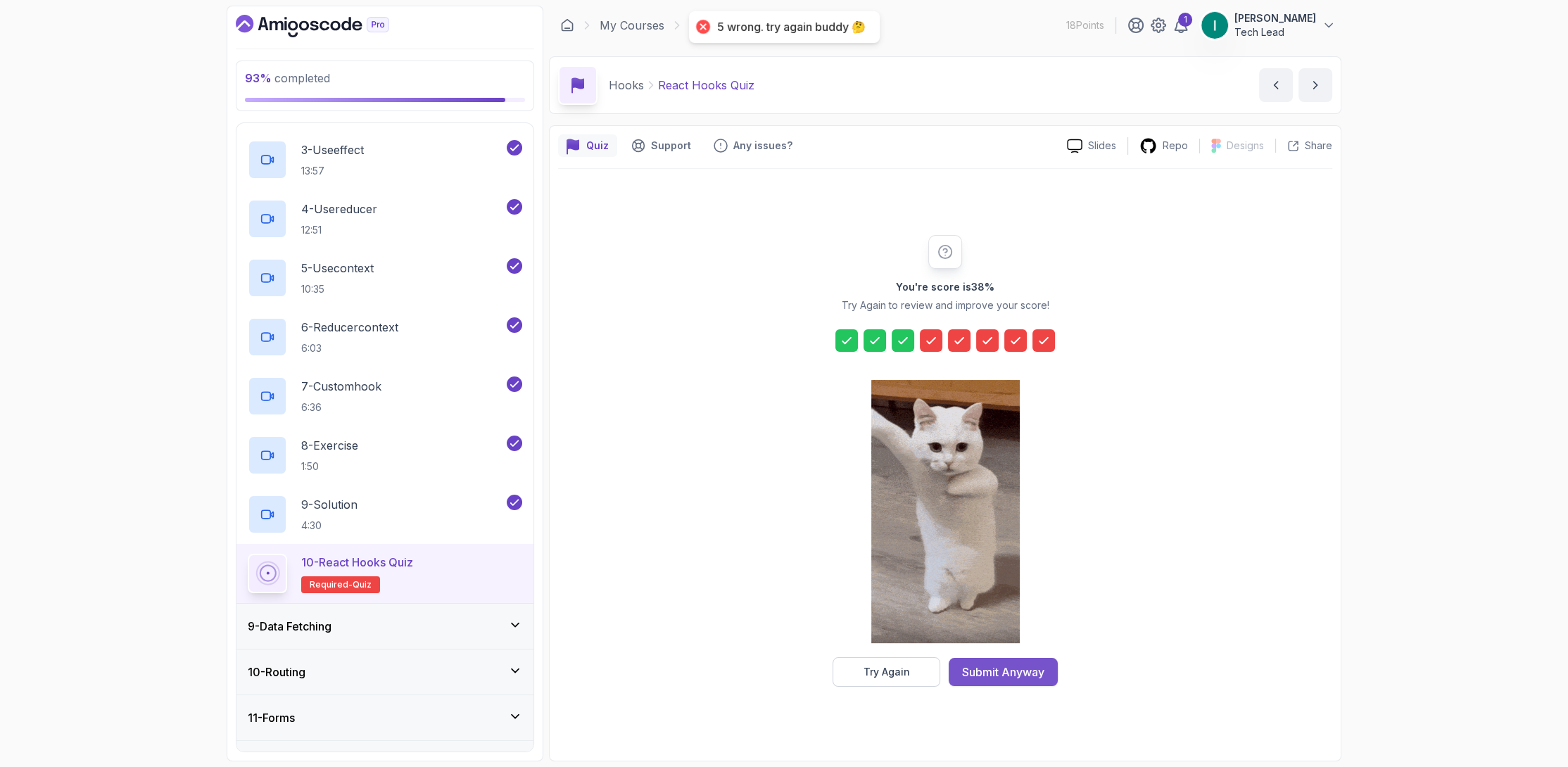
click at [1037, 672] on div "Submit Anyway" at bounding box center [1003, 671] width 82 height 17
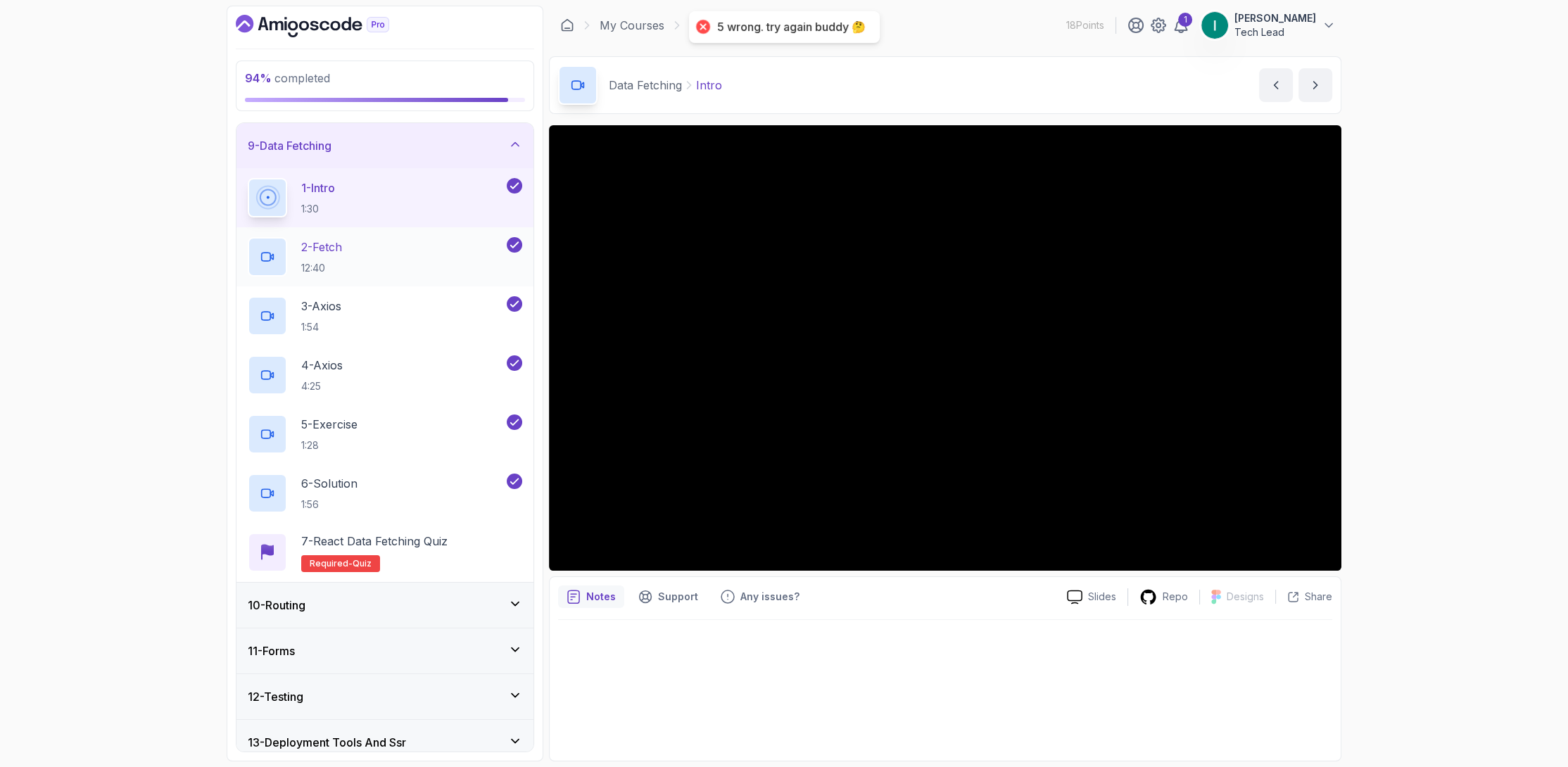
scroll to position [406, 0]
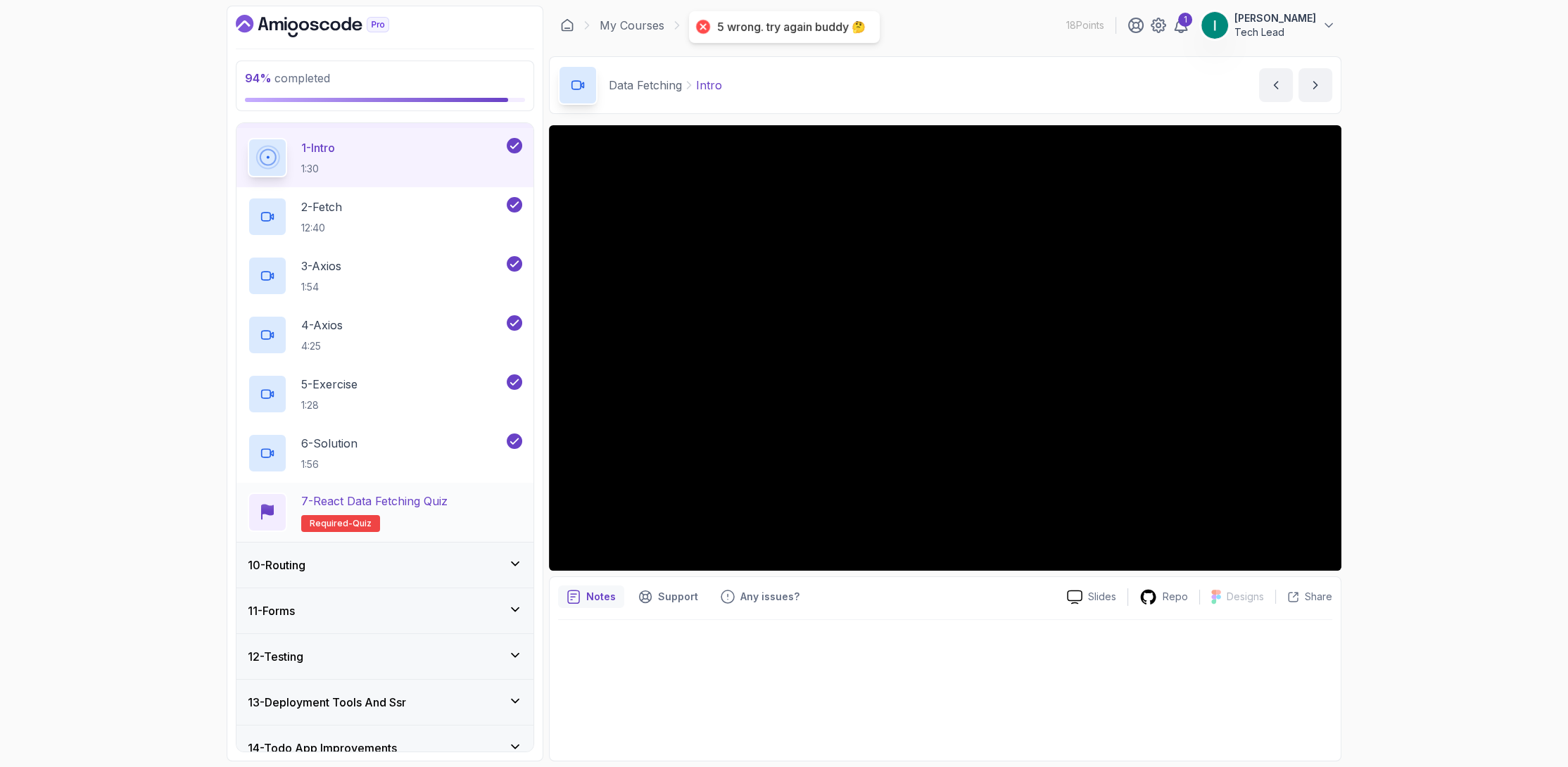
click at [437, 516] on h2 "7 - React Data Fetching Quiz Required- quiz" at bounding box center [375, 512] width 147 height 39
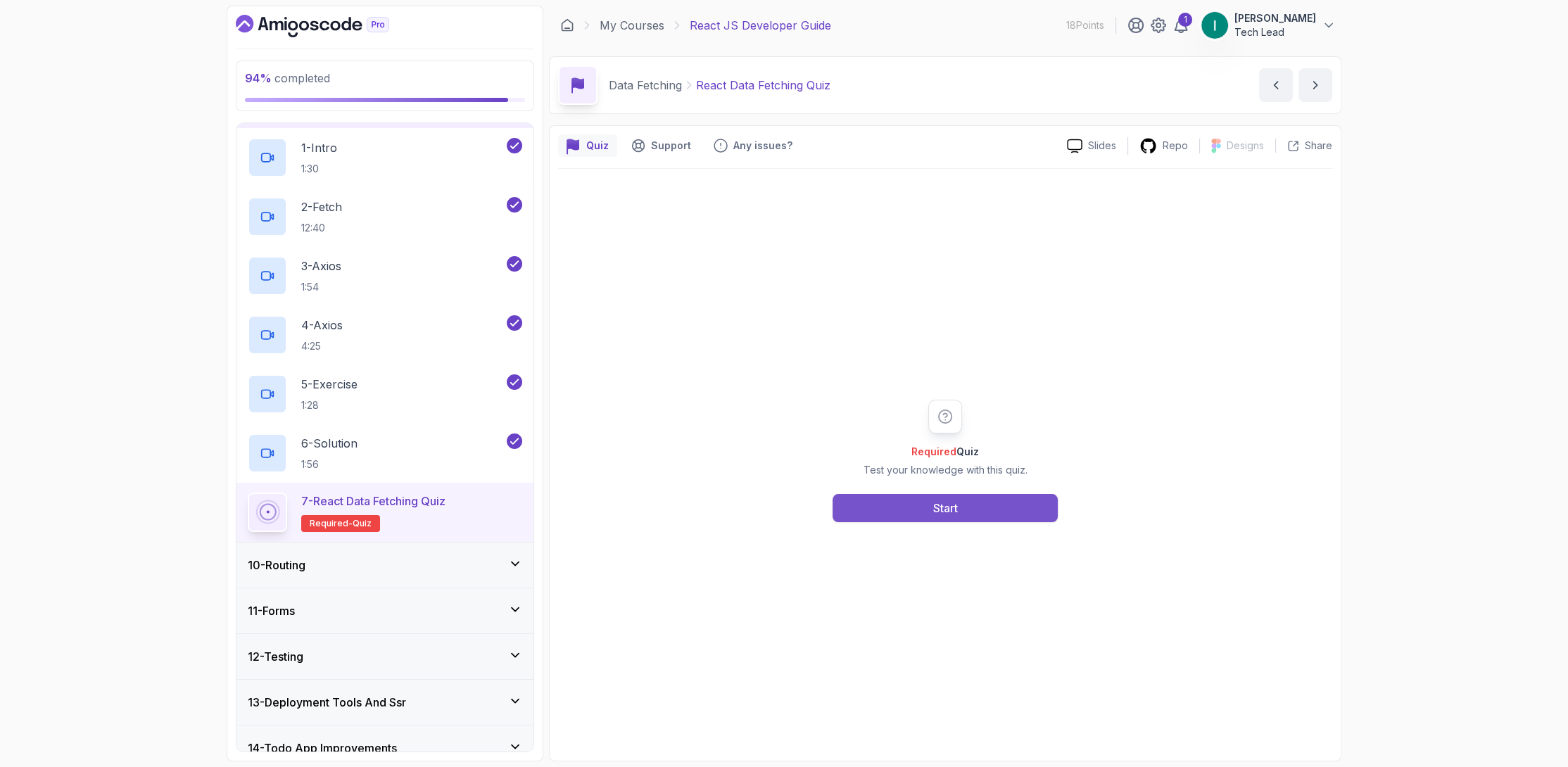
click at [943, 510] on div "Start" at bounding box center [945, 508] width 24 height 17
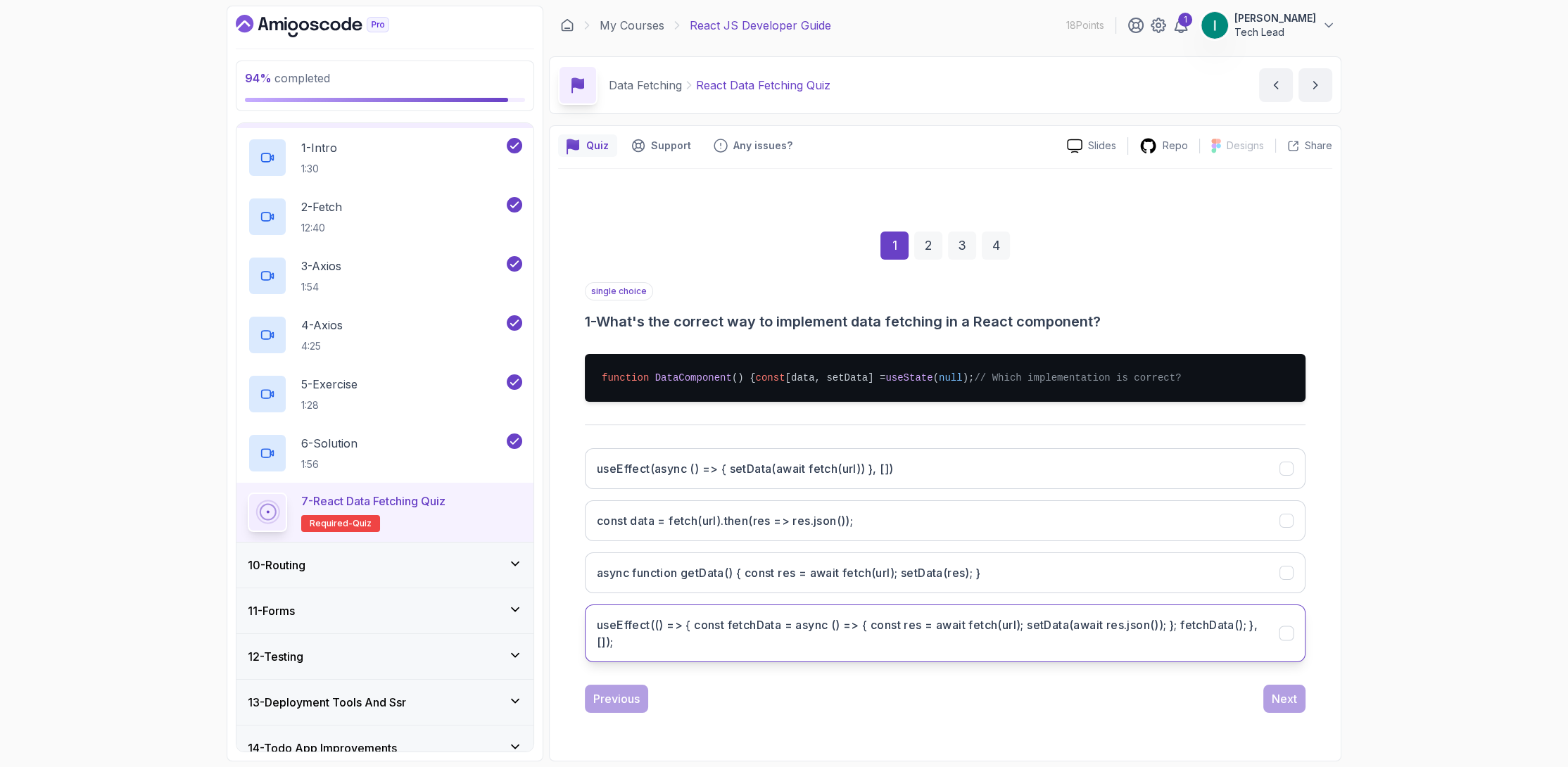
click at [888, 647] on h3 "useEffect(() => { const fetchData = async () => { const res = await fetch(url);…" at bounding box center [930, 633] width 666 height 34
click at [1276, 707] on div "Next" at bounding box center [1284, 698] width 25 height 17
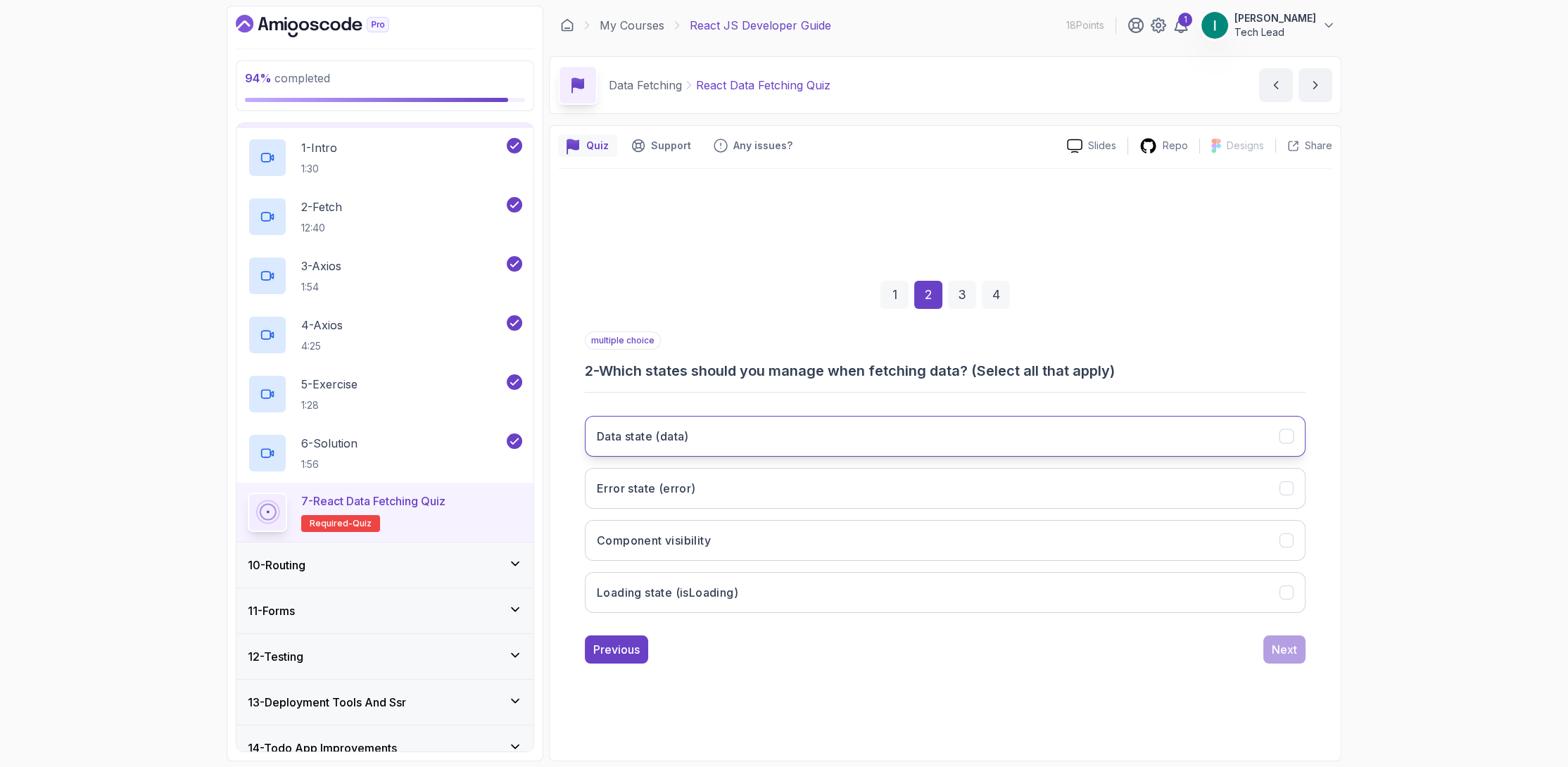
click at [808, 447] on button "Data state (data)" at bounding box center [946, 436] width 721 height 41
click at [1182, 637] on div "Previous Next" at bounding box center [946, 650] width 721 height 28
click at [1185, 609] on button "Loading state (isLoading)" at bounding box center [946, 592] width 721 height 41
click at [1281, 657] on button "Next" at bounding box center [1285, 650] width 43 height 28
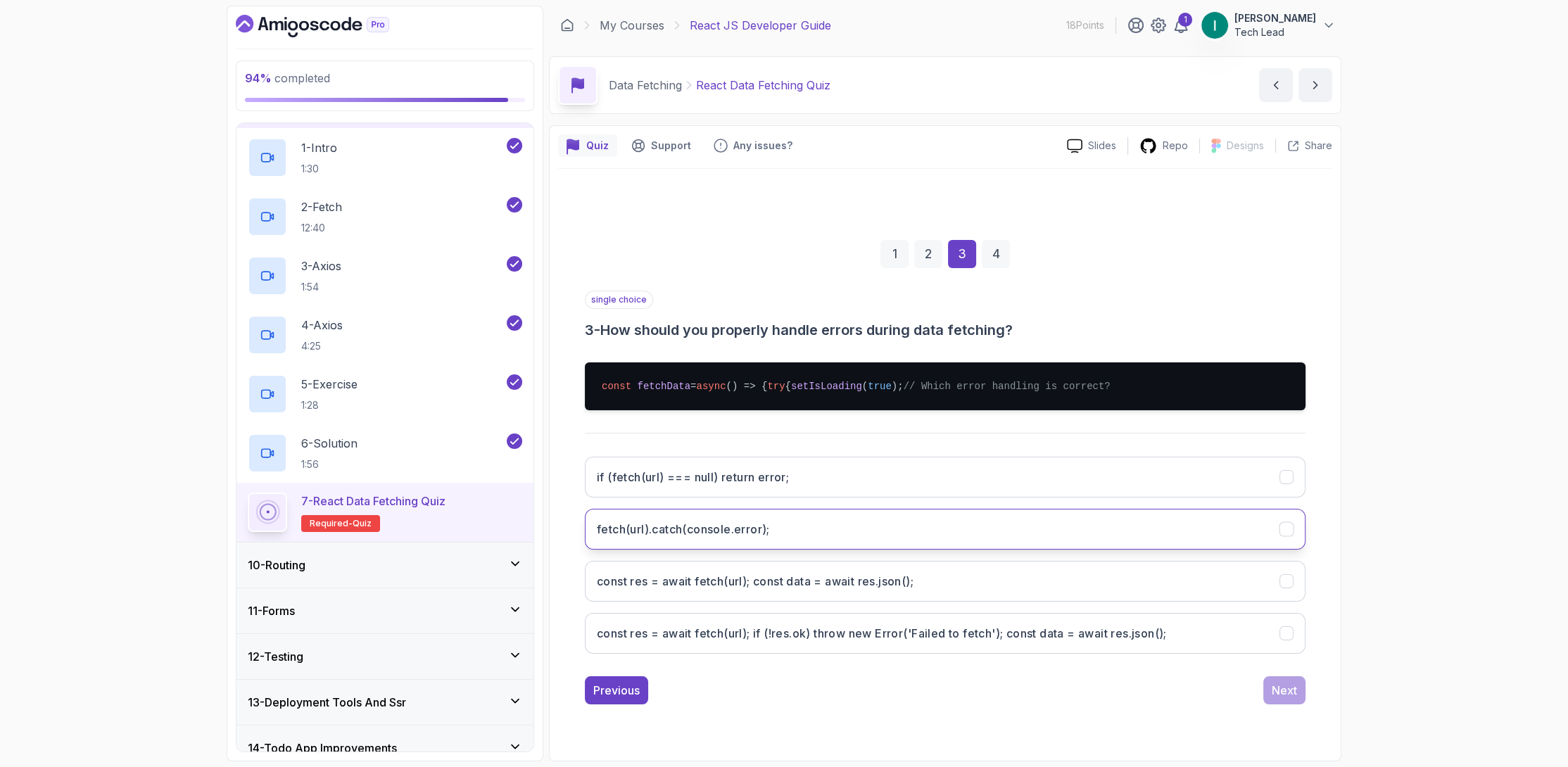
click at [905, 542] on button "fetch(url).catch(console.error);" at bounding box center [946, 529] width 721 height 41
click at [1278, 698] on div "Next" at bounding box center [1284, 690] width 25 height 17
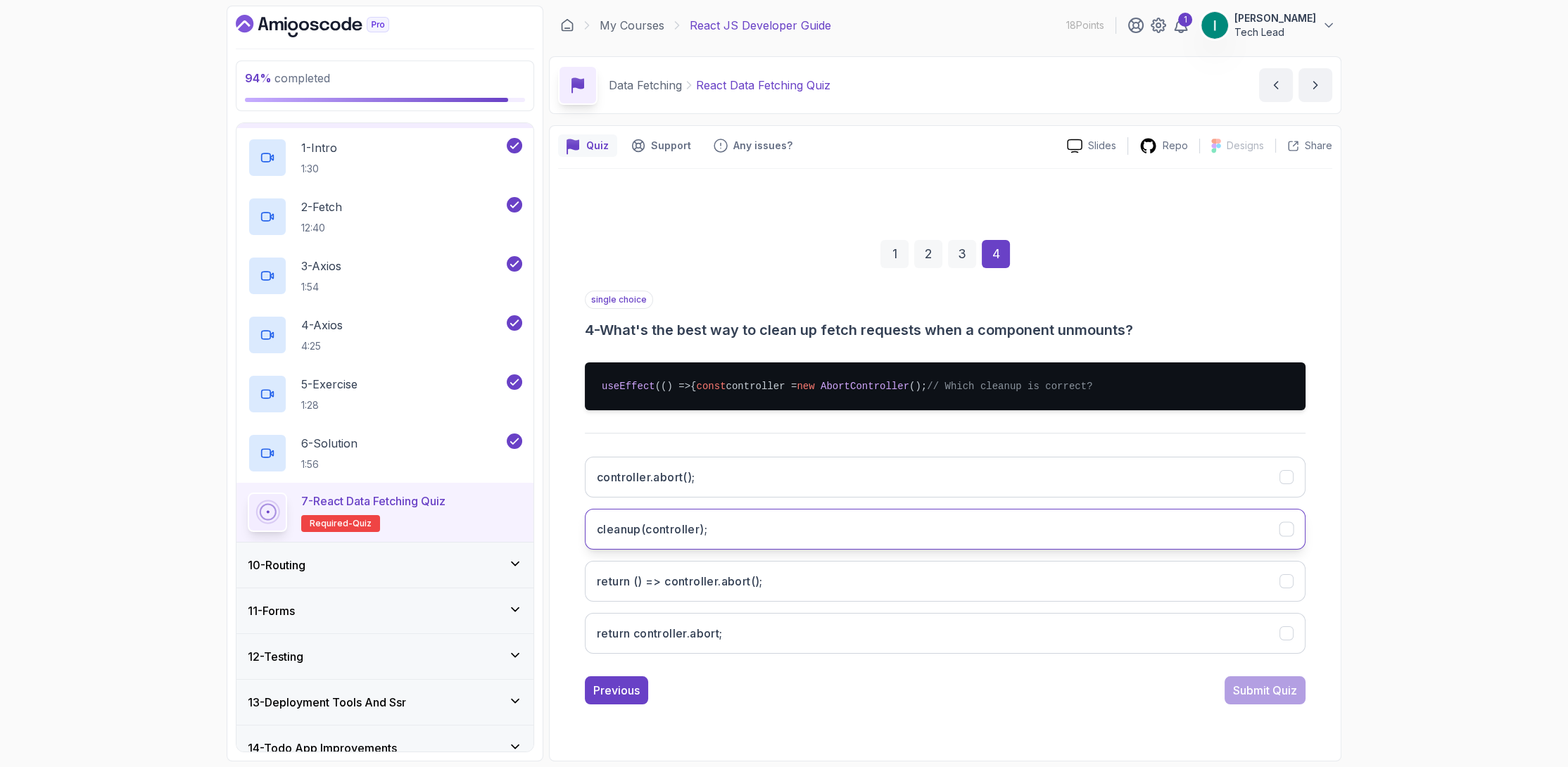
click at [887, 542] on button "cleanup(controller);" at bounding box center [946, 529] width 721 height 41
click at [1270, 698] on div "Submit Quiz" at bounding box center [1264, 690] width 64 height 17
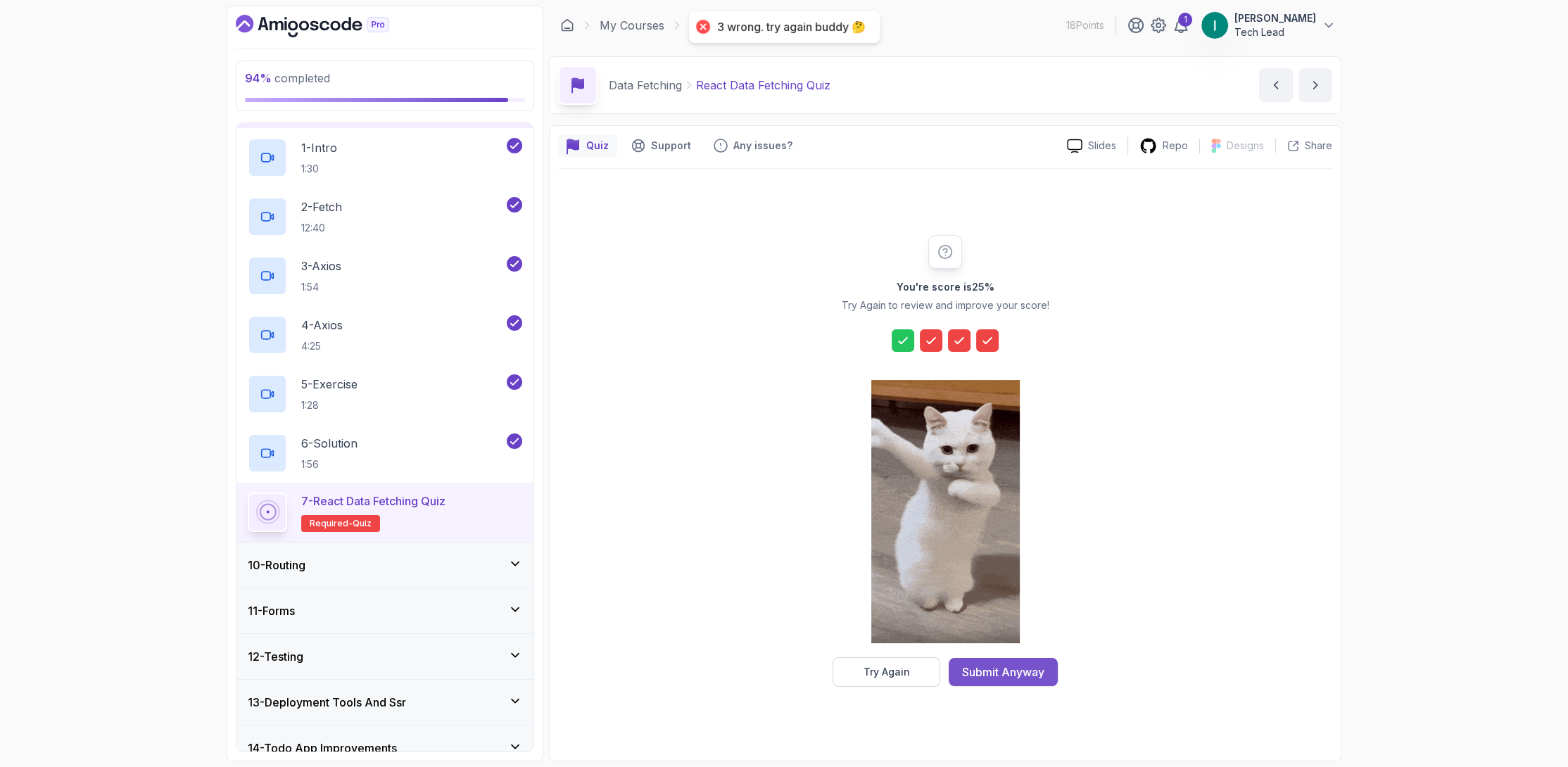
click at [1000, 678] on div "Submit Anyway" at bounding box center [1003, 671] width 82 height 17
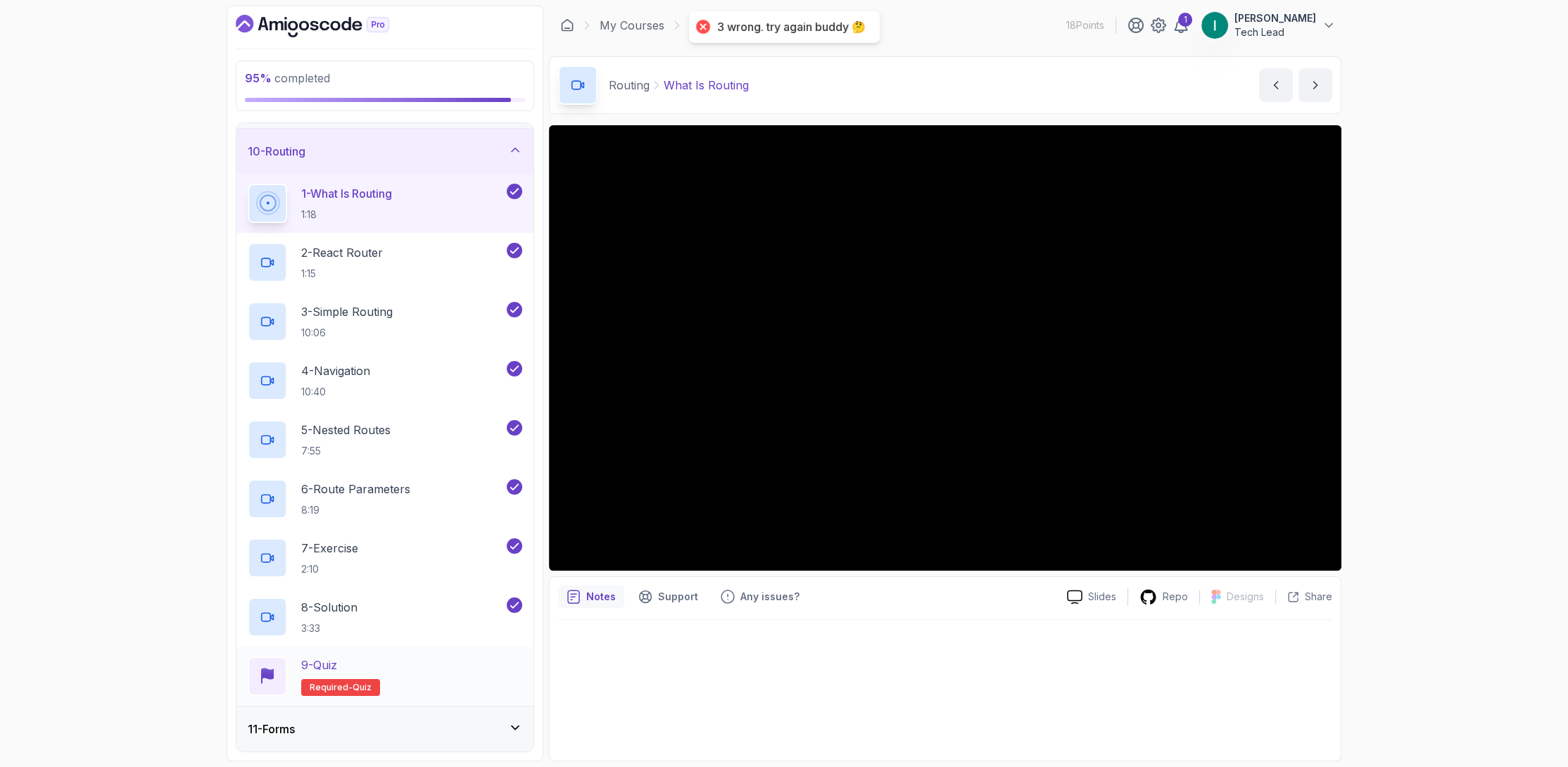
click at [398, 658] on div "9 - Quiz Required- quiz" at bounding box center [385, 676] width 274 height 39
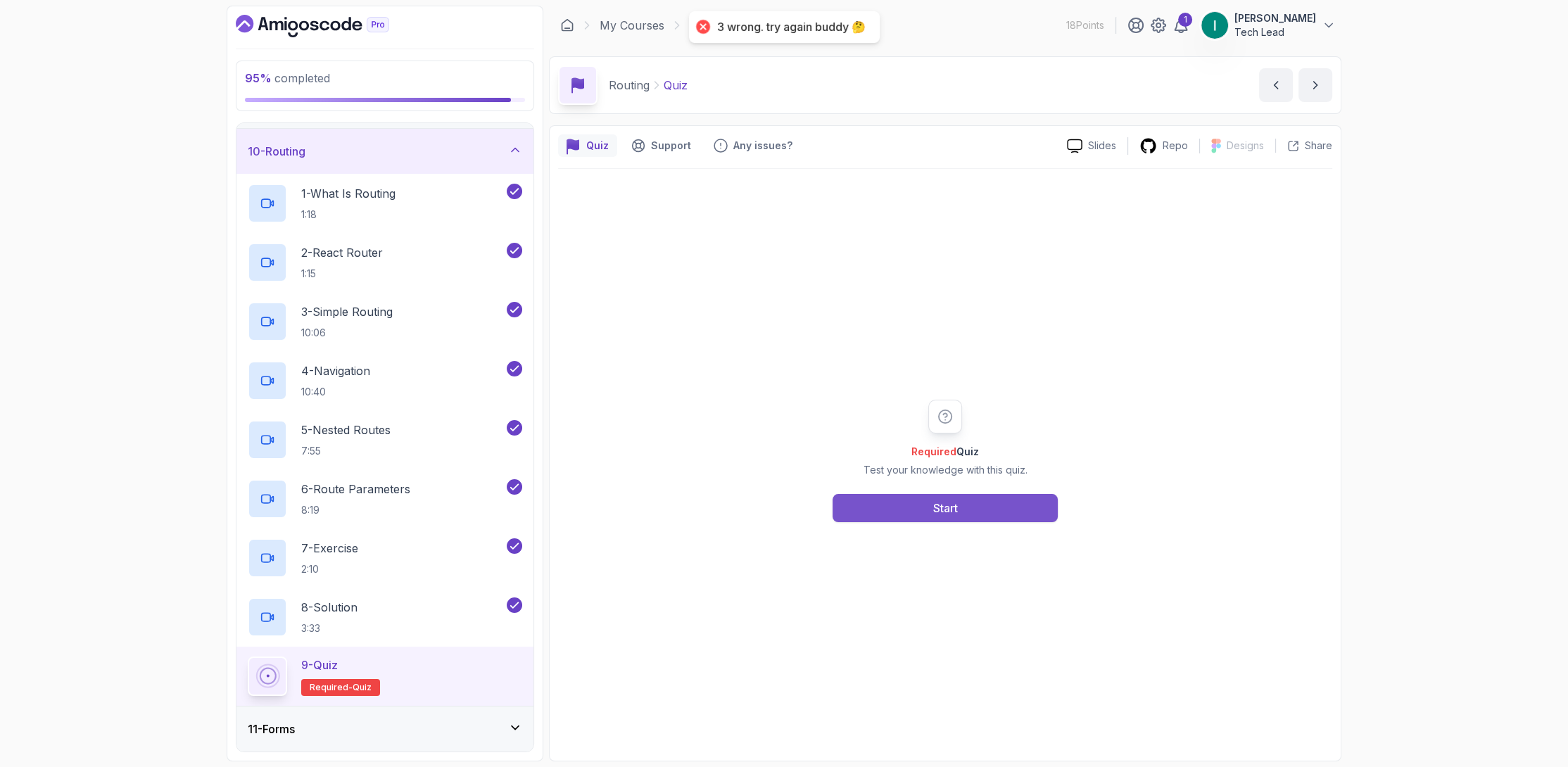
click at [940, 511] on div "Start" at bounding box center [945, 508] width 24 height 17
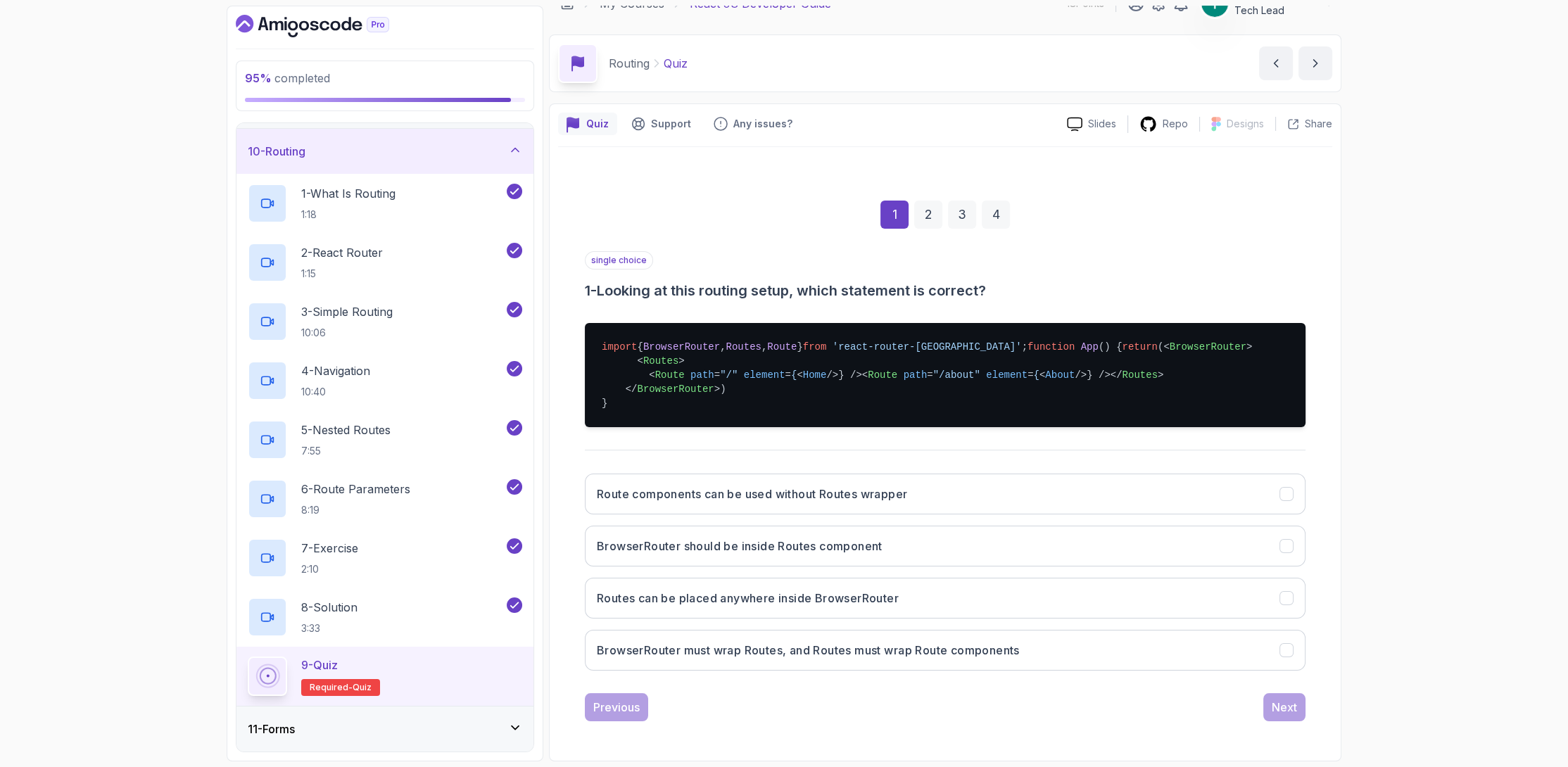
scroll to position [117, 0]
click at [920, 589] on button "Routes can be placed anywhere inside BrowserRouter" at bounding box center [946, 598] width 721 height 41
click at [1272, 651] on button "BrowserRouter must wrap Routes, and Routes must wrap Route components" at bounding box center [946, 650] width 721 height 41
click at [1177, 569] on div "Route components can be used without Routes wrapper BrowserRouter should be ins…" at bounding box center [946, 572] width 721 height 219
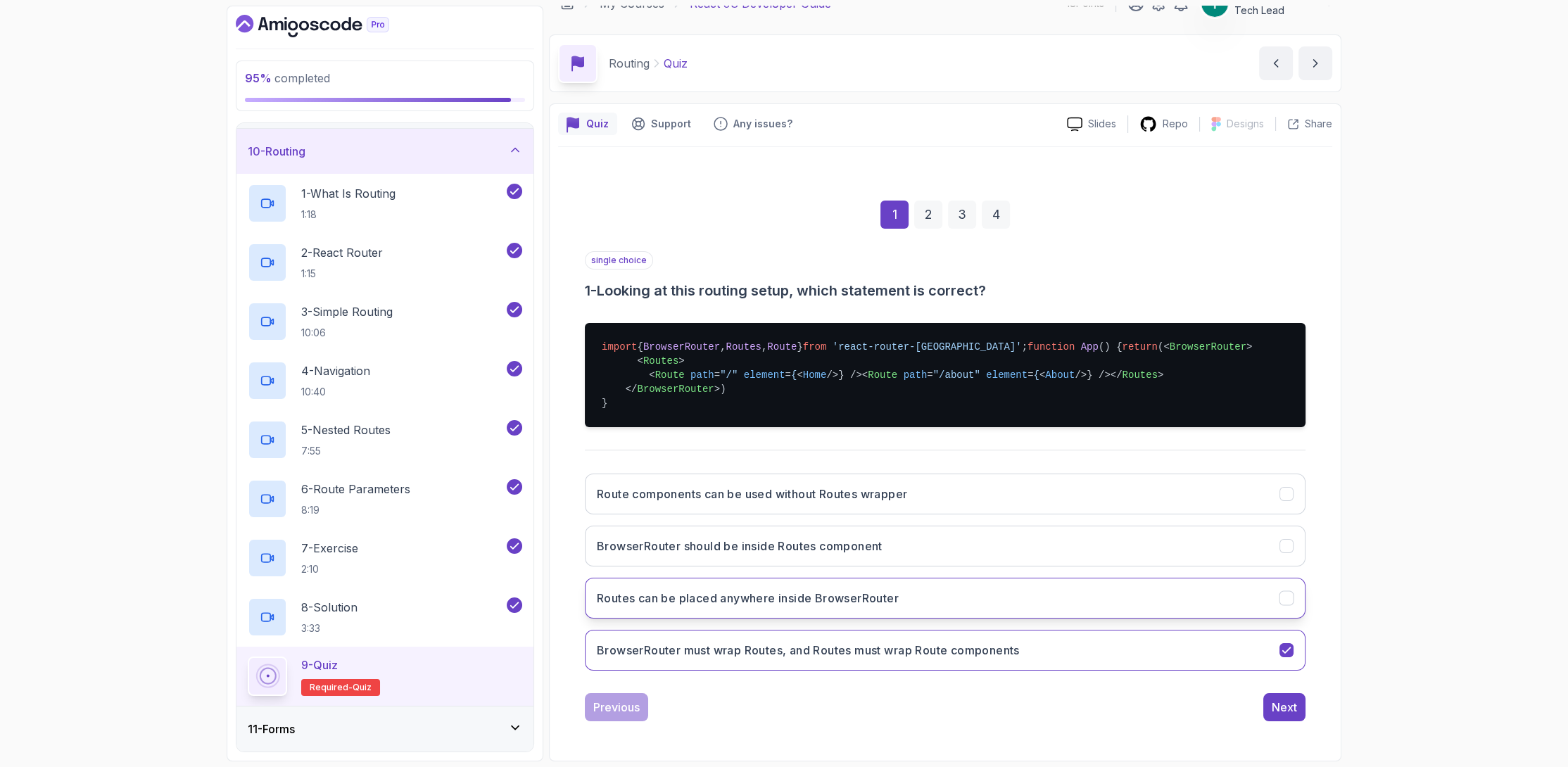
click at [1198, 601] on button "Routes can be placed anywhere inside BrowserRouter" at bounding box center [946, 598] width 721 height 41
click at [1299, 708] on button "Next" at bounding box center [1285, 707] width 43 height 28
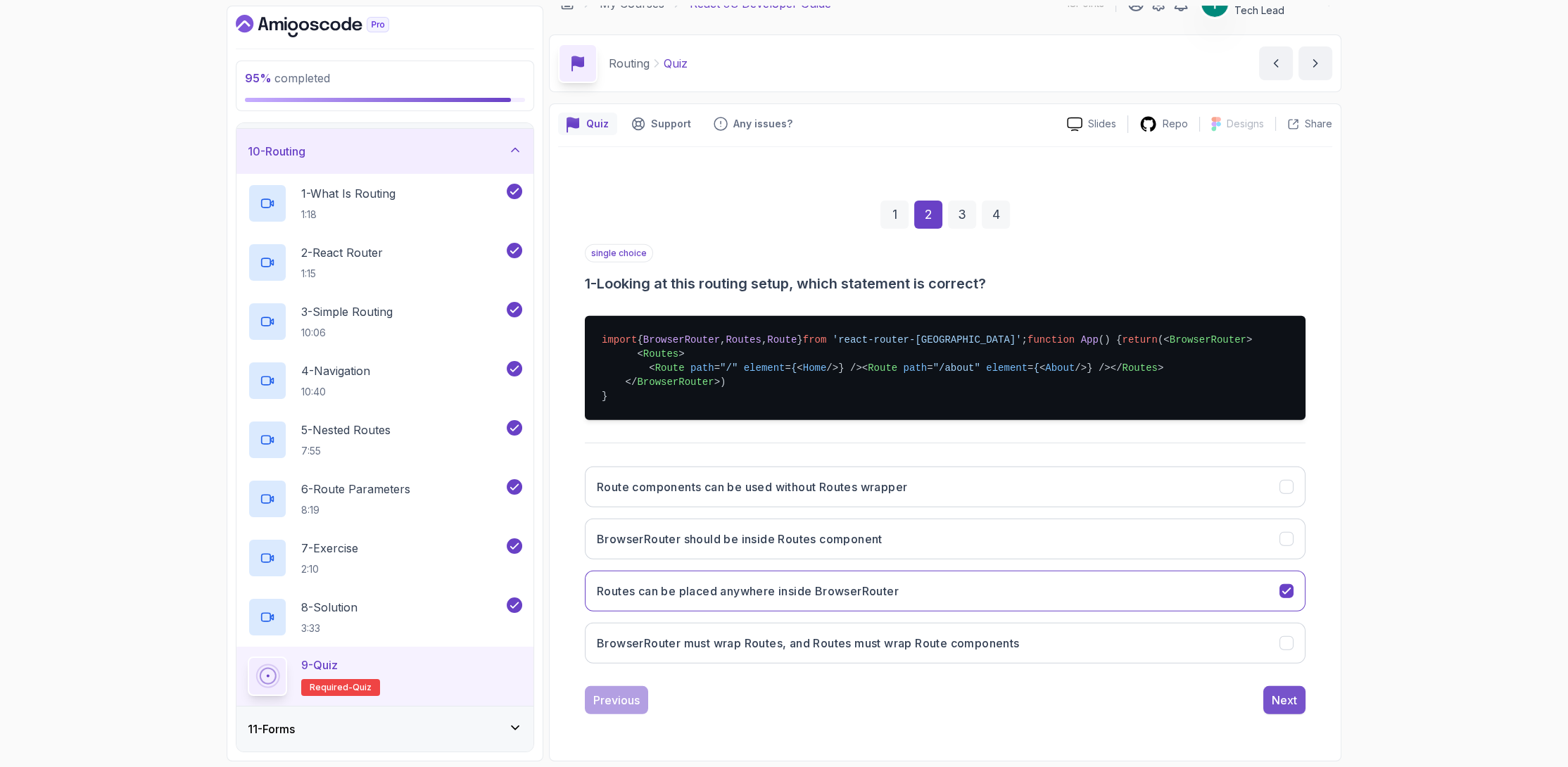
scroll to position [89, 0]
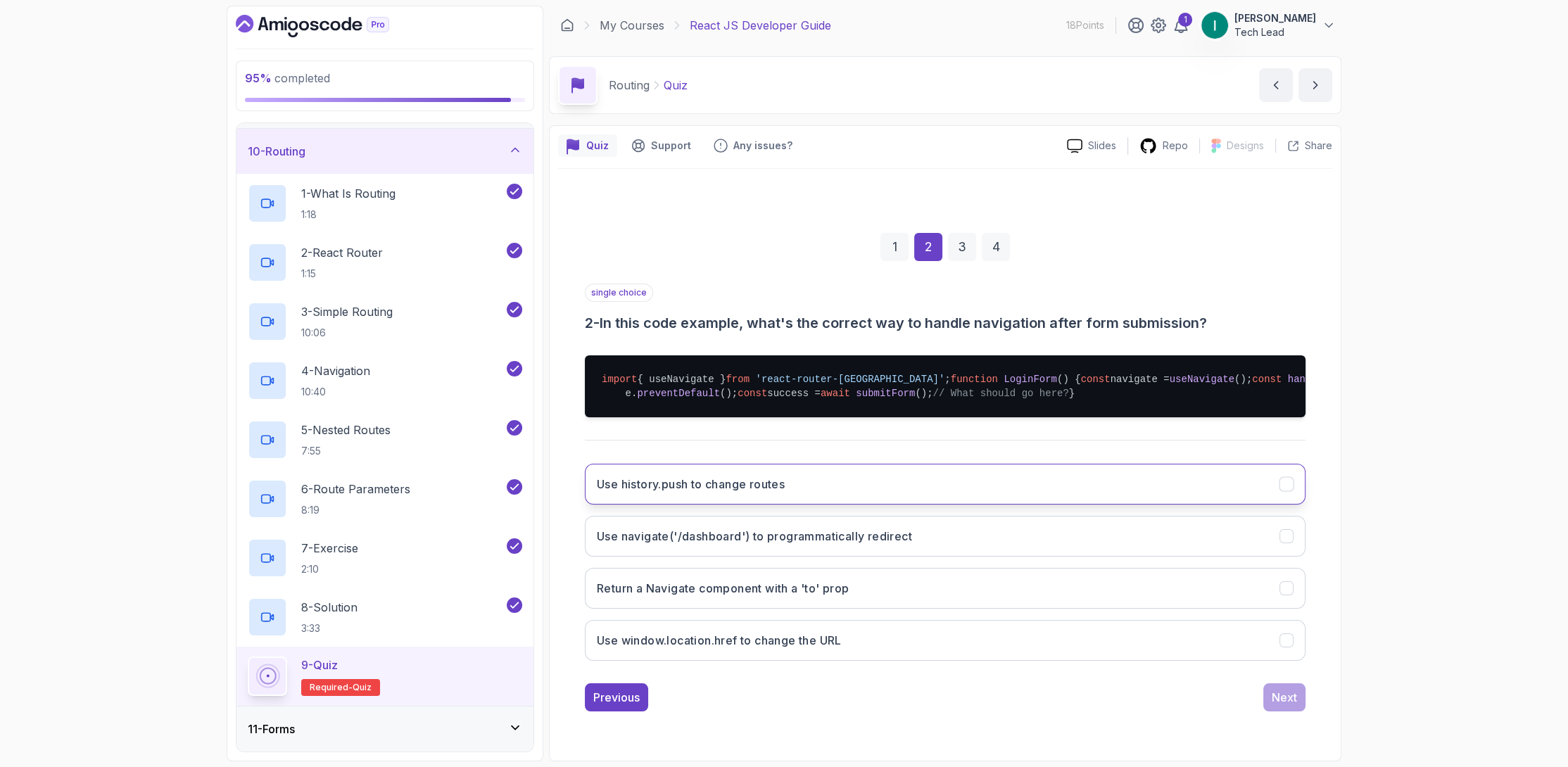
click at [906, 505] on button "Use history.push to change routes" at bounding box center [946, 484] width 721 height 41
click at [1277, 706] on div "Next" at bounding box center [1284, 697] width 25 height 17
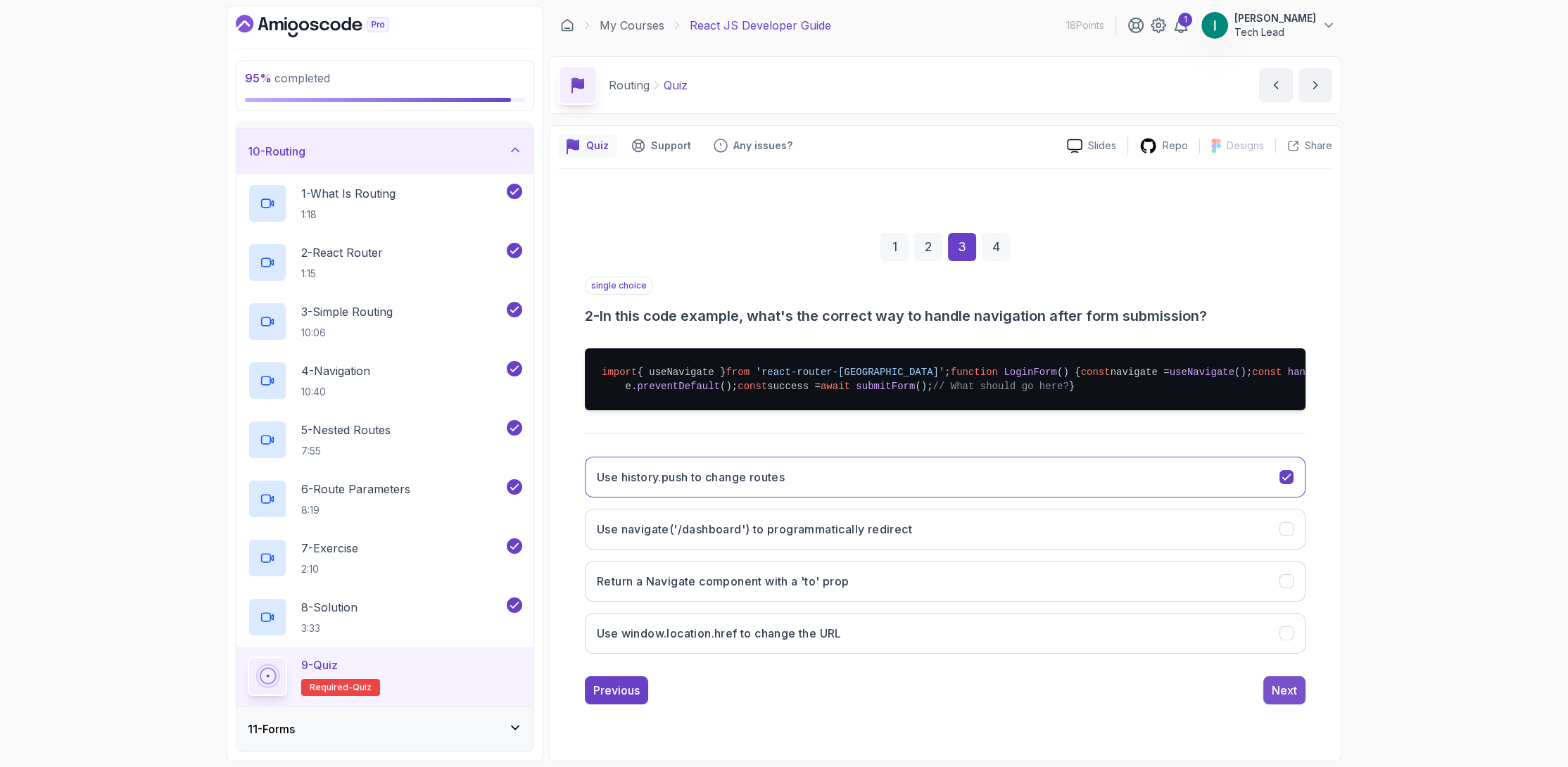
scroll to position [47, 0]
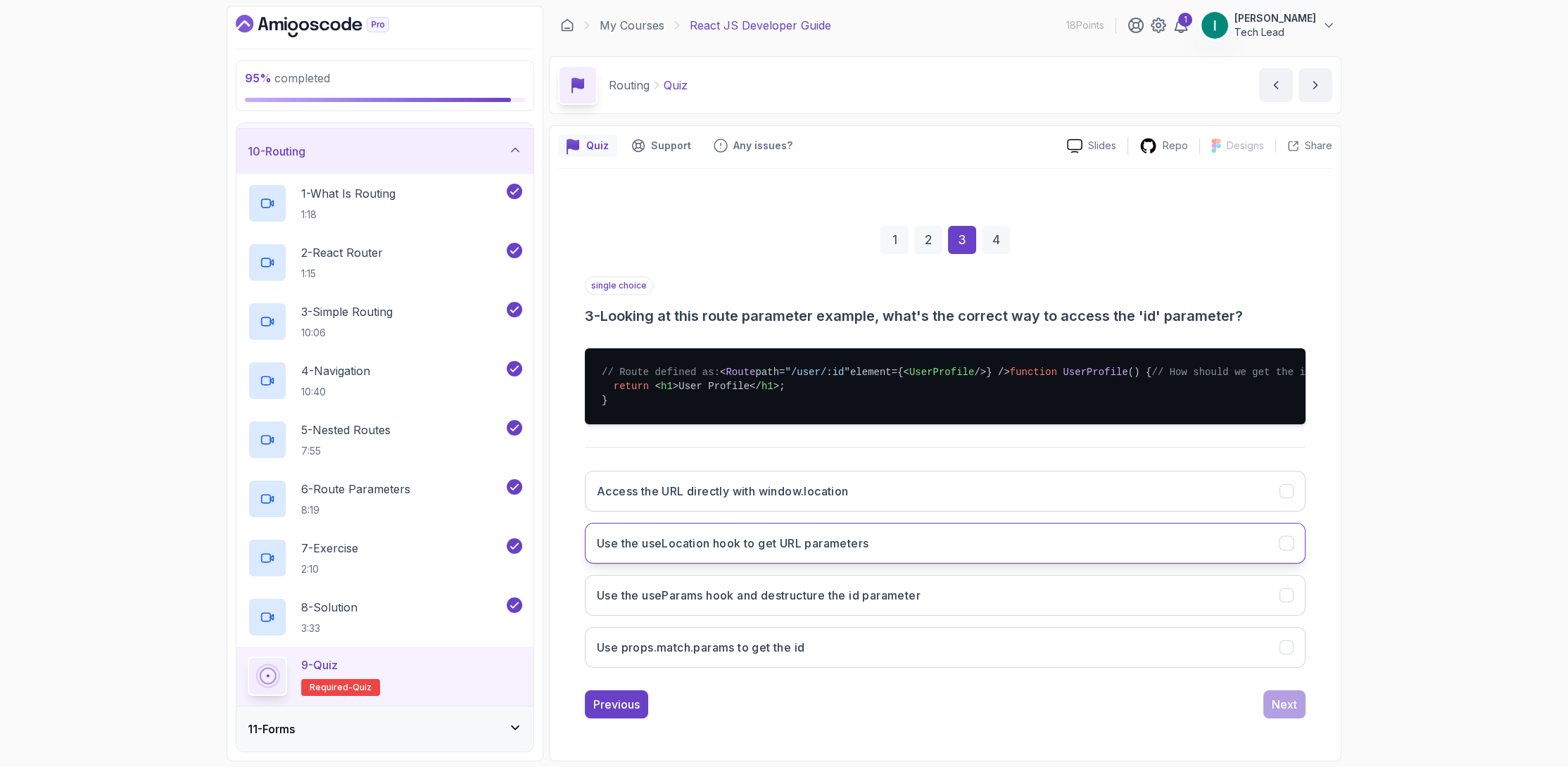
click at [949, 535] on button "Use the useLocation hook to get URL parameters" at bounding box center [946, 543] width 721 height 41
click at [1051, 585] on button "Use the useParams hook and destructure the id parameter" at bounding box center [946, 595] width 721 height 41
click at [1062, 567] on div "Access the URL directly with window.location Use the useLocation hook to get UR…" at bounding box center [946, 569] width 721 height 219
click at [1260, 708] on div "Previous Next" at bounding box center [946, 704] width 721 height 28
click at [1272, 709] on button "Next" at bounding box center [1285, 704] width 43 height 28
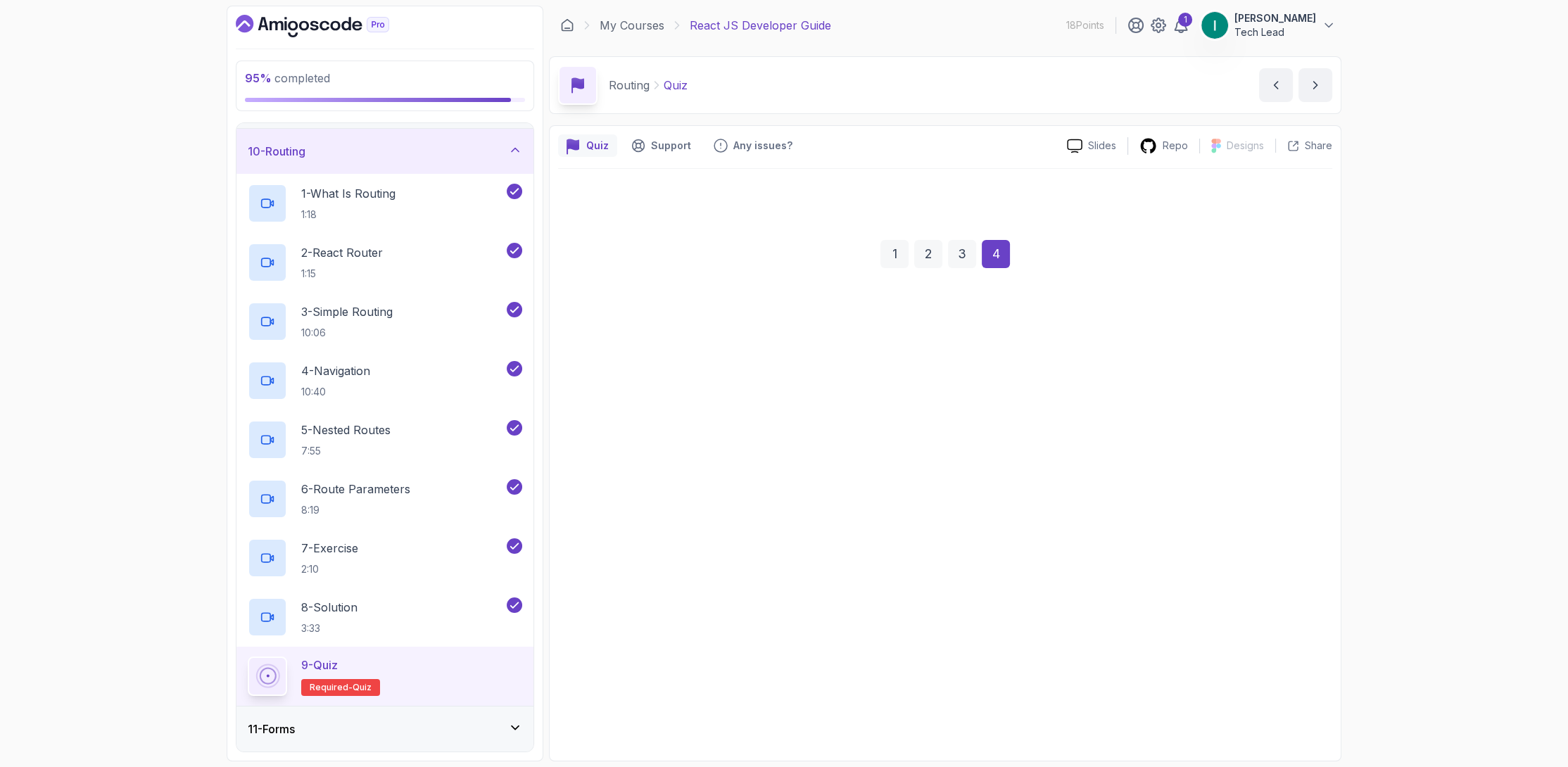
scroll to position [33, 0]
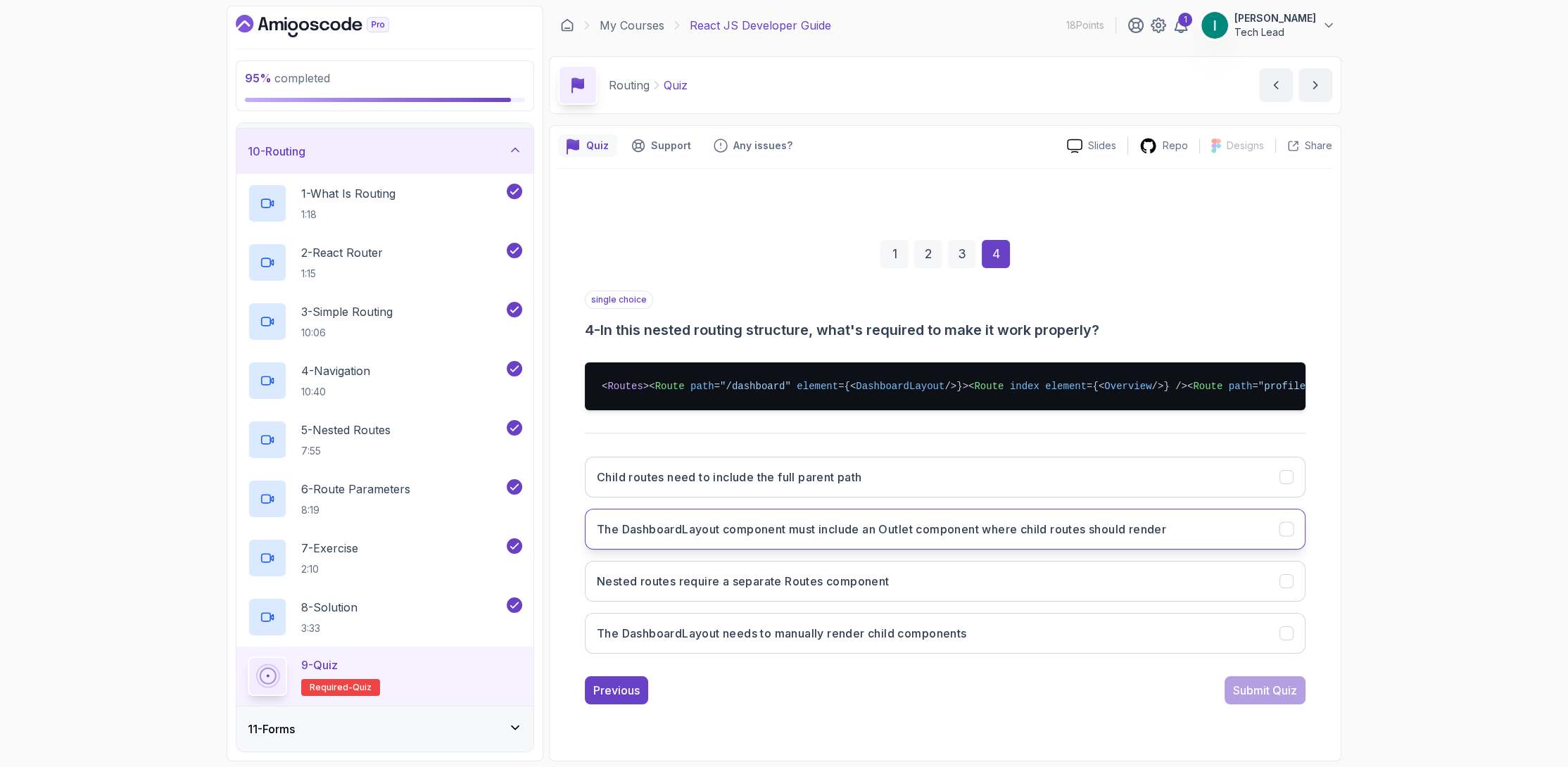
click at [865, 538] on h3 "The DashboardLayout component must include an Outlet component where child rout…" at bounding box center [882, 528] width 569 height 17
click at [1223, 686] on div "single choice 4 - In this nested routing structure, what's required to make it …" at bounding box center [946, 497] width 721 height 414
click at [1241, 697] on button "Submit Quiz" at bounding box center [1265, 691] width 81 height 28
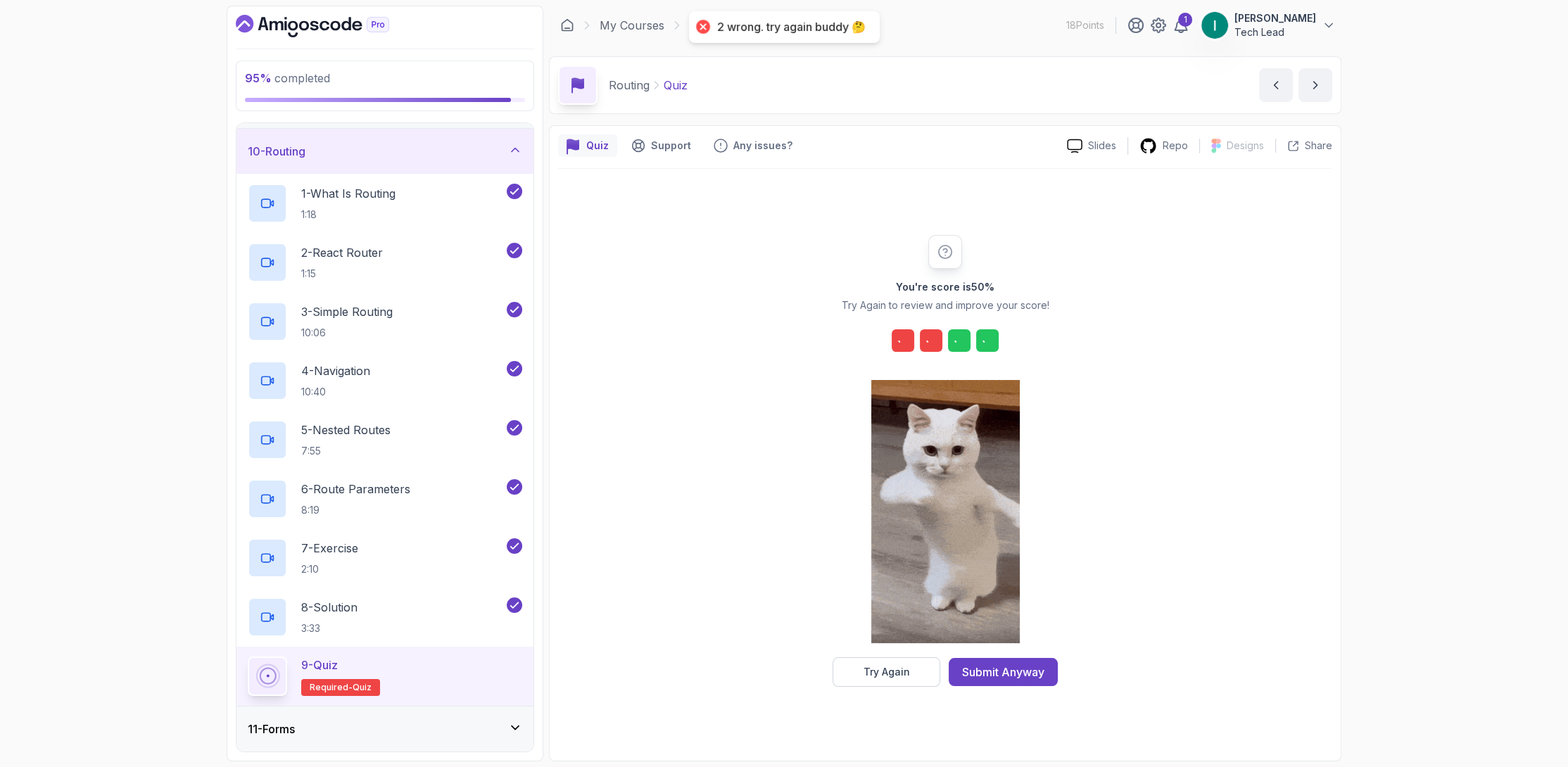
scroll to position [0, 0]
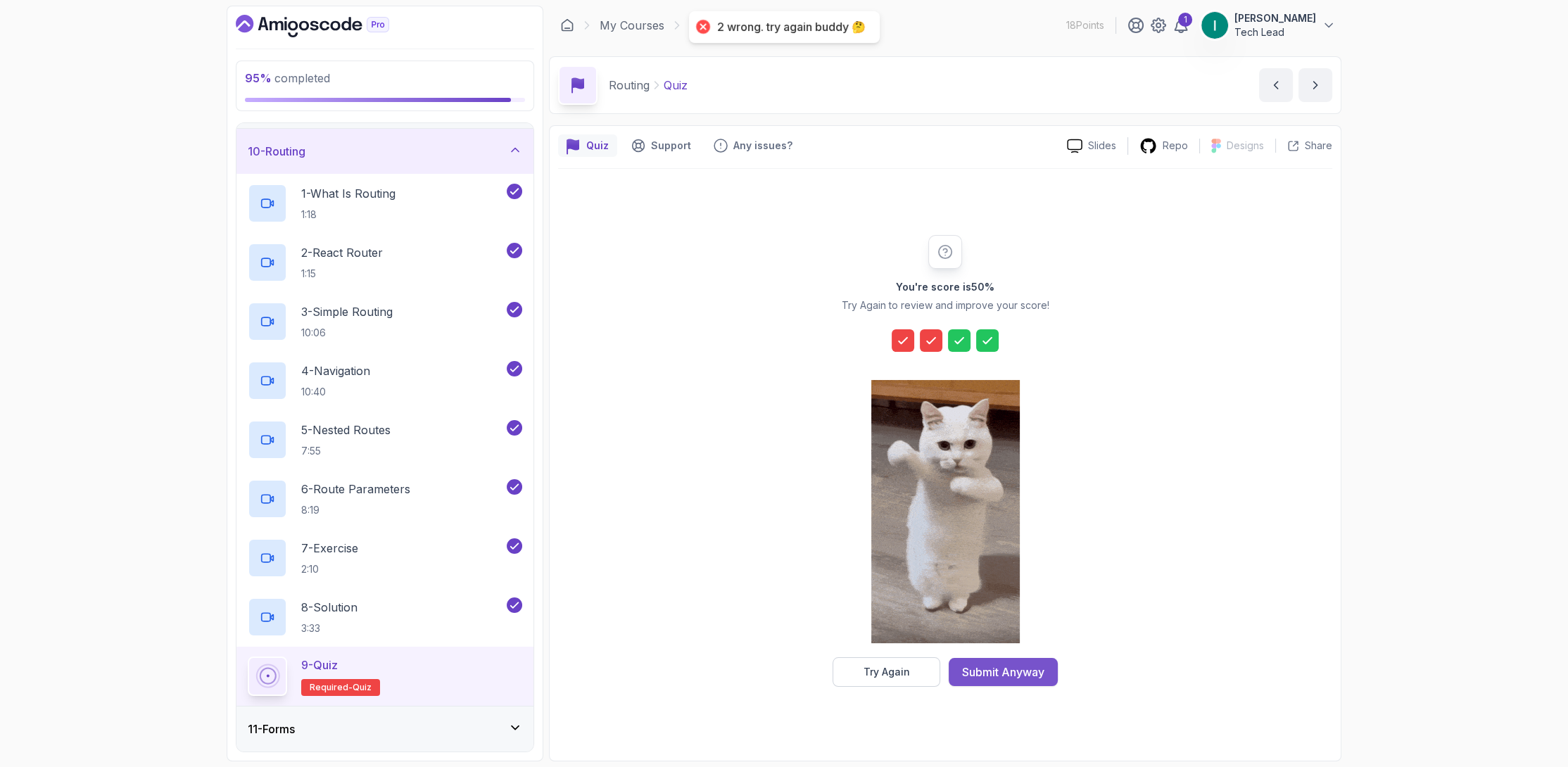
click at [1029, 680] on button "Submit Anyway" at bounding box center [1003, 672] width 109 height 28
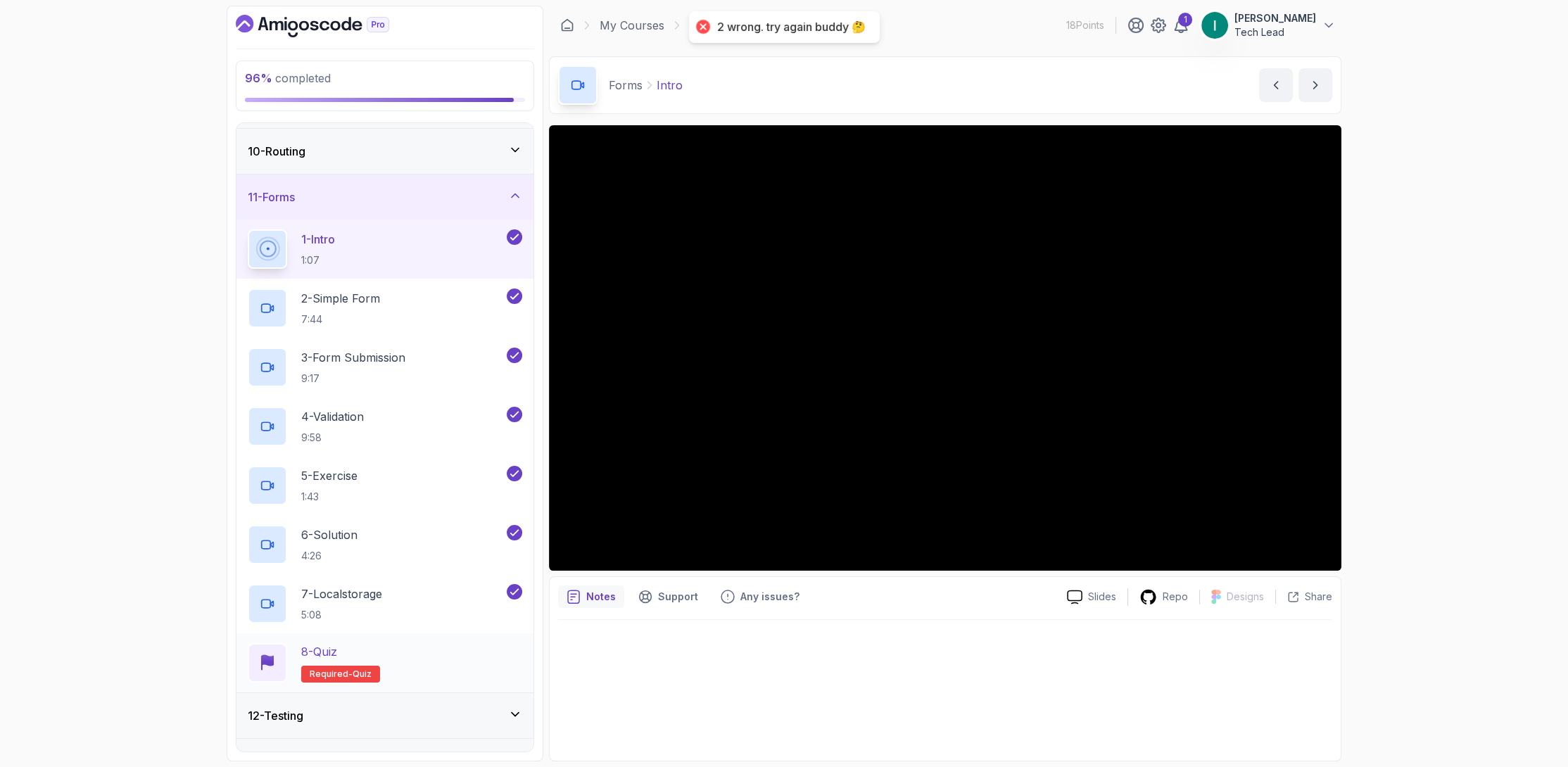
click at [413, 645] on div "8 - Quiz Required- quiz" at bounding box center [385, 663] width 274 height 39
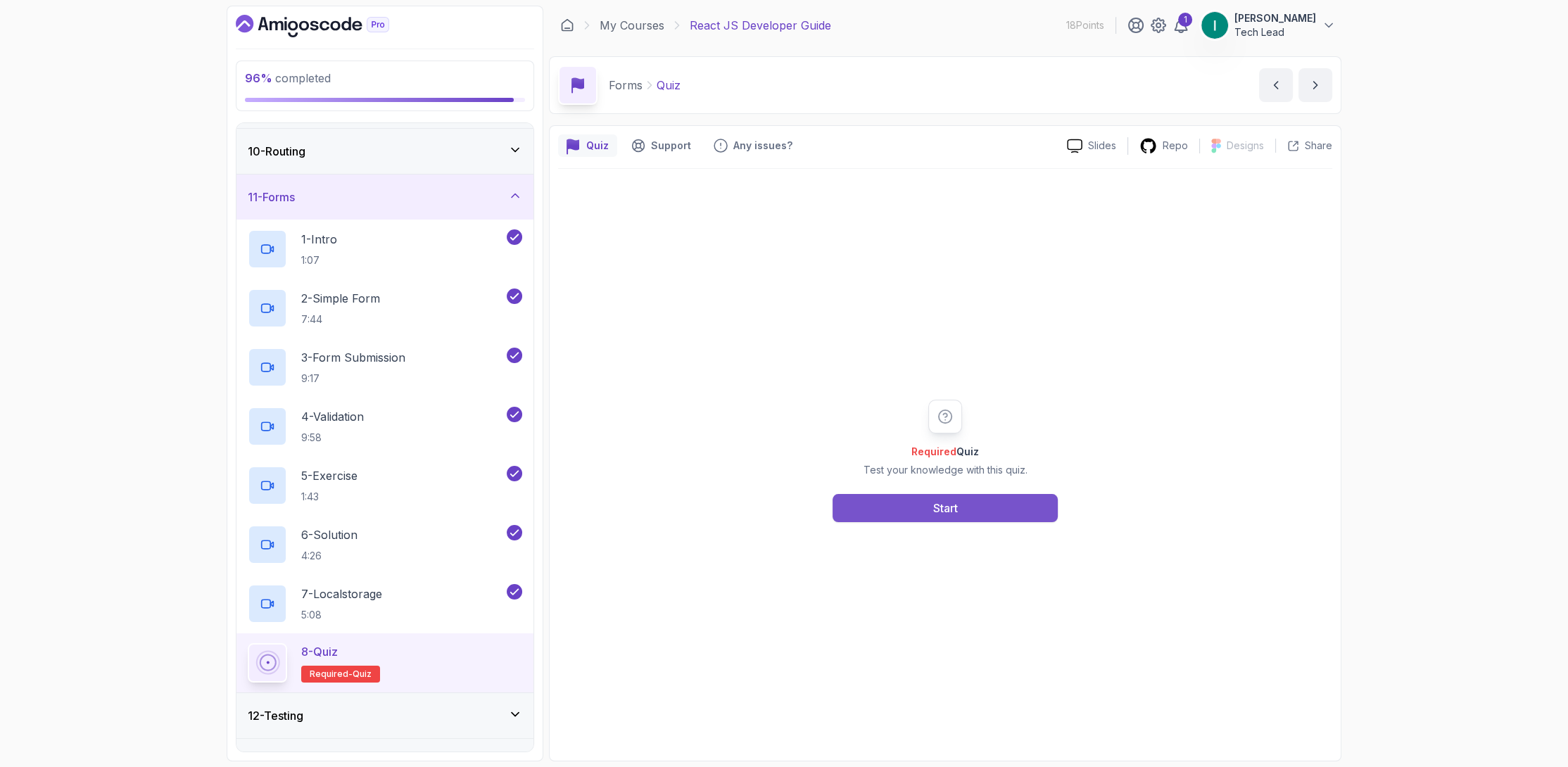
click at [958, 513] on div "Start" at bounding box center [945, 508] width 24 height 17
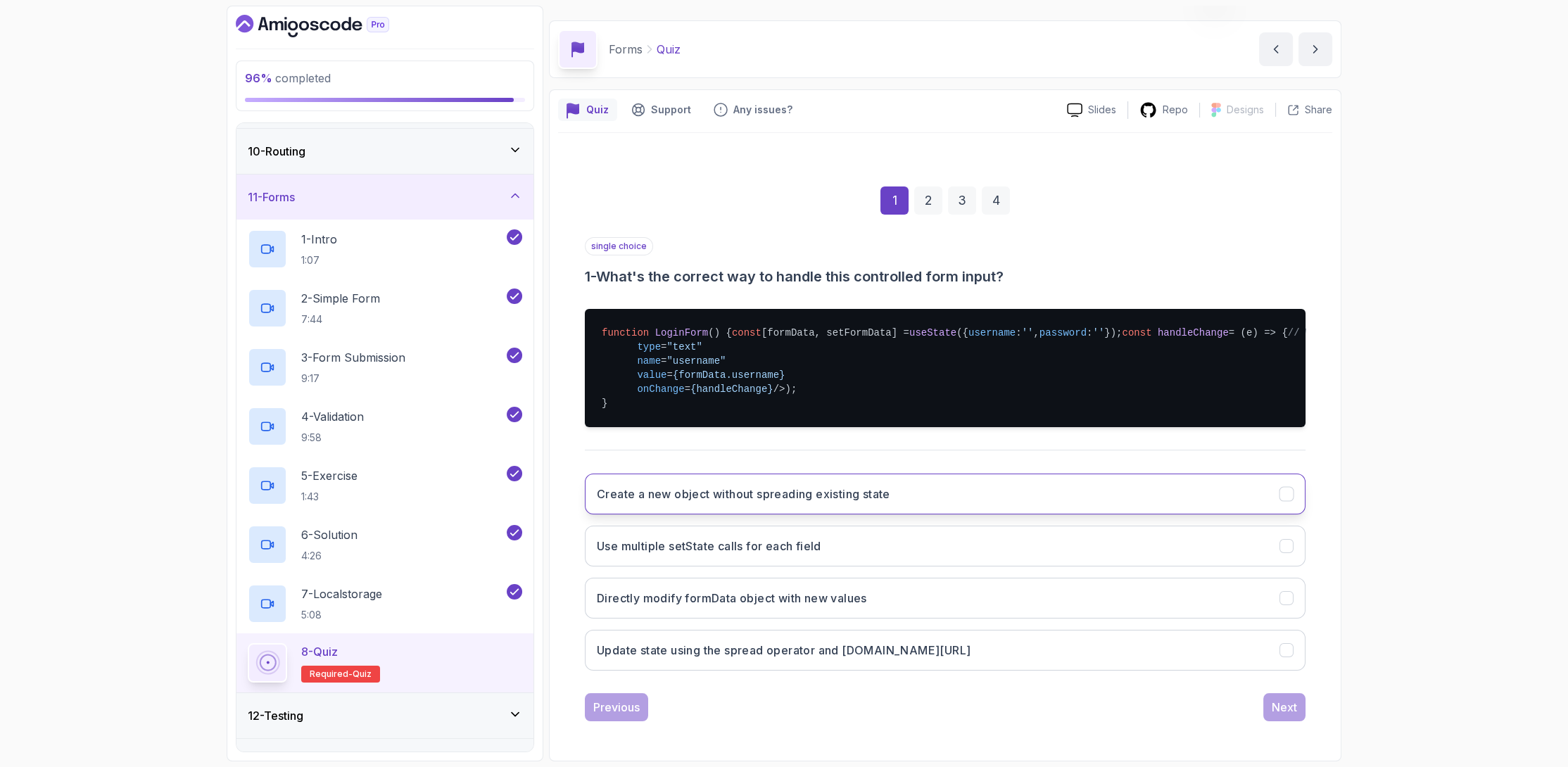
scroll to position [216, 0]
click at [958, 551] on button "Use multiple setState calls for each field" at bounding box center [946, 546] width 721 height 41
click at [1305, 721] on div "Next" at bounding box center [1285, 707] width 43 height 28
click at [1283, 706] on div "Next" at bounding box center [1284, 706] width 25 height 17
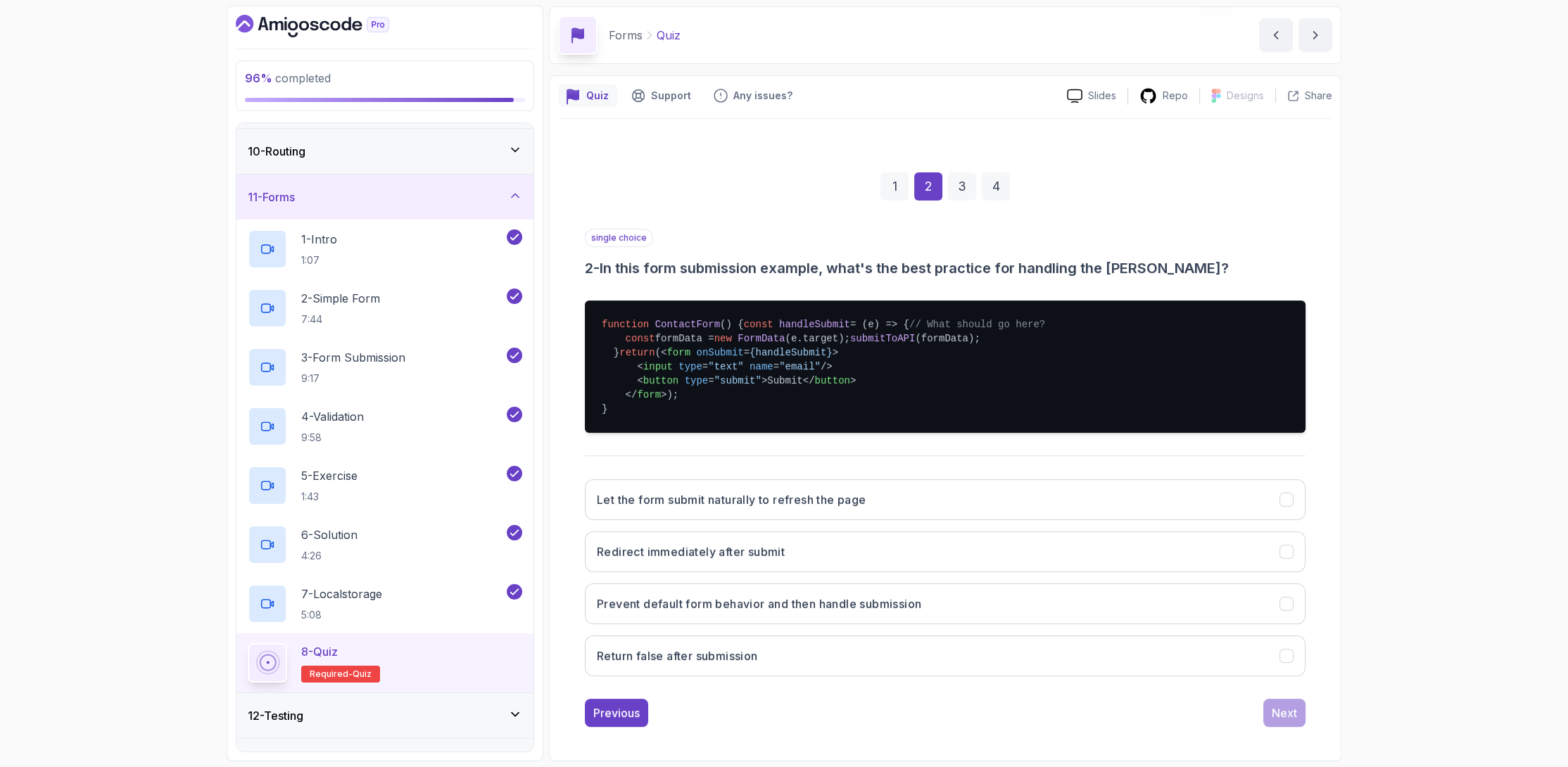
scroll to position [146, 0]
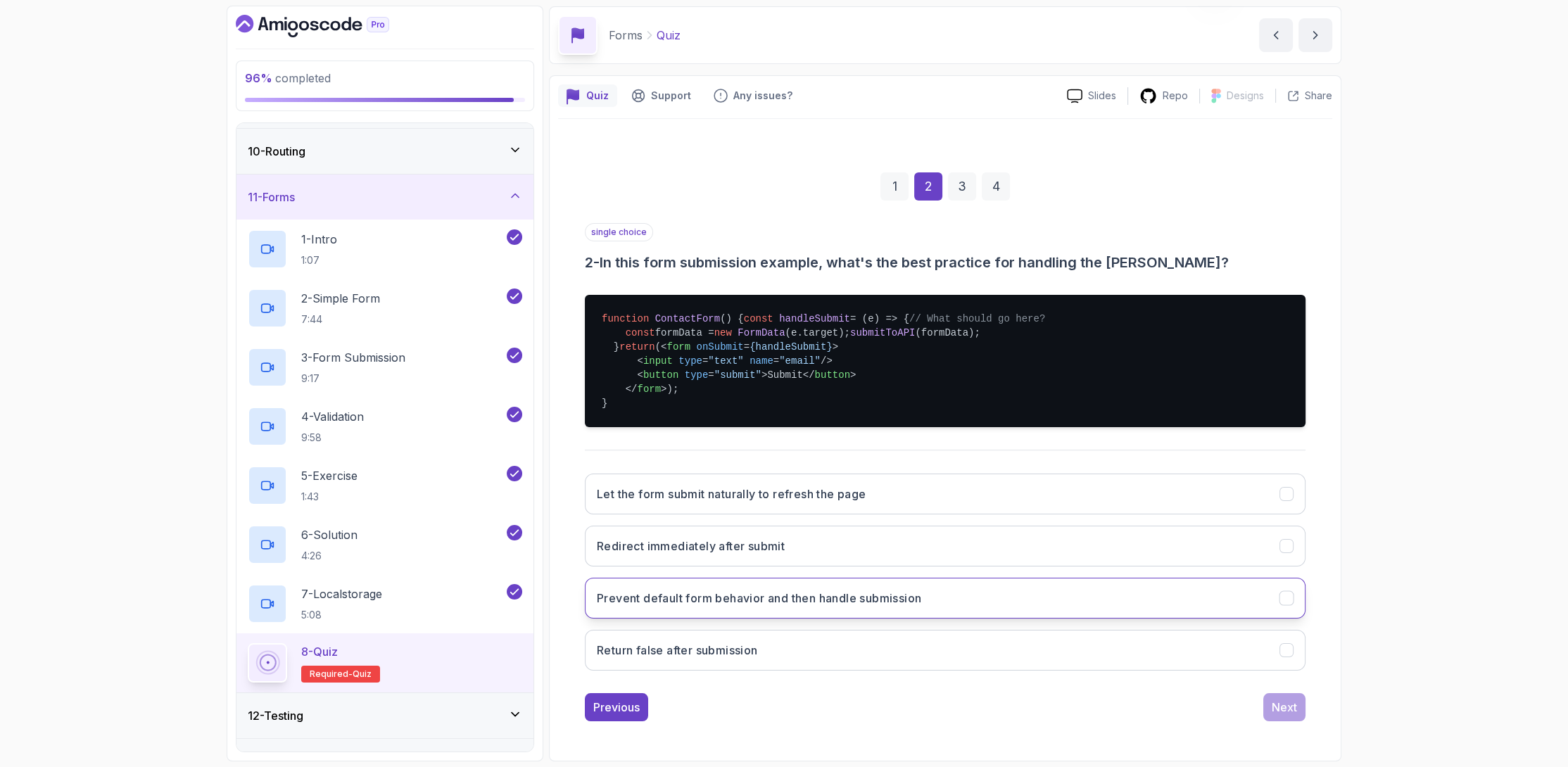
click at [718, 600] on h3 "Prevent default form behavior and then handle submission" at bounding box center [759, 598] width 324 height 17
click at [1272, 722] on div "1 2 3 4 single choice 2 - In this form submission example, what's the best prac…" at bounding box center [946, 435] width 775 height 594
click at [1275, 720] on button "Next" at bounding box center [1285, 707] width 43 height 28
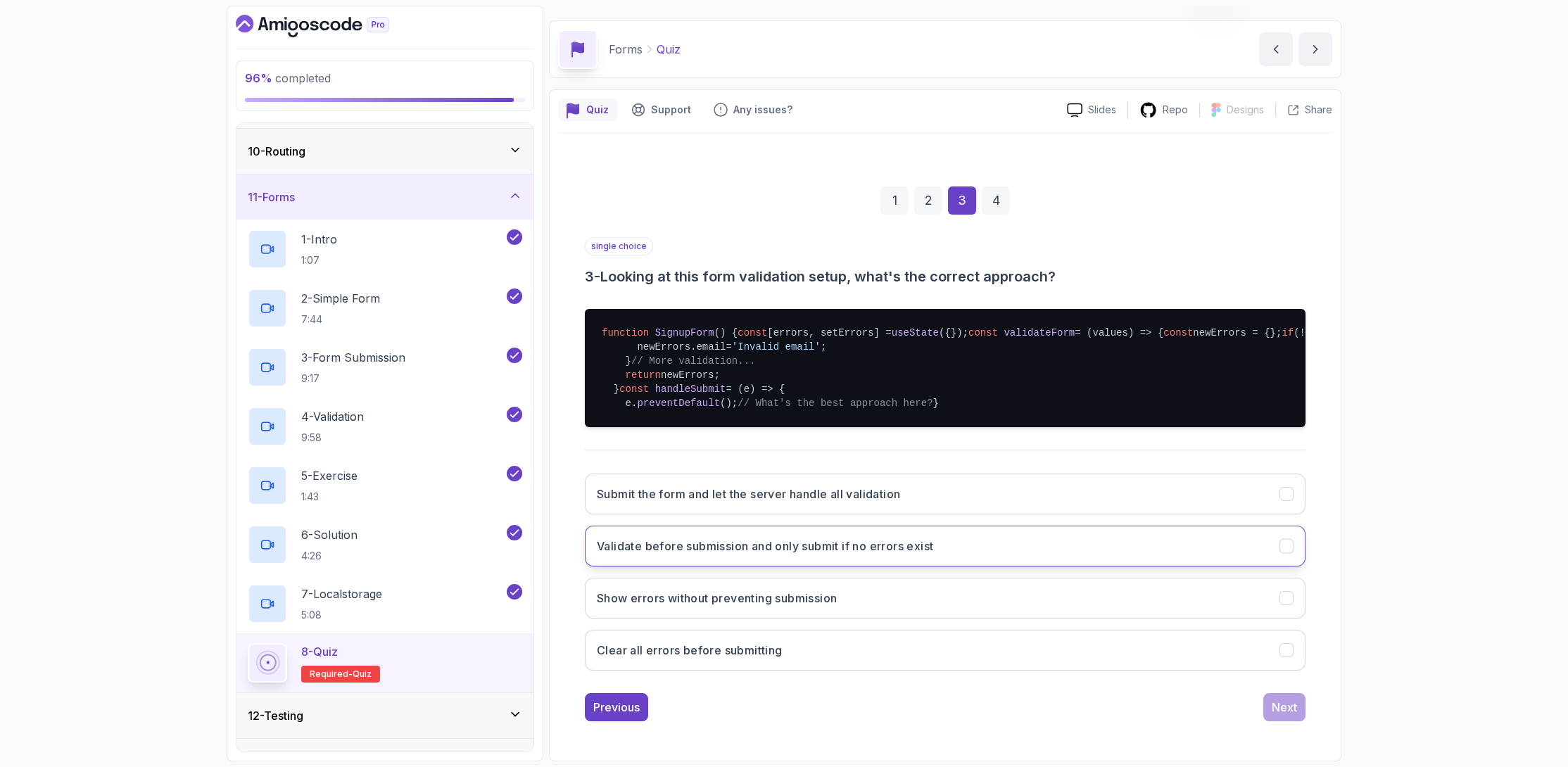
click at [879, 554] on button "Validate before submission and only submit if no errors exist" at bounding box center [946, 546] width 721 height 41
click at [876, 514] on button "Submit the form and let the server handle all validation" at bounding box center [946, 494] width 721 height 41
click at [845, 554] on h3 "Validate before submission and only submit if no errors exist" at bounding box center [765, 545] width 337 height 17
click at [1286, 716] on div "Next" at bounding box center [1284, 706] width 25 height 17
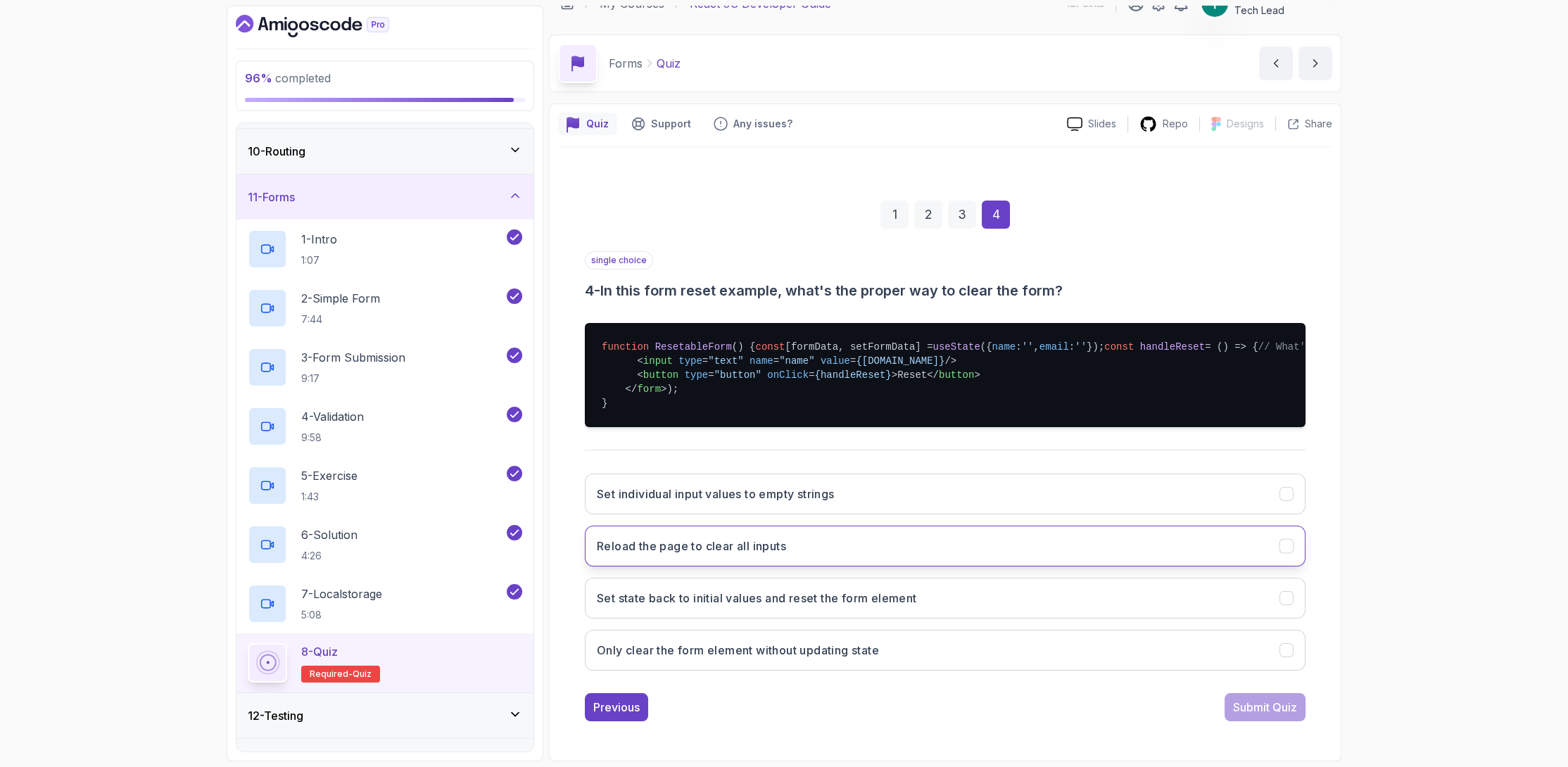
click at [834, 566] on button "Reload the page to clear all inputs" at bounding box center [946, 546] width 721 height 41
click at [1297, 716] on div "Submit Quiz" at bounding box center [1264, 706] width 64 height 17
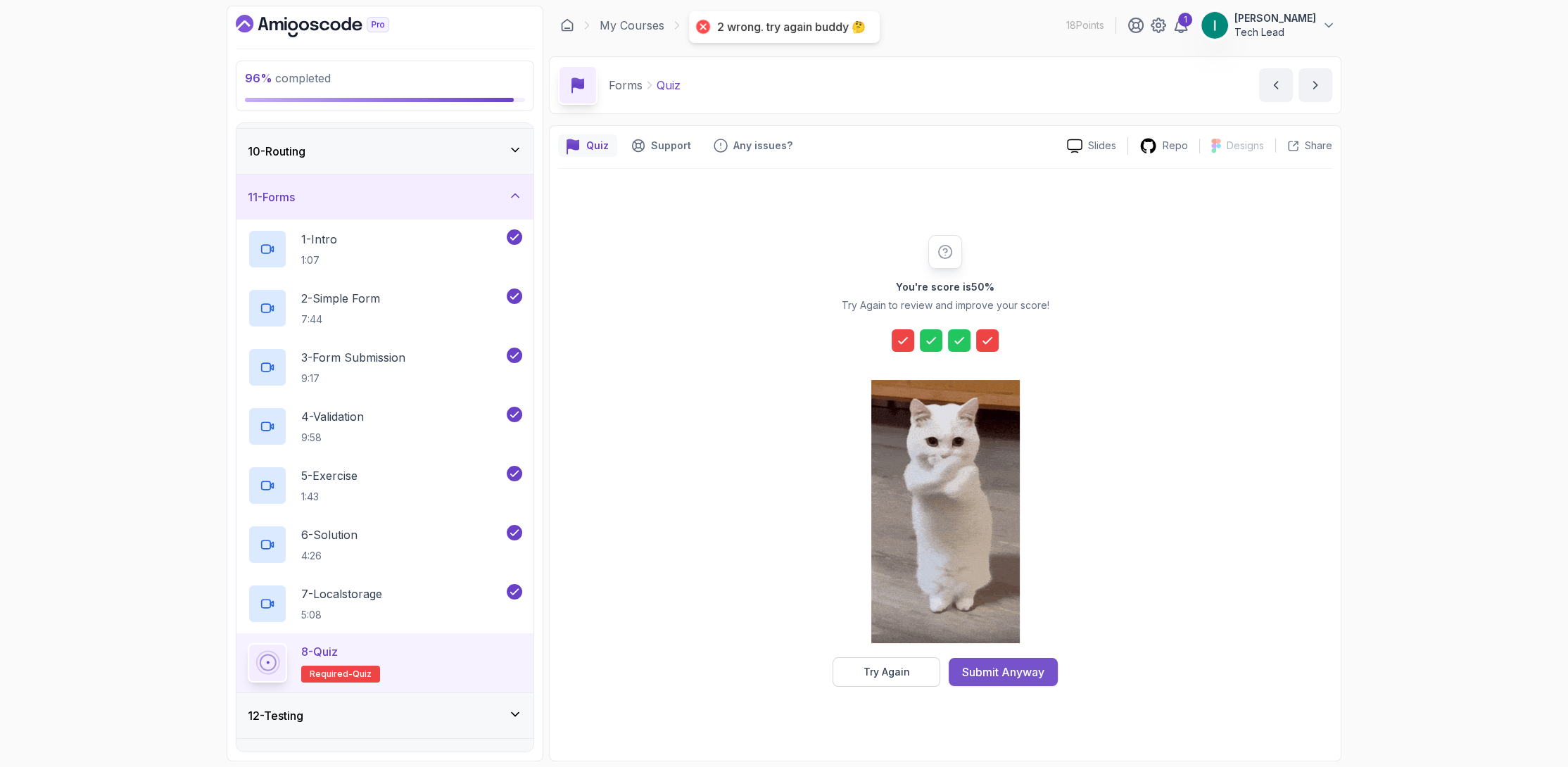
click at [999, 661] on button "Submit Anyway" at bounding box center [1003, 672] width 109 height 28
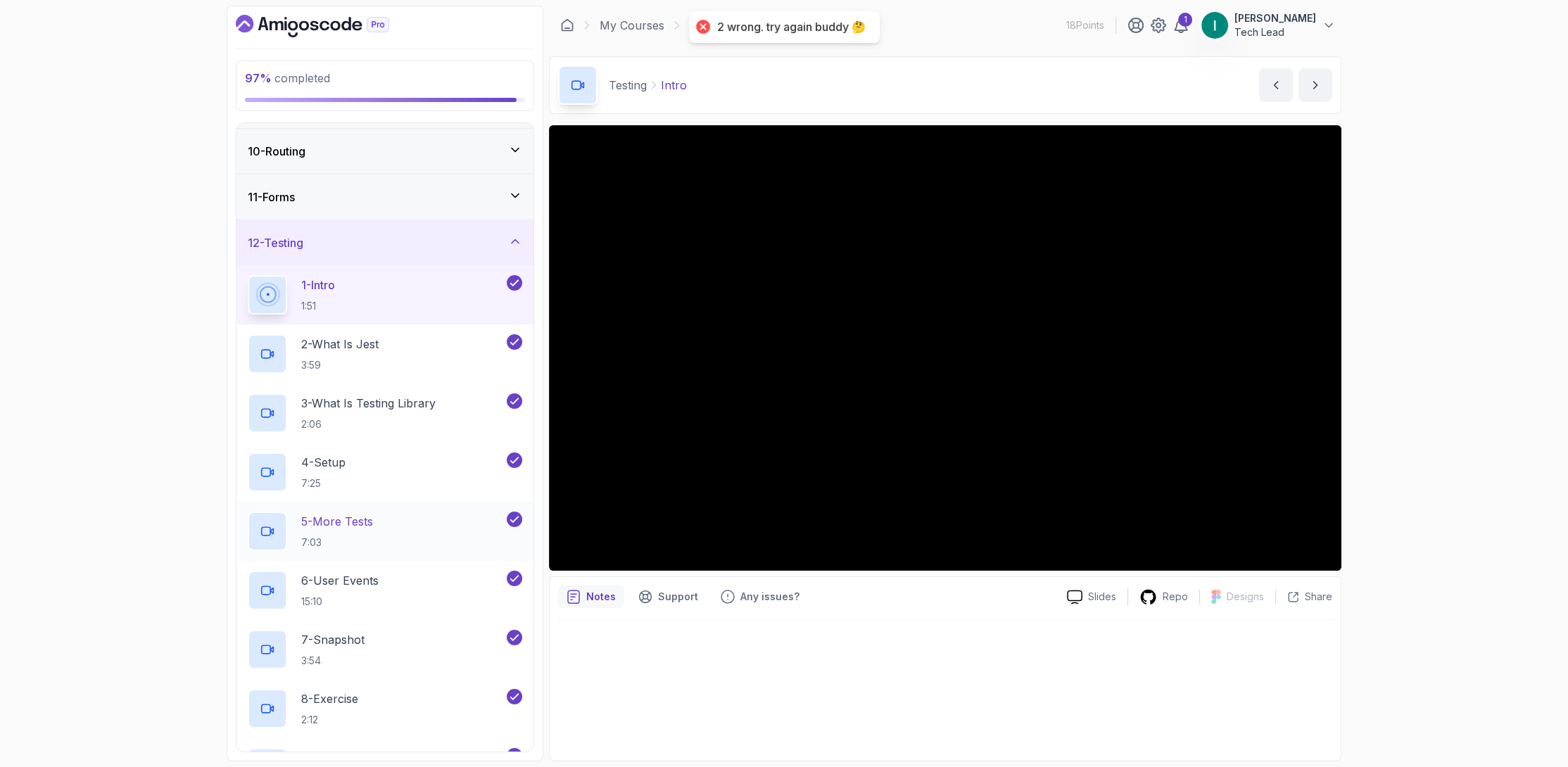
scroll to position [645, 0]
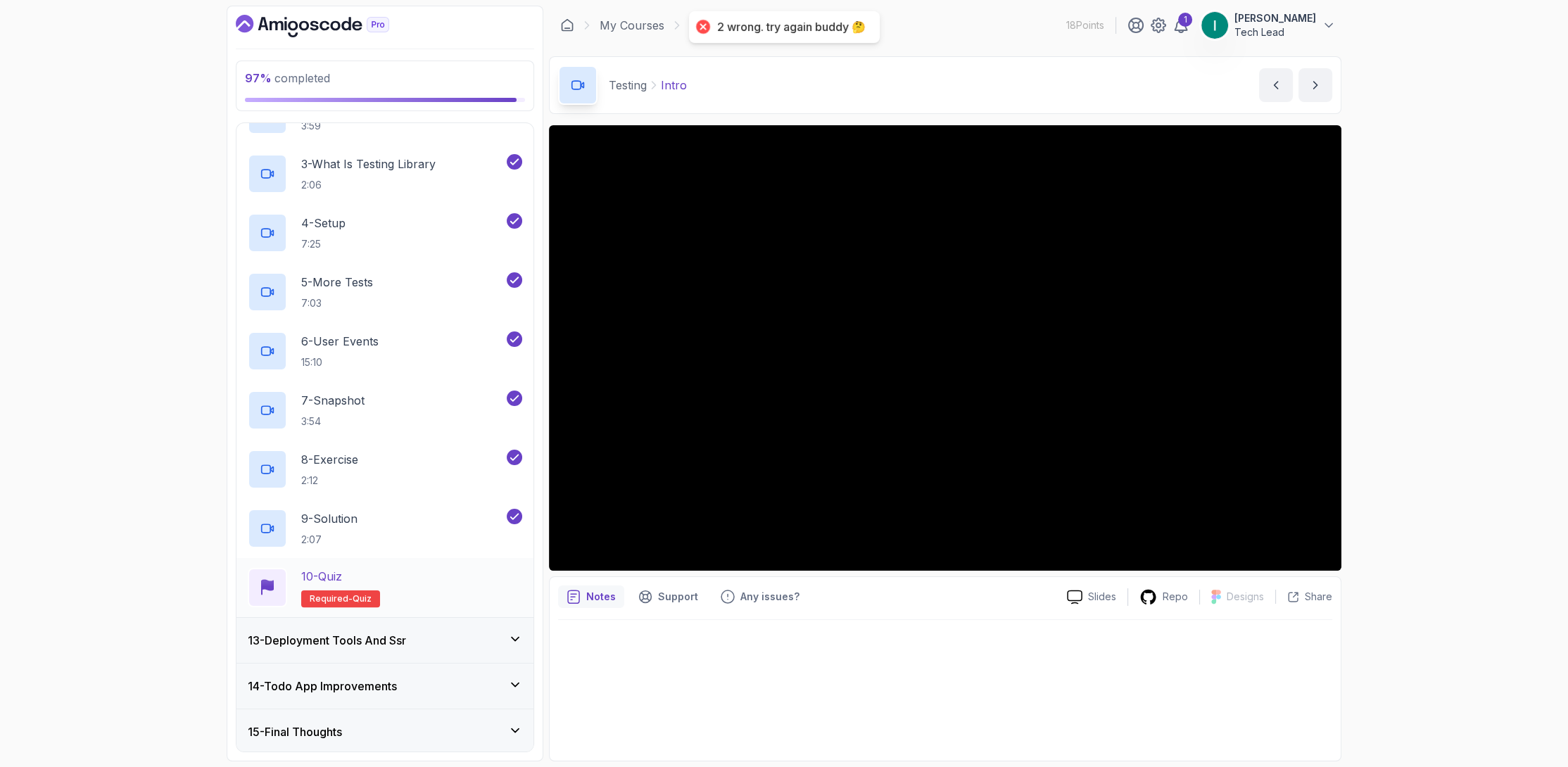
click at [421, 594] on div "10 - Quiz Required- quiz" at bounding box center [385, 587] width 274 height 39
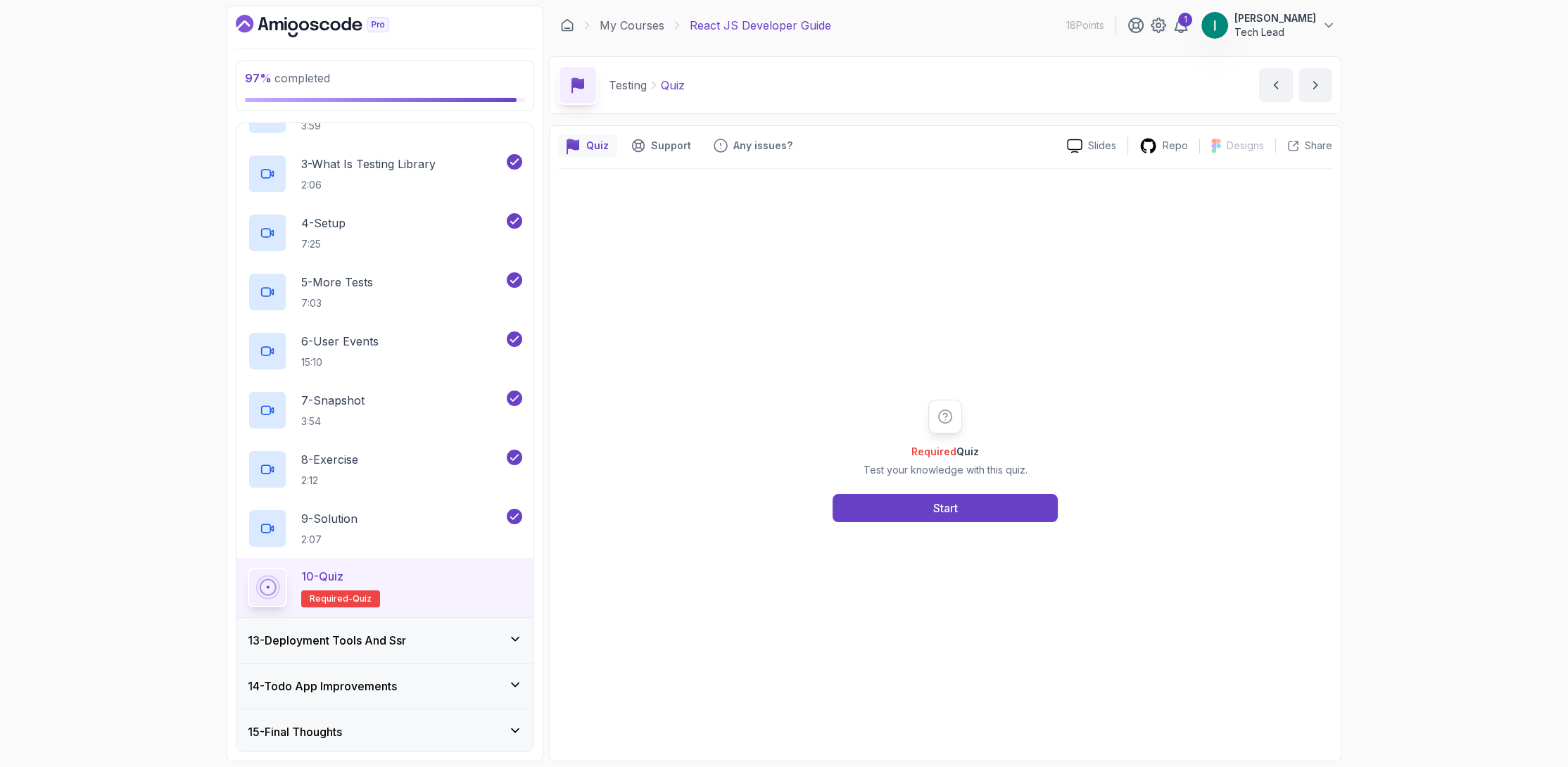
click at [939, 527] on div "Required Quiz Test your knowledge with this quiz. Start" at bounding box center [946, 460] width 775 height 583
click at [946, 505] on div "Start" at bounding box center [945, 508] width 24 height 17
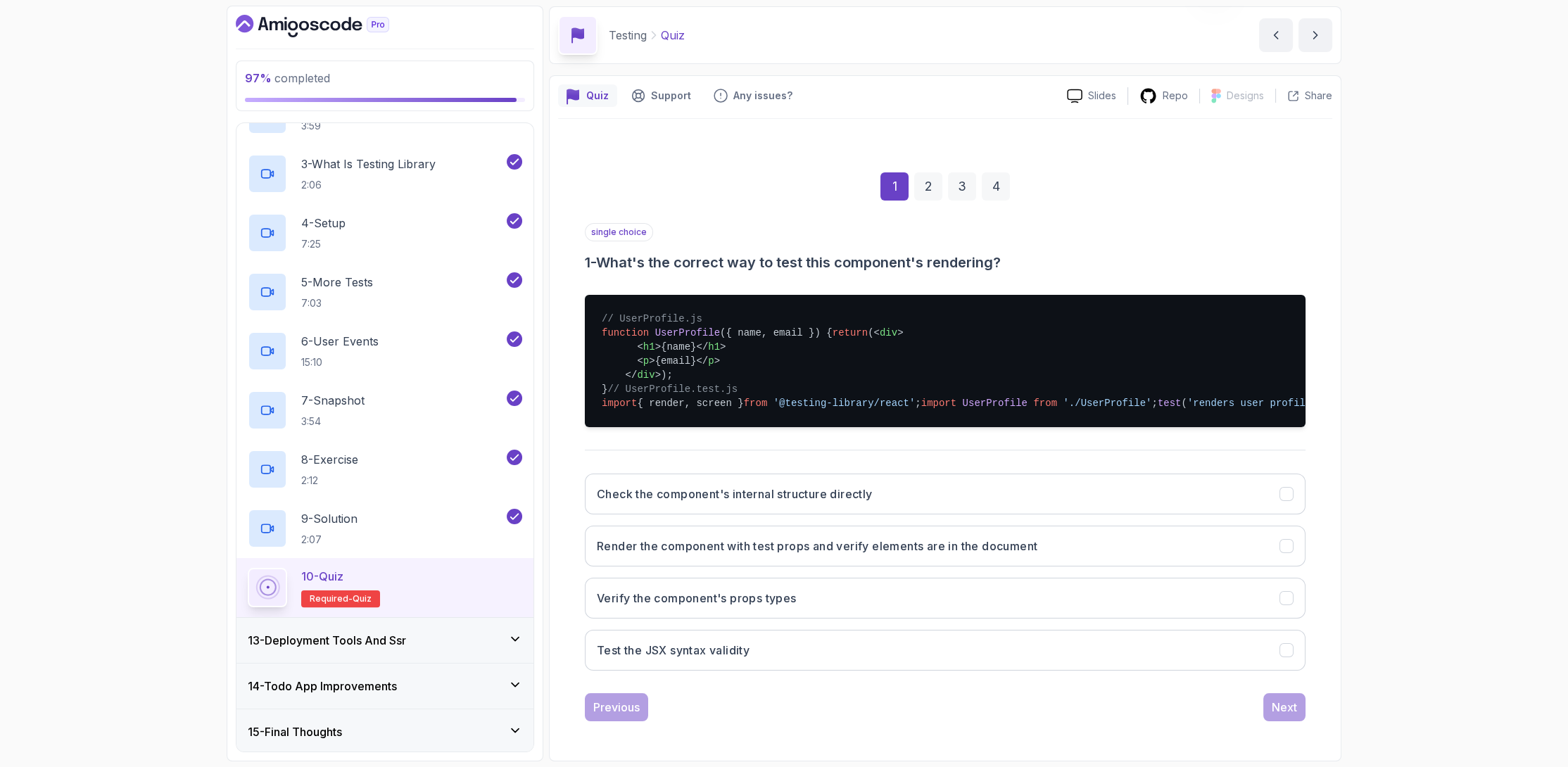
scroll to position [188, 0]
click at [915, 536] on button "Render the component with test props and verify elements are in the document" at bounding box center [946, 546] width 721 height 41
click at [1206, 639] on button "Test the JSX syntax validity" at bounding box center [946, 650] width 721 height 41
click at [1221, 608] on button "Verify the component's props types" at bounding box center [946, 598] width 721 height 41
click at [1295, 717] on button "Next" at bounding box center [1285, 707] width 43 height 28
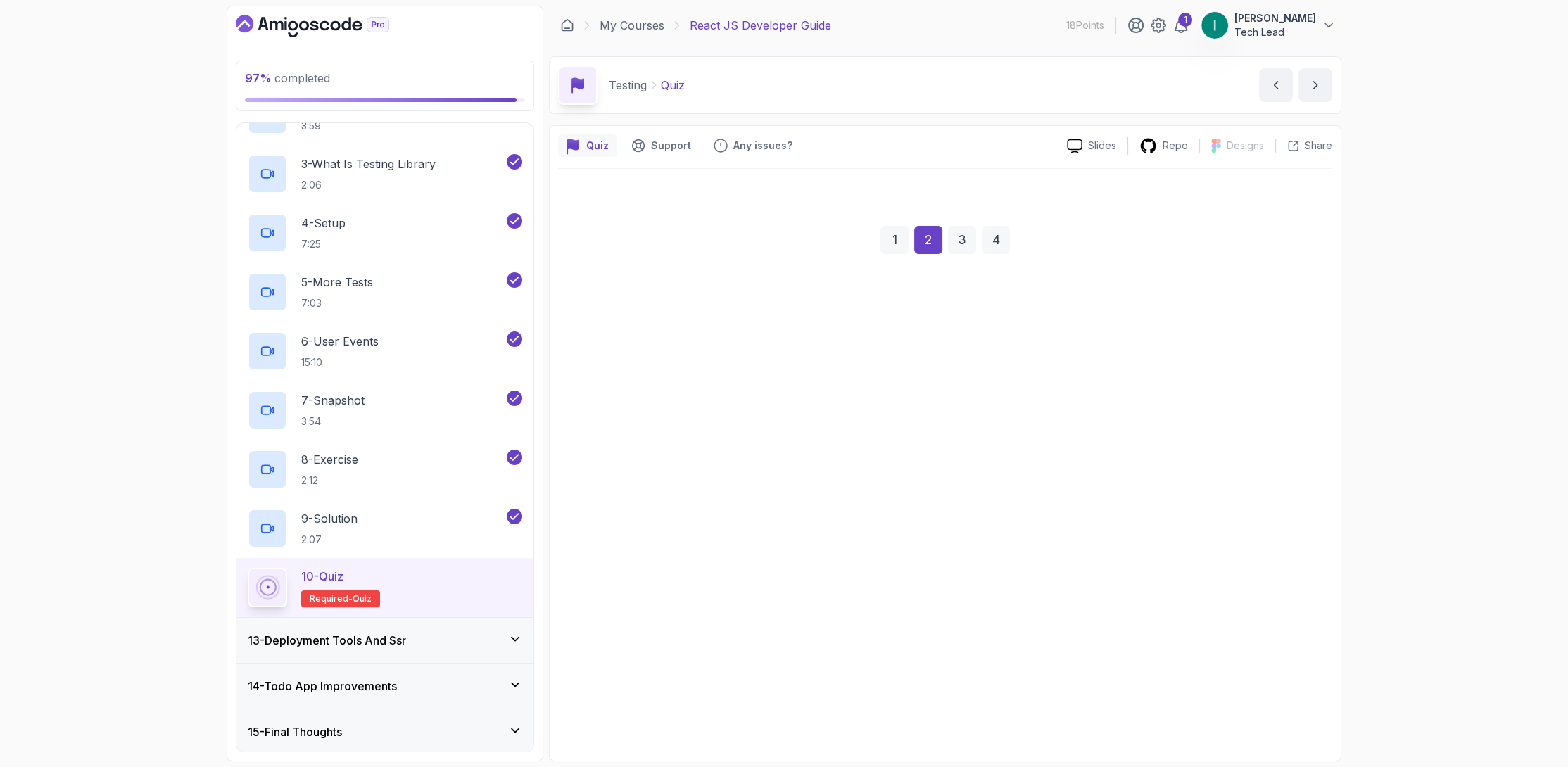
scroll to position [160, 0]
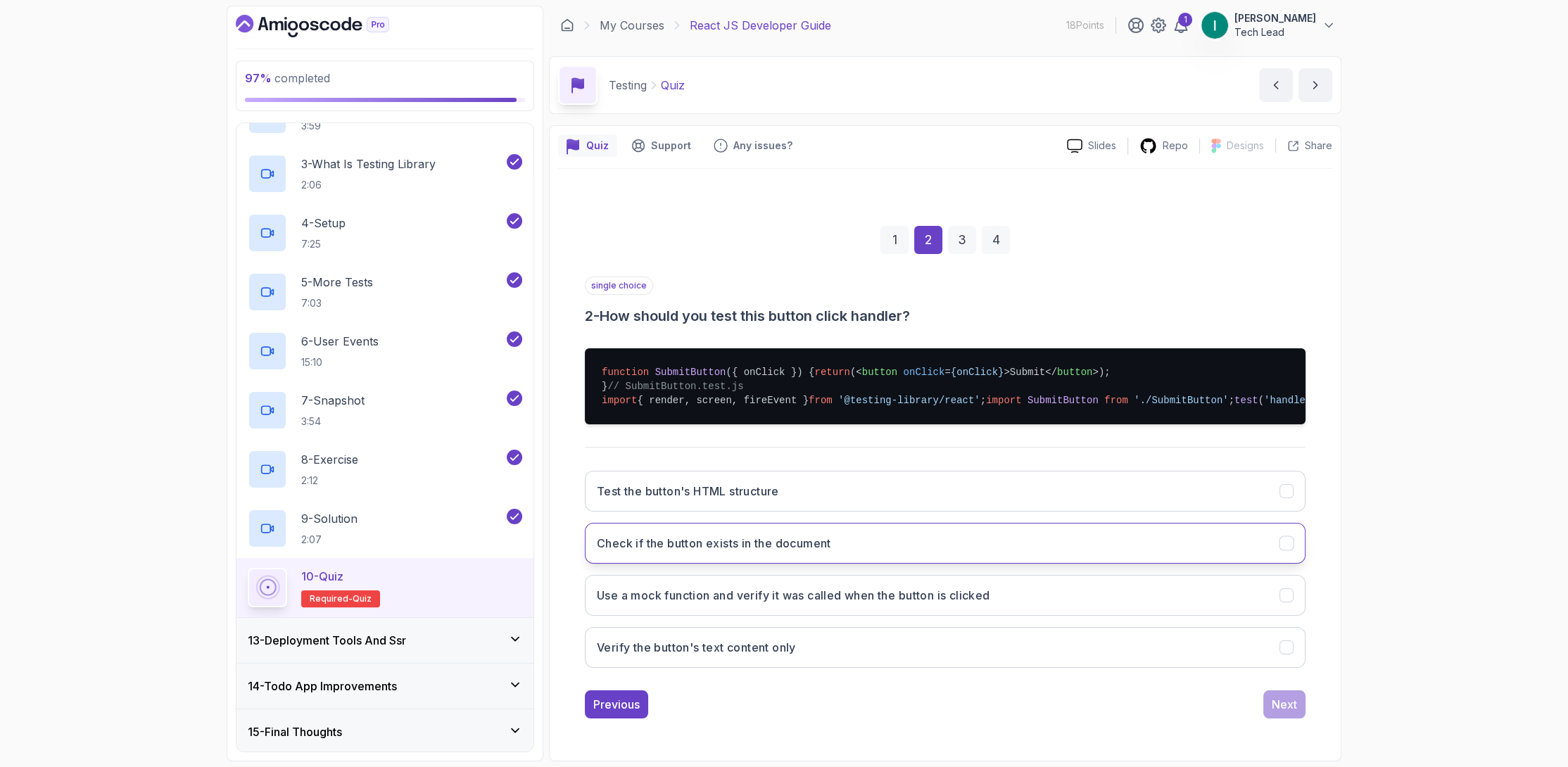
click at [954, 553] on button "Check if the button exists in the document" at bounding box center [946, 543] width 721 height 41
click at [1036, 599] on button "Use a mock function and verify it was called when the button is clicked" at bounding box center [946, 595] width 721 height 41
click at [1273, 712] on div "Next" at bounding box center [1284, 704] width 25 height 17
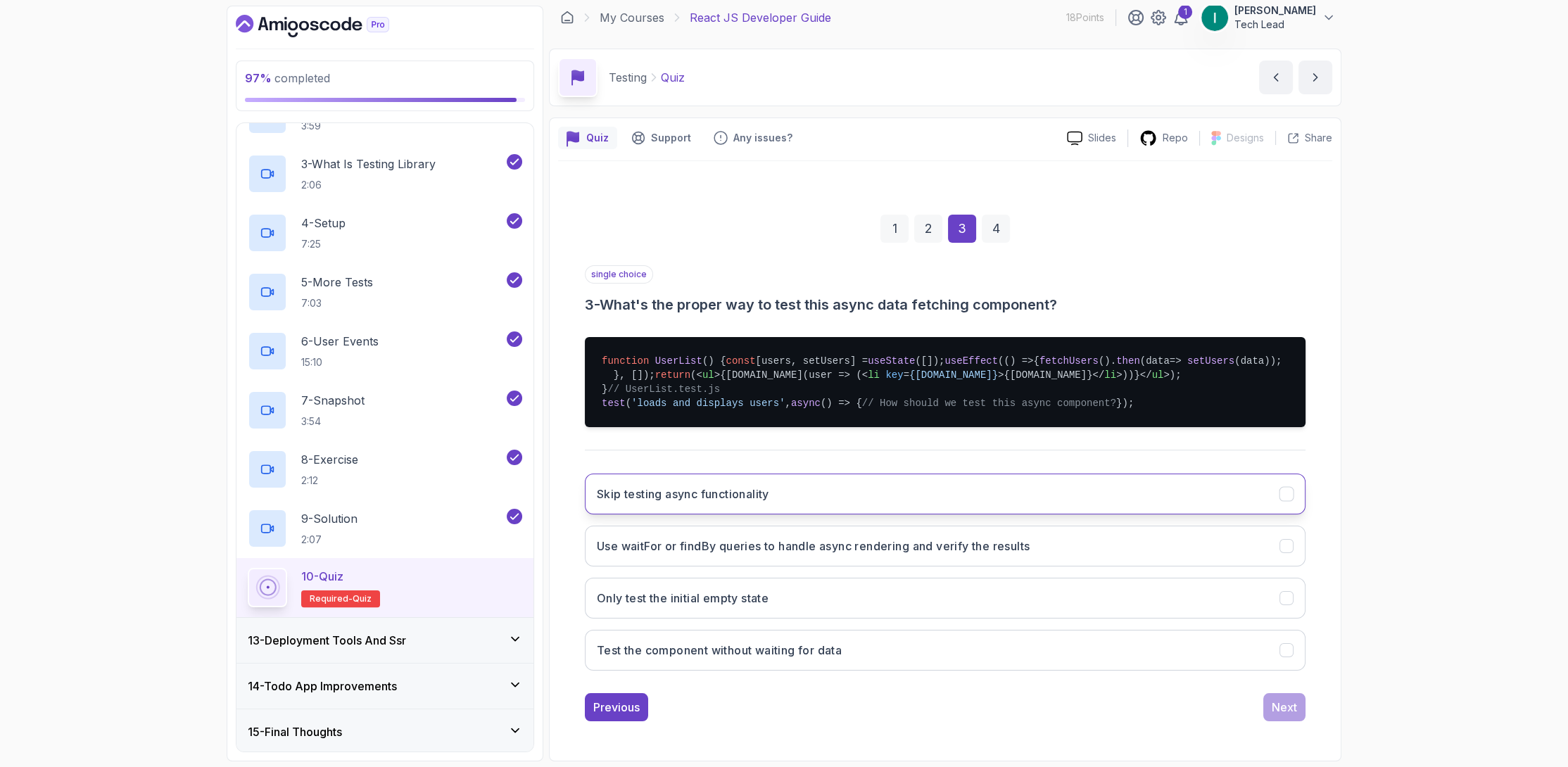
click at [887, 514] on button "Skip testing async functionality" at bounding box center [946, 494] width 721 height 41
click at [1278, 670] on button "Test the component without waiting for data" at bounding box center [946, 650] width 721 height 41
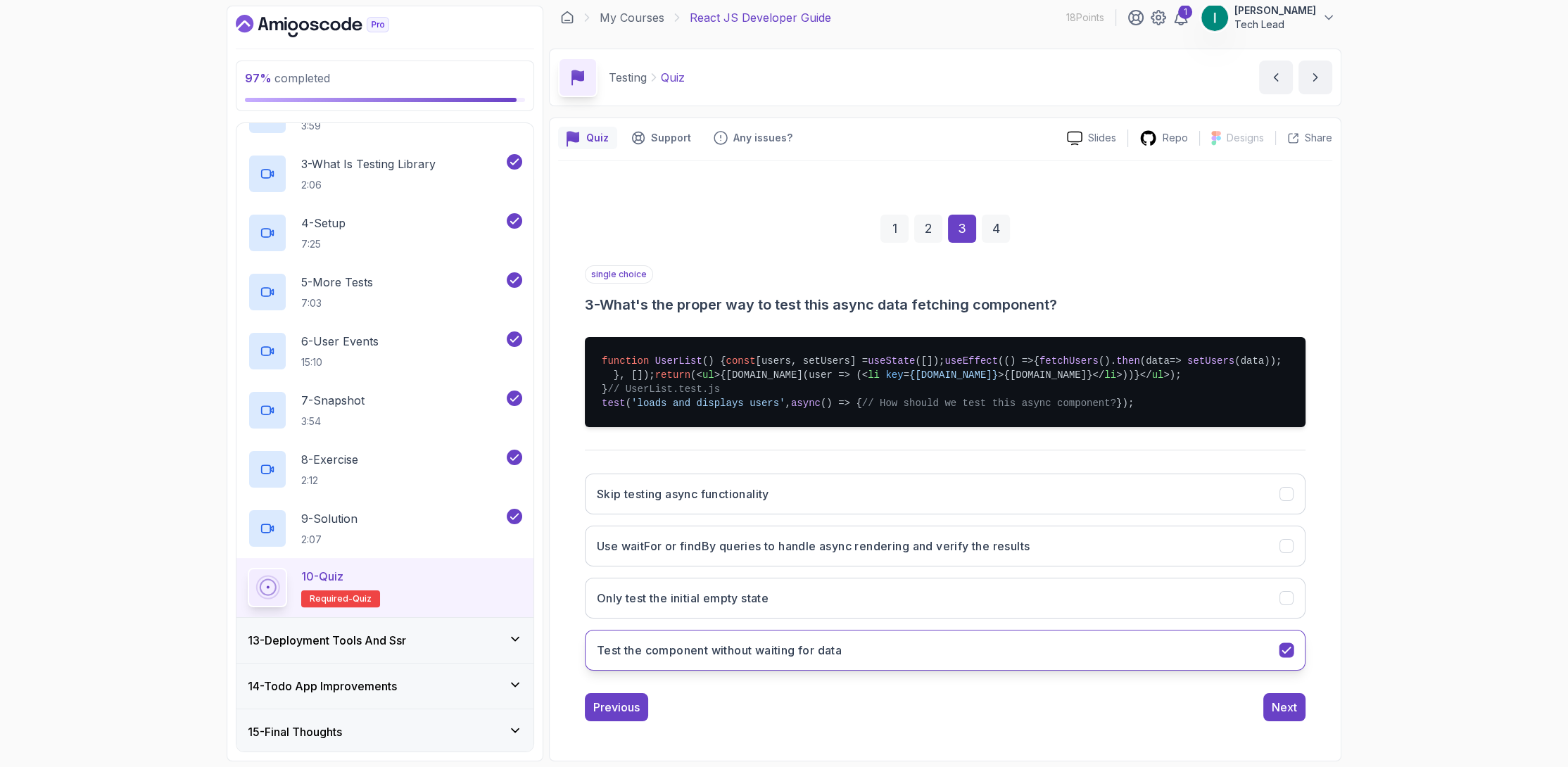
scroll to position [230, 0]
click at [1279, 711] on div "Next" at bounding box center [1284, 706] width 25 height 17
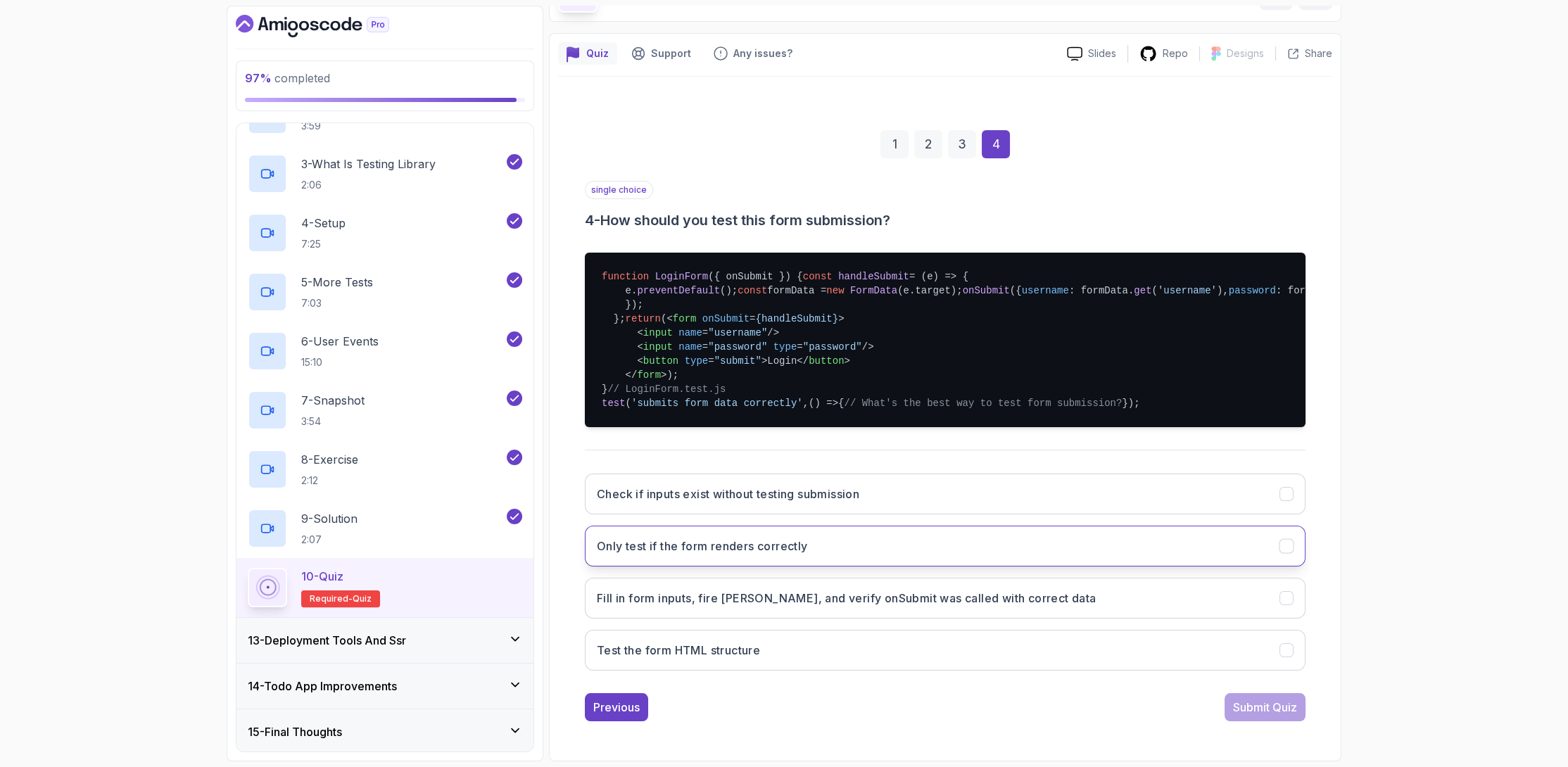
click at [977, 566] on button "Only test if the form renders correctly" at bounding box center [946, 546] width 721 height 41
click at [1281, 716] on div "Submit Quiz" at bounding box center [1264, 706] width 64 height 17
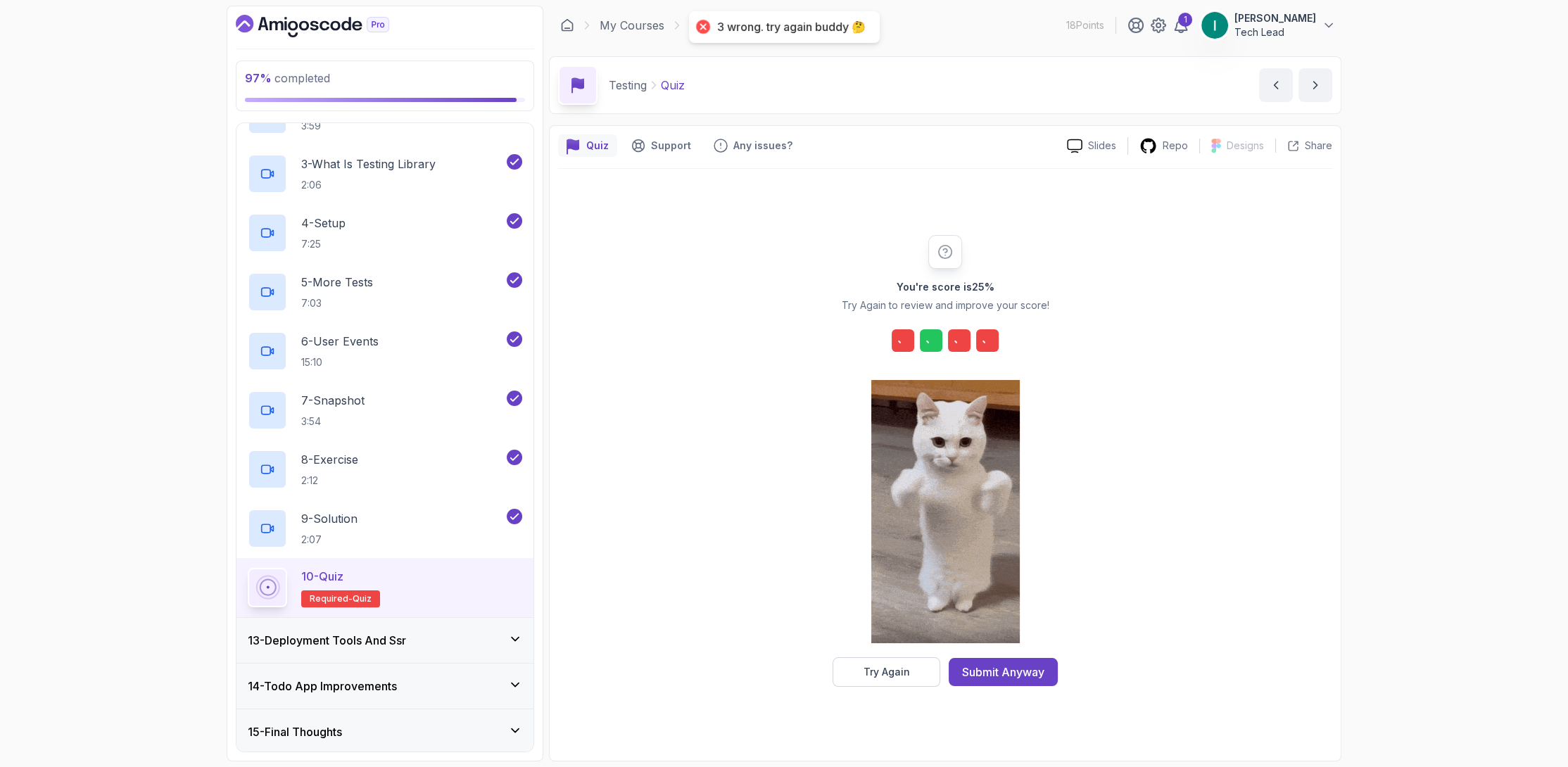
scroll to position [0, 0]
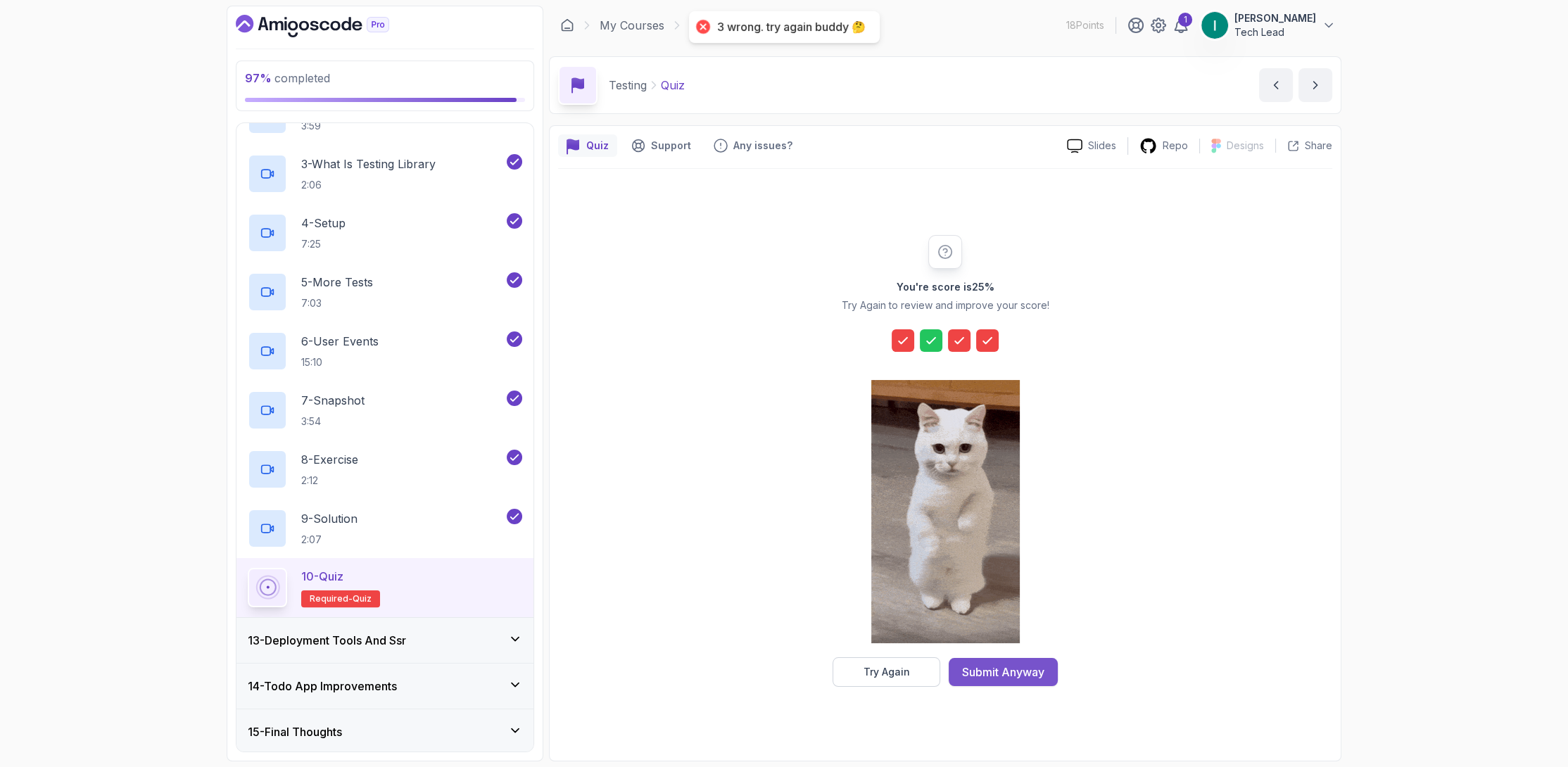
click at [1030, 673] on div "Submit Anyway" at bounding box center [1003, 671] width 82 height 17
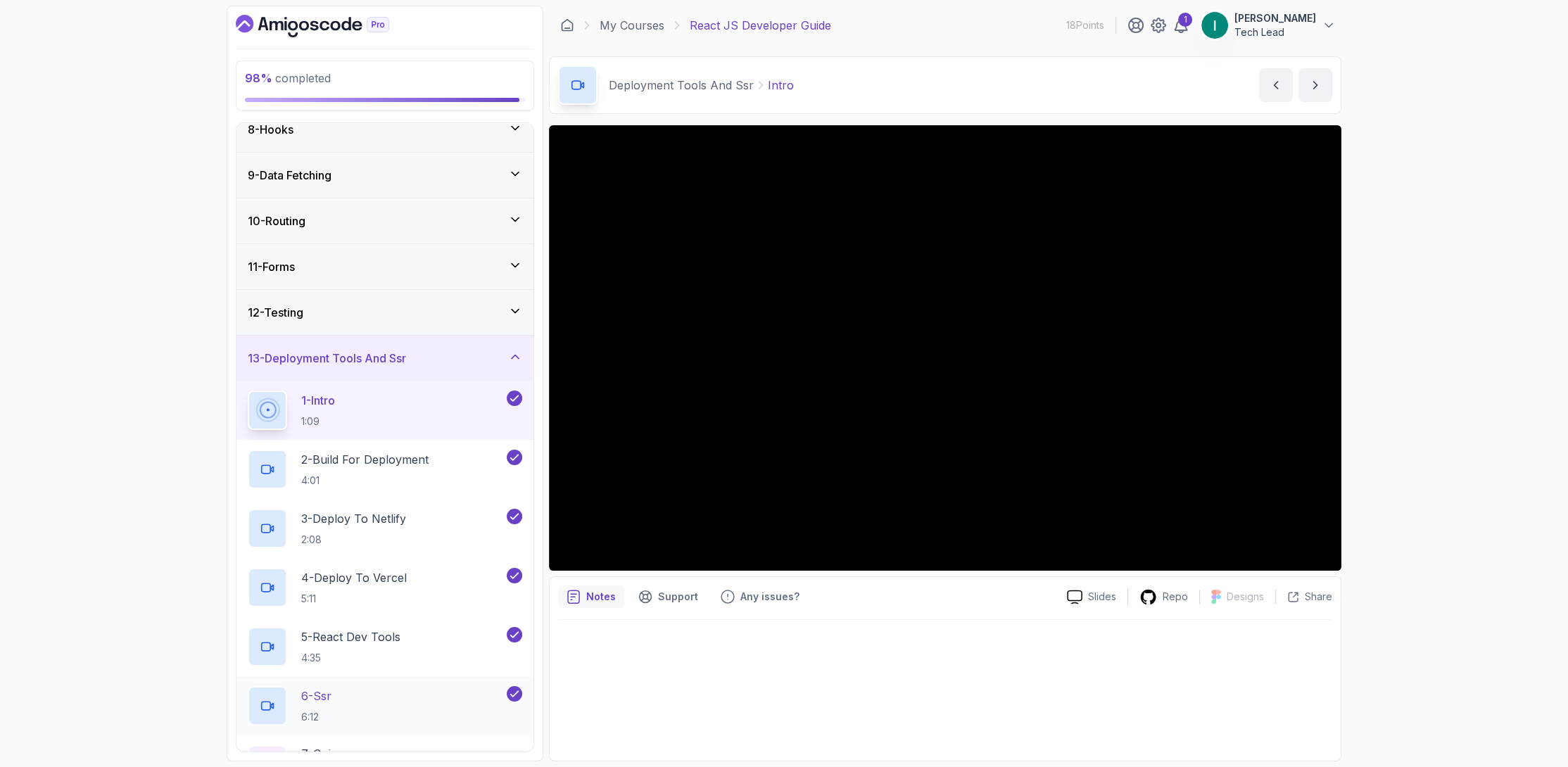
scroll to position [406, 0]
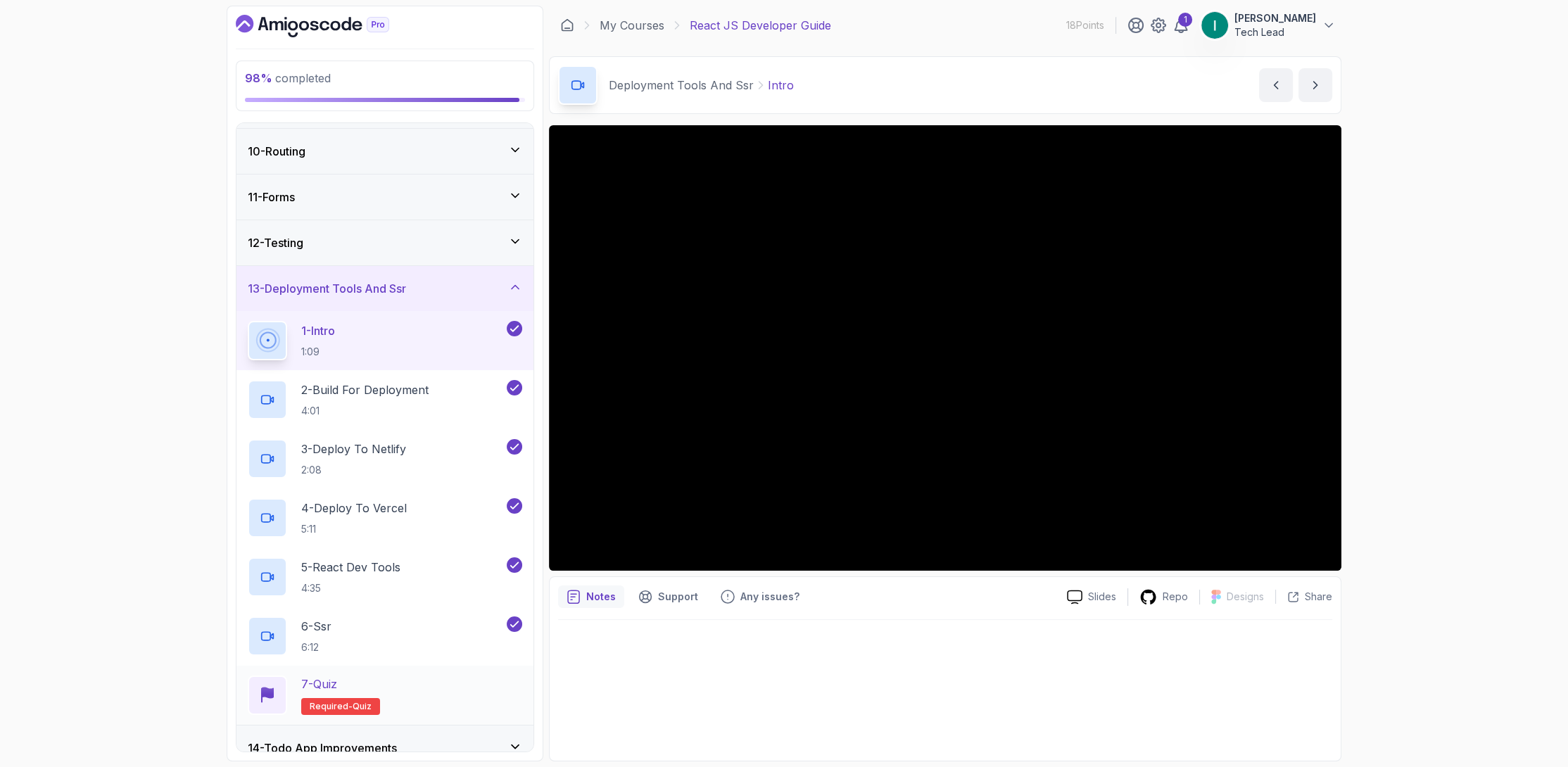
click at [449, 685] on div "7 - Quiz Required- quiz" at bounding box center [385, 695] width 274 height 39
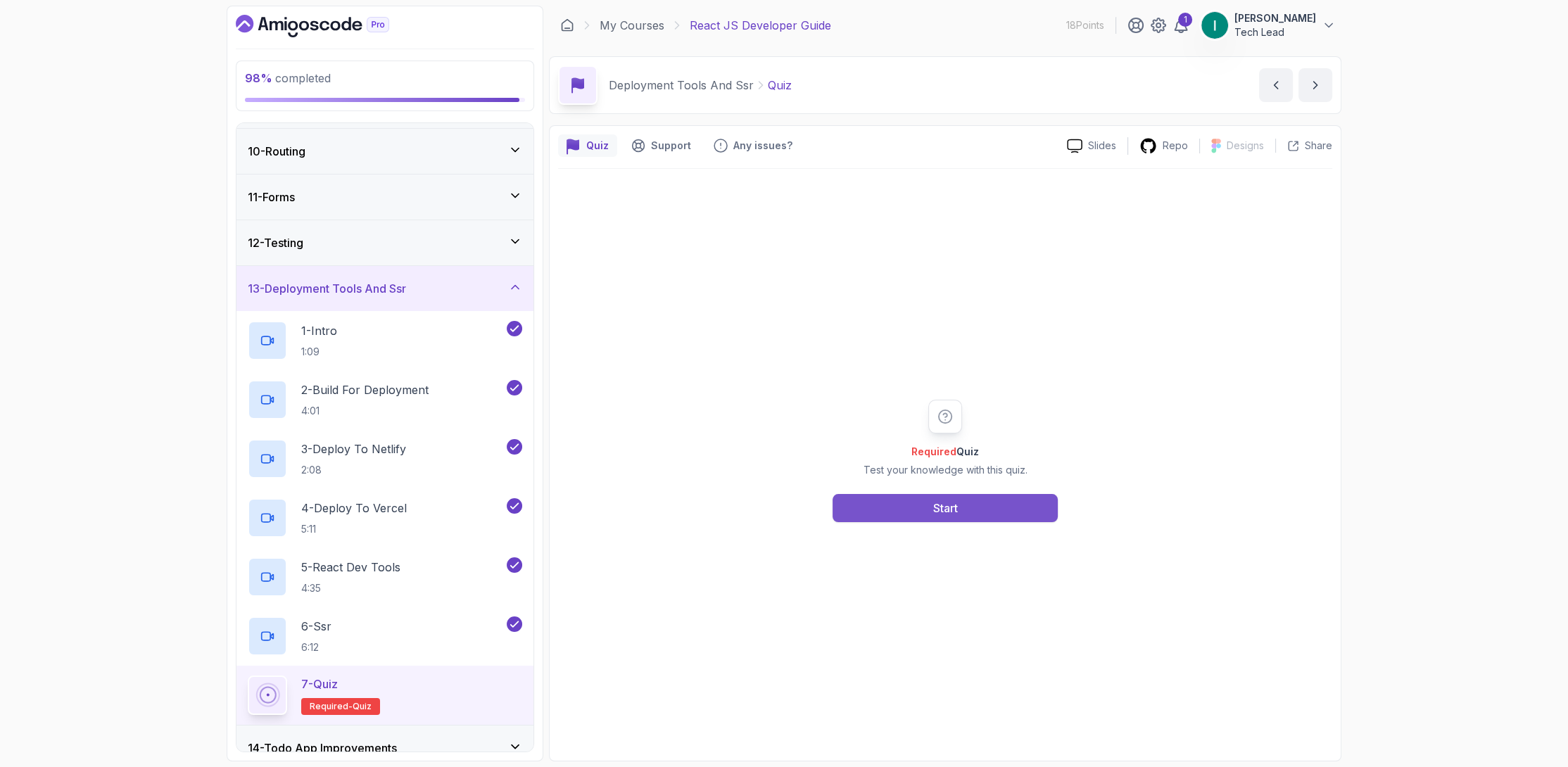
click at [1016, 509] on button "Start" at bounding box center [946, 508] width 226 height 28
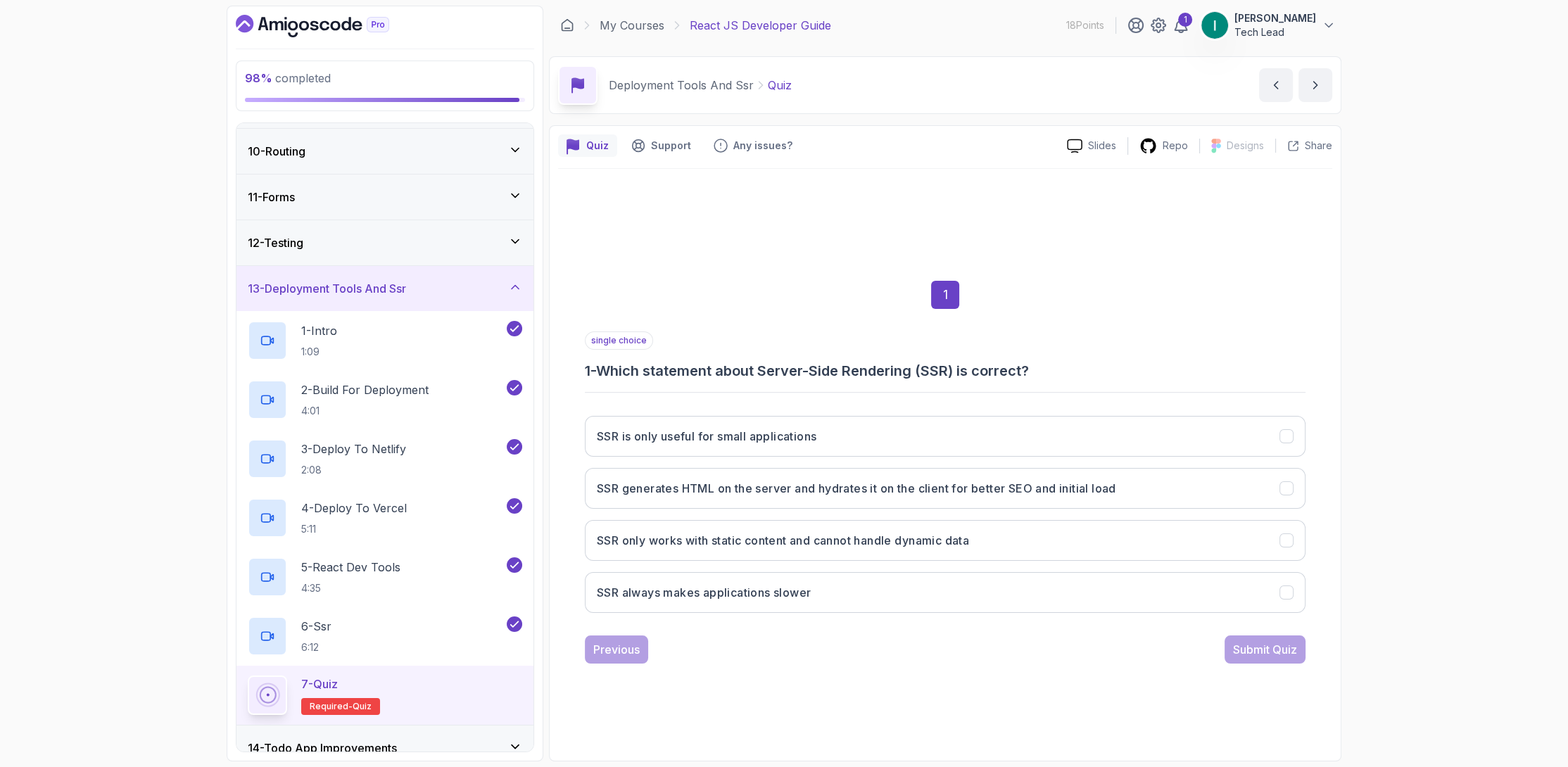
click at [1011, 513] on div "SSR is only useful for small applications SSR generates HTML on the server and …" at bounding box center [946, 514] width 721 height 219
click at [1022, 482] on h3 "SSR generates HTML on the server and hydrates it on the client for better SEO a…" at bounding box center [857, 488] width 520 height 17
click at [1015, 522] on button "SSR only works with static content and cannot handle dynamic data" at bounding box center [946, 540] width 721 height 41
click at [1249, 636] on button "Submit Quiz" at bounding box center [1265, 650] width 81 height 28
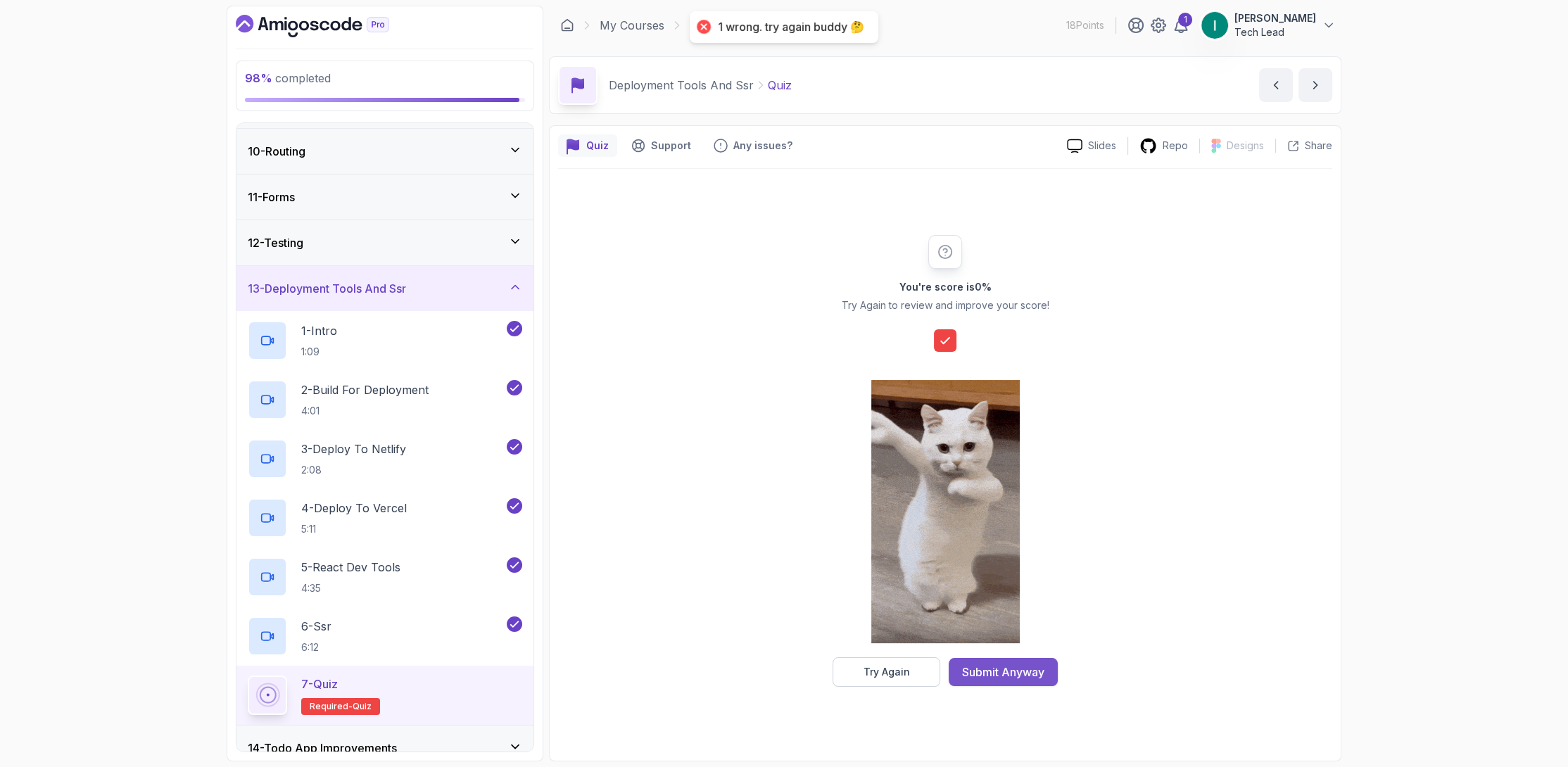
click at [1013, 675] on div "Submit Anyway" at bounding box center [1003, 671] width 82 height 17
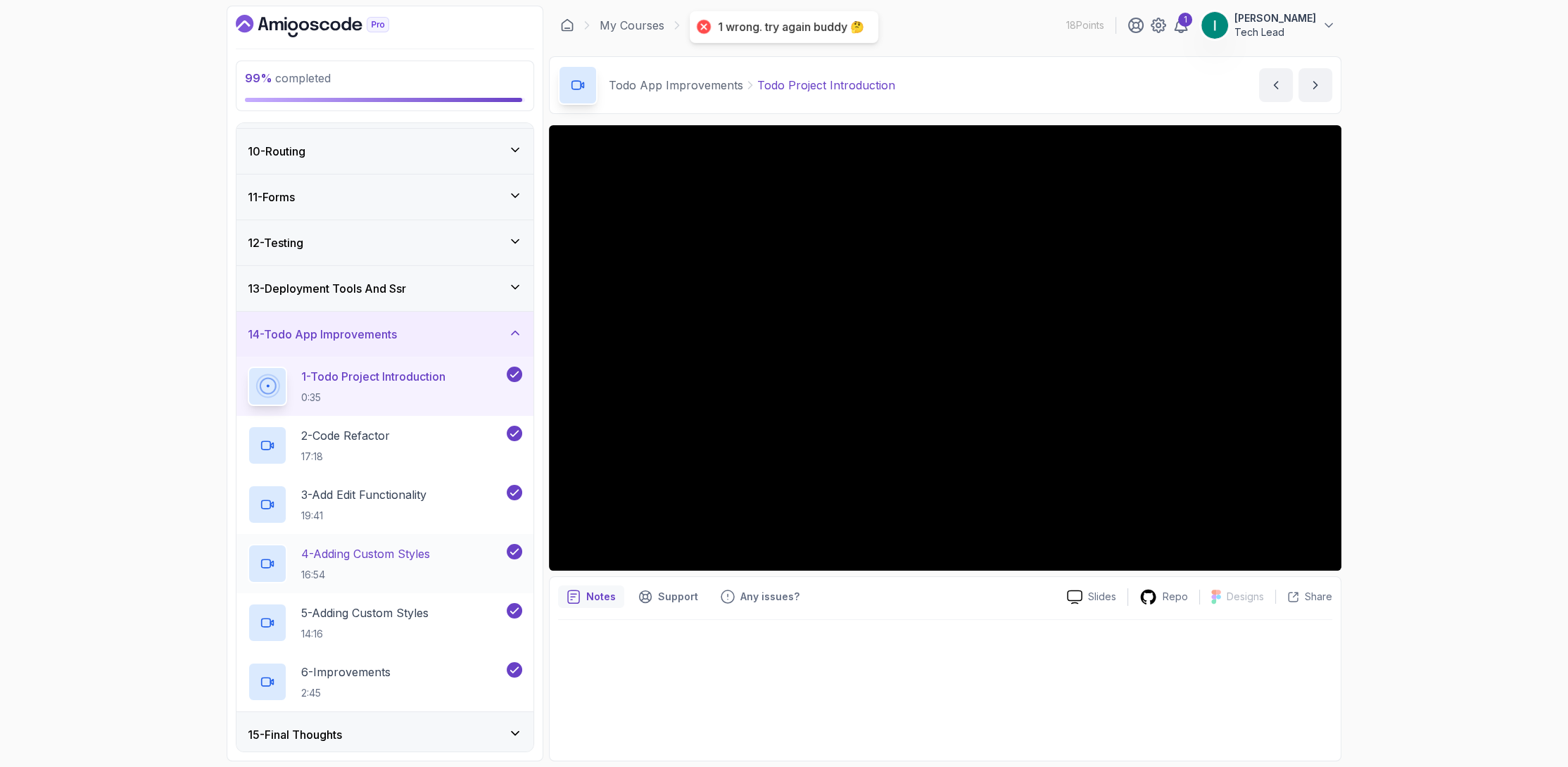
scroll to position [408, 0]
click at [490, 724] on div "15 - Final Thoughts" at bounding box center [385, 732] width 274 height 17
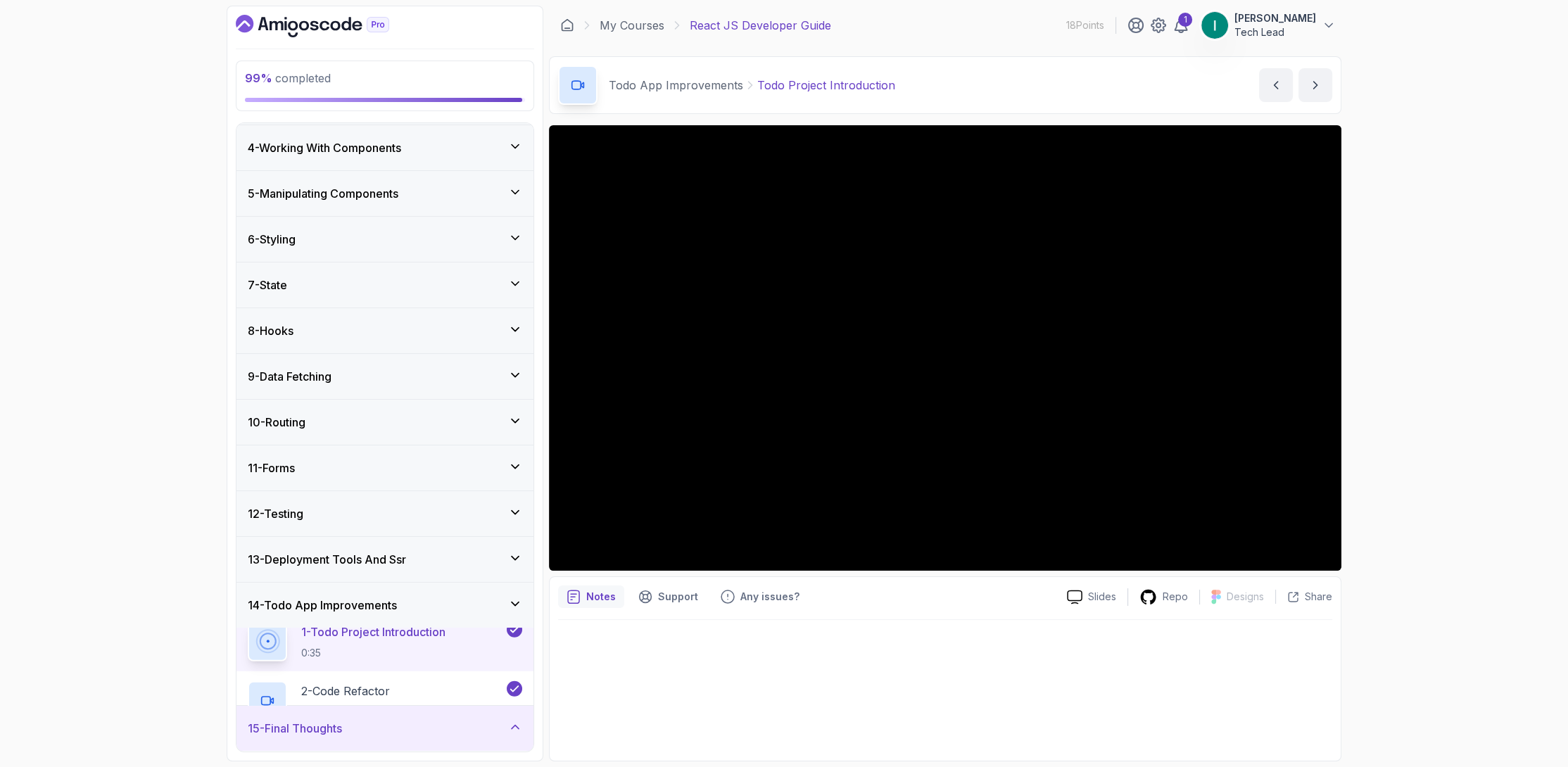
scroll to position [113, 0]
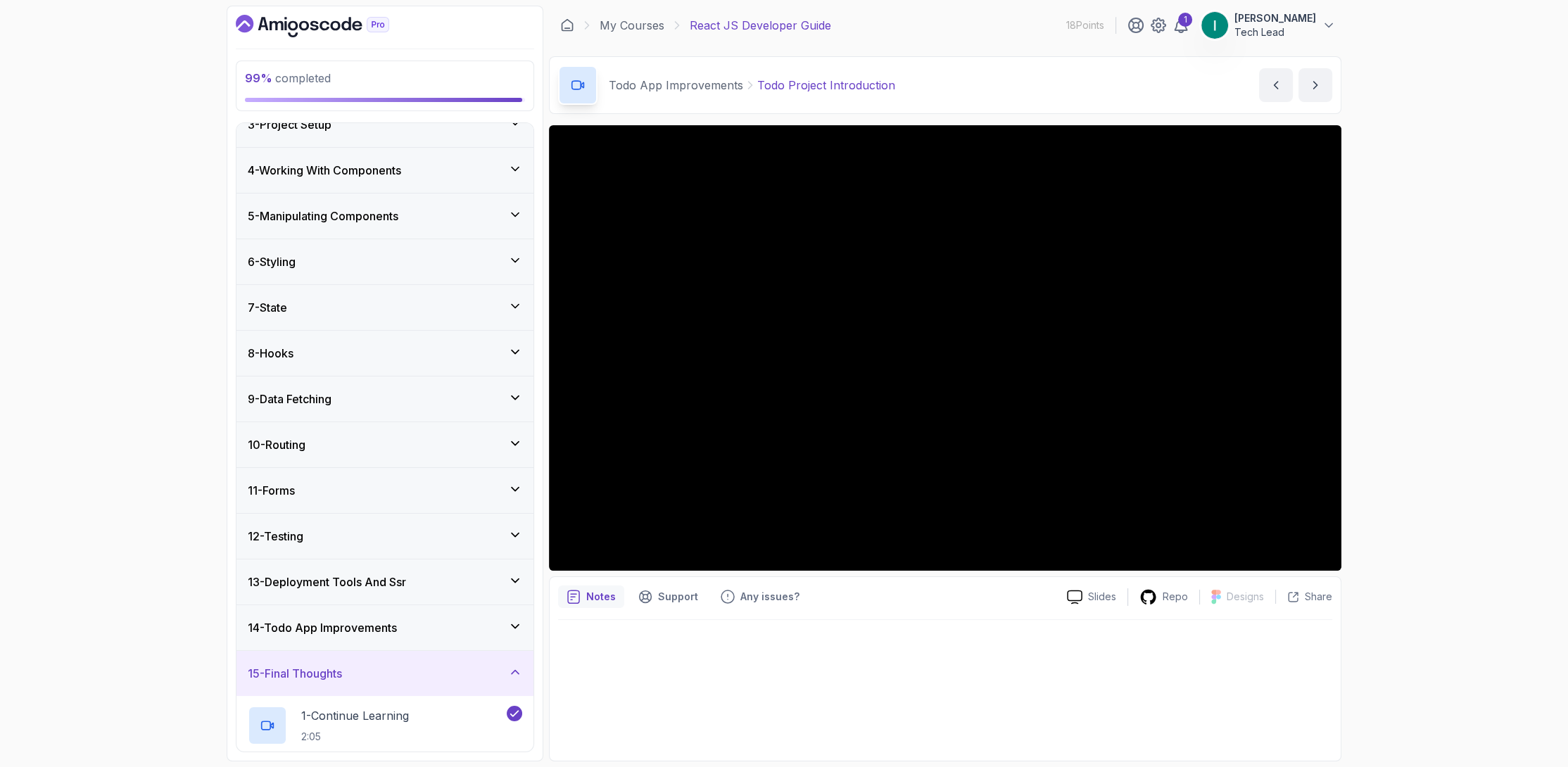
click at [912, 689] on div at bounding box center [946, 686] width 775 height 132
click at [742, 590] on p "Any issues?" at bounding box center [770, 597] width 59 height 14
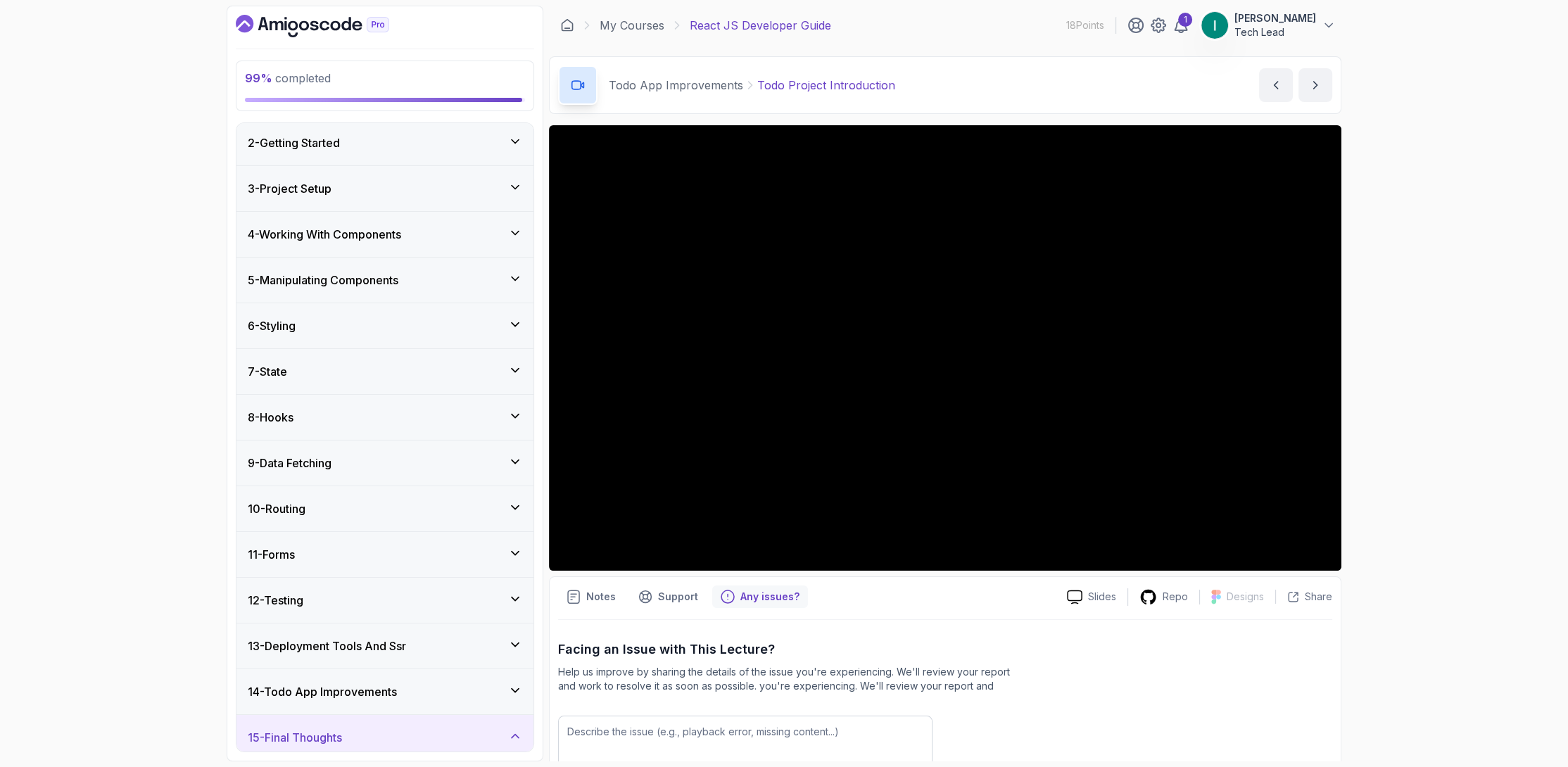
scroll to position [0, 0]
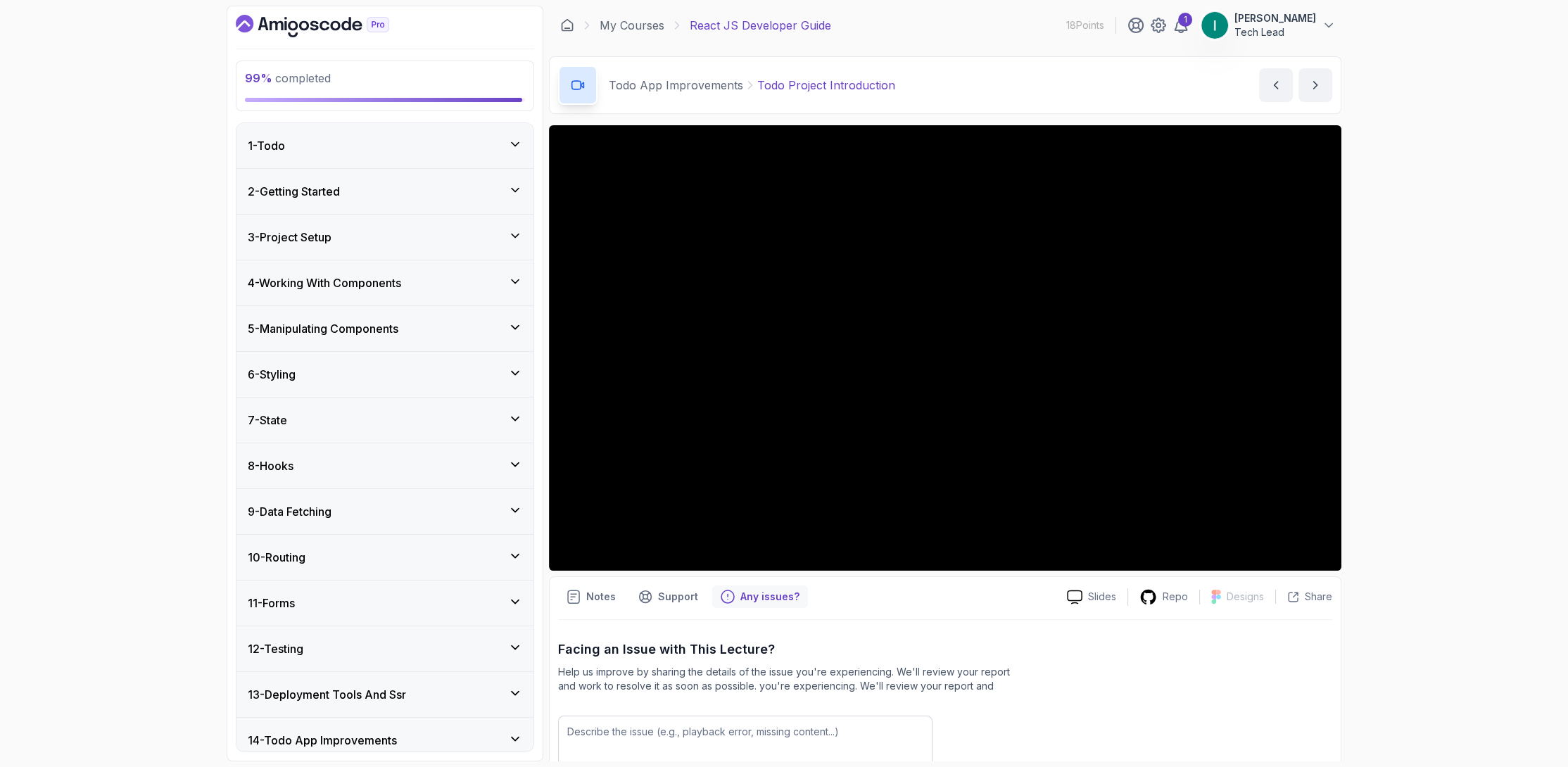
click at [790, 79] on p "Todo Project Introduction" at bounding box center [826, 84] width 138 height 17
click at [790, 85] on p "Todo Project Introduction" at bounding box center [826, 84] width 138 height 17
click at [278, 82] on span "99 % completed" at bounding box center [288, 78] width 86 height 14
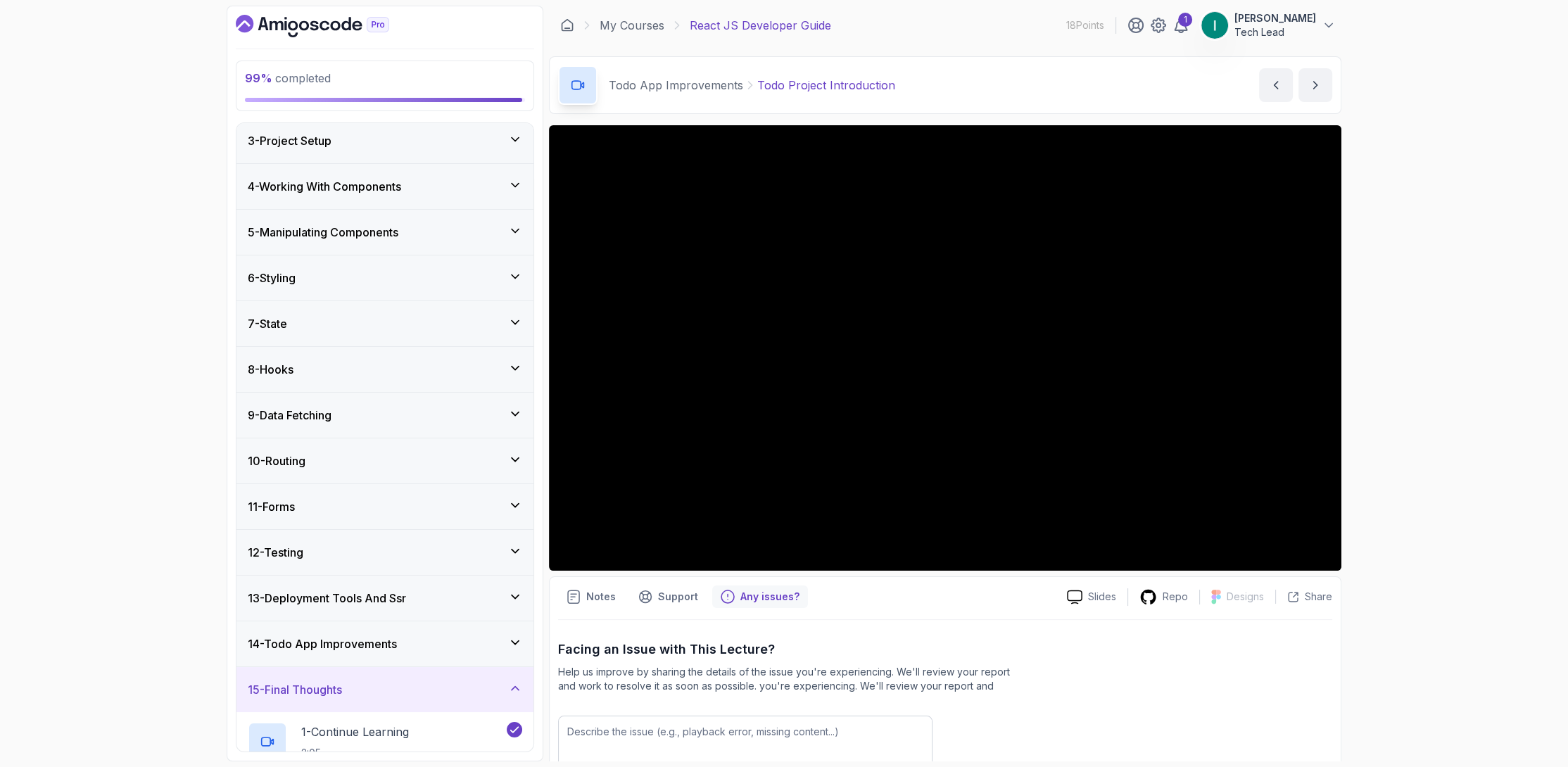
scroll to position [113, 0]
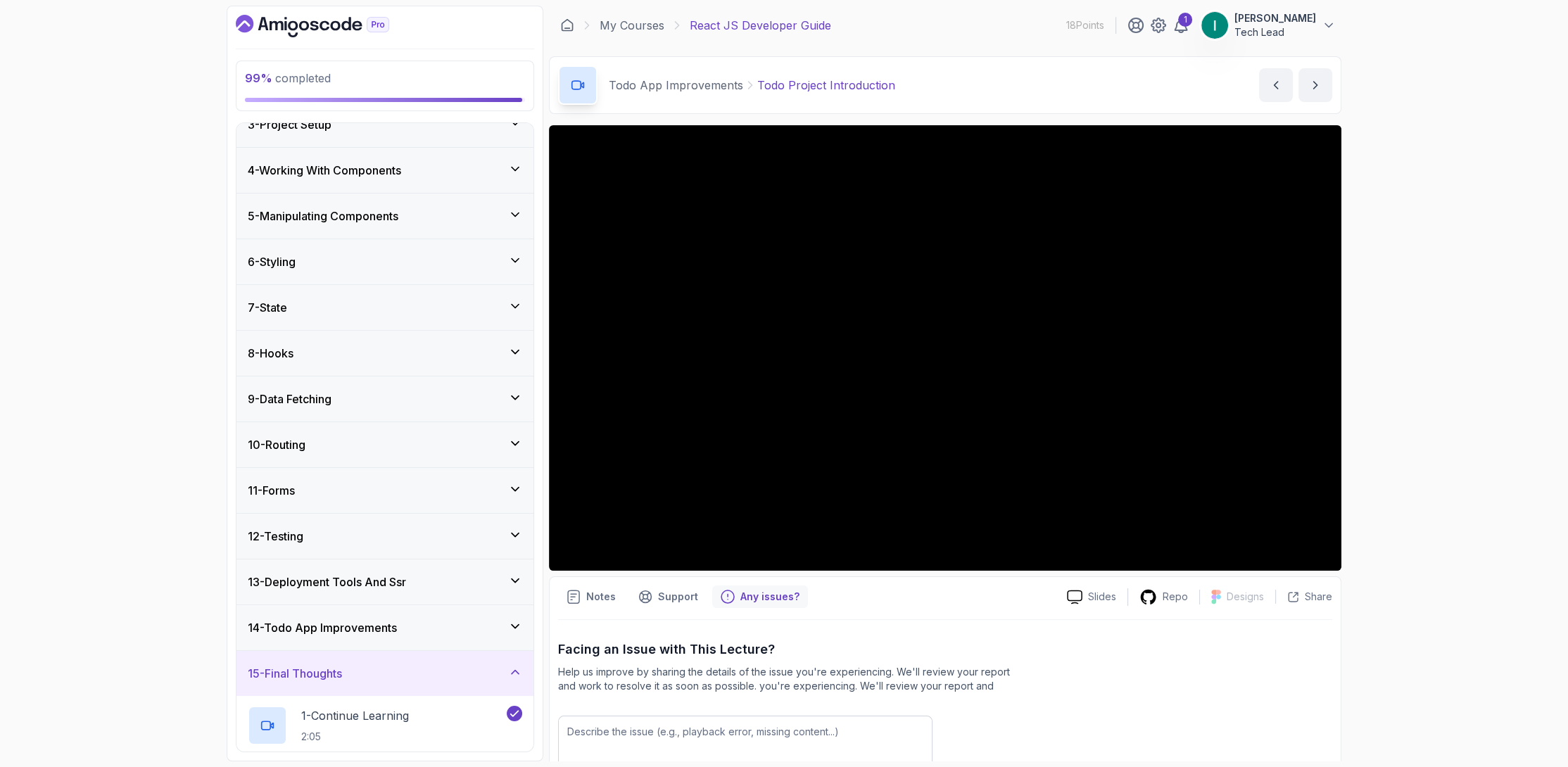
click at [466, 636] on div "14 - Todo App Improvements" at bounding box center [385, 627] width 297 height 45
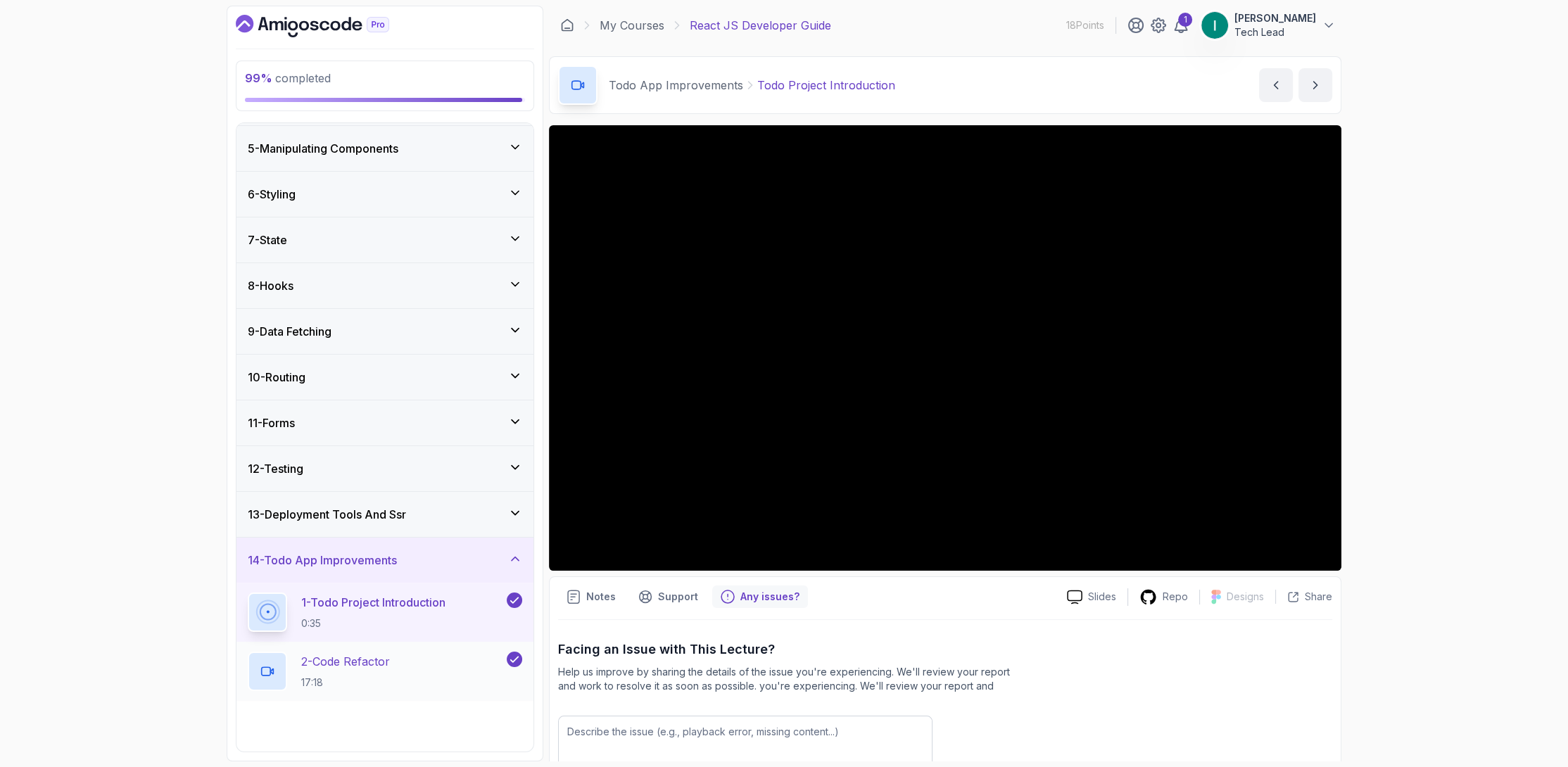
scroll to position [408, 0]
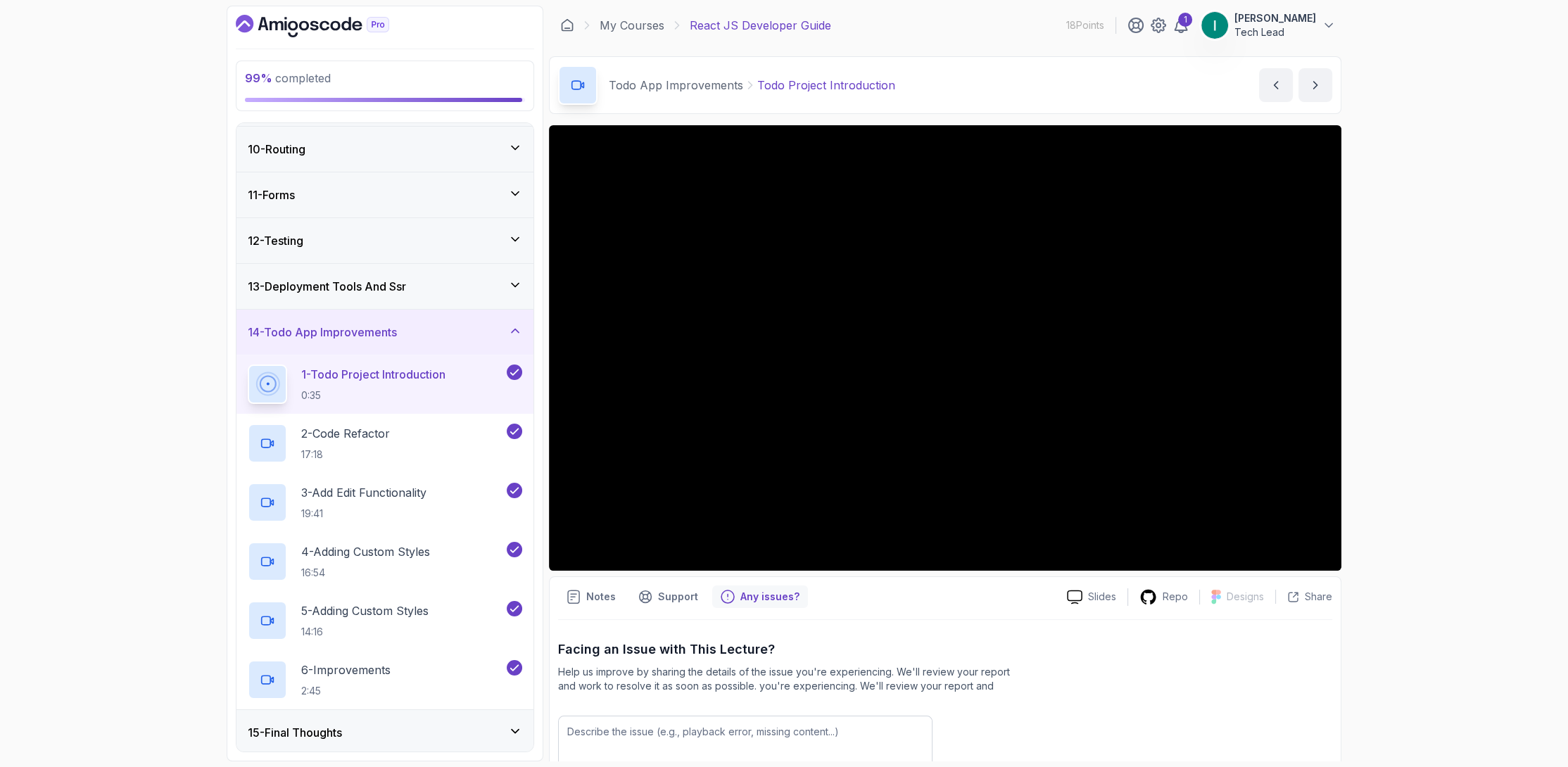
click at [450, 281] on div "13 - Deployment Tools And Ssr" at bounding box center [385, 285] width 274 height 17
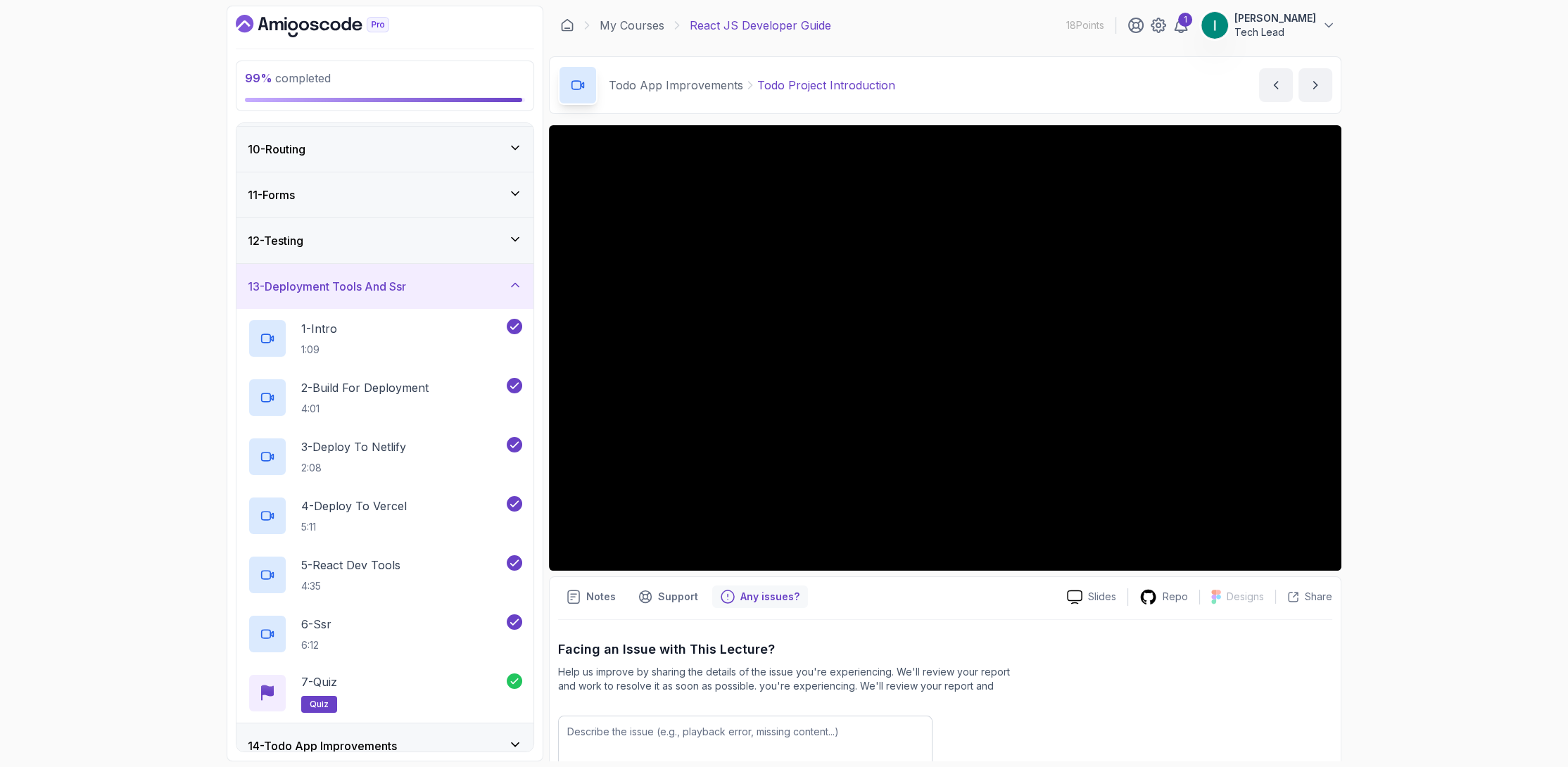
click at [455, 239] on div "12 - Testing" at bounding box center [385, 240] width 274 height 17
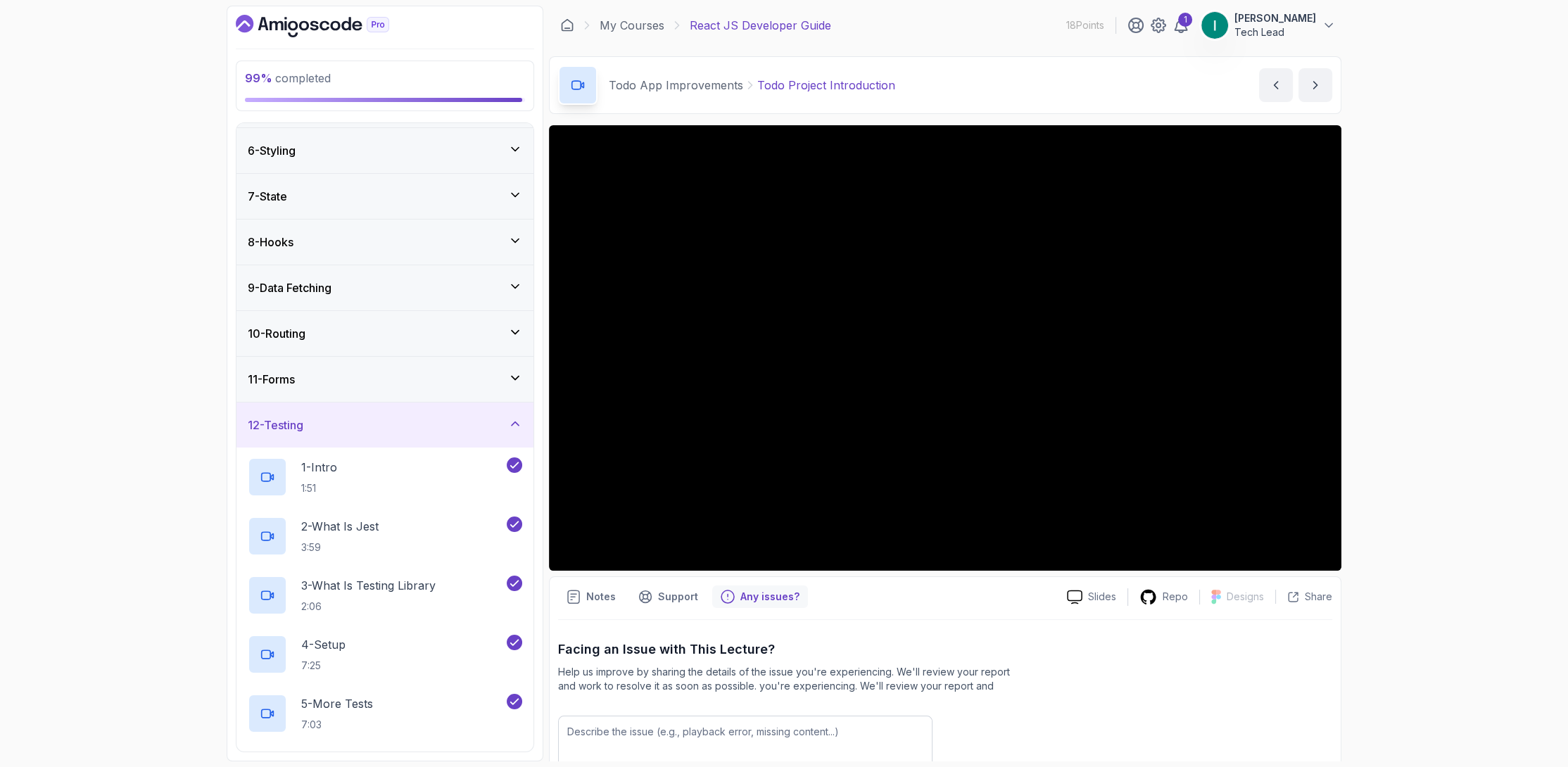
scroll to position [223, 0]
click at [446, 359] on div "11 - Forms" at bounding box center [385, 379] width 297 height 45
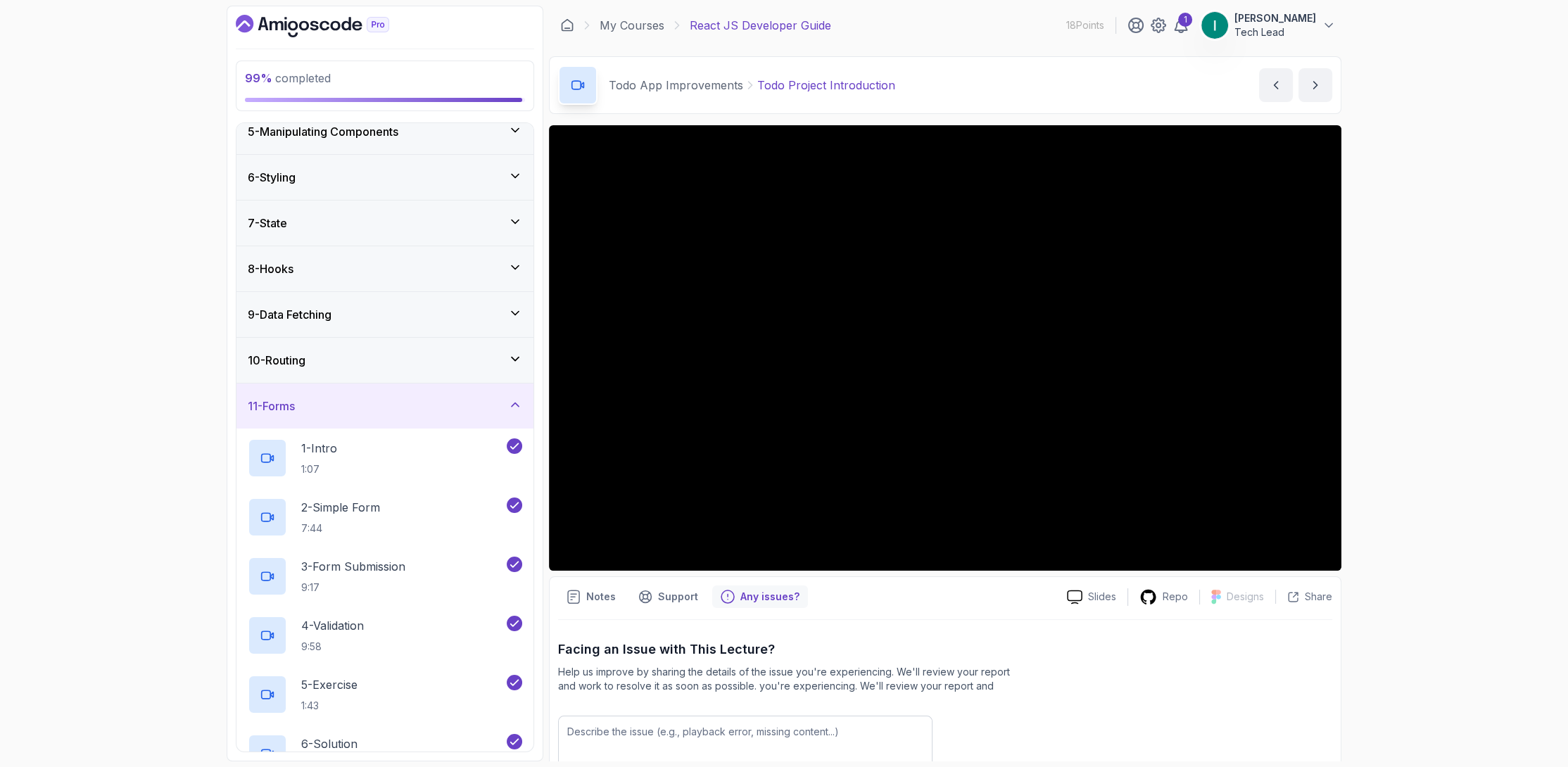
scroll to position [175, 0]
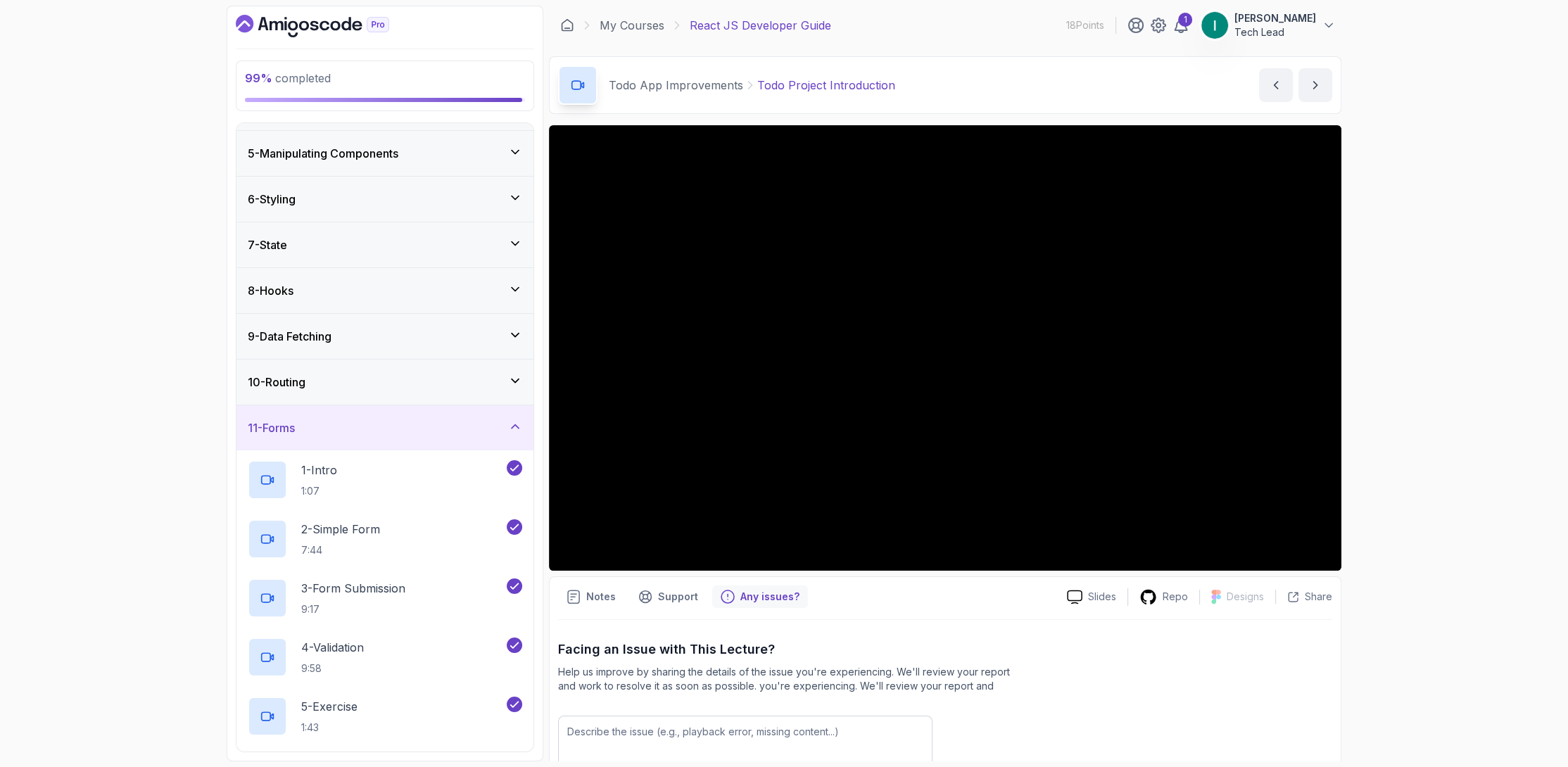
click at [448, 363] on div "10 - Routing" at bounding box center [385, 382] width 297 height 45
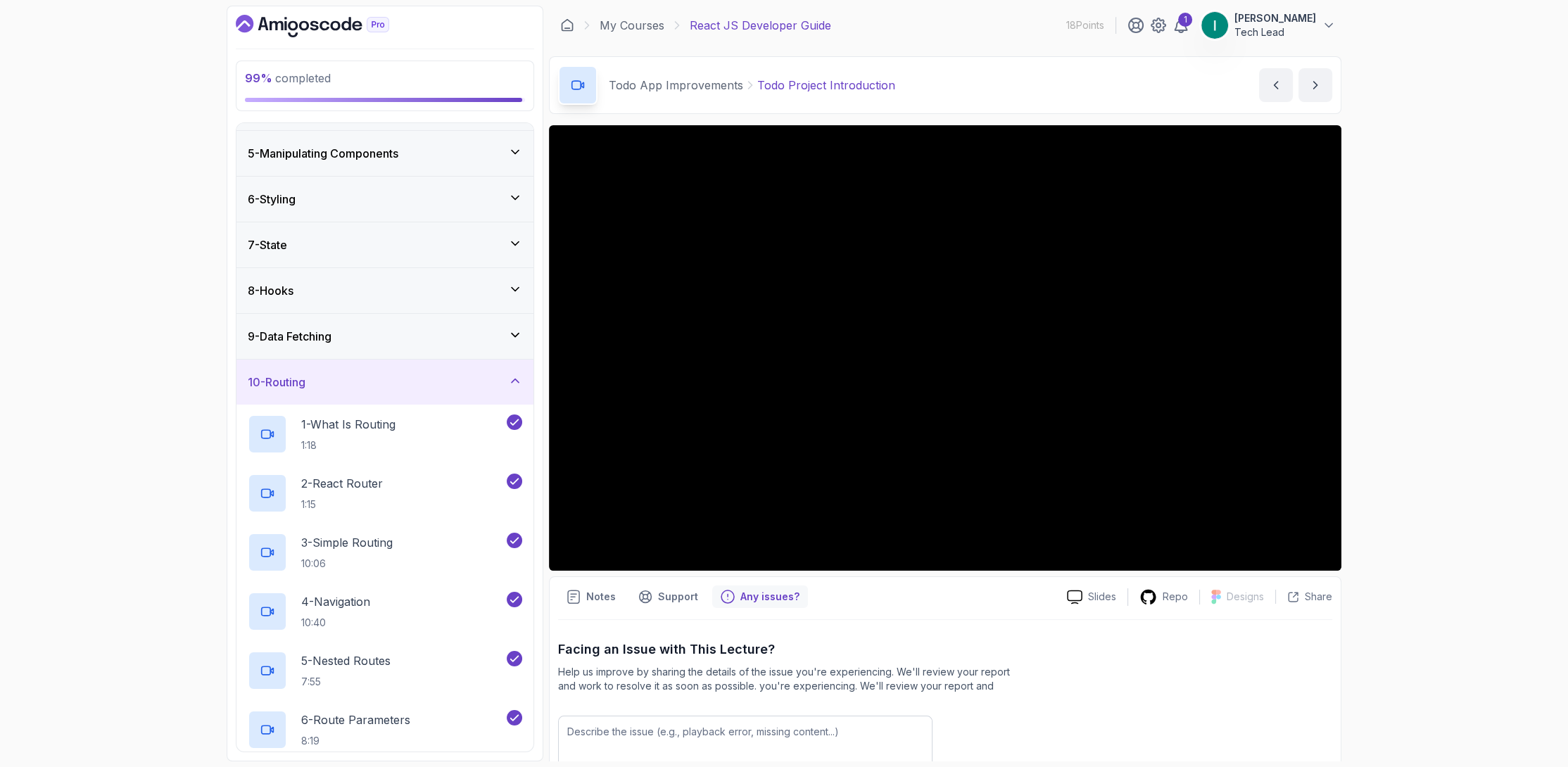
click at [452, 328] on div "9 - Data Fetching" at bounding box center [385, 336] width 274 height 17
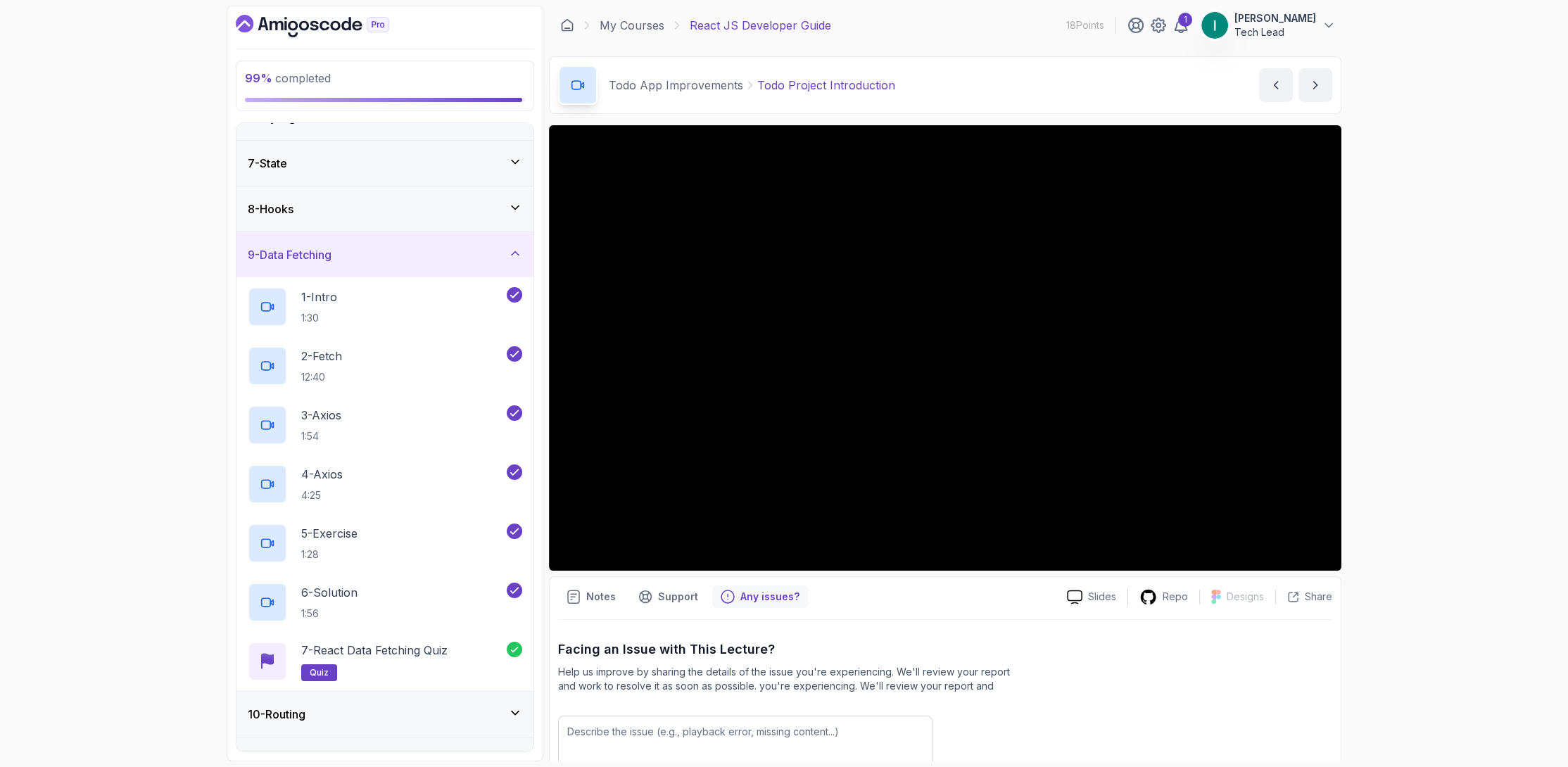
scroll to position [186, 0]
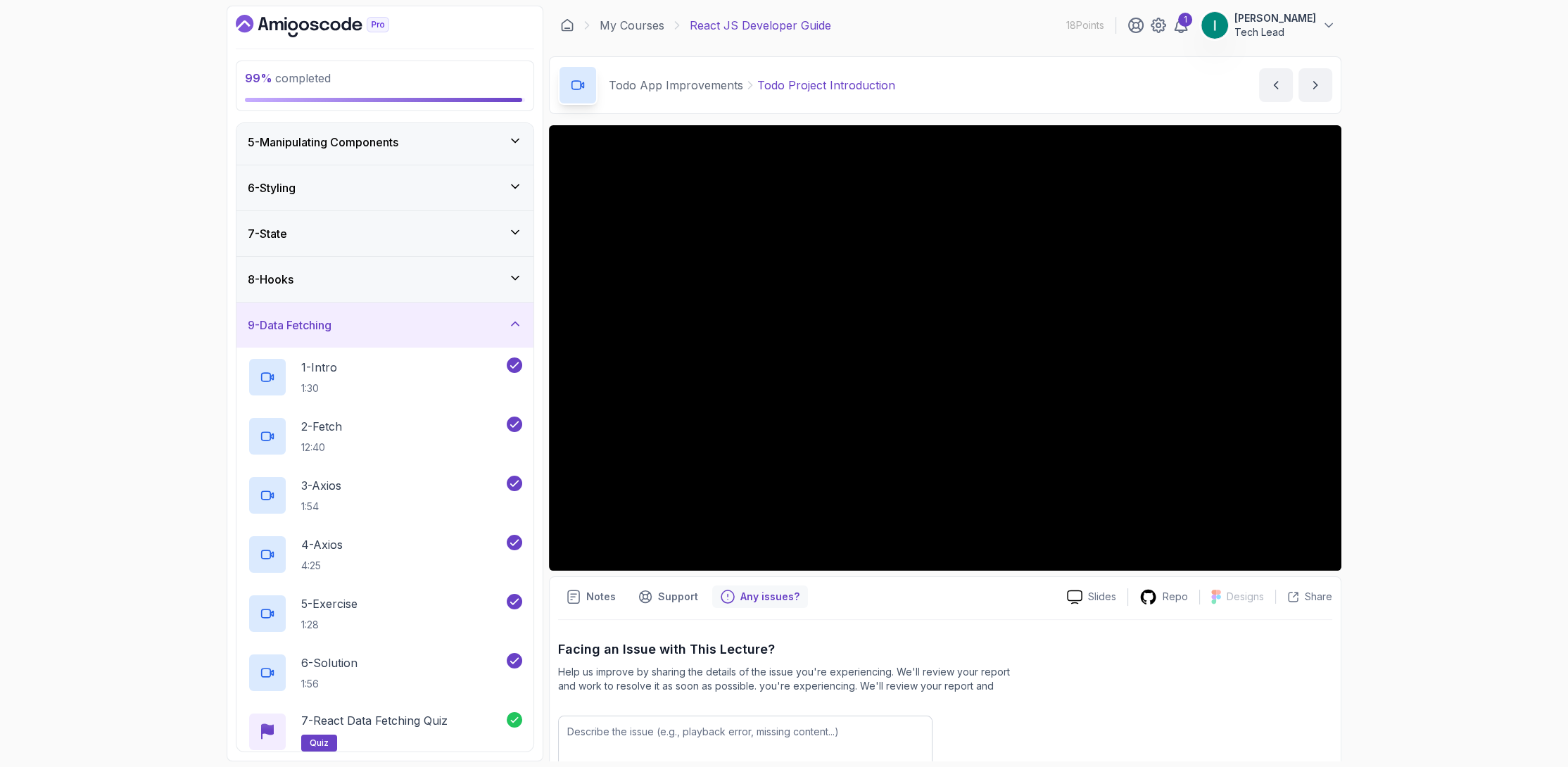
click at [451, 278] on div "8 - Hooks" at bounding box center [385, 279] width 274 height 17
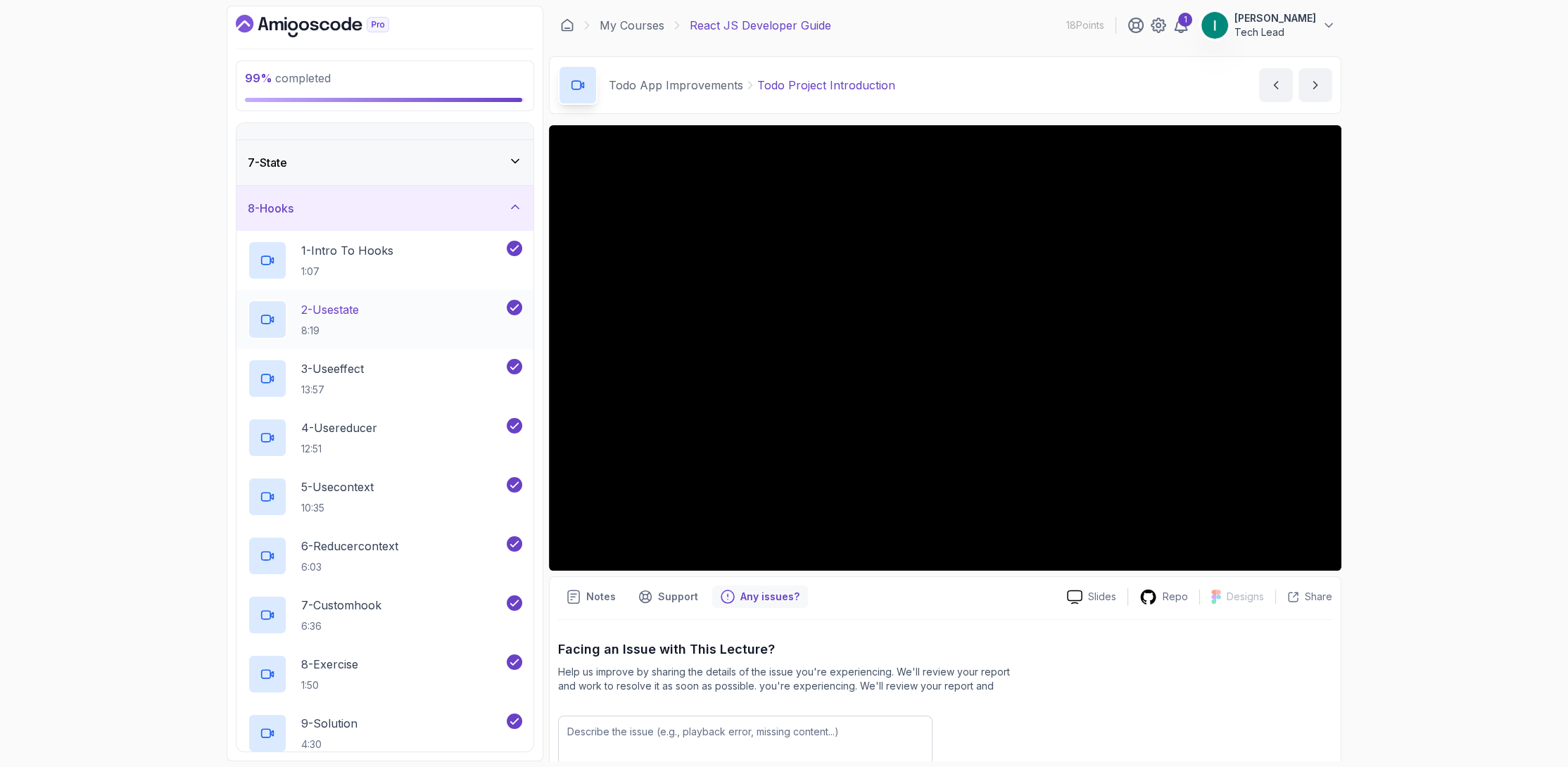
scroll to position [257, 0]
click at [450, 156] on div "7 - State" at bounding box center [385, 162] width 274 height 17
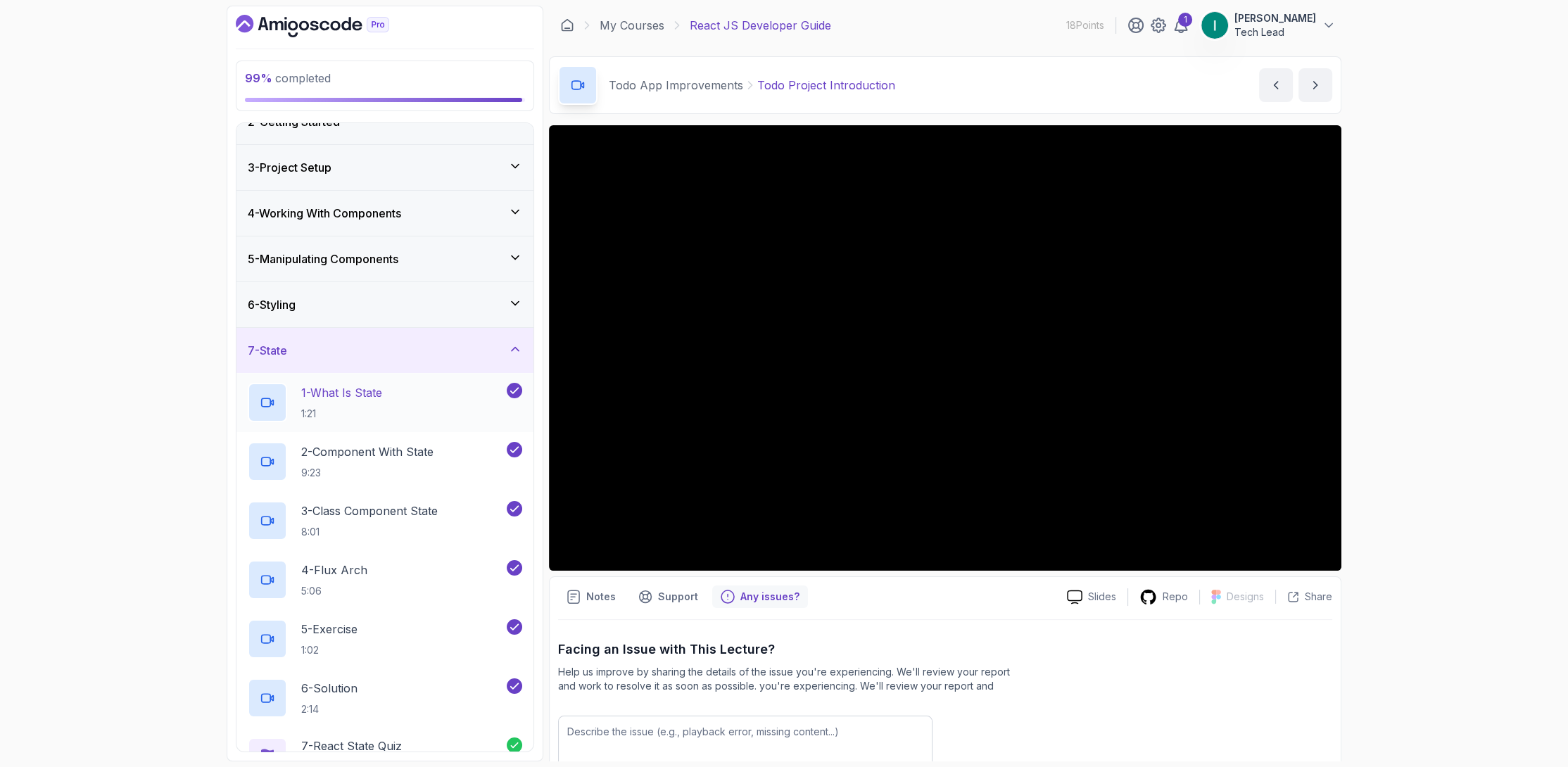
scroll to position [46, 0]
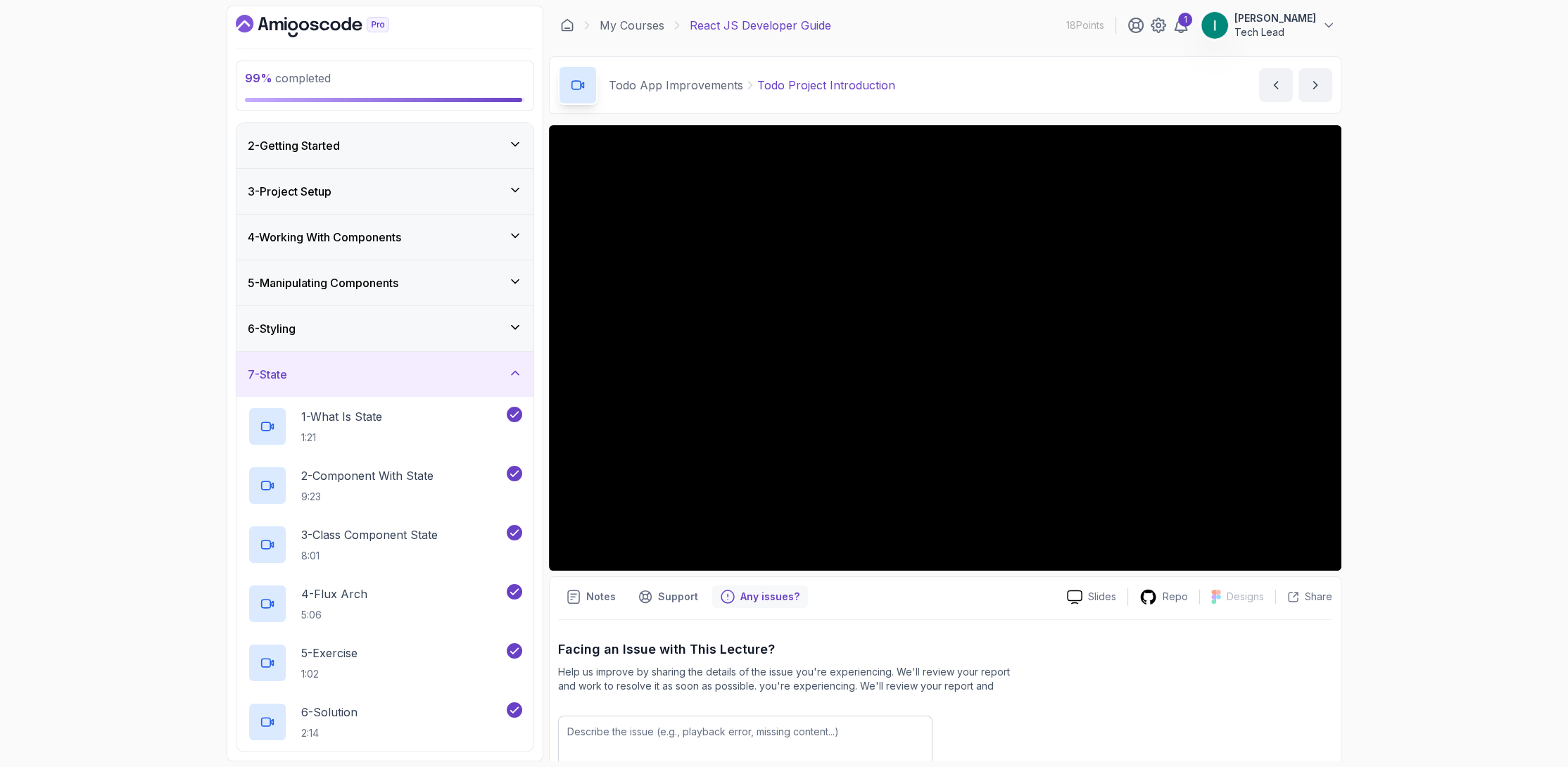
click at [431, 311] on div "6 - Styling" at bounding box center [385, 328] width 297 height 45
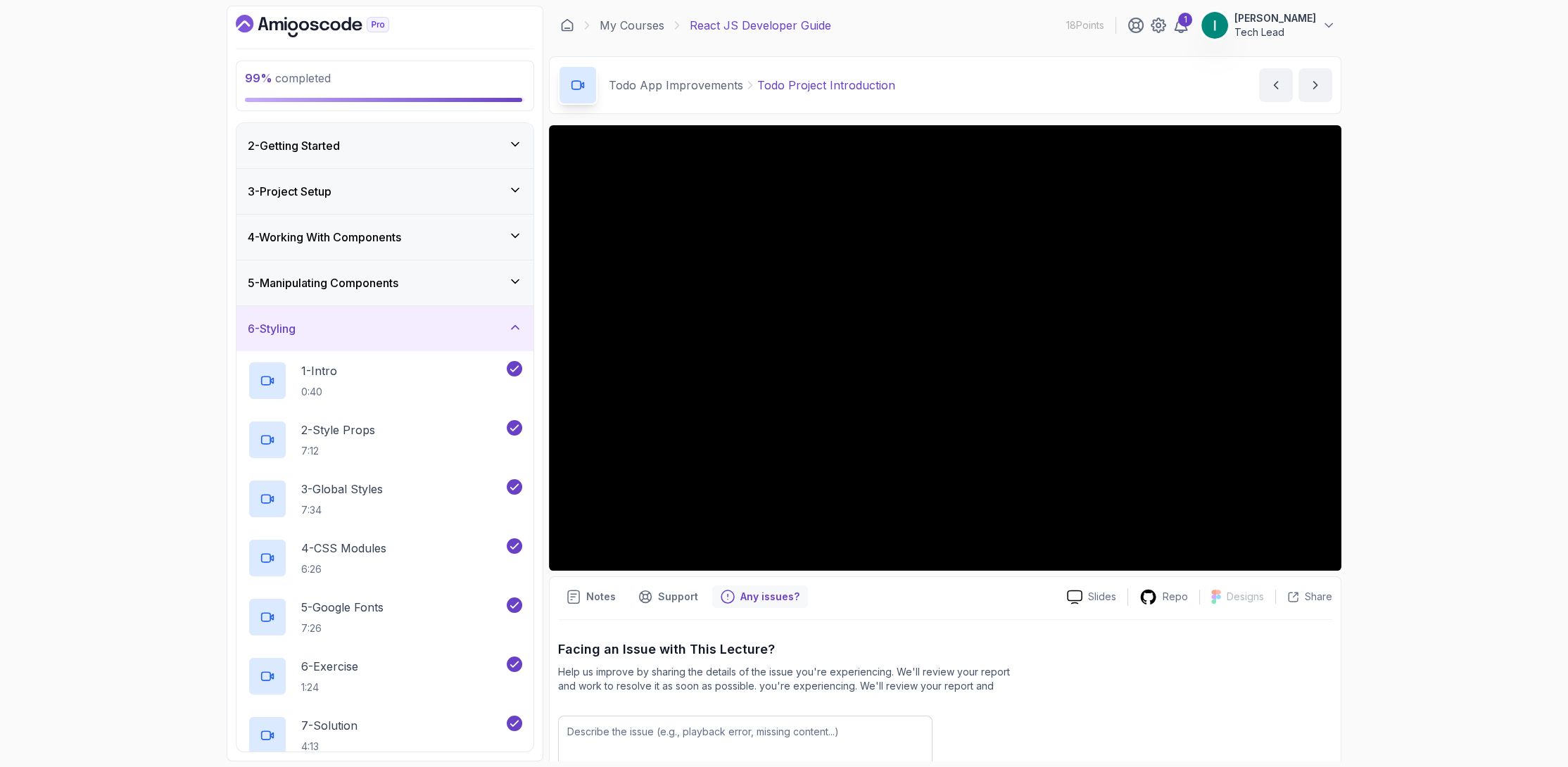
click at [435, 281] on div "5 - Manipulating Components" at bounding box center [385, 282] width 274 height 17
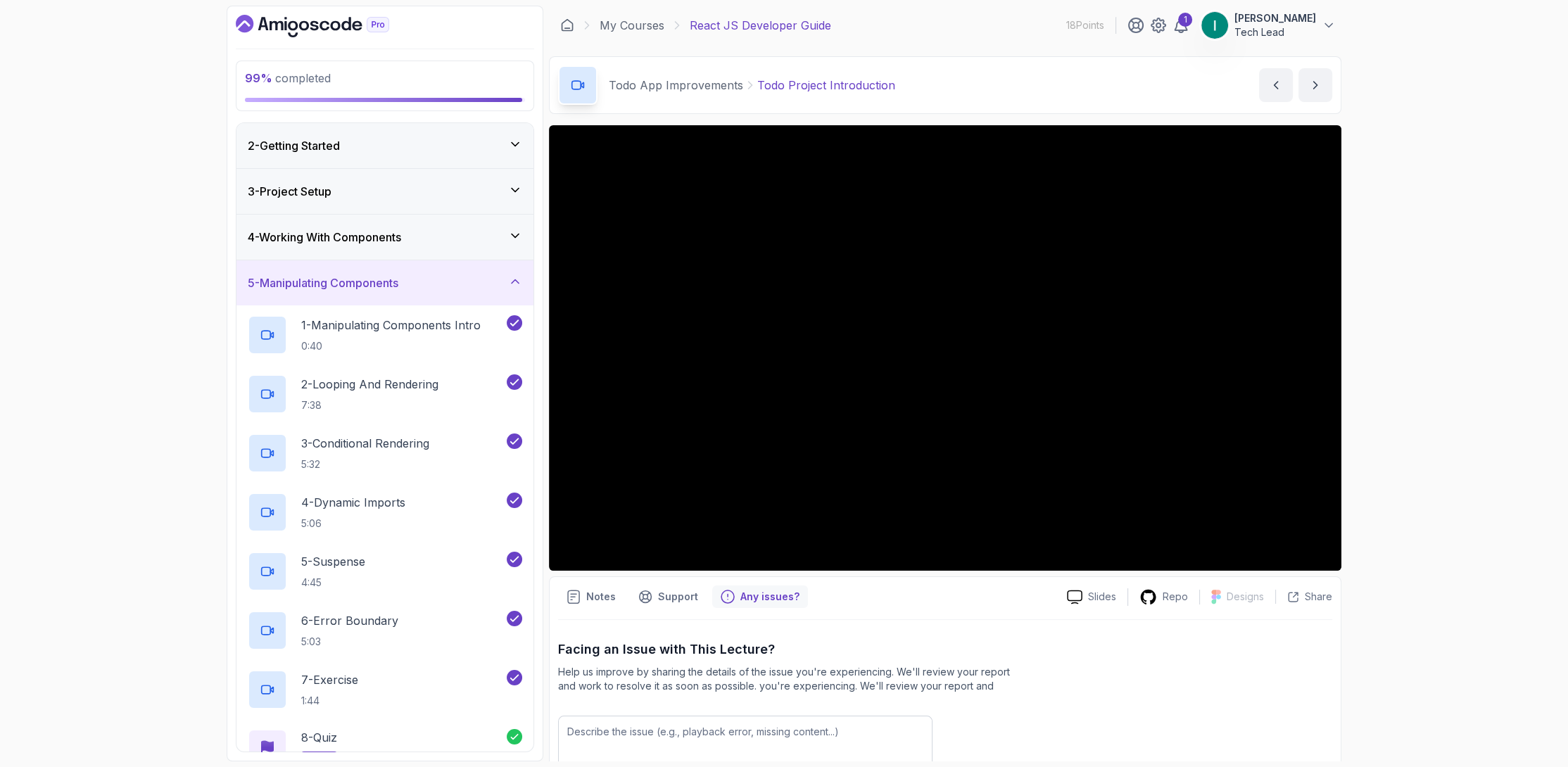
click at [436, 229] on div "4 - Working With Components" at bounding box center [385, 236] width 274 height 17
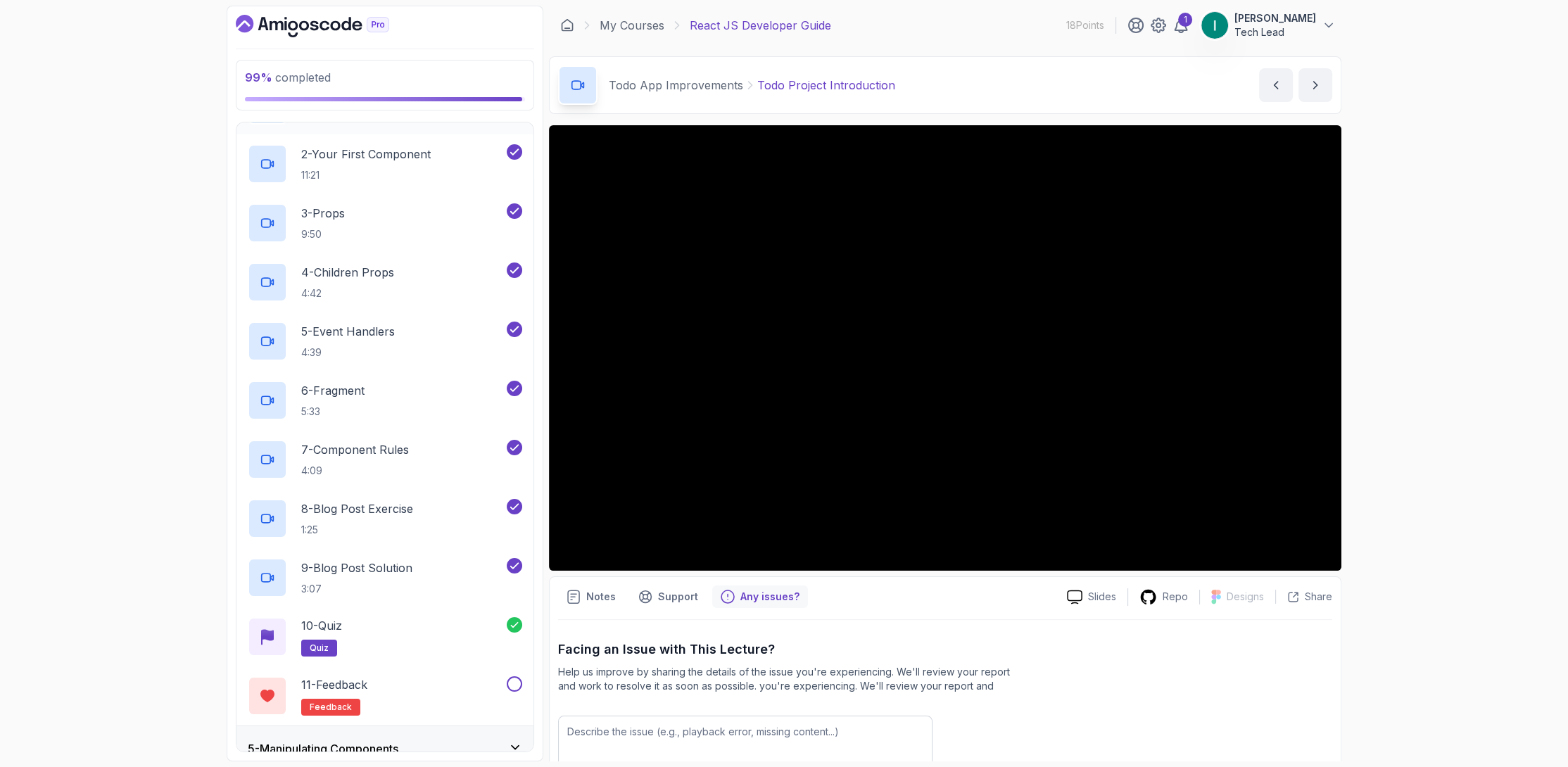
scroll to position [327, 0]
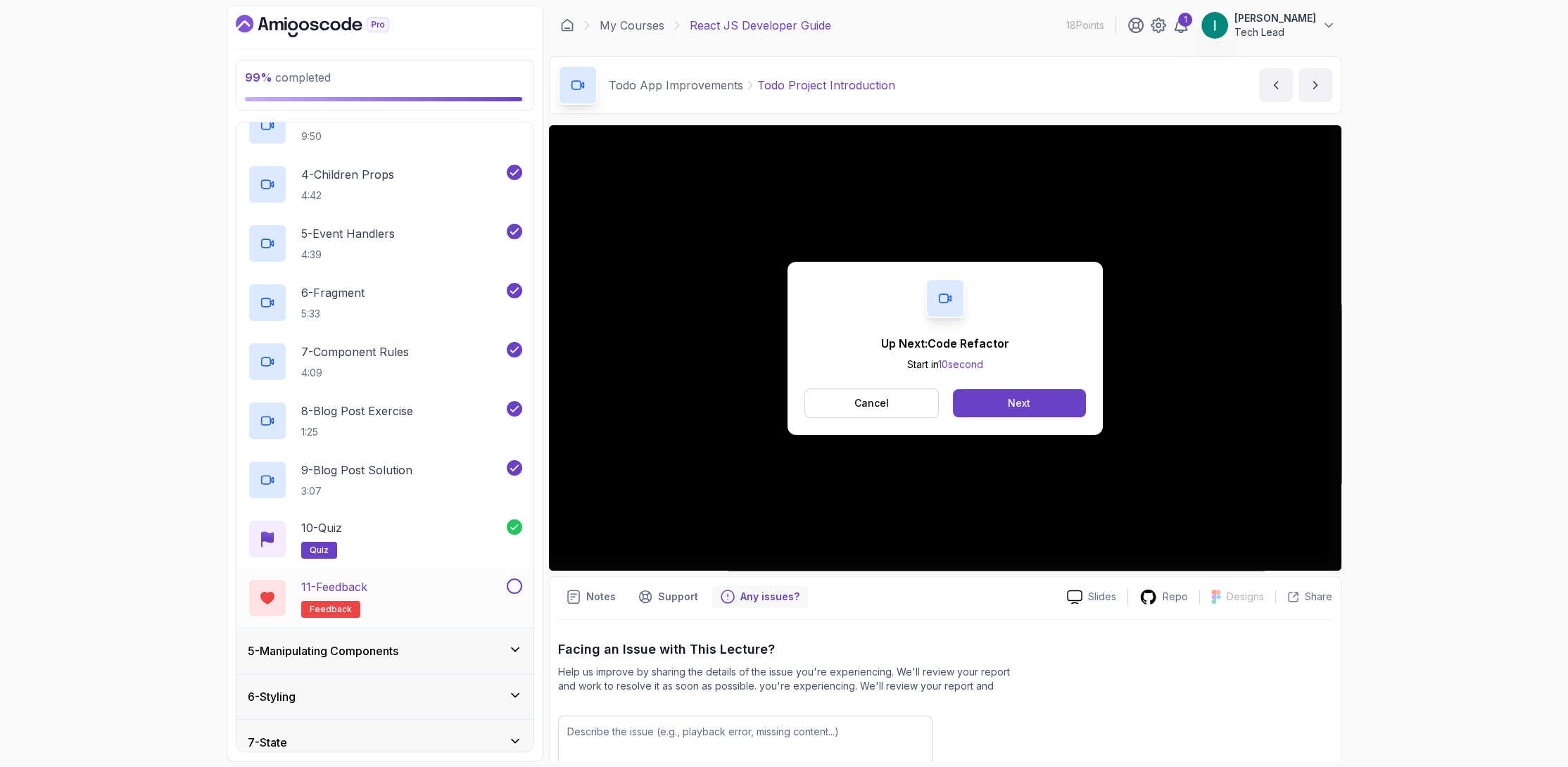
click at [516, 590] on button at bounding box center [514, 586] width 16 height 16
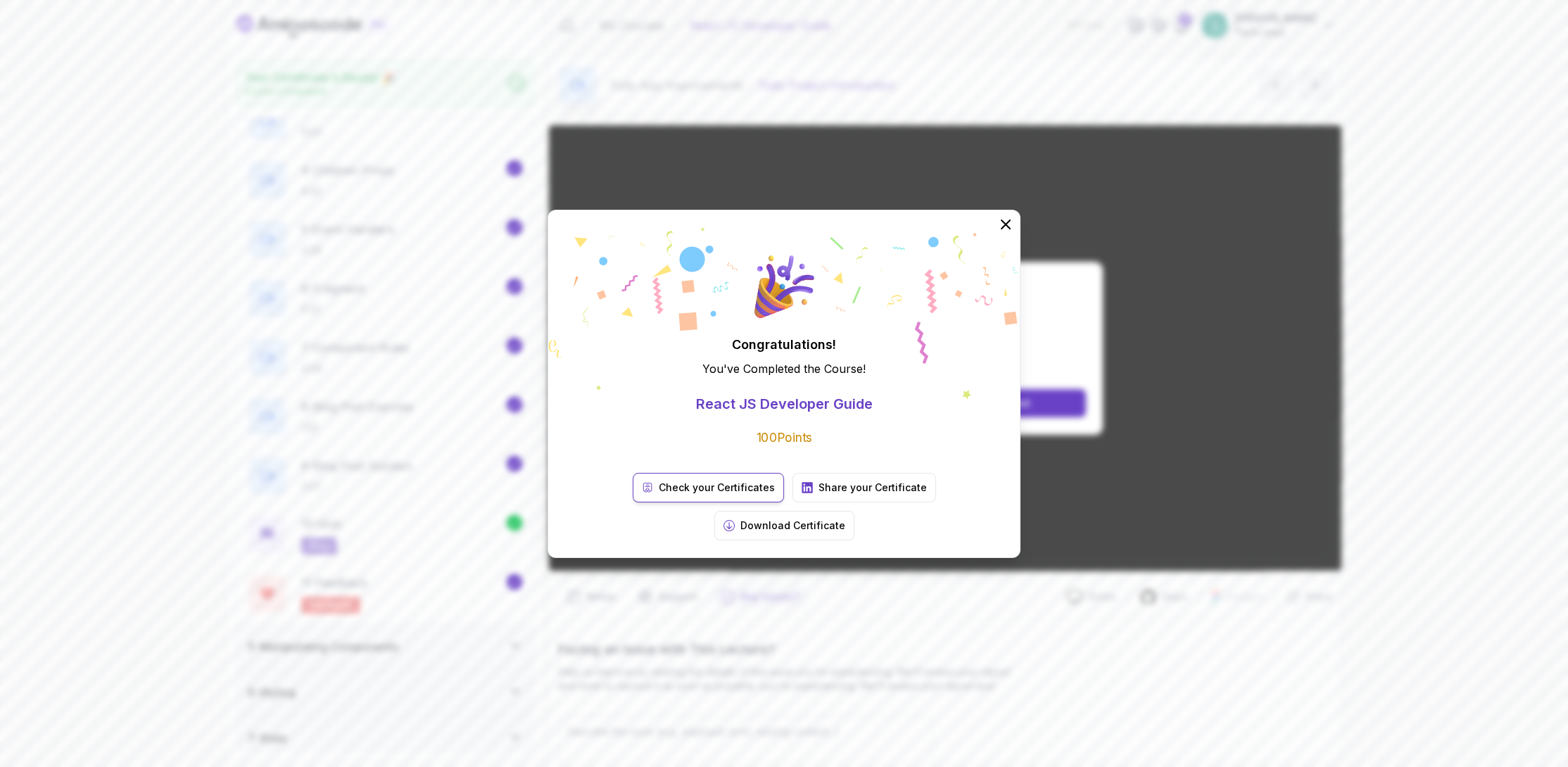
click at [659, 494] on p "Check your Certificates" at bounding box center [716, 487] width 116 height 14
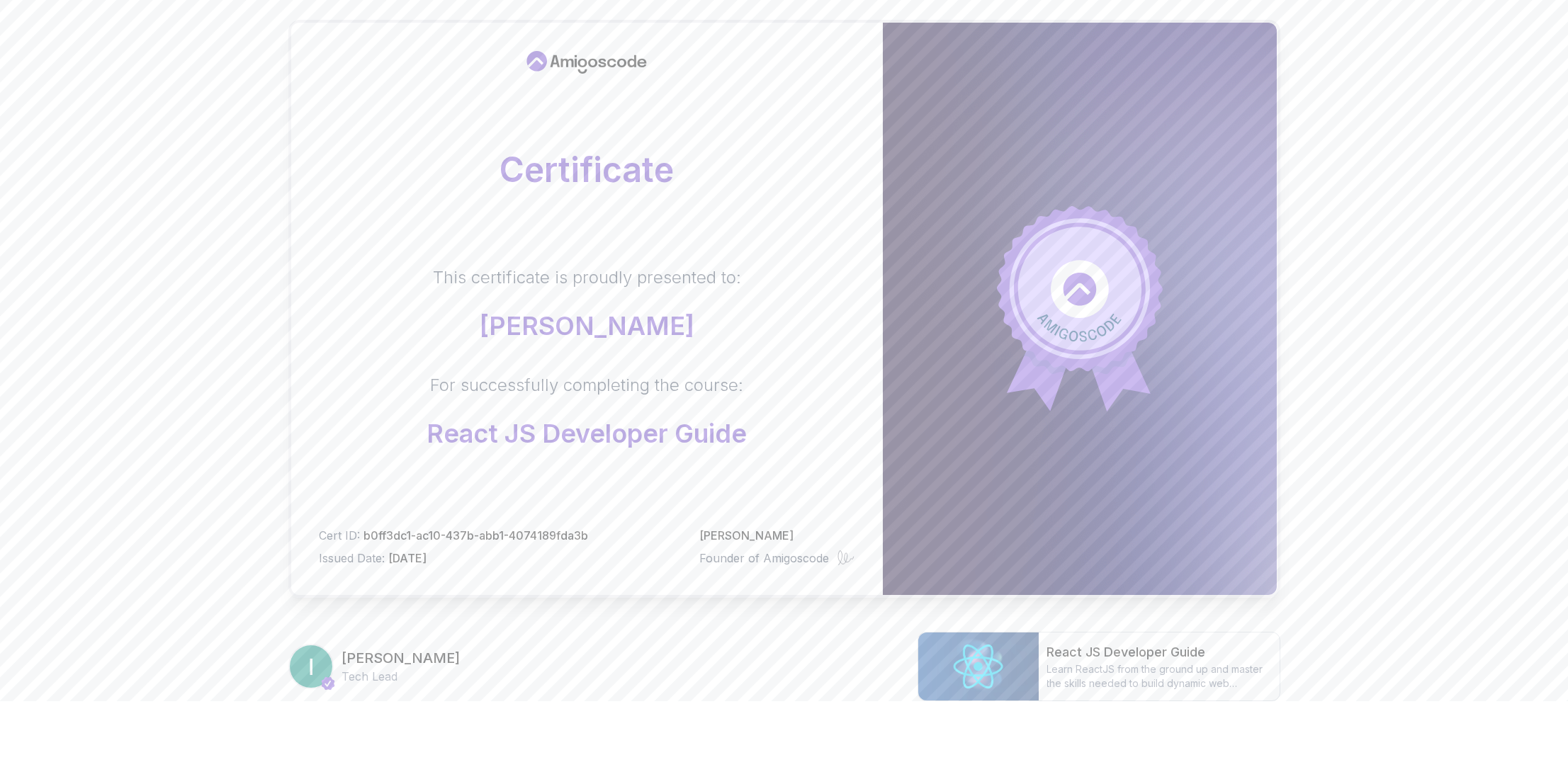
scroll to position [122, 0]
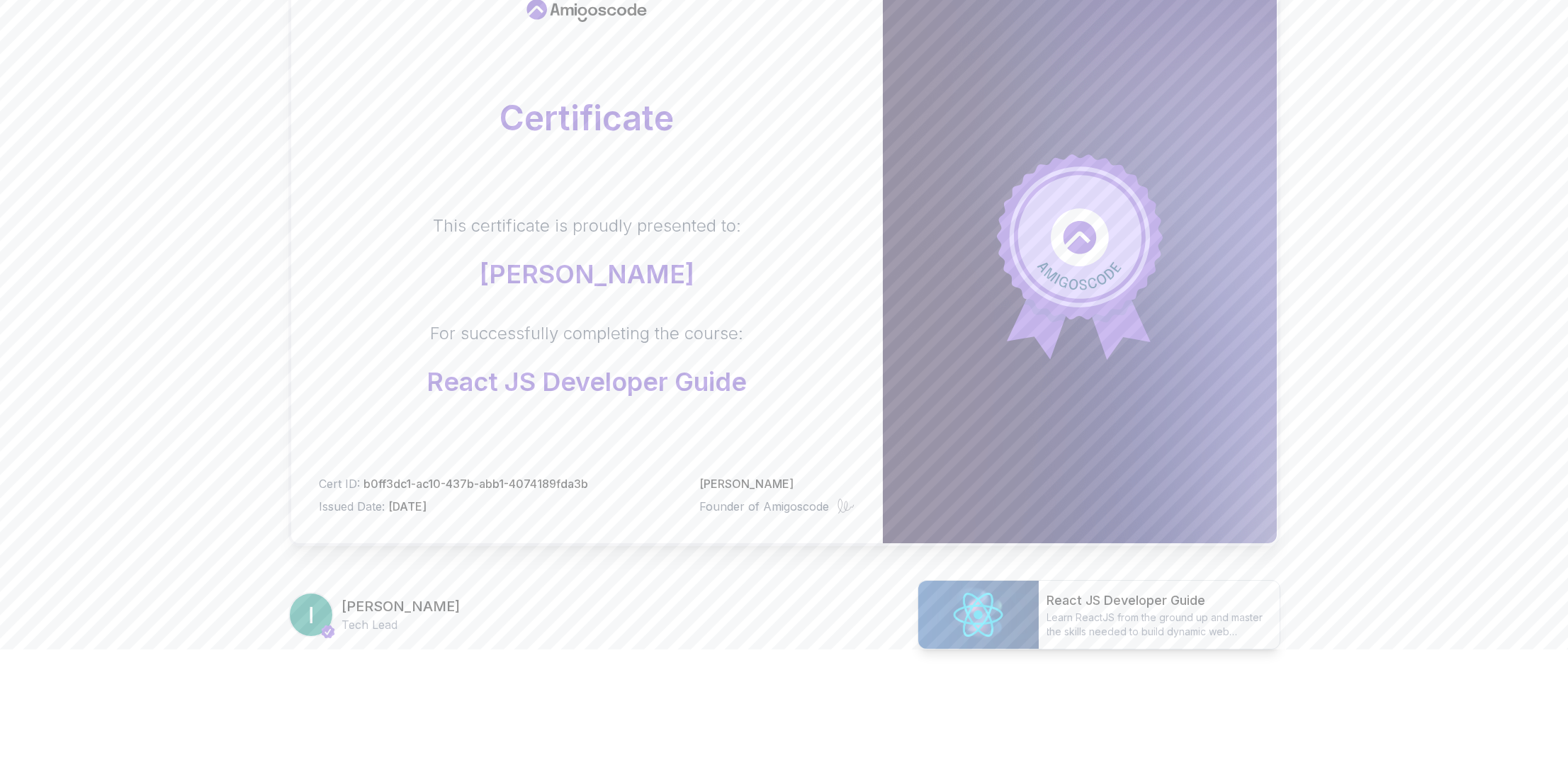
click at [1166, 600] on h2 "React JS Developer Guide" at bounding box center [1159, 600] width 224 height 20
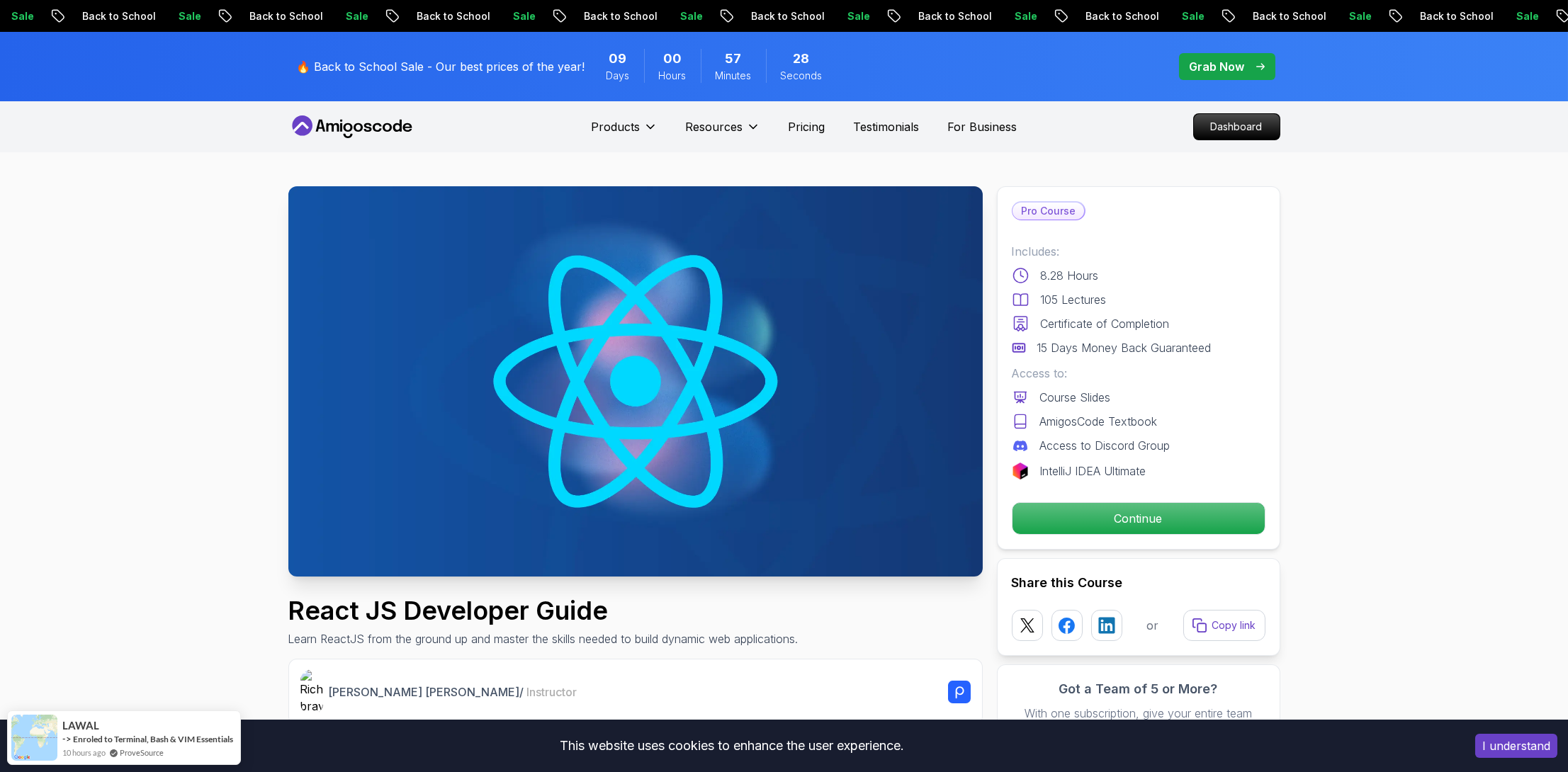
click at [360, 129] on icon at bounding box center [358, 127] width 10 height 9
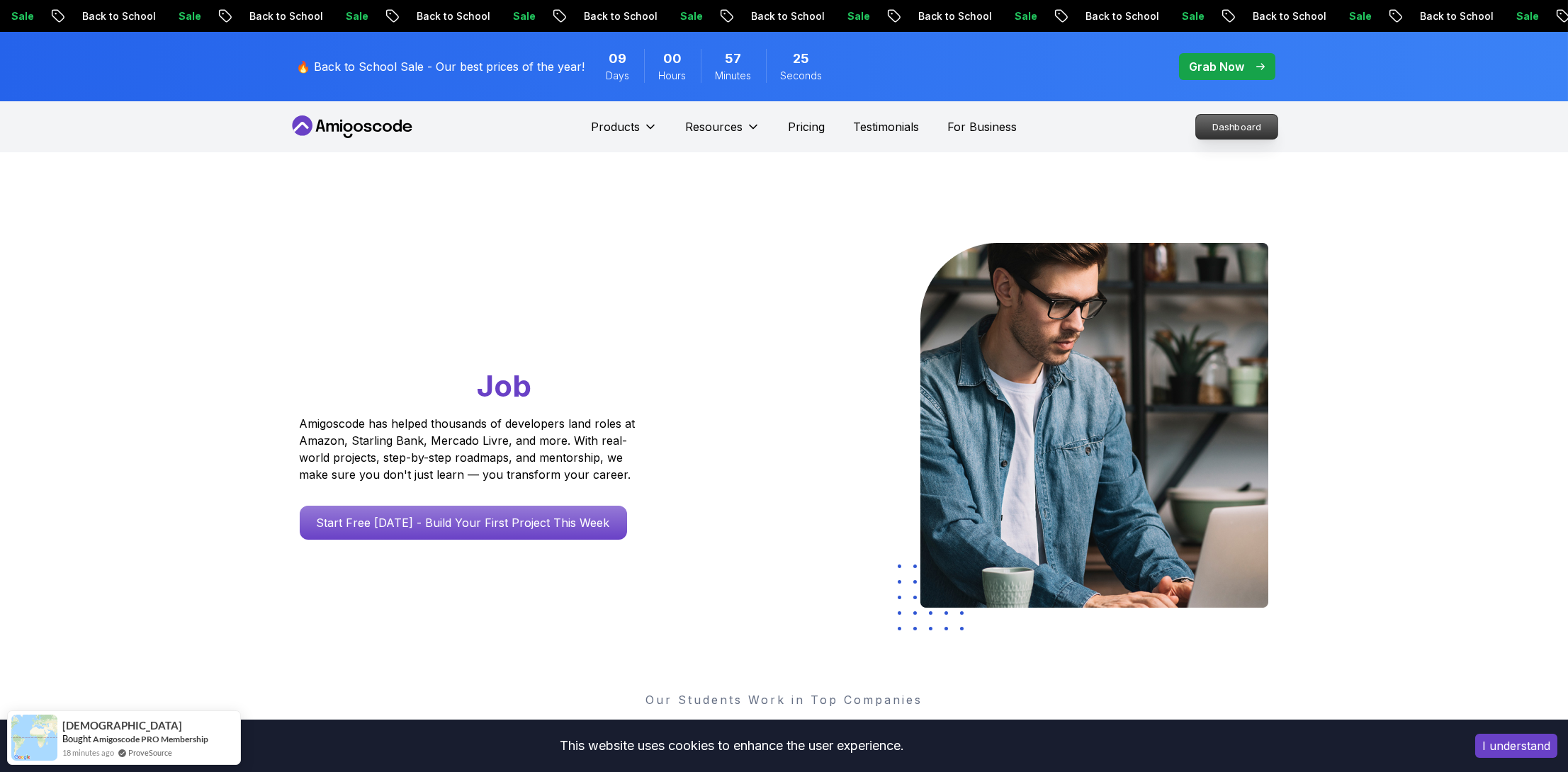
click at [1209, 128] on p "Dashboard" at bounding box center [1236, 127] width 82 height 24
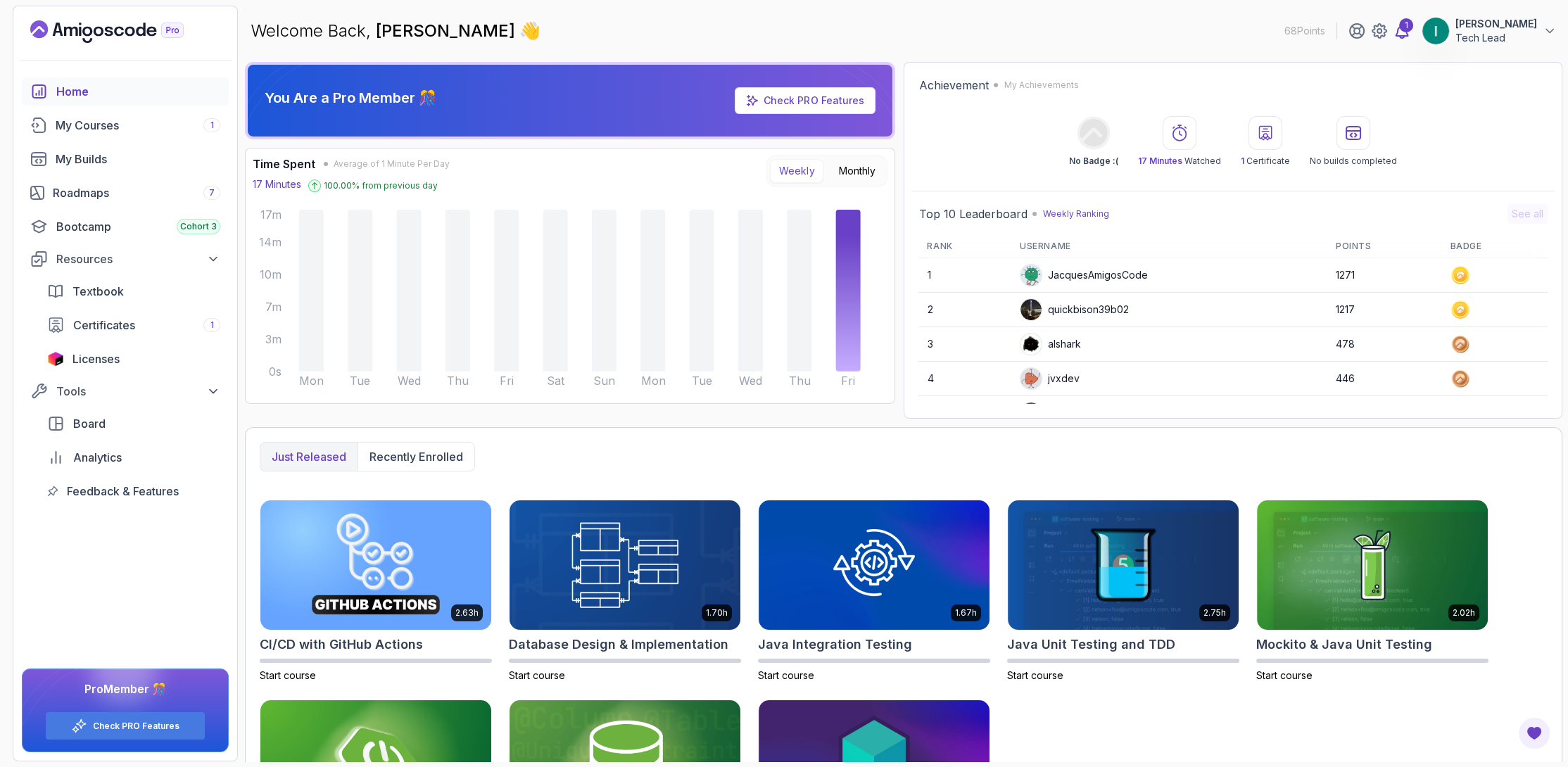
click at [1412, 27] on div "1" at bounding box center [1406, 25] width 14 height 14
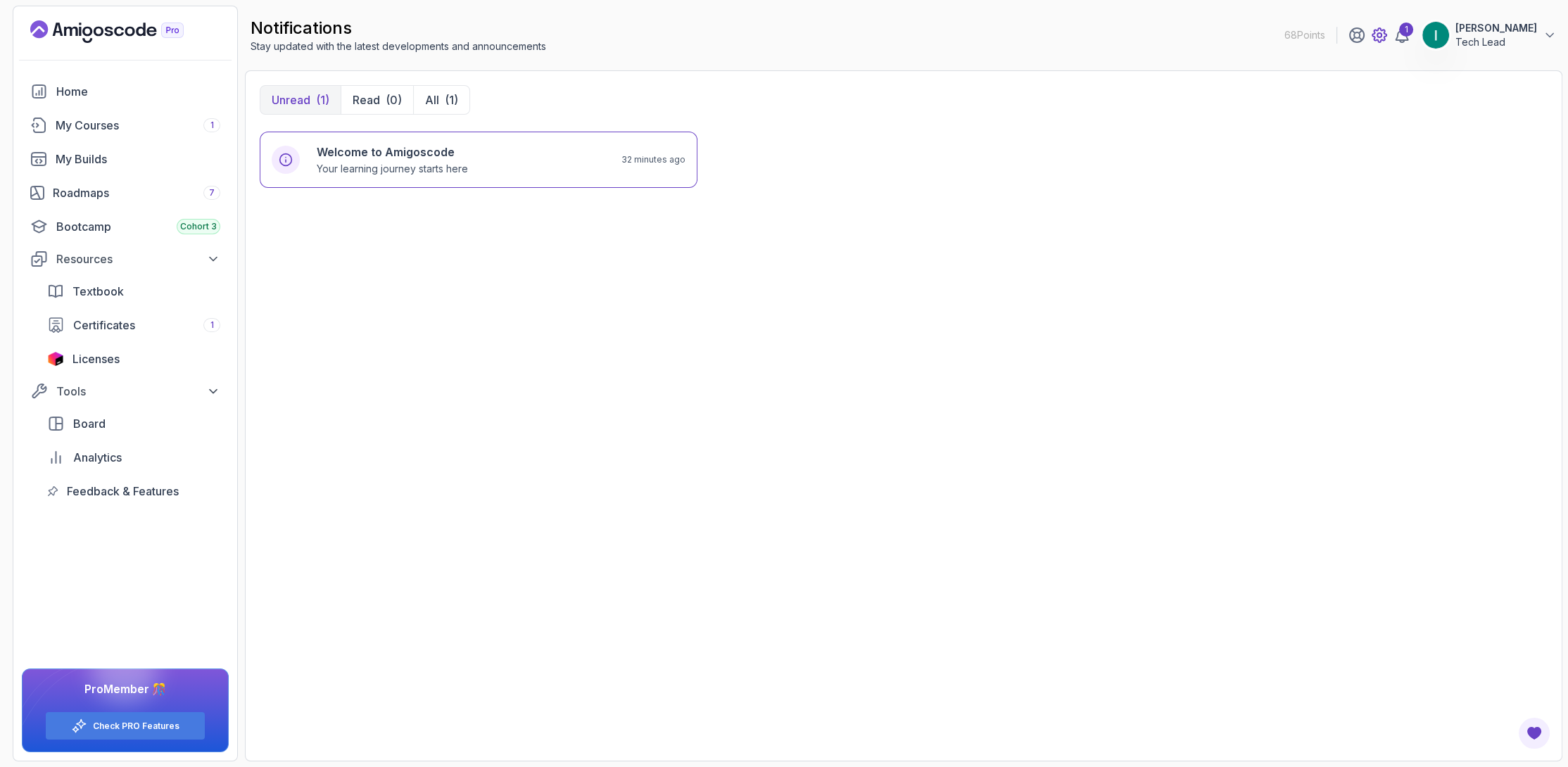
click at [1383, 37] on icon at bounding box center [1379, 35] width 17 height 17
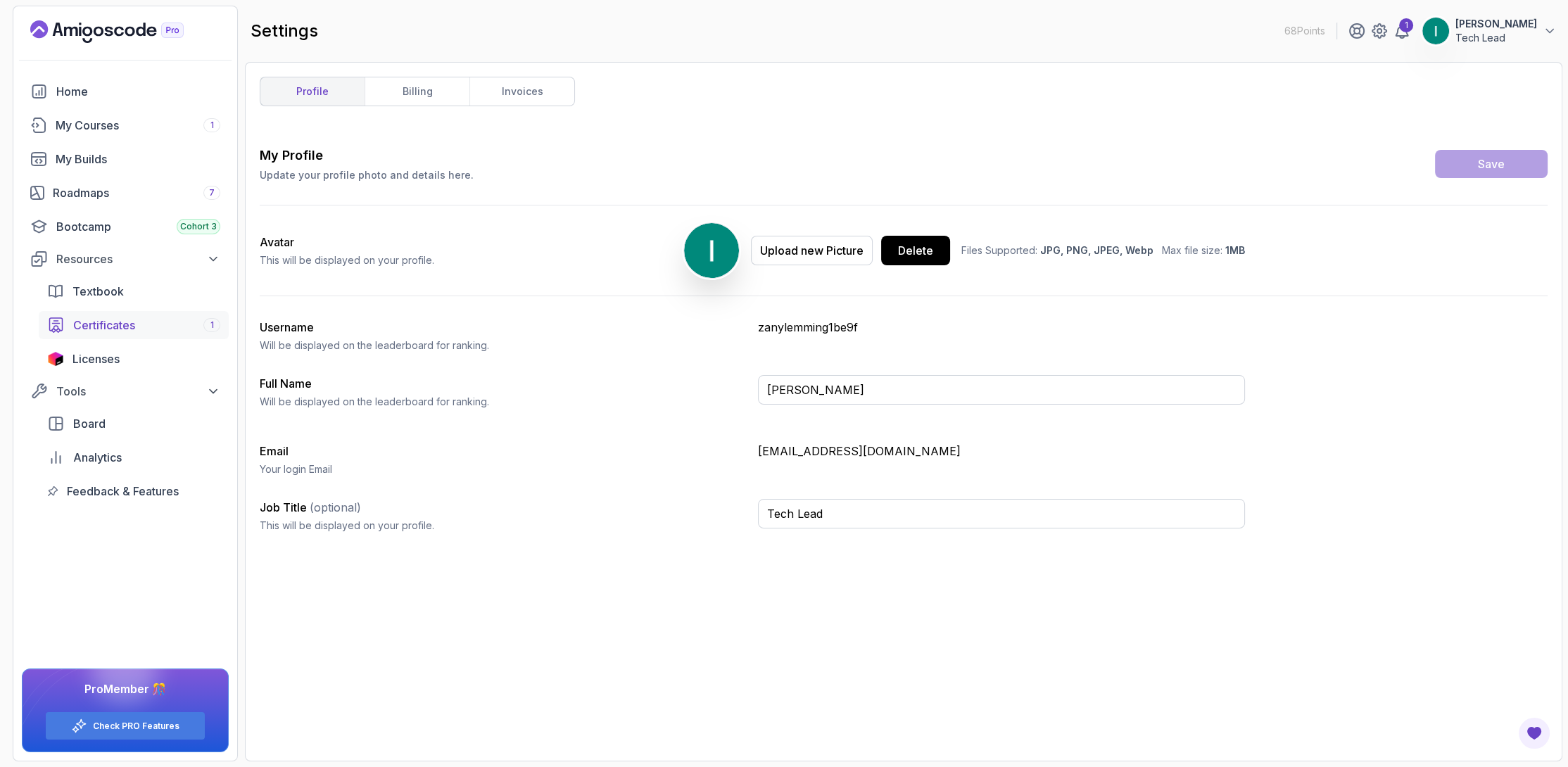
click at [127, 318] on span "Certificates" at bounding box center [104, 325] width 62 height 17
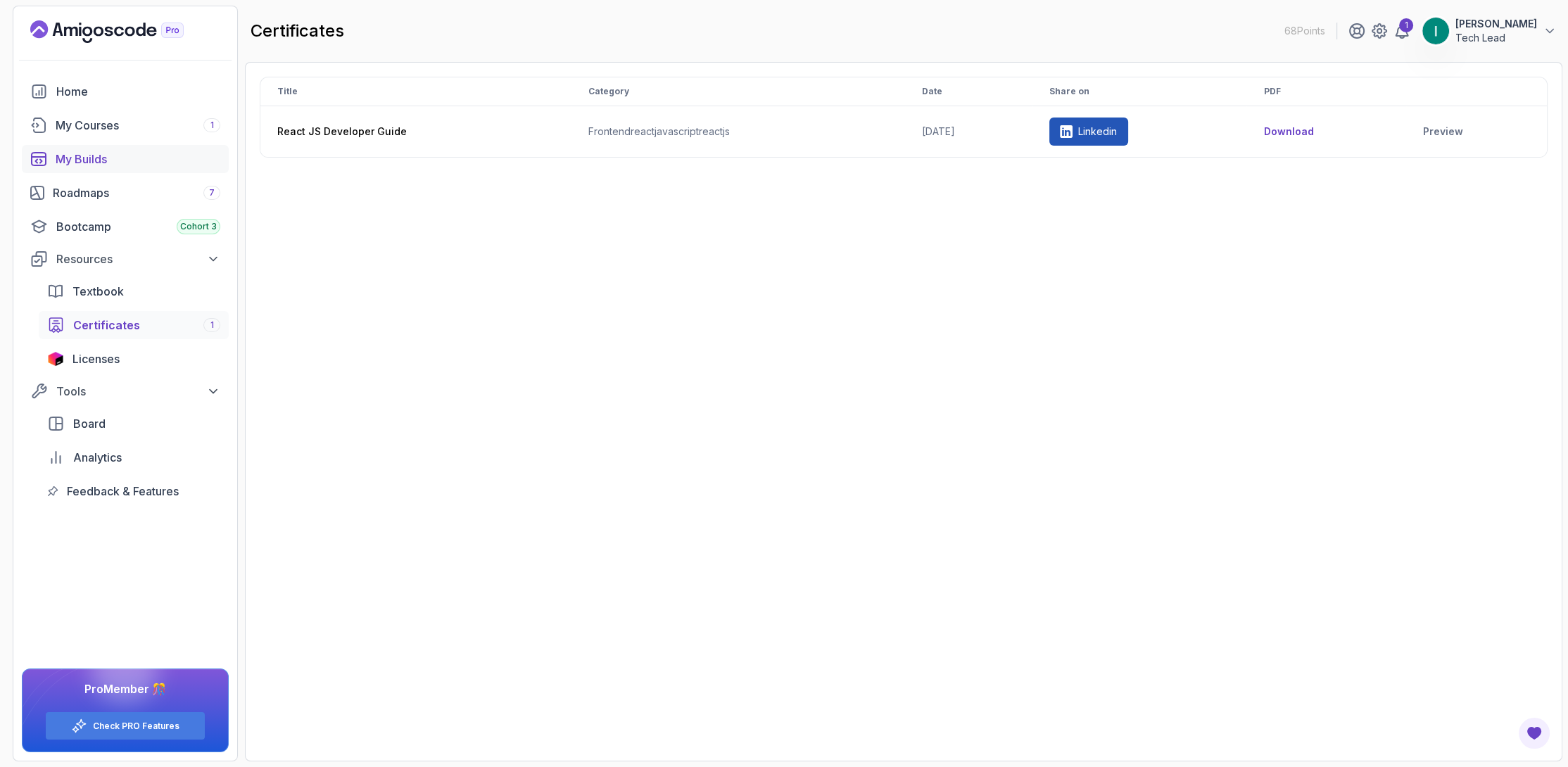
click at [58, 156] on div "My Builds" at bounding box center [137, 158] width 165 height 17
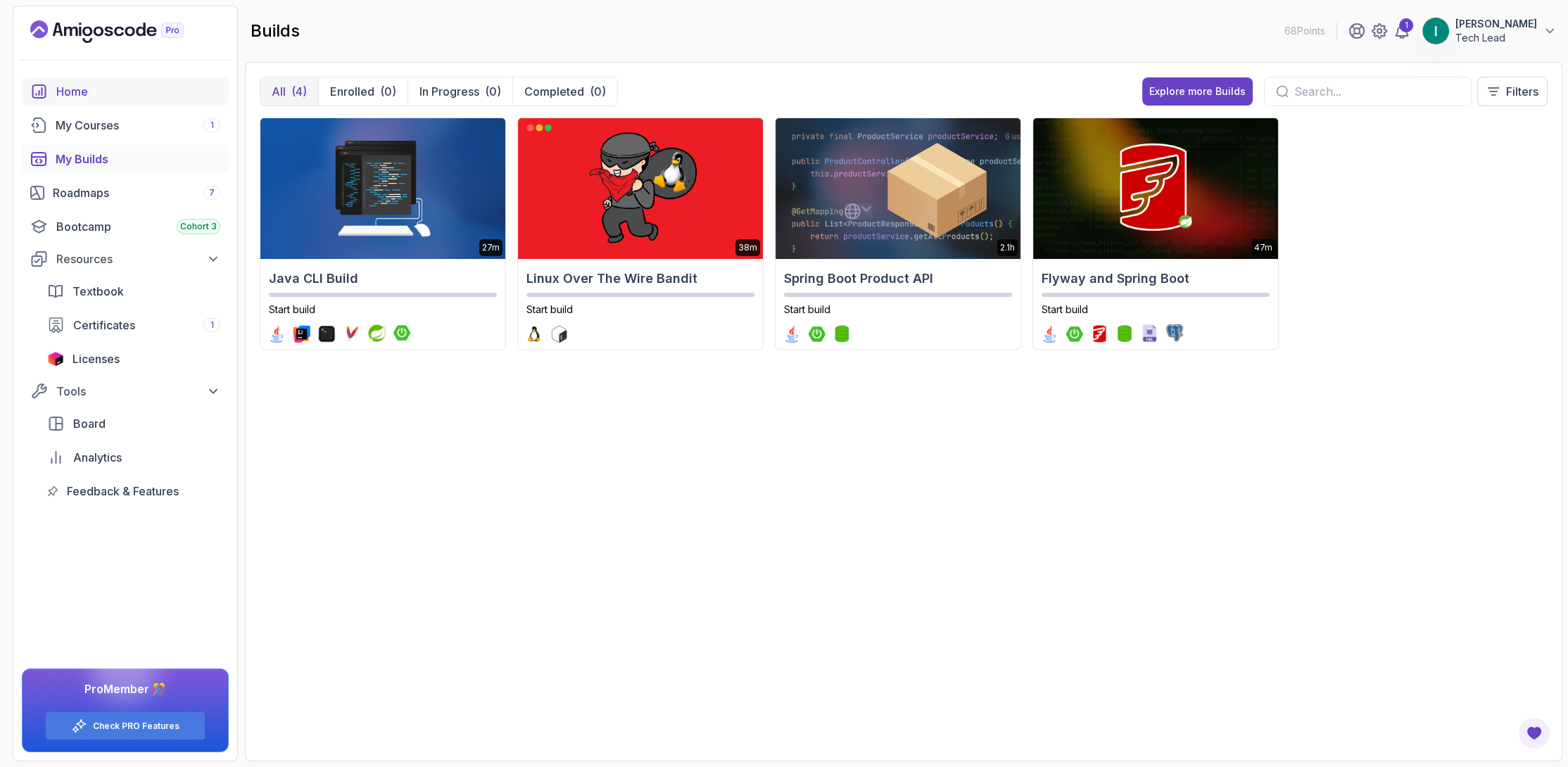
click at [76, 85] on div "Home" at bounding box center [138, 91] width 164 height 17
